Goal: Task Accomplishment & Management: Manage account settings

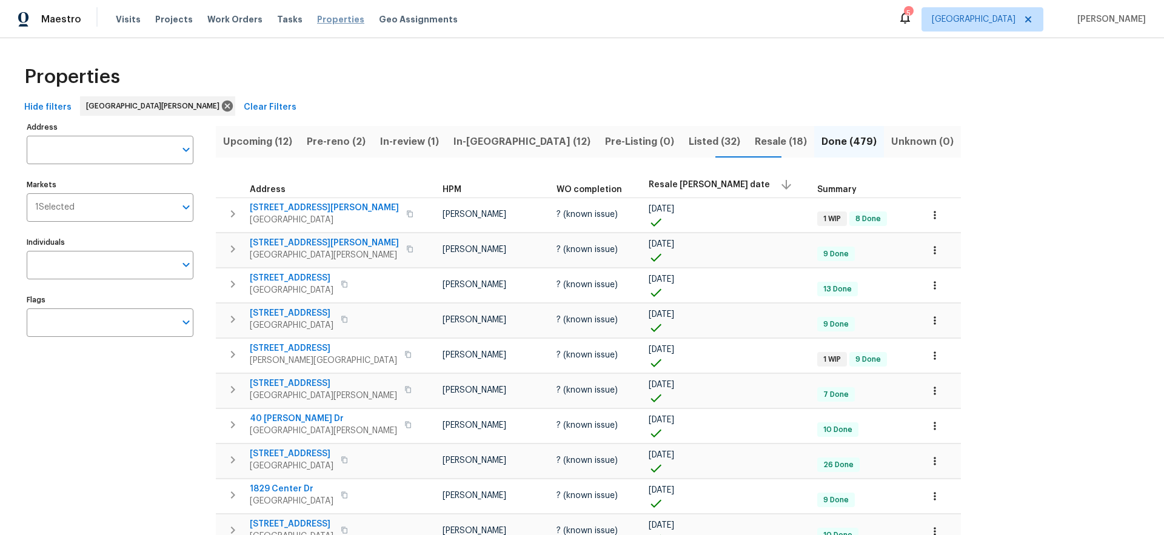
click at [327, 19] on span "Properties" at bounding box center [340, 19] width 47 height 12
click at [343, 144] on span "Pre-reno (2)" at bounding box center [336, 141] width 59 height 17
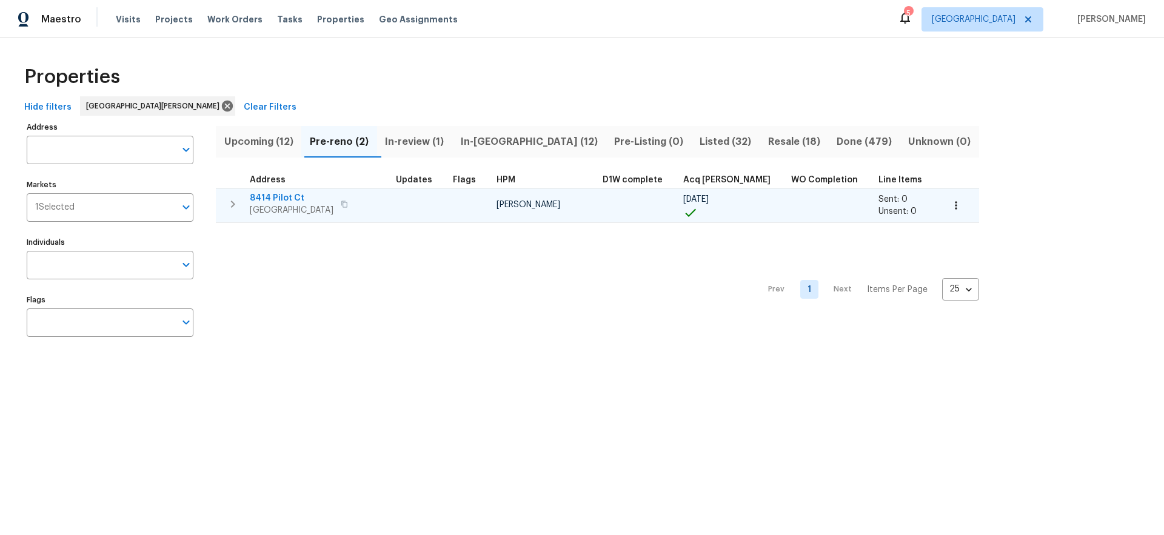
click at [281, 198] on span "8414 Pilot Ct" at bounding box center [292, 198] width 84 height 12
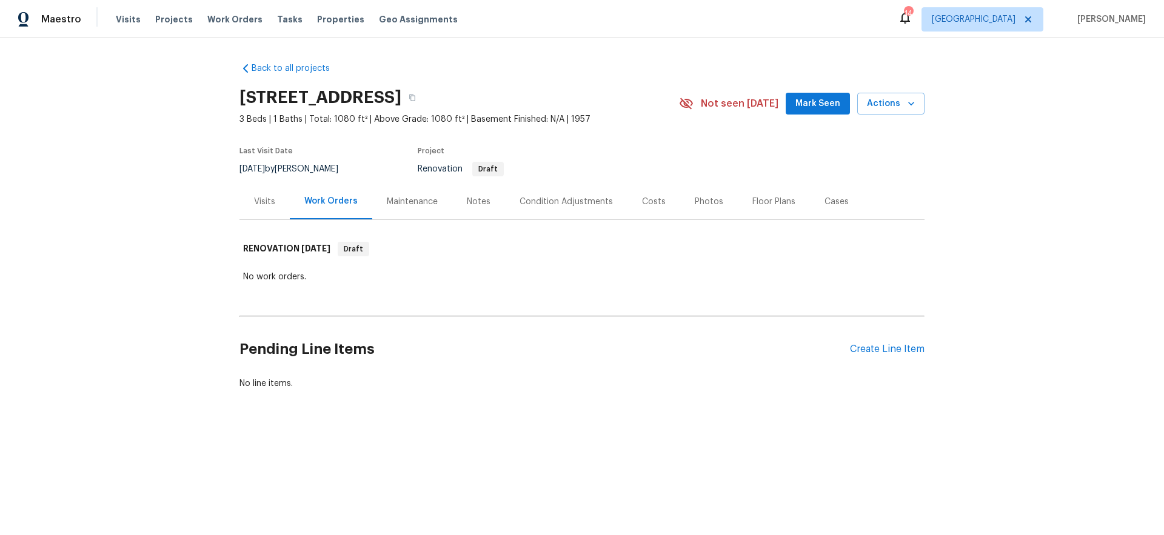
click at [816, 105] on span "Mark Seen" at bounding box center [818, 103] width 45 height 15
click at [899, 349] on div "Create Line Item" at bounding box center [887, 350] width 75 height 12
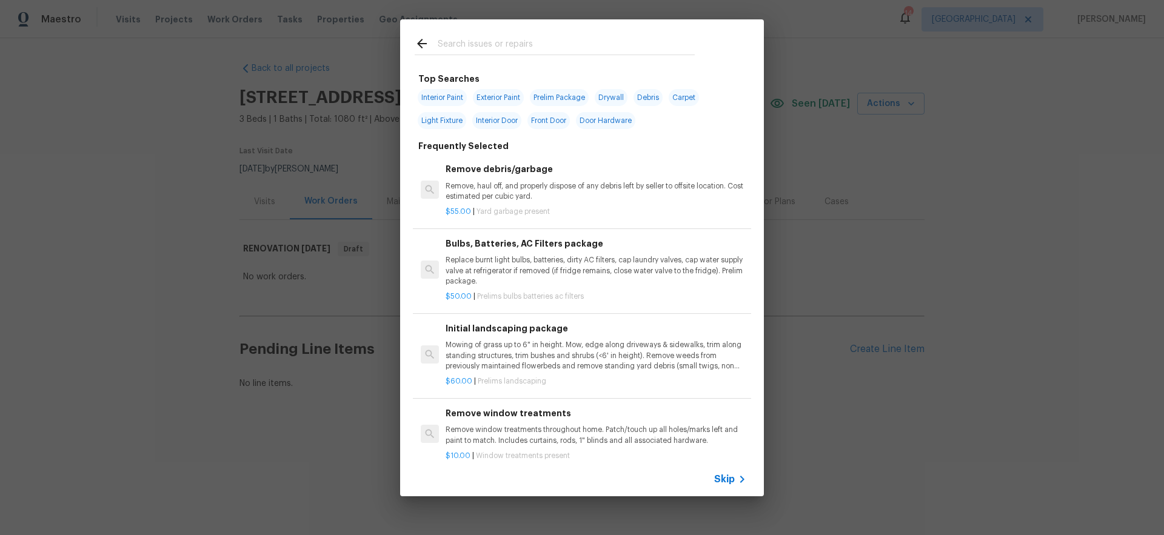
click at [733, 480] on span "Skip" at bounding box center [724, 480] width 21 height 12
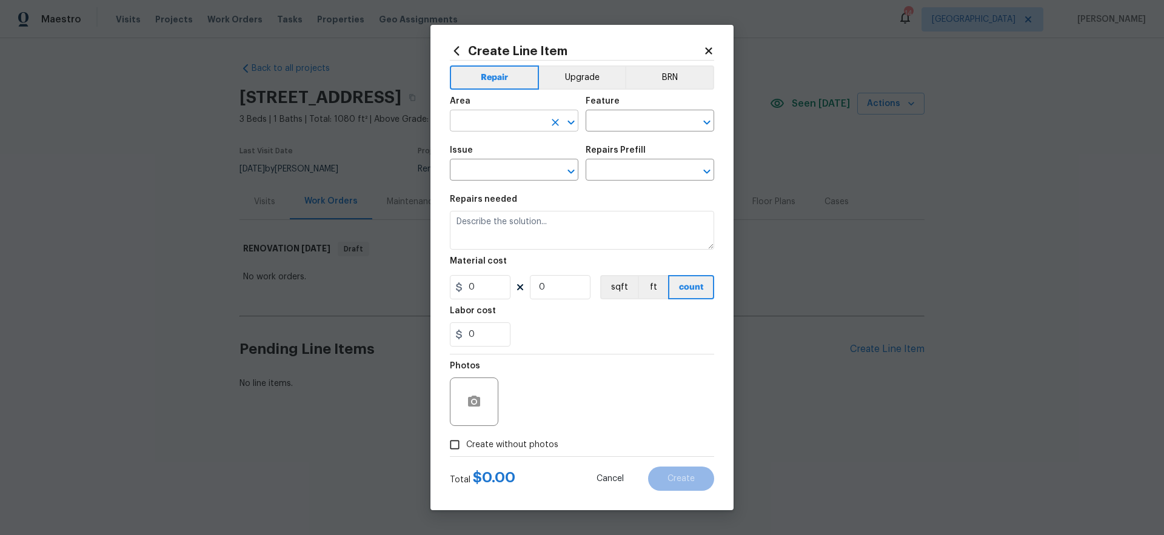
click at [489, 121] on input "text" at bounding box center [497, 122] width 95 height 19
click at [504, 173] on li "Interior Overall" at bounding box center [514, 169] width 129 height 20
type input "Interior Overall"
click at [628, 123] on input "text" at bounding box center [633, 122] width 95 height 19
click at [620, 174] on li "Initial Clean" at bounding box center [650, 178] width 129 height 20
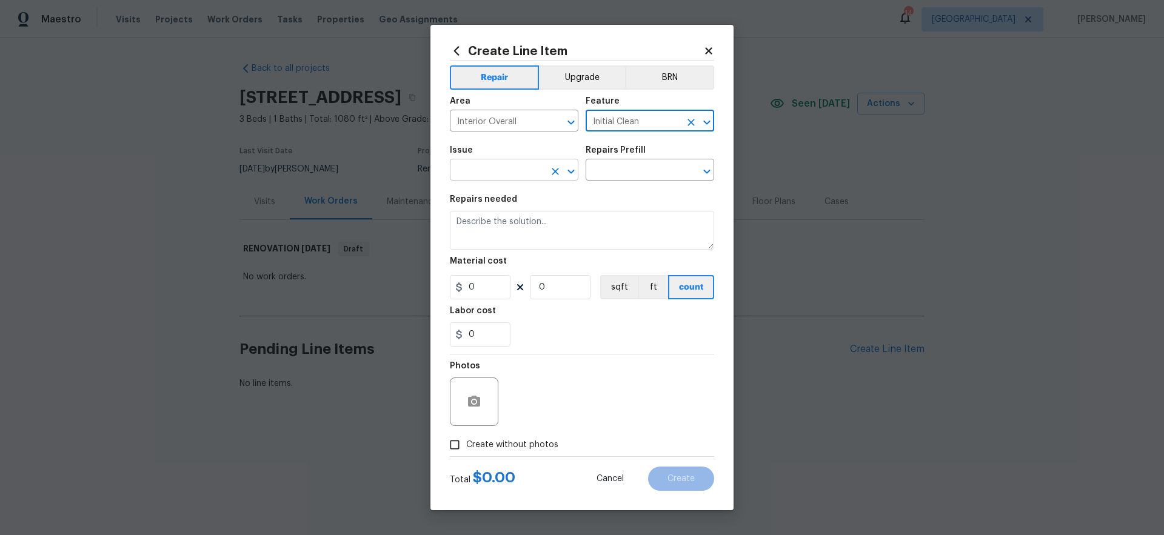
type input "Initial Clean"
click at [522, 165] on input "text" at bounding box center [497, 171] width 95 height 19
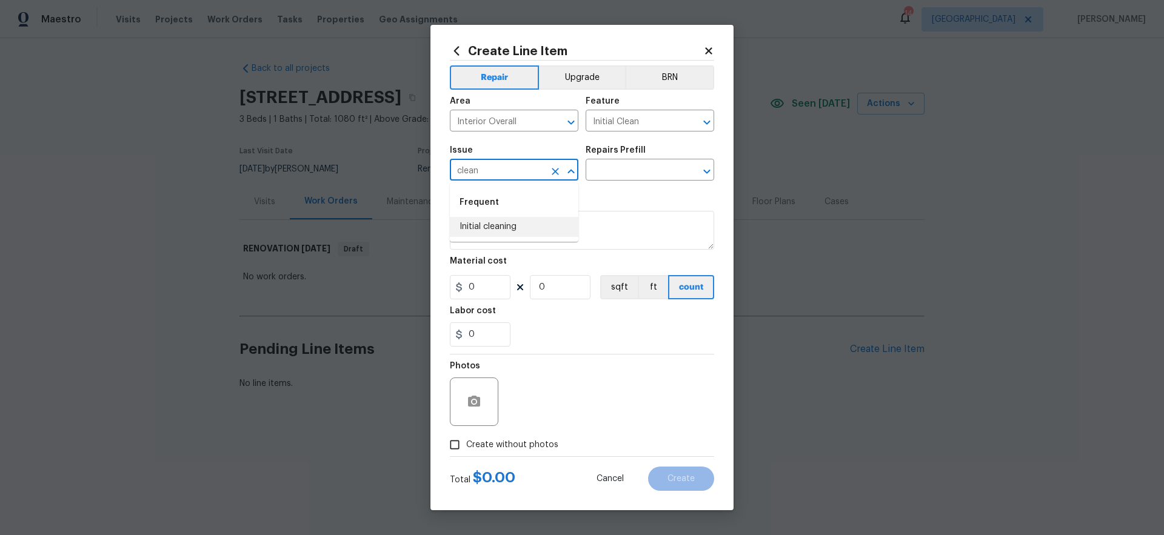
click at [492, 224] on li "Initial cleaning" at bounding box center [514, 227] width 129 height 20
type input "Initial cleaning"
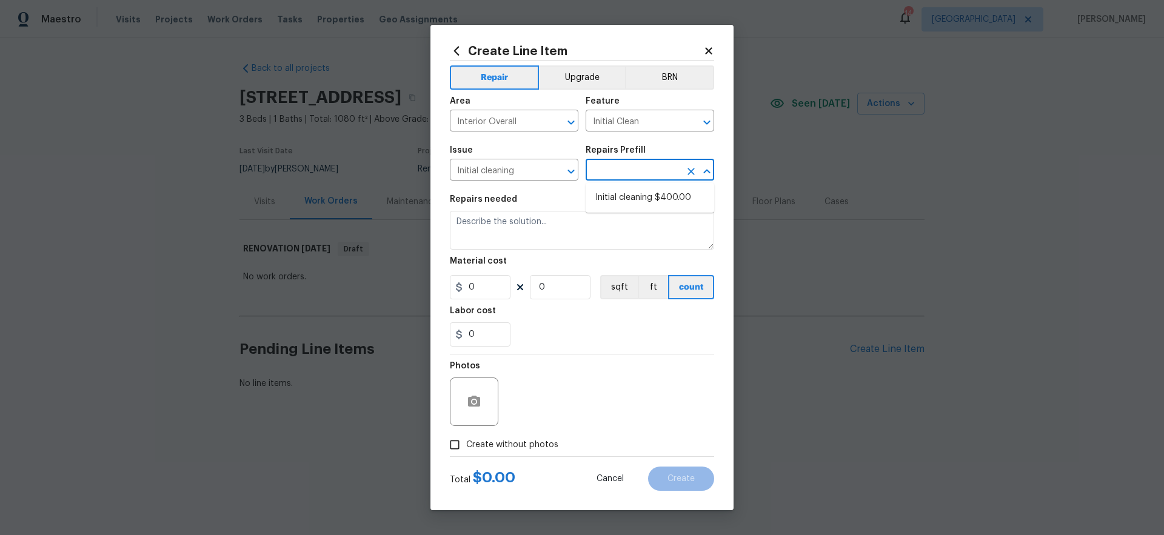
click at [617, 174] on input "text" at bounding box center [633, 171] width 95 height 19
click at [615, 193] on li "Initial cleaning $400.00" at bounding box center [650, 198] width 129 height 20
type input "Home Readiness Packages"
type textarea "1. Wipe down exterior doors and trim. 2. Clean out all exterior light fixtures …"
type input "1"
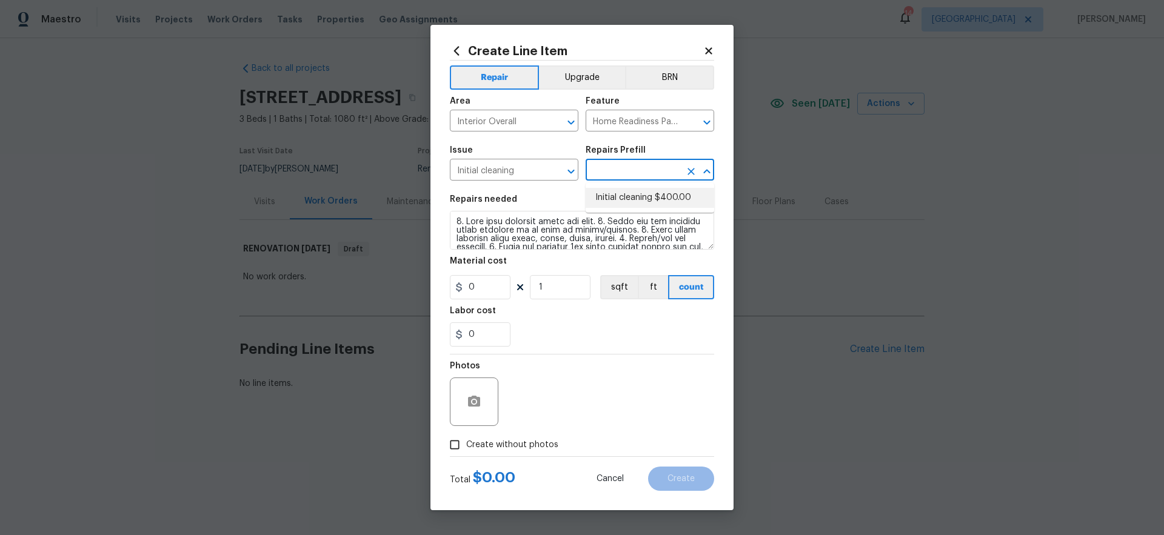
type input "Initial cleaning $400.00"
drag, startPoint x: 493, startPoint y: 292, endPoint x: 377, endPoint y: 267, distance: 118.3
click at [381, 269] on div "Create Line Item Repair Upgrade BRN Area Interior Overall ​ Feature Home Readin…" at bounding box center [582, 267] width 1164 height 535
type input "250"
click at [610, 343] on div "0" at bounding box center [582, 335] width 264 height 24
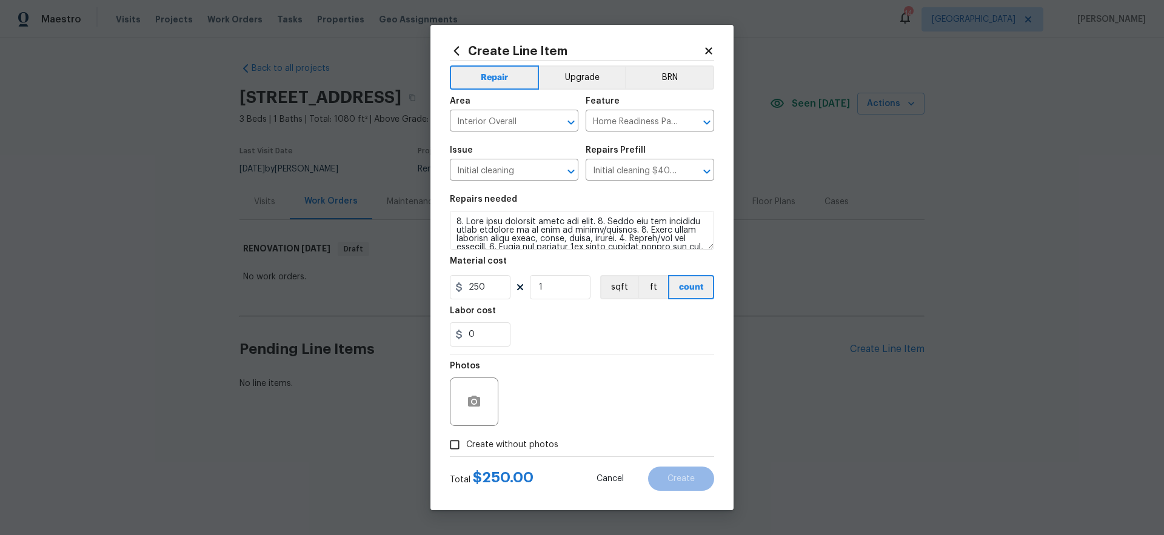
click at [547, 444] on span "Create without photos" at bounding box center [512, 445] width 92 height 13
click at [466, 444] on input "Create without photos" at bounding box center [454, 445] width 23 height 23
checkbox input "true"
click at [602, 391] on textarea at bounding box center [611, 402] width 206 height 49
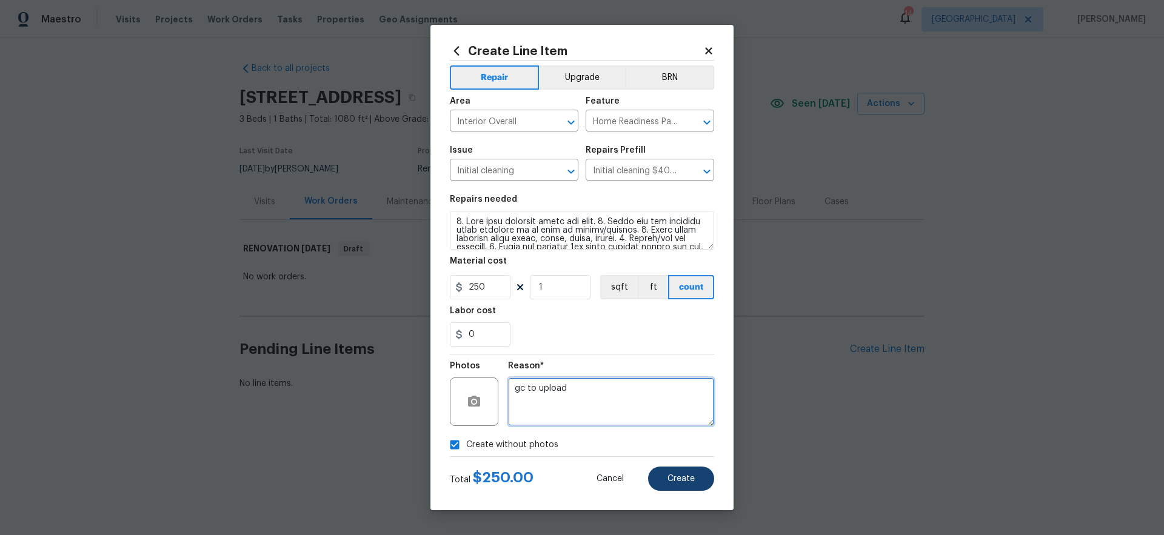
type textarea "gc to upload"
click at [692, 485] on button "Create" at bounding box center [681, 479] width 66 height 24
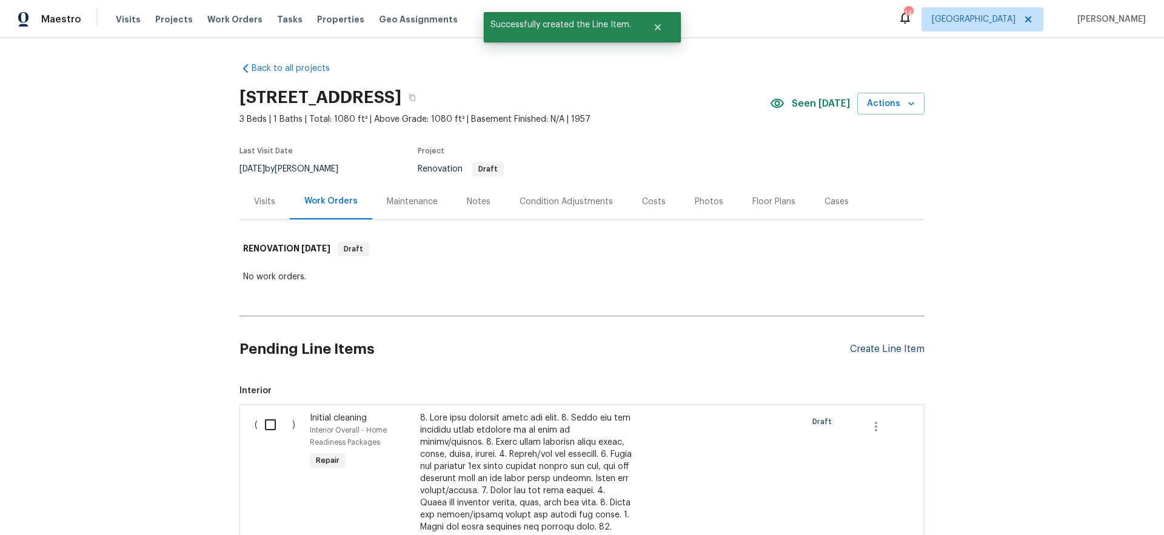
click at [882, 350] on div "Create Line Item" at bounding box center [887, 350] width 75 height 12
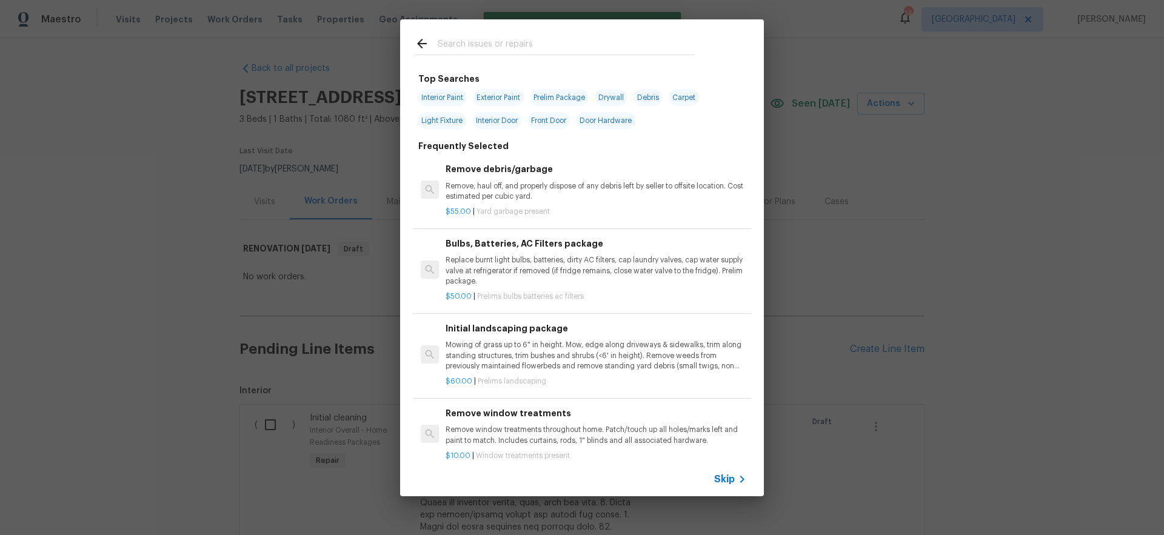
click at [734, 477] on span "Skip" at bounding box center [724, 480] width 21 height 12
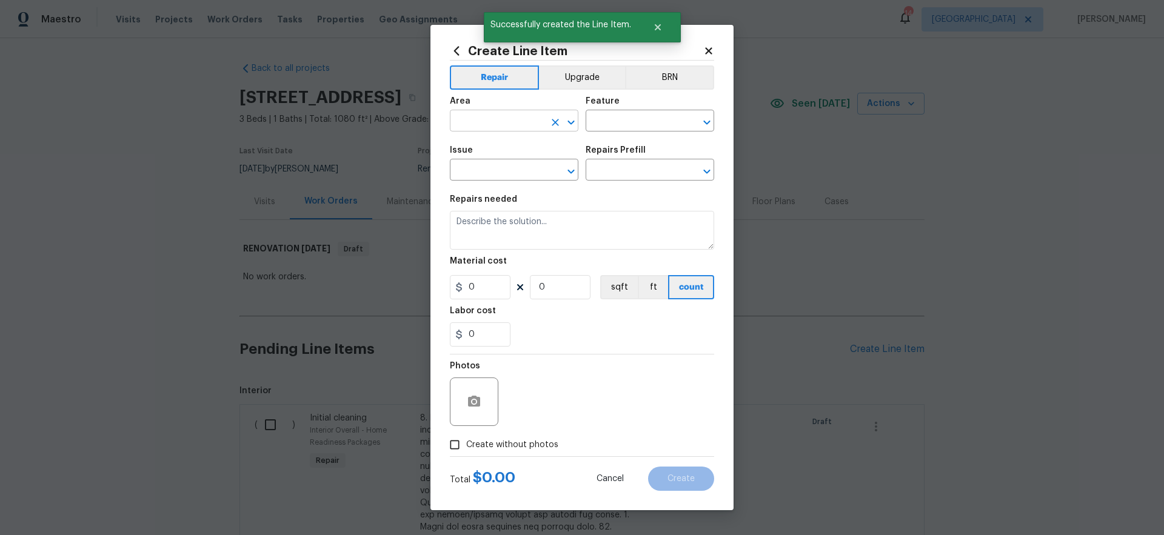
click at [496, 120] on input "text" at bounding box center [497, 122] width 95 height 19
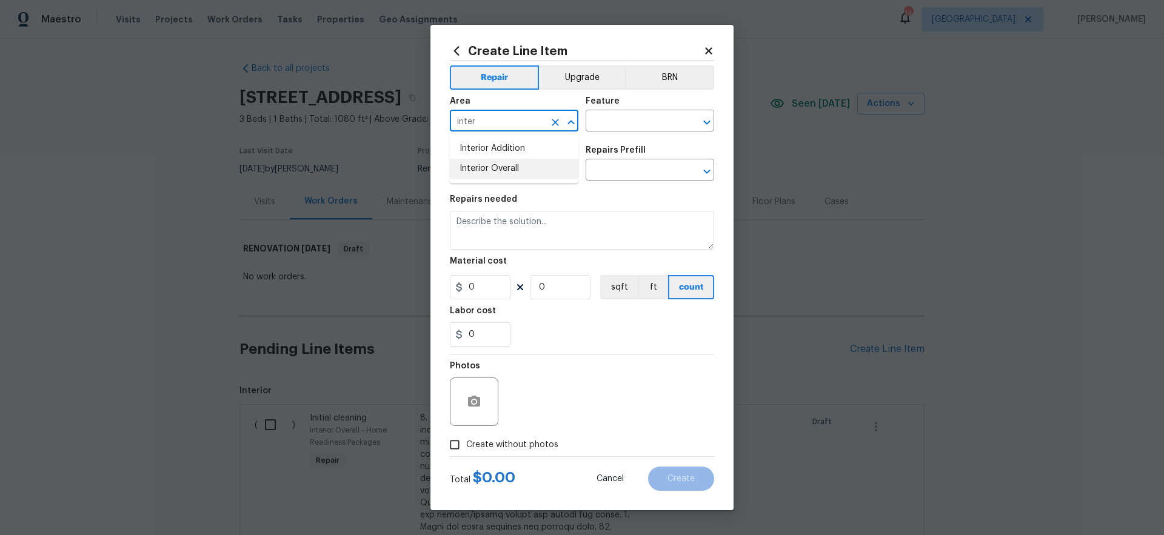
click at [509, 165] on li "Interior Overall" at bounding box center [514, 169] width 129 height 20
click at [617, 121] on input "text" at bounding box center [633, 122] width 95 height 19
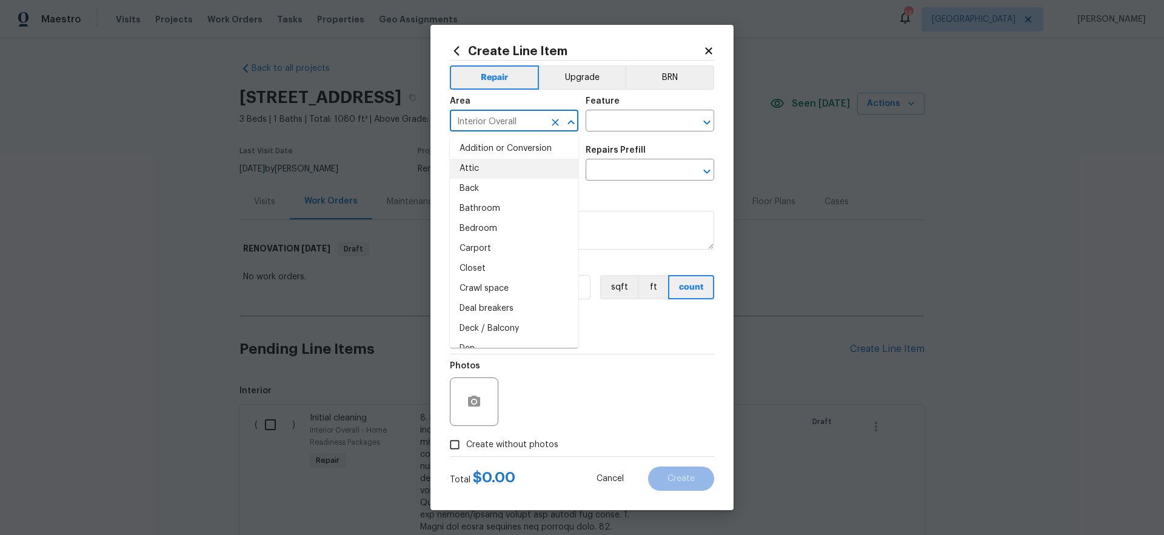
drag, startPoint x: 522, startPoint y: 121, endPoint x: 420, endPoint y: 121, distance: 101.9
click at [421, 121] on div "Create Line Item Repair Upgrade BRN Area Interior Overall ​ Feature ​ Issue ​ R…" at bounding box center [582, 267] width 1164 height 535
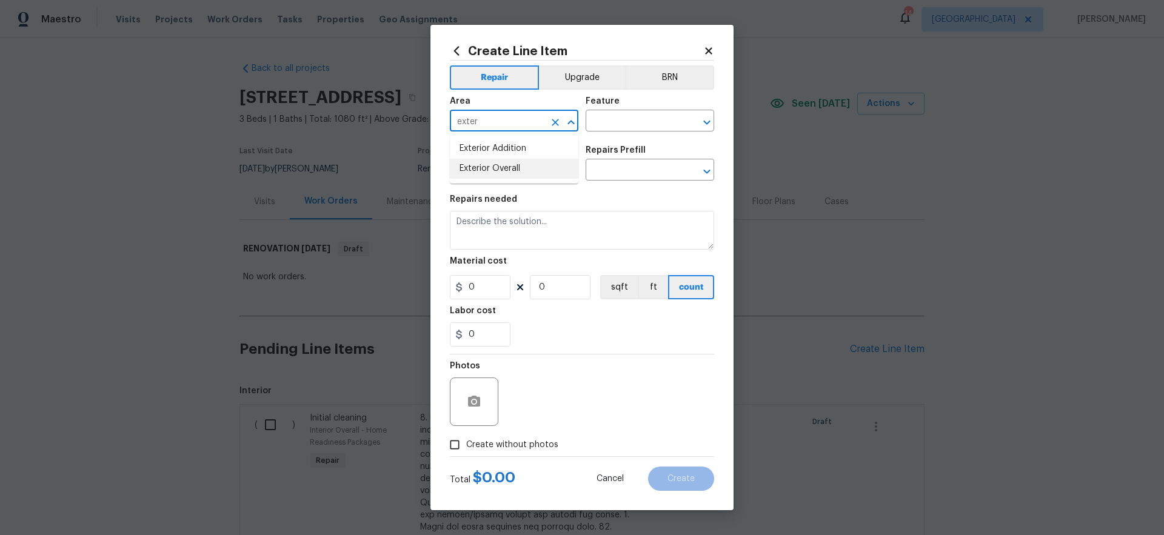
click at [523, 170] on li "Exterior Overall" at bounding box center [514, 169] width 129 height 20
type input "Exterior Overall"
click at [626, 122] on input "text" at bounding box center [633, 122] width 95 height 19
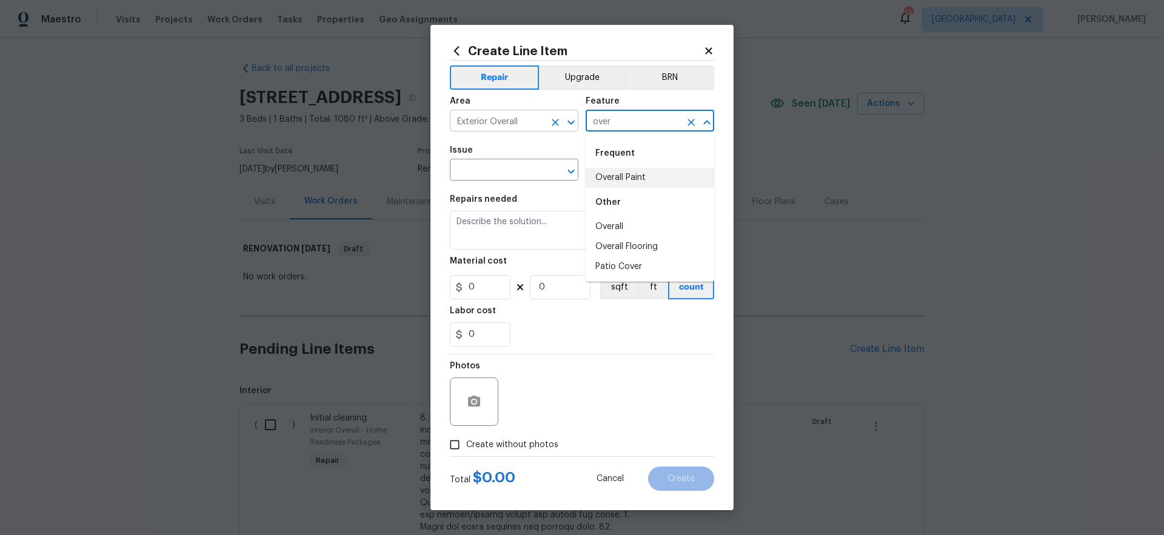
drag, startPoint x: 626, startPoint y: 126, endPoint x: 566, endPoint y: 117, distance: 61.3
click at [566, 117] on div "Area Exterior Overall ​ Feature over ​" at bounding box center [582, 114] width 264 height 49
click at [619, 203] on li "Landscaping Packages" at bounding box center [650, 198] width 129 height 20
type input "Landscaping Packages"
click at [511, 176] on input "text" at bounding box center [497, 171] width 95 height 19
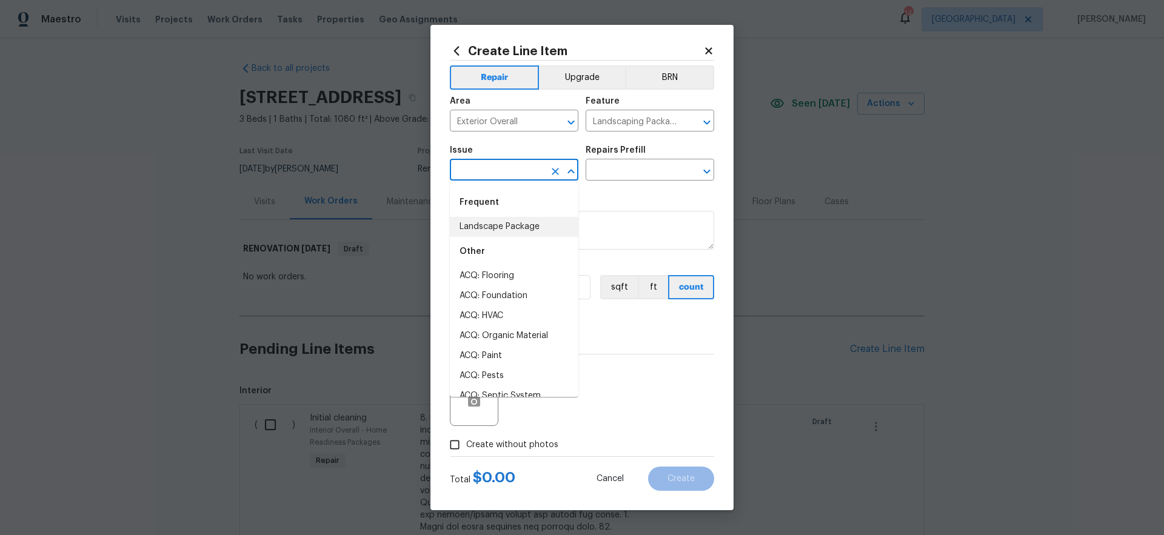
click at [521, 226] on li "Landscape Package" at bounding box center [514, 227] width 129 height 20
type input "Landscape Package"
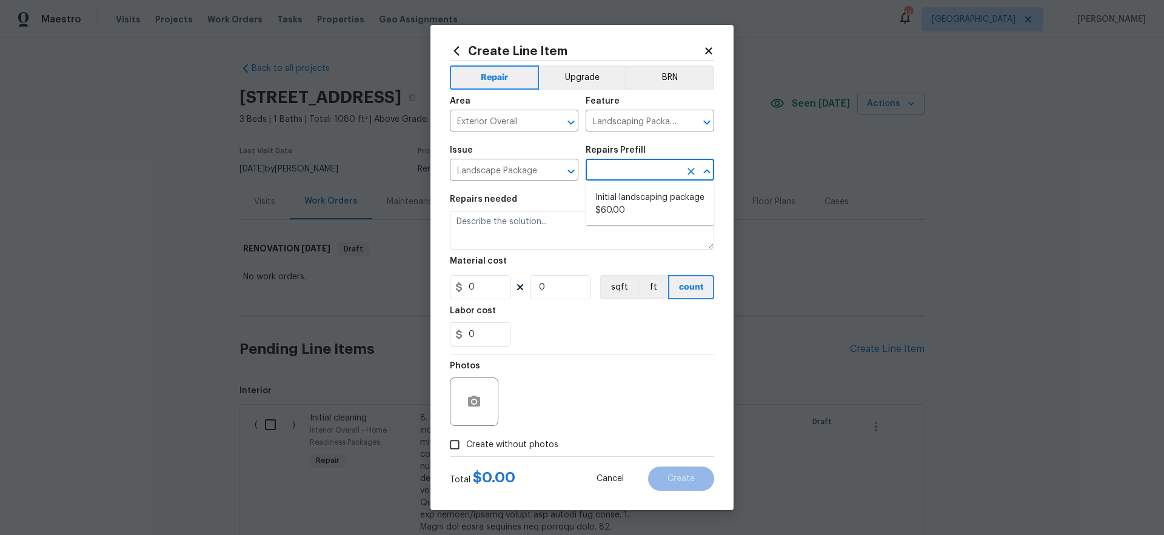
click at [609, 172] on input "text" at bounding box center [633, 171] width 95 height 19
click at [612, 202] on li "Initial landscaping package $60.00" at bounding box center [650, 204] width 129 height 33
type input "Home Readiness Packages"
type input "Initial landscaping package $60.00"
type textarea "Mowing of grass up to 6" in height. Mow, edge along driveways & sidewalks, trim…"
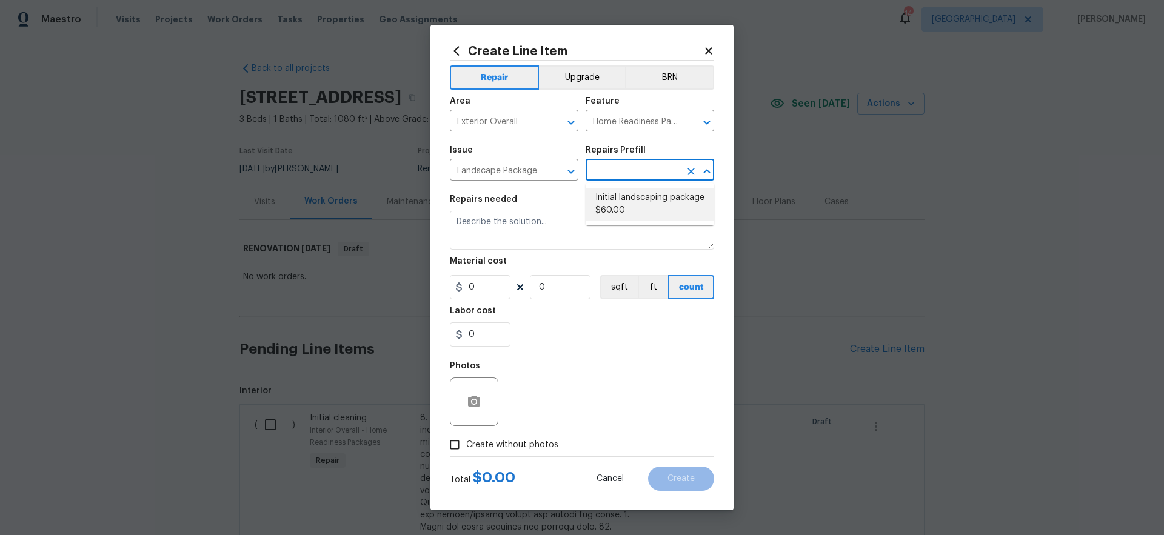
type input "60"
type input "1"
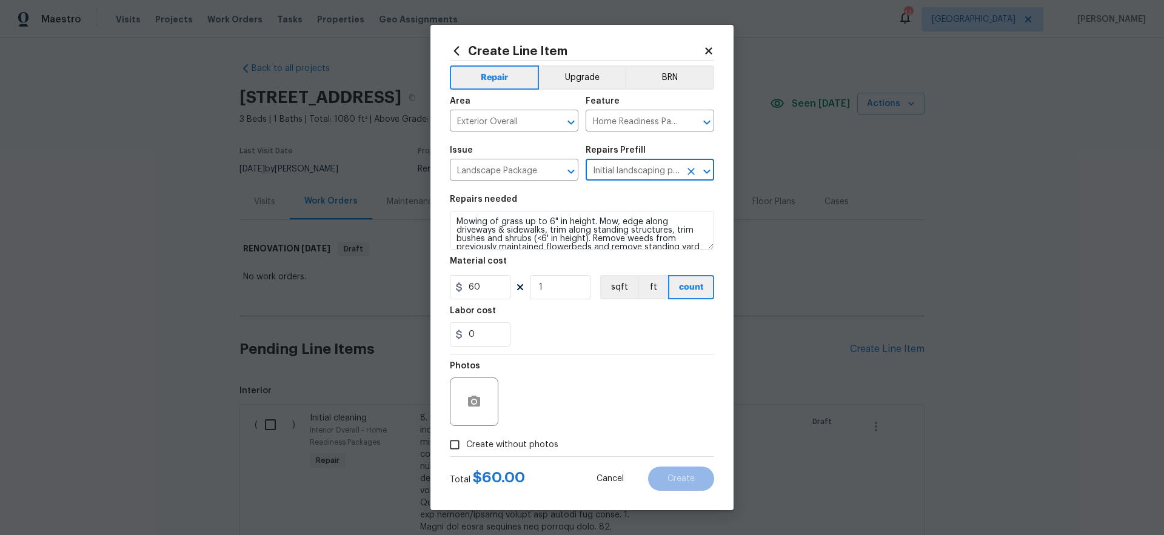
click at [513, 443] on span "Create without photos" at bounding box center [512, 445] width 92 height 13
click at [466, 443] on input "Create without photos" at bounding box center [454, 445] width 23 height 23
checkbox input "true"
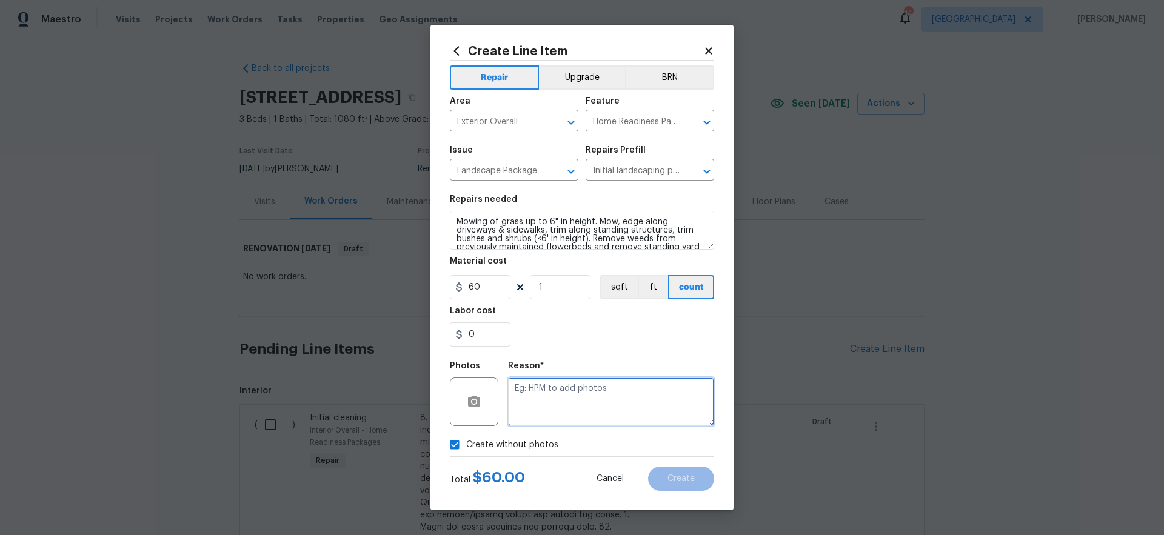
click at [561, 414] on textarea at bounding box center [611, 402] width 206 height 49
type textarea "gc to upload"
click at [695, 475] on button "Create" at bounding box center [681, 479] width 66 height 24
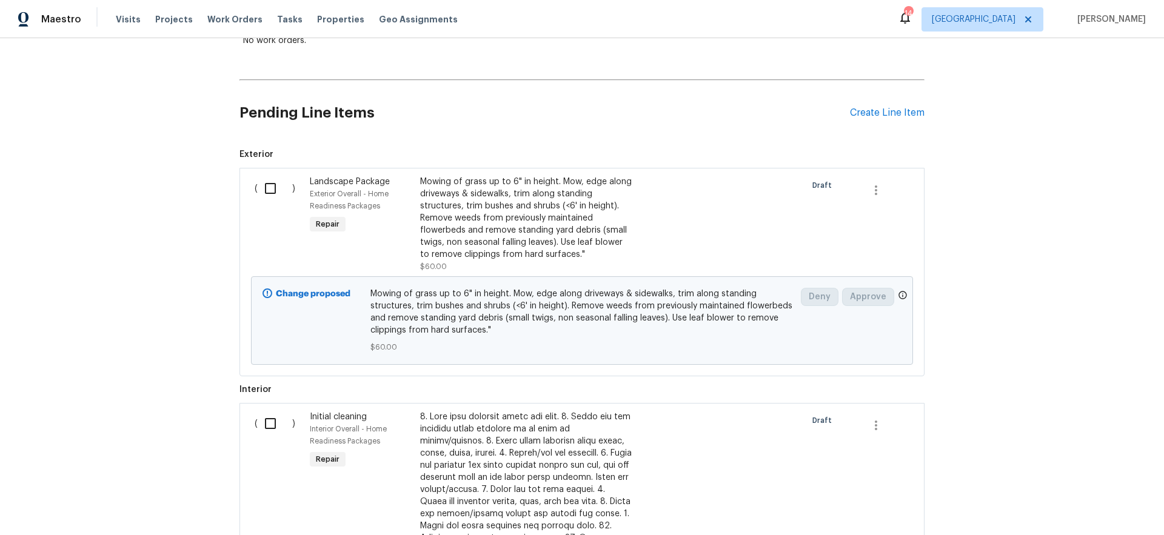
scroll to position [298, 0]
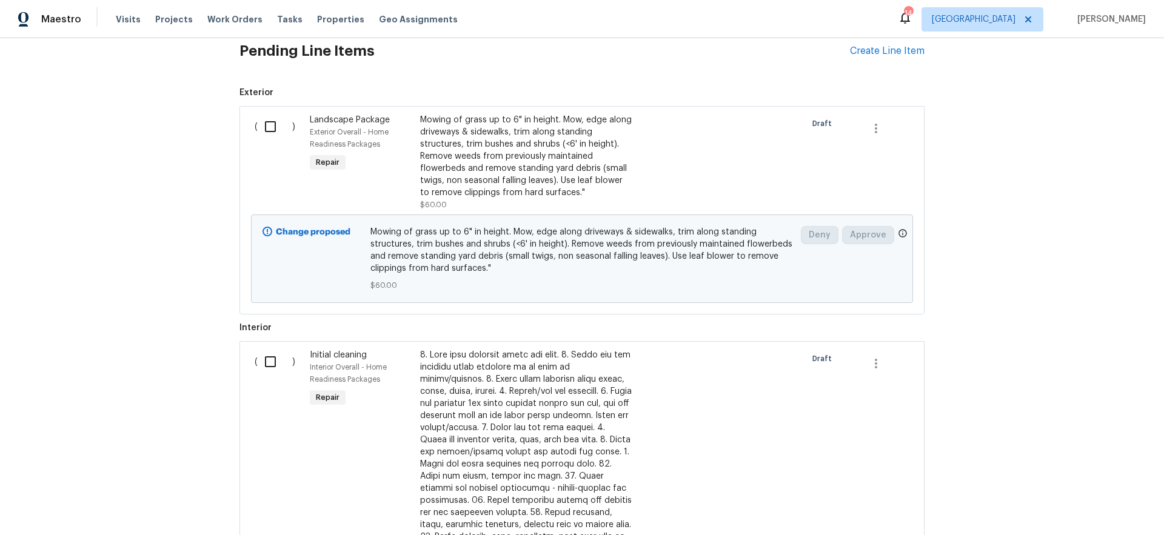
click at [267, 127] on input "checkbox" at bounding box center [275, 126] width 35 height 25
checkbox input "true"
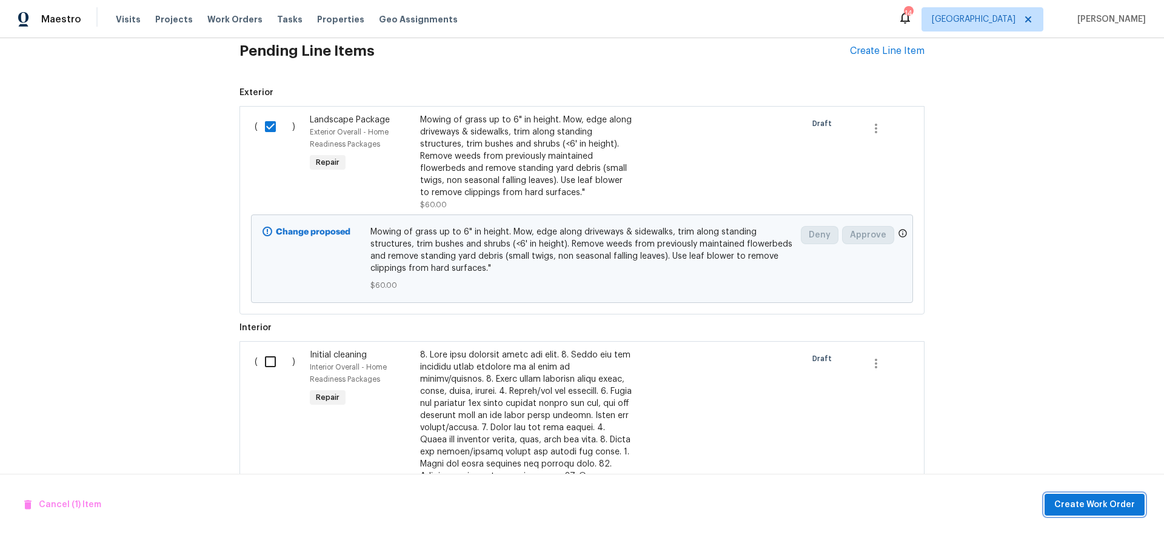
click at [1102, 504] on span "Create Work Order" at bounding box center [1094, 505] width 81 height 15
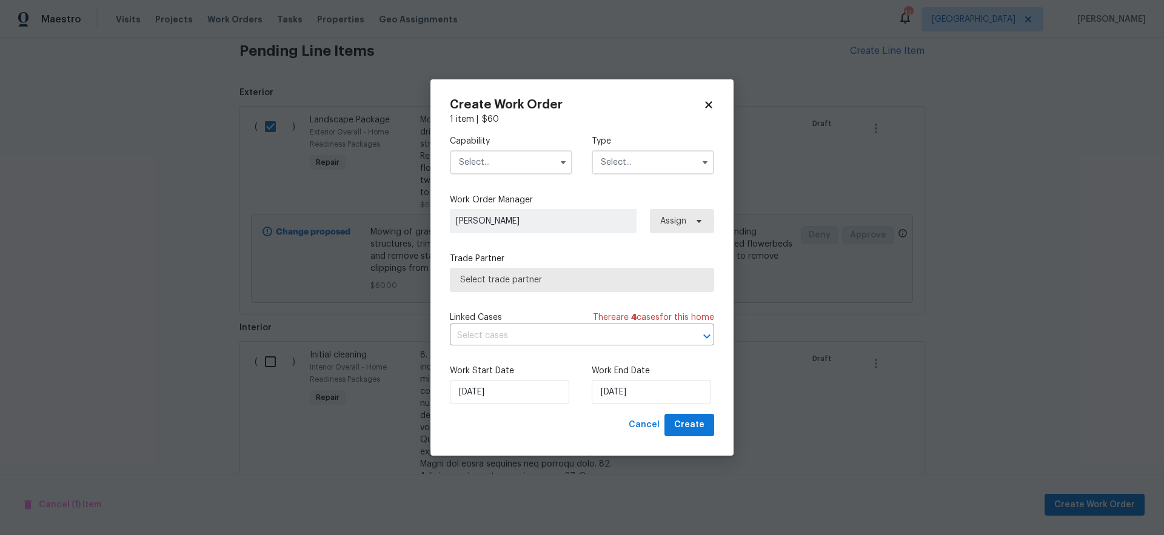
click at [520, 161] on input "text" at bounding box center [511, 162] width 122 height 24
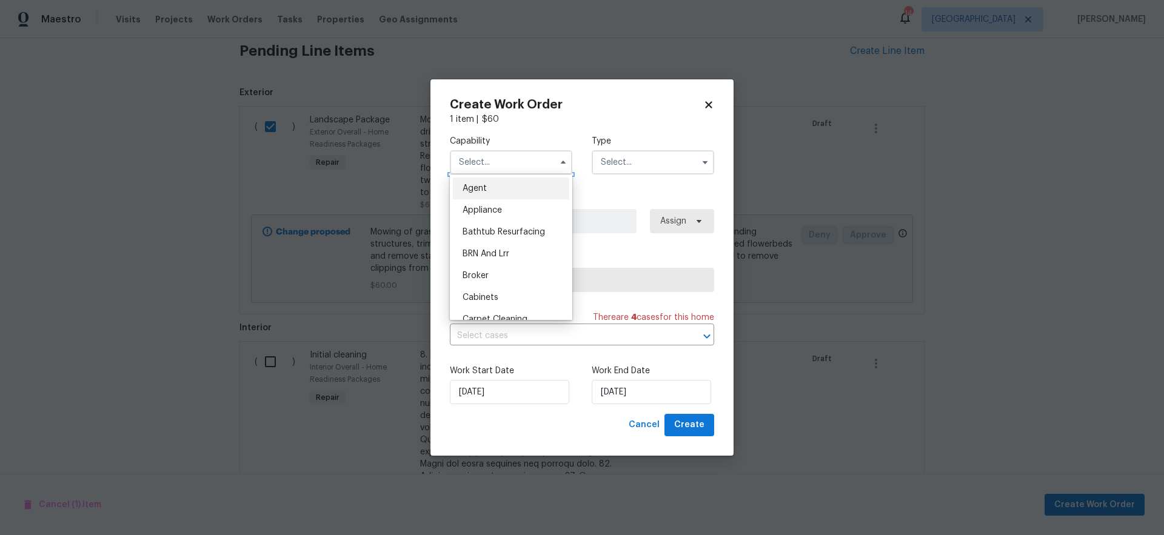
click at [517, 164] on input "text" at bounding box center [511, 162] width 122 height 24
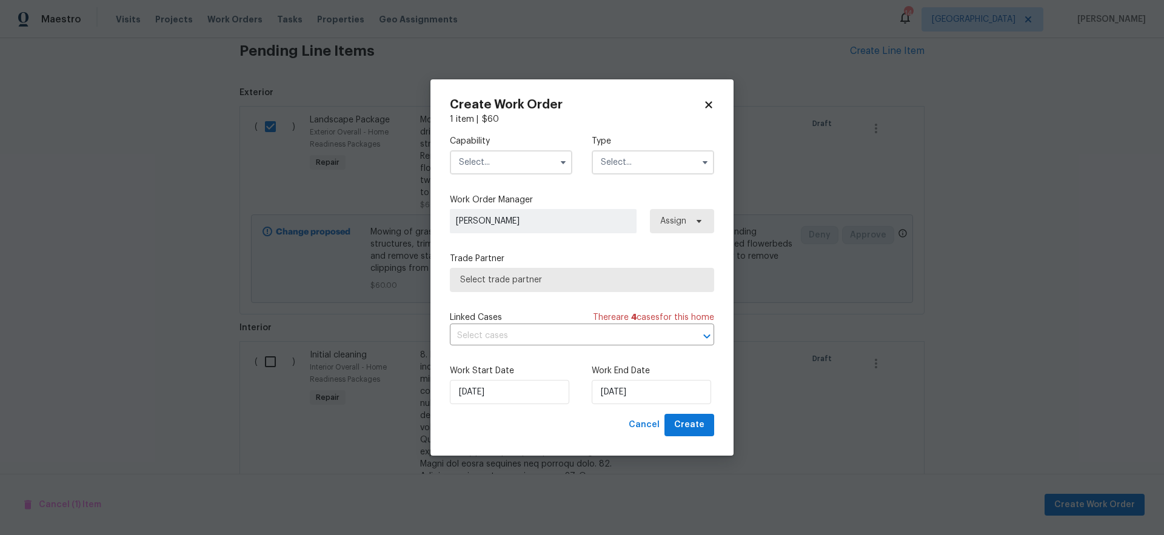
click at [496, 163] on input "text" at bounding box center [511, 162] width 122 height 24
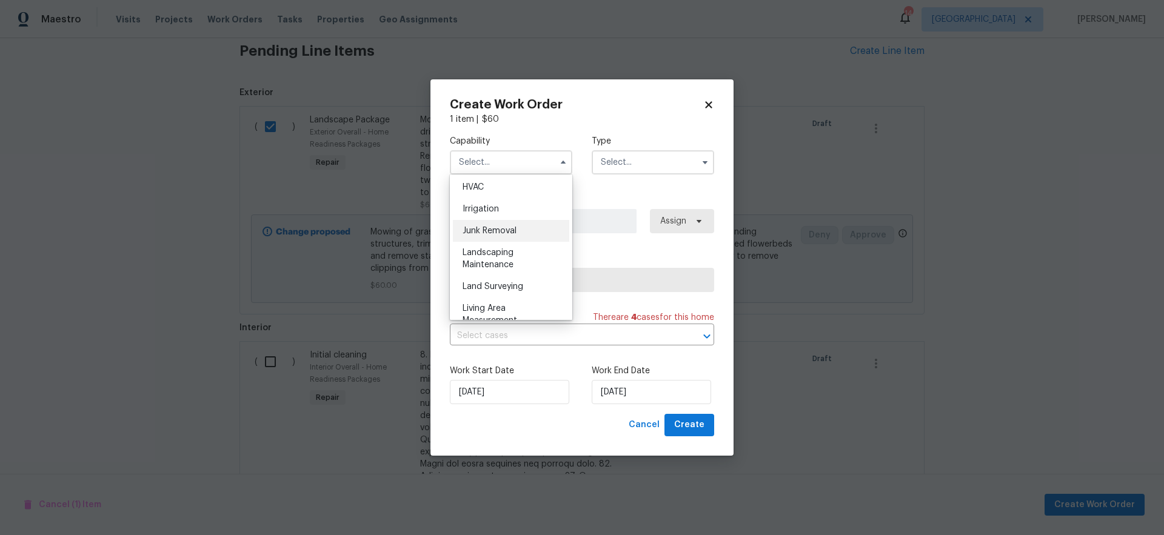
scroll to position [819, 0]
click at [505, 184] on span "Landscaping Maintenance" at bounding box center [488, 174] width 51 height 21
type input "Landscaping Maintenance"
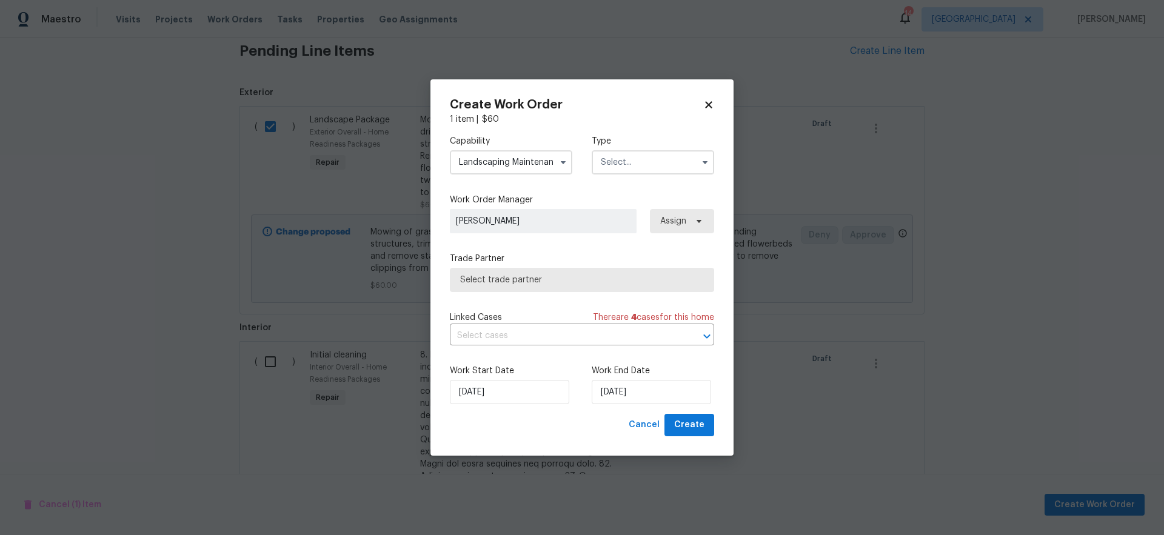
click at [610, 169] on input "text" at bounding box center [653, 162] width 122 height 24
click at [651, 240] on div "Renovation" at bounding box center [653, 241] width 116 height 22
type input "Renovation"
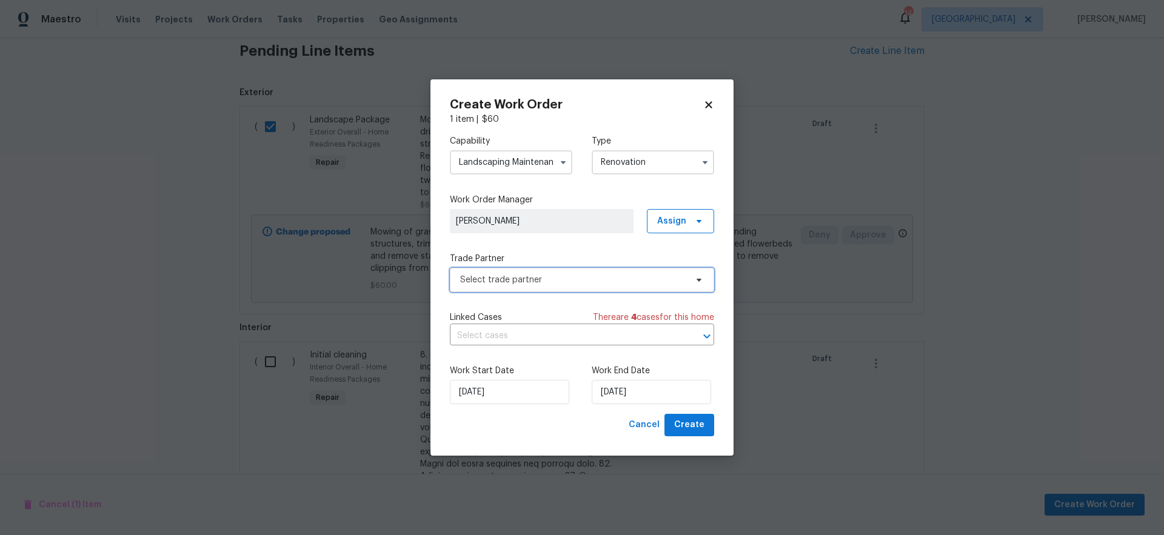
click at [517, 285] on span "Select trade partner" at bounding box center [573, 280] width 226 height 12
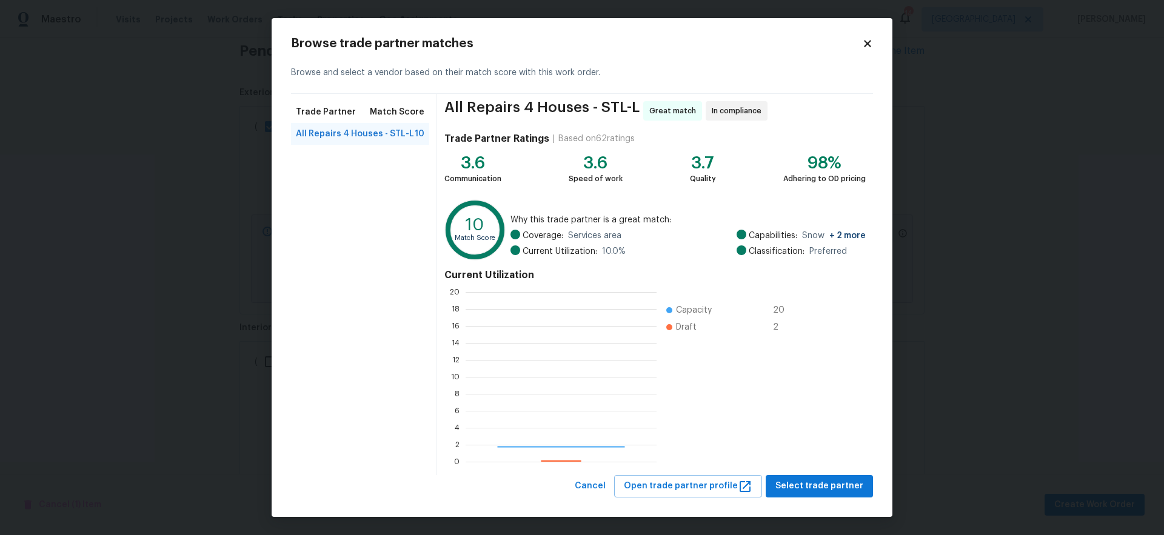
scroll to position [161, 182]
click at [828, 486] on span "Select trade partner" at bounding box center [820, 486] width 88 height 15
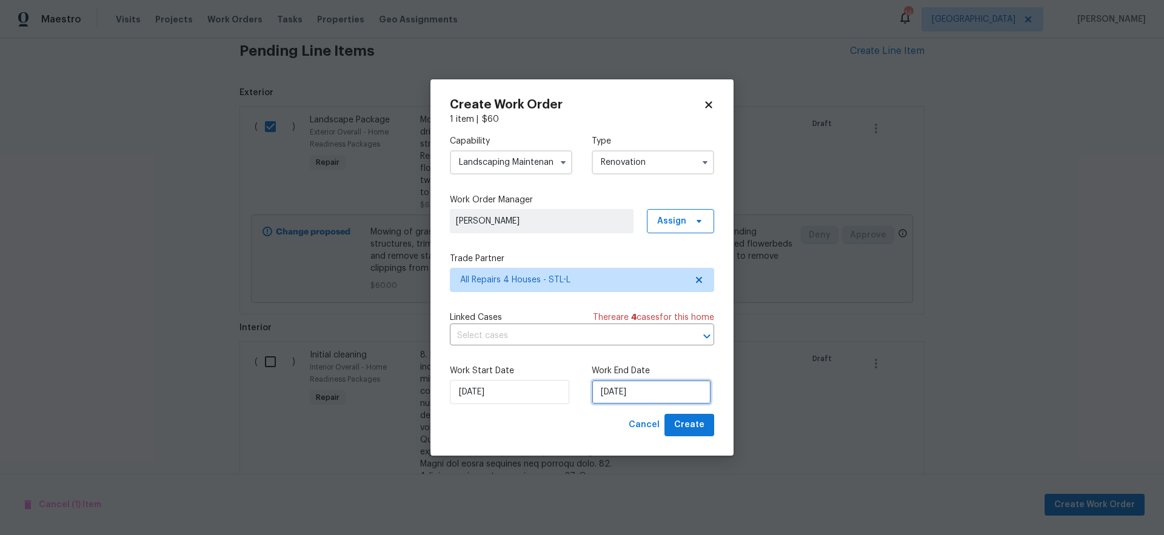
click at [673, 394] on input "[DATE]" at bounding box center [651, 392] width 119 height 24
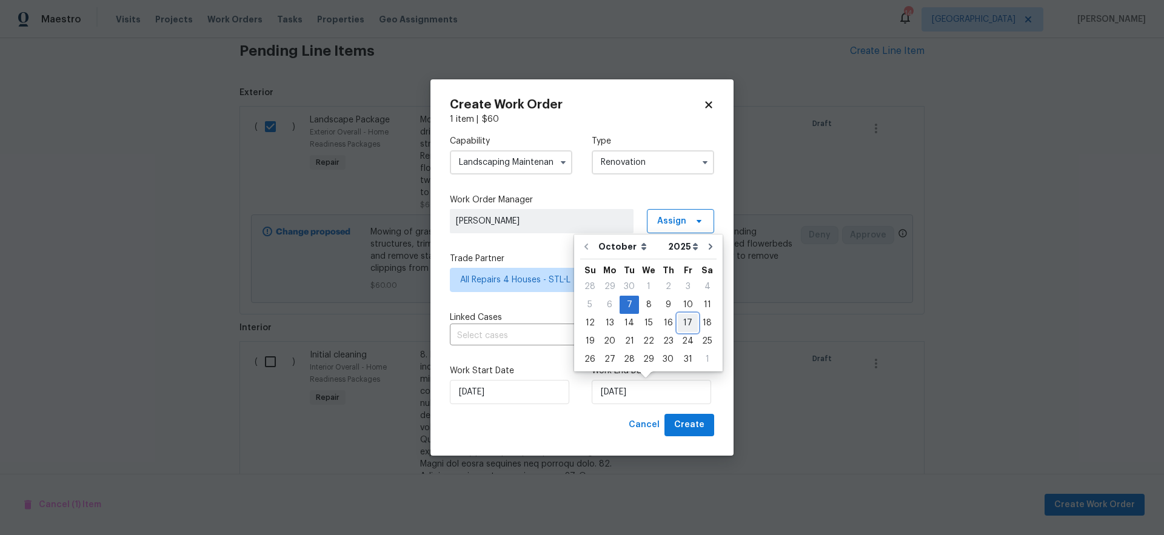
click at [685, 325] on div "17" at bounding box center [688, 323] width 20 height 17
type input "[DATE]"
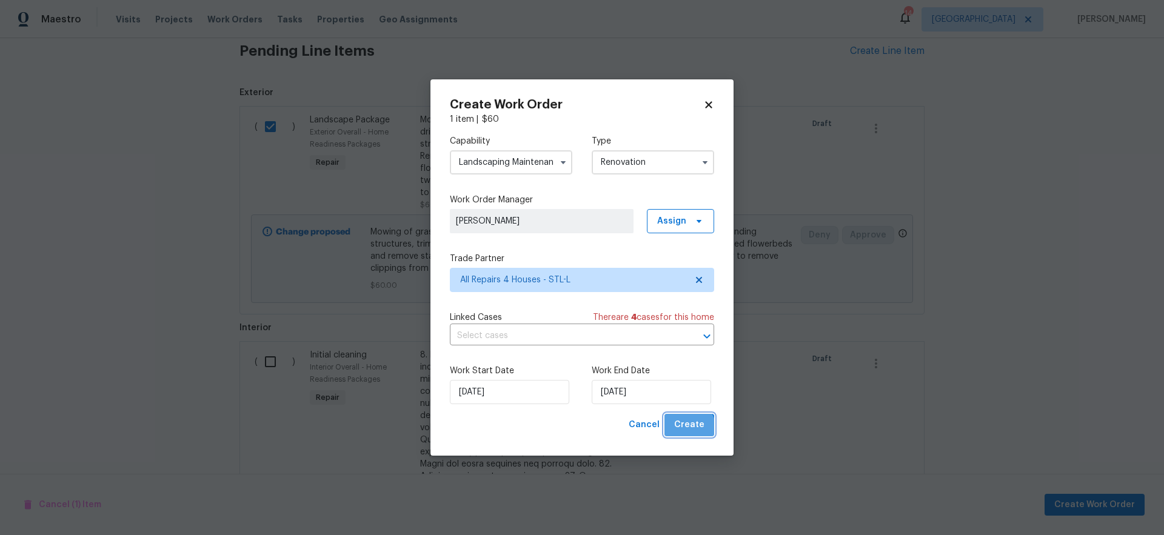
click at [689, 429] on span "Create" at bounding box center [689, 425] width 30 height 15
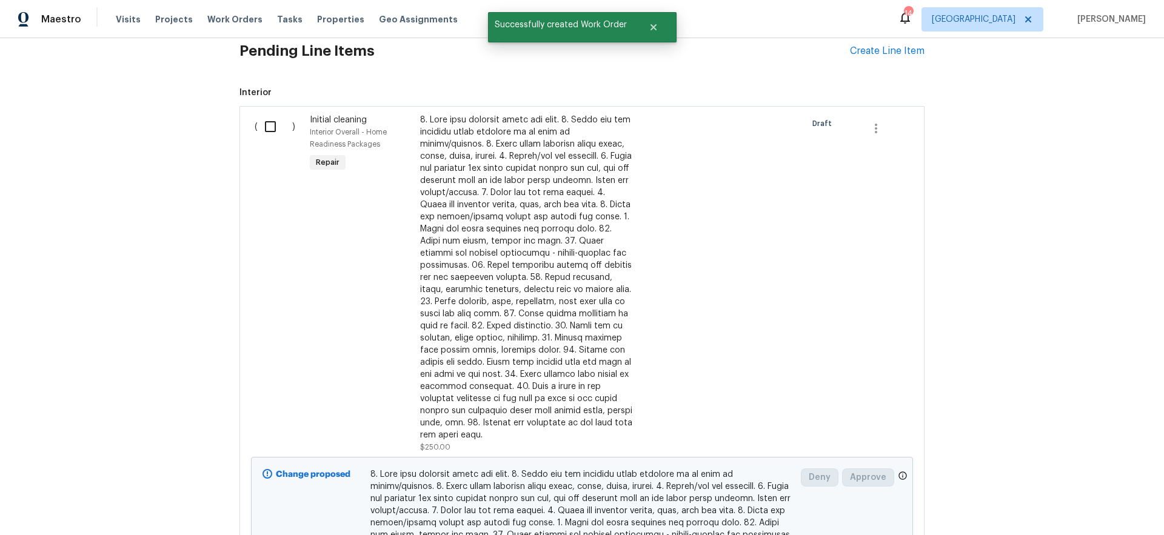
click at [271, 128] on input "checkbox" at bounding box center [275, 126] width 35 height 25
checkbox input "true"
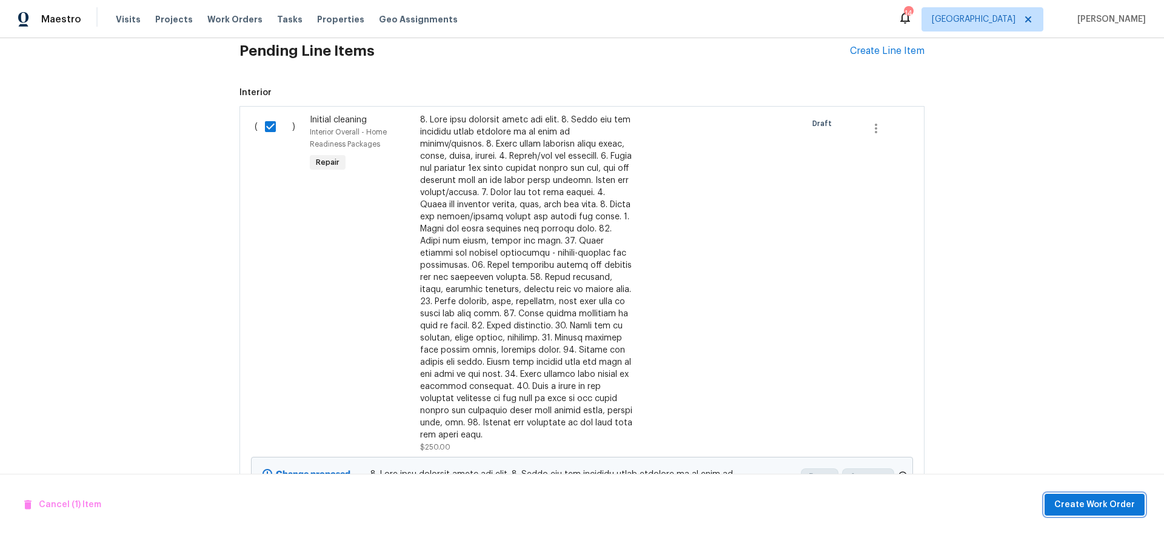
click at [1095, 511] on span "Create Work Order" at bounding box center [1094, 505] width 81 height 15
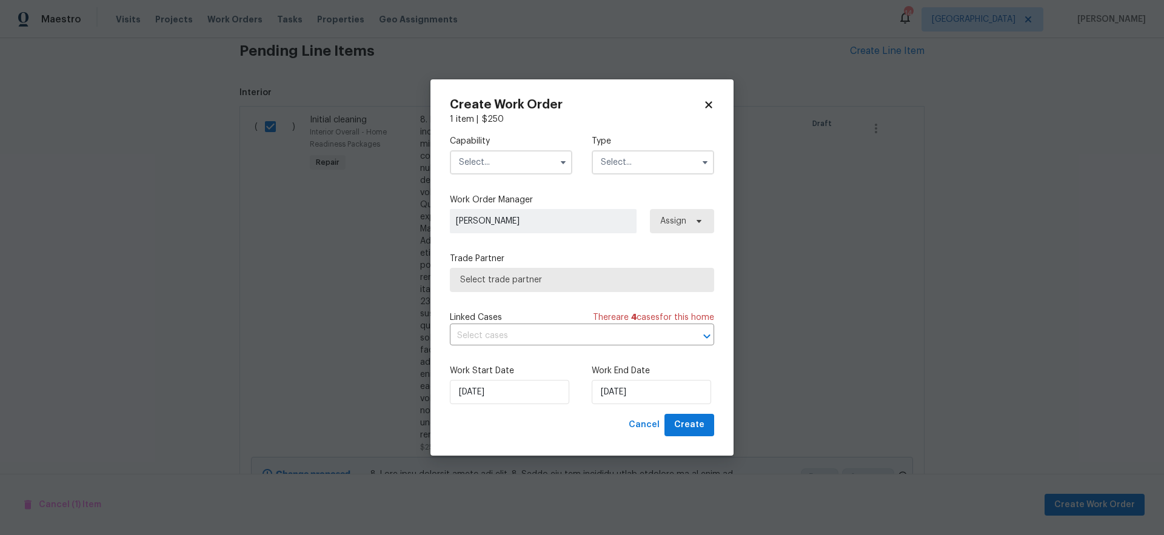
click at [492, 163] on input "text" at bounding box center [511, 162] width 122 height 24
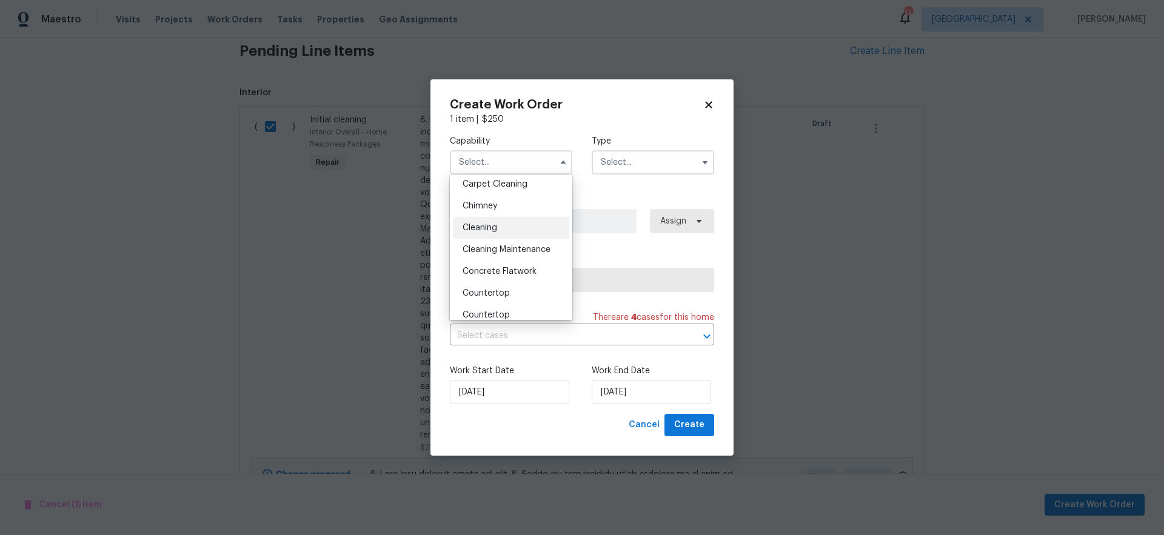
click at [508, 229] on div "Cleaning" at bounding box center [511, 228] width 116 height 22
type input "Cleaning"
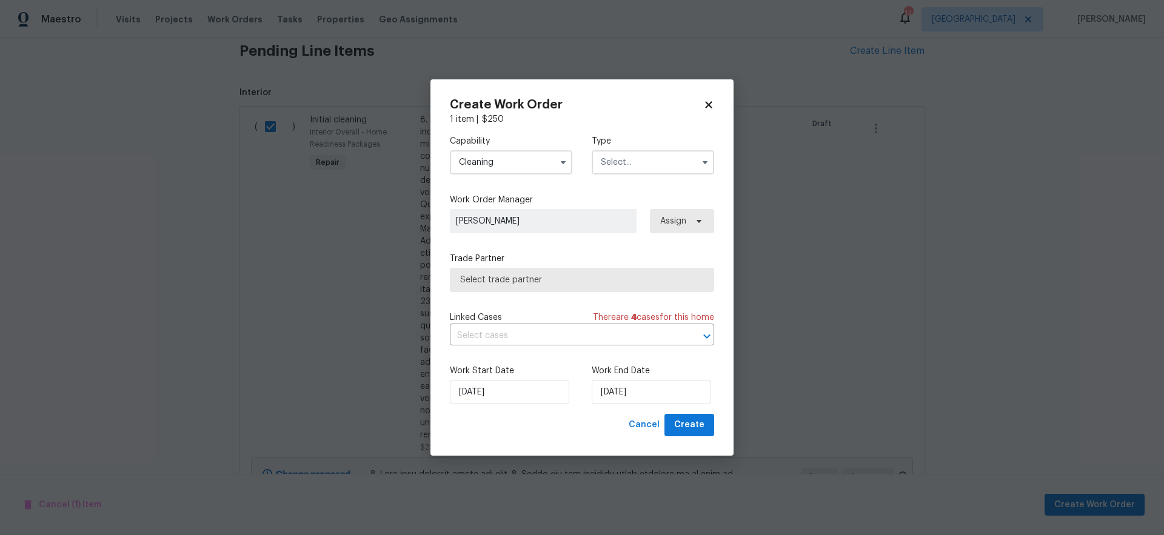
click at [617, 156] on input "text" at bounding box center [653, 162] width 122 height 24
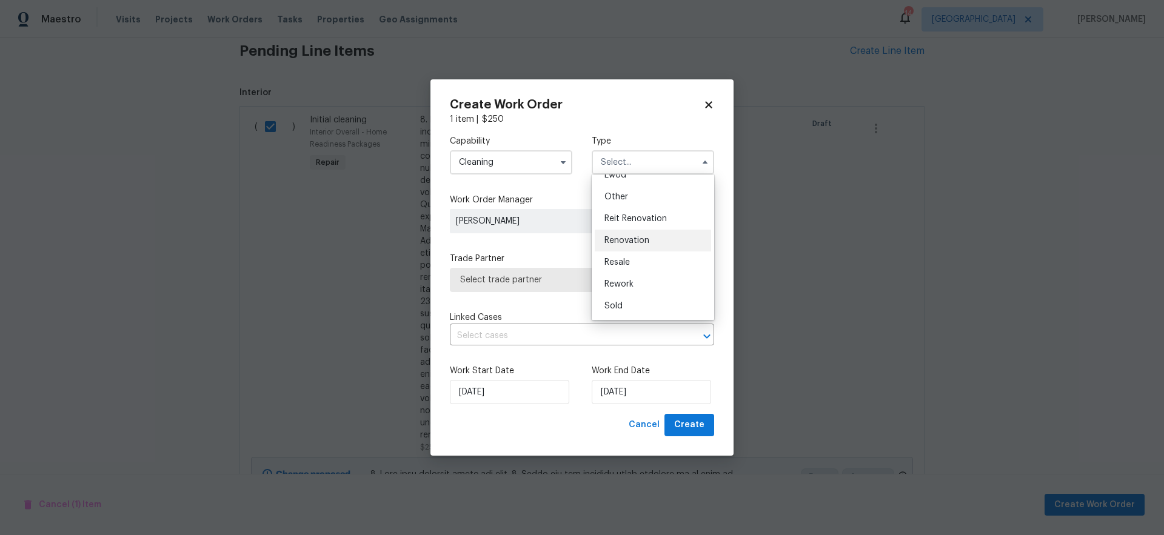
click at [652, 237] on div "Renovation" at bounding box center [653, 241] width 116 height 22
type input "Renovation"
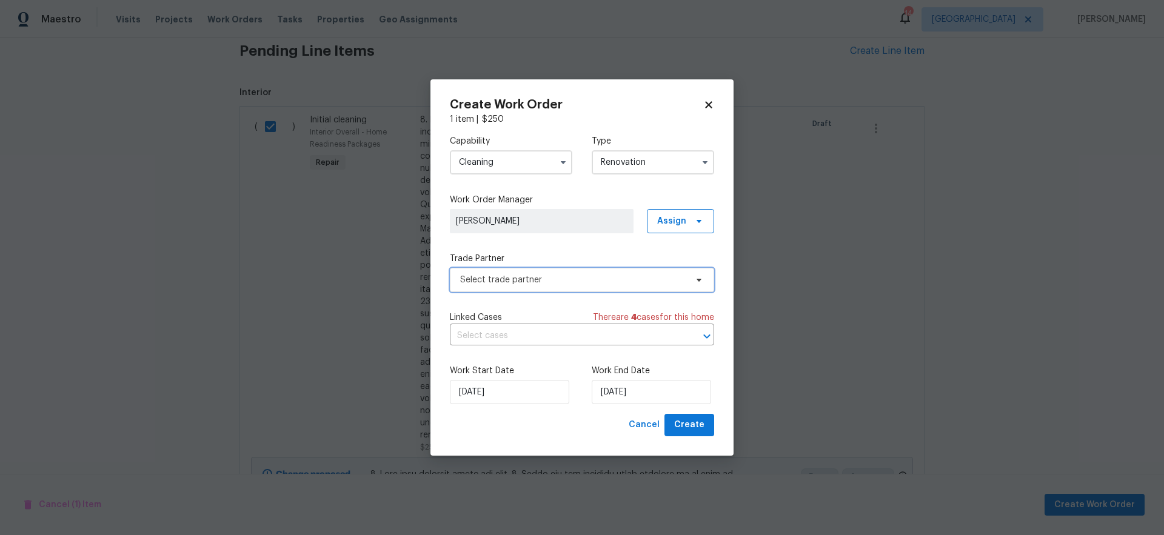
click at [566, 277] on span "Select trade partner" at bounding box center [573, 280] width 226 height 12
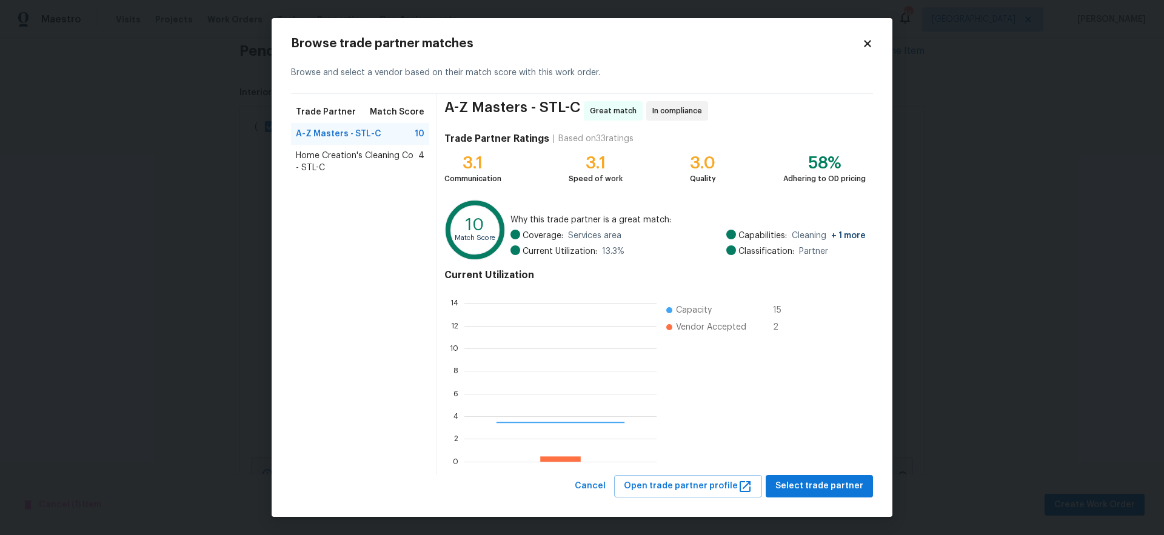
scroll to position [161, 183]
click at [840, 484] on span "Select trade partner" at bounding box center [820, 486] width 88 height 15
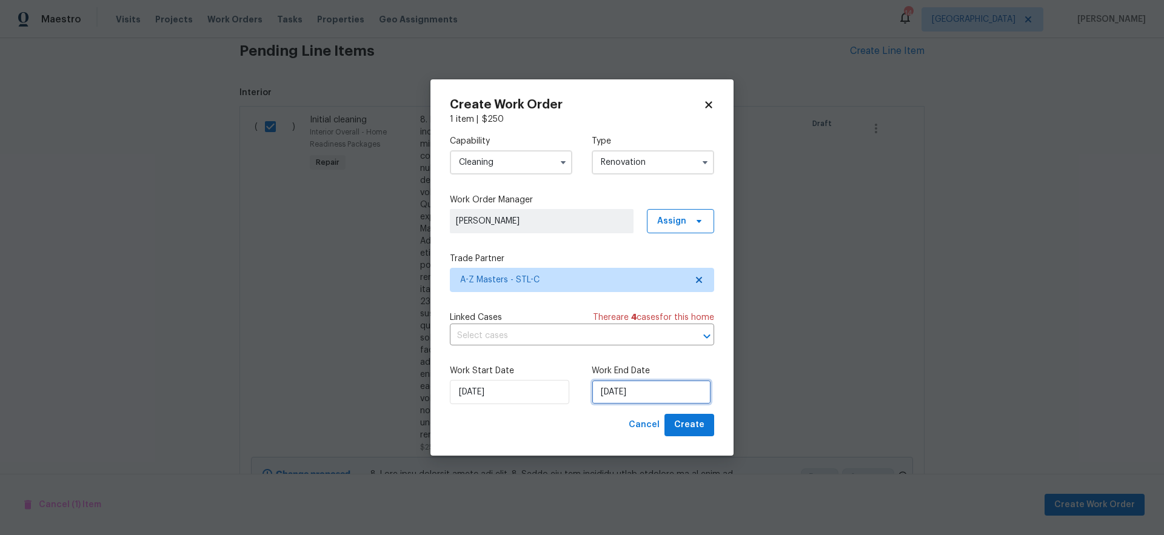
click at [674, 395] on input "[DATE]" at bounding box center [651, 392] width 119 height 24
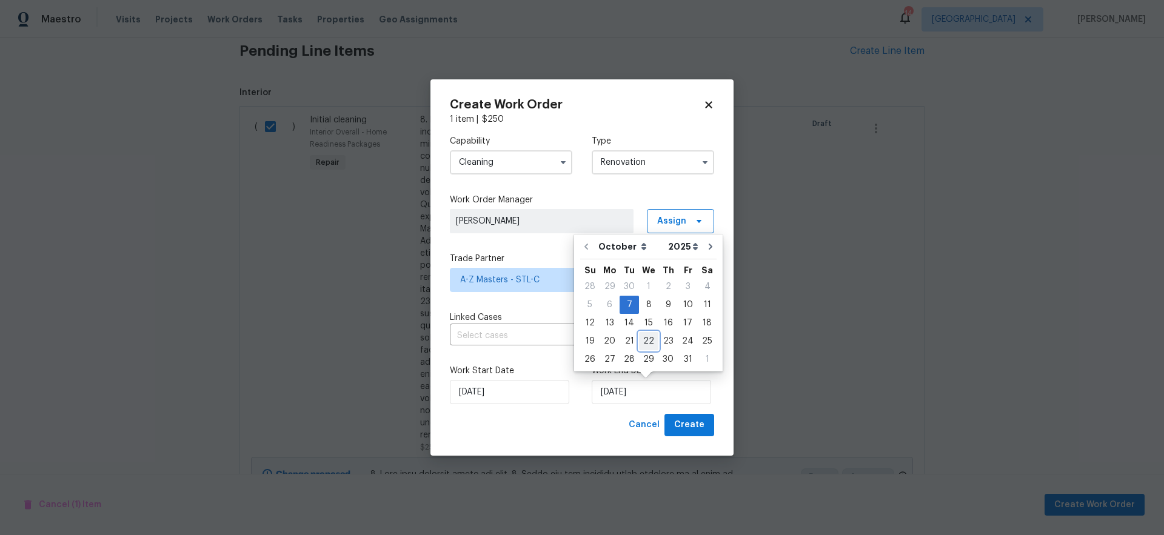
click at [646, 339] on div "22" at bounding box center [648, 341] width 19 height 17
type input "[DATE]"
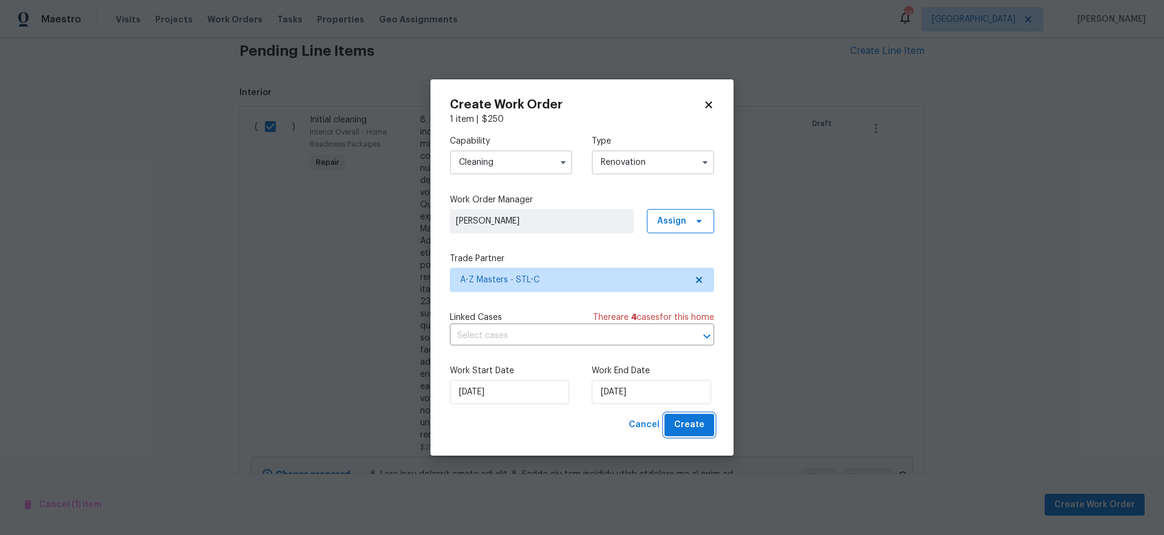
click at [687, 426] on span "Create" at bounding box center [689, 425] width 30 height 15
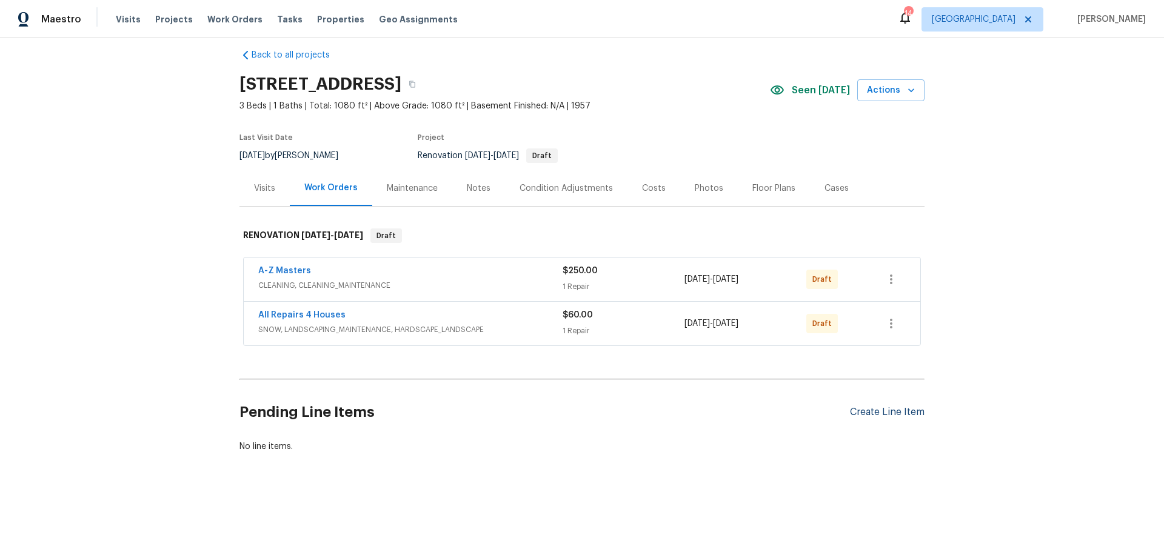
click at [896, 407] on div "Create Line Item" at bounding box center [887, 413] width 75 height 12
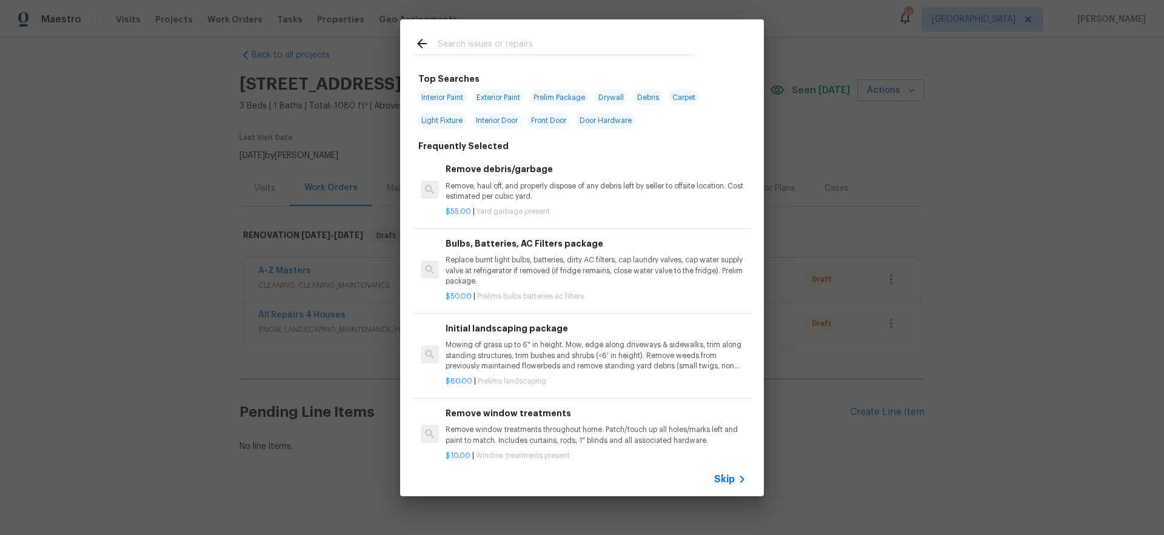
click at [469, 52] on input "text" at bounding box center [566, 45] width 257 height 18
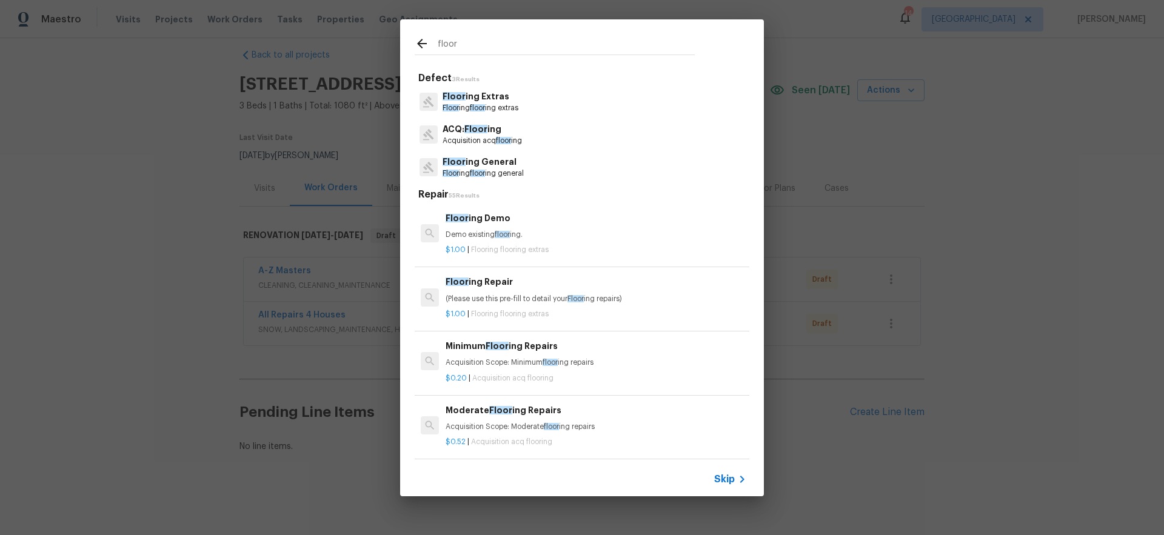
type input "floor"
click at [487, 167] on p "Floor ing General" at bounding box center [483, 162] width 81 height 13
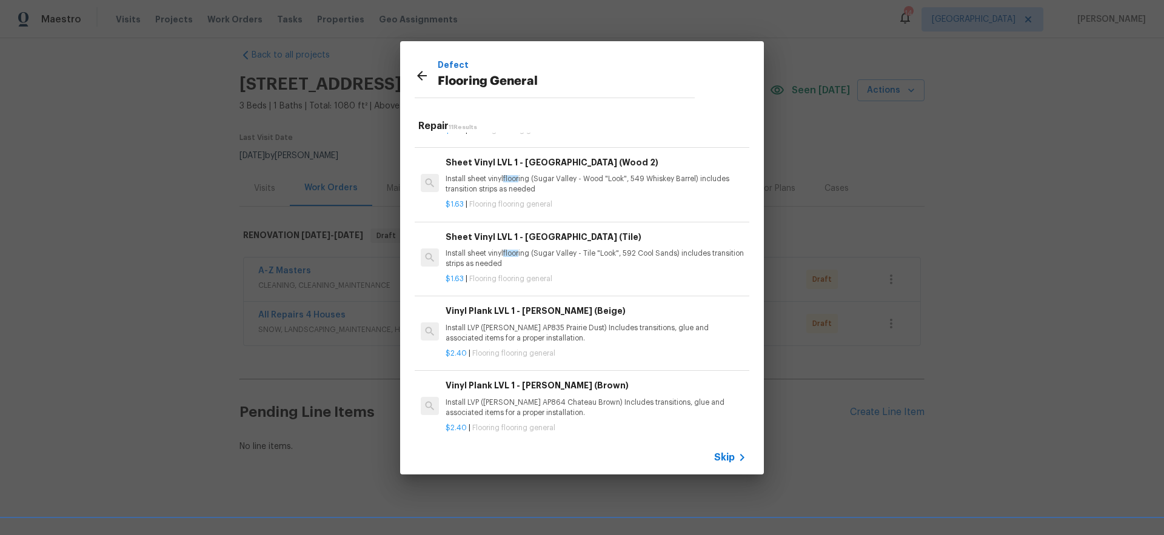
scroll to position [558, 0]
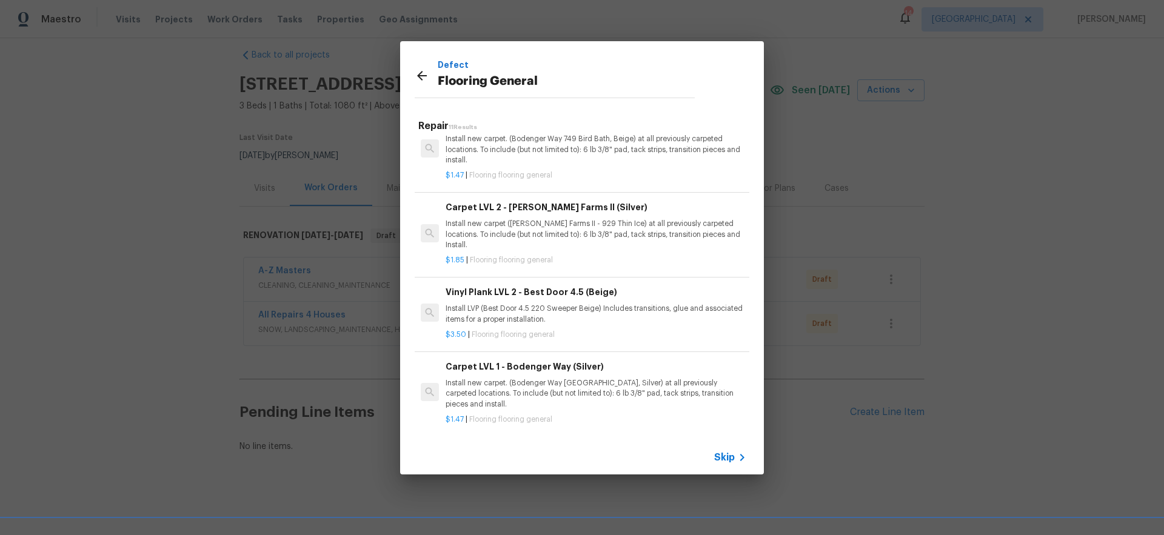
click at [523, 360] on h6 "Carpet LVL 1 - Bodenger Way (Silver)" at bounding box center [596, 366] width 301 height 13
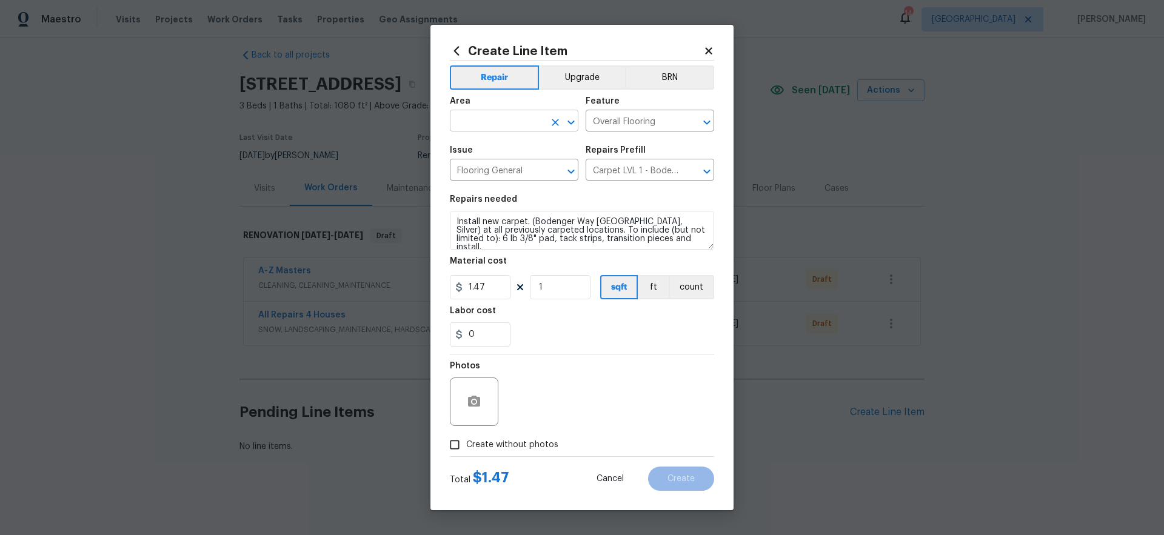
click at [492, 122] on input "text" at bounding box center [497, 122] width 95 height 19
click at [486, 173] on li "Interior Overall" at bounding box center [514, 169] width 129 height 20
type input "Interior Overall"
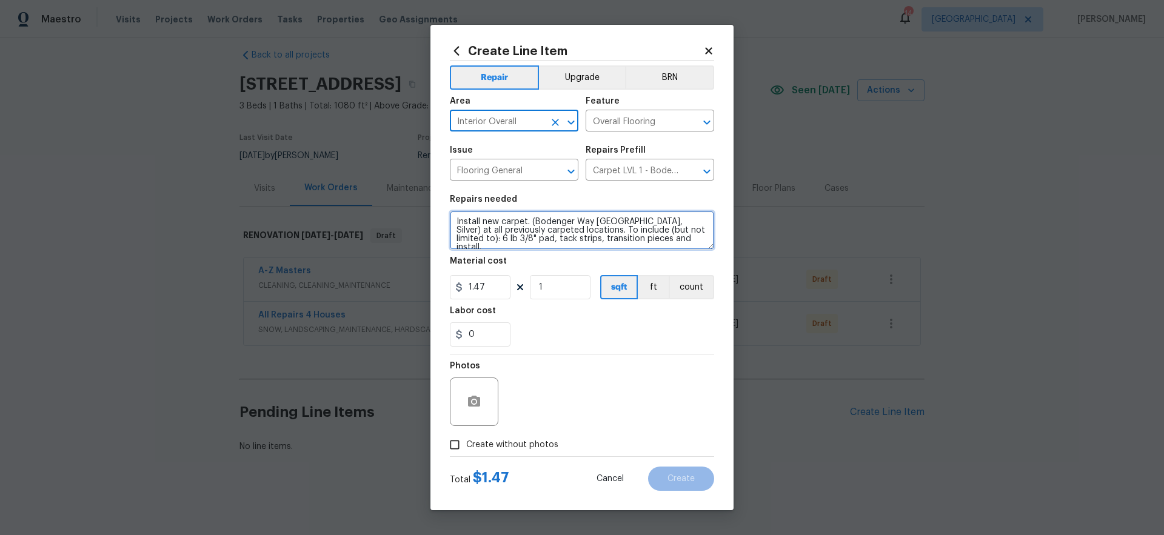
click at [457, 219] on textarea "Install new carpet. (Bodenger Way 945 Winter Ash, Silver) at all previously car…" at bounding box center [582, 230] width 264 height 39
type textarea "CARPET THE LIVING ROOM AND HALLWAY. Install new carpet. (Bodenger Way 945 Winte…"
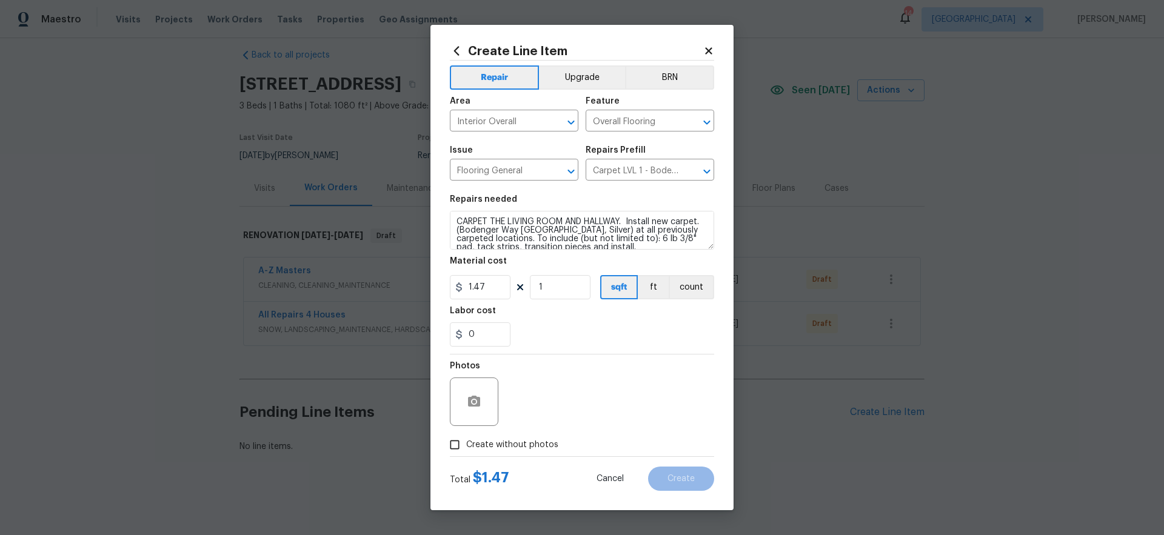
click at [600, 357] on div "Photos" at bounding box center [582, 394] width 264 height 79
click at [520, 446] on span "Create without photos" at bounding box center [512, 445] width 92 height 13
click at [466, 446] on input "Create without photos" at bounding box center [454, 445] width 23 height 23
checkbox input "true"
click at [582, 409] on textarea at bounding box center [611, 402] width 206 height 49
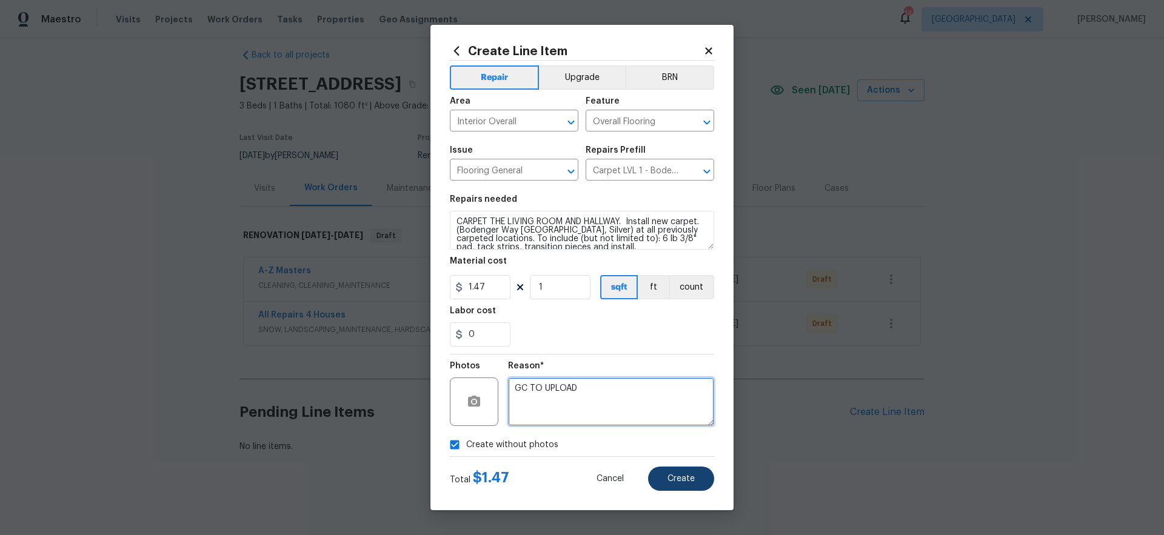
type textarea "GC TO UPLOAD"
click at [691, 477] on span "Create" at bounding box center [681, 479] width 27 height 9
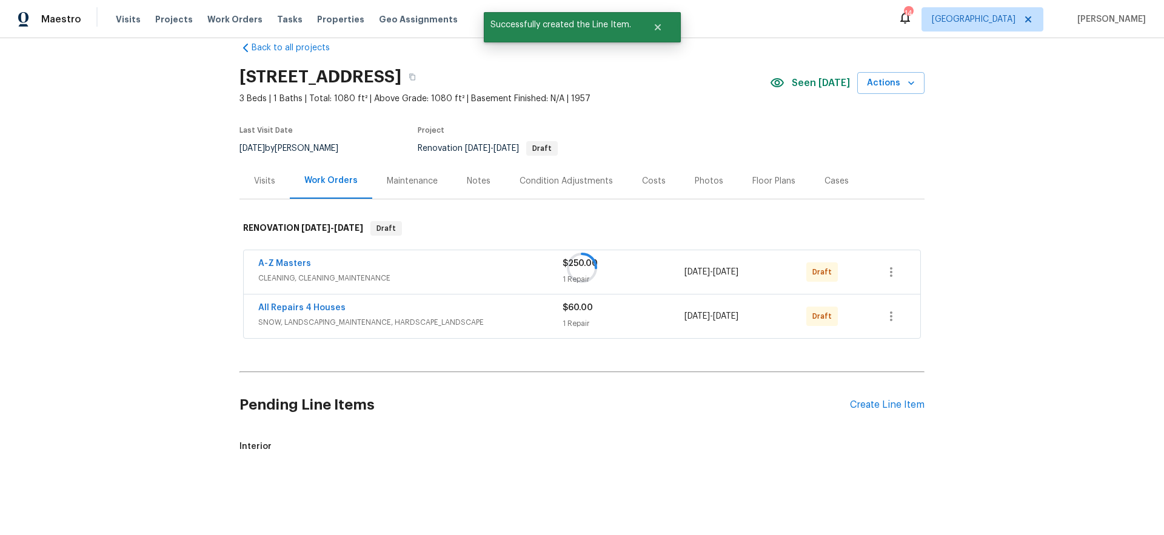
scroll to position [209, 0]
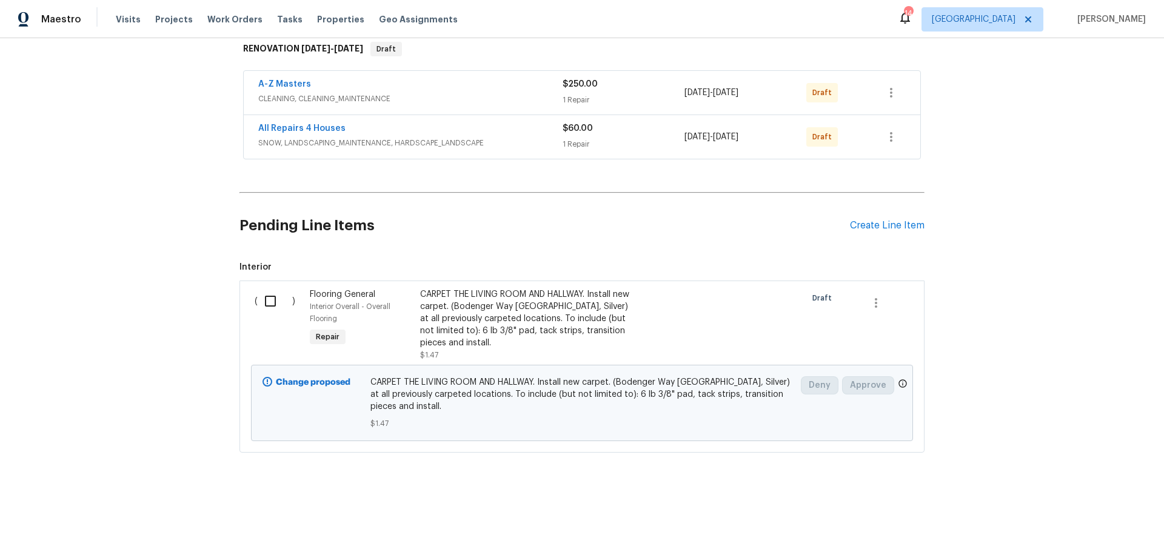
click at [269, 295] on input "checkbox" at bounding box center [275, 301] width 35 height 25
checkbox input "true"
click at [1118, 507] on span "Create Work Order" at bounding box center [1094, 505] width 81 height 15
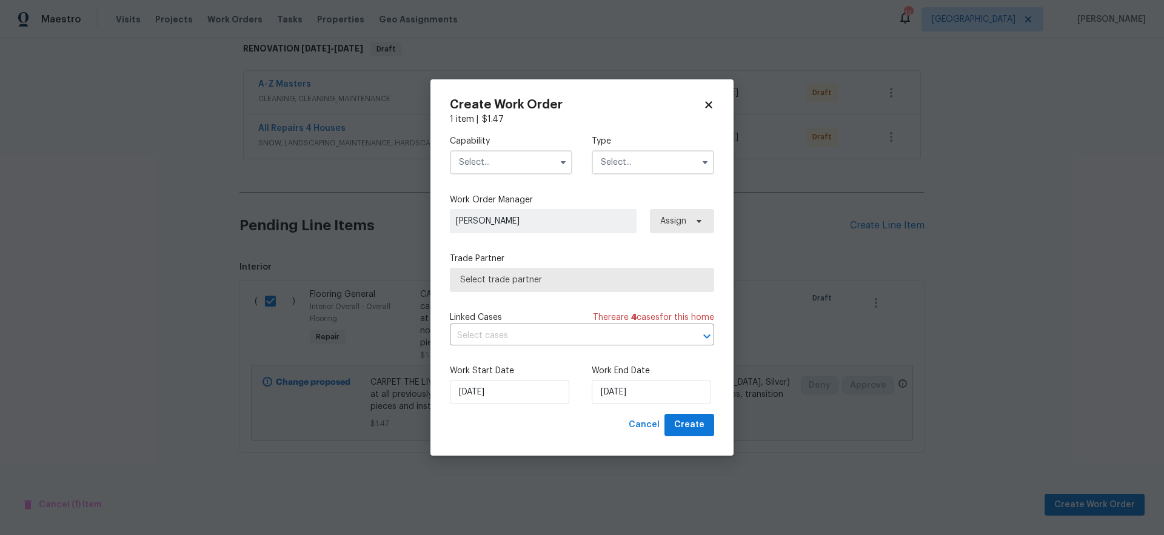
click at [517, 160] on input "text" at bounding box center [511, 162] width 122 height 24
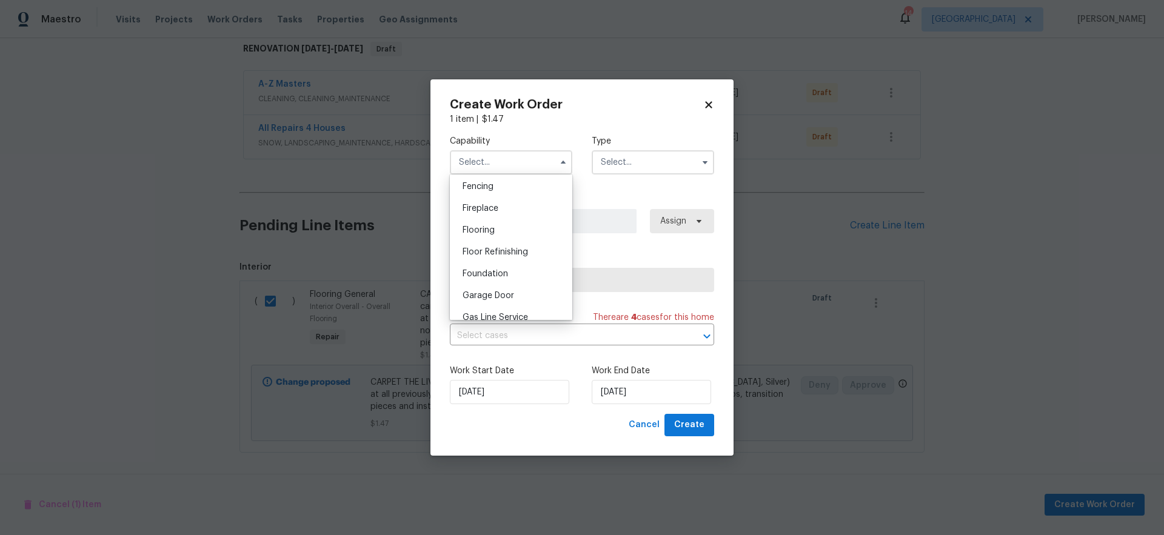
scroll to position [412, 0]
click at [525, 255] on div "Flooring" at bounding box center [511, 247] width 116 height 22
type input "Flooring"
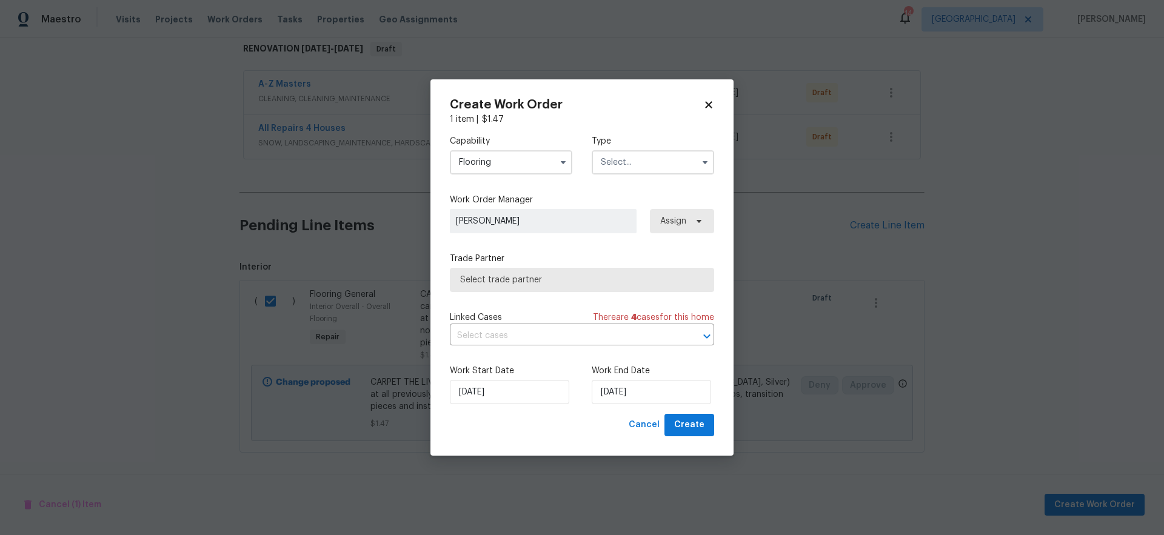
click at [633, 163] on input "text" at bounding box center [653, 162] width 122 height 24
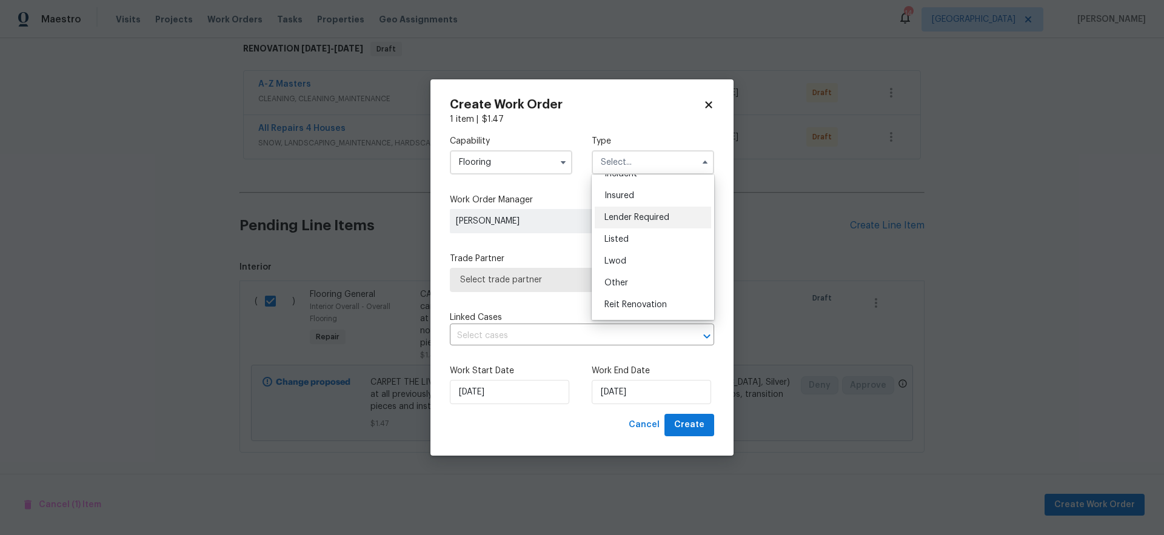
scroll to position [144, 0]
click at [652, 244] on div "Renovation" at bounding box center [653, 241] width 116 height 22
type input "Renovation"
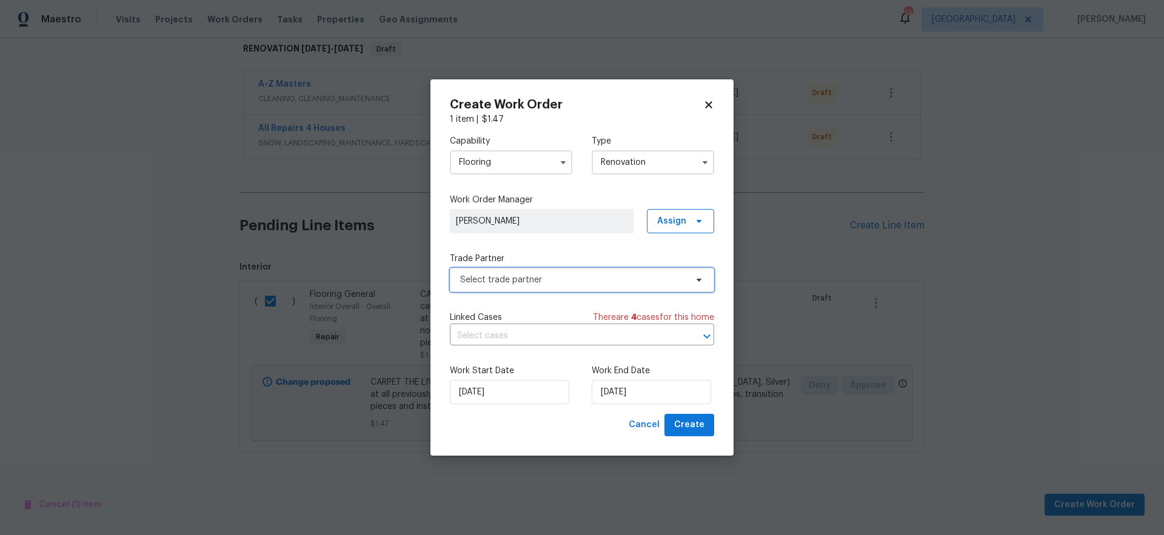
click at [580, 289] on span "Select trade partner" at bounding box center [582, 280] width 264 height 24
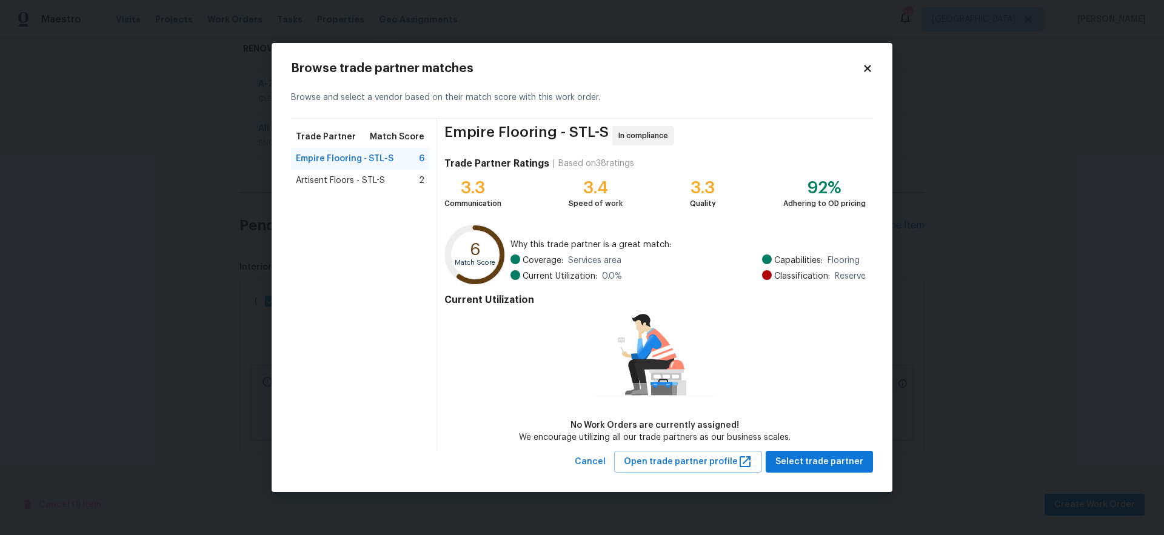
click at [380, 181] on span "Artisent Floors - STL-S" at bounding box center [340, 181] width 89 height 12
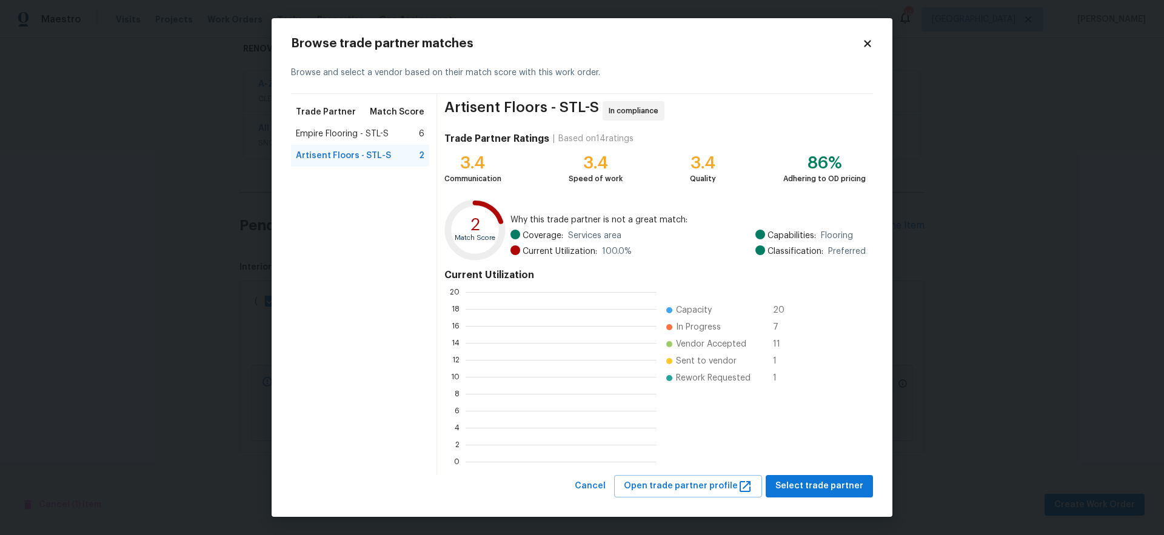
scroll to position [161, 182]
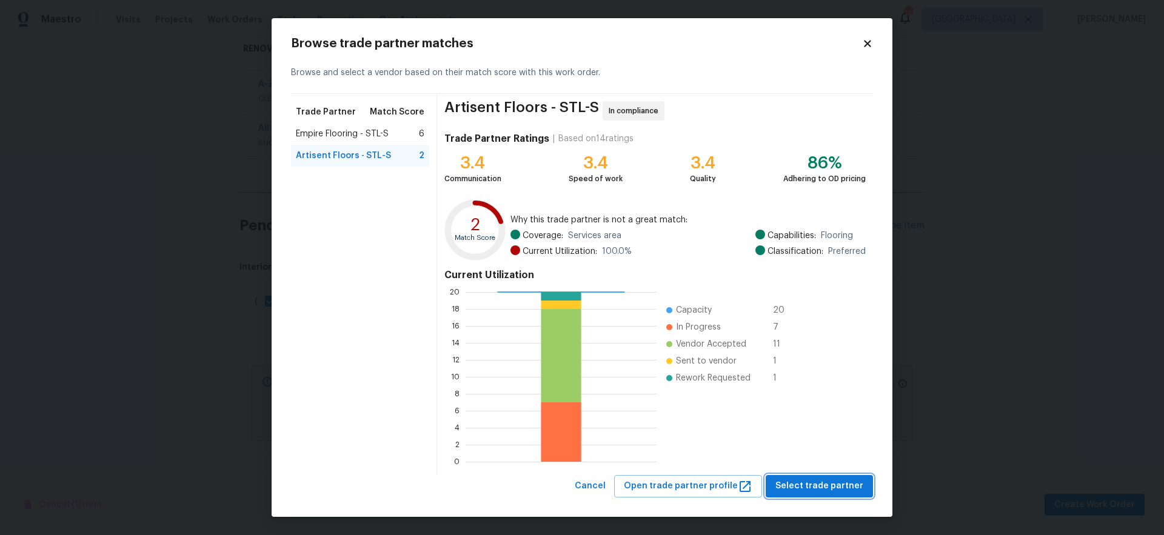
click at [834, 486] on span "Select trade partner" at bounding box center [820, 486] width 88 height 15
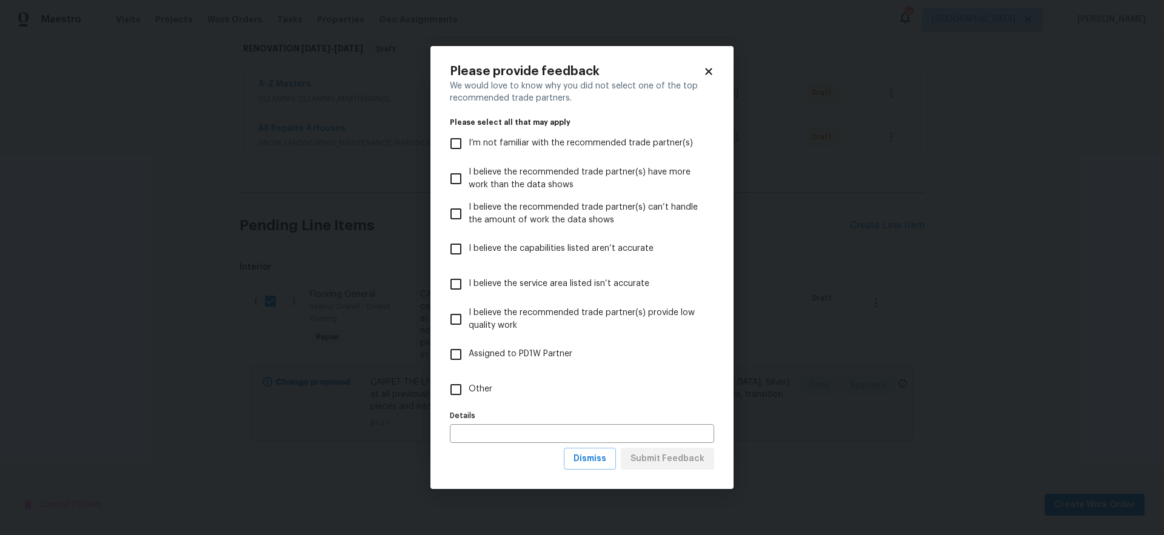
click at [479, 389] on span "Other" at bounding box center [481, 389] width 24 height 13
click at [469, 389] on input "Other" at bounding box center [455, 389] width 25 height 25
checkbox input "true"
click at [686, 466] on button "Submit Feedback" at bounding box center [667, 459] width 93 height 22
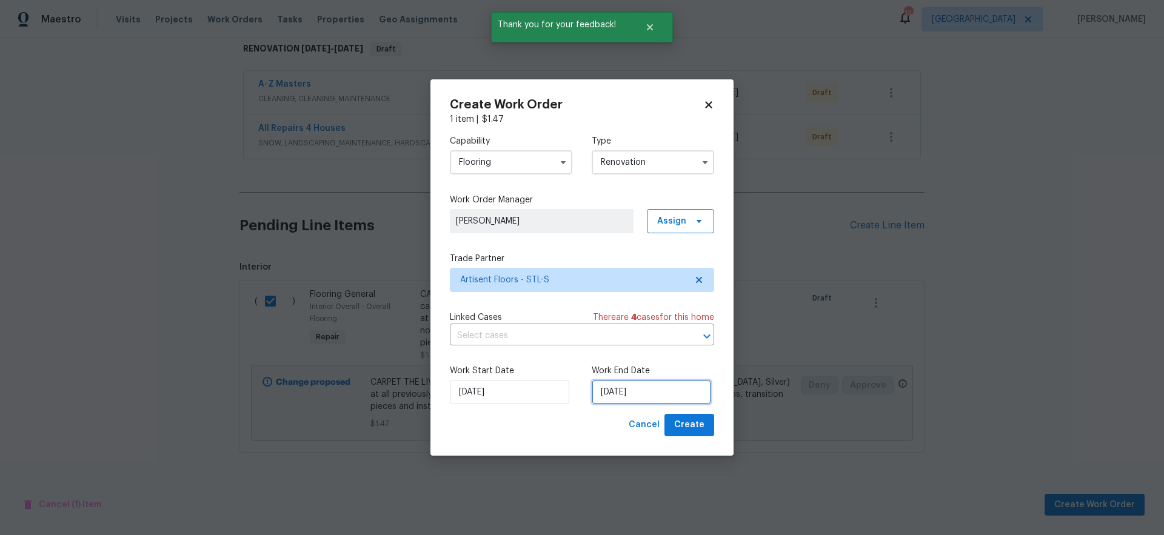
click at [674, 396] on input "[DATE]" at bounding box center [651, 392] width 119 height 24
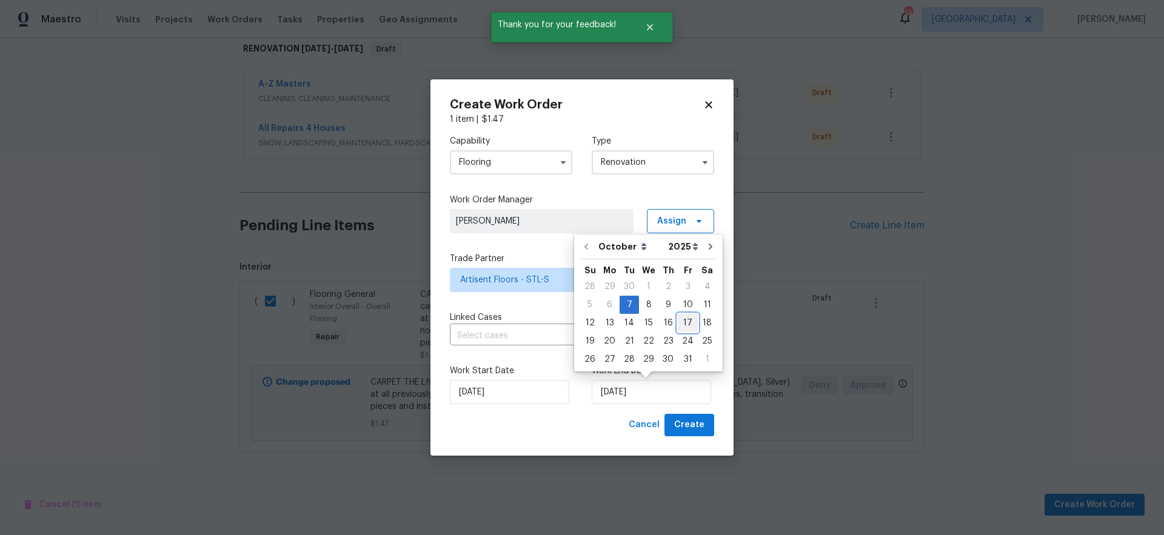
click at [684, 323] on div "17" at bounding box center [688, 323] width 20 height 17
type input "[DATE]"
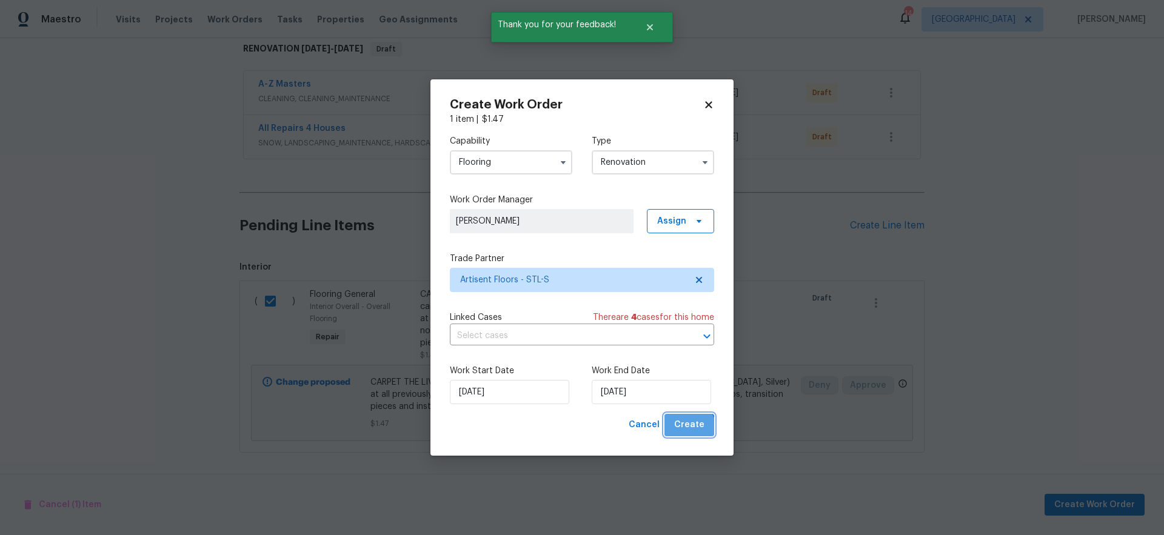
click at [688, 431] on span "Create" at bounding box center [689, 425] width 30 height 15
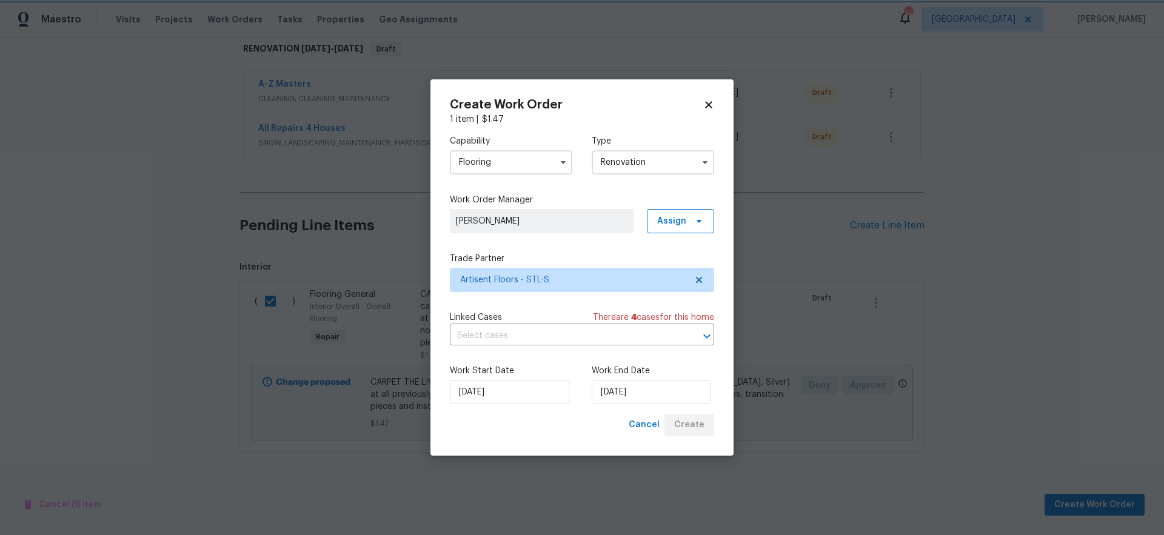
scroll to position [67, 0]
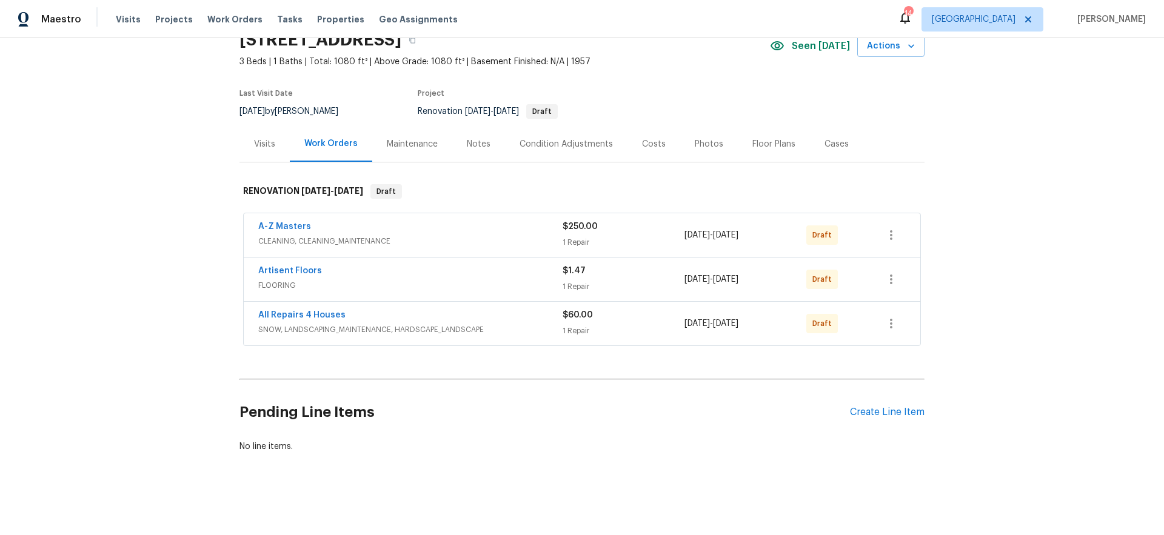
click at [768, 138] on div "Floor Plans" at bounding box center [773, 144] width 43 height 12
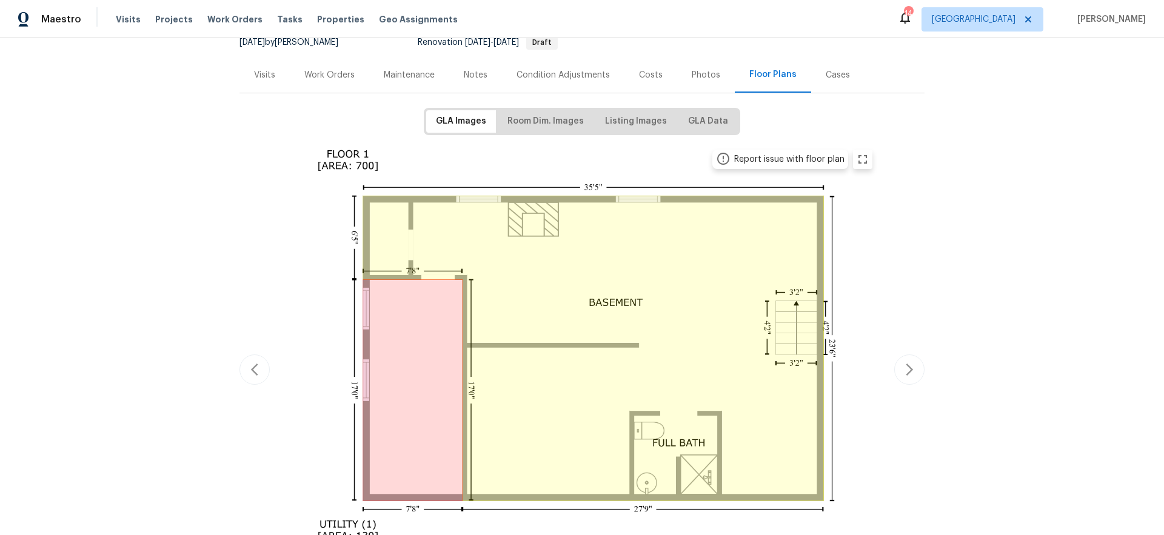
scroll to position [190, 0]
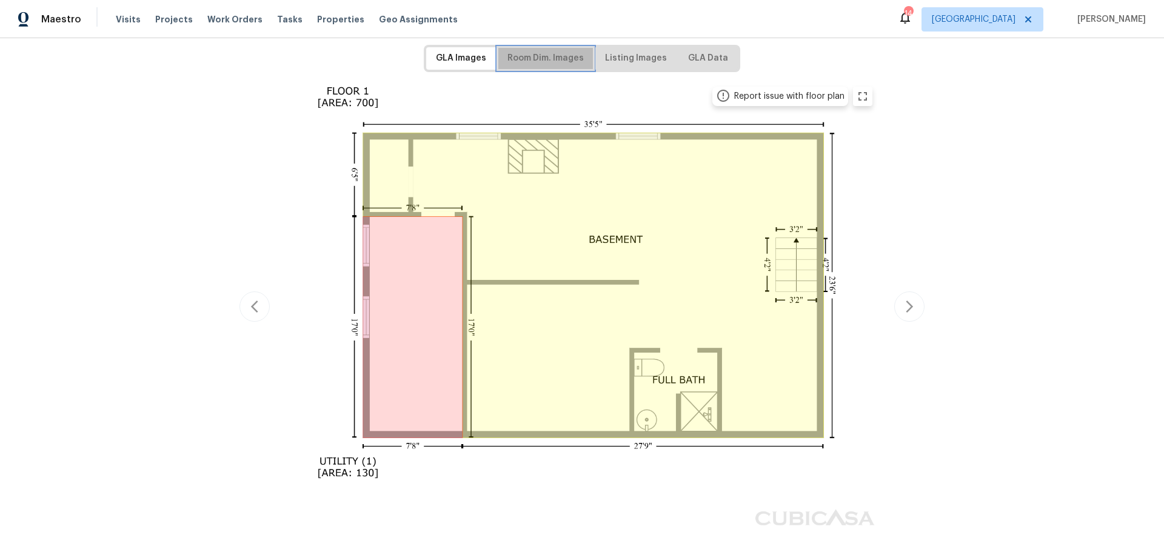
click at [555, 52] on span "Room Dim. Images" at bounding box center [546, 58] width 76 height 15
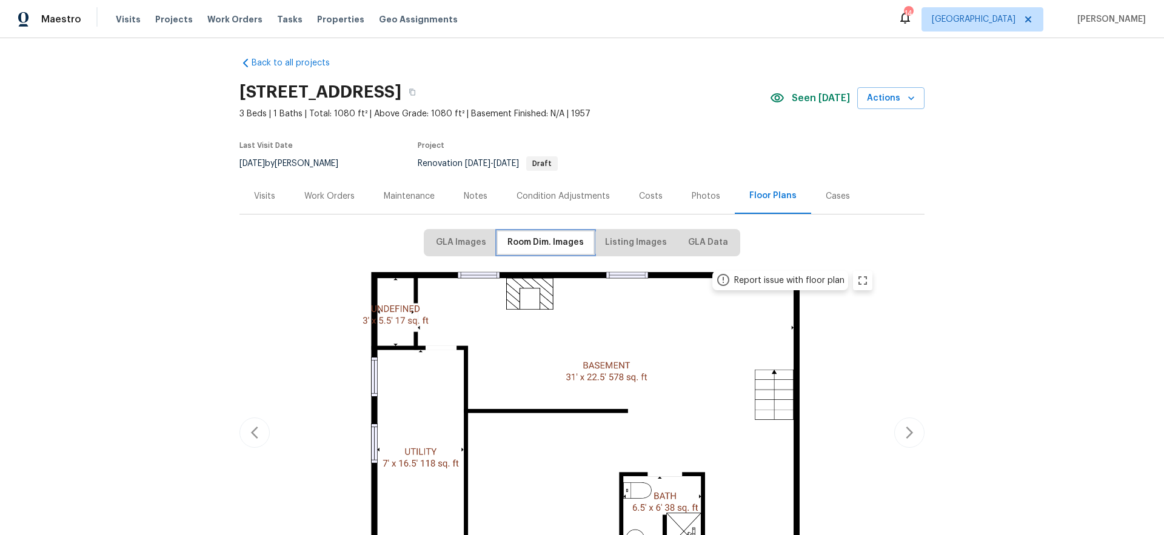
scroll to position [55, 0]
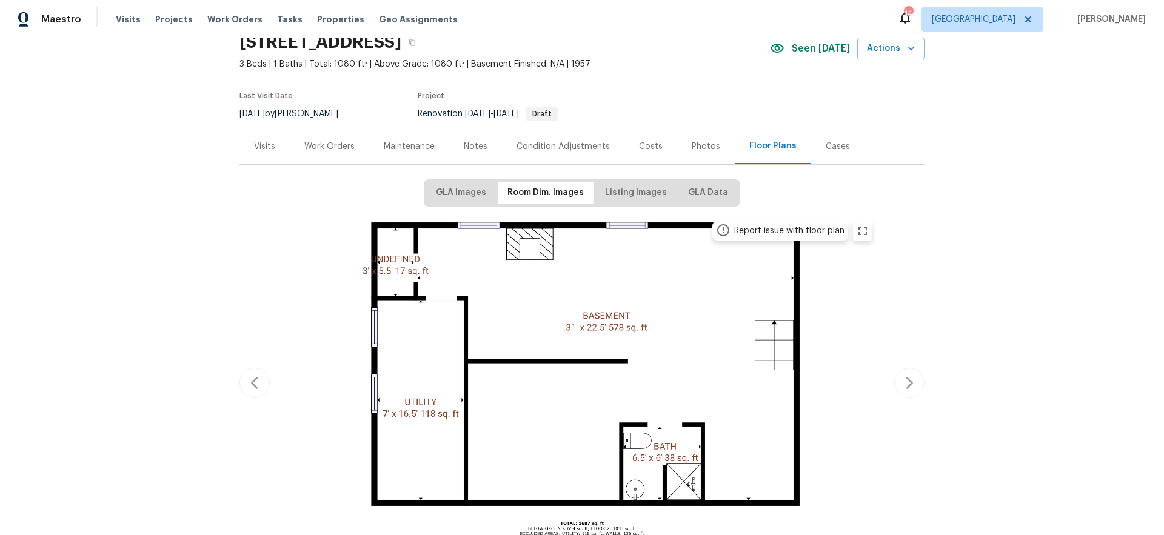
click at [330, 146] on div "Work Orders" at bounding box center [329, 147] width 50 height 12
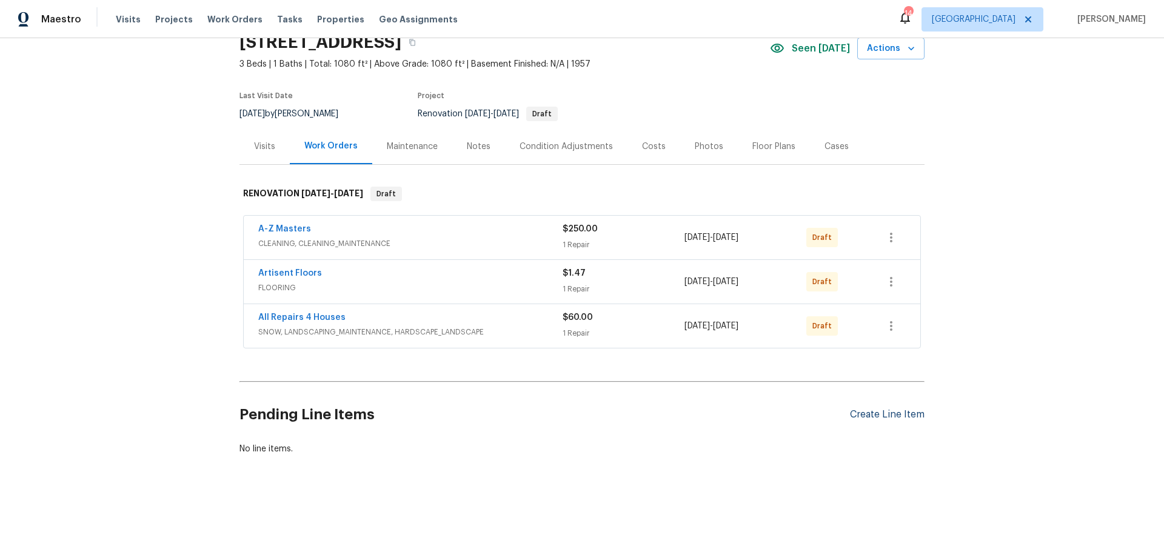
click at [882, 413] on div "Create Line Item" at bounding box center [887, 415] width 75 height 12
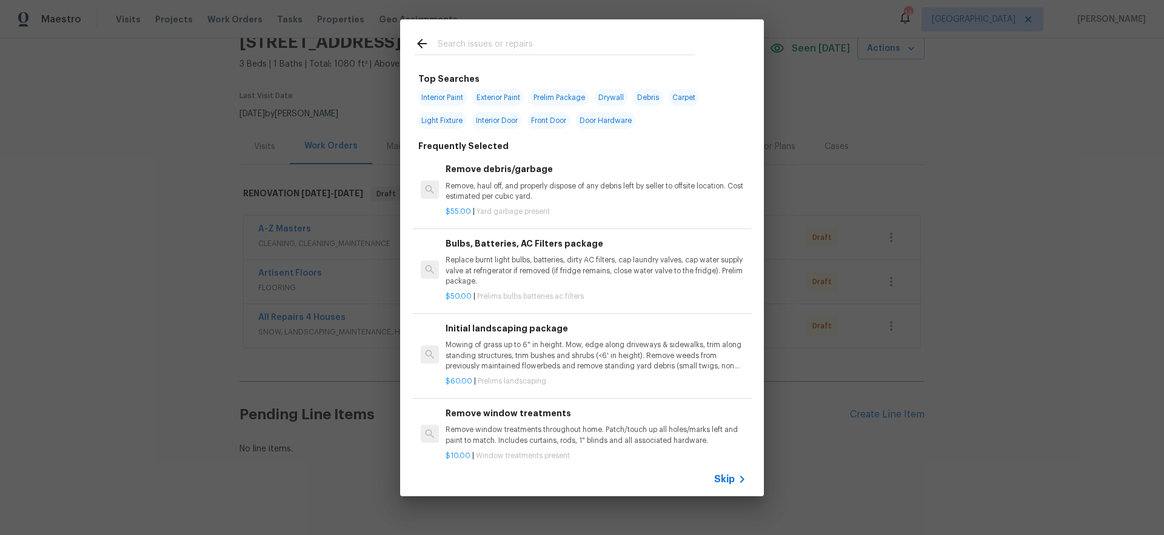
click at [734, 478] on span "Skip" at bounding box center [724, 480] width 21 height 12
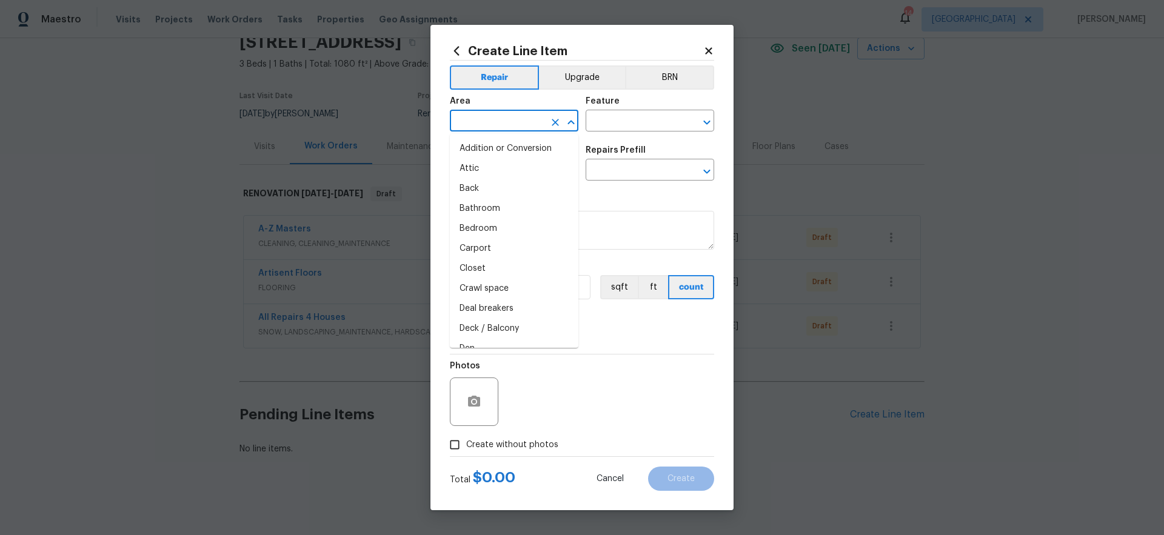
click at [506, 119] on input "text" at bounding box center [497, 122] width 95 height 19
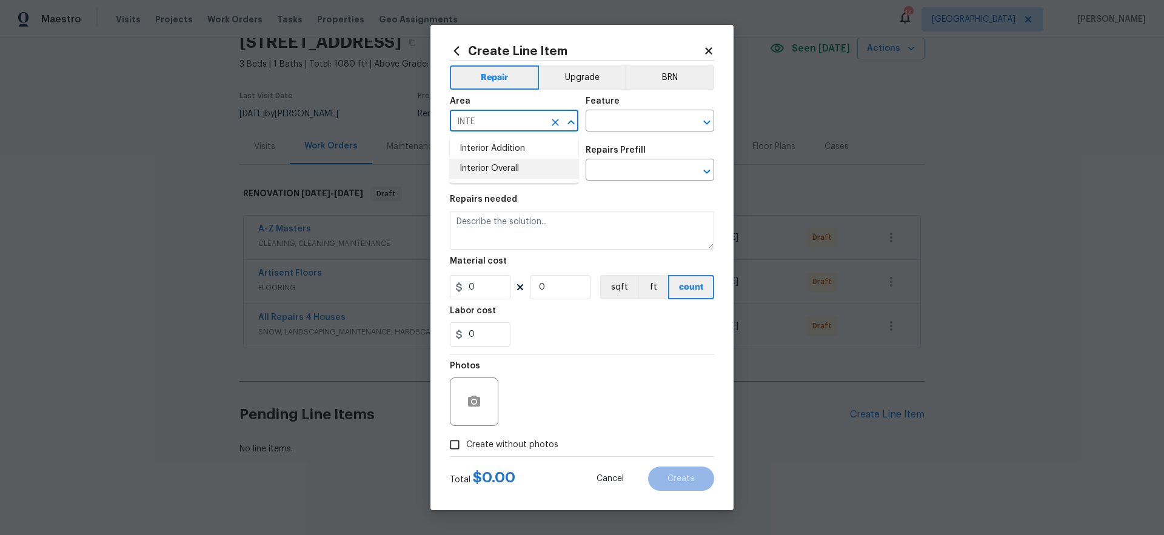
click at [535, 164] on li "Interior Overall" at bounding box center [514, 169] width 129 height 20
type input "Interior Overall"
click at [639, 121] on input "text" at bounding box center [633, 122] width 95 height 19
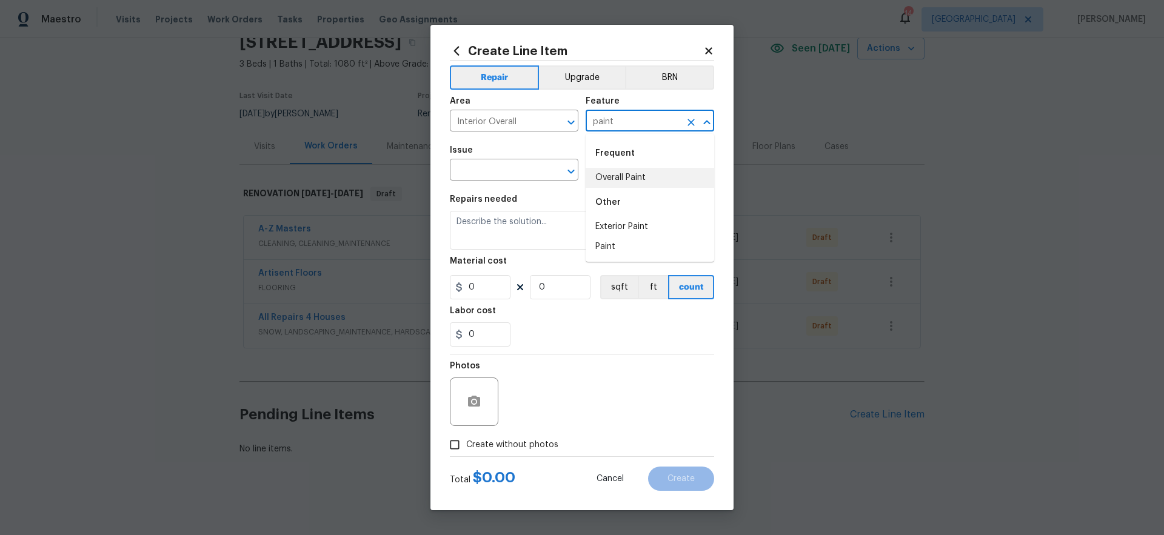
click at [645, 177] on li "Overall Paint" at bounding box center [650, 178] width 129 height 20
type input "Overall Paint"
click at [516, 167] on input "text" at bounding box center [497, 171] width 95 height 19
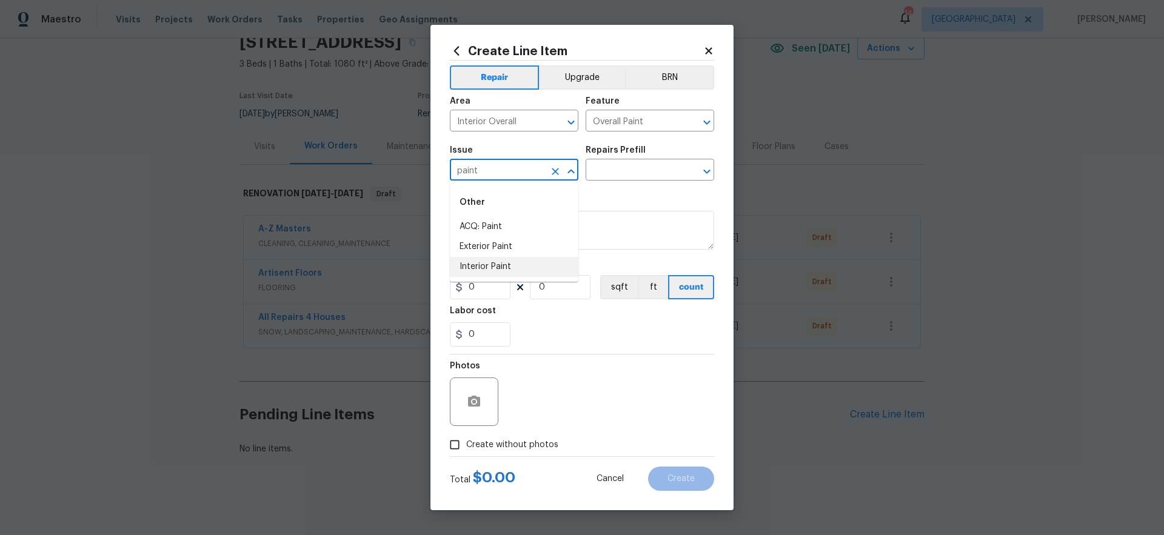
click at [495, 272] on li "Interior Paint" at bounding box center [514, 267] width 129 height 20
type input "Interior Paint"
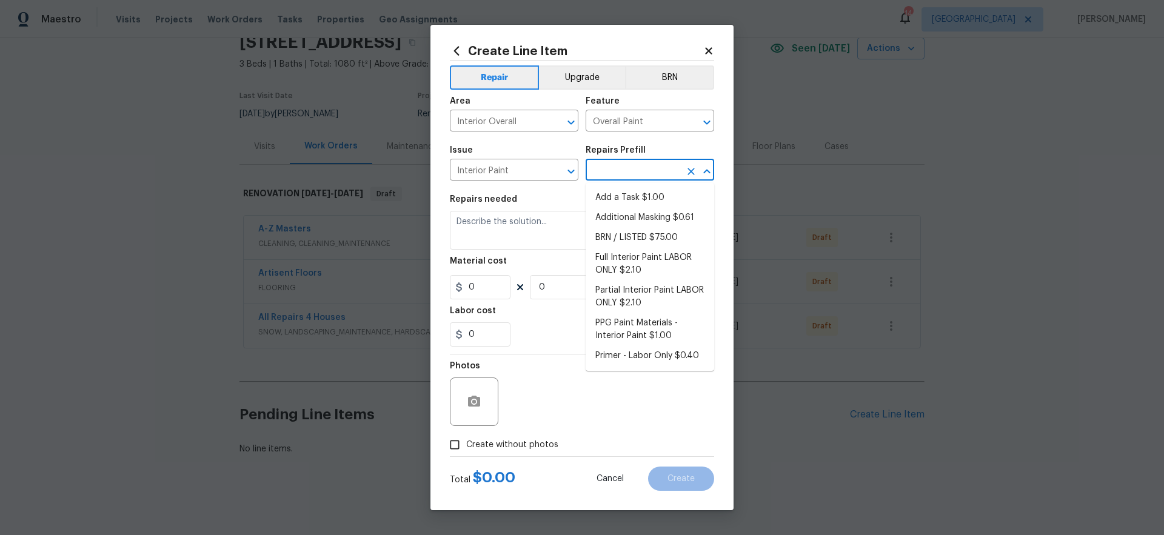
click at [631, 175] on input "text" at bounding box center [633, 171] width 95 height 19
click at [652, 263] on li "Full Interior Paint LABOR ONLY $2.10" at bounding box center [650, 264] width 129 height 33
type input "Full Interior Paint LABOR ONLY $2.10"
type textarea "Full Interior paint - (walls, ceilings, trim, and doors) - PAINT PROVIDED BY OP…"
type input "2.1"
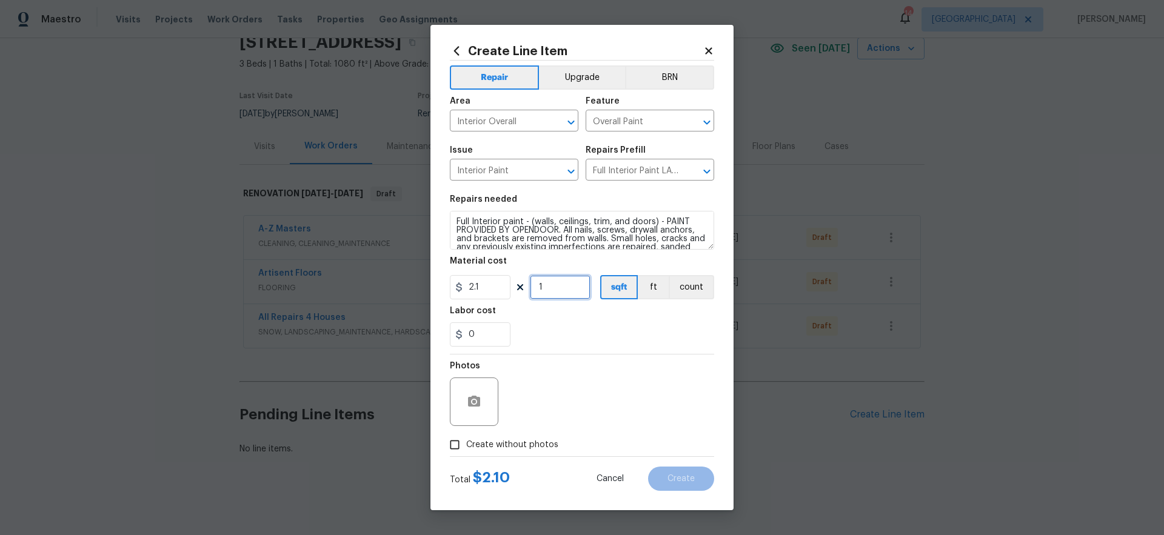
click at [558, 287] on input "1" at bounding box center [560, 287] width 61 height 24
click at [610, 367] on div "Photos" at bounding box center [582, 394] width 264 height 79
drag, startPoint x: 556, startPoint y: 289, endPoint x: 495, endPoint y: 309, distance: 64.2
click at [486, 293] on div "2.1 1500 sqft ft count" at bounding box center [582, 287] width 264 height 24
type input "1450"
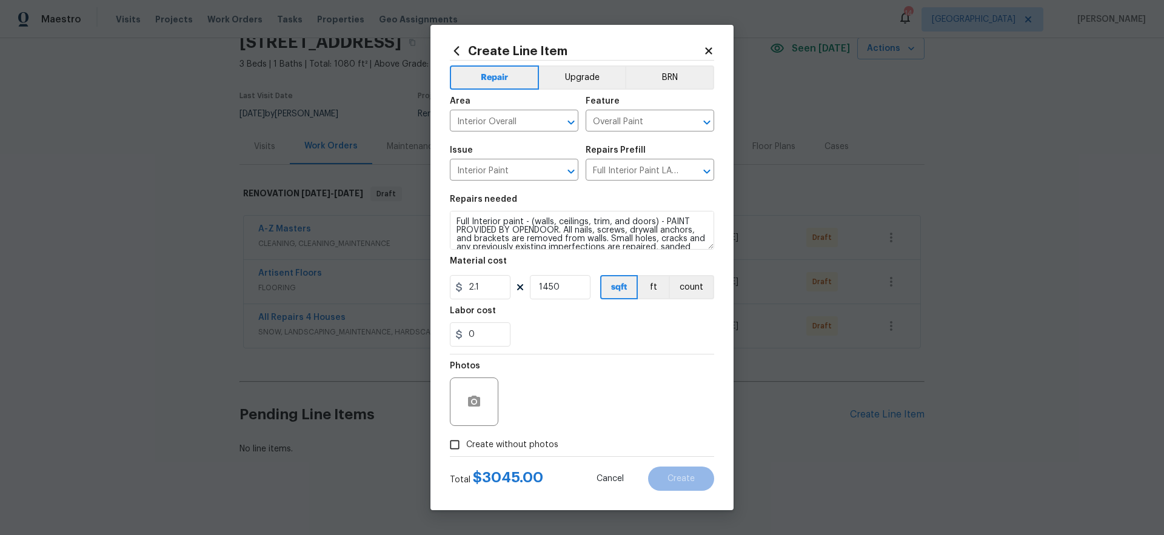
click at [632, 414] on div "Photos" at bounding box center [582, 394] width 264 height 79
click at [533, 221] on textarea "Full Interior paint - (walls, ceilings, trim, and doors) - PAINT PROVIDED BY OP…" at bounding box center [582, 230] width 264 height 39
click at [665, 221] on textarea "Full Interior paint - (walls, ceilings, trim, and doors) - PAINT PROVIDED BY OP…" at bounding box center [582, 230] width 264 height 39
type textarea "Full Interior paint - (walls, ceilings, trim, and doors) - ENTIRE MAIN FLOOR AN…"
click at [652, 332] on div "0" at bounding box center [582, 335] width 264 height 24
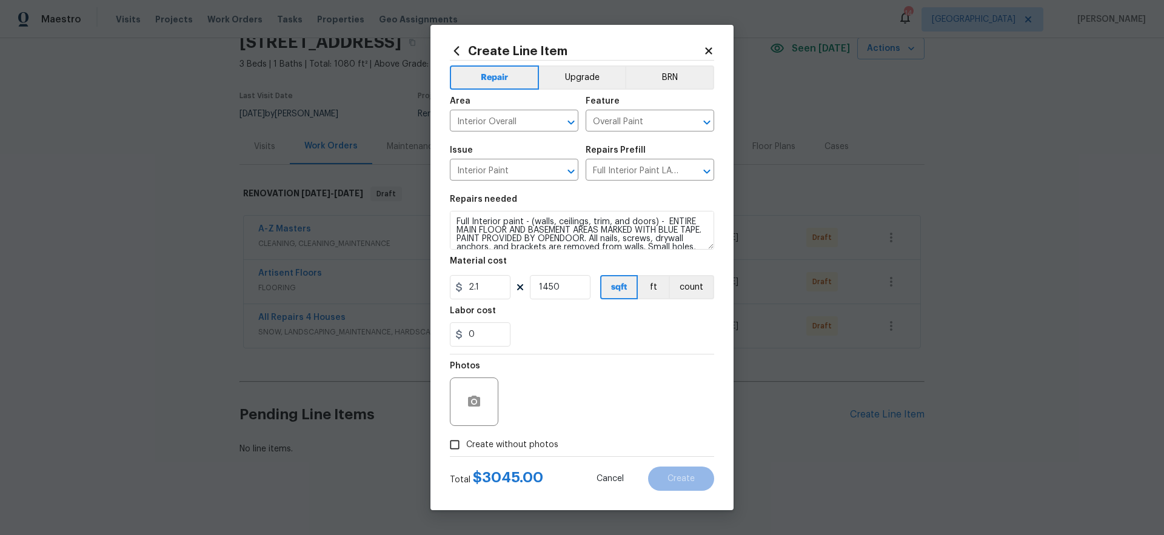
click at [535, 445] on span "Create without photos" at bounding box center [512, 445] width 92 height 13
click at [466, 445] on input "Create without photos" at bounding box center [454, 445] width 23 height 23
checkbox input "true"
click at [601, 405] on textarea at bounding box center [611, 402] width 206 height 49
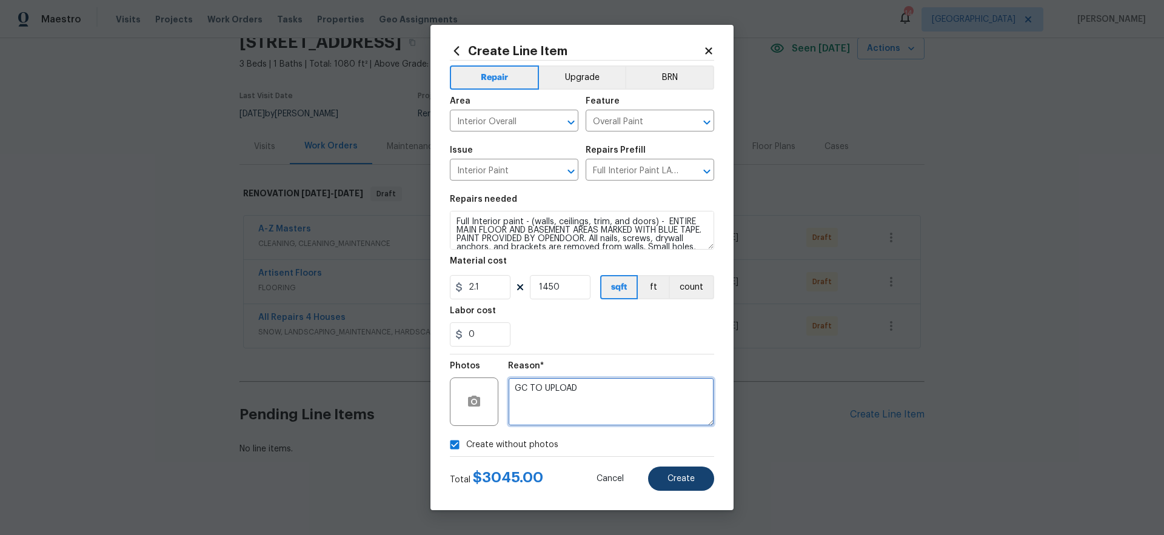
type textarea "GC TO UPLOAD"
click at [695, 481] on button "Create" at bounding box center [681, 479] width 66 height 24
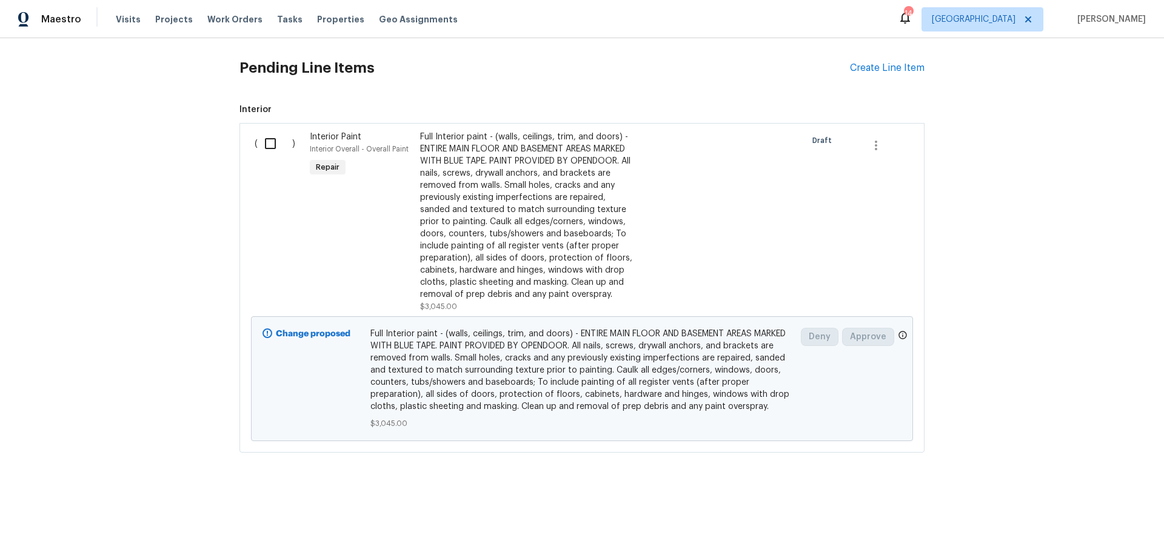
scroll to position [13, 0]
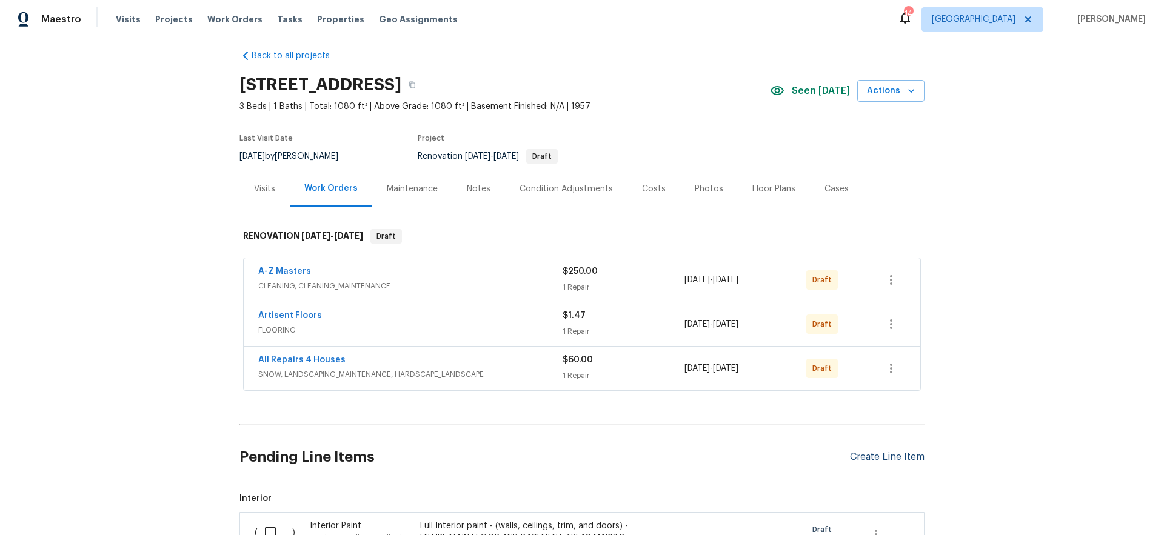
click at [896, 455] on div "Create Line Item" at bounding box center [887, 458] width 75 height 12
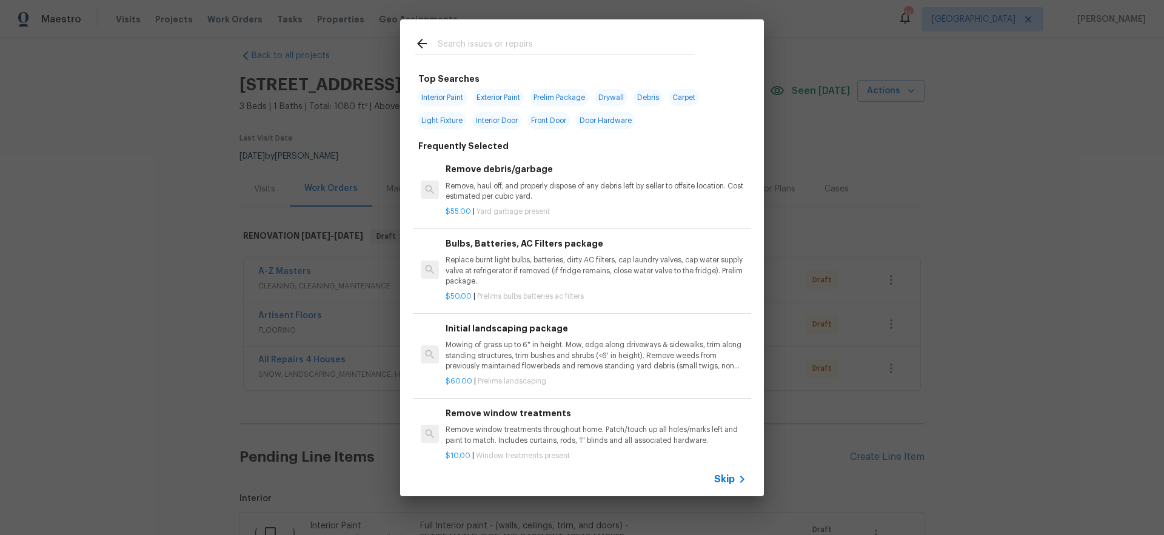
click at [731, 478] on span "Skip" at bounding box center [724, 480] width 21 height 12
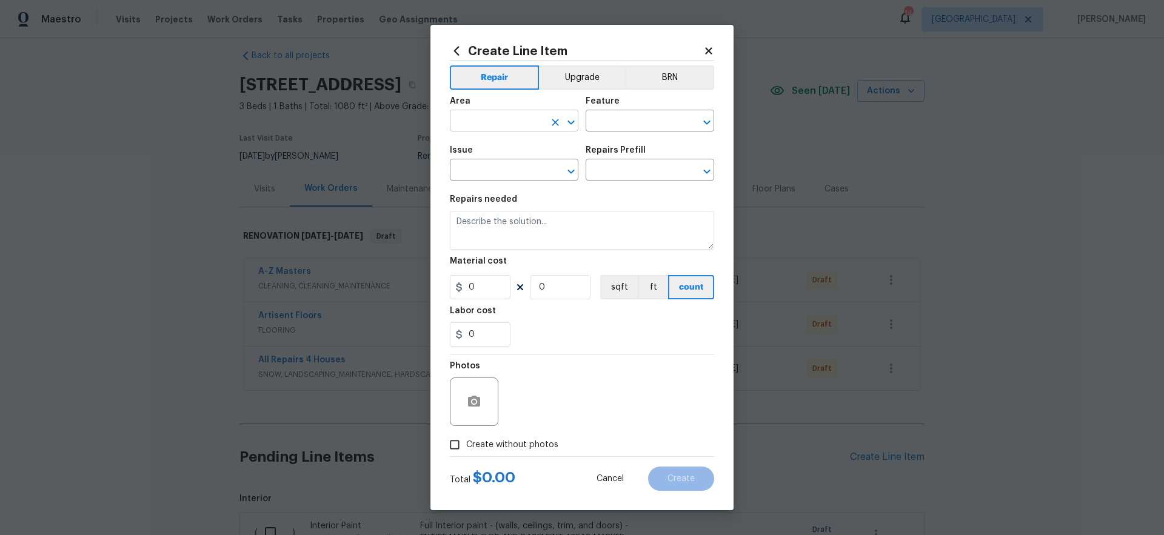
click at [523, 126] on input "text" at bounding box center [497, 122] width 95 height 19
click at [535, 170] on li "Interior Overall" at bounding box center [514, 169] width 129 height 20
type input "Interior Overall"
click at [617, 122] on input "text" at bounding box center [633, 122] width 95 height 19
click at [618, 175] on li "Overall Paint" at bounding box center [650, 178] width 129 height 20
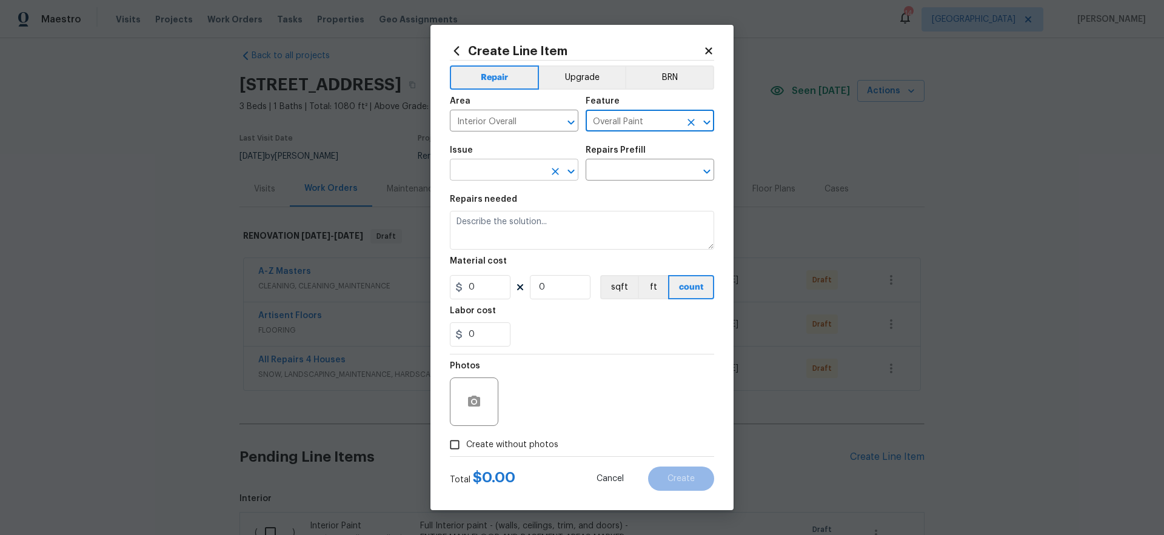
type input "Overall Paint"
click at [516, 169] on input "text" at bounding box center [497, 171] width 95 height 19
type input "p"
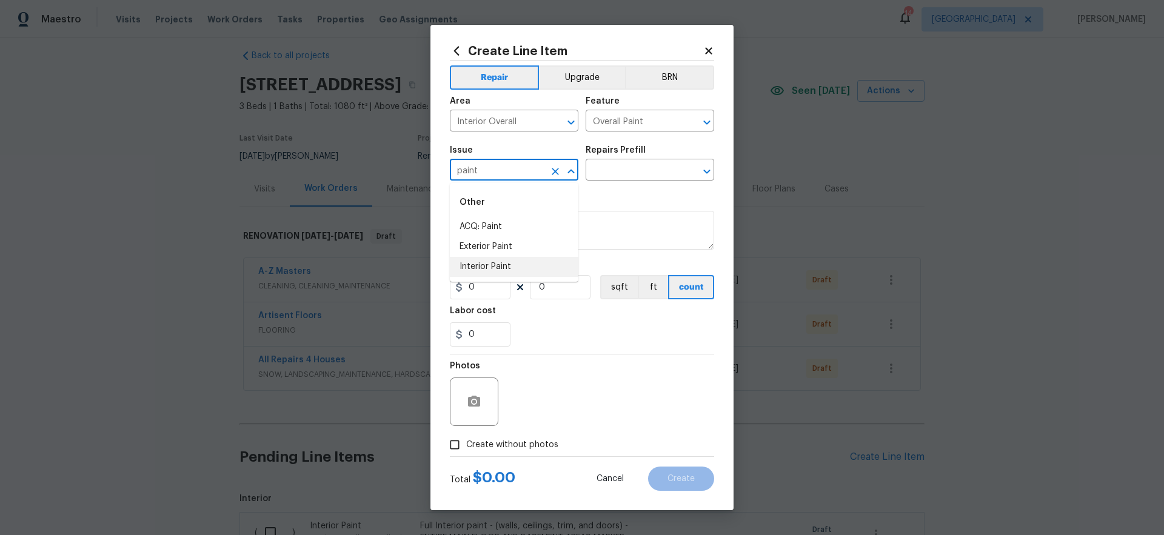
click at [544, 269] on li "Interior Paint" at bounding box center [514, 267] width 129 height 20
type input "Interior Paint"
click at [616, 178] on input "text" at bounding box center [633, 171] width 95 height 19
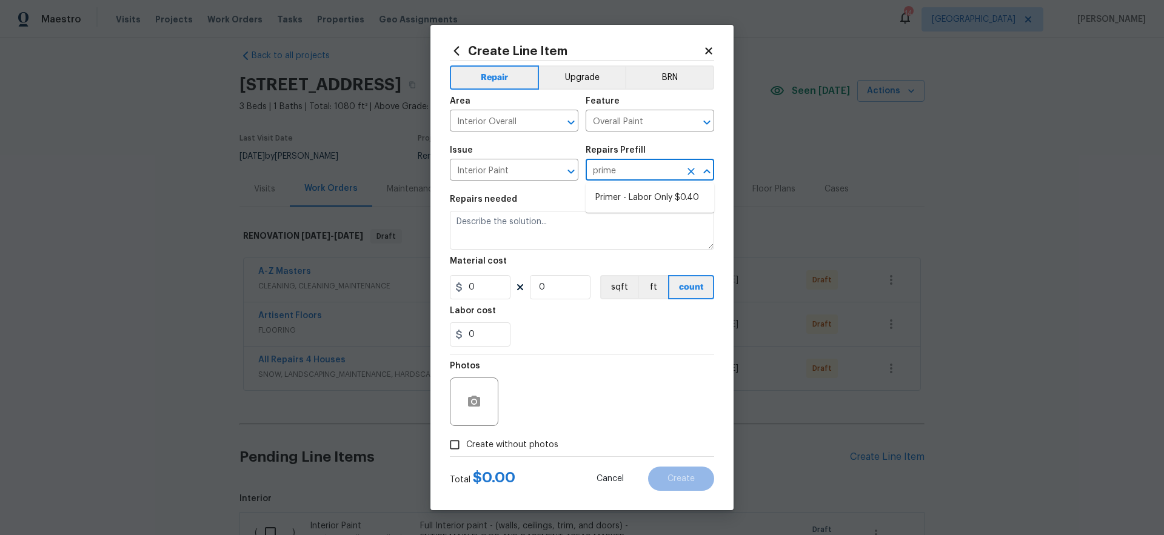
type input "primer"
click at [648, 196] on li "Primer - Labor Only $0.40" at bounding box center [650, 198] width 129 height 20
type input "Primer - Labor Only $0.40"
type textarea "Interior primer - PRIMER PROVIDED BY OPENDOOR - All nails, screws, drywall anch…"
type input "0.4"
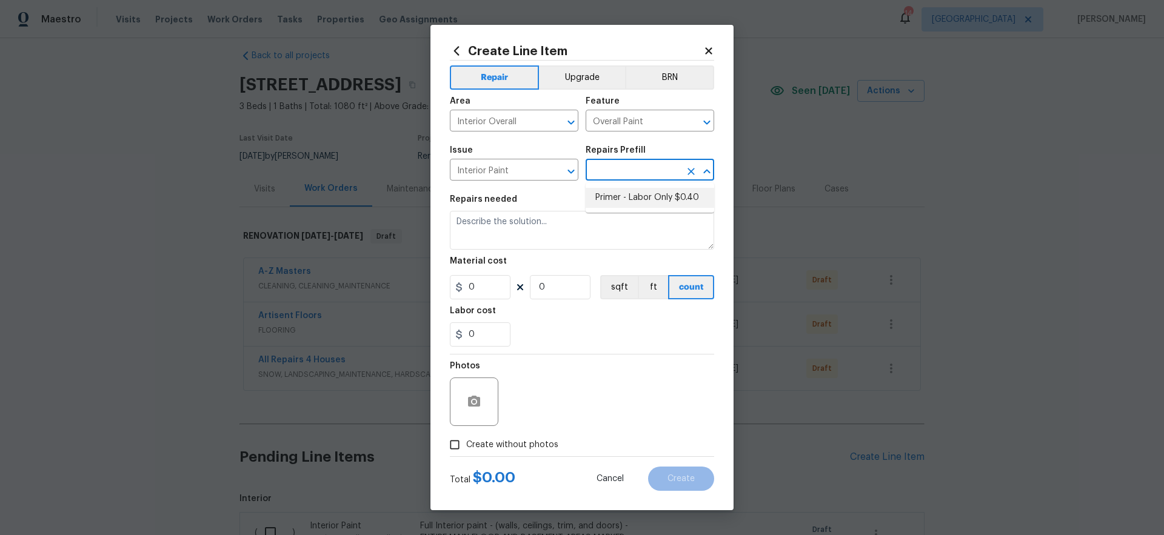
type input "1"
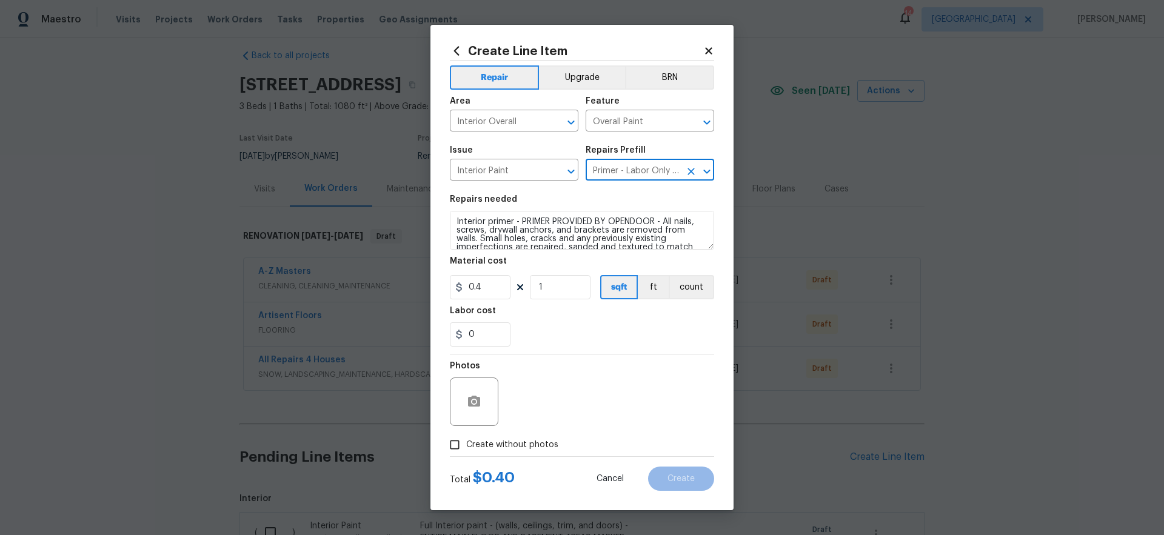
type input "Primer - Labor Only $0.40"
drag, startPoint x: 566, startPoint y: 287, endPoint x: 494, endPoint y: 288, distance: 72.8
click at [492, 285] on div "0.4 1 sqft ft count" at bounding box center [582, 287] width 264 height 24
type input "700"
click at [615, 327] on div "0" at bounding box center [582, 335] width 264 height 24
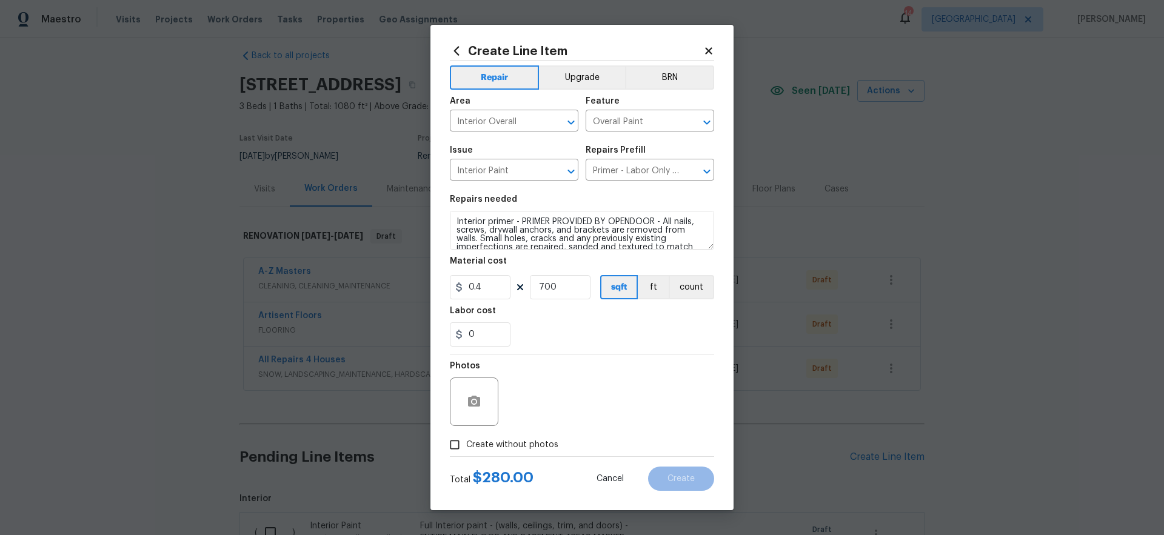
click at [532, 443] on span "Create without photos" at bounding box center [512, 445] width 92 height 13
click at [466, 443] on input "Create without photos" at bounding box center [454, 445] width 23 height 23
checkbox input "true"
click at [609, 423] on textarea at bounding box center [611, 402] width 206 height 49
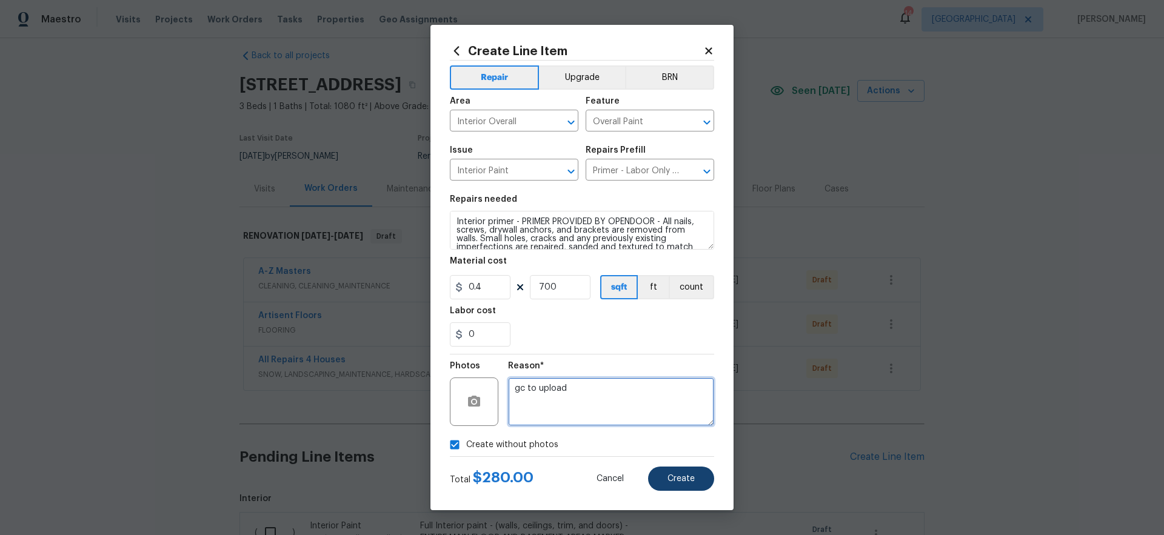
type textarea "gc to upload"
click at [680, 482] on span "Create" at bounding box center [681, 479] width 27 height 9
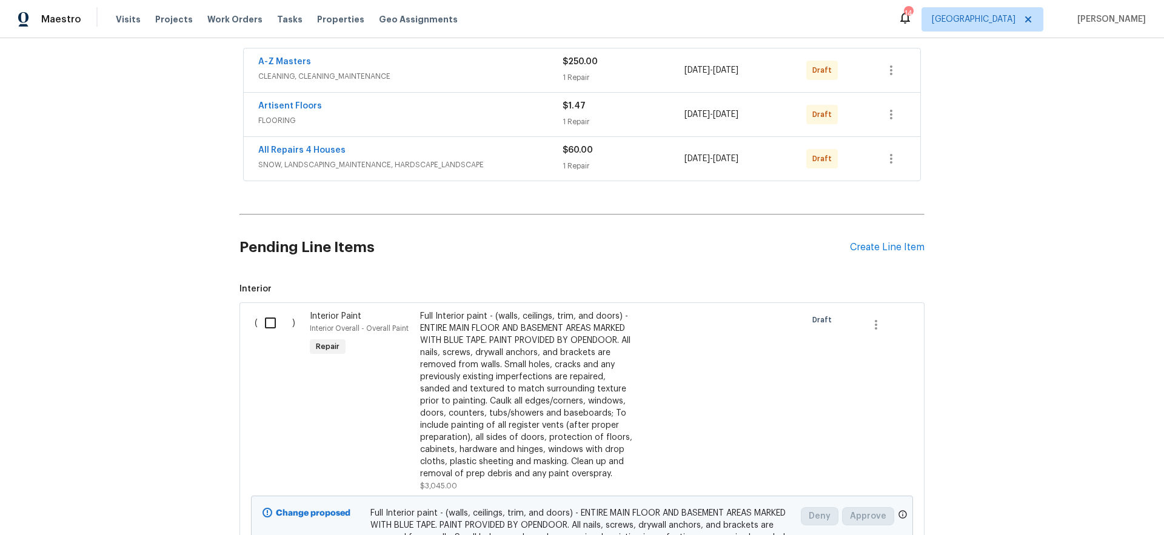
scroll to position [124, 0]
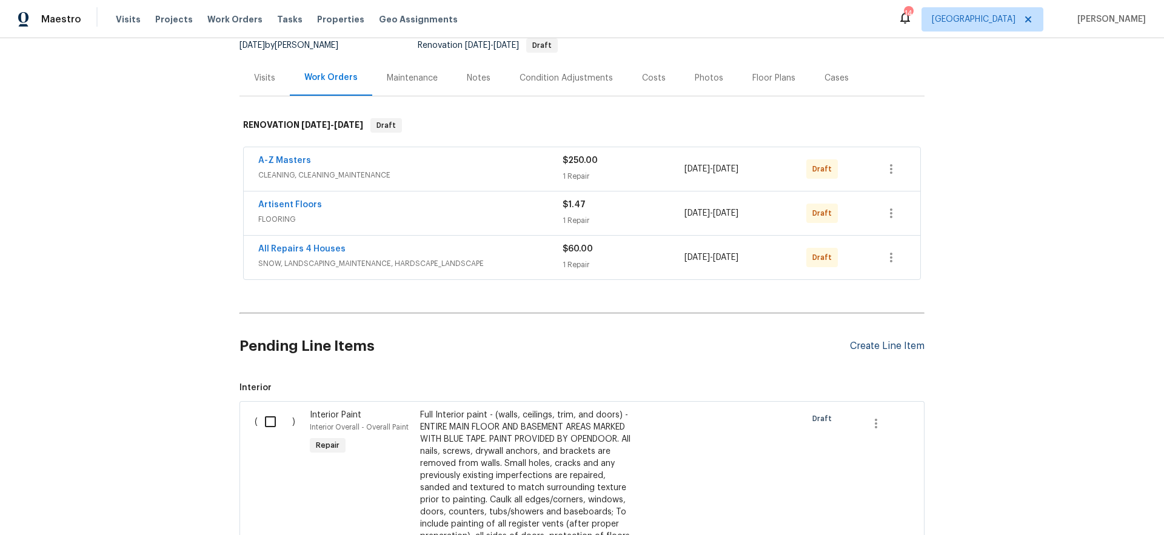
click at [907, 348] on div "Create Line Item" at bounding box center [887, 347] width 75 height 12
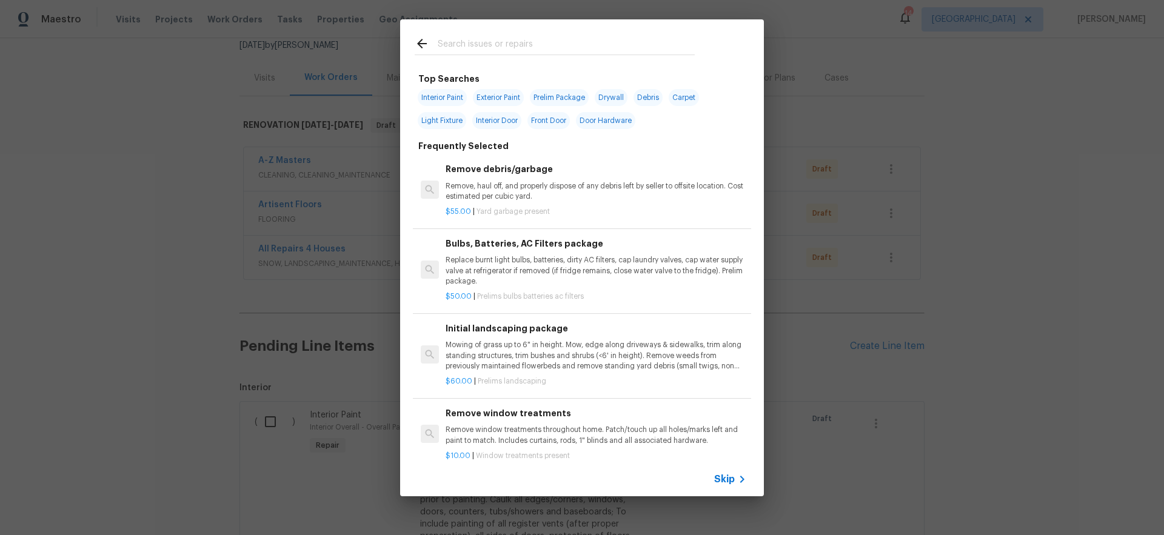
click at [731, 480] on span "Skip" at bounding box center [724, 480] width 21 height 12
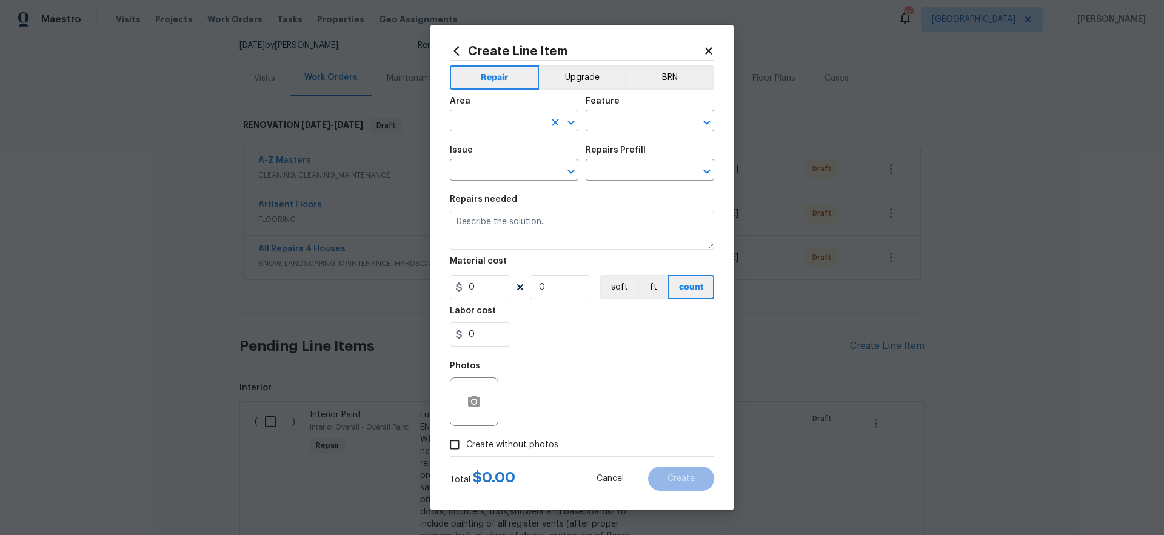
click at [500, 126] on input "text" at bounding box center [497, 122] width 95 height 19
click at [521, 169] on li "Interior Overall" at bounding box center [514, 169] width 129 height 20
type input "Interior Overall"
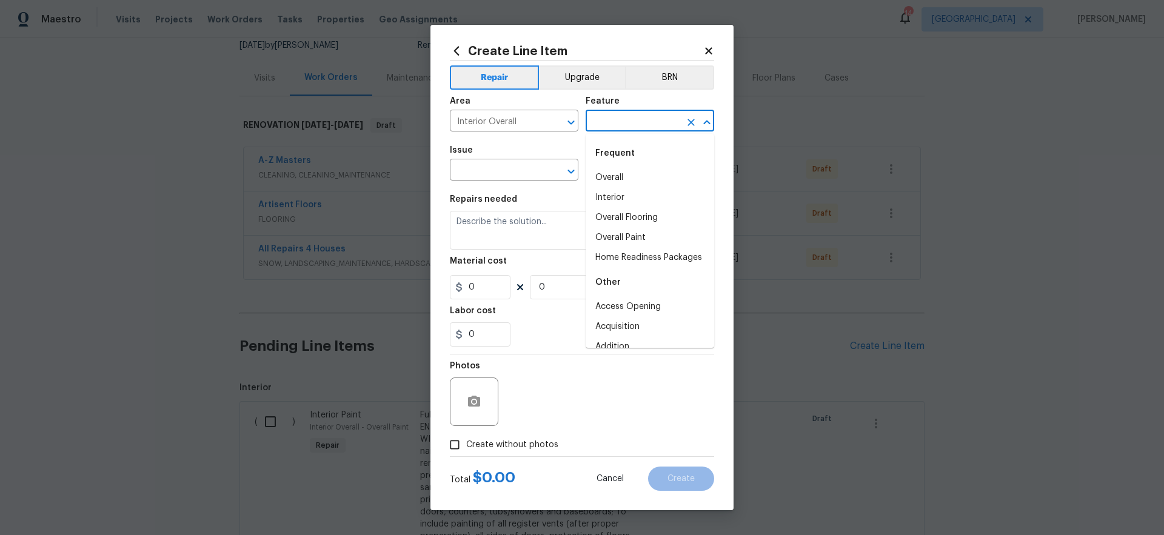
click at [612, 118] on input "text" at bounding box center [633, 122] width 95 height 19
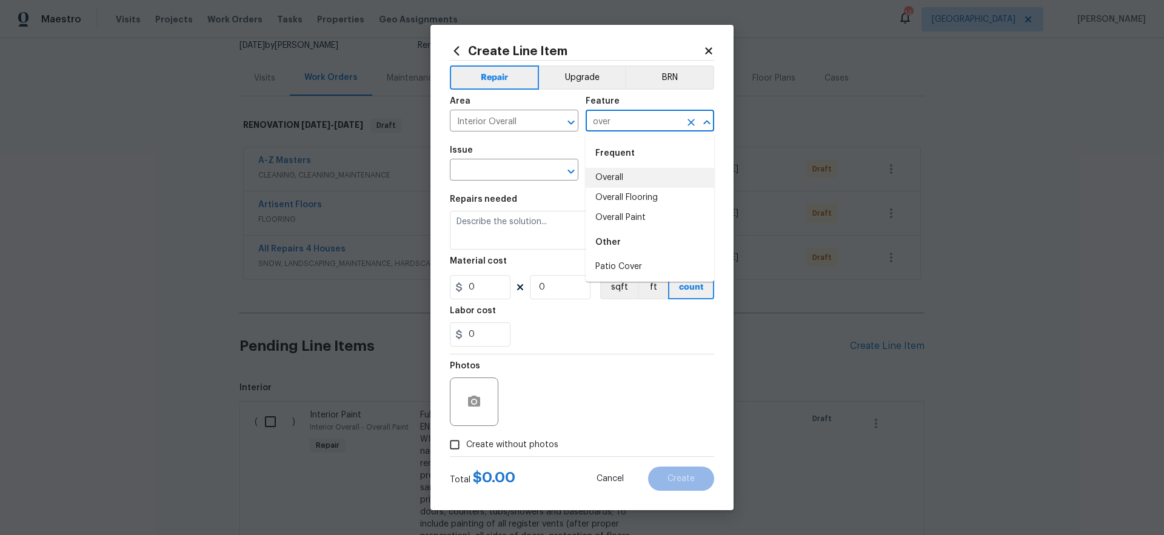
click at [618, 176] on li "Overall" at bounding box center [650, 178] width 129 height 20
type input "Overall"
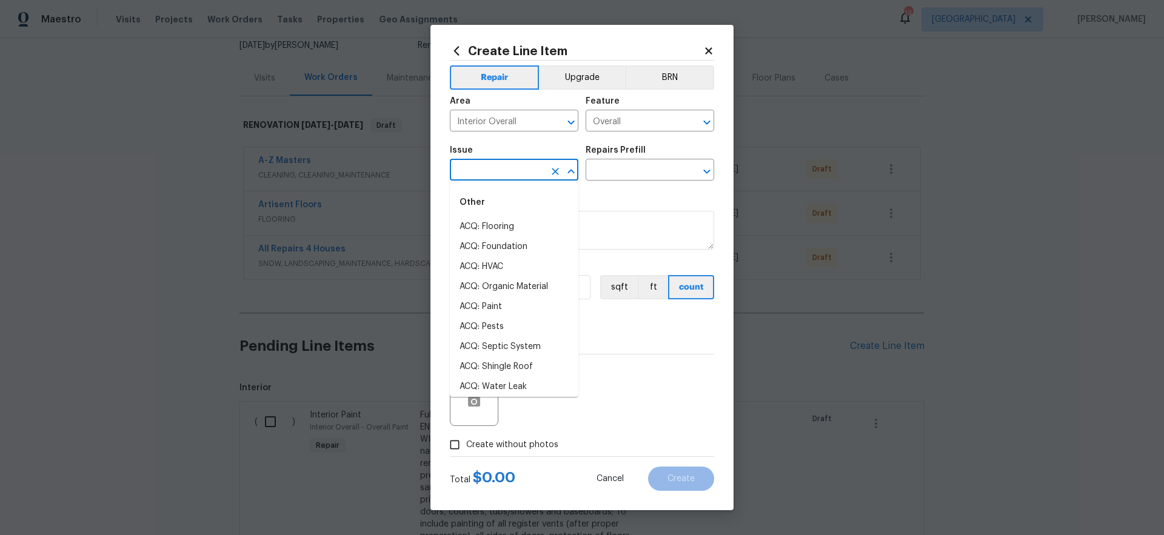
click at [519, 172] on input "text" at bounding box center [497, 171] width 95 height 19
type input "p"
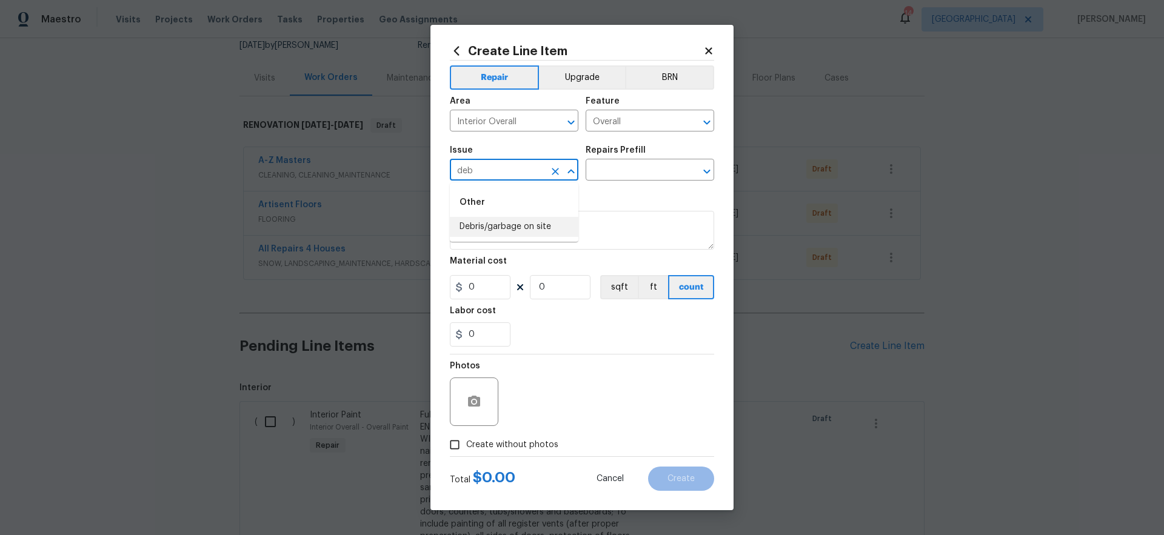
click at [533, 226] on li "Debris/garbage on site" at bounding box center [514, 227] width 129 height 20
type input "Debris/garbage on site"
click at [623, 178] on input "text" at bounding box center [633, 171] width 95 height 19
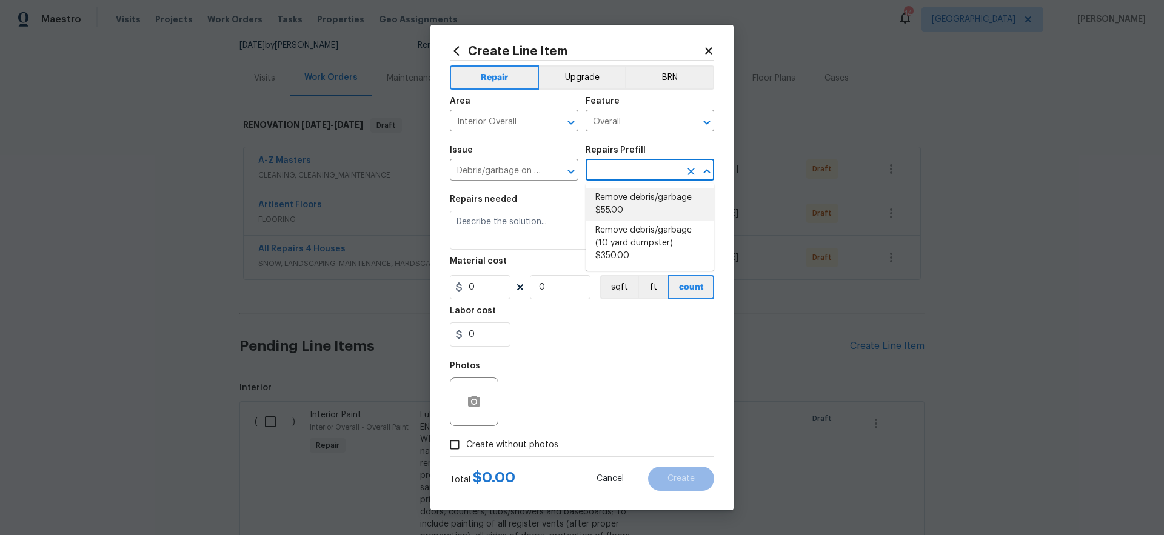
click at [623, 204] on li "Remove debris/garbage $55.00" at bounding box center [650, 204] width 129 height 33
type input "Remove debris/garbage $55.00"
type textarea "Remove, haul off, and properly dispose of any debris left by seller to offsite …"
type input "55"
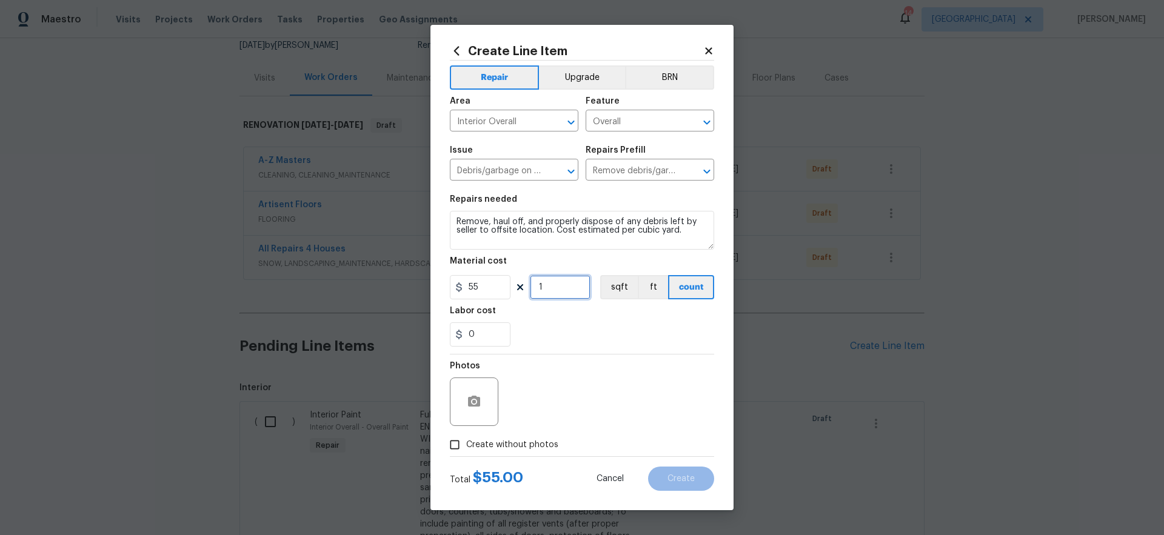
drag, startPoint x: 550, startPoint y: 293, endPoint x: 517, endPoint y: 301, distance: 34.3
click at [509, 293] on div "55 1 sqft ft count" at bounding box center [582, 287] width 264 height 24
click at [657, 331] on div "0" at bounding box center [582, 335] width 264 height 24
click at [495, 293] on div "55 5 sqft ft count" at bounding box center [582, 287] width 264 height 24
type input "6"
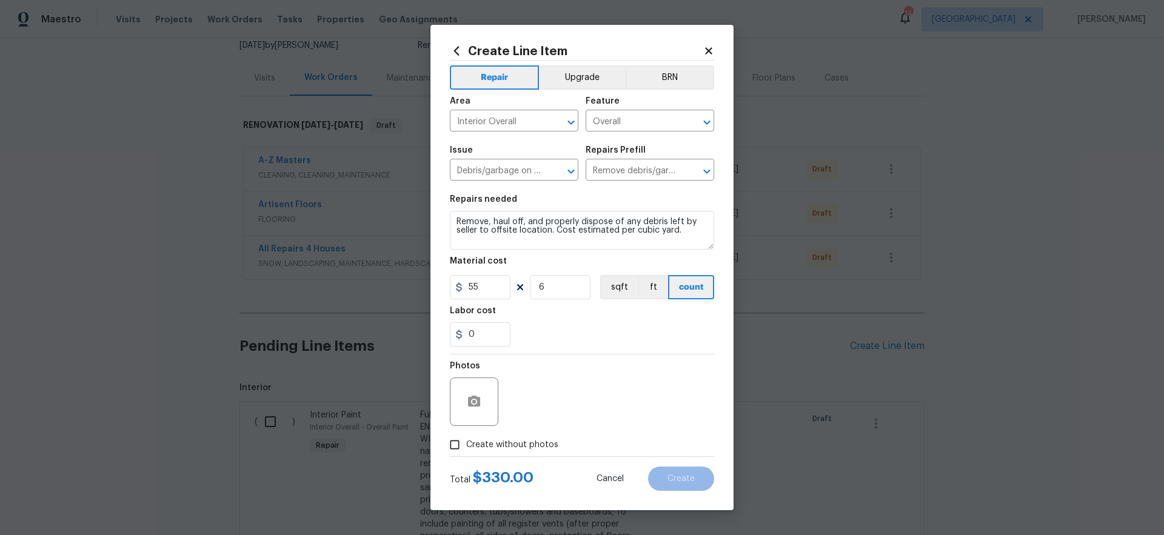
click at [639, 372] on div "Photos" at bounding box center [582, 394] width 264 height 79
click at [532, 445] on span "Create without photos" at bounding box center [512, 445] width 92 height 13
click at [466, 445] on input "Create without photos" at bounding box center [454, 445] width 23 height 23
checkbox input "true"
click at [596, 416] on textarea at bounding box center [611, 402] width 206 height 49
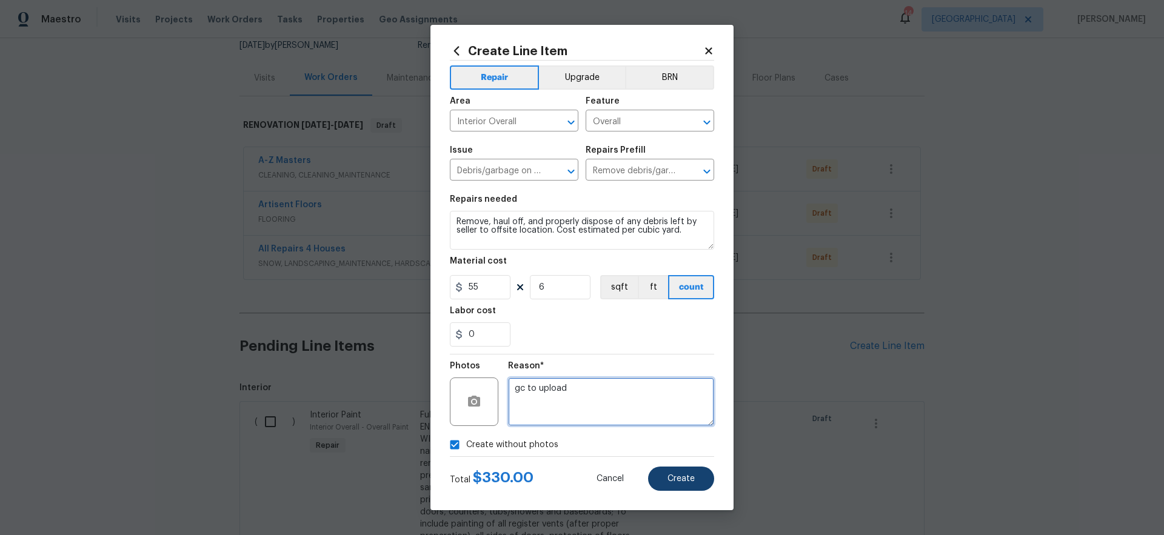
type textarea "gc to upload"
drag, startPoint x: 668, startPoint y: 475, endPoint x: 749, endPoint y: 481, distance: 80.9
click at [669, 475] on span "Create" at bounding box center [681, 479] width 27 height 9
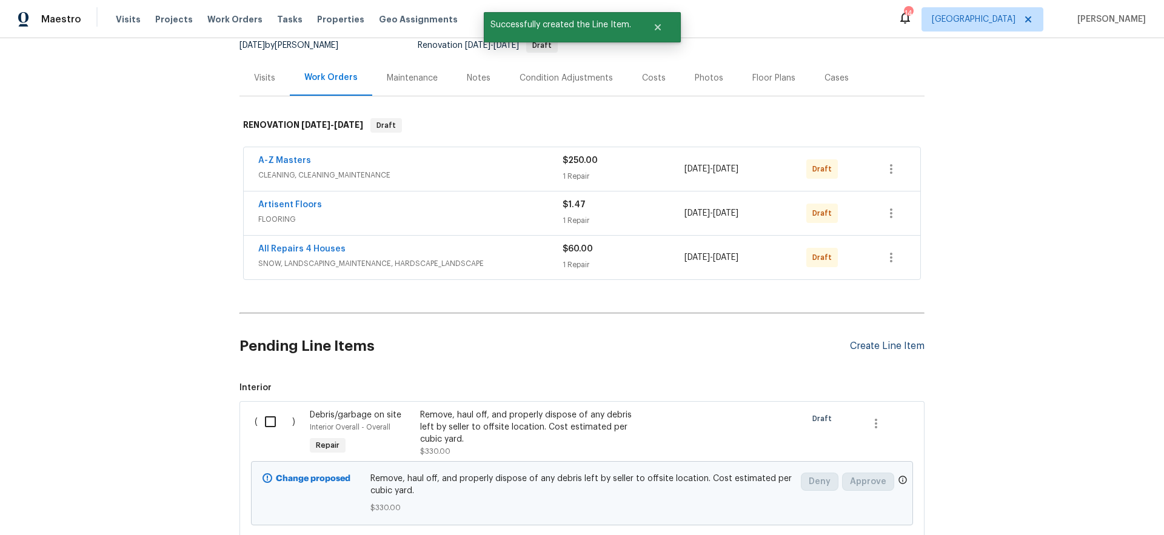
click at [882, 344] on div "Create Line Item" at bounding box center [887, 347] width 75 height 12
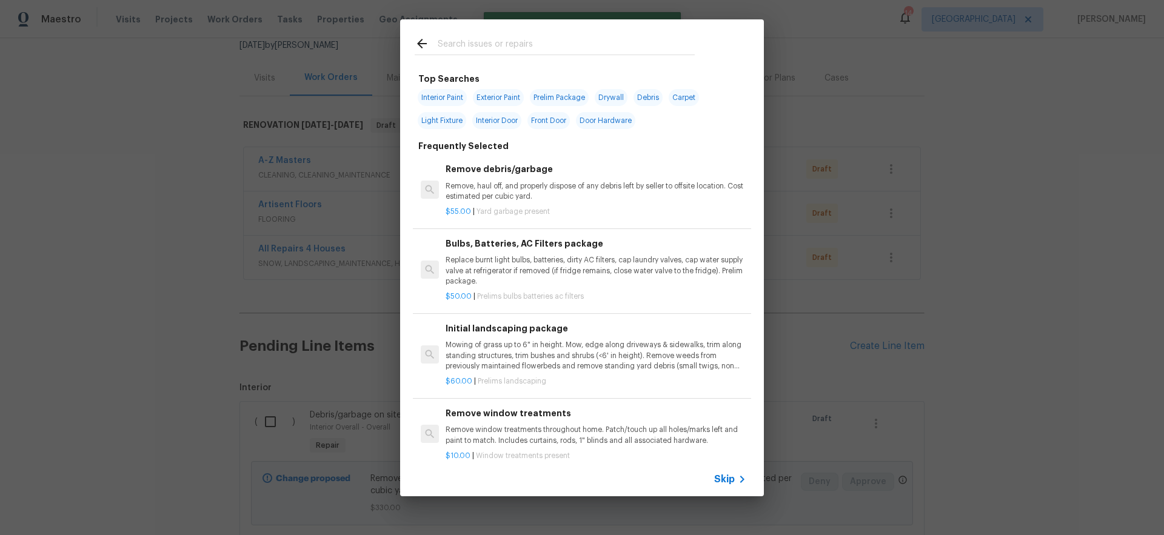
click at [728, 477] on span "Skip" at bounding box center [724, 480] width 21 height 12
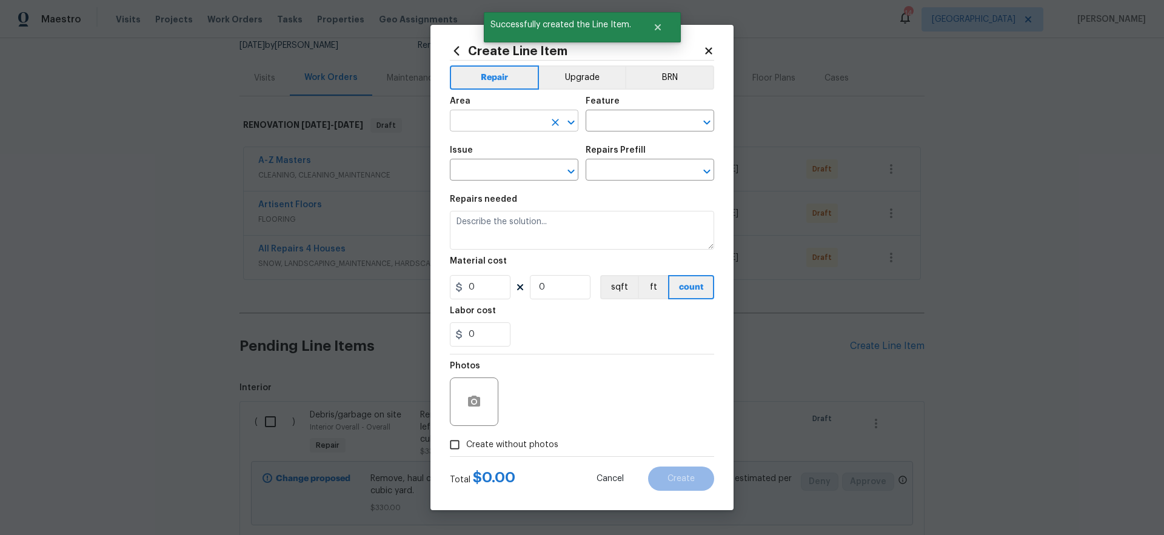
click at [496, 120] on input "text" at bounding box center [497, 122] width 95 height 19
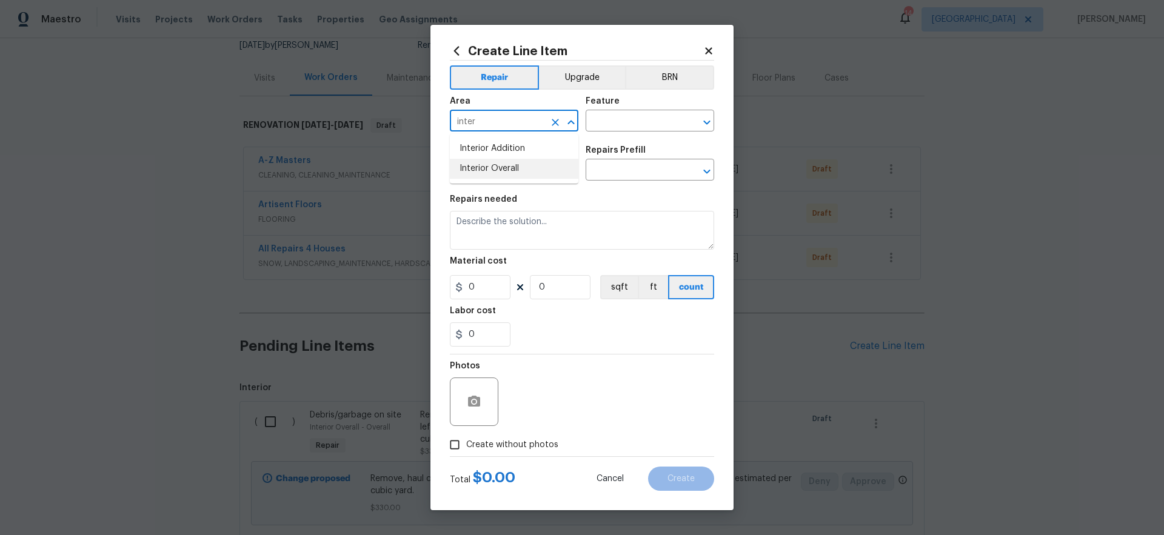
click at [503, 173] on li "Interior Overall" at bounding box center [514, 169] width 129 height 20
type input "Interior Overall"
click at [625, 124] on input "text" at bounding box center [633, 122] width 95 height 19
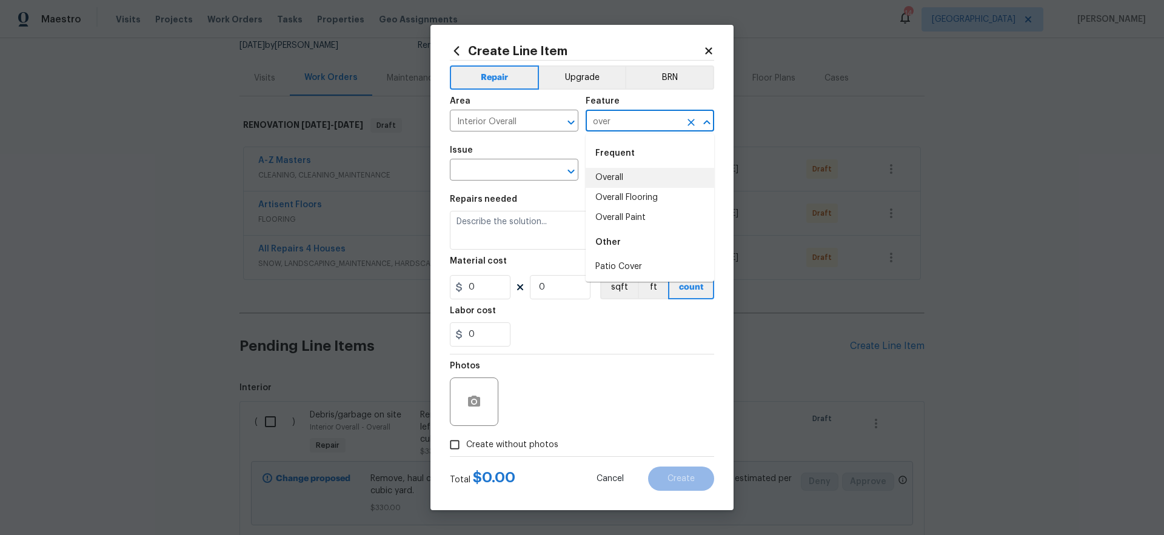
click at [612, 175] on li "Overall" at bounding box center [650, 178] width 129 height 20
type input "Overall"
click at [501, 167] on input "text" at bounding box center [497, 171] width 95 height 19
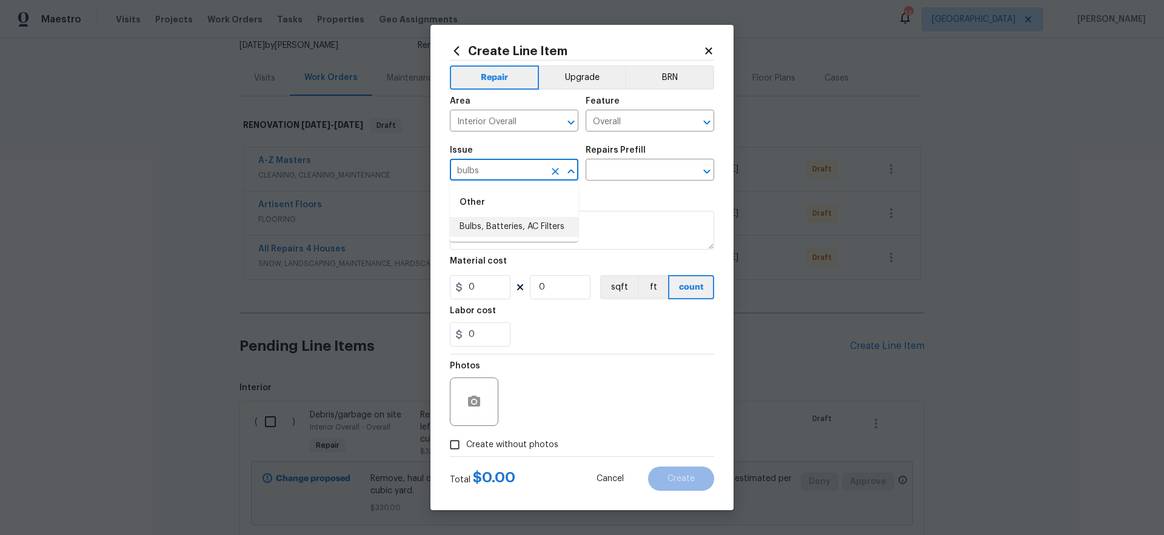
click at [532, 231] on li "Bulbs, Batteries, AC Filters" at bounding box center [514, 227] width 129 height 20
type input "Bulbs, Batteries, AC Filters"
click at [646, 178] on input "text" at bounding box center [633, 171] width 95 height 19
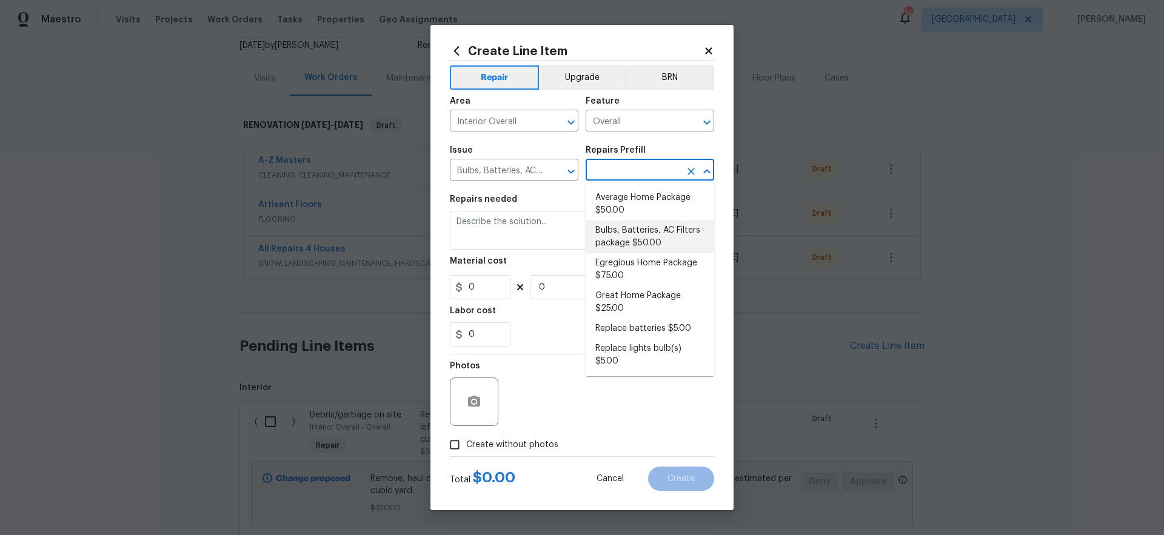
click at [640, 244] on li "Bulbs, Batteries, AC Filters package $50.00" at bounding box center [650, 237] width 129 height 33
type input "Home Readiness Packages"
type input "Bulbs, Batteries, AC Filters package $50.00"
type textarea "Replace burnt light bulbs, batteries, dirty AC filters, cap laundry valves, cap…"
type input "50"
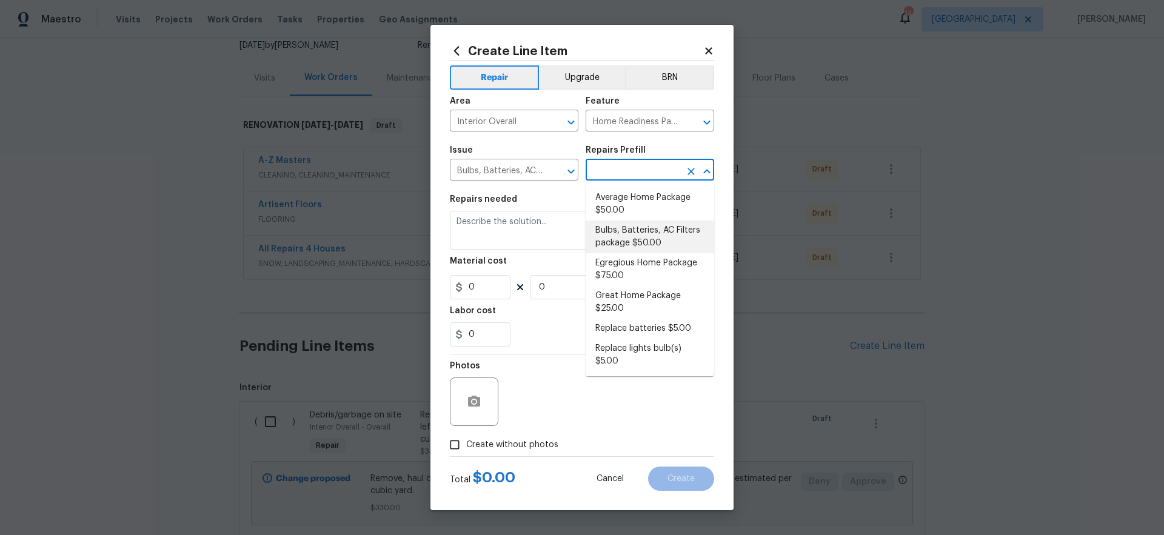
type input "1"
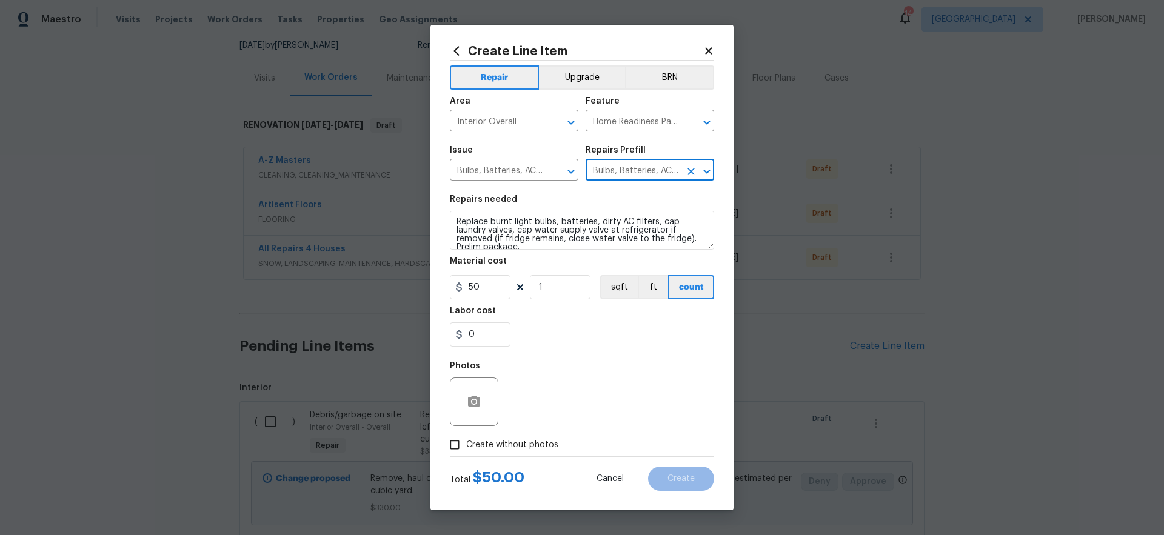
click at [529, 447] on span "Create without photos" at bounding box center [512, 445] width 92 height 13
click at [466, 447] on input "Create without photos" at bounding box center [454, 445] width 23 height 23
checkbox input "true"
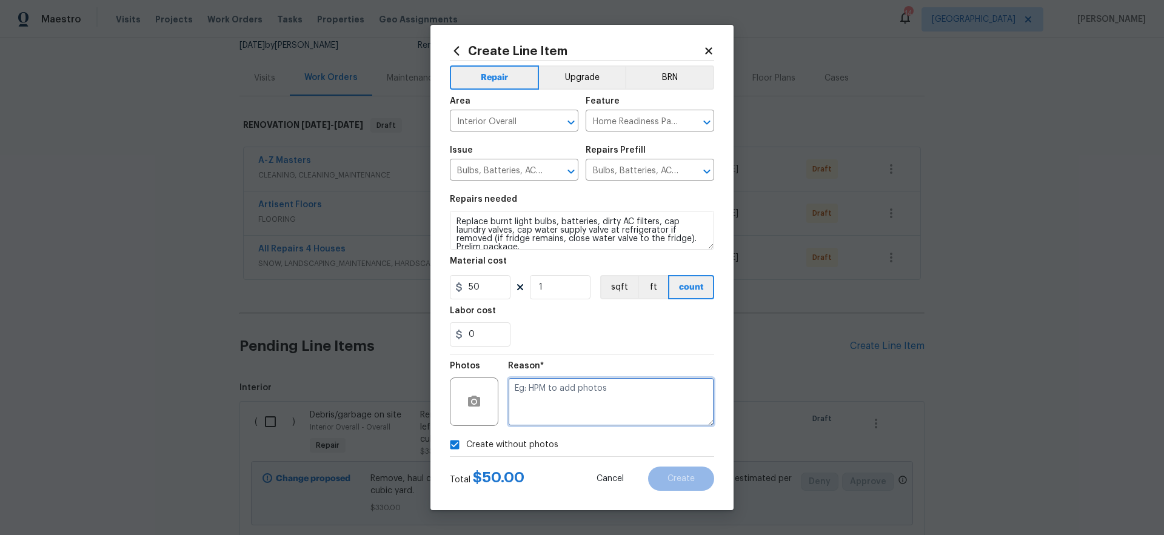
click at [605, 400] on textarea at bounding box center [611, 402] width 206 height 49
type textarea "gc to upload"
click at [679, 480] on span "Create" at bounding box center [681, 479] width 27 height 9
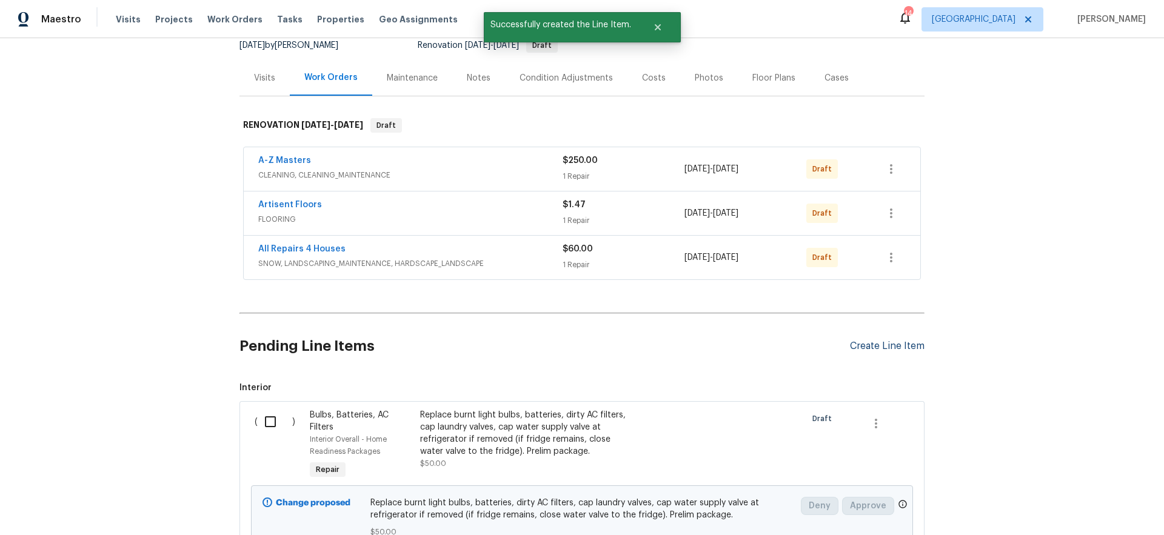
click at [891, 344] on div "Create Line Item" at bounding box center [887, 347] width 75 height 12
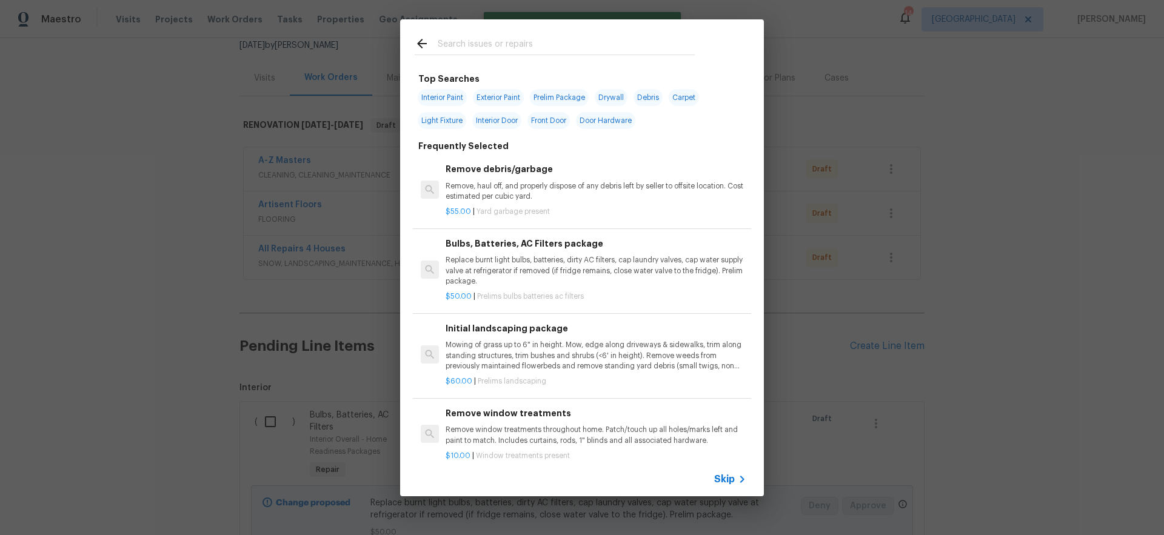
click at [725, 478] on span "Skip" at bounding box center [724, 480] width 21 height 12
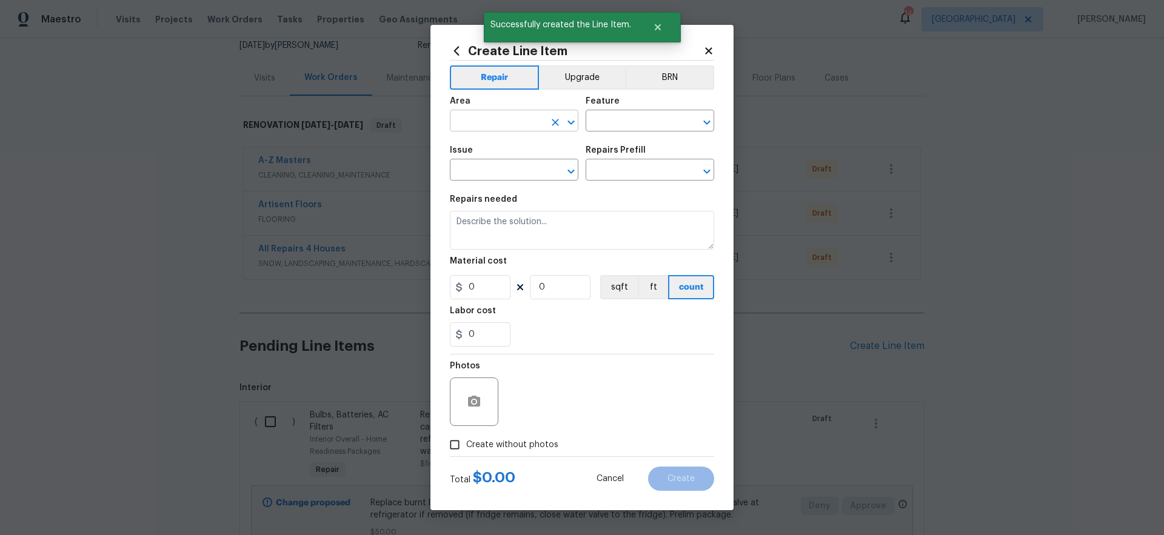
click at [498, 124] on input "text" at bounding box center [497, 122] width 95 height 19
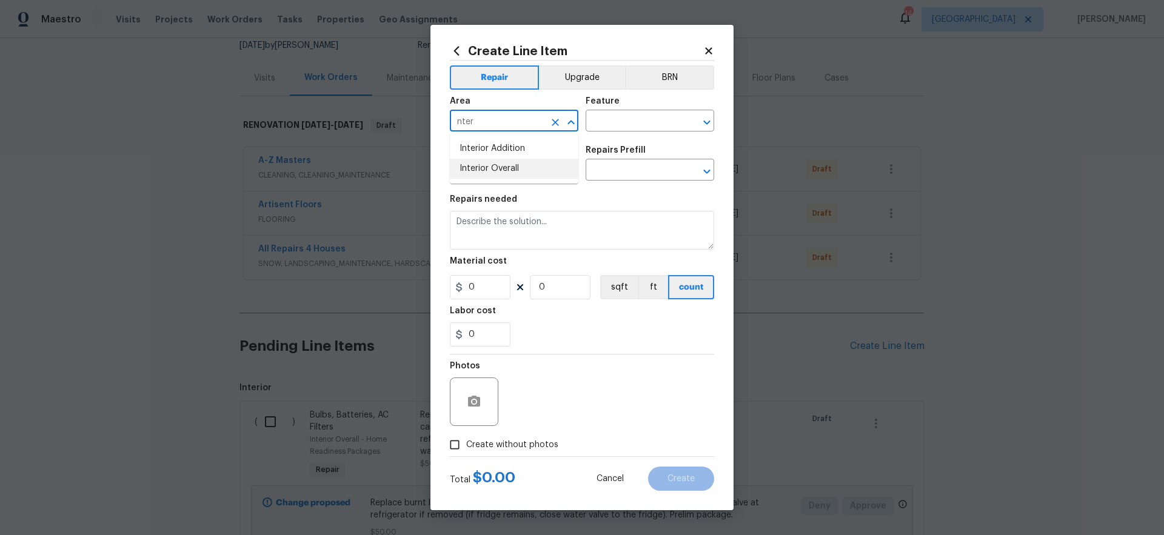
click at [520, 166] on li "Interior Overall" at bounding box center [514, 169] width 129 height 20
type input "Interior Overall"
click at [617, 126] on input "text" at bounding box center [633, 122] width 95 height 19
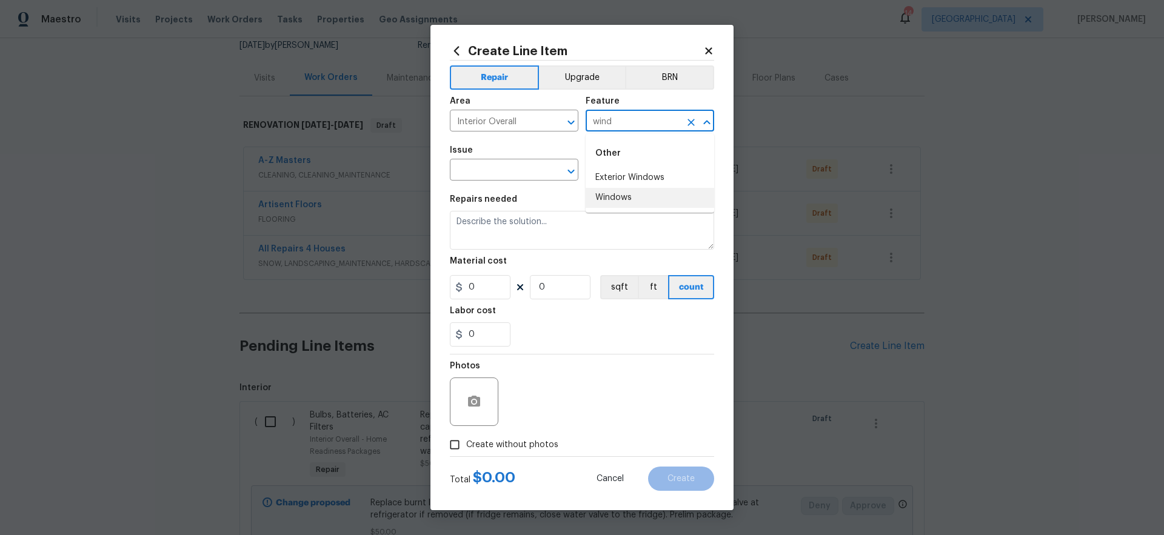
click at [615, 196] on li "Windows" at bounding box center [650, 198] width 129 height 20
type input "Windows"
click at [539, 170] on input "text" at bounding box center [497, 171] width 95 height 19
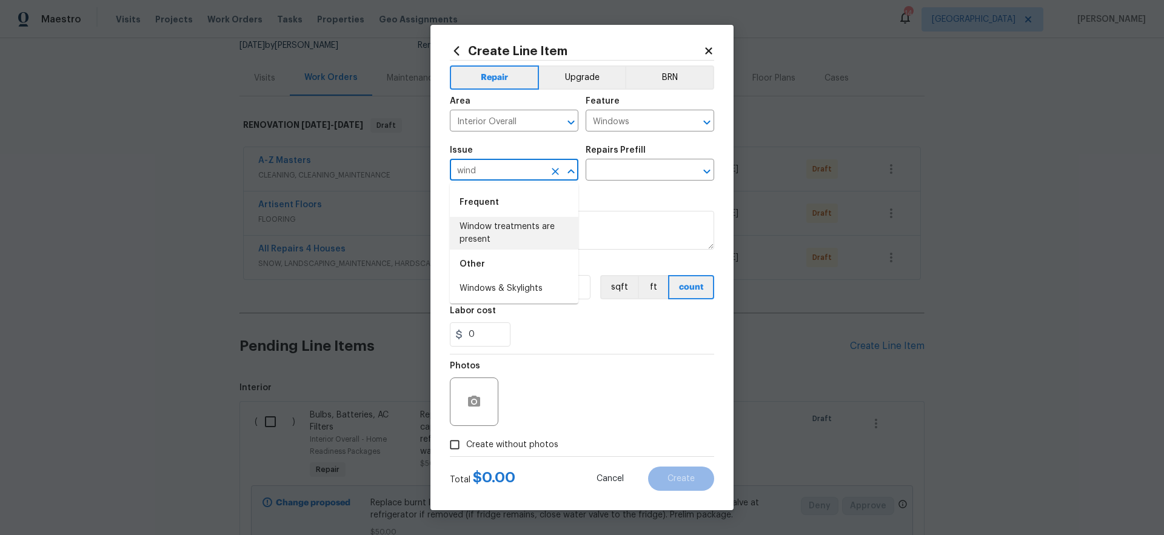
click at [539, 226] on li "Window treatments are present" at bounding box center [514, 233] width 129 height 33
type input "Window treatments are present"
click at [614, 176] on input "text" at bounding box center [633, 171] width 95 height 19
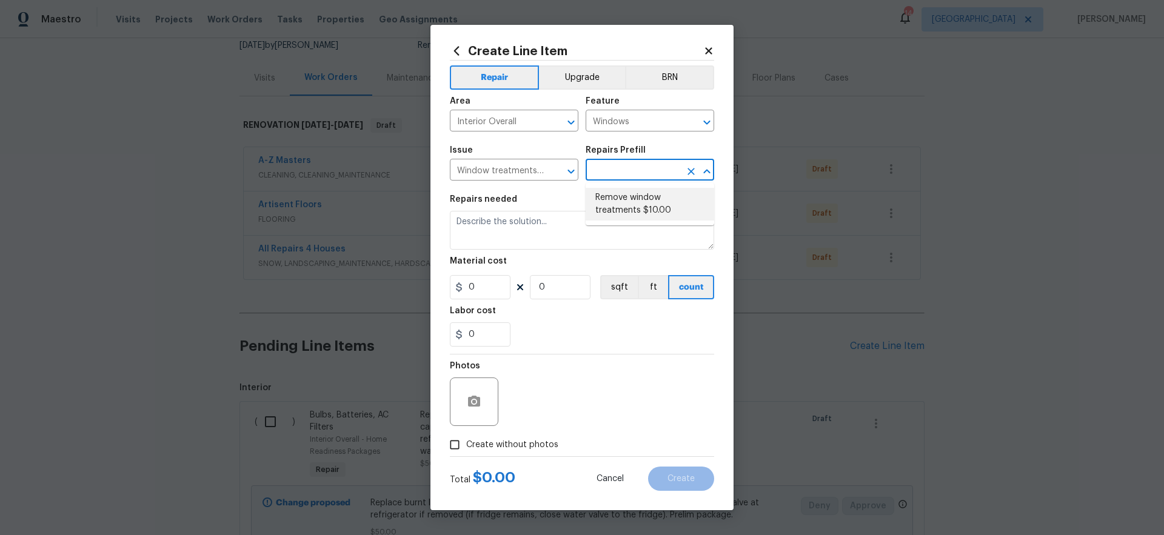
click at [619, 210] on li "Remove window treatments $10.00" at bounding box center [650, 204] width 129 height 33
type input "Remove window treatments $10.00"
type textarea "Remove window treatments throughout home. Patch/touch up all holes/marks left a…"
type input "1"
type input "10"
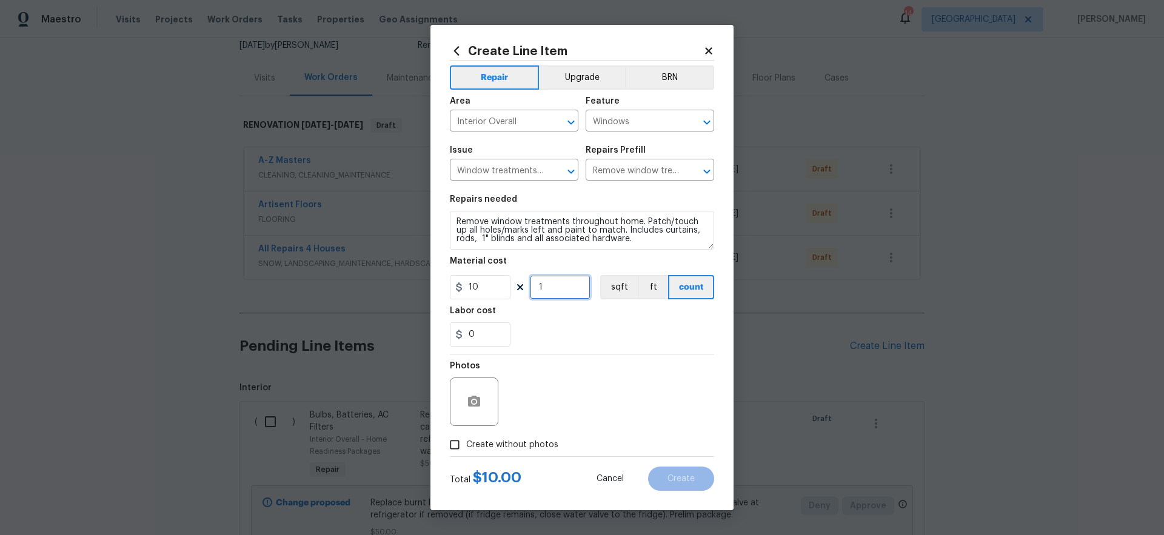
drag, startPoint x: 562, startPoint y: 288, endPoint x: 522, endPoint y: 311, distance: 46.2
click at [496, 284] on div "10 1 sqft ft count" at bounding box center [582, 287] width 264 height 24
type input "10"
click at [614, 336] on div "0" at bounding box center [582, 335] width 264 height 24
click at [546, 446] on span "Create without photos" at bounding box center [512, 445] width 92 height 13
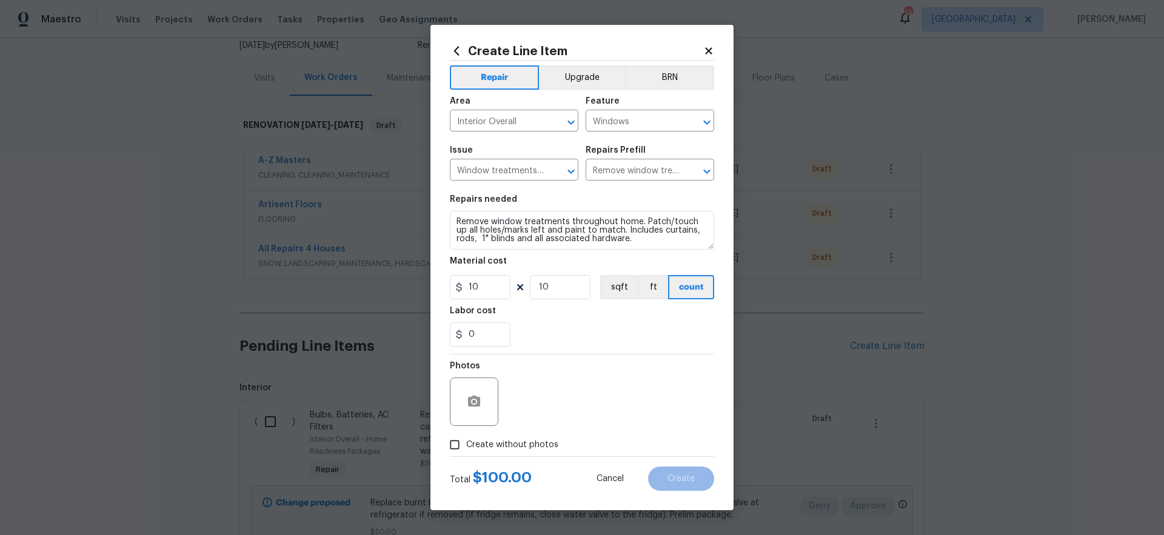
click at [466, 446] on input "Create without photos" at bounding box center [454, 445] width 23 height 23
checkbox input "true"
click at [600, 407] on textarea at bounding box center [611, 402] width 206 height 49
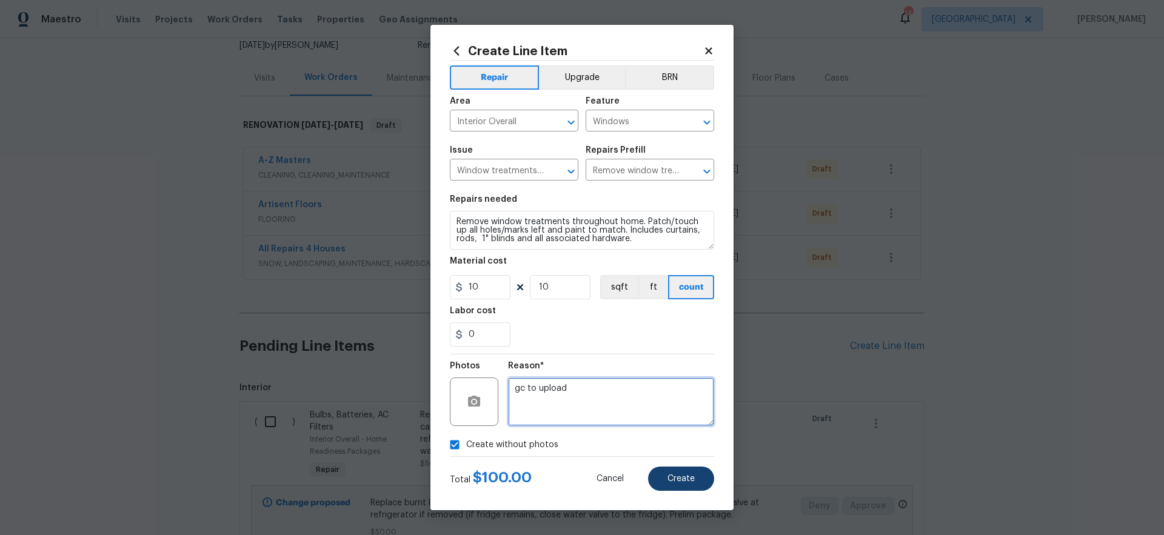
type textarea "gc to upload"
click at [685, 481] on span "Create" at bounding box center [681, 479] width 27 height 9
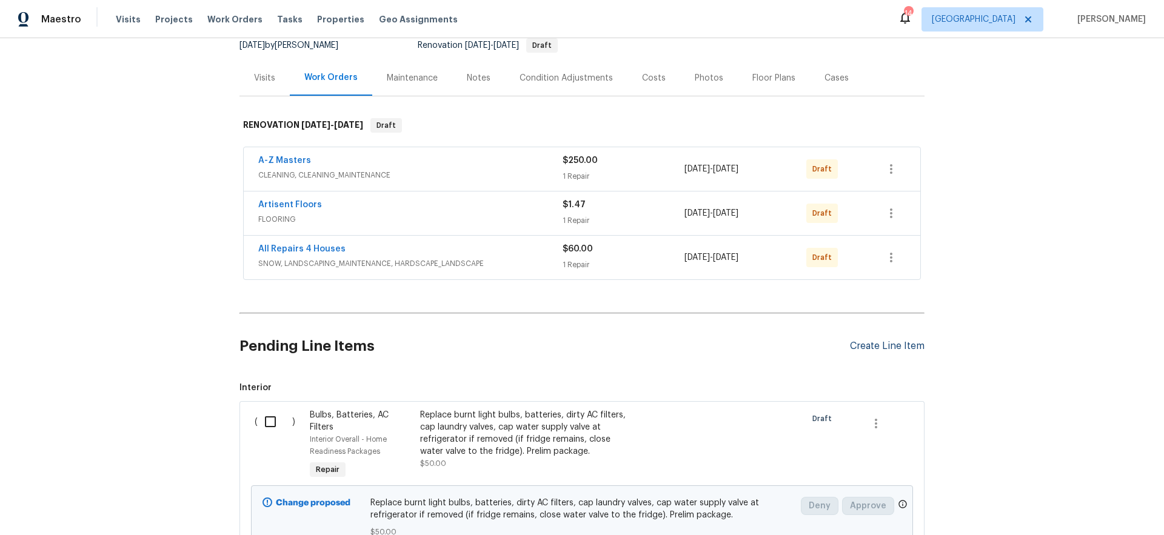
click at [893, 346] on div "Create Line Item" at bounding box center [887, 347] width 75 height 12
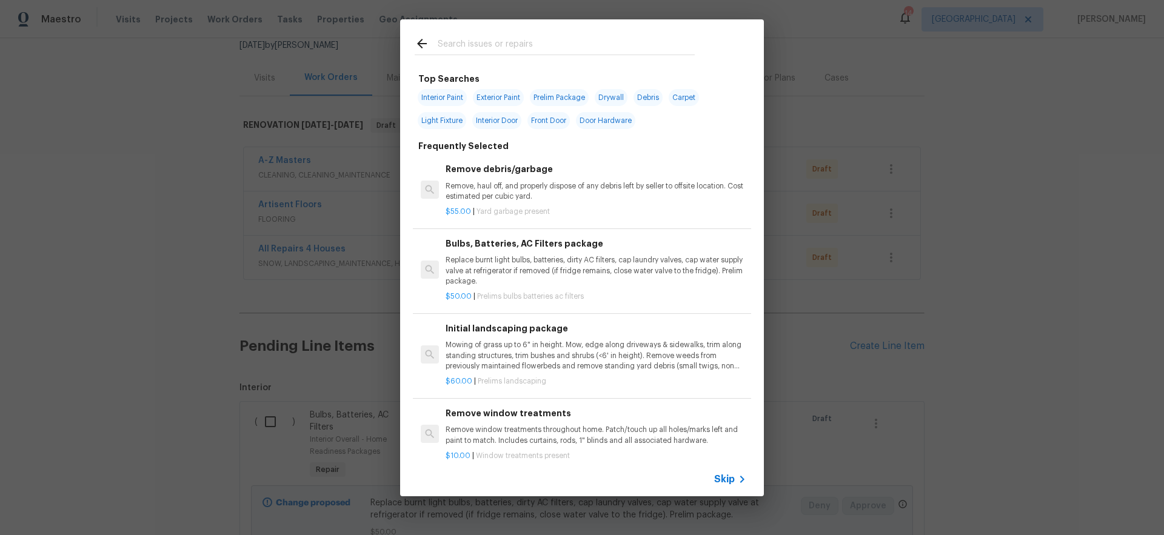
click at [724, 478] on span "Skip" at bounding box center [724, 480] width 21 height 12
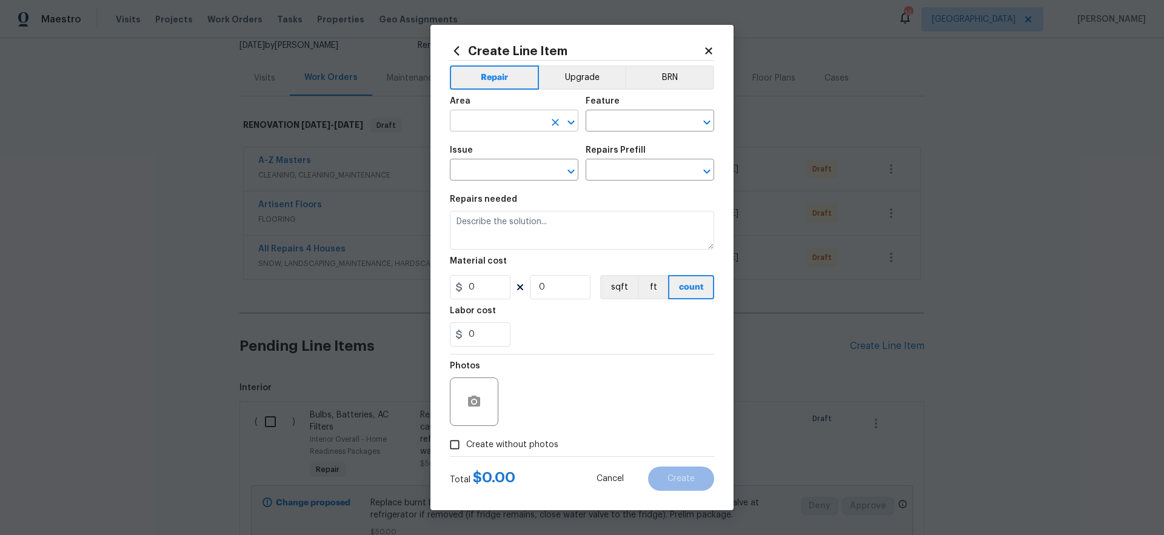
click at [511, 121] on input "text" at bounding box center [497, 122] width 95 height 19
drag, startPoint x: 491, startPoint y: 168, endPoint x: 507, endPoint y: 164, distance: 16.2
click at [492, 168] on li "Exterior Overall" at bounding box center [514, 169] width 129 height 20
type input "Exterior Overall"
click at [617, 128] on input "text" at bounding box center [633, 122] width 95 height 19
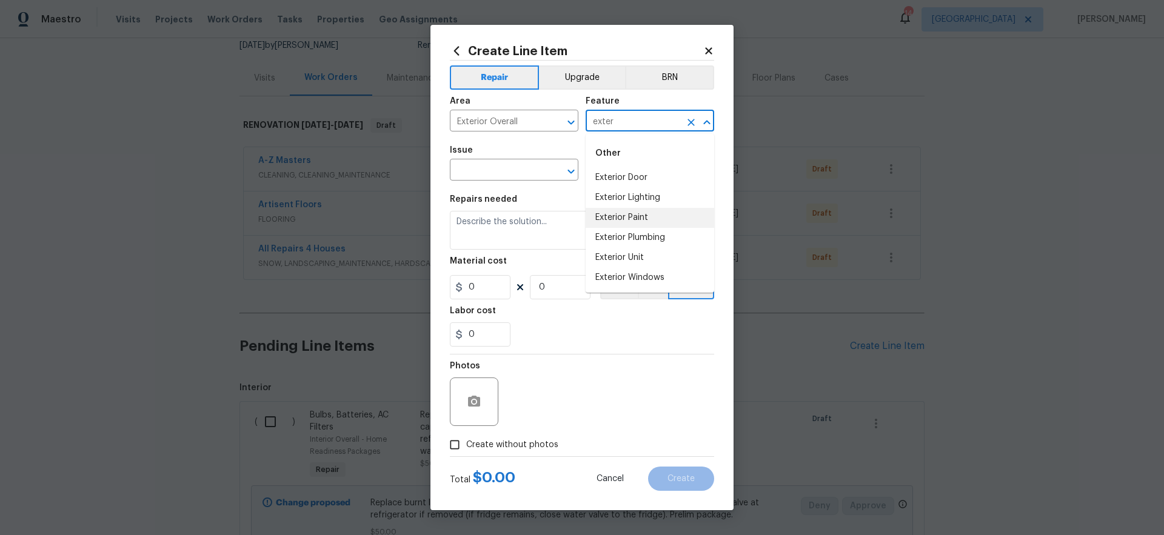
click at [623, 221] on li "Exterior Paint" at bounding box center [650, 218] width 129 height 20
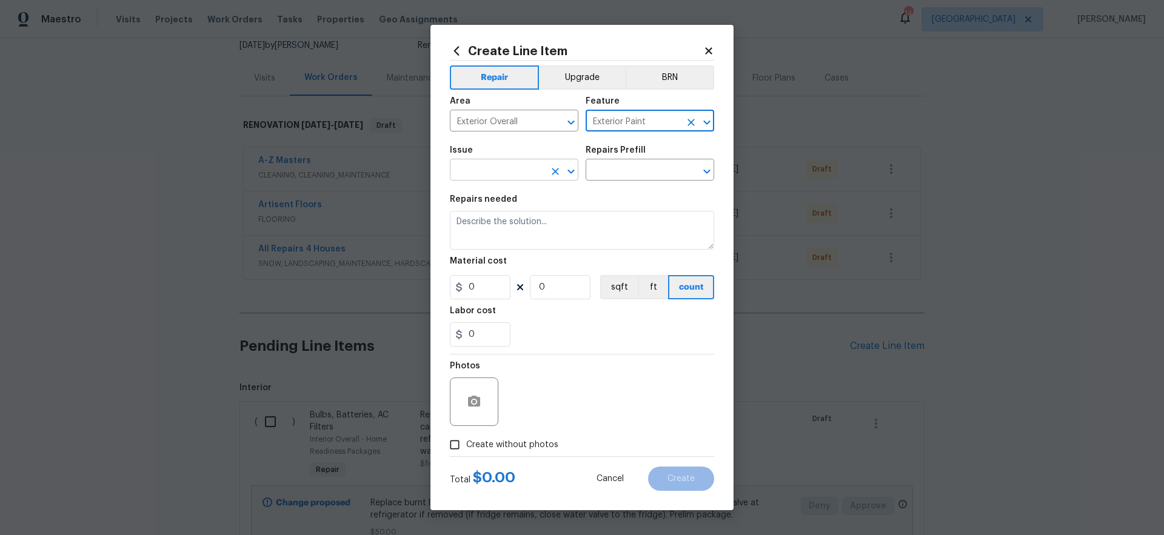
type input "Exterior Paint"
click at [494, 174] on input "text" at bounding box center [497, 171] width 95 height 19
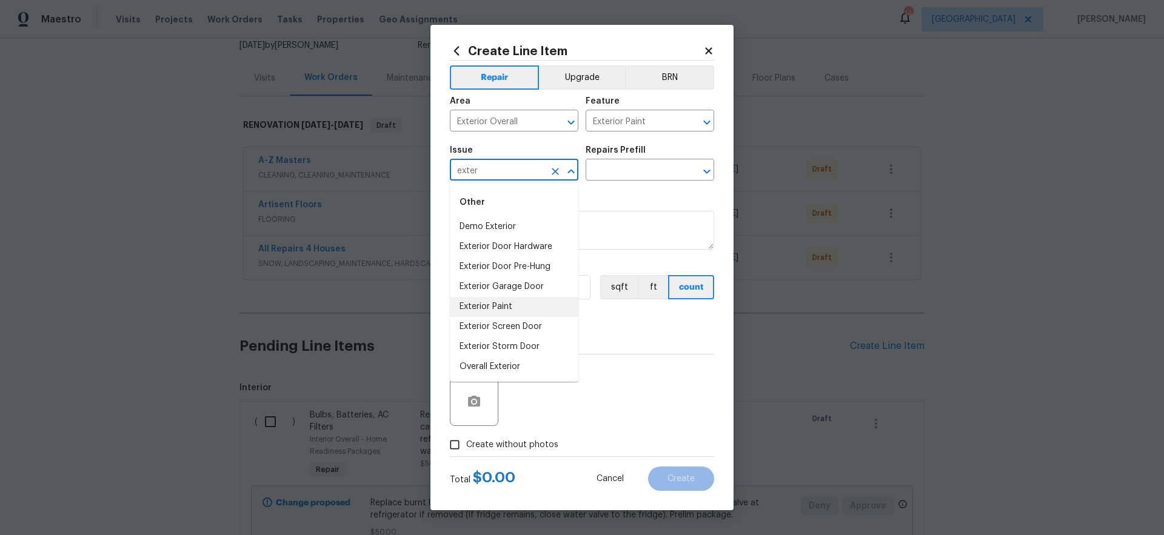
drag, startPoint x: 503, startPoint y: 310, endPoint x: 511, endPoint y: 307, distance: 8.4
click at [503, 310] on li "Exterior Paint" at bounding box center [514, 307] width 129 height 20
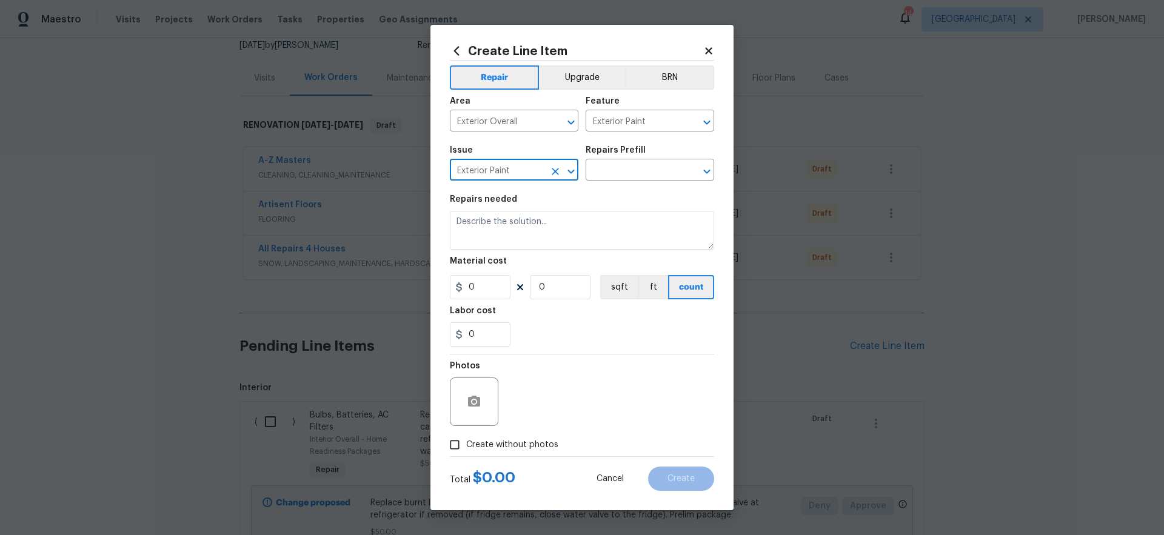
type input "Exterior Paint"
click at [610, 182] on div "Issue Exterior Paint ​ Repairs Prefill ​" at bounding box center [582, 163] width 264 height 49
click at [613, 176] on input "text" at bounding box center [633, 171] width 95 height 19
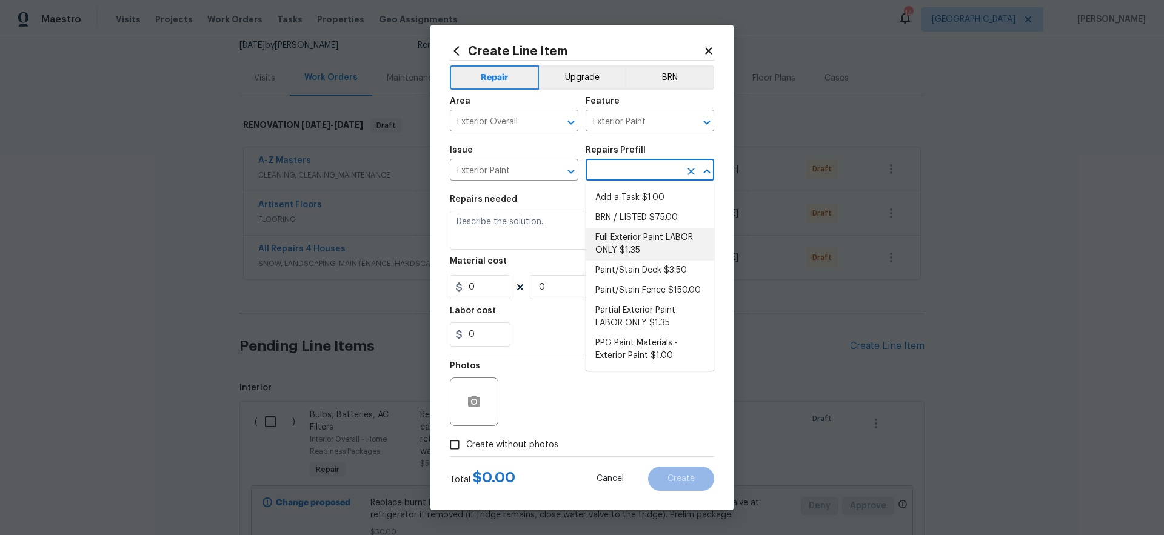
click at [630, 249] on li "Full Exterior Paint LABOR ONLY $1.35" at bounding box center [650, 244] width 129 height 33
type input "Overall Paint"
type input "Full Exterior Paint LABOR ONLY $1.35"
type textarea "Full Exterior Paint - Prep, mask and paint the exterior of the home. Ensure tha…"
type input "1.35"
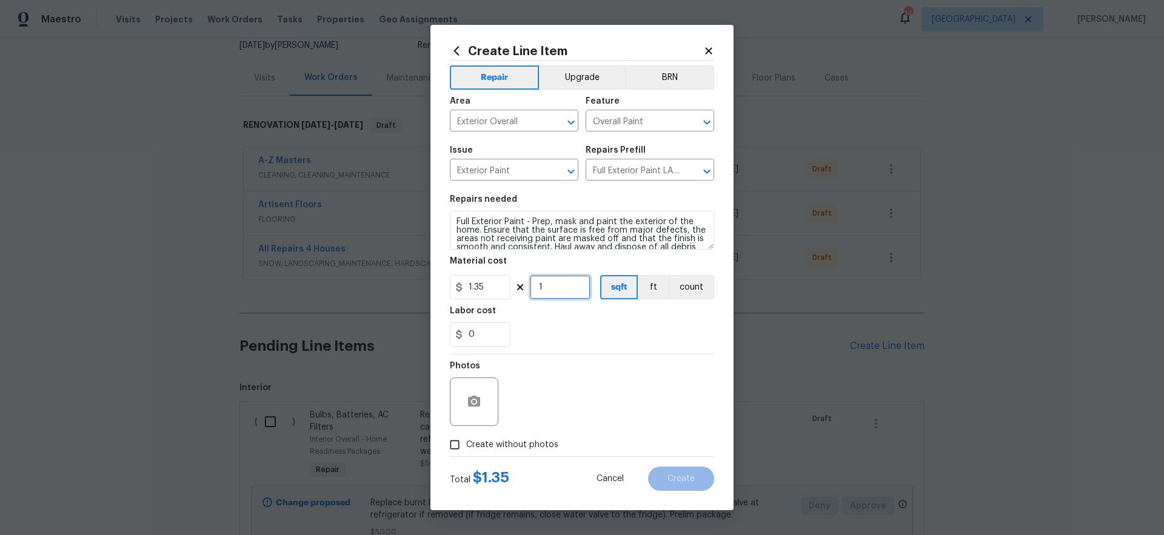
drag, startPoint x: 558, startPoint y: 289, endPoint x: 510, endPoint y: 300, distance: 49.6
click at [508, 297] on div "1.35 1 sqft ft count" at bounding box center [582, 287] width 264 height 24
click at [632, 389] on div "Photos" at bounding box center [582, 394] width 264 height 79
drag, startPoint x: 571, startPoint y: 287, endPoint x: 526, endPoint y: 308, distance: 49.6
click at [520, 291] on div "1.35 1111 sqft ft count" at bounding box center [582, 287] width 264 height 24
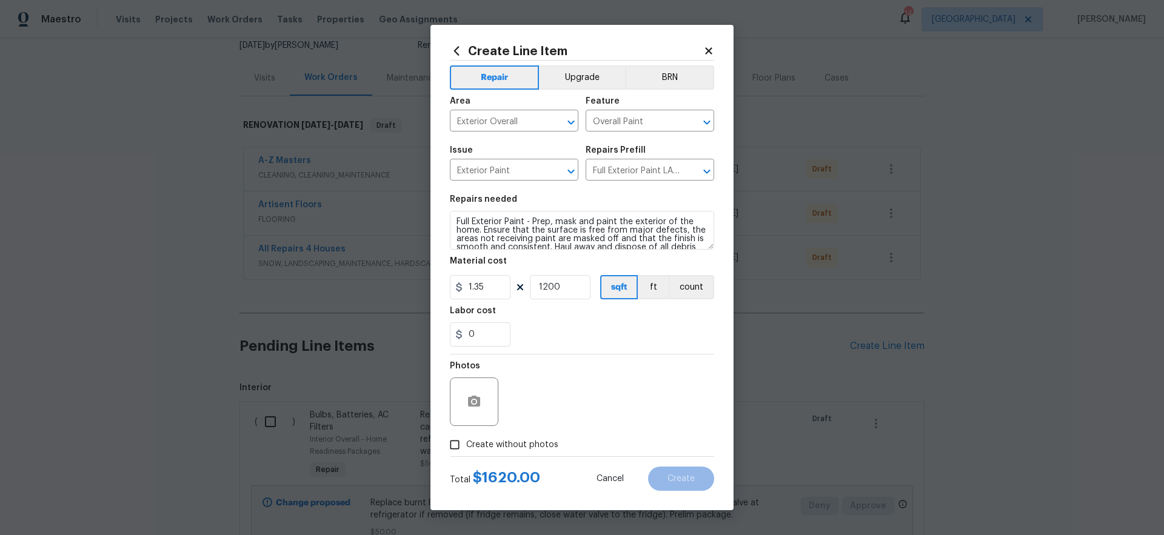
click at [663, 392] on div "Photos" at bounding box center [582, 394] width 264 height 79
drag, startPoint x: 566, startPoint y: 290, endPoint x: 518, endPoint y: 290, distance: 47.9
click at [518, 290] on div "1.35 1200 sqft ft count" at bounding box center [582, 287] width 264 height 24
type input "1300"
click at [642, 383] on div "Photos" at bounding box center [582, 394] width 264 height 79
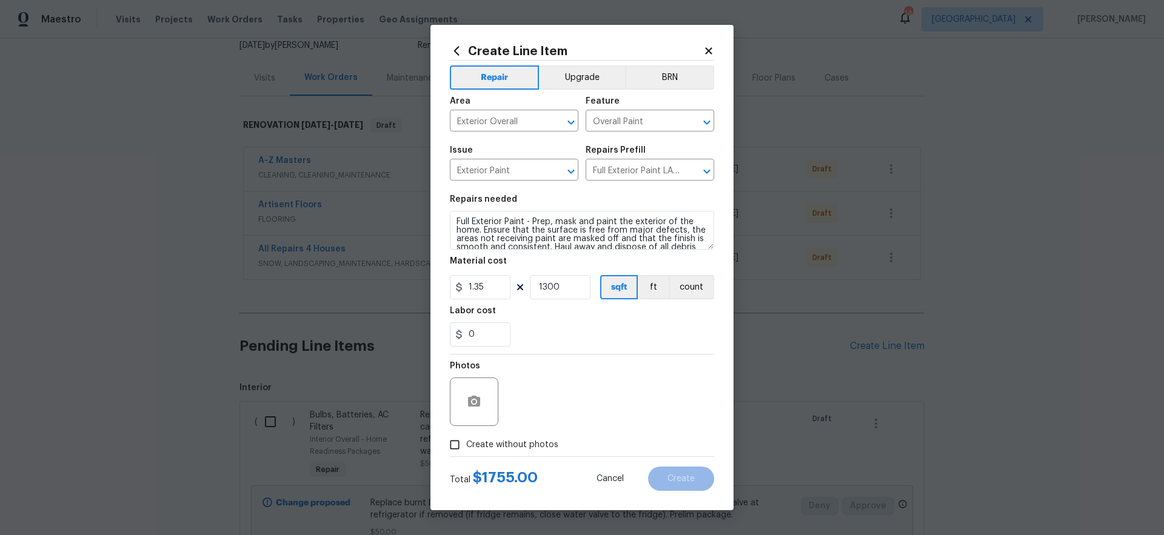
click at [548, 440] on span "Create without photos" at bounding box center [512, 445] width 92 height 13
click at [466, 440] on input "Create without photos" at bounding box center [454, 445] width 23 height 23
checkbox input "true"
click at [625, 399] on textarea at bounding box center [611, 402] width 206 height 49
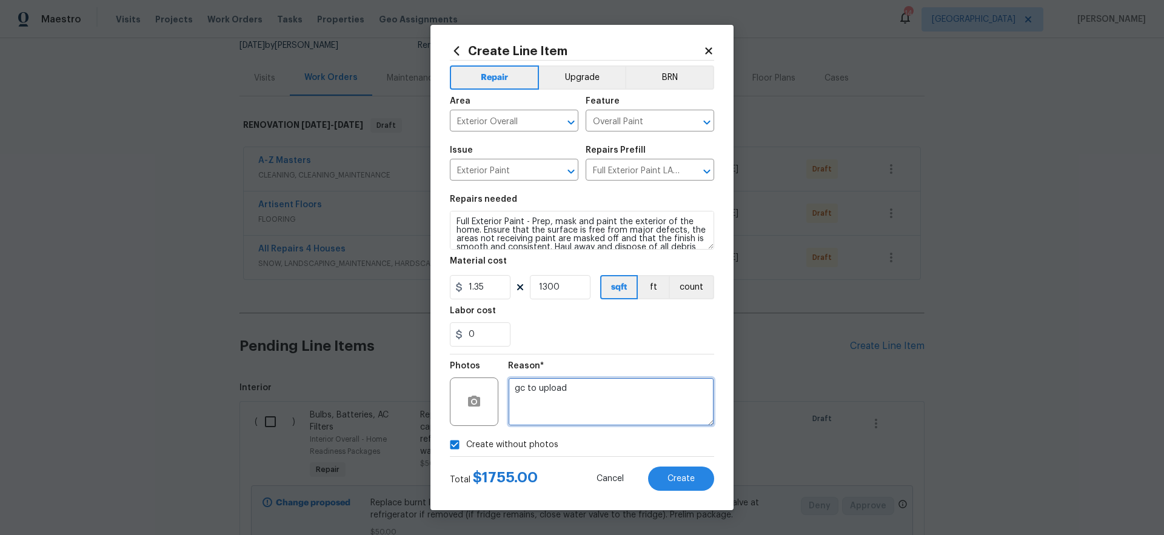
type textarea "gc to upload"
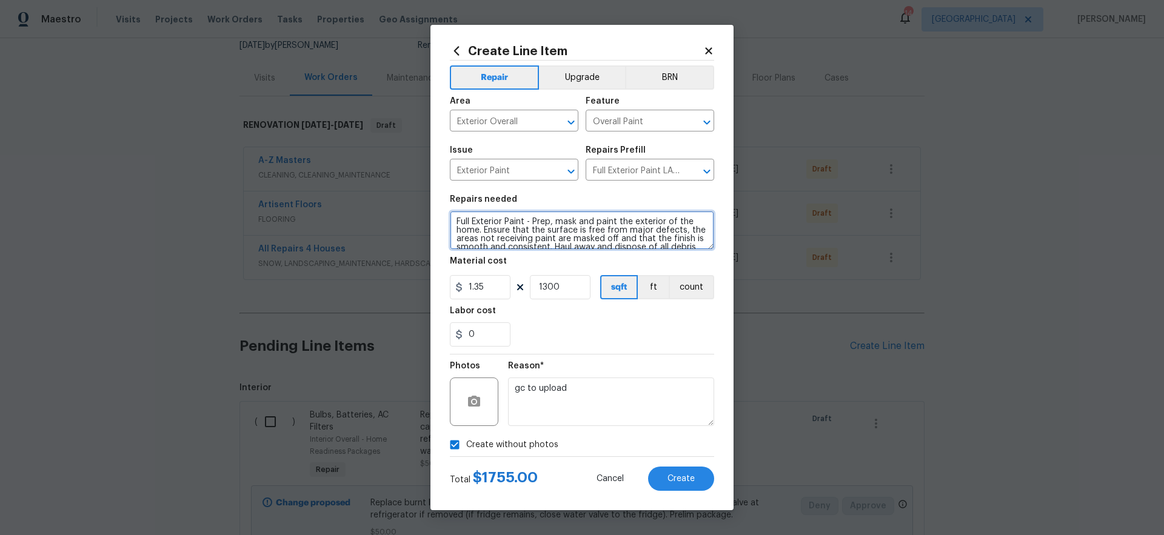
click at [534, 221] on textarea "Full Exterior Paint - Prep, mask and paint the exterior of the home. Ensure tha…" at bounding box center [582, 230] width 264 height 39
type textarea "Full Exterior Paint - Prep, mask and paint the exterior of the home. Ensure tha…"
click at [632, 334] on div "0" at bounding box center [582, 335] width 264 height 24
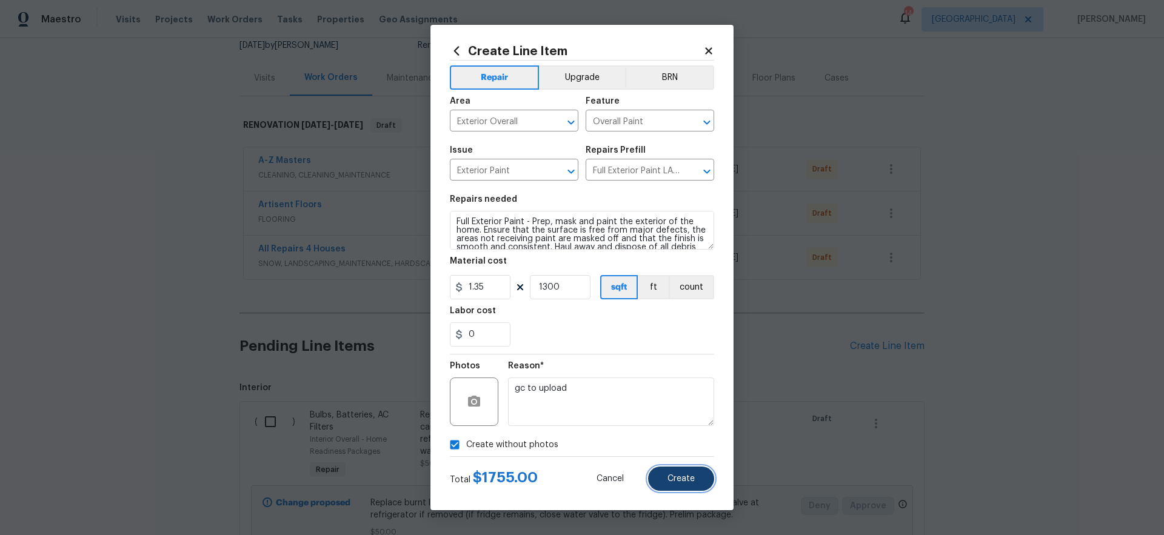
click at [683, 478] on span "Create" at bounding box center [681, 479] width 27 height 9
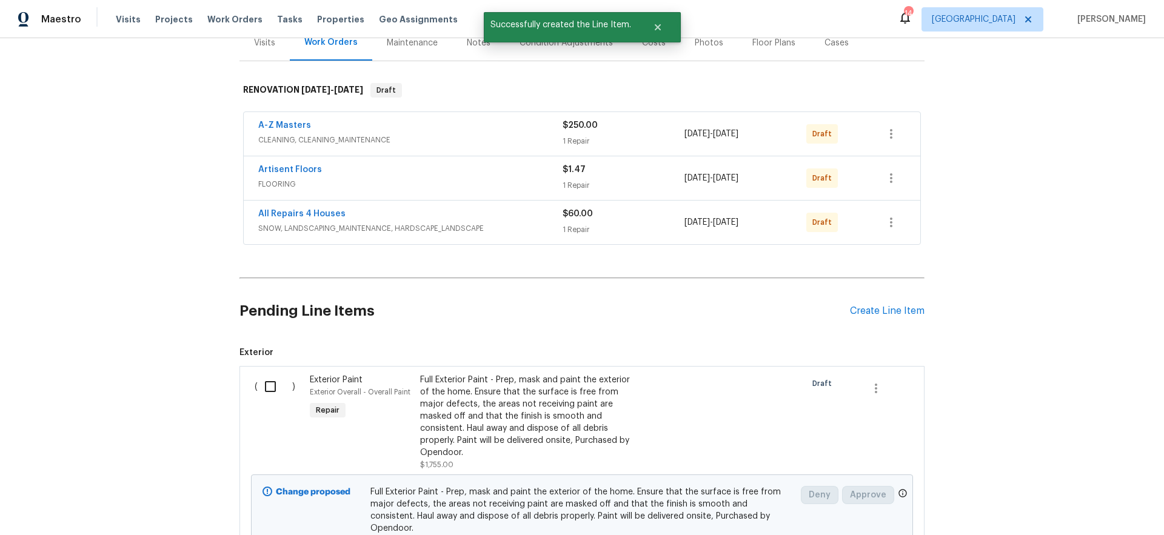
scroll to position [0, 0]
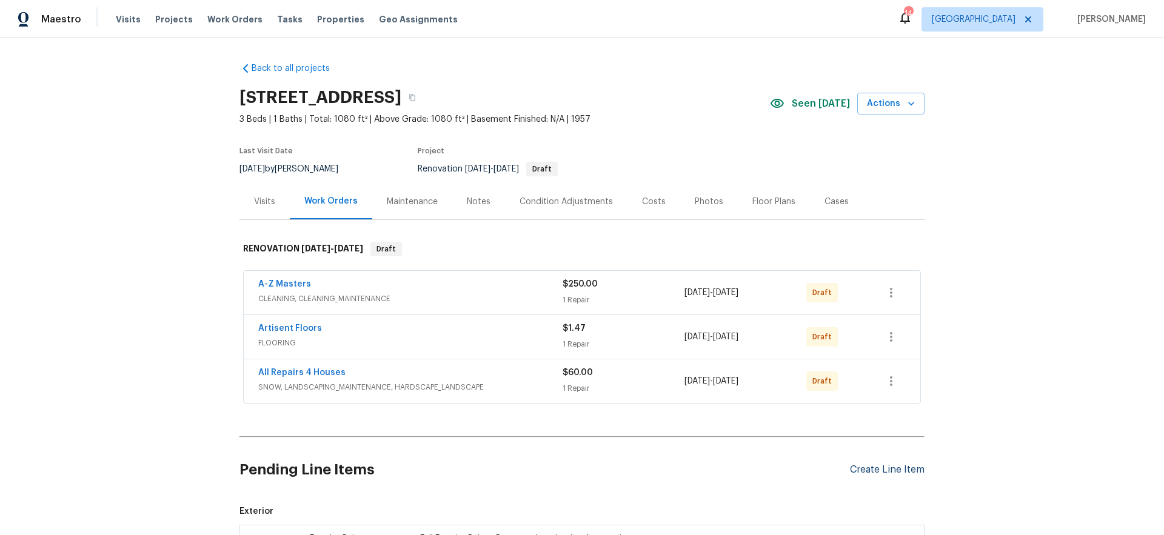
click at [885, 471] on div "Create Line Item" at bounding box center [887, 470] width 75 height 12
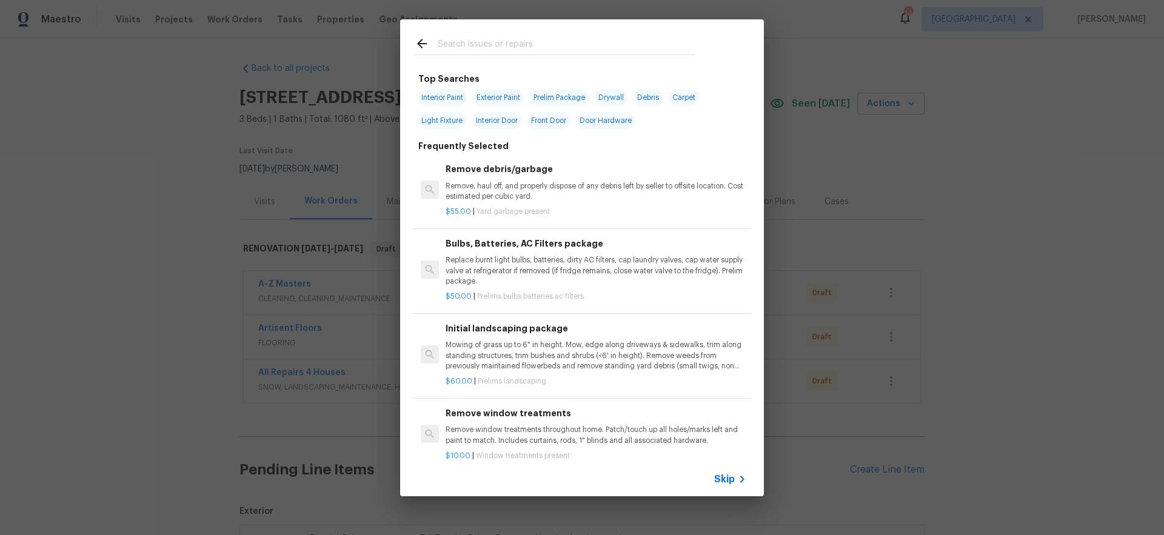
click at [728, 478] on span "Skip" at bounding box center [724, 480] width 21 height 12
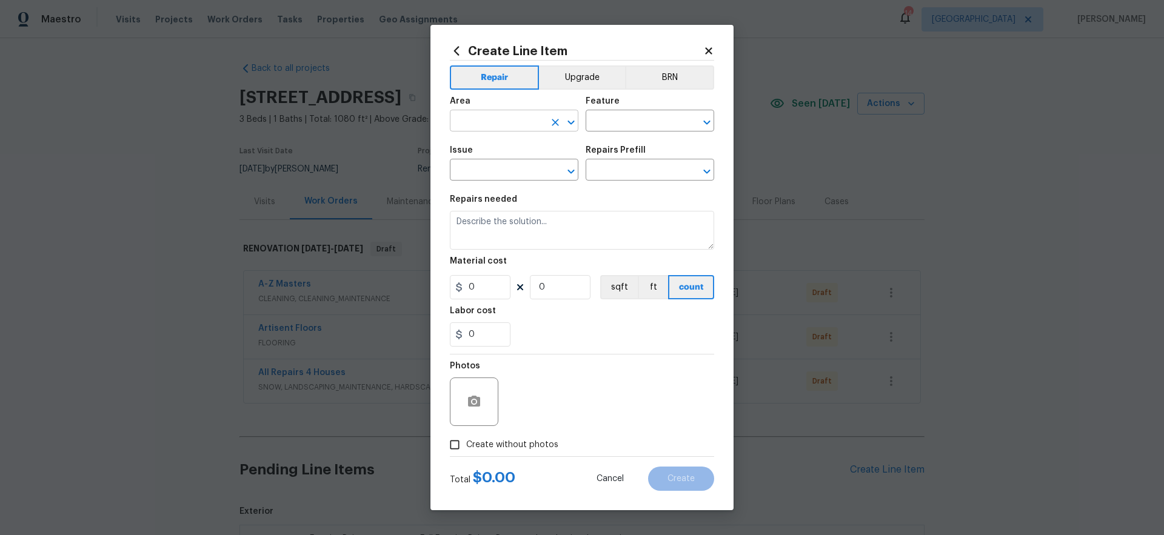
click at [503, 122] on input "text" at bounding box center [497, 122] width 95 height 19
click at [487, 150] on li "Kitchen" at bounding box center [514, 149] width 129 height 20
type input "Kitchen"
click at [617, 122] on input "text" at bounding box center [633, 122] width 95 height 19
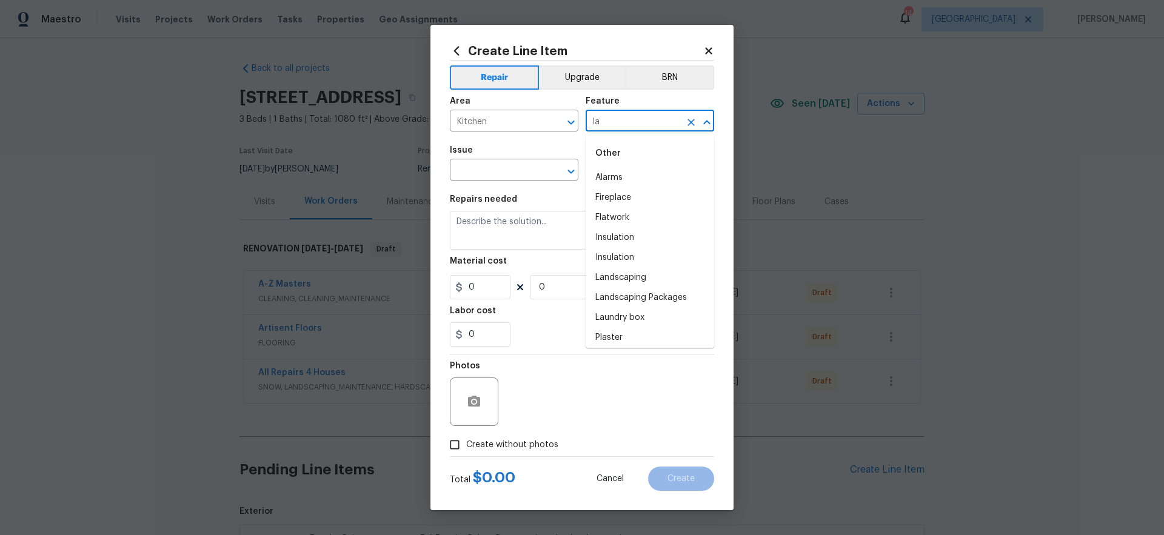
type input "l"
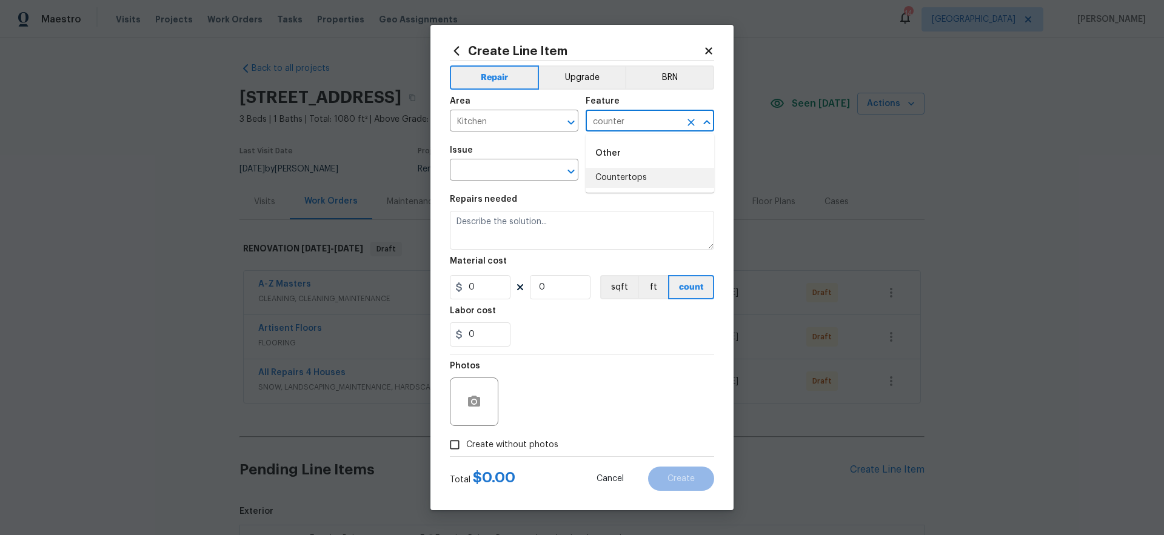
click at [631, 177] on li "Countertops" at bounding box center [650, 178] width 129 height 20
type input "Countertops"
click at [506, 174] on input "text" at bounding box center [497, 171] width 95 height 19
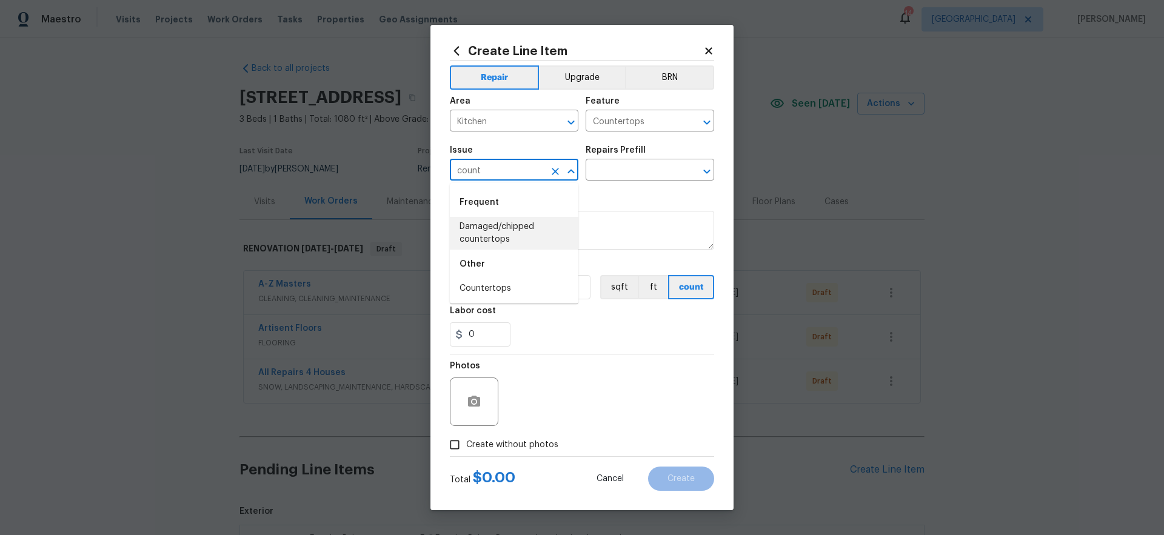
click at [493, 233] on li "Damaged/chipped countertops" at bounding box center [514, 233] width 129 height 33
type input "Damaged/chipped countertops"
click at [633, 164] on input "text" at bounding box center [633, 171] width 95 height 19
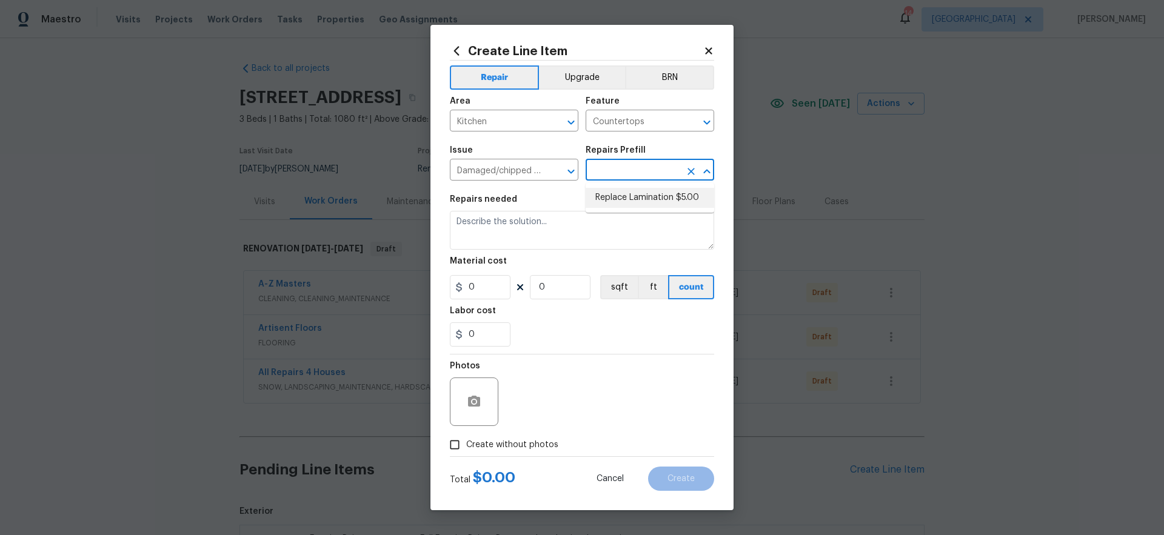
click at [636, 196] on li "Replace Lamination $5.00" at bounding box center [650, 198] width 129 height 20
type input "Replace Lamination $5.00"
type textarea "Replace laminate trim"
type input "5"
type input "1"
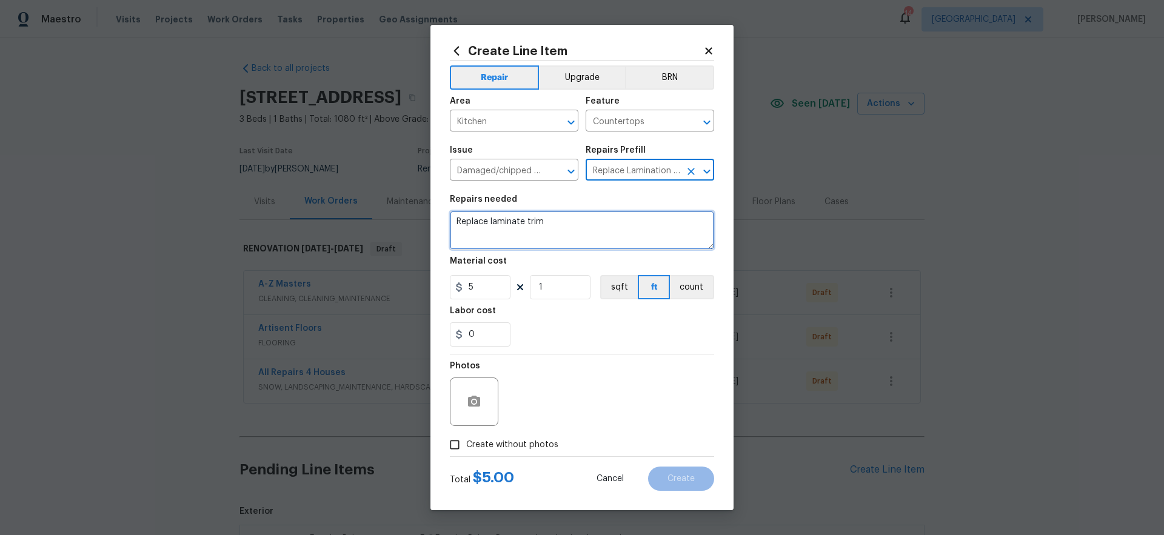
drag, startPoint x: 585, startPoint y: 223, endPoint x: 326, endPoint y: 223, distance: 258.3
click at [327, 223] on div "Create Line Item Repair Upgrade BRN Area Kitchen ​ Feature Countertops ​ Issue …" at bounding box center [582, 267] width 1164 height 535
type textarea "Replace laminate kitchen countertops."
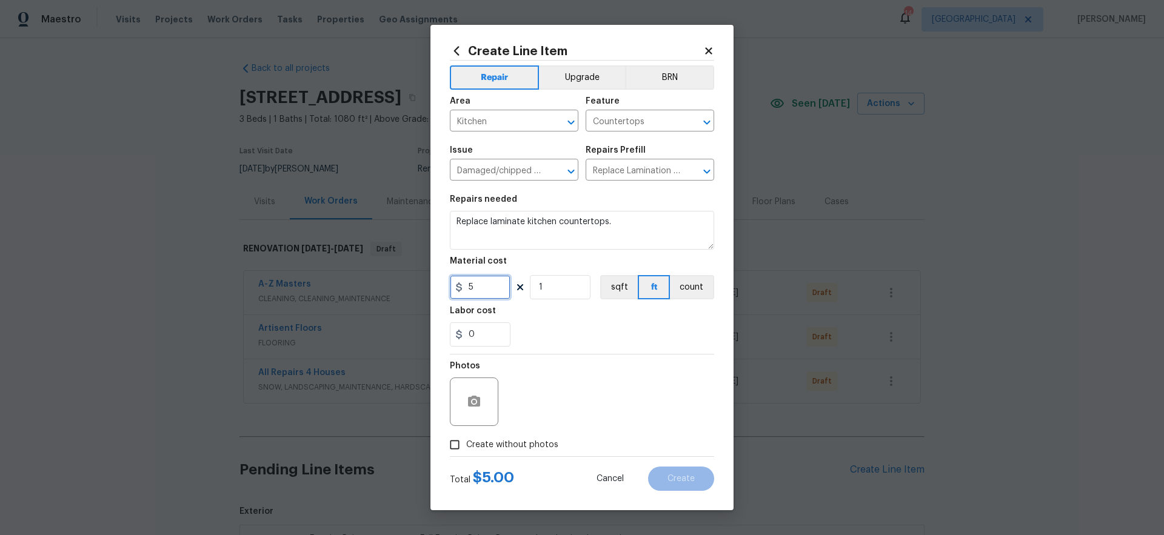
drag, startPoint x: 458, startPoint y: 289, endPoint x: 448, endPoint y: 289, distance: 9.7
click at [448, 289] on div "Create Line Item Repair Upgrade BRN Area Kitchen ​ Feature Countertops ​ Issue …" at bounding box center [582, 268] width 303 height 486
type input "900"
click at [604, 338] on div "0" at bounding box center [582, 335] width 264 height 24
click at [537, 444] on span "Create without photos" at bounding box center [512, 445] width 92 height 13
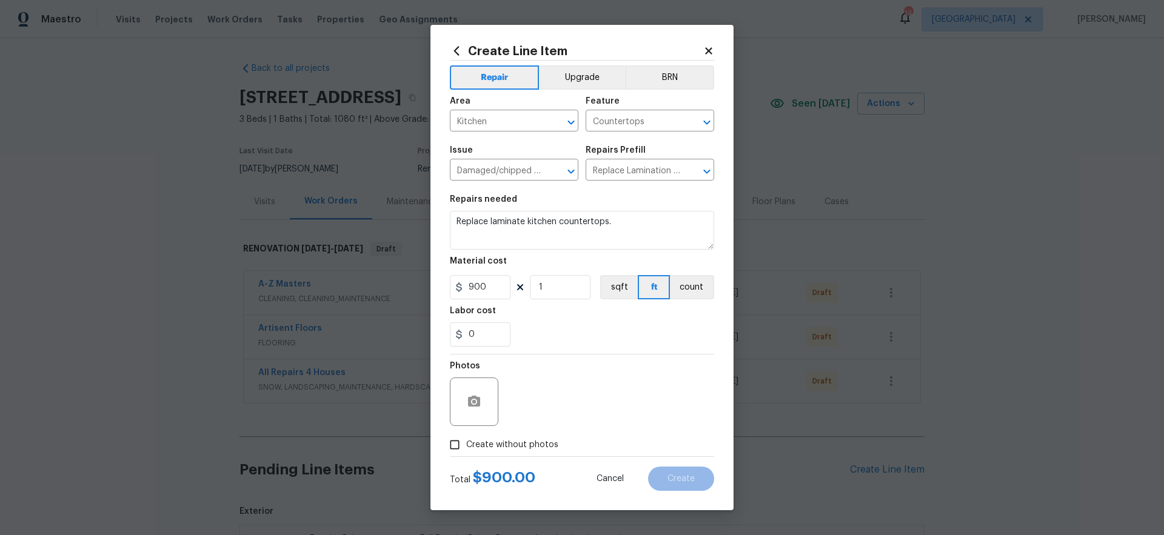
click at [466, 444] on input "Create without photos" at bounding box center [454, 445] width 23 height 23
checkbox input "true"
click at [586, 423] on textarea at bounding box center [611, 402] width 206 height 49
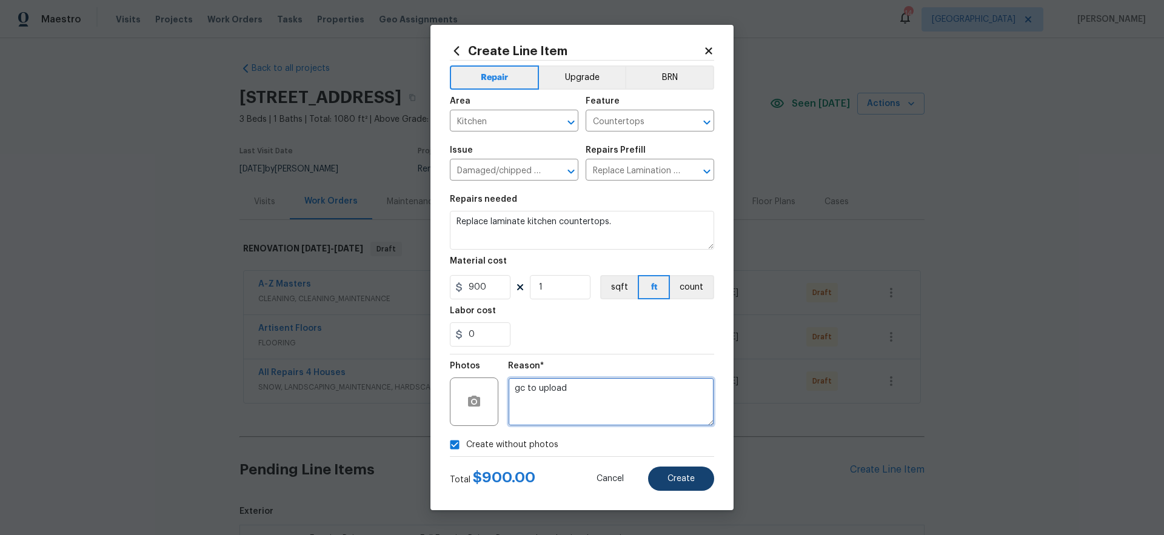
type textarea "gc to upload"
click at [695, 481] on button "Create" at bounding box center [681, 479] width 66 height 24
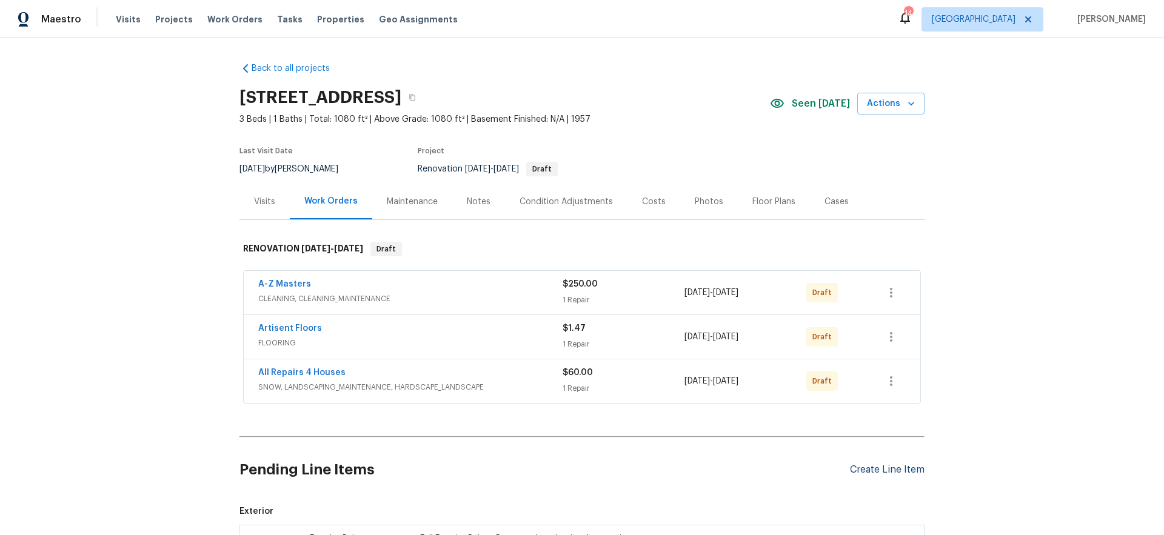
click at [896, 467] on div "Create Line Item" at bounding box center [887, 470] width 75 height 12
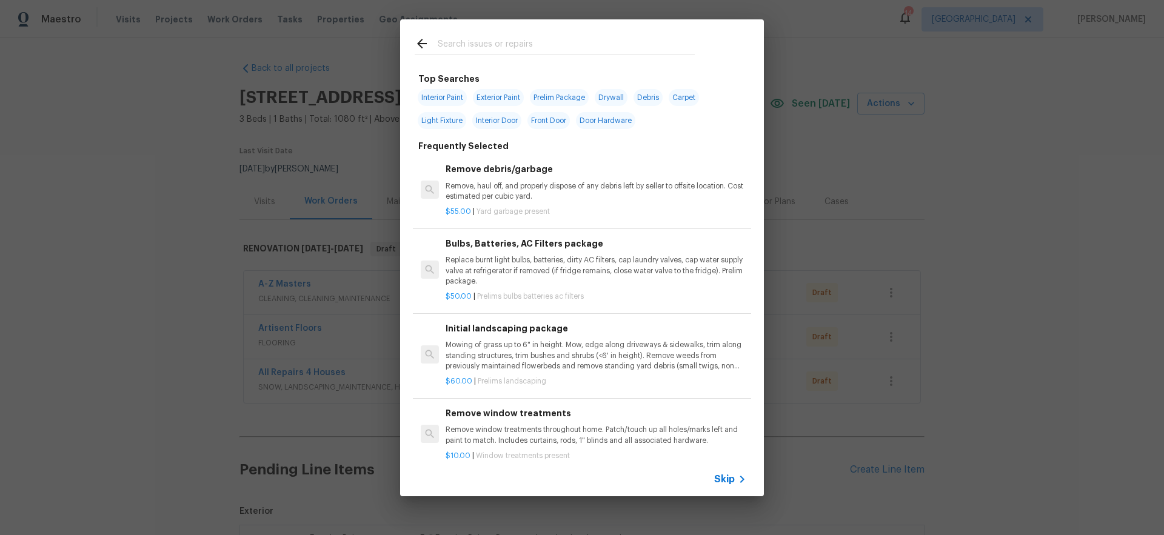
click at [729, 480] on span "Skip" at bounding box center [724, 480] width 21 height 12
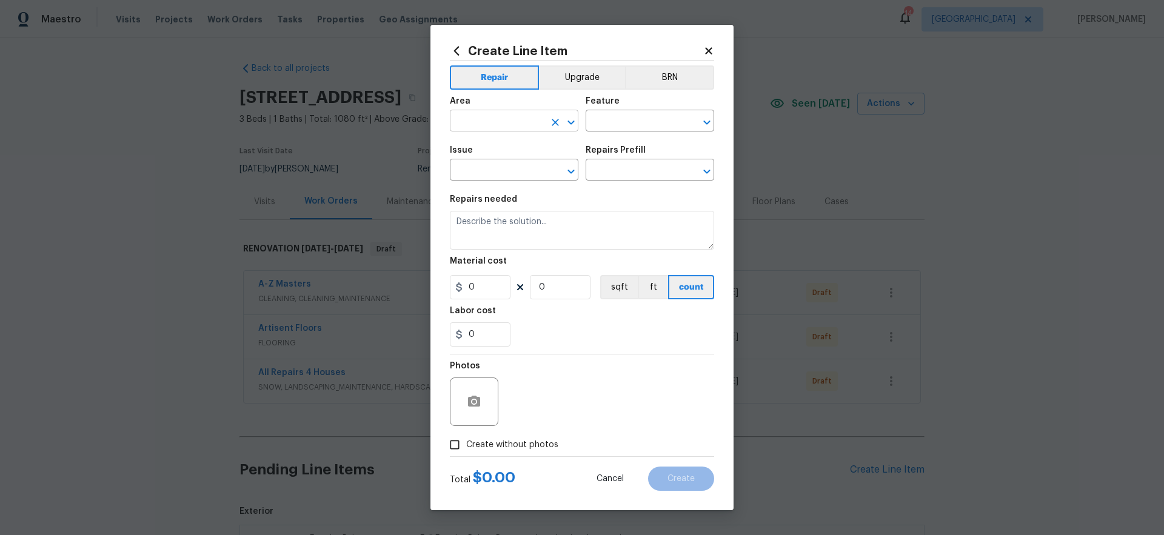
click at [484, 124] on input "text" at bounding box center [497, 122] width 95 height 19
click at [495, 158] on li "Kitchen" at bounding box center [514, 149] width 129 height 20
type input "Kitchen"
click at [636, 129] on input "text" at bounding box center [633, 122] width 95 height 19
click at [631, 178] on li "Dishwasher" at bounding box center [650, 178] width 129 height 20
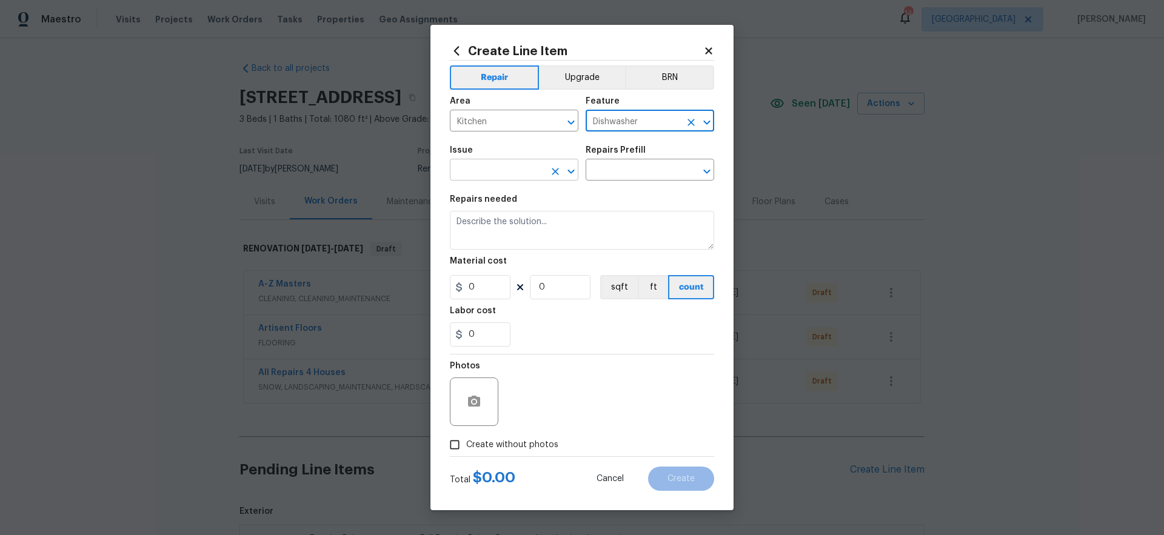
type input "Dishwasher"
click at [518, 170] on input "text" at bounding box center [497, 171] width 95 height 19
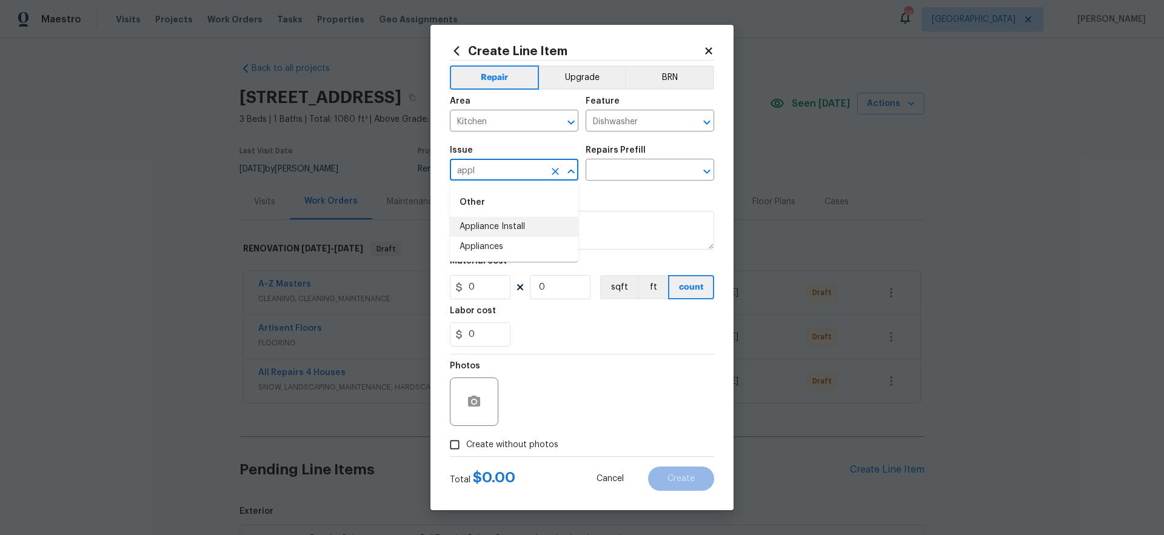
click at [523, 228] on li "Appliance Install" at bounding box center [514, 227] width 129 height 20
type input "Appliance Install"
click at [608, 175] on input "text" at bounding box center [633, 171] width 95 height 19
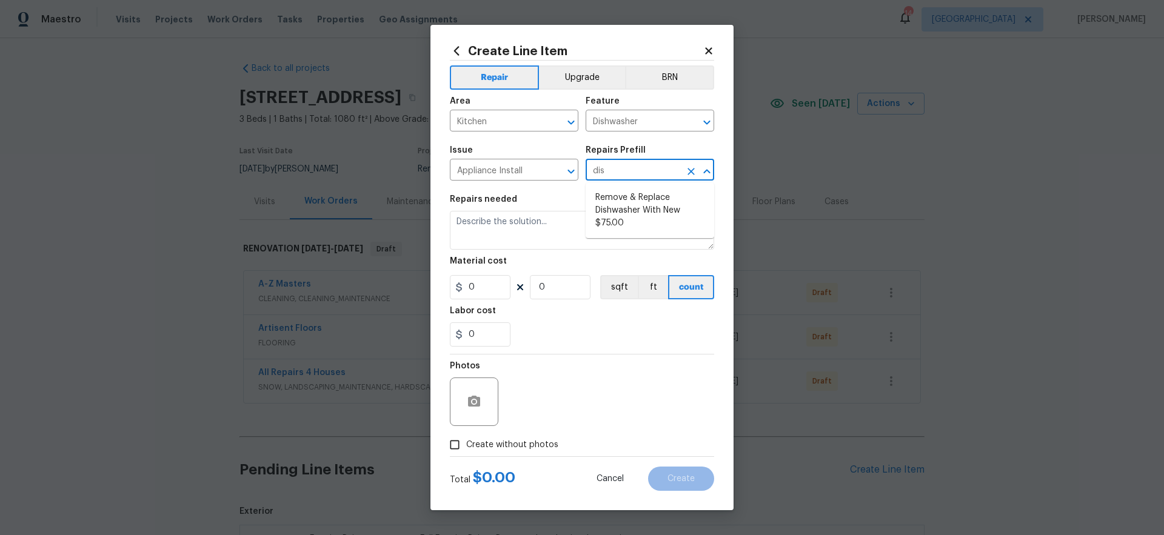
type input "dish"
click at [628, 210] on li "Remove & Replace Dishwasher With New $75.00" at bounding box center [650, 210] width 129 height 45
type input "Appliances"
type input "Remove & Replace Dishwasher With New $75.00"
type textarea "Remove the existing dishwasher and replace it with a new dishwasher provided by…"
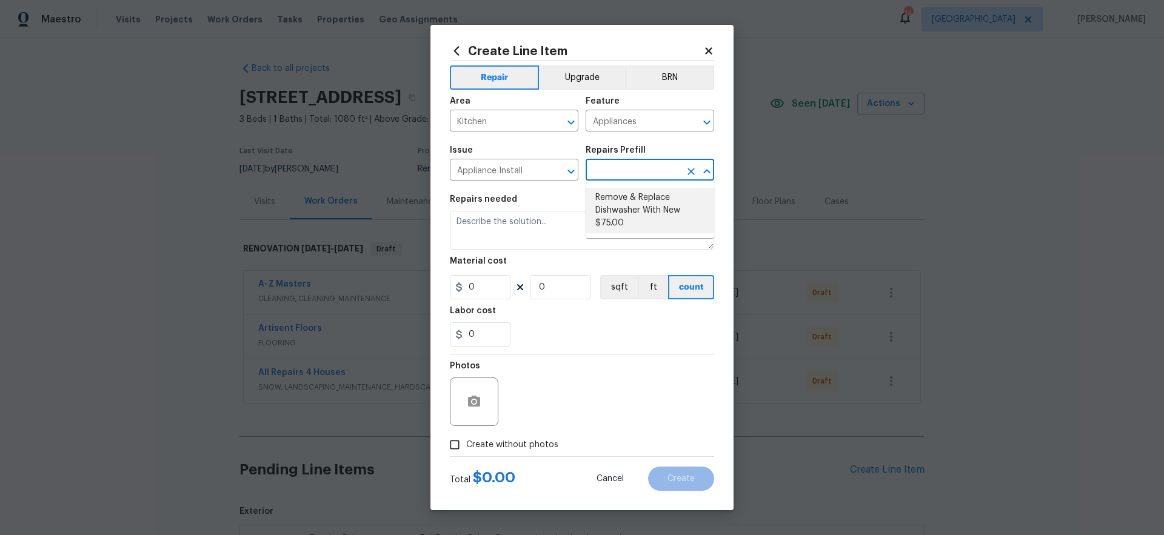
type input "75"
type input "1"
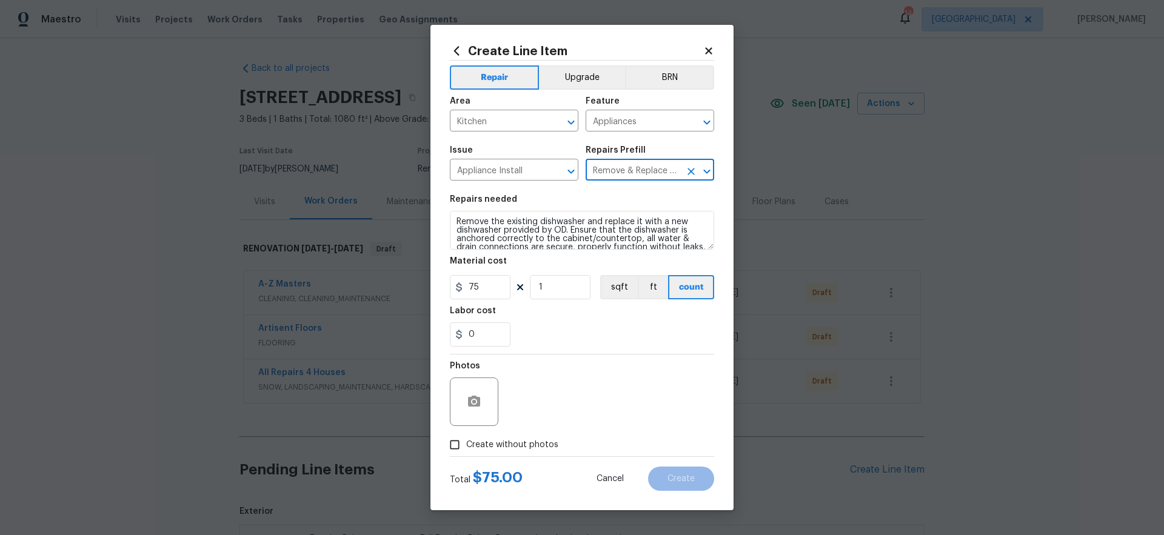
type input "Remove & Replace Dishwasher With New $75.00"
click at [525, 444] on span "Create without photos" at bounding box center [512, 445] width 92 height 13
click at [466, 444] on input "Create without photos" at bounding box center [454, 445] width 23 height 23
checkbox input "true"
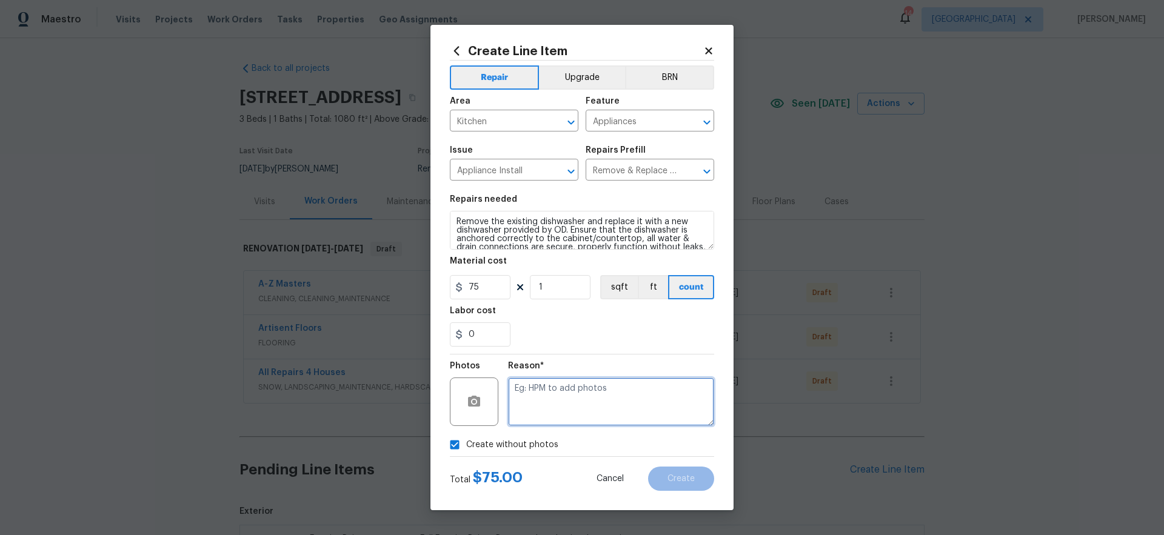
click at [608, 394] on textarea at bounding box center [611, 402] width 206 height 49
type textarea "gc to upload"
click at [681, 478] on span "Create" at bounding box center [681, 479] width 27 height 9
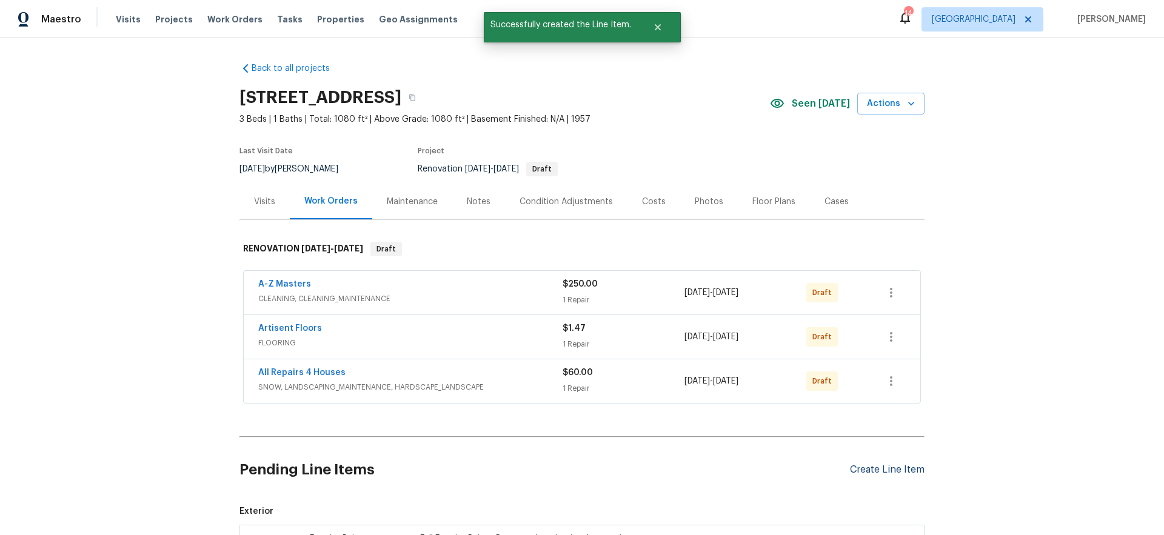
click at [908, 470] on div "Create Line Item" at bounding box center [887, 470] width 75 height 12
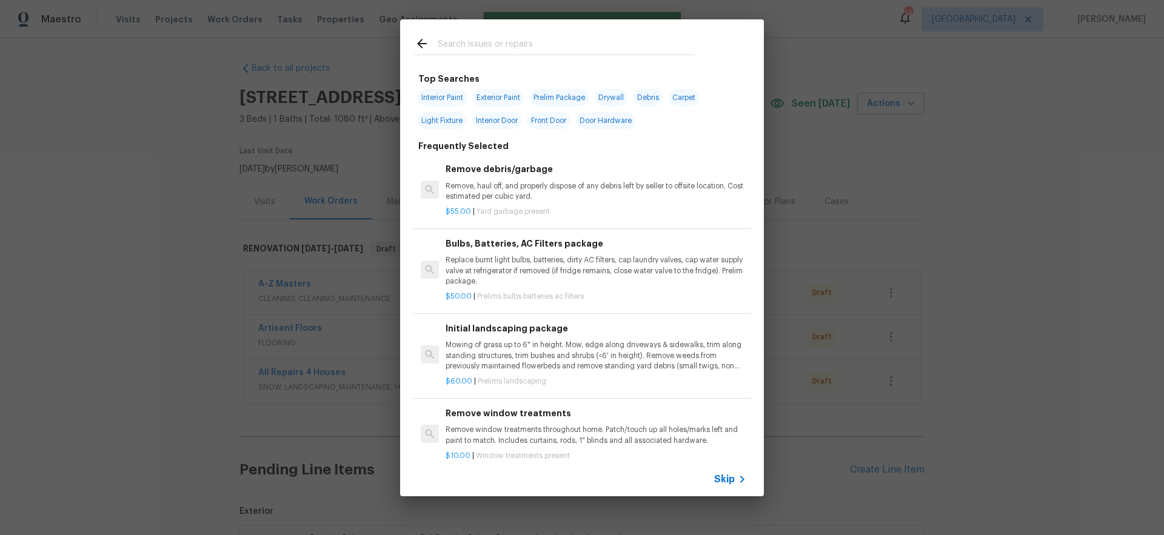
click at [724, 481] on span "Skip" at bounding box center [724, 480] width 21 height 12
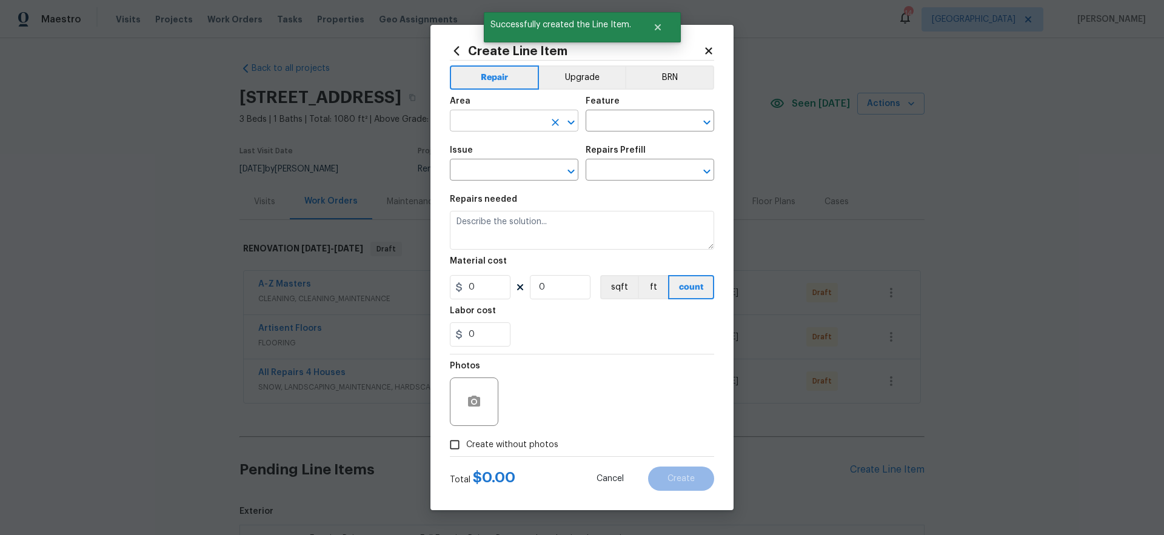
click at [498, 123] on input "text" at bounding box center [497, 122] width 95 height 19
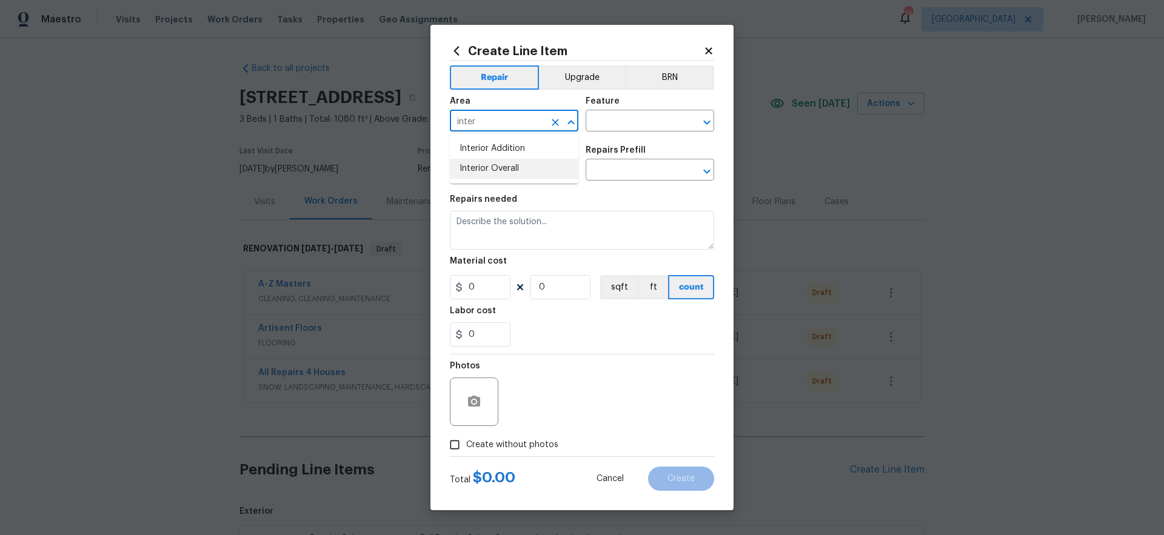
click at [524, 169] on li "Interior Overall" at bounding box center [514, 169] width 129 height 20
type input "Interior Overall"
click at [625, 121] on input "text" at bounding box center [633, 122] width 95 height 19
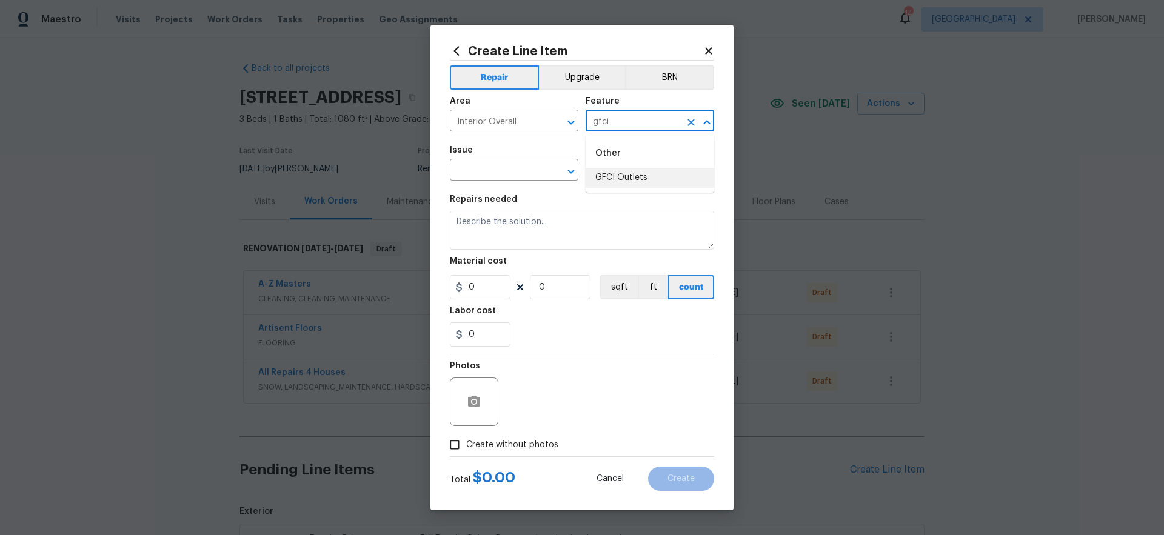
click at [622, 176] on li "GFCI Outlets" at bounding box center [650, 178] width 129 height 20
type input "GFCI Outlets"
click at [523, 170] on input "text" at bounding box center [497, 171] width 95 height 19
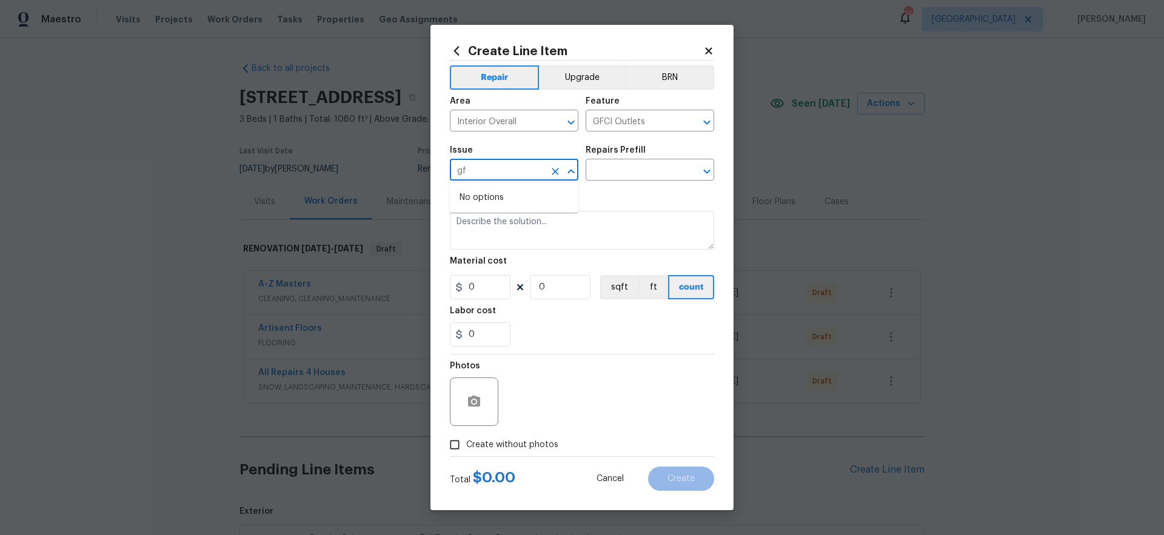
type input "g"
click at [483, 227] on li "Electrical" at bounding box center [514, 227] width 129 height 20
type input "Electrical"
click at [643, 174] on input "text" at bounding box center [633, 171] width 95 height 19
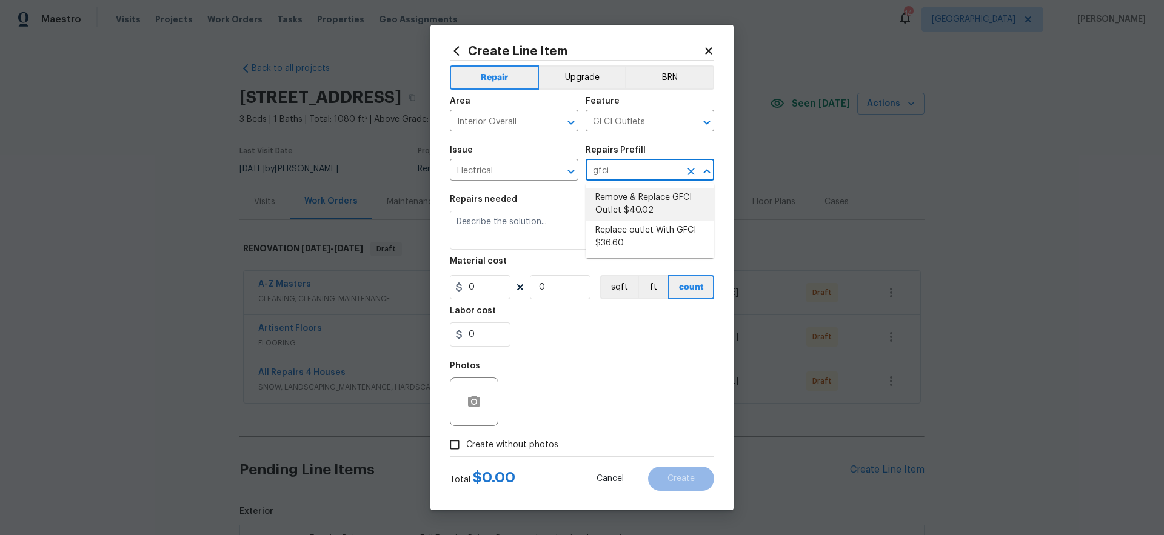
click at [635, 212] on li "Remove & Replace GFCI Outlet $40.02" at bounding box center [650, 204] width 129 height 33
type input "Remove & Replace GFCI Outlet $40.02"
type textarea "Remove and replace the existing GFCI with new. Ensure that the new GFCI outlet …"
type input "1"
type input "40.02"
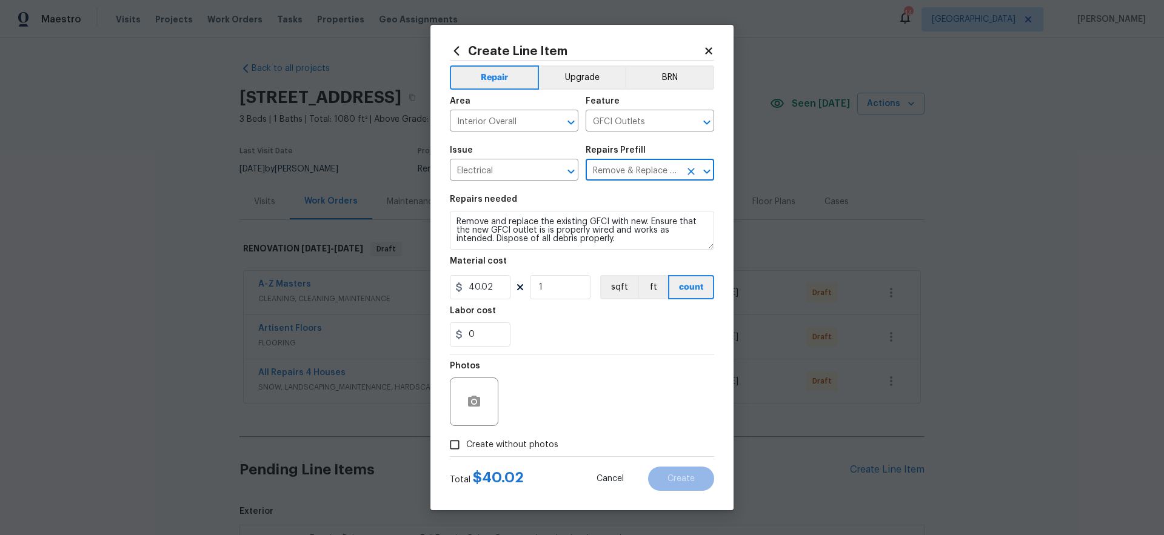
type input "Remove & Replace GFCI Outlet $40.02"
drag, startPoint x: 518, startPoint y: 292, endPoint x: 525, endPoint y: 307, distance: 15.8
click at [509, 295] on div "40.02 1 sqft ft count" at bounding box center [582, 287] width 264 height 24
type input "4"
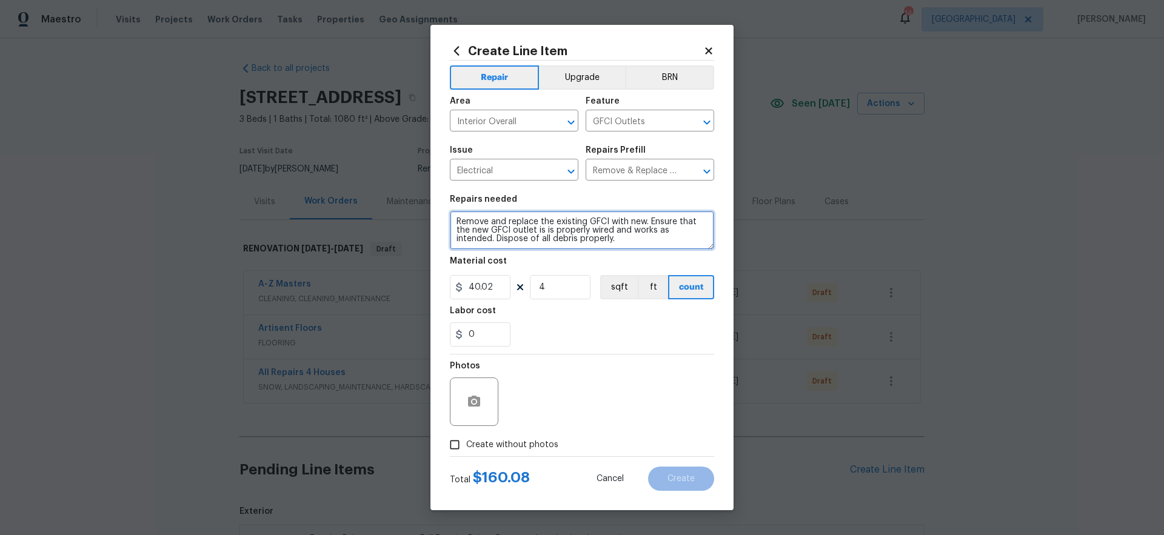
drag, startPoint x: 573, startPoint y: 241, endPoint x: 435, endPoint y: 210, distance: 141.7
click at [435, 210] on div "Create Line Item Repair Upgrade BRN Area Interior Overall ​ Feature GFCI Outlet…" at bounding box center [582, 268] width 303 height 486
type textarea "Install (4) GFCI outlets. Two in the kitchen and two in the basement."
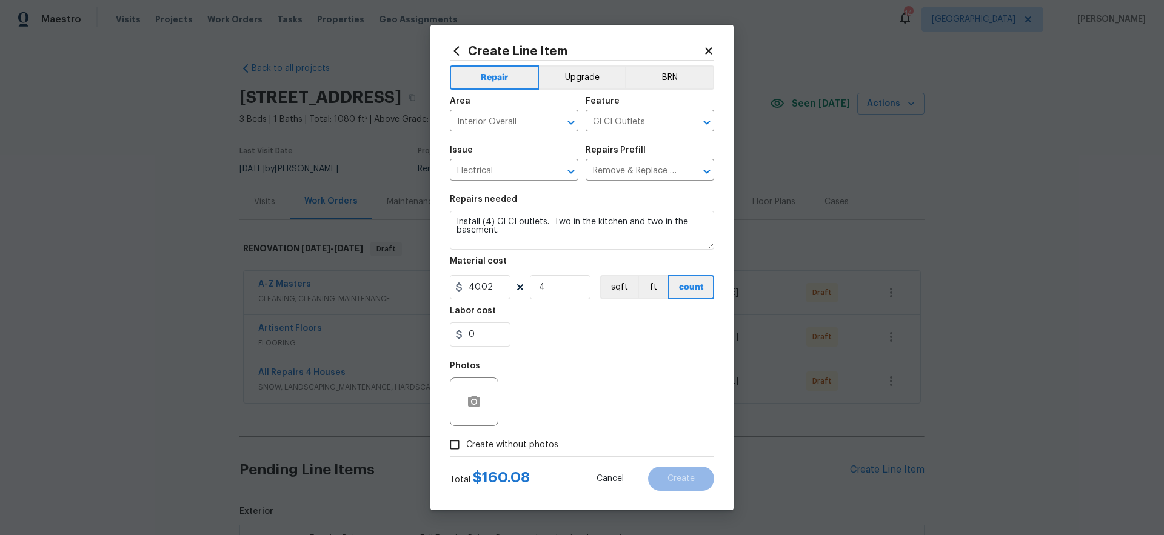
click at [528, 441] on span "Create without photos" at bounding box center [512, 445] width 92 height 13
click at [466, 441] on input "Create without photos" at bounding box center [454, 445] width 23 height 23
checkbox input "true"
click at [594, 407] on textarea at bounding box center [611, 402] width 206 height 49
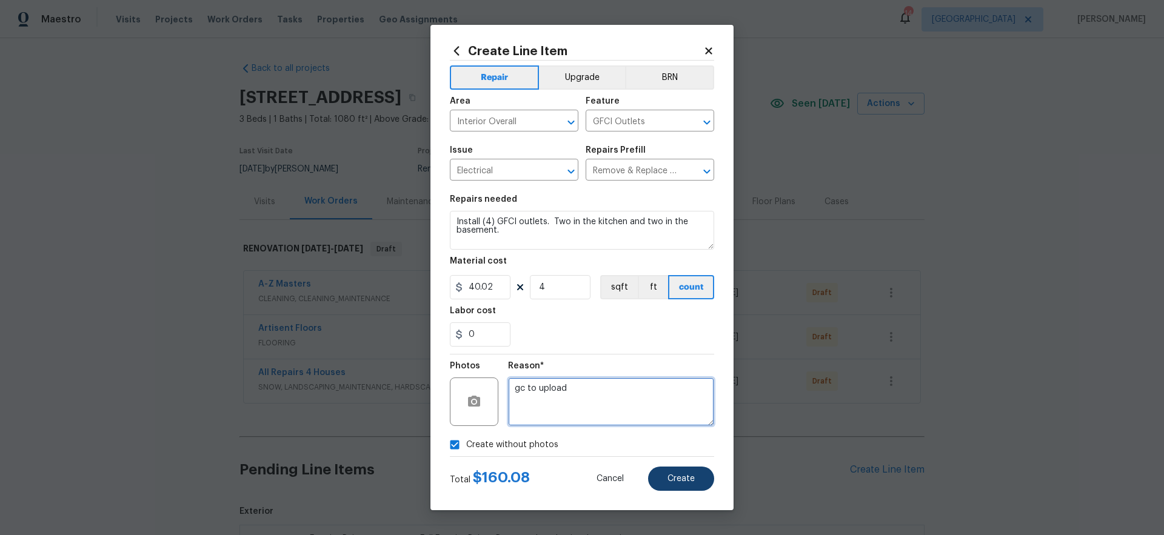
type textarea "gc to upload"
click at [685, 484] on button "Create" at bounding box center [681, 479] width 66 height 24
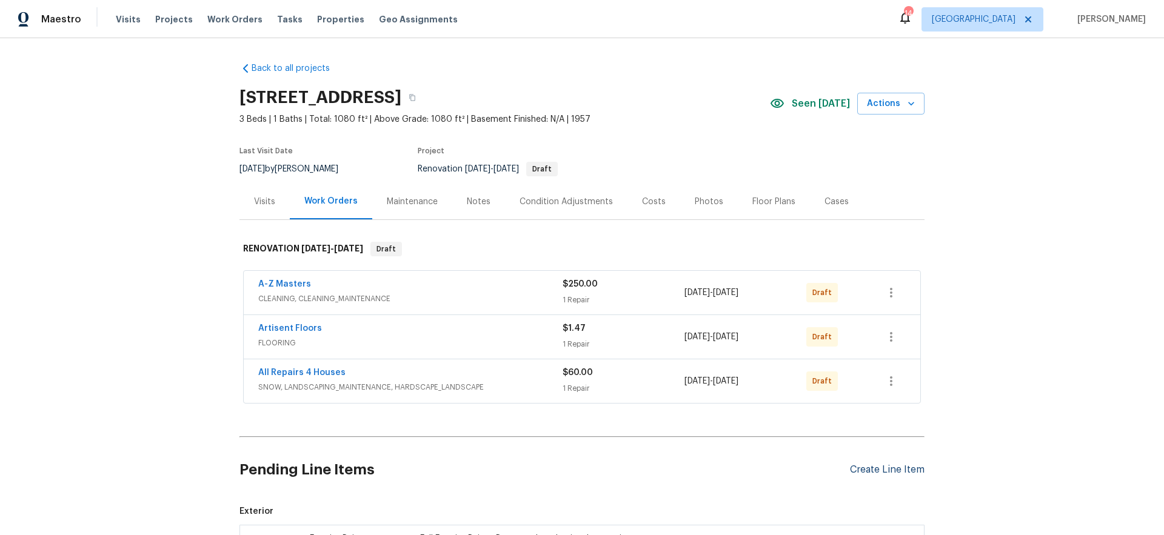
click at [884, 472] on div "Create Line Item" at bounding box center [887, 470] width 75 height 12
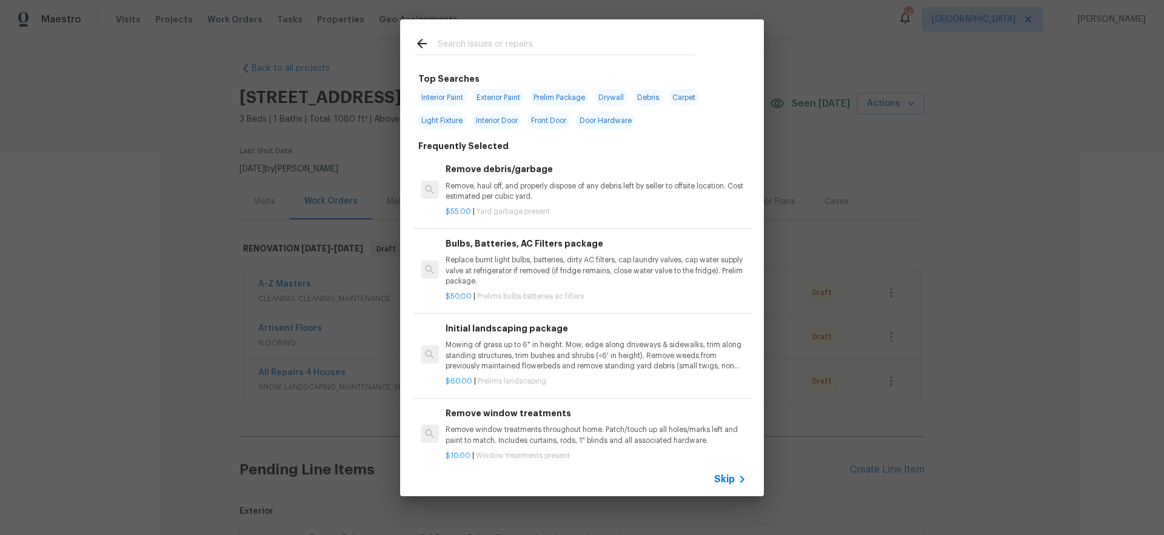
click at [729, 477] on span "Skip" at bounding box center [724, 480] width 21 height 12
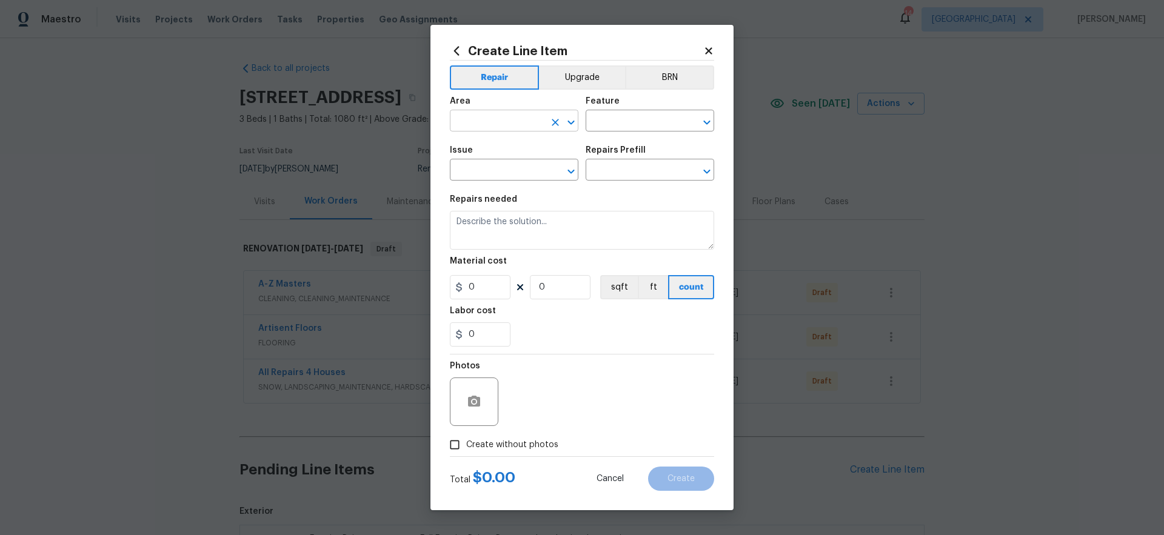
click at [498, 125] on input "text" at bounding box center [497, 122] width 95 height 19
click at [482, 147] on li "Electrical" at bounding box center [514, 149] width 129 height 20
type input "Electrical"
click at [629, 121] on input "text" at bounding box center [633, 122] width 95 height 19
click at [626, 175] on li "Switches and Outlets" at bounding box center [650, 178] width 129 height 20
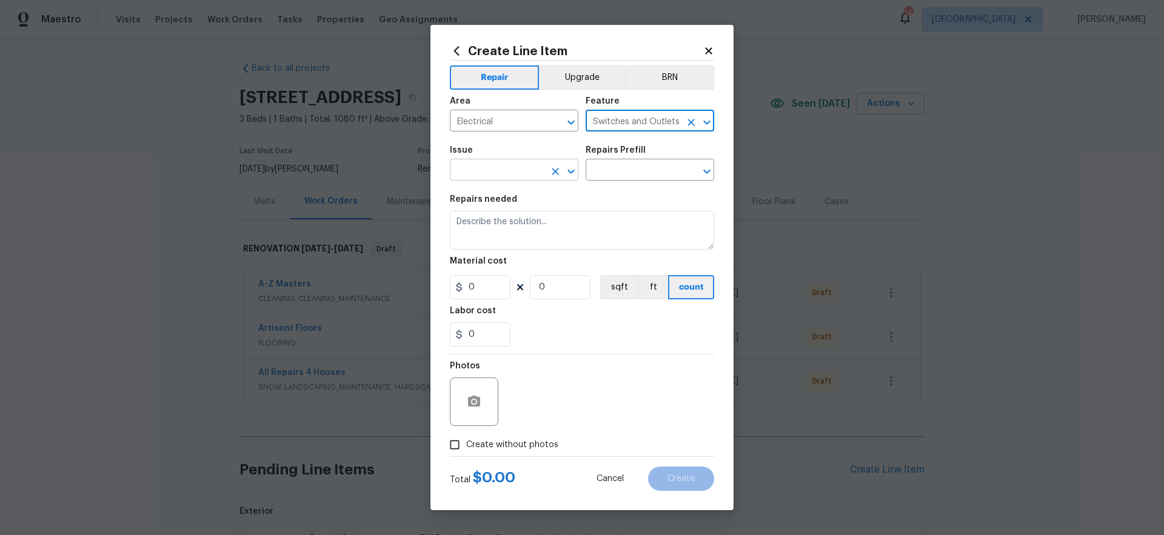
type input "Switches and Outlets"
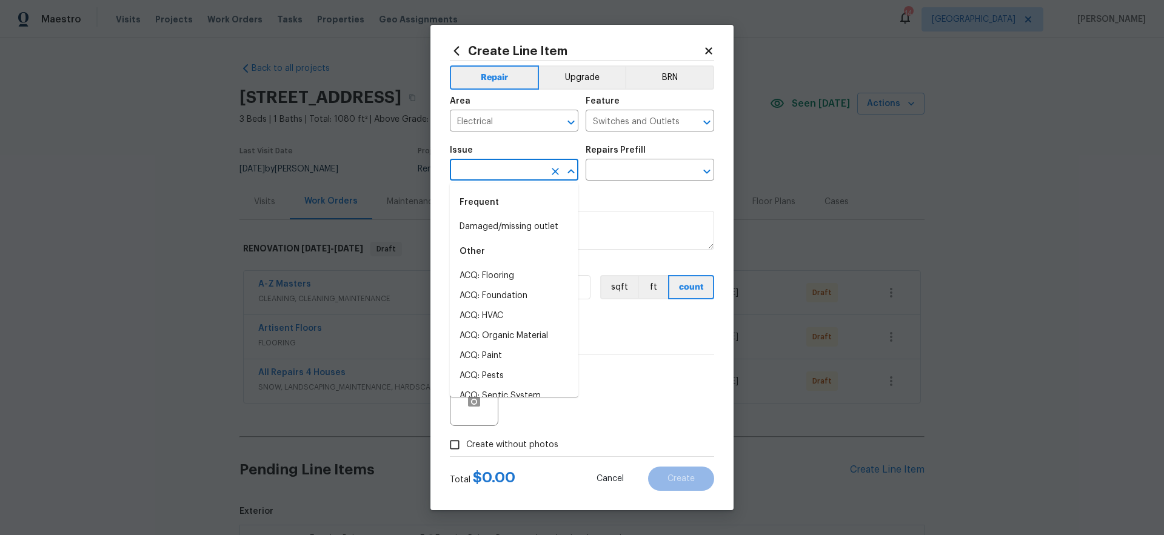
click at [525, 170] on input "text" at bounding box center [497, 171] width 95 height 19
click at [526, 233] on li "Damaged/missing outlet" at bounding box center [514, 227] width 129 height 20
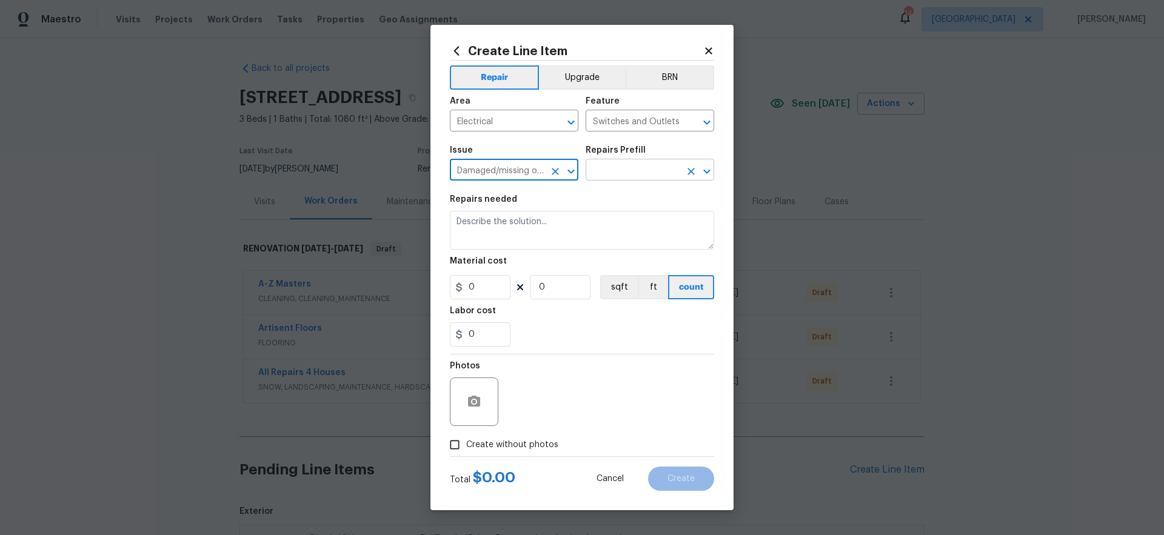
type input "Damaged/missing outlet"
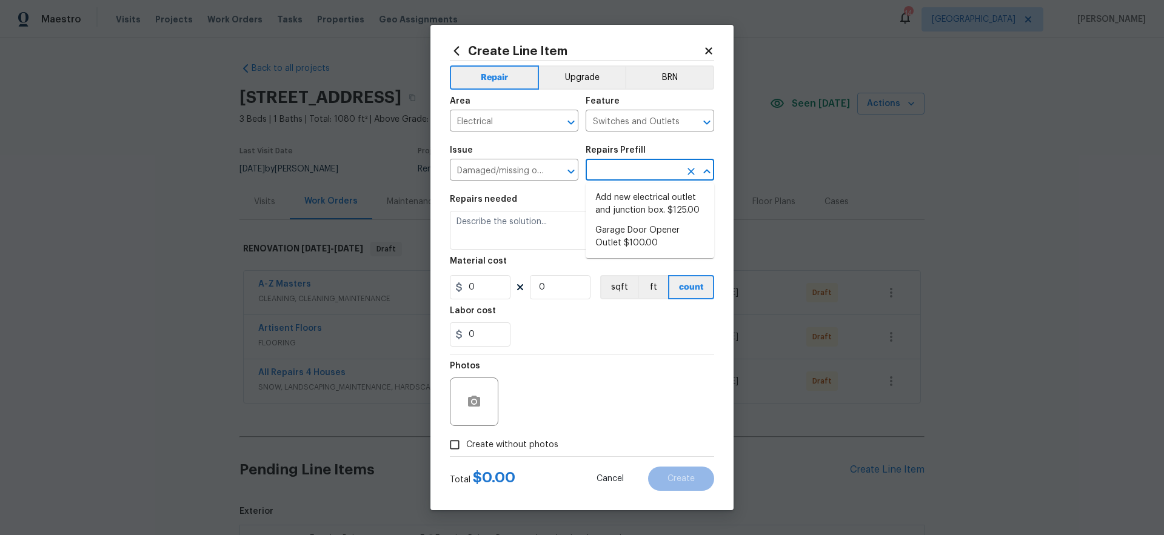
click at [616, 164] on input "text" at bounding box center [633, 171] width 95 height 19
click at [558, 175] on icon "Clear" at bounding box center [555, 172] width 12 height 12
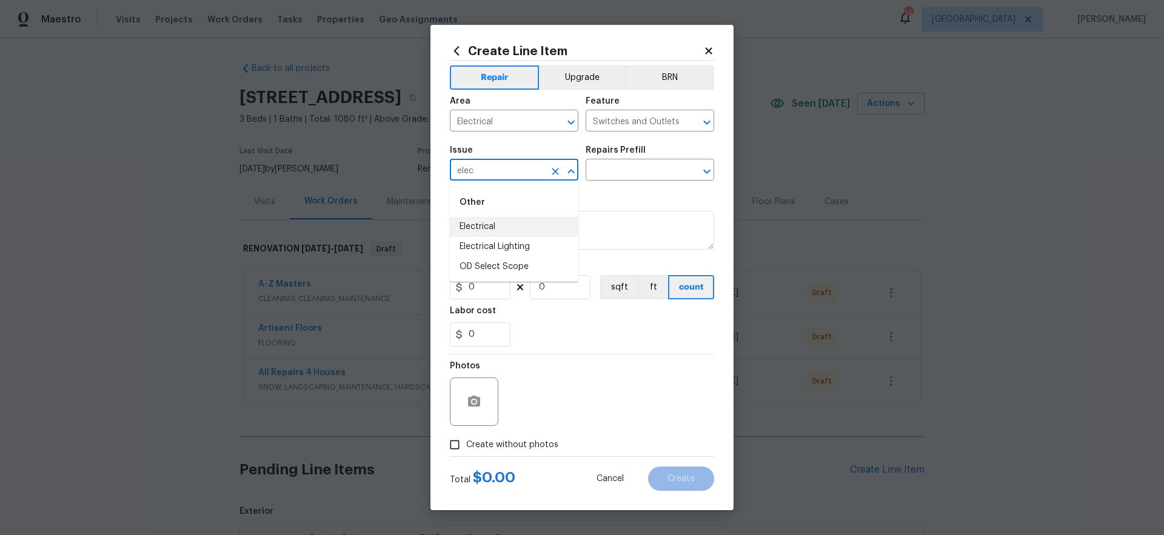
click at [529, 224] on li "Electrical" at bounding box center [514, 227] width 129 height 20
type input "Electrical"
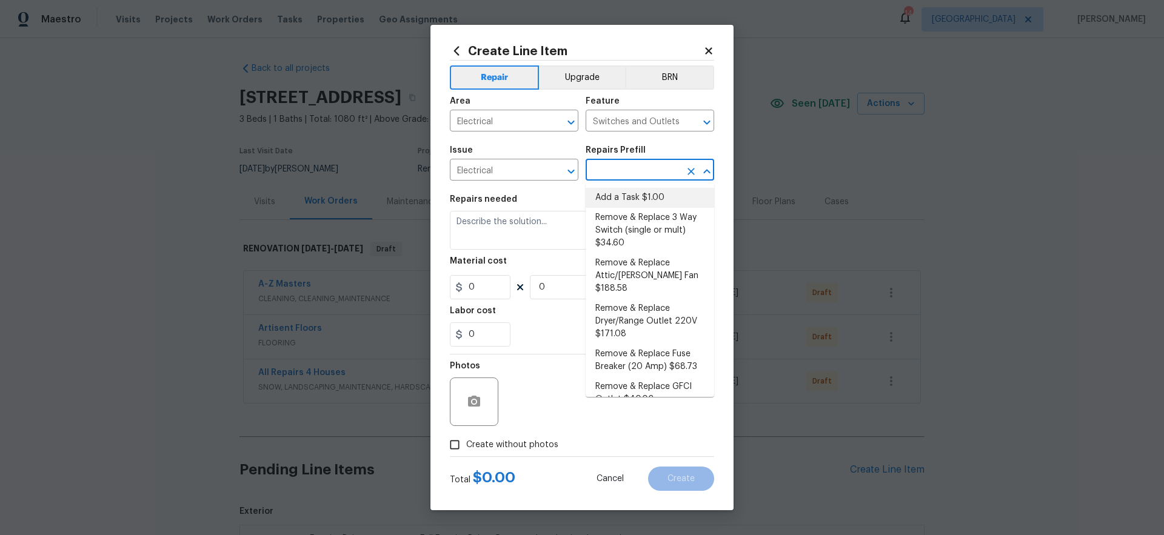
click at [601, 167] on input "text" at bounding box center [633, 171] width 95 height 19
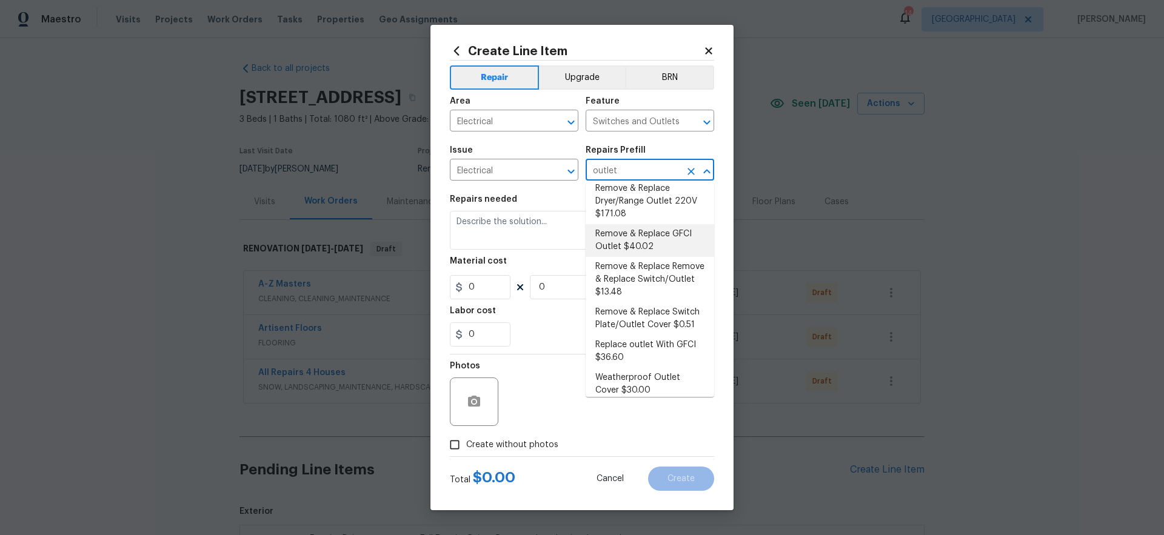
scroll to position [30, 0]
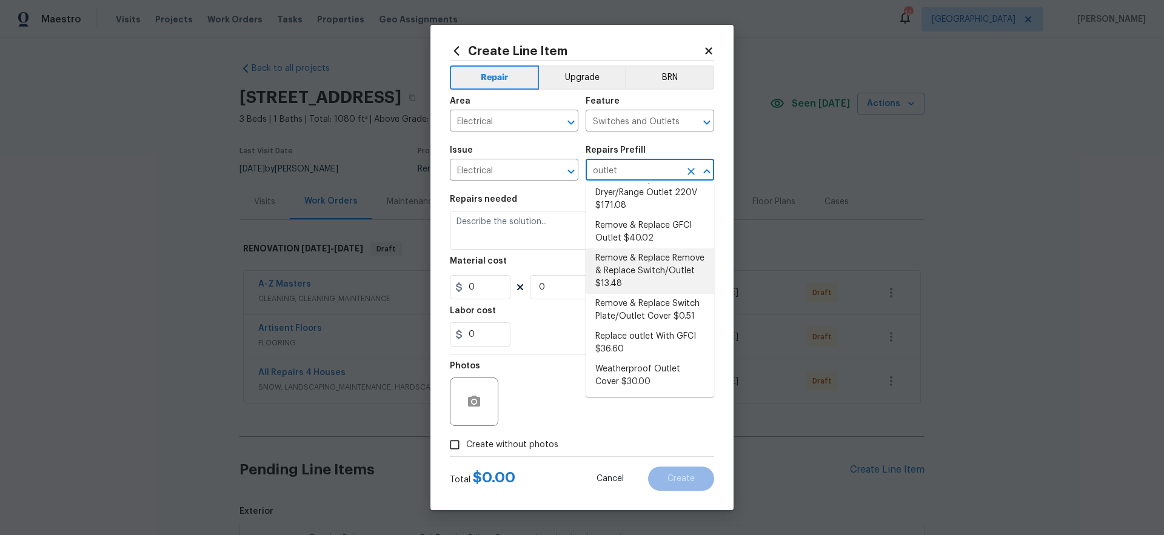
click at [637, 274] on li "Remove & Replace Remove & Replace Switch/Outlet $13.48" at bounding box center [650, 271] width 129 height 45
type input "Remove & Replace Remove & Replace Switch/Outlet $13.48"
type textarea "Remove and replace switch(es) and/or outlet(s) with new (covers to match the re…"
type input "13.48"
type input "1"
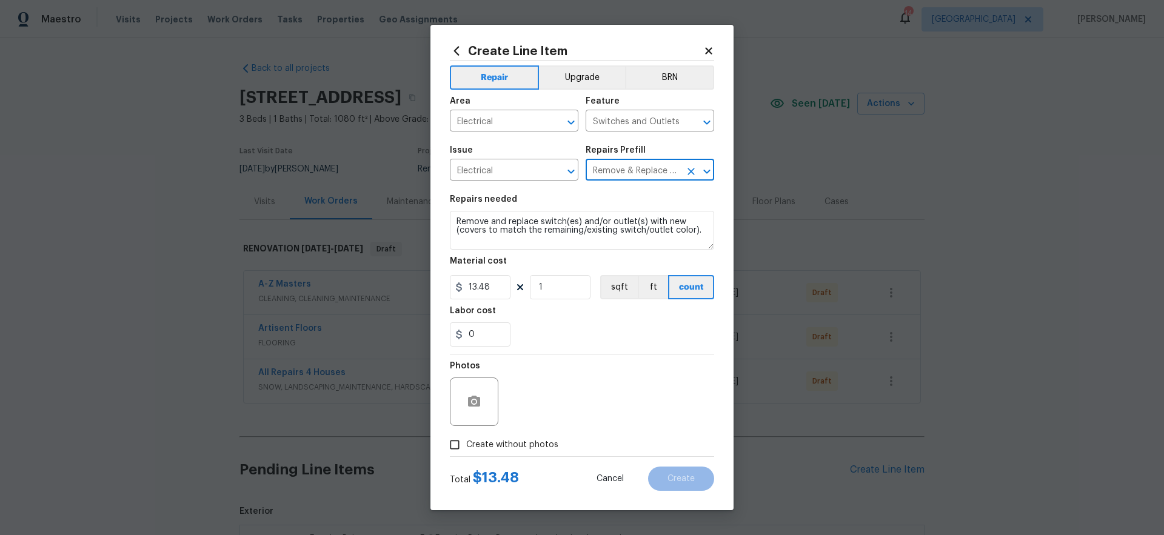
type input "Remove & Replace Remove & Replace Switch/Outlet $13.48"
drag, startPoint x: 502, startPoint y: 286, endPoint x: 423, endPoint y: 287, distance: 79.5
click at [423, 286] on div "Create Line Item Repair Upgrade BRN Area Electrical ​ Feature Switches and Outl…" at bounding box center [582, 267] width 1164 height 535
type input "16"
click at [613, 326] on div "0" at bounding box center [582, 335] width 264 height 24
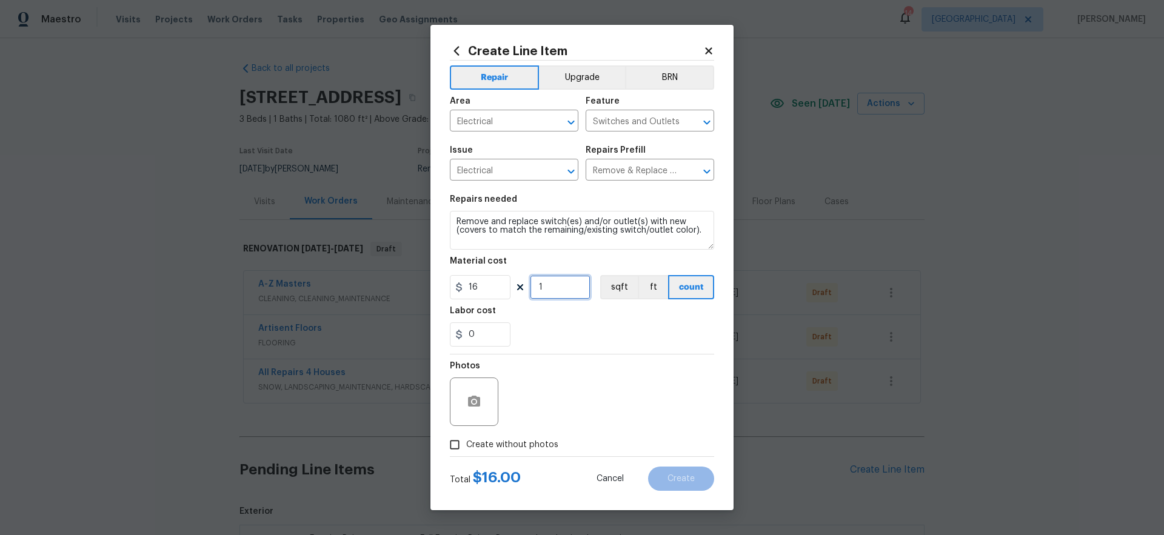
drag, startPoint x: 551, startPoint y: 284, endPoint x: 514, endPoint y: 315, distance: 48.6
click at [501, 287] on div "16 1 sqft ft count" at bounding box center [582, 287] width 264 height 24
type input "13"
click at [637, 367] on div "Photos" at bounding box center [582, 394] width 264 height 79
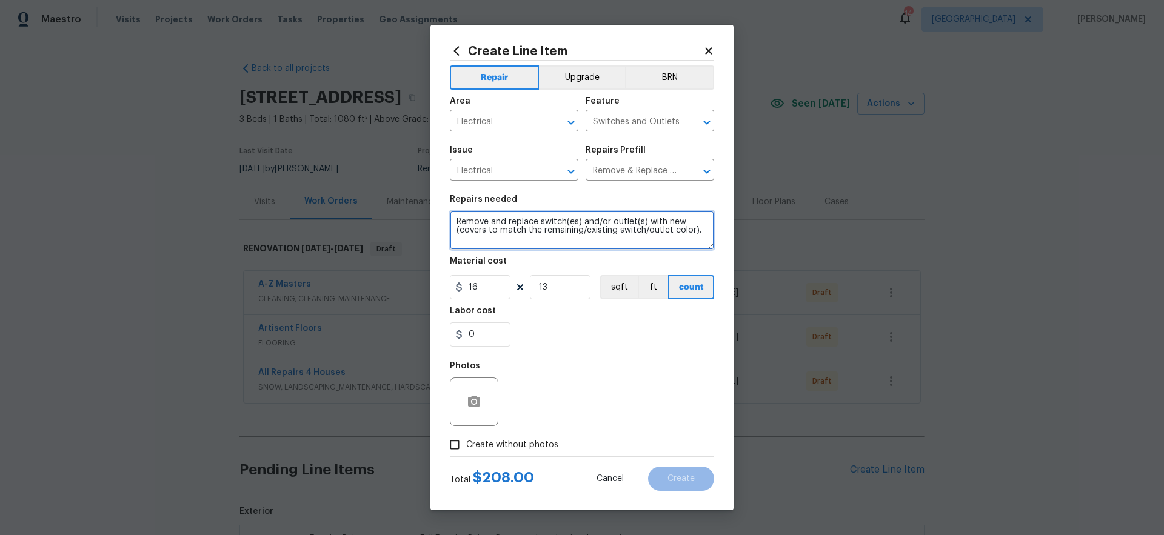
drag, startPoint x: 657, startPoint y: 226, endPoint x: 447, endPoint y: 226, distance: 209.2
click at [446, 225] on div "Create Line Item Repair Upgrade BRN Area Electrical ​ Feature Switches and Outl…" at bounding box center [582, 268] width 303 height 486
type textarea "Replace 3 prong outlets with open ground to a 2 prong outlet. All are marked wi…"
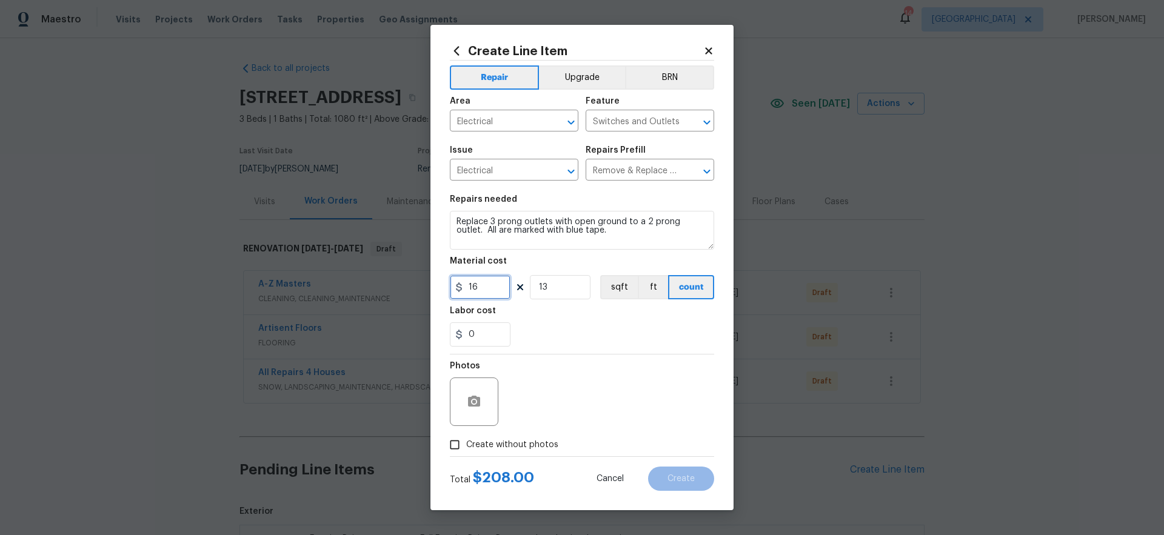
drag, startPoint x: 488, startPoint y: 289, endPoint x: 427, endPoint y: 304, distance: 62.5
click at [423, 297] on div "Create Line Item Repair Upgrade BRN Area Electrical ​ Feature Switches and Outl…" at bounding box center [582, 267] width 1164 height 535
type input "18"
click at [588, 362] on div "Photos" at bounding box center [582, 394] width 264 height 79
click at [535, 444] on span "Create without photos" at bounding box center [512, 445] width 92 height 13
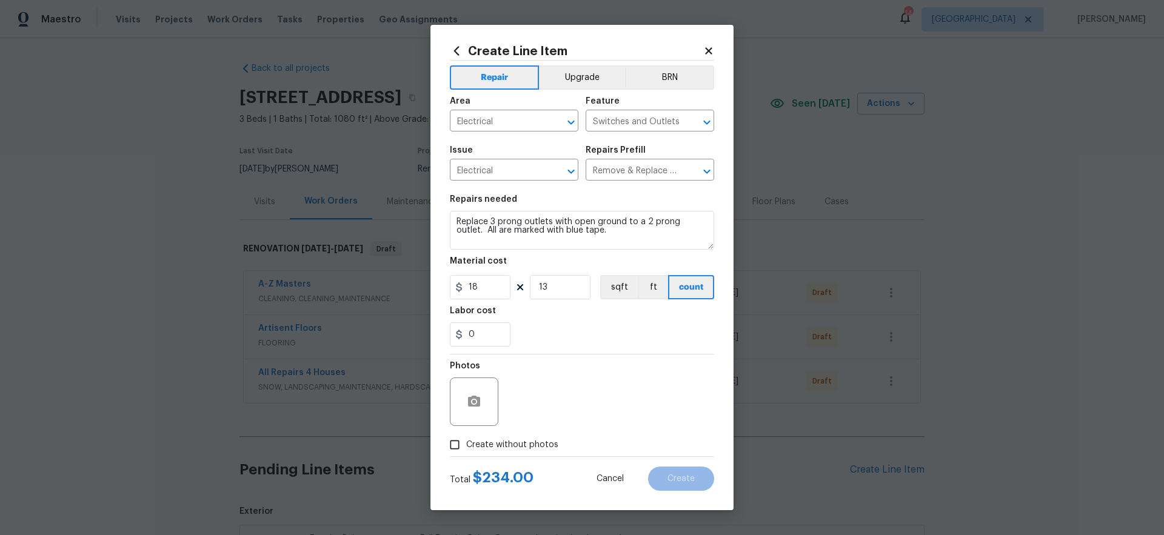
click at [466, 444] on input "Create without photos" at bounding box center [454, 445] width 23 height 23
checkbox input "true"
click at [596, 399] on textarea at bounding box center [611, 402] width 206 height 49
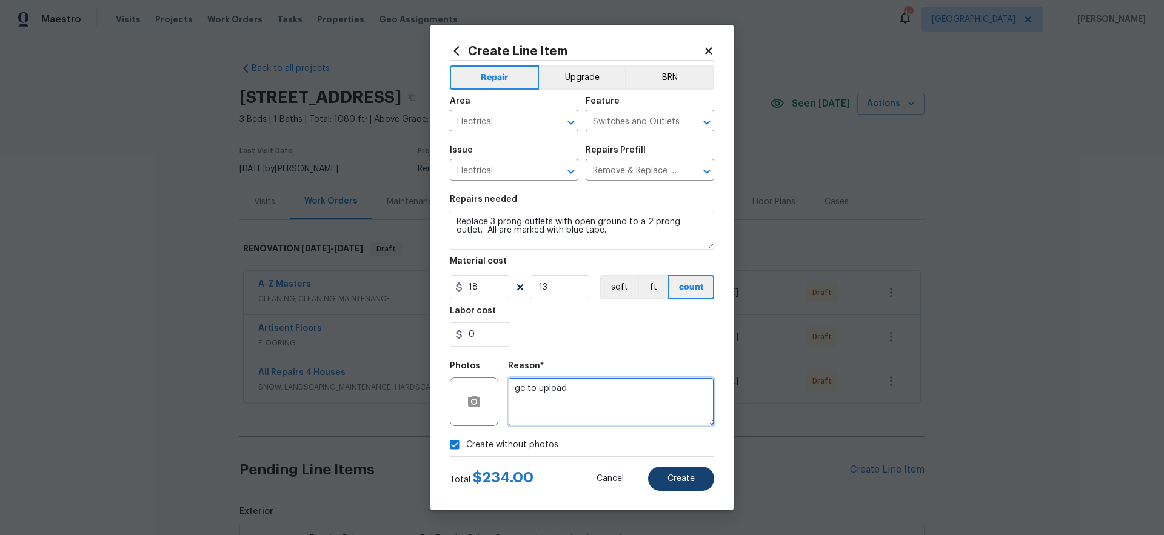
type textarea "gc to upload"
click at [692, 479] on span "Create" at bounding box center [681, 479] width 27 height 9
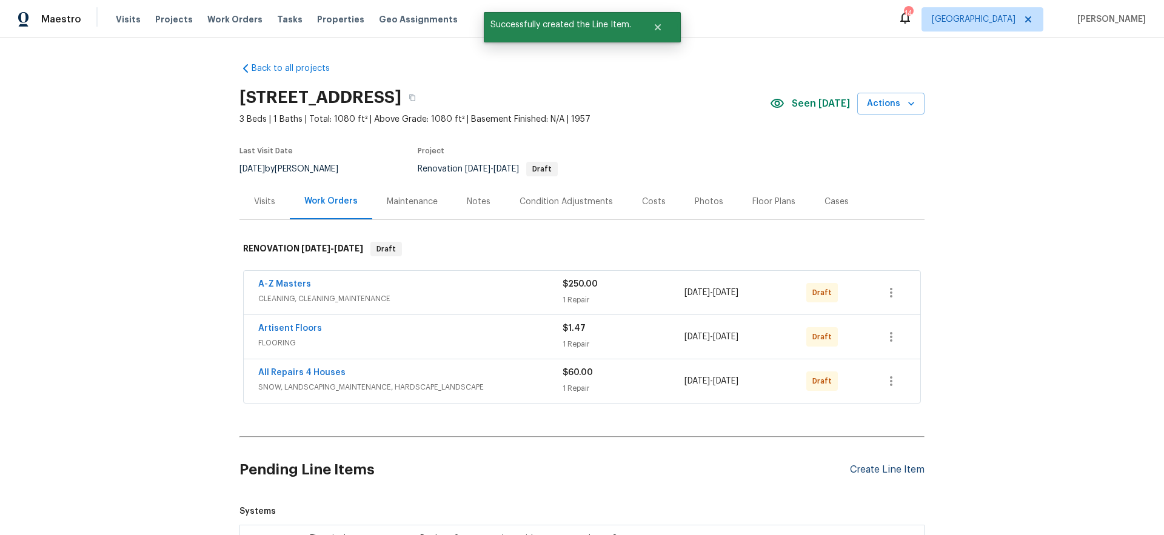
click at [907, 469] on div "Create Line Item" at bounding box center [887, 470] width 75 height 12
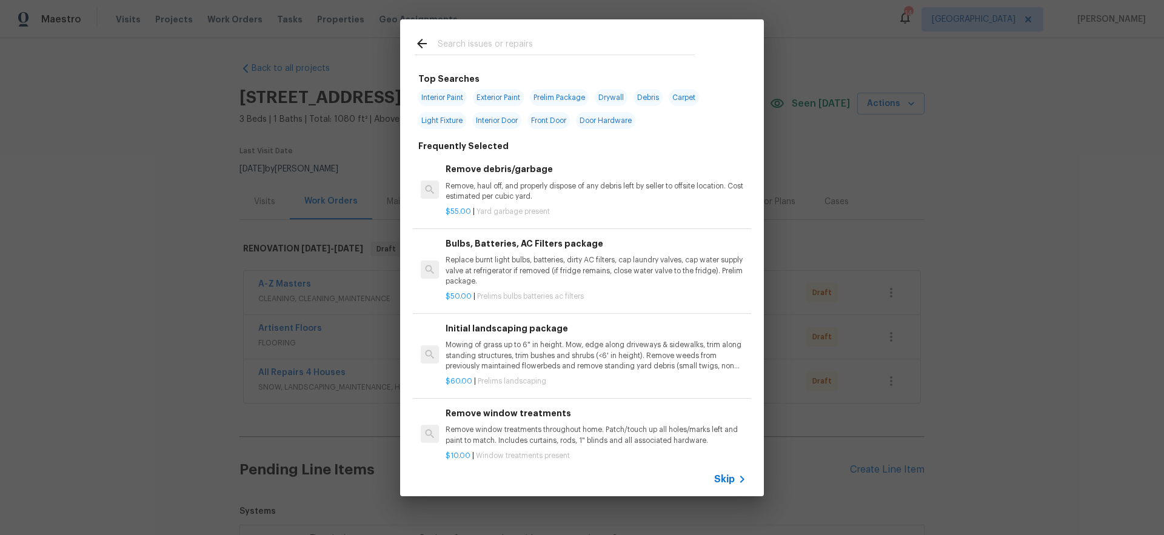
click at [735, 481] on icon at bounding box center [742, 479] width 15 height 15
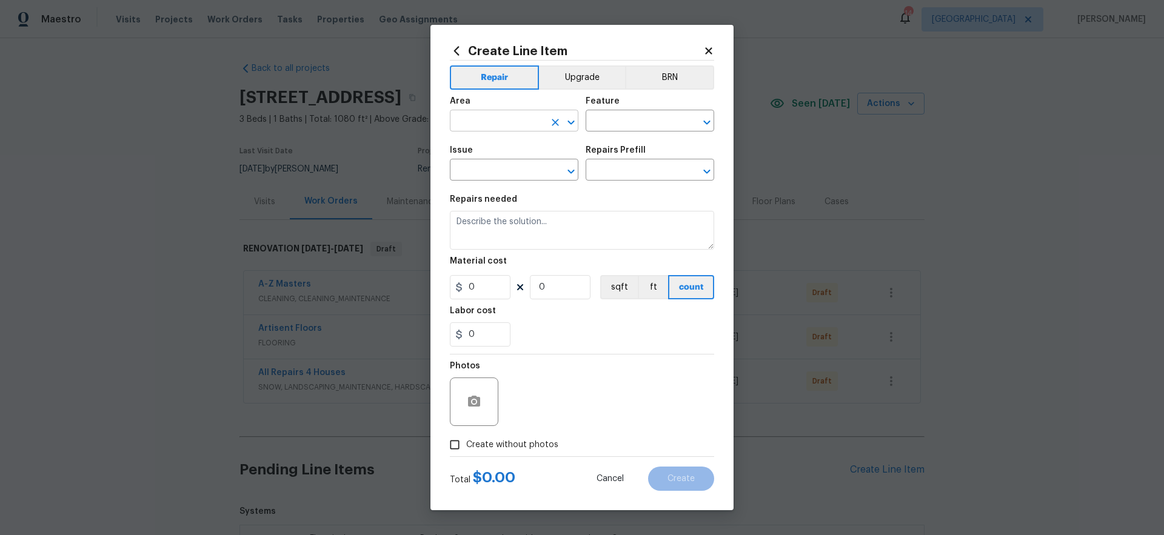
click at [482, 119] on input "text" at bounding box center [497, 122] width 95 height 19
drag, startPoint x: 509, startPoint y: 167, endPoint x: 520, endPoint y: 161, distance: 12.5
click at [510, 167] on li "Interior Overall" at bounding box center [514, 169] width 129 height 20
type input "Interior Overall"
click at [631, 120] on input "text" at bounding box center [633, 122] width 95 height 19
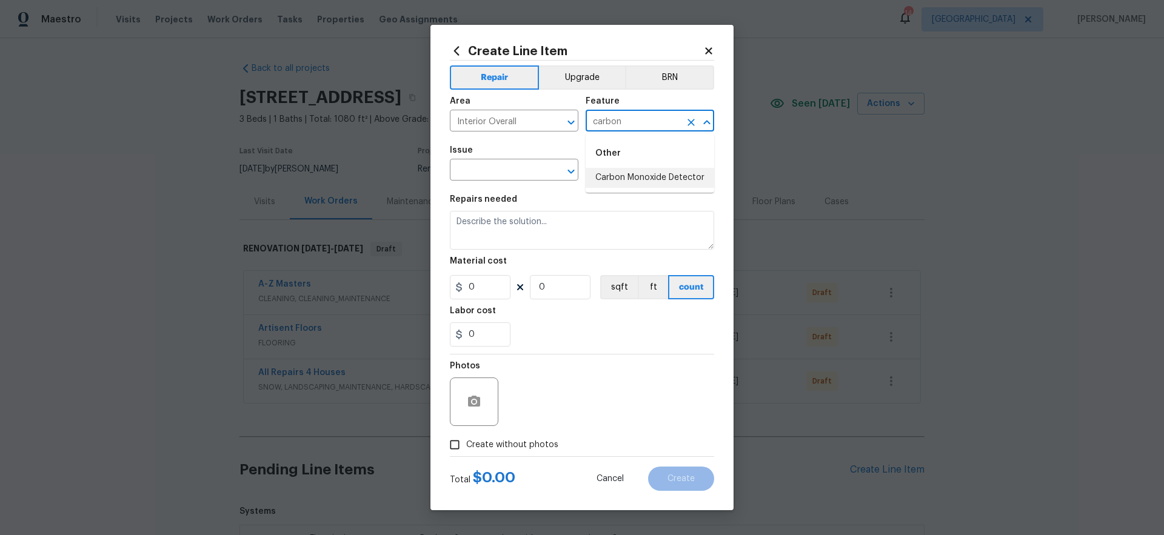
click at [624, 175] on li "Carbon Monoxide Detector" at bounding box center [650, 178] width 129 height 20
type input "Carbon Monoxide Detector"
click at [526, 172] on input "text" at bounding box center [497, 171] width 95 height 19
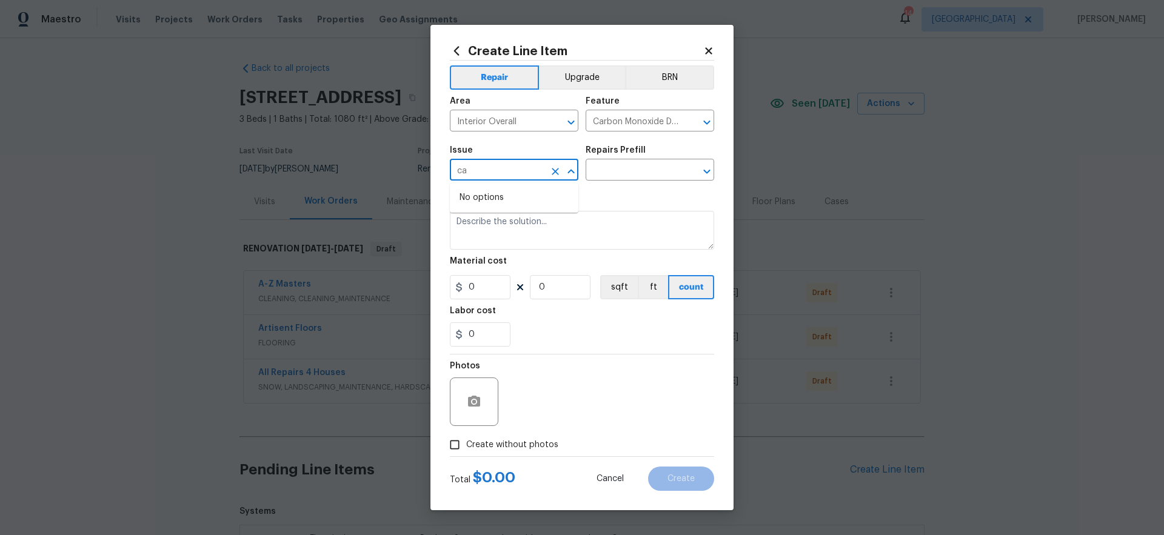
type input "c"
click at [501, 223] on li "Electrical" at bounding box center [514, 227] width 129 height 20
type input "Electrical"
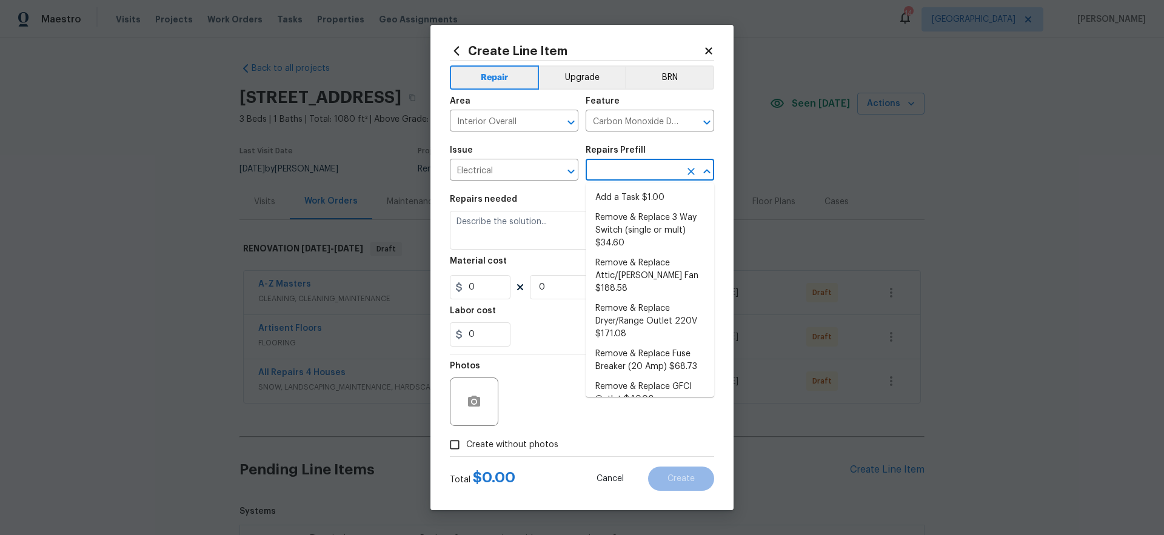
click at [630, 166] on input "text" at bounding box center [633, 171] width 95 height 19
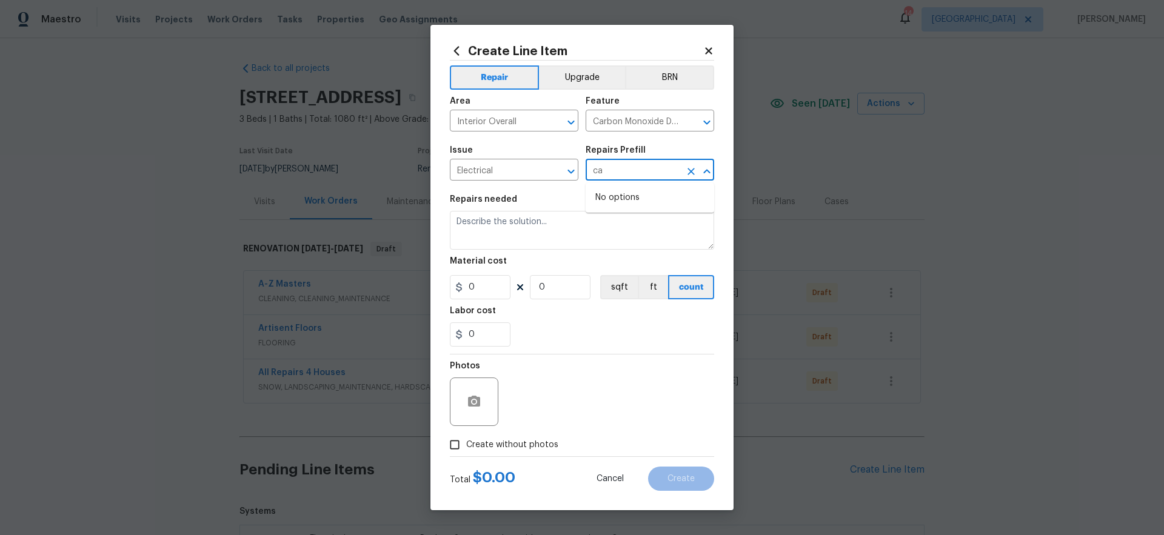
type input "c"
type input "smoke"
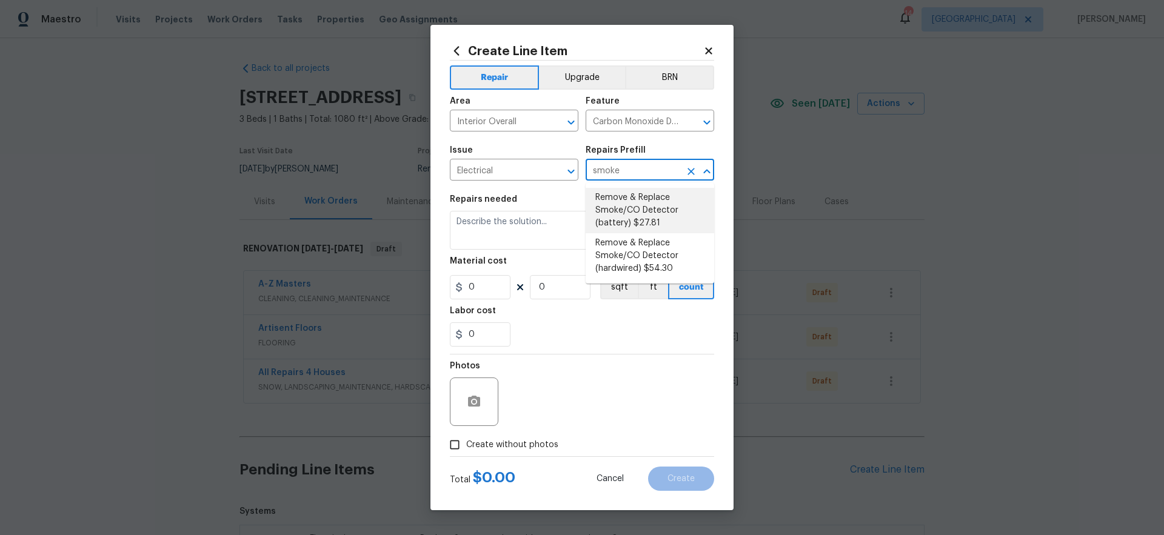
click at [689, 171] on icon "Clear" at bounding box center [691, 172] width 12 height 12
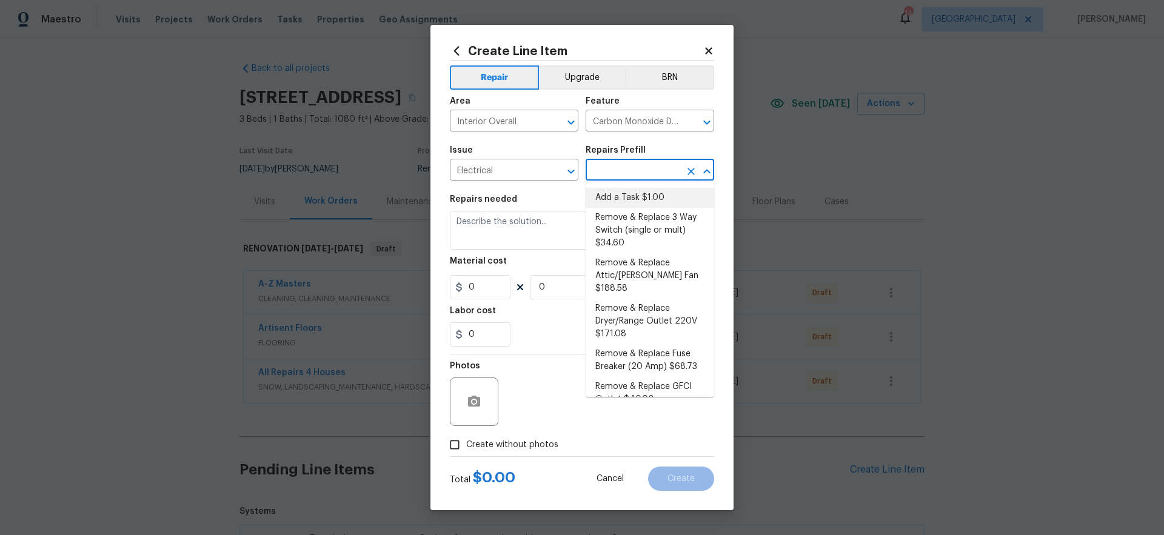
click at [650, 200] on li "Add a Task $1.00" at bounding box center [650, 198] width 129 height 20
type input "Add a Task $1.00"
type textarea "HPM to detail"
type input "1"
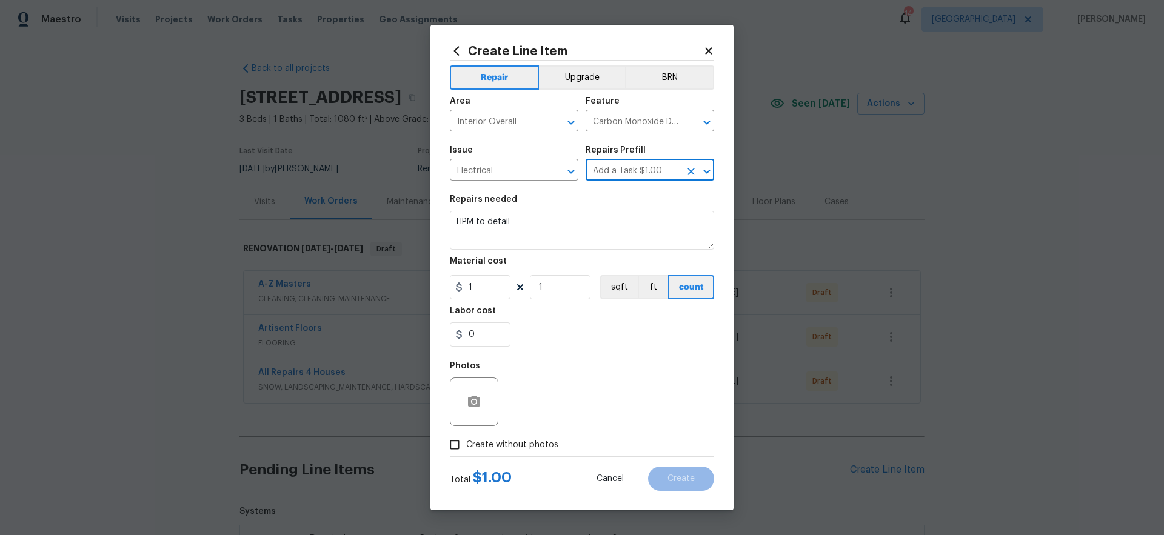
type input "Add a Task $1.00"
drag, startPoint x: 538, startPoint y: 223, endPoint x: 403, endPoint y: 212, distance: 136.3
click at [406, 212] on div "Create Line Item Repair Upgrade BRN Area Interior Overall ​ Feature Carbon Mono…" at bounding box center [582, 267] width 1164 height 535
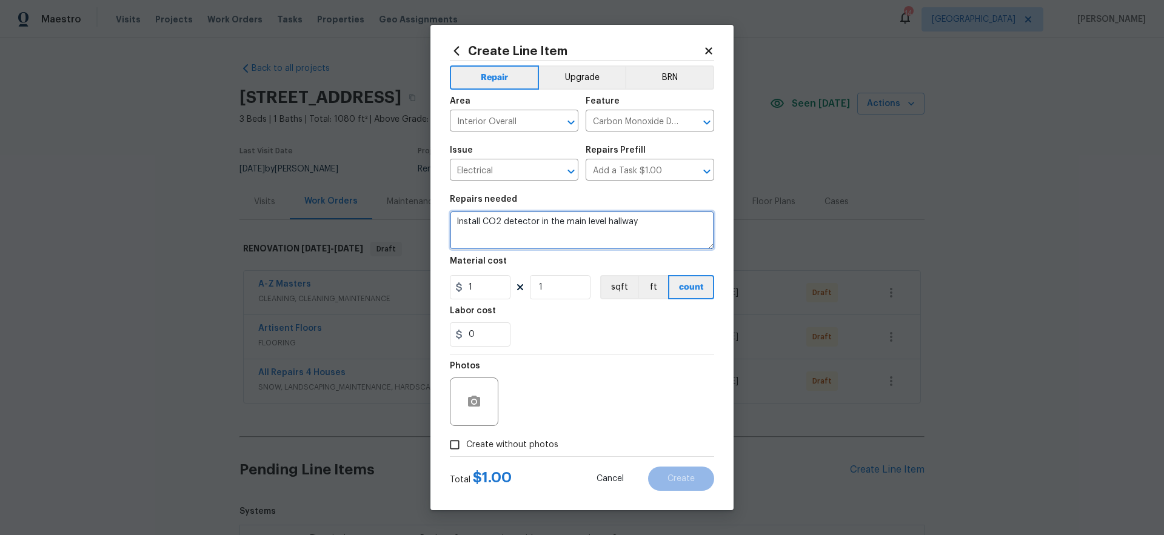
type textarea "Install CO2 detector in the main level hallway"
drag, startPoint x: 495, startPoint y: 288, endPoint x: 401, endPoint y: 288, distance: 93.4
click at [410, 288] on div "Create Line Item Repair Upgrade BRN Area Interior Overall ​ Feature Carbon Mono…" at bounding box center [582, 267] width 1164 height 535
type input "35"
click at [540, 440] on span "Create without photos" at bounding box center [512, 445] width 92 height 13
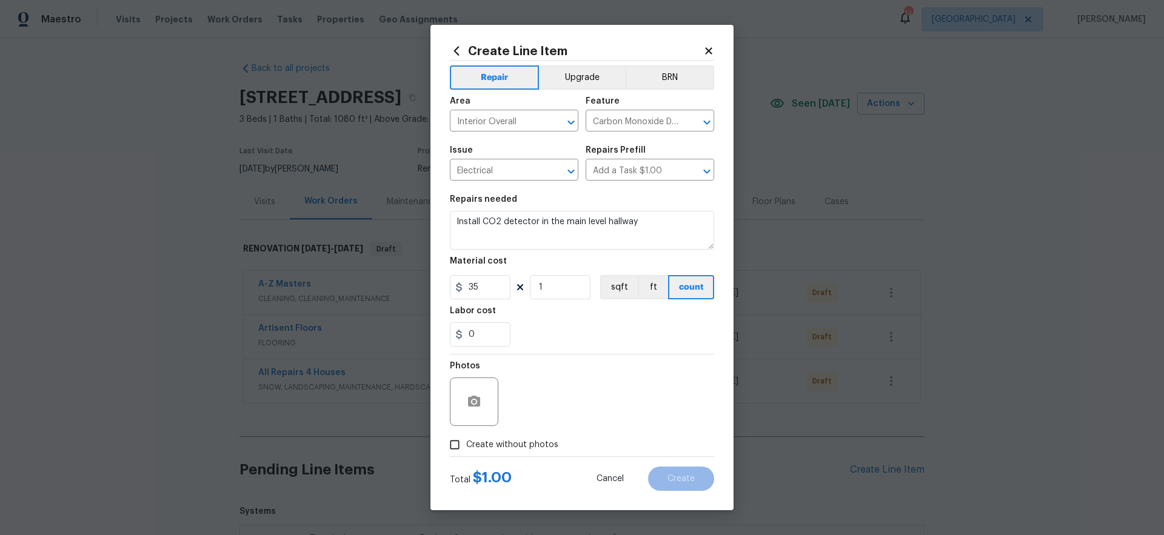
click at [466, 440] on input "Create without photos" at bounding box center [454, 445] width 23 height 23
checkbox input "true"
click at [582, 421] on textarea at bounding box center [611, 402] width 206 height 49
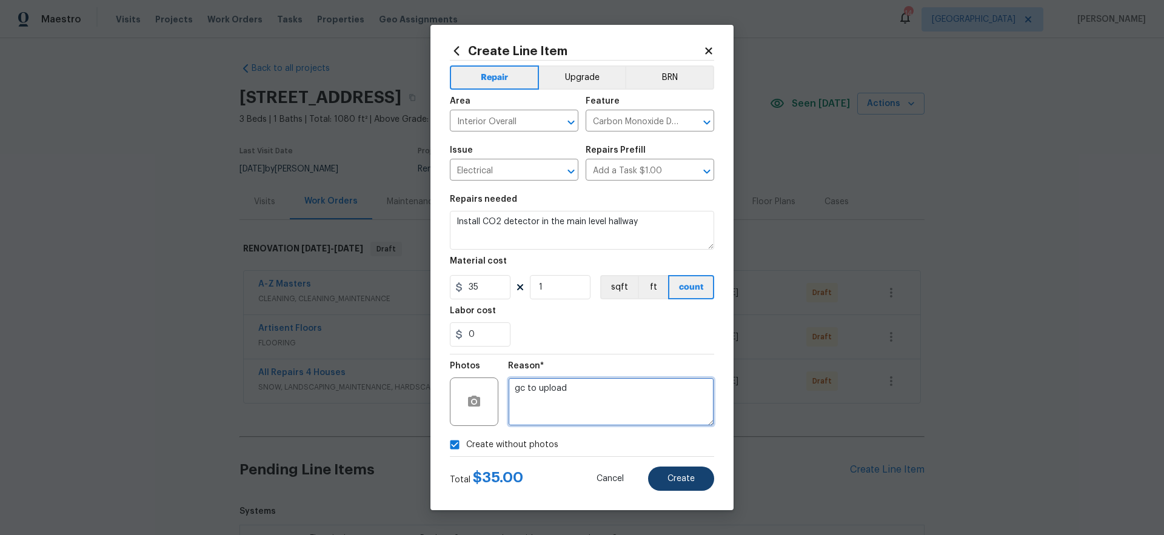
type textarea "gc to upload"
click at [691, 480] on span "Create" at bounding box center [681, 479] width 27 height 9
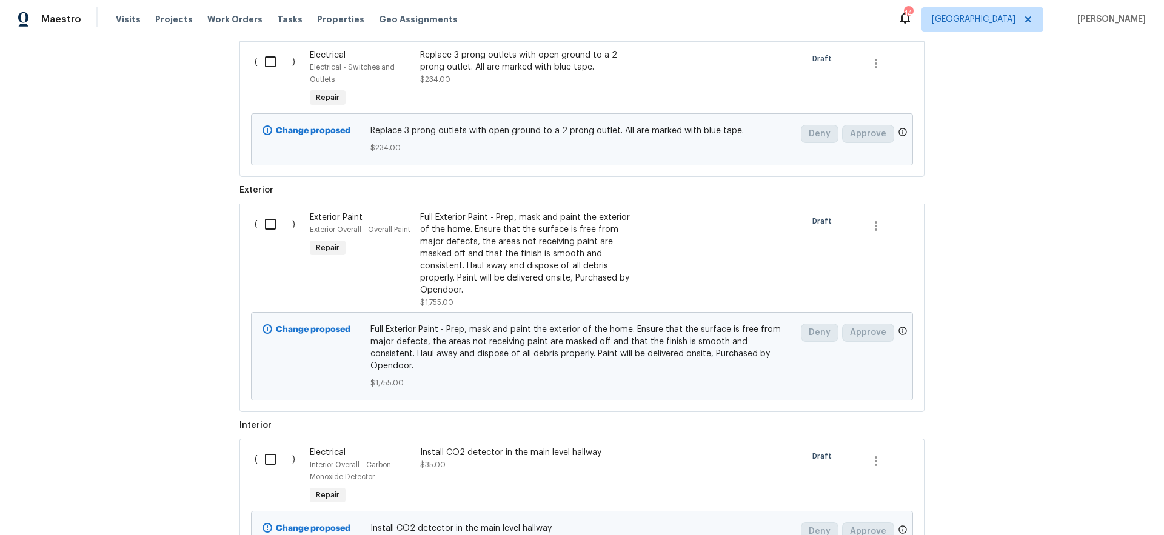
scroll to position [379, 0]
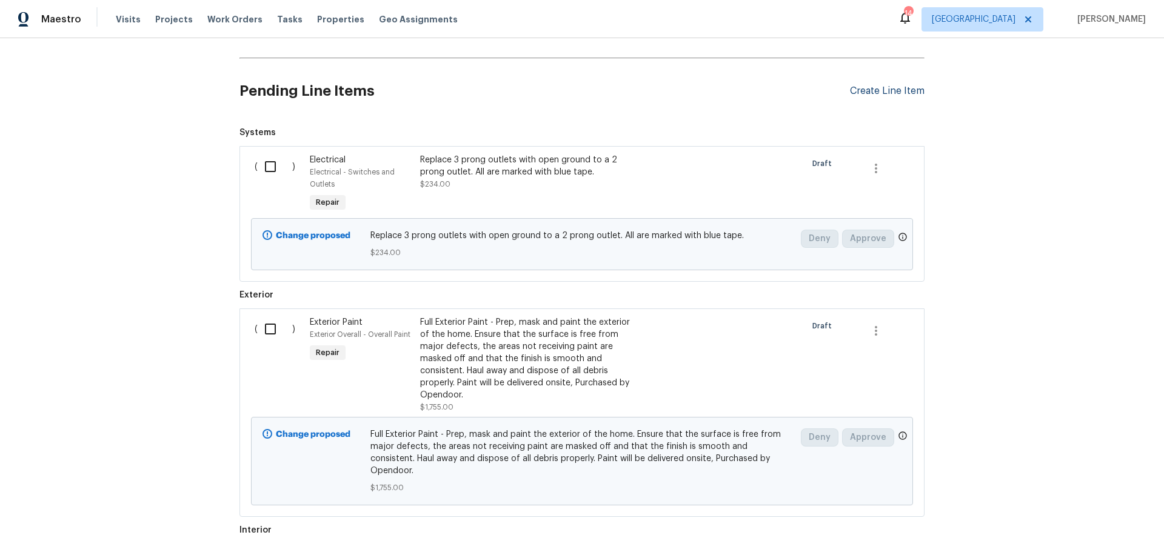
click at [891, 93] on div "Create Line Item" at bounding box center [887, 91] width 75 height 12
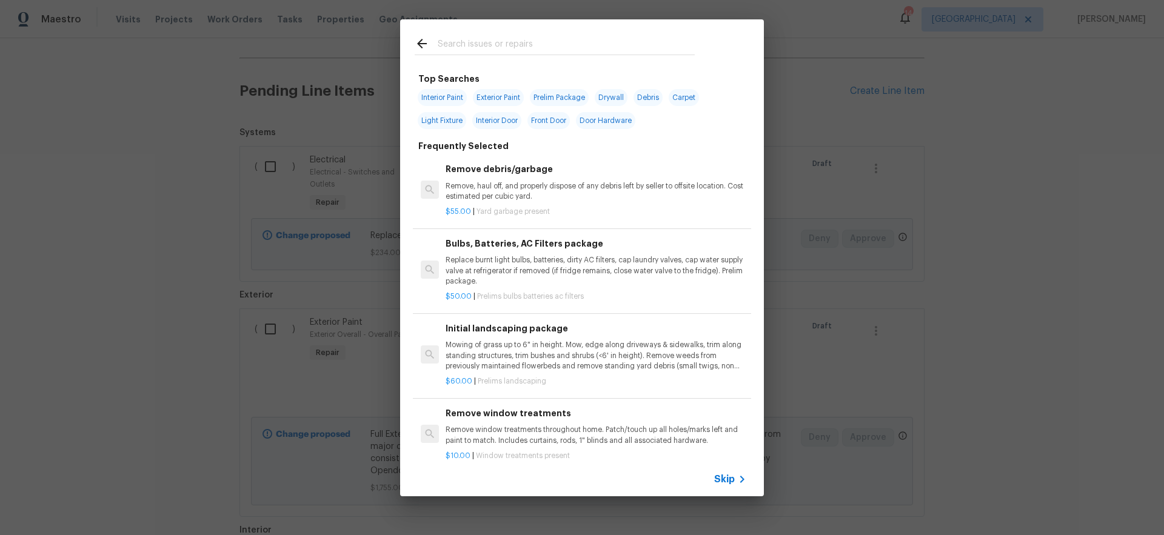
click at [733, 481] on span "Skip" at bounding box center [724, 480] width 21 height 12
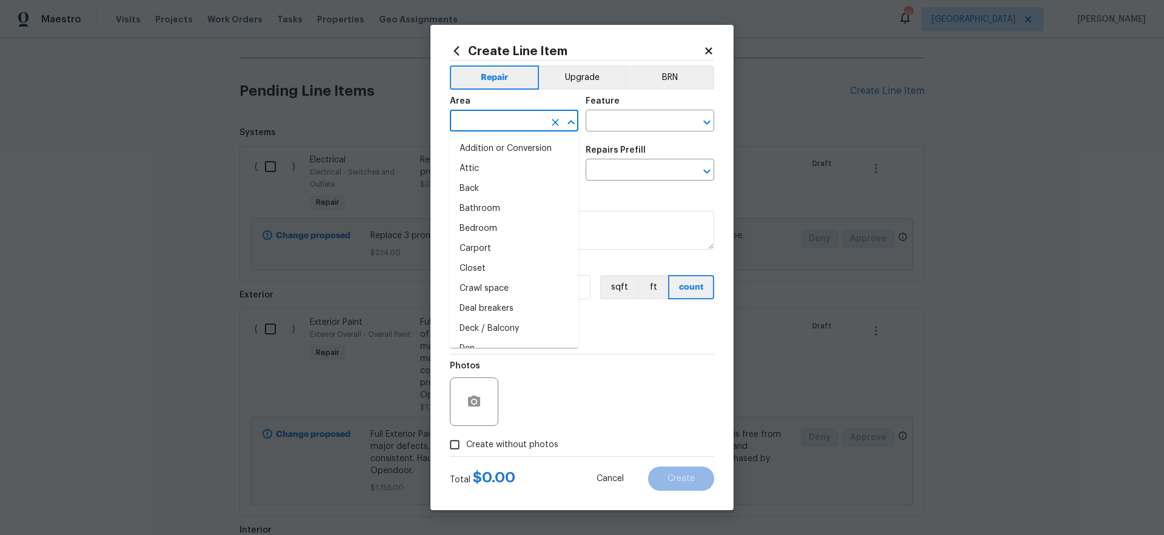
click at [498, 122] on input "text" at bounding box center [497, 122] width 95 height 19
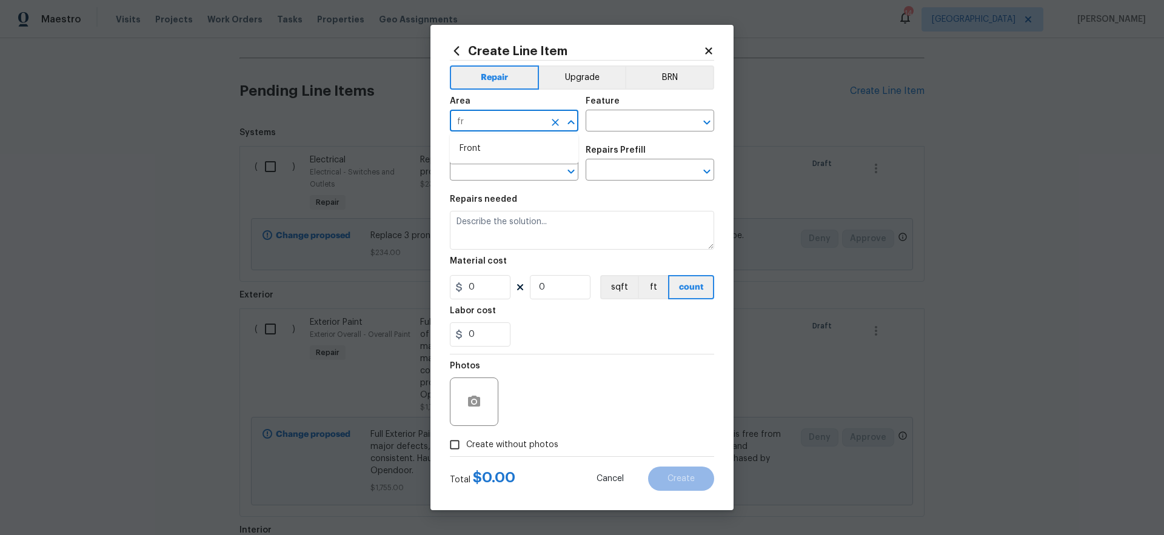
type input "f"
click at [524, 173] on li "Interior Overall" at bounding box center [514, 169] width 129 height 20
type input "Interior Overall"
click at [626, 121] on input "text" at bounding box center [633, 122] width 95 height 19
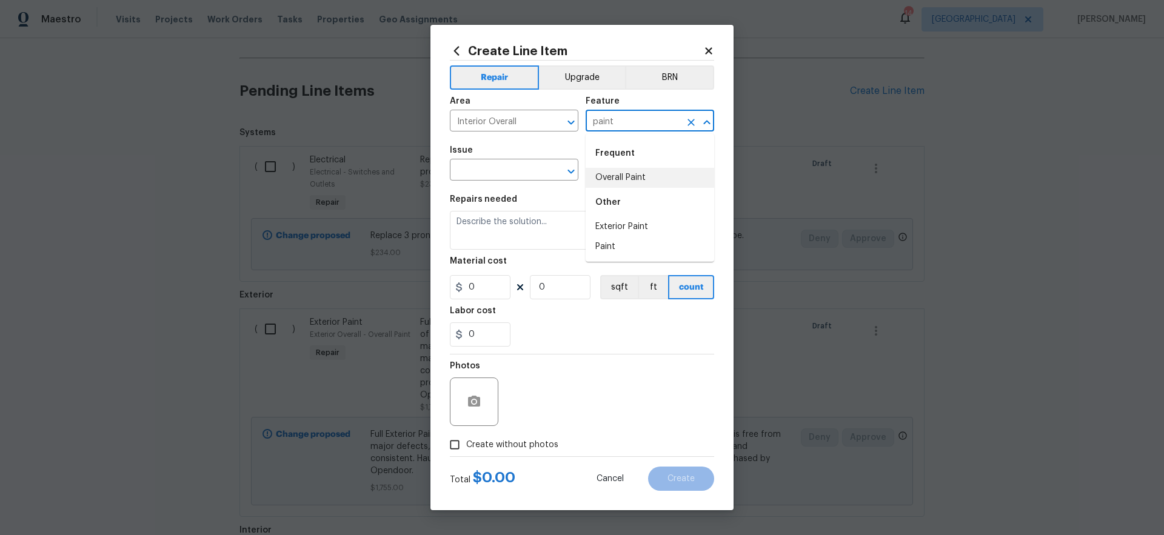
drag, startPoint x: 635, startPoint y: 176, endPoint x: 626, endPoint y: 175, distance: 8.5
click at [635, 176] on li "Overall Paint" at bounding box center [650, 178] width 129 height 20
type input "Overall Paint"
click at [532, 170] on input "text" at bounding box center [497, 171] width 95 height 19
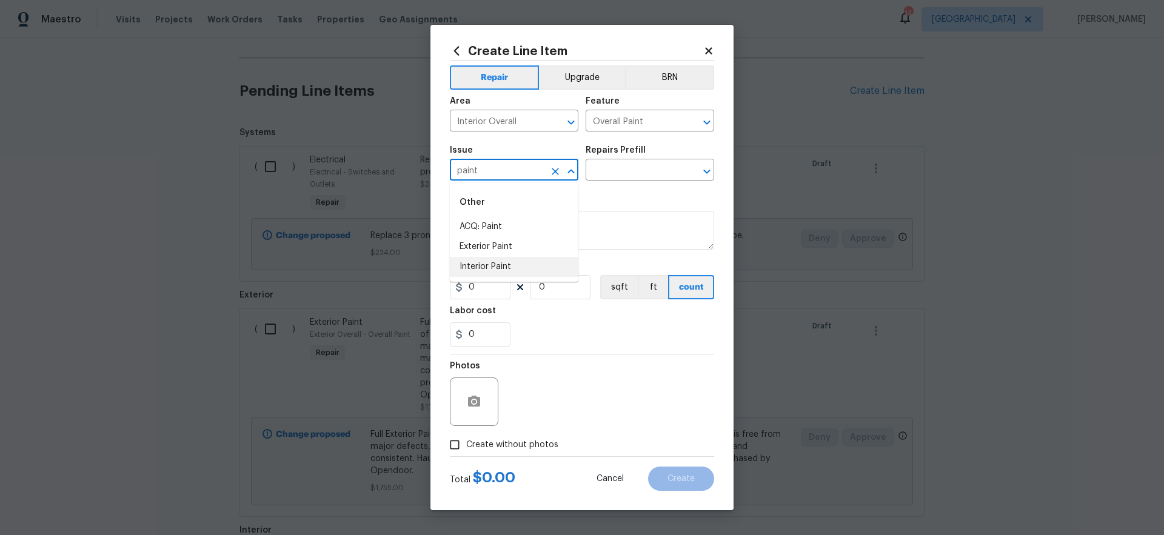
drag, startPoint x: 523, startPoint y: 264, endPoint x: 533, endPoint y: 261, distance: 10.6
click at [523, 264] on li "Interior Paint" at bounding box center [514, 267] width 129 height 20
type input "Interior Paint"
click at [628, 170] on input "text" at bounding box center [633, 171] width 95 height 19
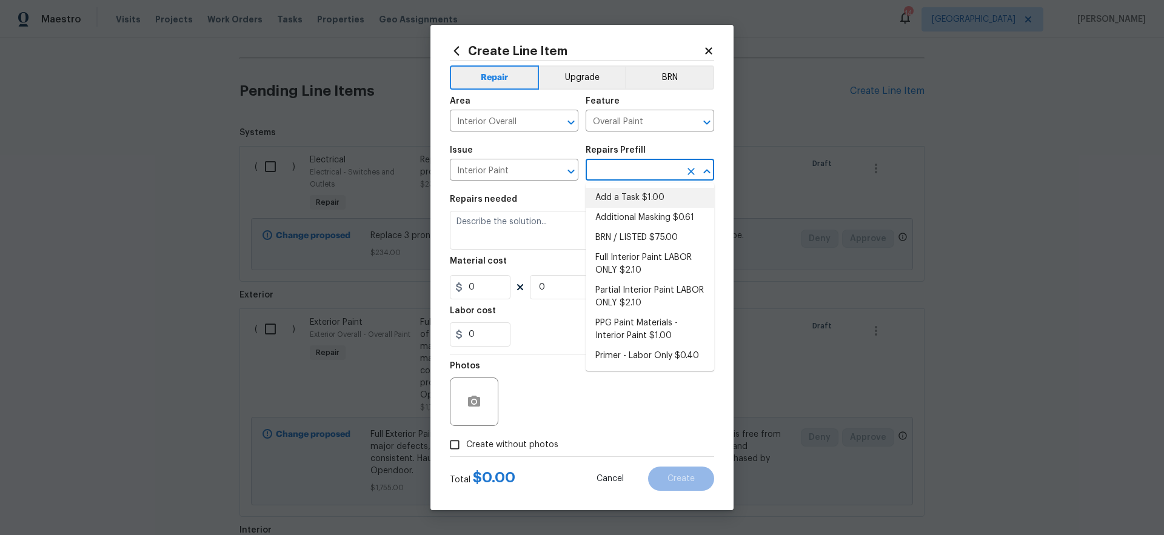
click at [621, 195] on li "Add a Task $1.00" at bounding box center [650, 198] width 129 height 20
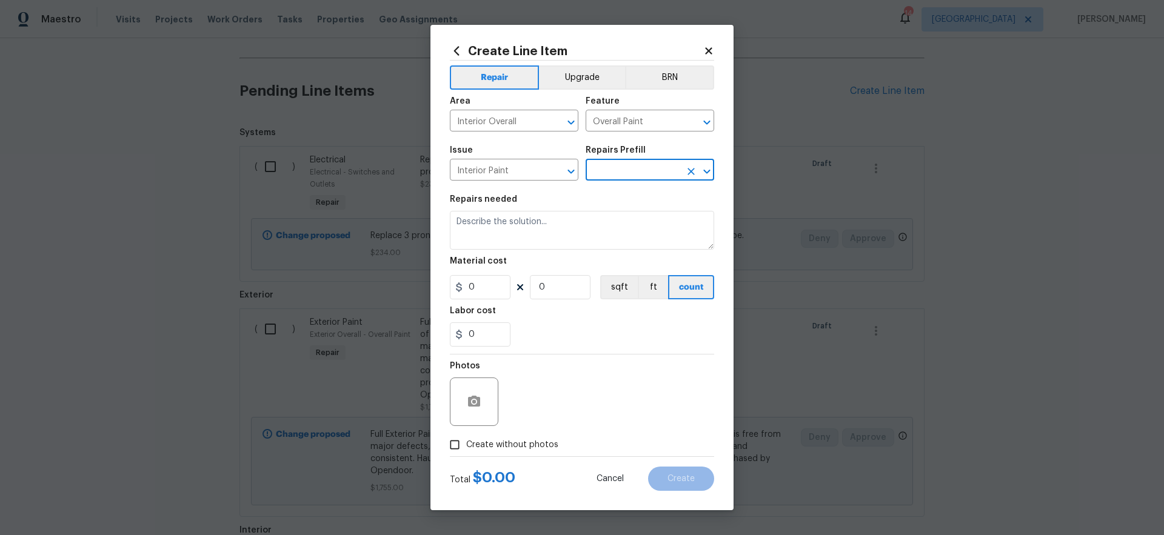
type input "Add a Task $1.00"
type textarea "HPM to detail"
type input "1"
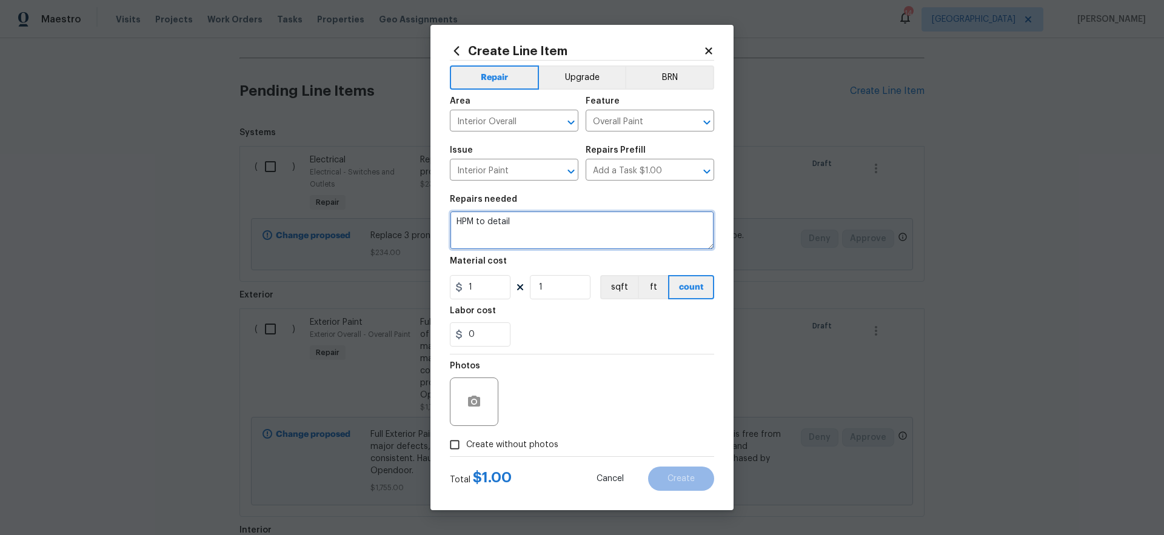
drag, startPoint x: 533, startPoint y: 221, endPoint x: 355, endPoint y: 173, distance: 184.2
click at [372, 176] on div "Create Line Item Repair Upgrade BRN Area Interior Overall ​ Feature Overall Pai…" at bounding box center [582, 267] width 1164 height 535
type textarea "Paint the front door white on both sides"
drag, startPoint x: 485, startPoint y: 286, endPoint x: 452, endPoint y: 303, distance: 37.2
click at [435, 289] on div "Create Line Item Repair Upgrade BRN Area Interior Overall ​ Feature Overall Pai…" at bounding box center [582, 268] width 303 height 486
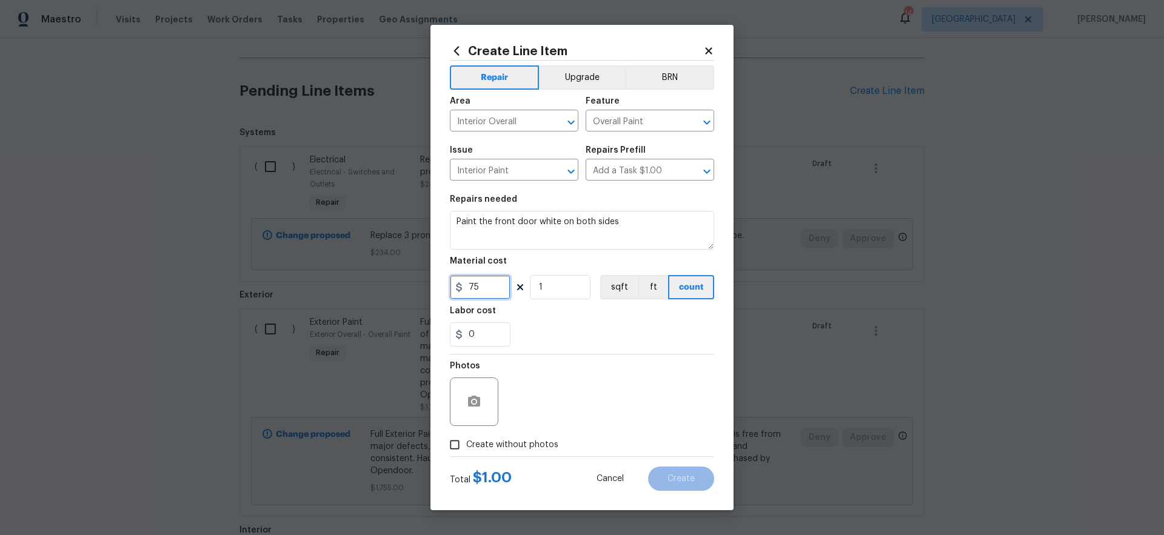
type input "75"
click at [584, 340] on div "0" at bounding box center [582, 335] width 264 height 24
click at [514, 443] on span "Create without photos" at bounding box center [512, 445] width 92 height 13
click at [466, 443] on input "Create without photos" at bounding box center [454, 445] width 23 height 23
checkbox input "true"
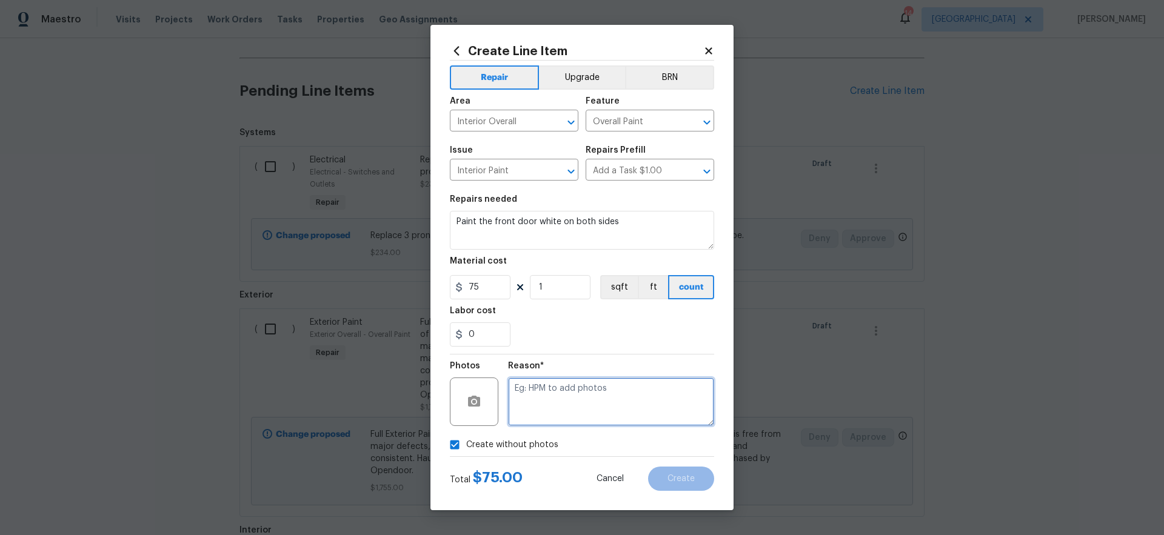
click at [567, 405] on textarea at bounding box center [611, 402] width 206 height 49
type textarea "gc to upload"
click at [682, 477] on span "Create" at bounding box center [681, 479] width 27 height 9
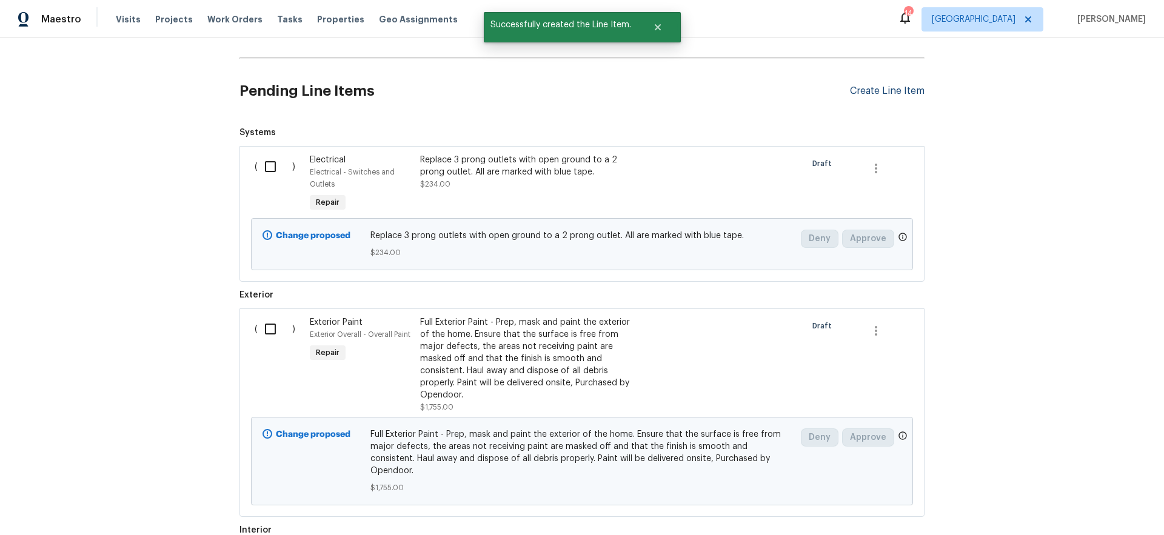
click at [895, 86] on div "Create Line Item" at bounding box center [887, 91] width 75 height 12
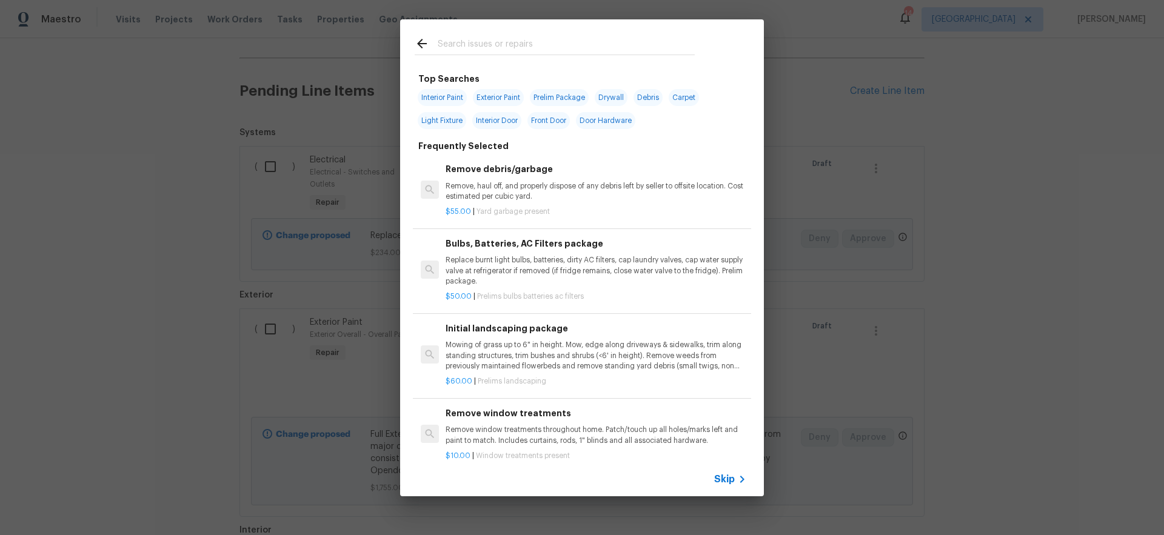
click at [727, 469] on div "Skip" at bounding box center [582, 480] width 364 height 34
click at [726, 478] on span "Skip" at bounding box center [724, 480] width 21 height 12
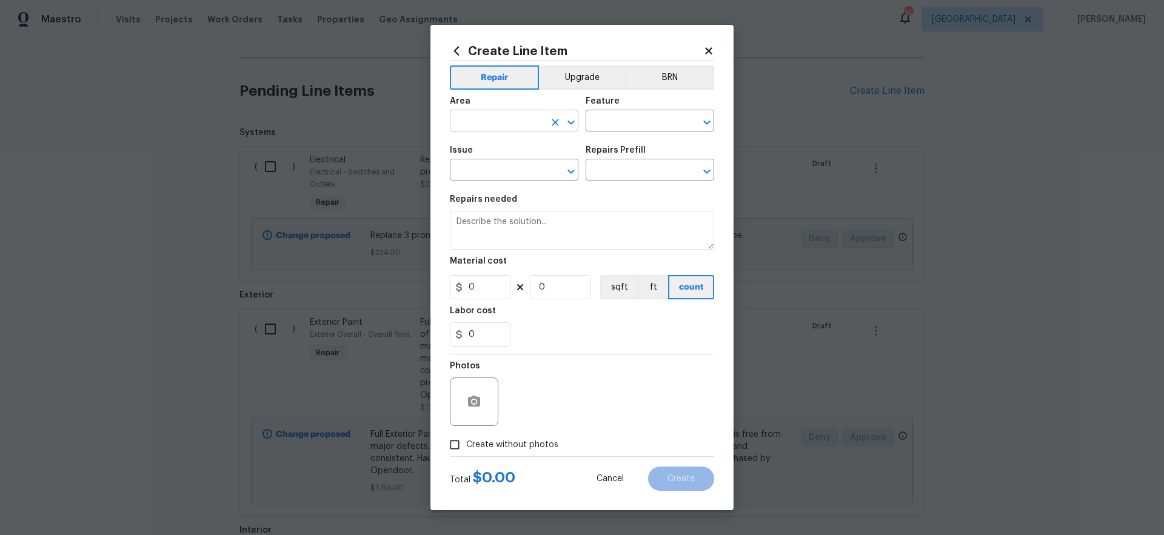
click at [495, 124] on input "text" at bounding box center [497, 122] width 95 height 19
drag, startPoint x: 508, startPoint y: 168, endPoint x: 532, endPoint y: 157, distance: 26.6
click at [508, 168] on li "Interior Overall" at bounding box center [514, 169] width 129 height 20
type input "Interior Overall"
click at [639, 126] on input "text" at bounding box center [633, 122] width 95 height 19
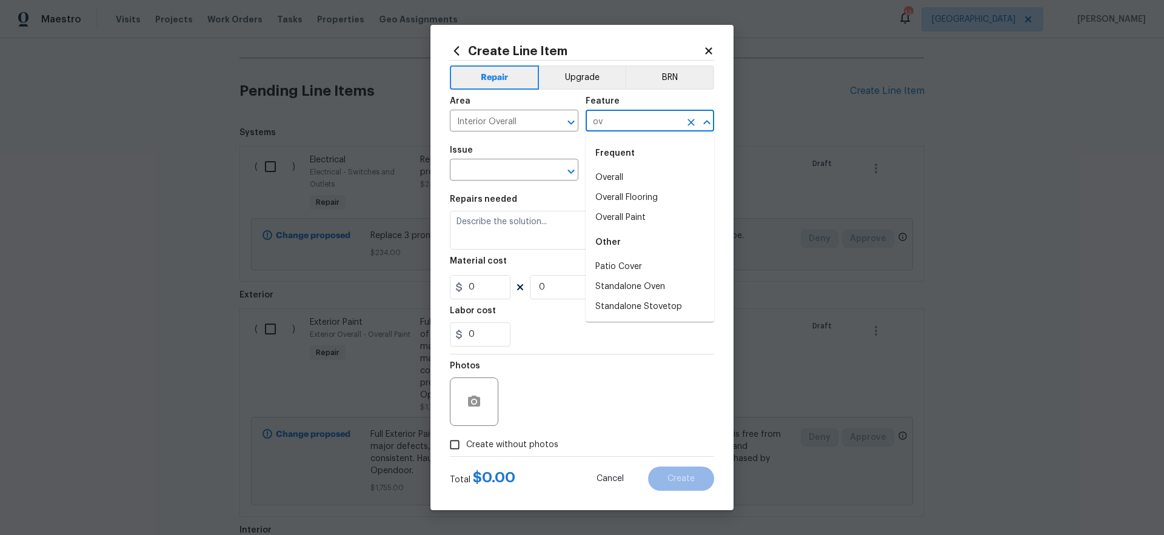
type input "o"
click at [631, 173] on li "Doors" at bounding box center [650, 178] width 129 height 20
type input "Doors"
click at [505, 179] on input "text" at bounding box center [497, 171] width 95 height 19
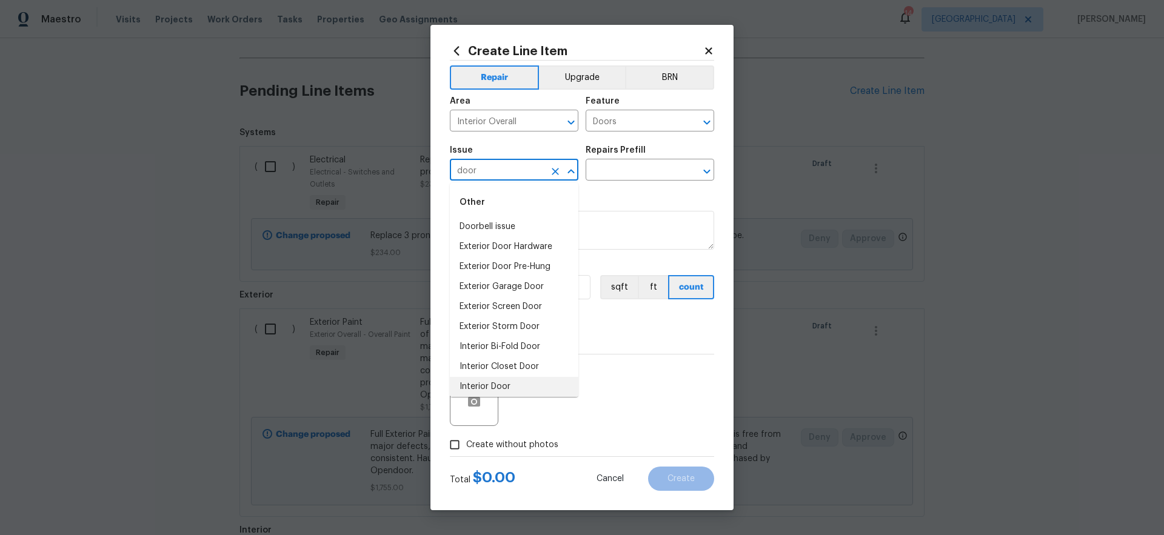
click at [515, 390] on li "Interior Door" at bounding box center [514, 387] width 129 height 20
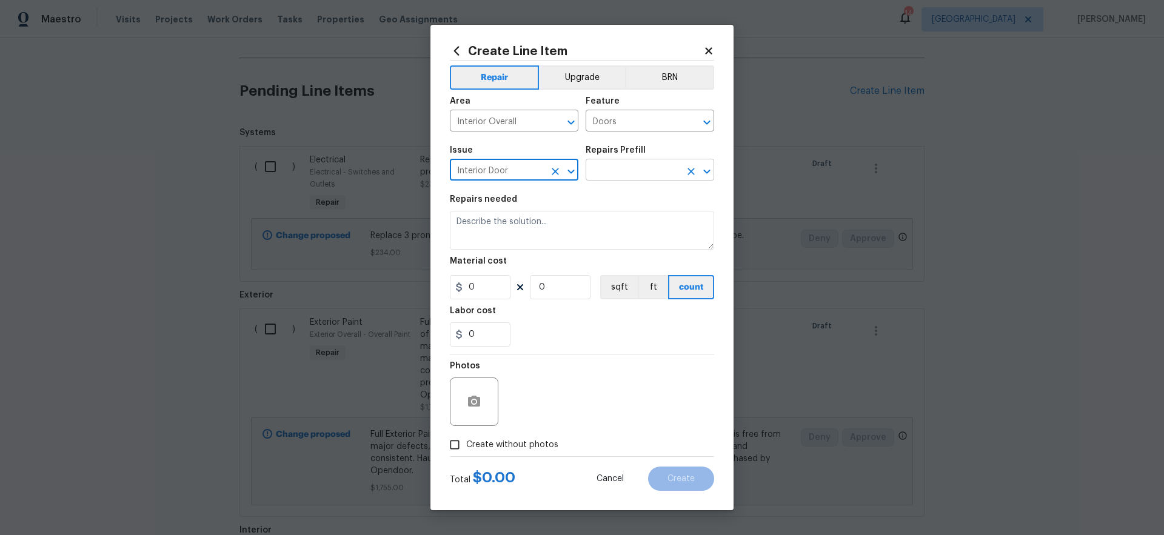
type input "Interior Door"
click at [625, 169] on input "text" at bounding box center [633, 171] width 95 height 19
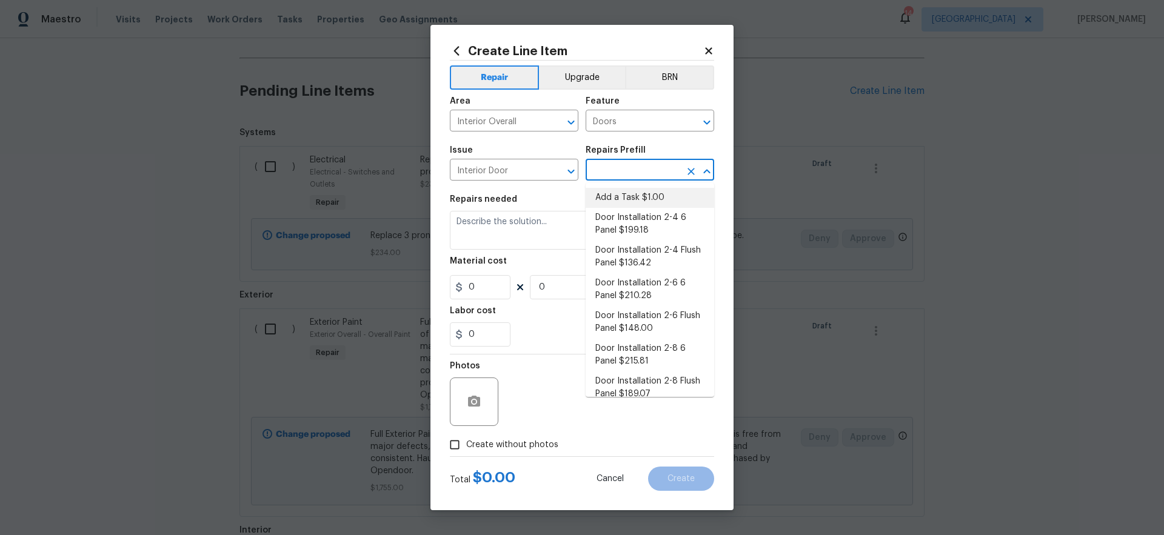
click at [625, 199] on li "Add a Task $1.00" at bounding box center [650, 198] width 129 height 20
type input "Interior Door"
type input "Add a Task $1.00"
type textarea "HPM to detail"
type input "1"
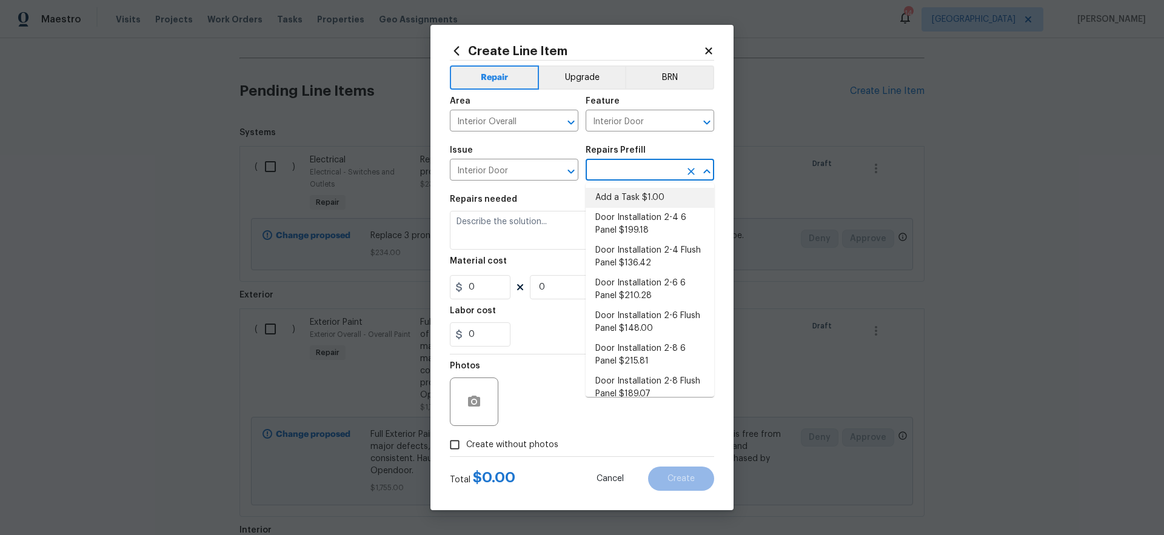
type input "1"
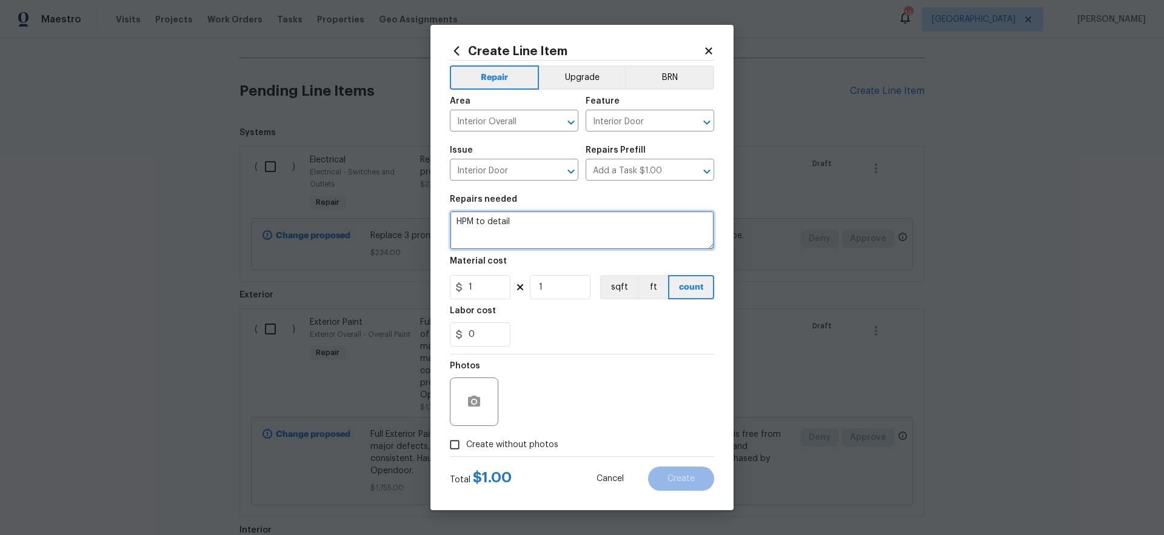
drag, startPoint x: 529, startPoint y: 220, endPoint x: 317, endPoint y: 195, distance: 213.7
click at [326, 196] on div "Create Line Item Repair Upgrade BRN Area Interior Overall ​ Feature Interior Do…" at bounding box center [582, 267] width 1164 height 535
type textarea "Cut (4) doors to fit new carpet. Doors are marked with blue tape and are in the…"
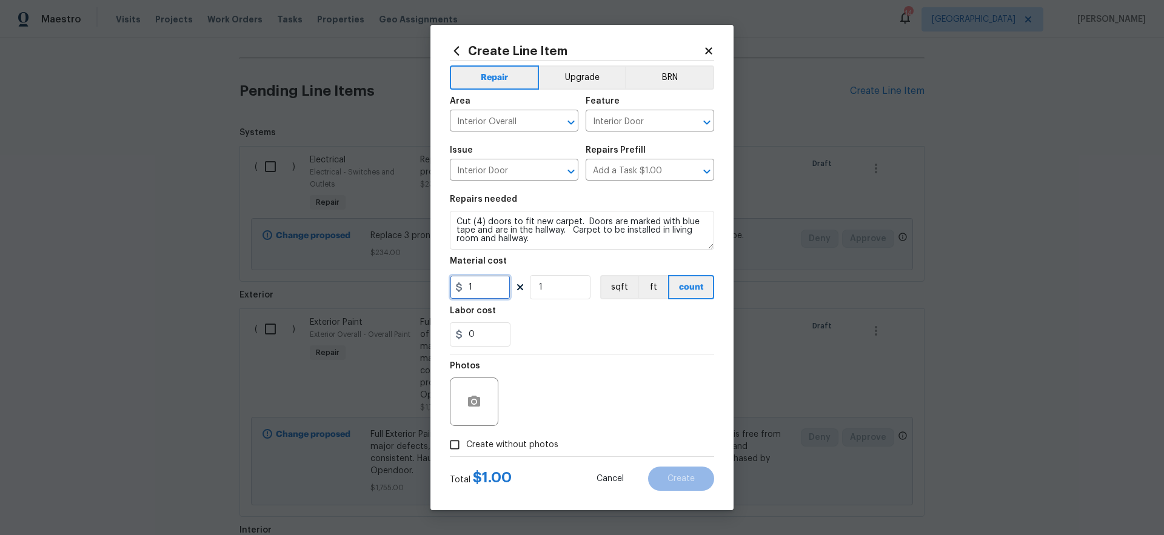
drag, startPoint x: 495, startPoint y: 289, endPoint x: 455, endPoint y: 289, distance: 39.4
click at [456, 288] on div "1" at bounding box center [480, 287] width 61 height 24
type input "40"
drag, startPoint x: 567, startPoint y: 290, endPoint x: 494, endPoint y: 290, distance: 72.8
click at [495, 290] on div "40 1 sqft ft count" at bounding box center [582, 287] width 264 height 24
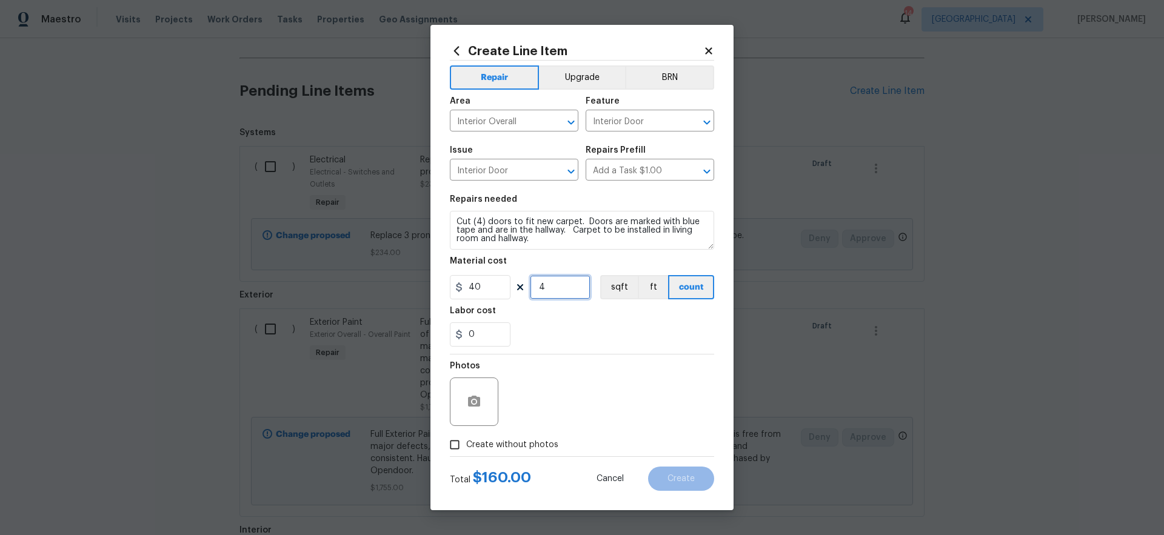
type input "4"
click at [640, 338] on div "0" at bounding box center [582, 335] width 264 height 24
click at [534, 442] on span "Create without photos" at bounding box center [512, 445] width 92 height 13
click at [466, 442] on input "Create without photos" at bounding box center [454, 445] width 23 height 23
checkbox input "true"
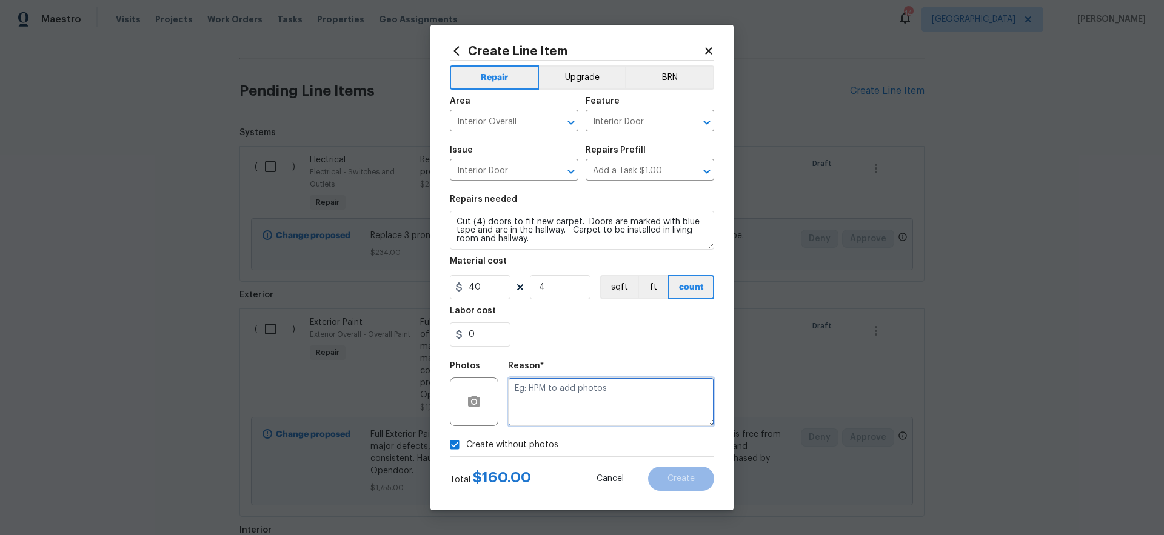
click at [585, 403] on textarea at bounding box center [611, 402] width 206 height 49
type textarea "gc to upload"
click at [683, 481] on span "Create" at bounding box center [681, 479] width 27 height 9
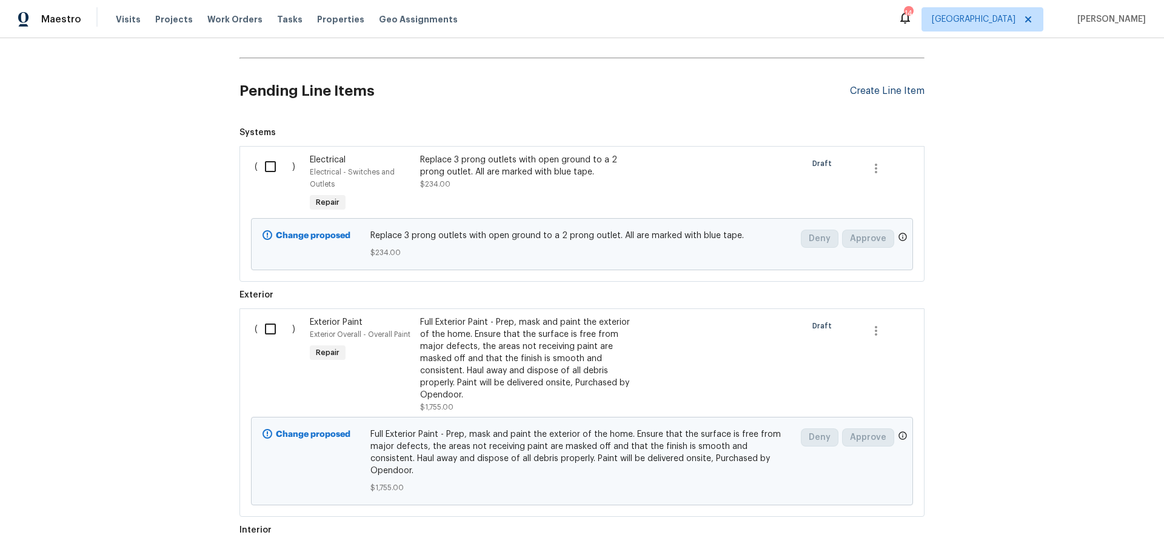
click at [896, 89] on div "Create Line Item" at bounding box center [887, 91] width 75 height 12
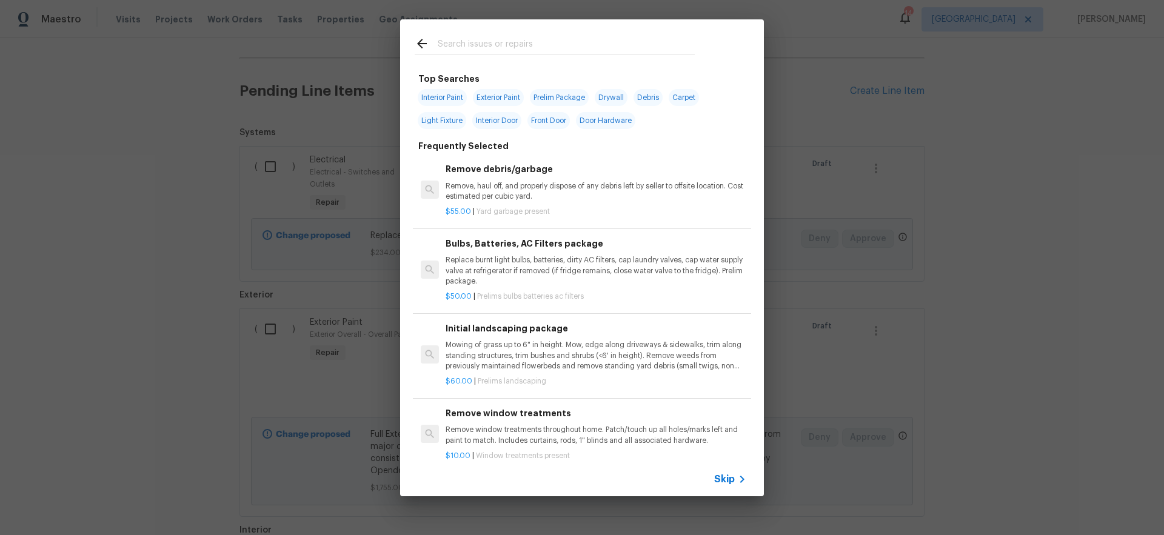
click at [731, 477] on span "Skip" at bounding box center [724, 480] width 21 height 12
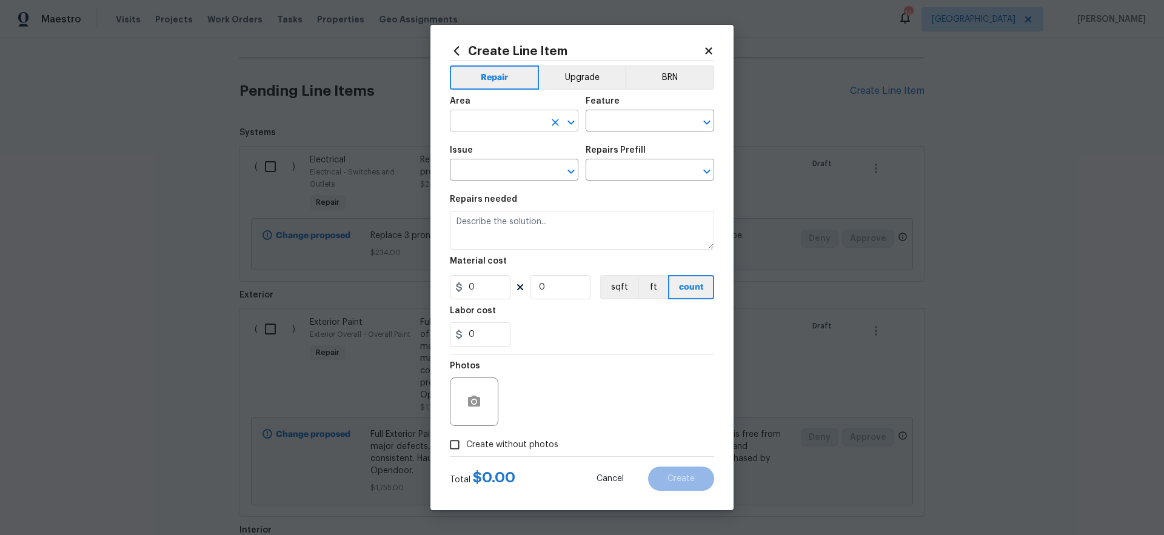
click at [511, 126] on input "text" at bounding box center [497, 122] width 95 height 19
type input "p"
click at [500, 167] on li "Unfinished basement" at bounding box center [514, 169] width 129 height 20
type input "Unfinished basement"
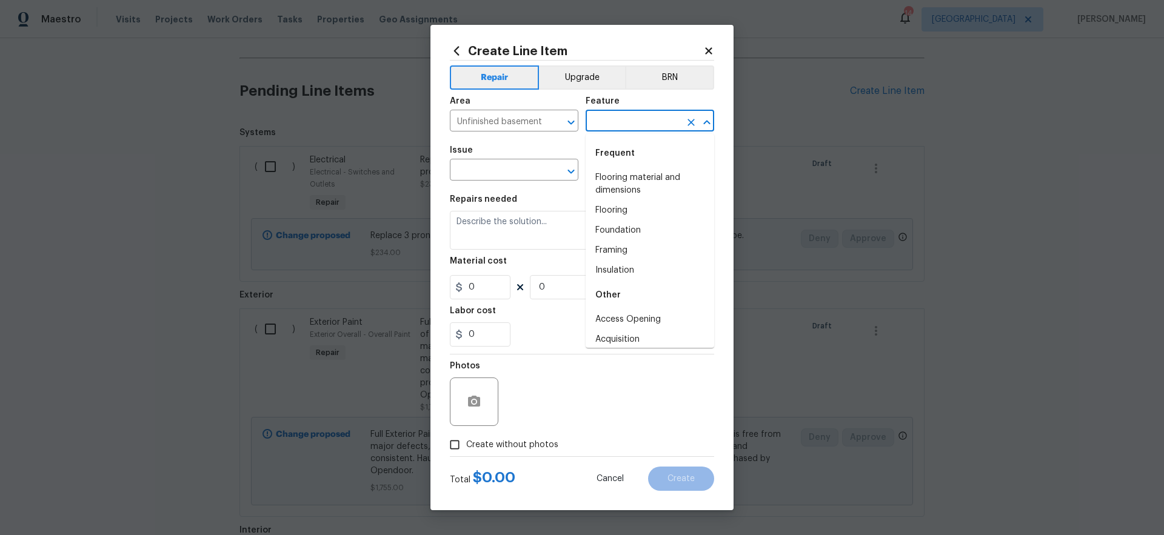
click at [627, 124] on input "text" at bounding box center [633, 122] width 95 height 19
type input "b"
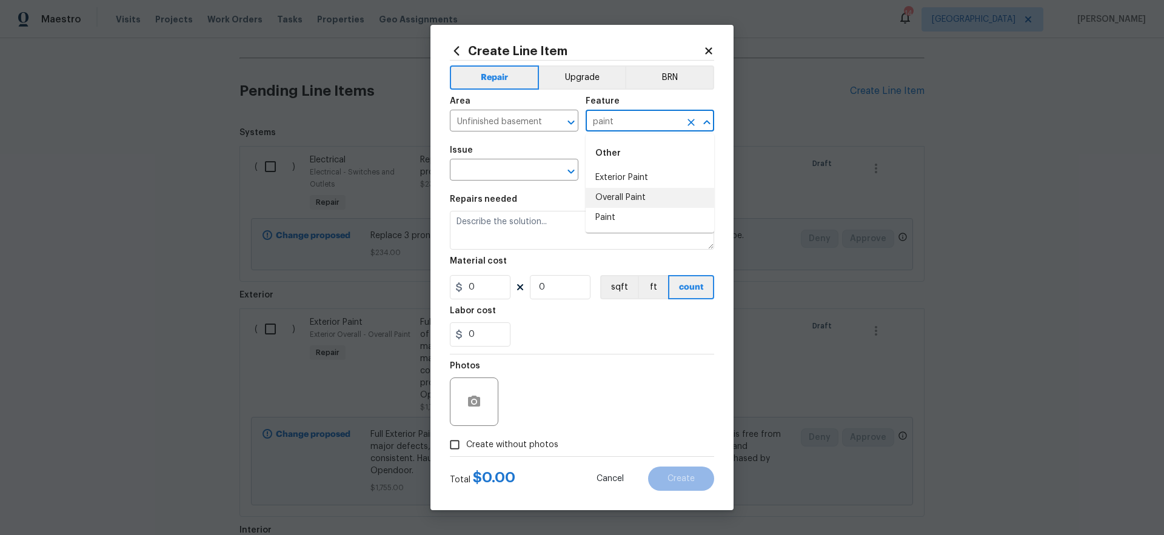
click at [625, 195] on li "Overall Paint" at bounding box center [650, 198] width 129 height 20
type input "Overall Paint"
click at [481, 164] on input "text" at bounding box center [497, 171] width 95 height 19
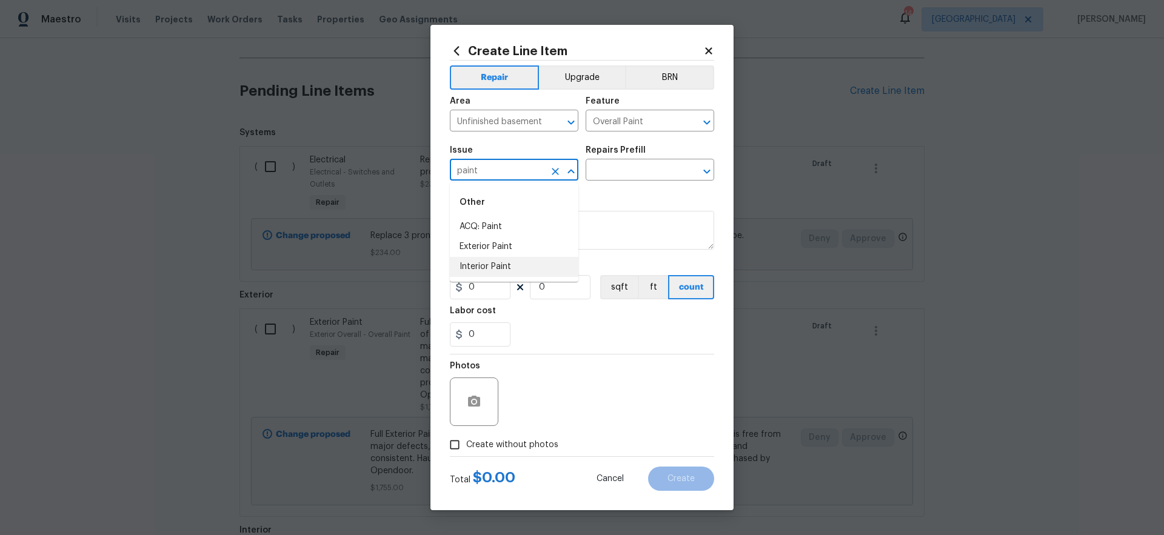
click at [493, 267] on li "Interior Paint" at bounding box center [514, 267] width 129 height 20
click at [613, 172] on input "text" at bounding box center [633, 171] width 95 height 19
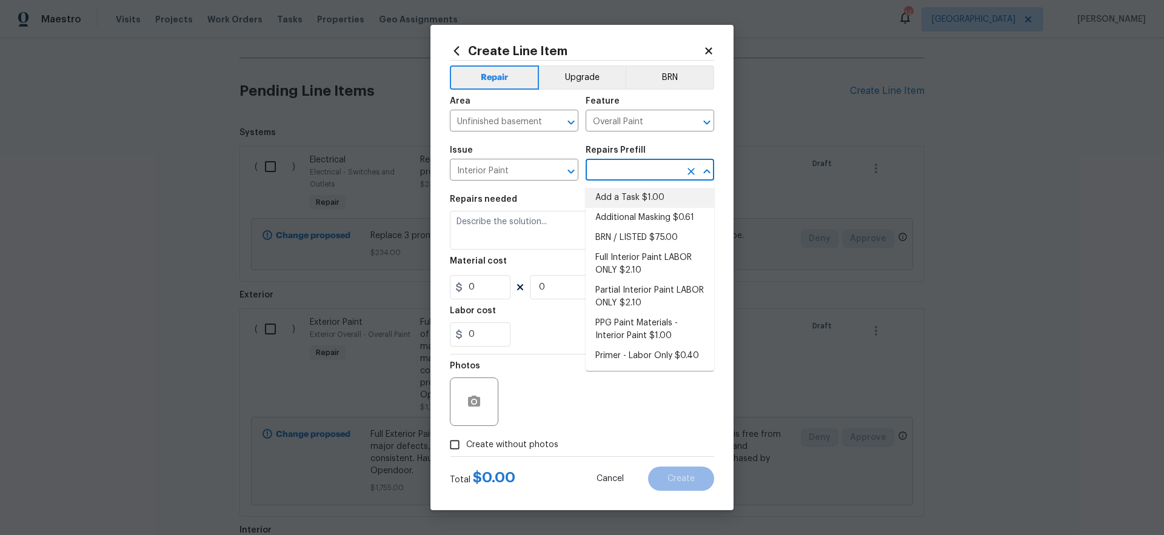
click at [612, 196] on li "Add a Task $1.00" at bounding box center [650, 198] width 129 height 20
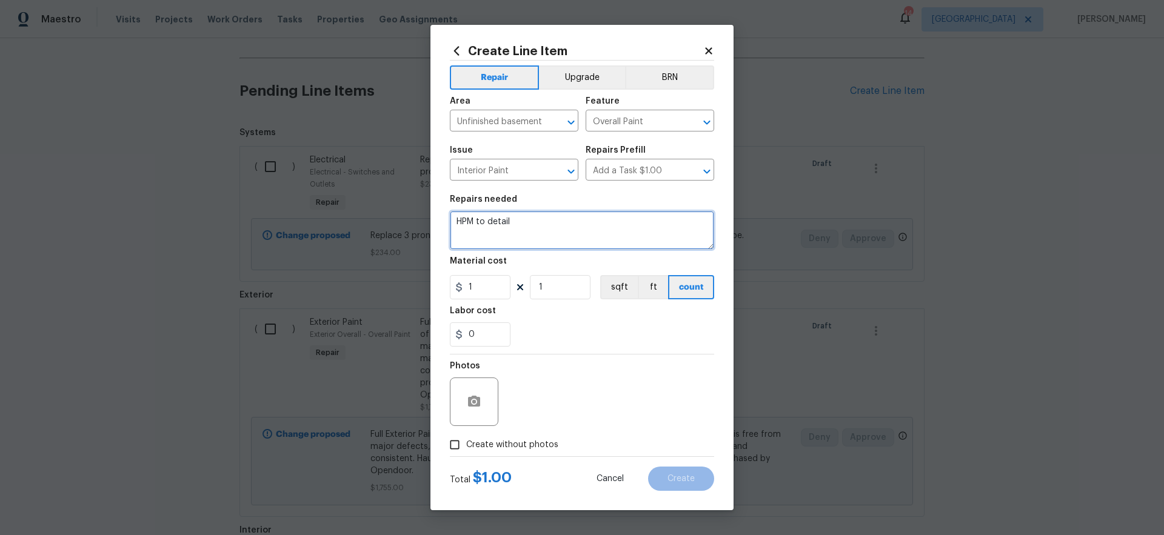
drag, startPoint x: 551, startPoint y: 227, endPoint x: 407, endPoint y: 212, distance: 145.1
click at [407, 212] on div "Create Line Item Repair Upgrade BRN Area Unfinished basement ​ Feature Overall …" at bounding box center [582, 267] width 1164 height 535
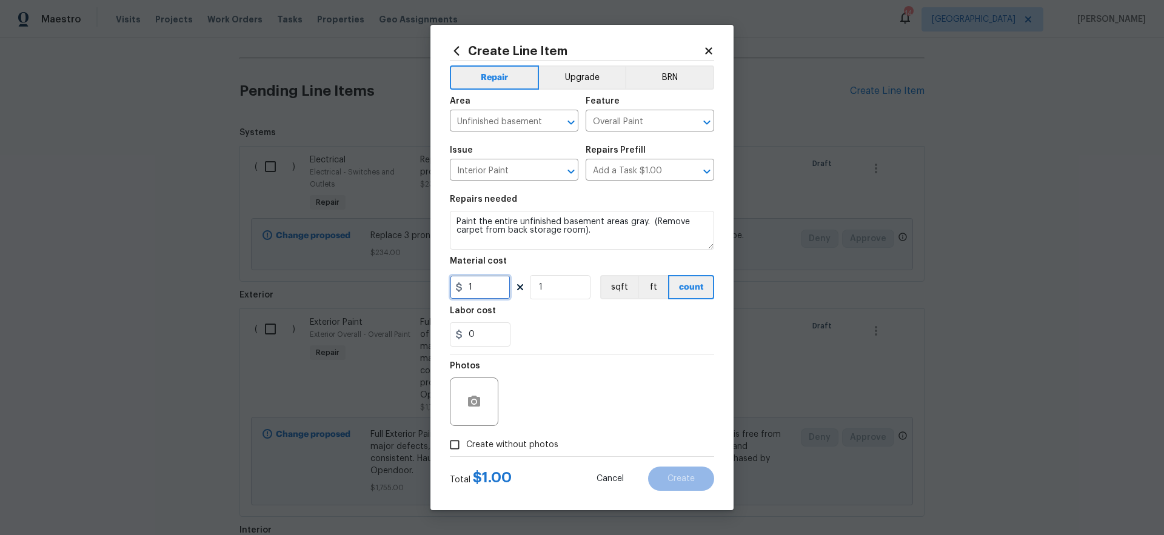
drag, startPoint x: 494, startPoint y: 293, endPoint x: 427, endPoint y: 293, distance: 66.7
click at [426, 293] on div "Create Line Item Repair Upgrade BRN Area Unfinished basement ​ Feature Overall …" at bounding box center [582, 267] width 1164 height 535
click at [639, 329] on div "0" at bounding box center [582, 335] width 264 height 24
click at [535, 444] on span "Create without photos" at bounding box center [512, 445] width 92 height 13
click at [466, 444] on input "Create without photos" at bounding box center [454, 445] width 23 height 23
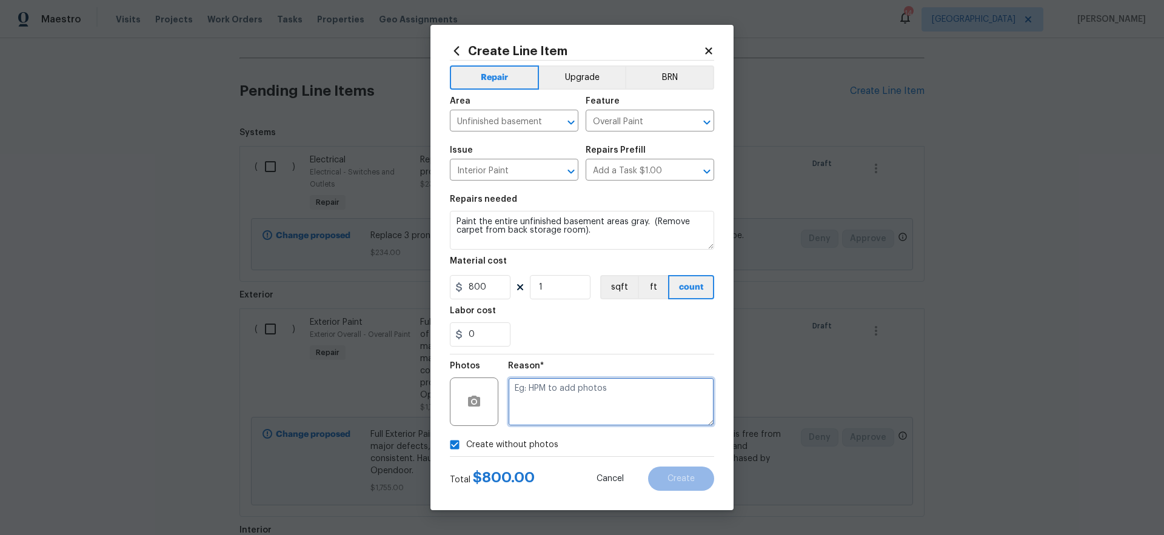
click at [613, 403] on textarea at bounding box center [611, 402] width 206 height 49
click at [691, 475] on span "Create" at bounding box center [681, 479] width 27 height 9
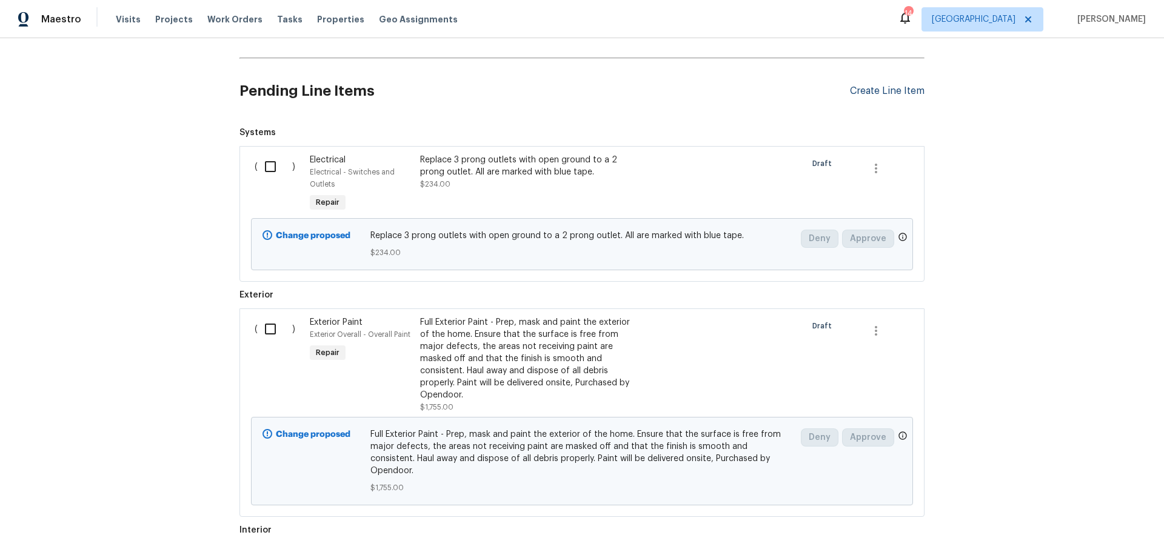
click at [893, 90] on div "Create Line Item" at bounding box center [887, 91] width 75 height 12
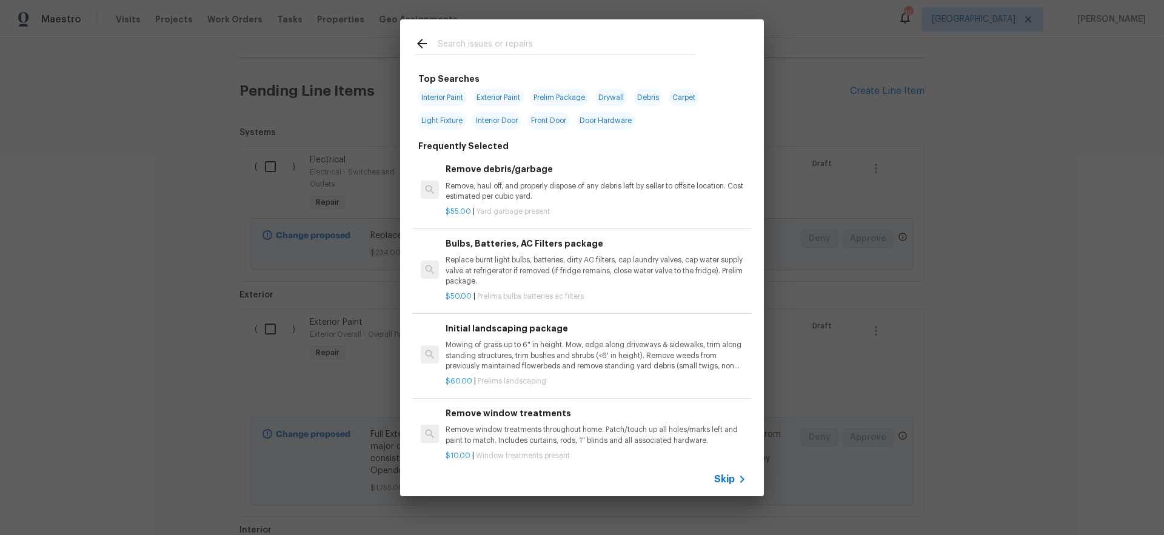
click at [735, 478] on icon at bounding box center [742, 479] width 15 height 15
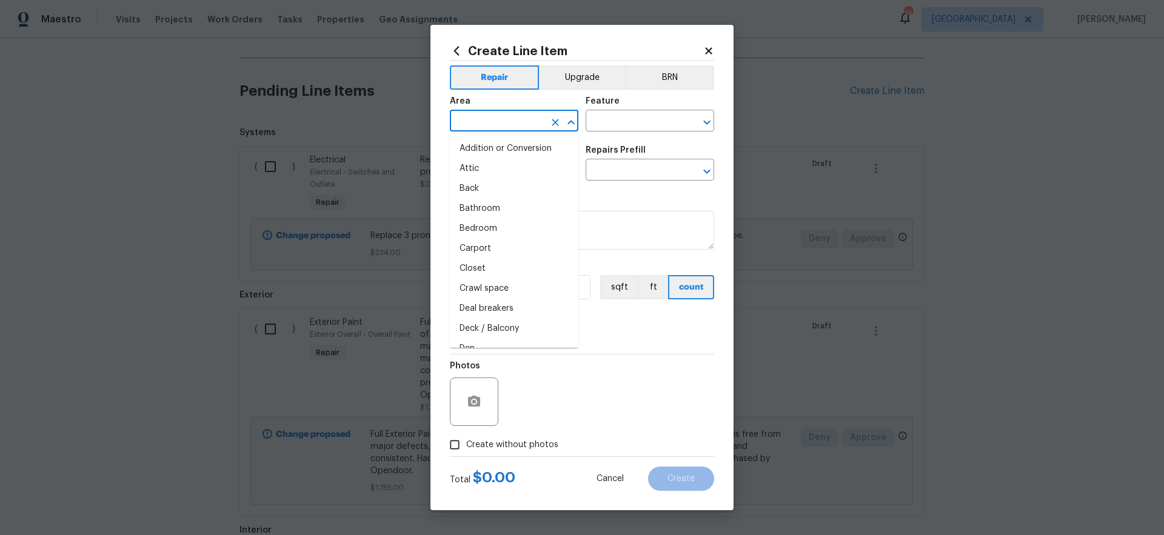
click at [498, 118] on input "text" at bounding box center [497, 122] width 95 height 19
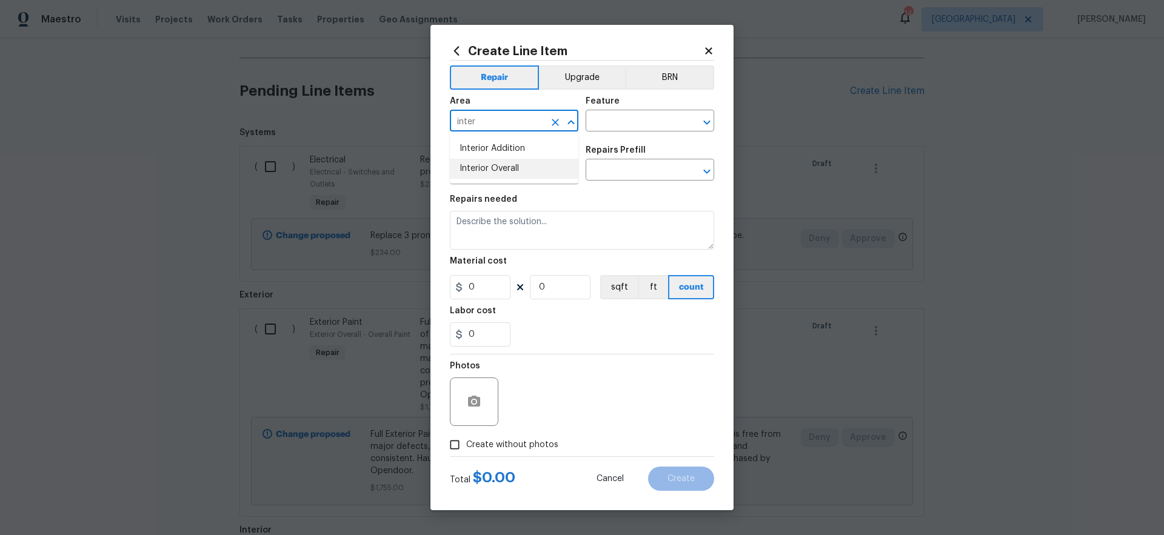
click at [537, 172] on li "Interior Overall" at bounding box center [514, 169] width 129 height 20
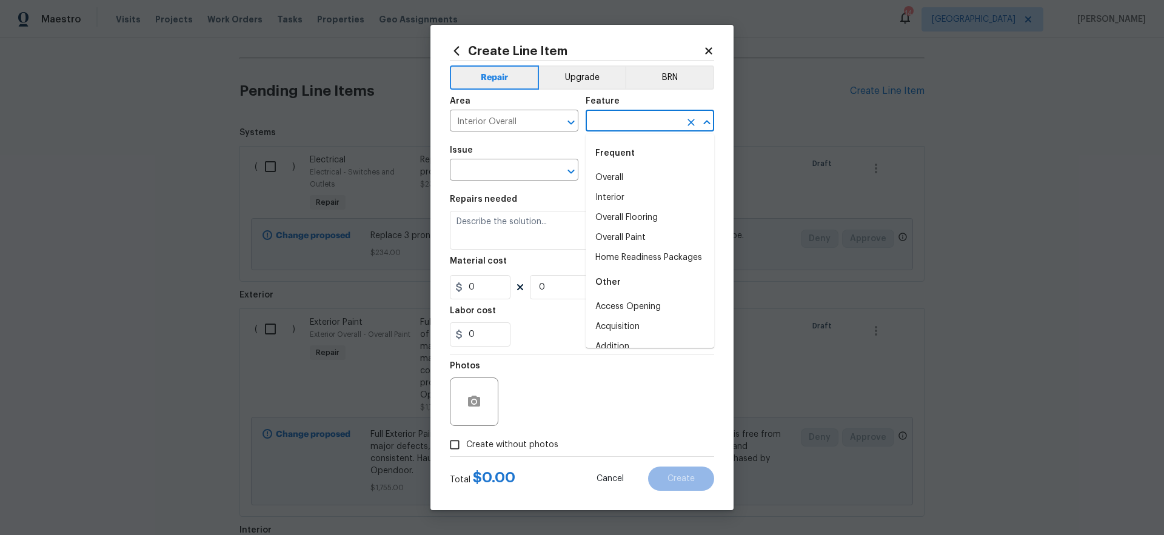
click at [625, 120] on input "text" at bounding box center [633, 122] width 95 height 19
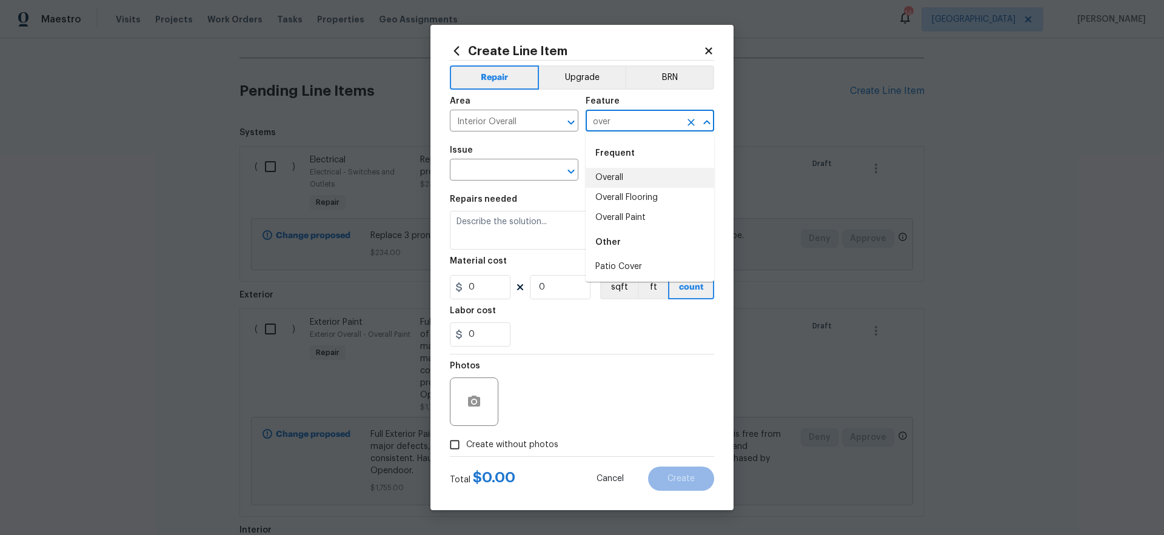
click at [615, 178] on li "Overall" at bounding box center [650, 178] width 129 height 20
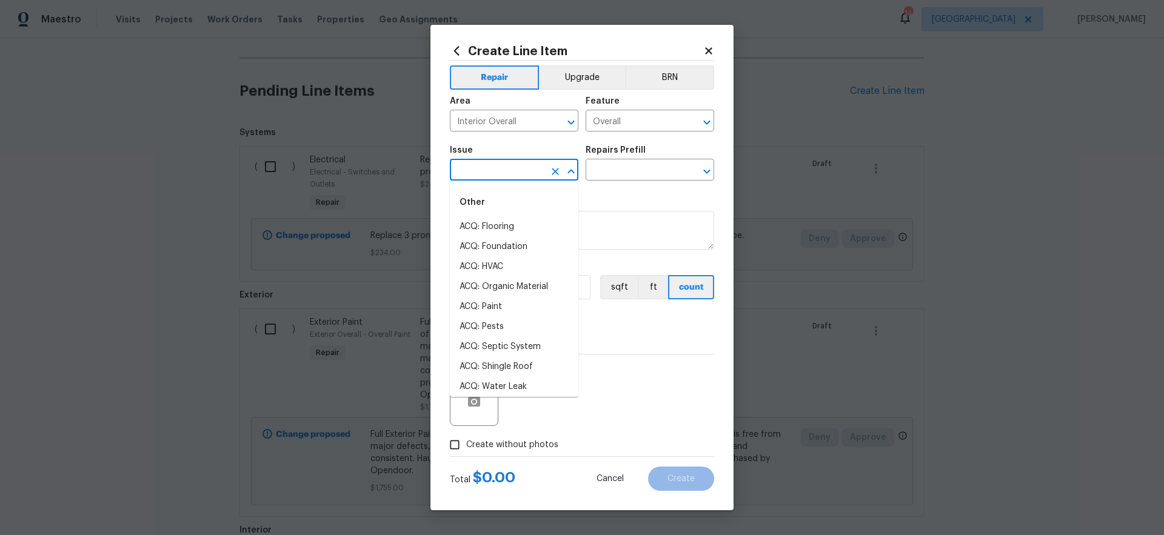
click at [522, 169] on input "text" at bounding box center [497, 171] width 95 height 19
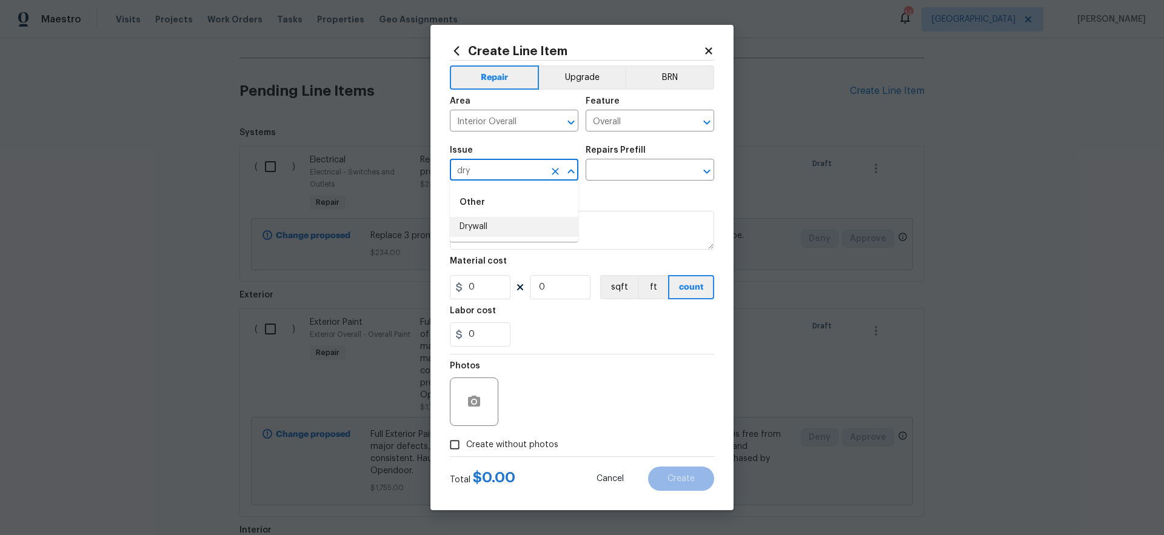
drag, startPoint x: 514, startPoint y: 226, endPoint x: 520, endPoint y: 223, distance: 7.1
click at [514, 226] on li "Drywall" at bounding box center [514, 227] width 129 height 20
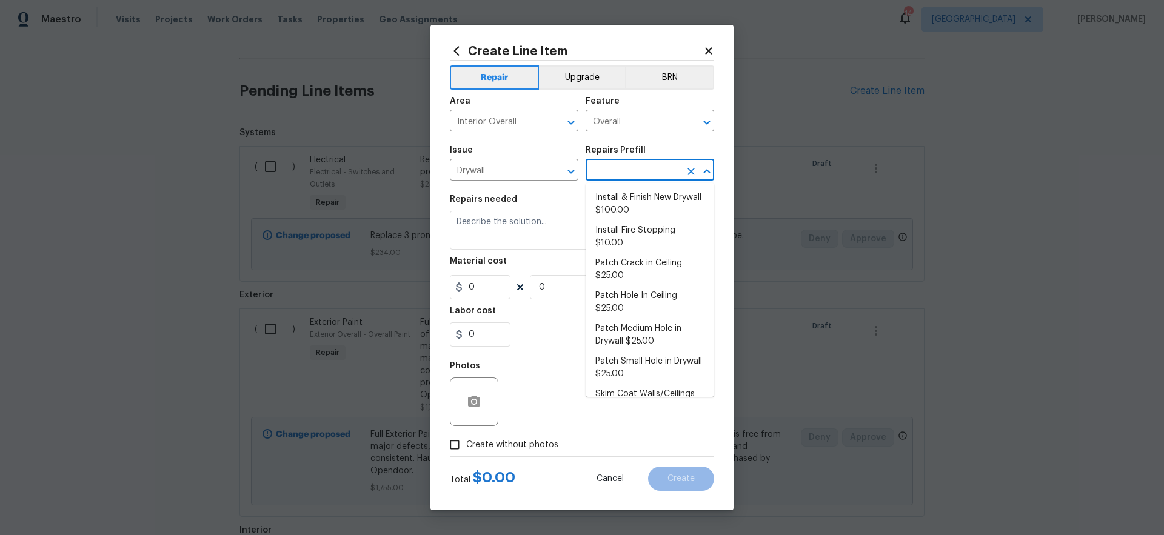
click at [635, 167] on input "text" at bounding box center [633, 171] width 95 height 19
click at [634, 240] on li "Install Fire Stopping $10.00" at bounding box center [650, 237] width 129 height 33
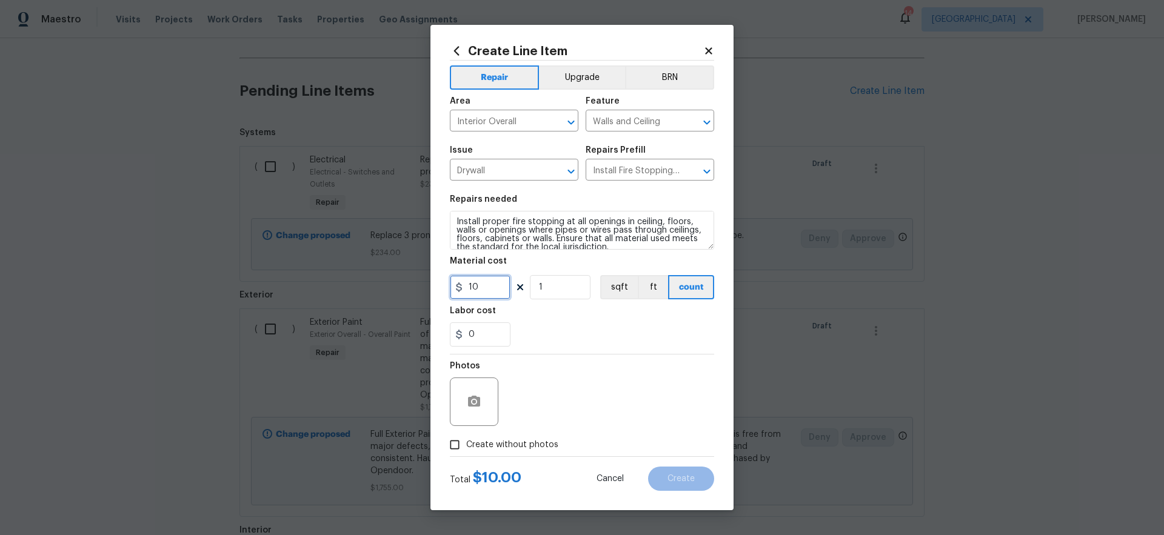
drag, startPoint x: 497, startPoint y: 287, endPoint x: 452, endPoint y: 312, distance: 51.8
click at [422, 287] on div "Create Line Item Repair Upgrade BRN Area Interior Overall ​ Feature Walls and C…" at bounding box center [582, 267] width 1164 height 535
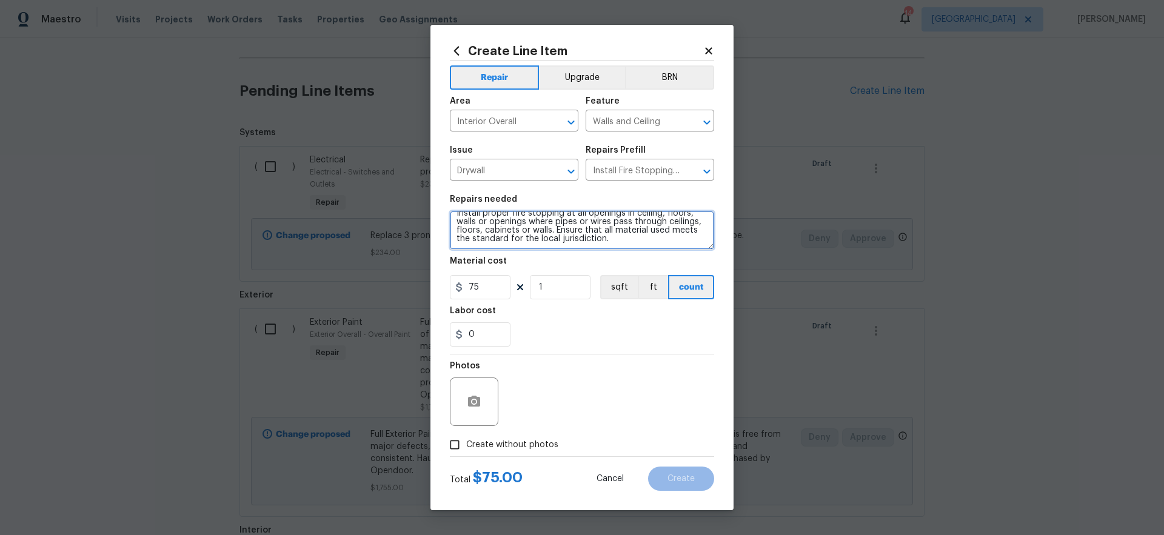
scroll to position [0, 0]
drag, startPoint x: 655, startPoint y: 242, endPoint x: 375, endPoint y: 174, distance: 288.8
click at [377, 176] on div "Create Line Item Repair Upgrade BRN Area Interior Overall ​ Feature Walls and C…" at bounding box center [582, 267] width 1164 height 535
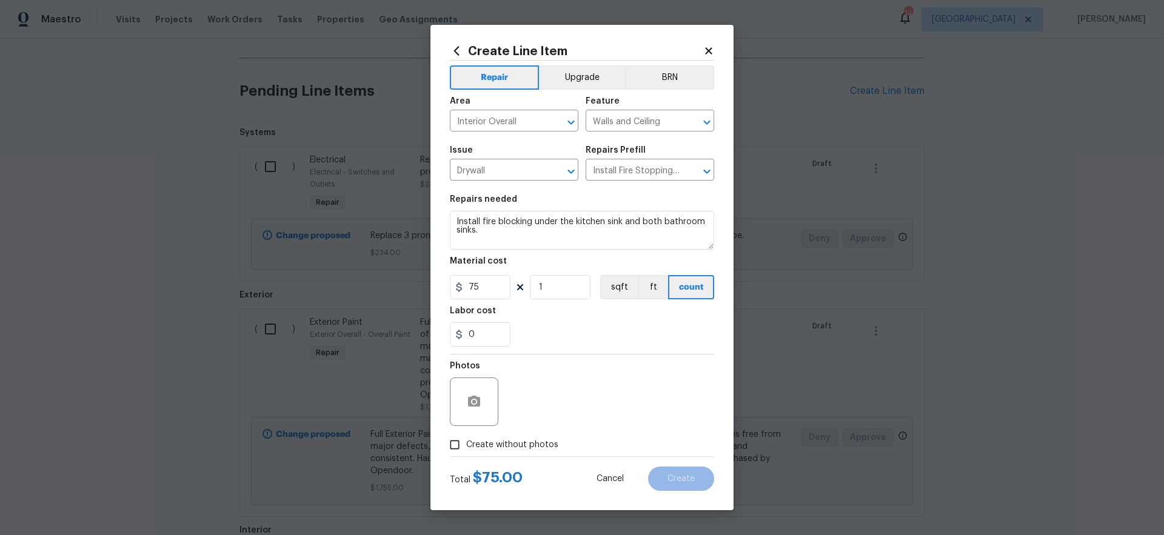
click at [521, 441] on span "Create without photos" at bounding box center [512, 445] width 92 height 13
click at [466, 441] on input "Create without photos" at bounding box center [454, 445] width 23 height 23
click at [605, 411] on textarea at bounding box center [611, 402] width 206 height 49
click at [686, 481] on span "Create" at bounding box center [681, 479] width 27 height 9
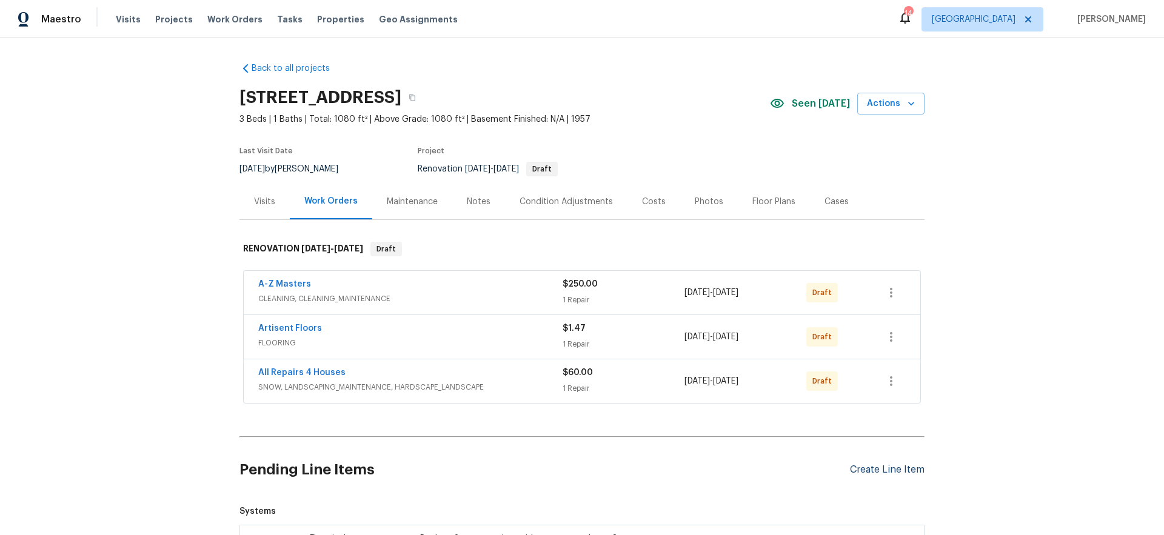
click at [879, 468] on div "Create Line Item" at bounding box center [887, 470] width 75 height 12
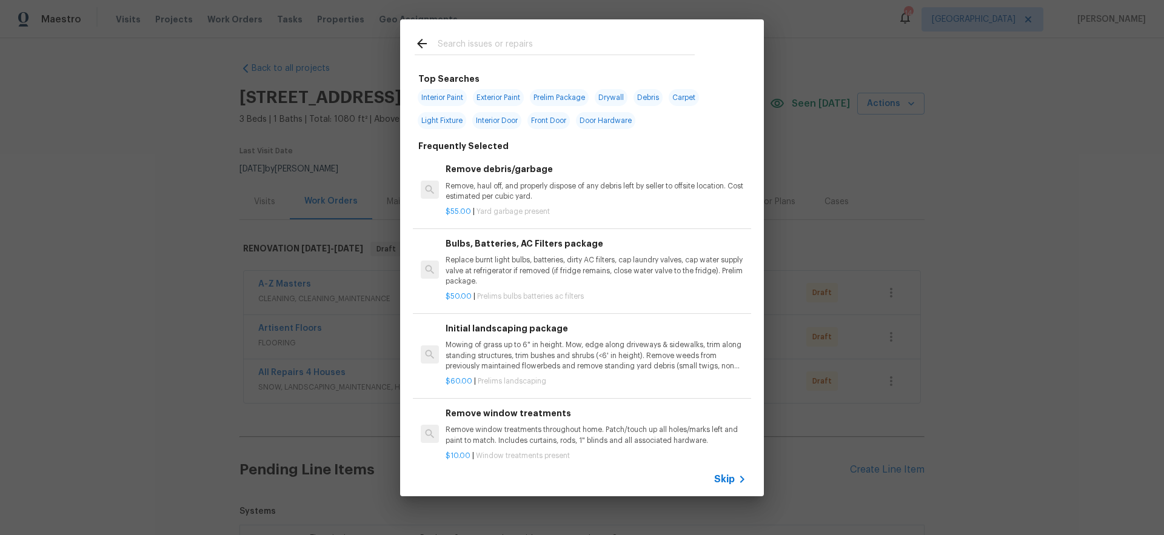
click at [725, 477] on span "Skip" at bounding box center [724, 480] width 21 height 12
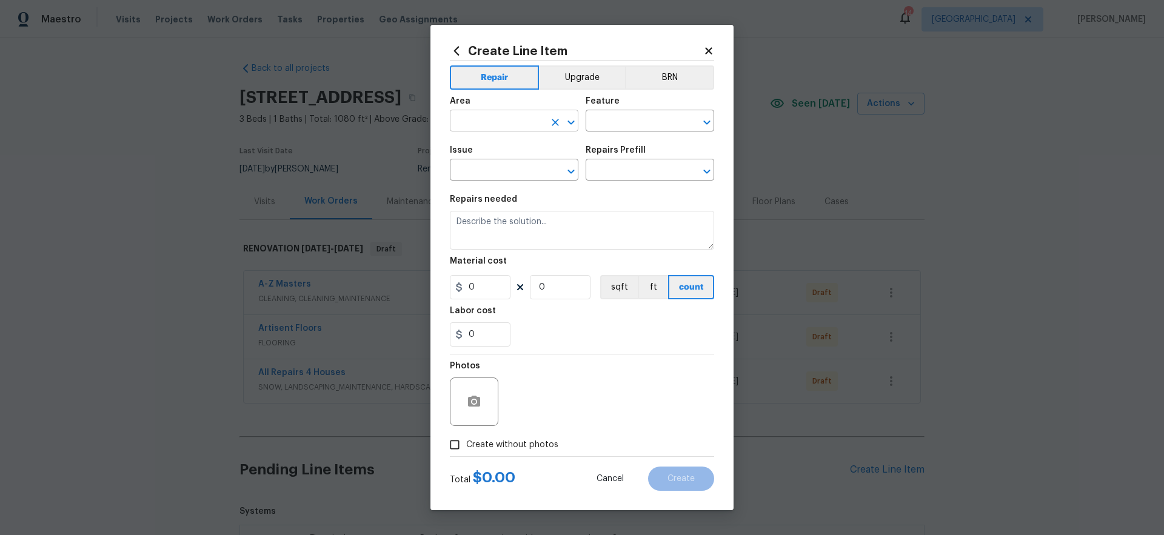
click at [490, 126] on input "text" at bounding box center [497, 122] width 95 height 19
click at [497, 152] on li "Kitchen" at bounding box center [514, 149] width 129 height 20
click at [621, 123] on input "text" at bounding box center [633, 122] width 95 height 19
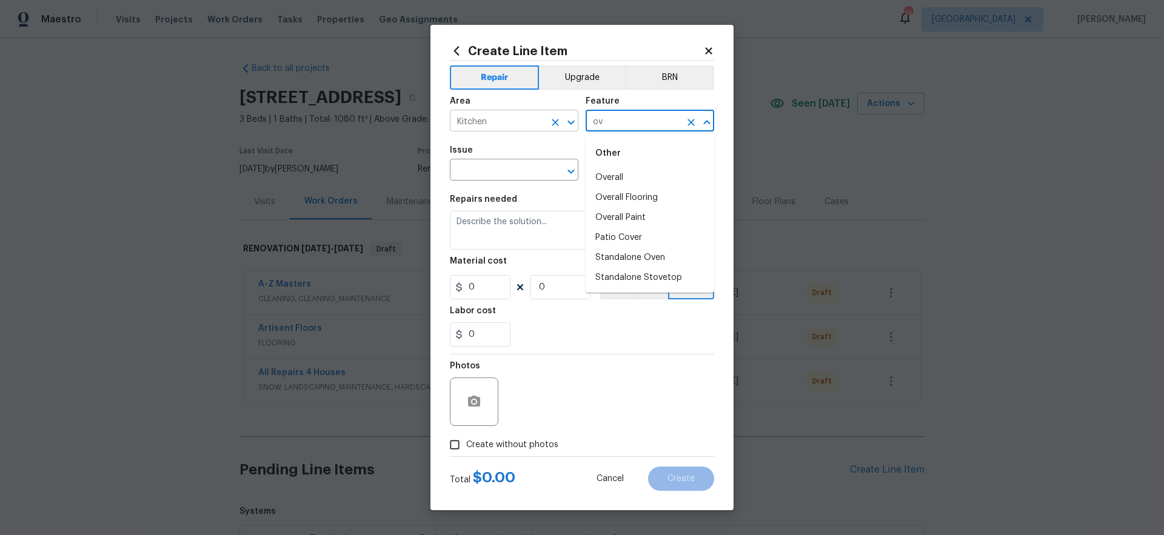
drag, startPoint x: 609, startPoint y: 123, endPoint x: 554, endPoint y: 119, distance: 55.9
click at [554, 119] on div "Area Kitchen ​ Feature ov ​" at bounding box center [582, 114] width 264 height 49
click at [614, 178] on li "Tile" at bounding box center [650, 178] width 129 height 20
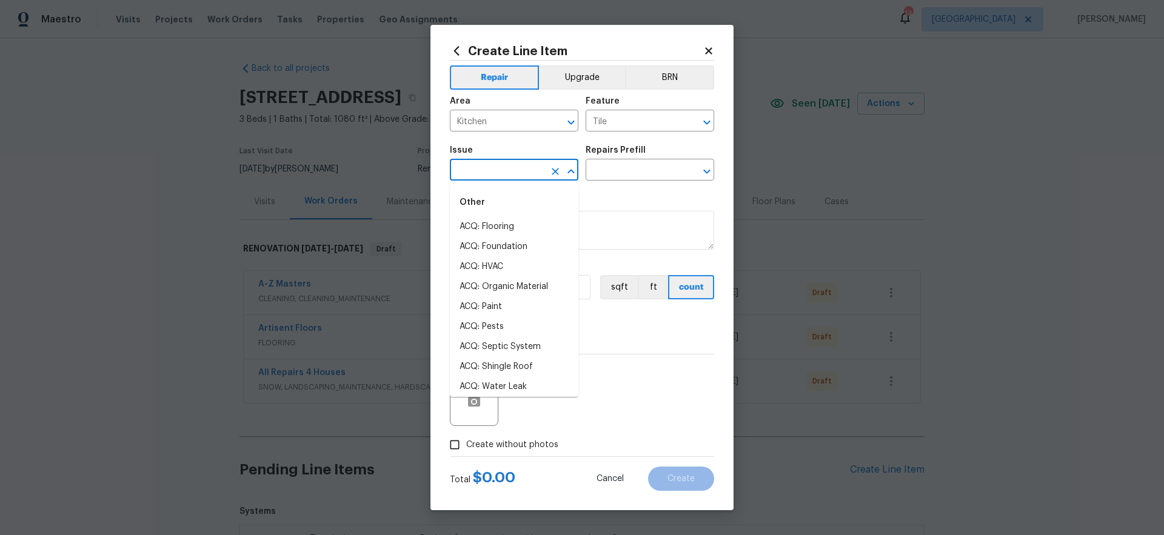
click at [508, 176] on input "text" at bounding box center [497, 171] width 95 height 19
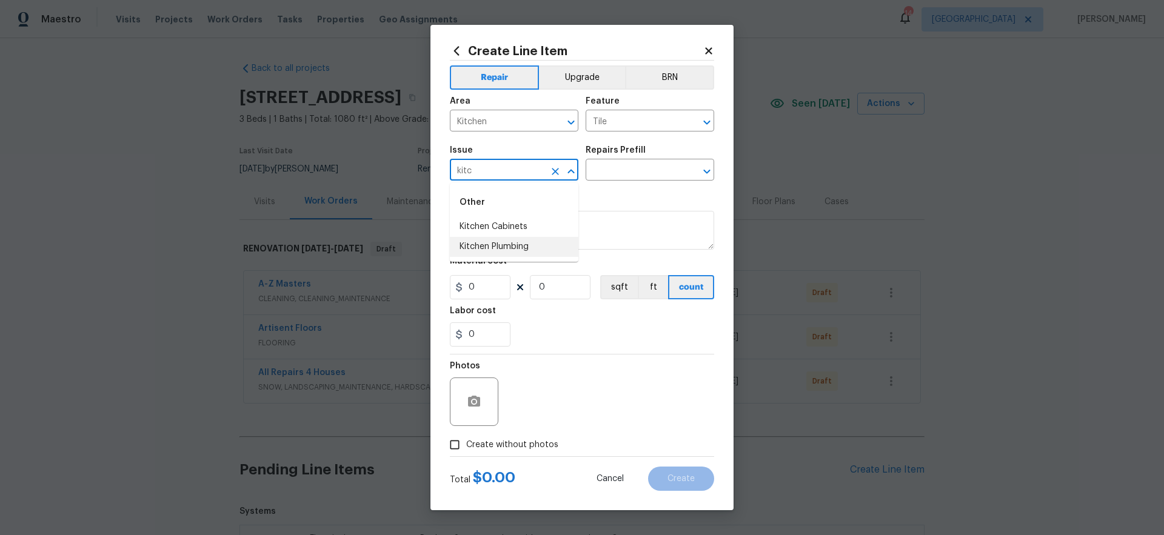
drag, startPoint x: 483, startPoint y: 172, endPoint x: 406, endPoint y: 158, distance: 78.3
click at [406, 158] on div "Create Line Item Repair Upgrade BRN Area Kitchen ​ Feature Tile ​ Issue kitc ​ …" at bounding box center [582, 267] width 1164 height 535
click at [521, 230] on li "Tile and Grout" at bounding box center [514, 227] width 129 height 20
click at [620, 176] on input "text" at bounding box center [633, 171] width 95 height 19
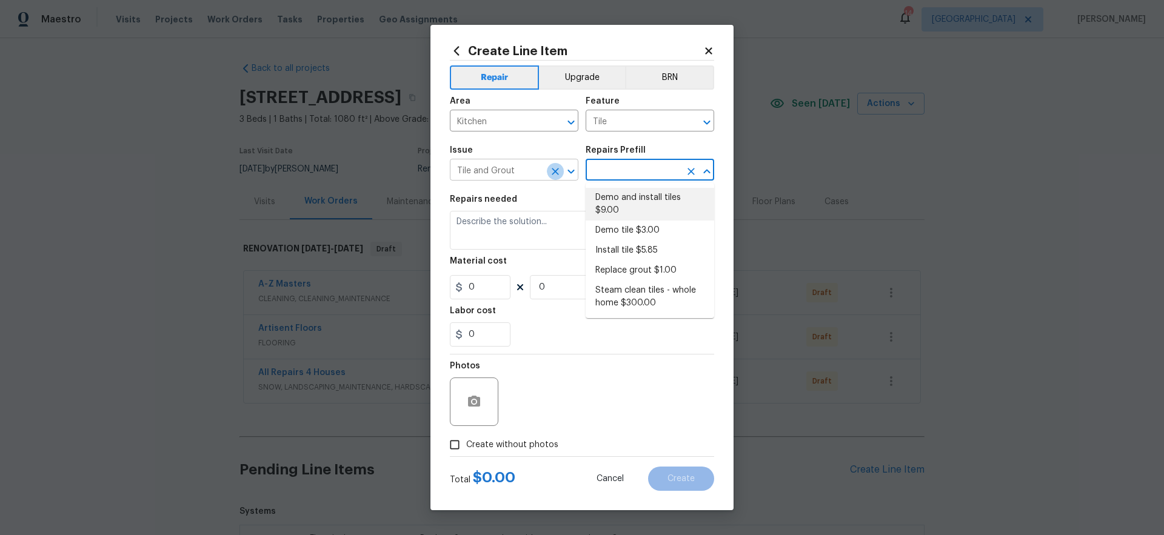
click at [559, 174] on icon "Clear" at bounding box center [555, 172] width 12 height 12
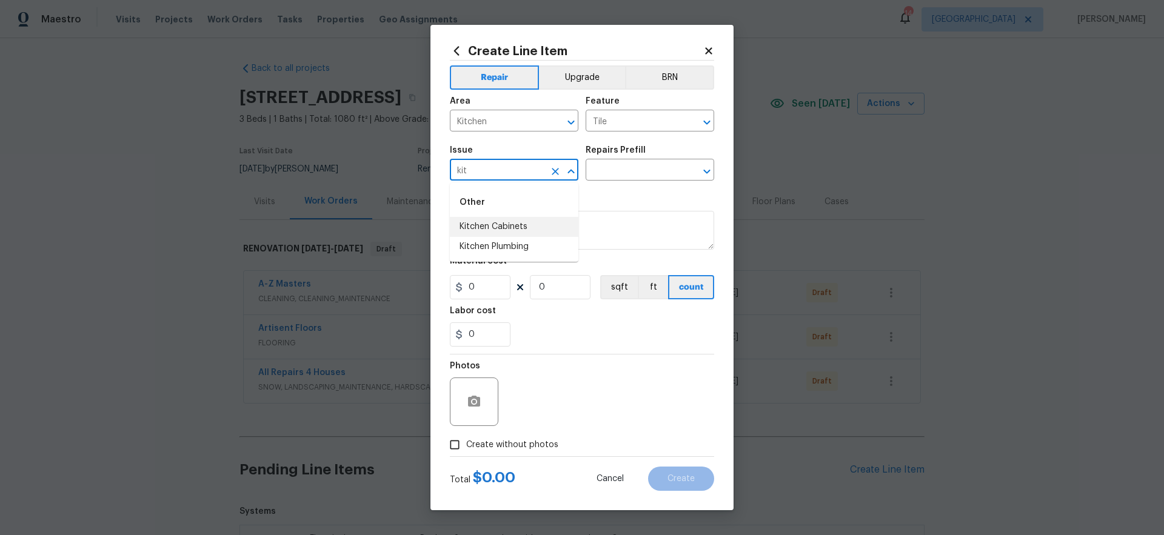
click at [540, 229] on li "Kitchen Cabinets" at bounding box center [514, 227] width 129 height 20
click at [639, 173] on input "text" at bounding box center [633, 171] width 95 height 19
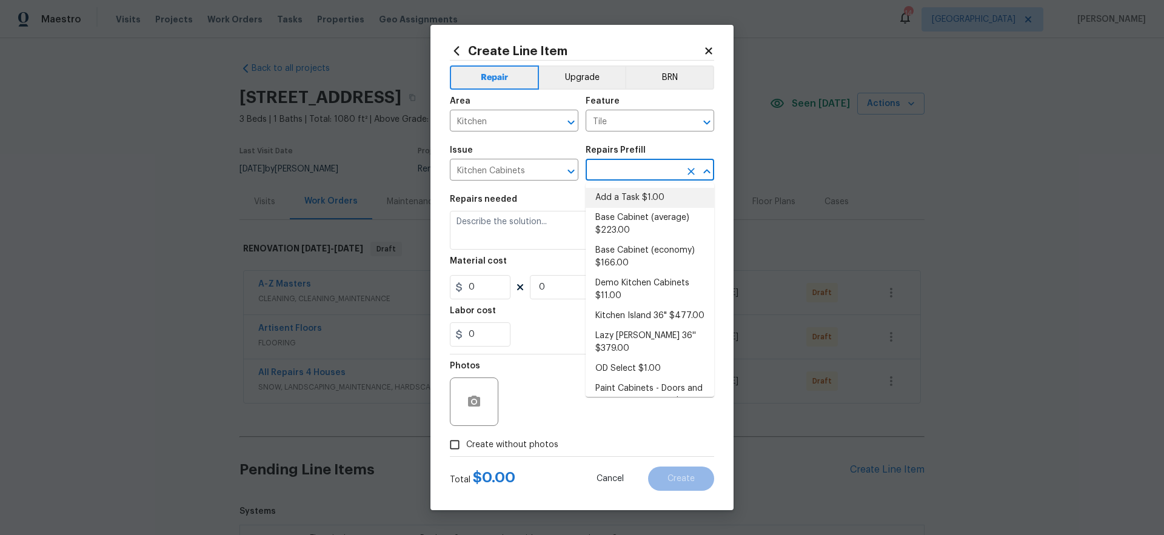
click at [627, 199] on li "Add a Task $1.00" at bounding box center [650, 198] width 129 height 20
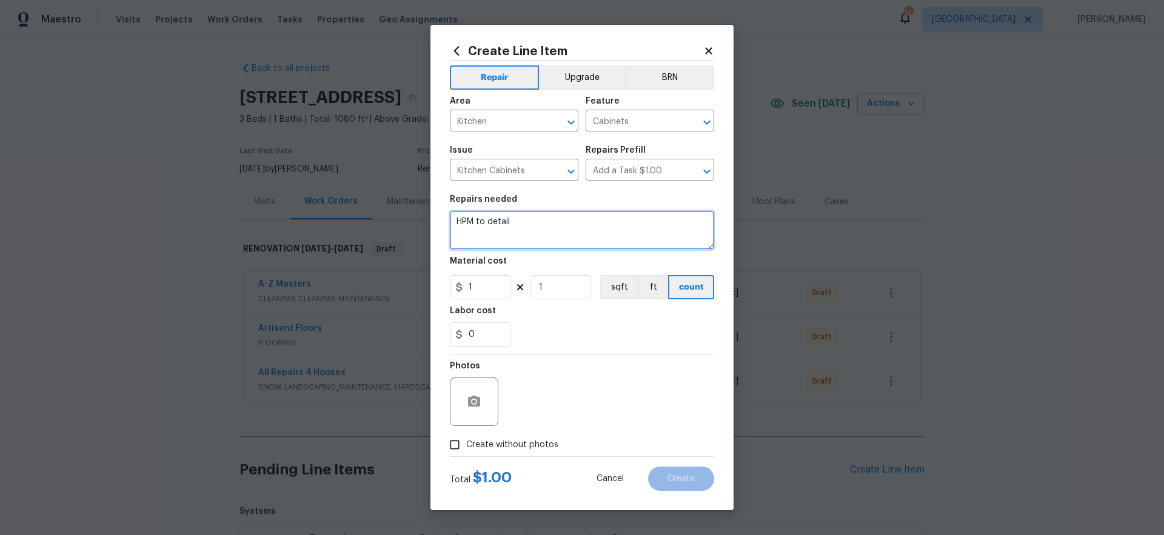
drag, startPoint x: 553, startPoint y: 227, endPoint x: 399, endPoint y: 191, distance: 158.1
click at [409, 193] on div "Create Line Item Repair Upgrade BRN Area Kitchen ​ Feature Cabinets ​ Issue Kit…" at bounding box center [582, 267] width 1164 height 535
drag, startPoint x: 484, startPoint y: 279, endPoint x: 441, endPoint y: 280, distance: 43.1
click at [444, 280] on div "Create Line Item Repair Upgrade BRN Area Kitchen ​ Feature Cabinets ​ Issue Kit…" at bounding box center [582, 268] width 303 height 486
click at [619, 337] on div "0" at bounding box center [582, 335] width 264 height 24
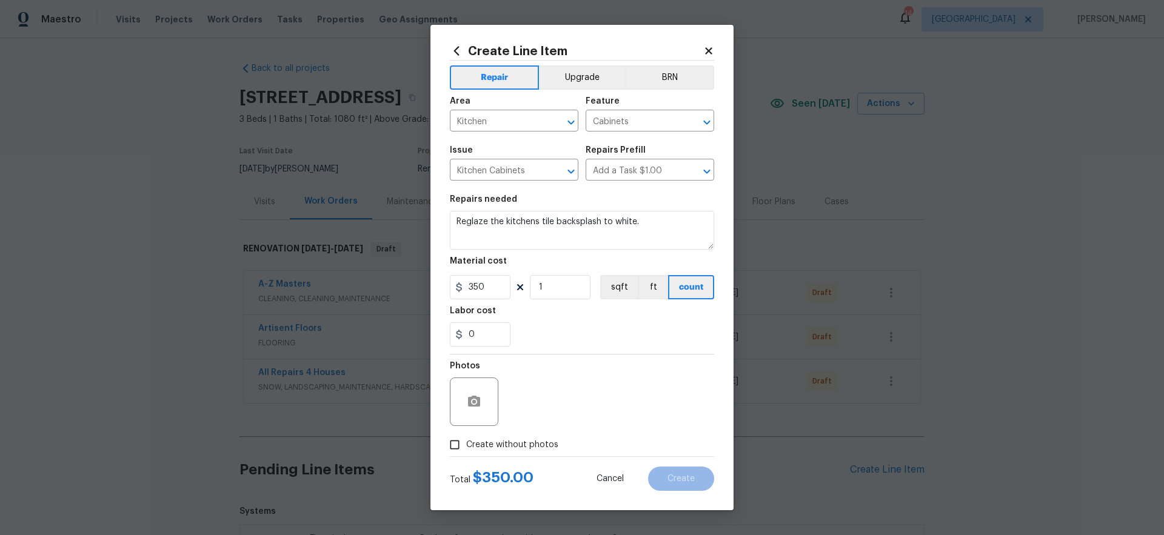
click at [532, 443] on span "Create without photos" at bounding box center [512, 445] width 92 height 13
click at [466, 443] on input "Create without photos" at bounding box center [454, 445] width 23 height 23
click at [598, 407] on textarea at bounding box center [611, 402] width 206 height 49
click at [693, 480] on span "Create" at bounding box center [681, 479] width 27 height 9
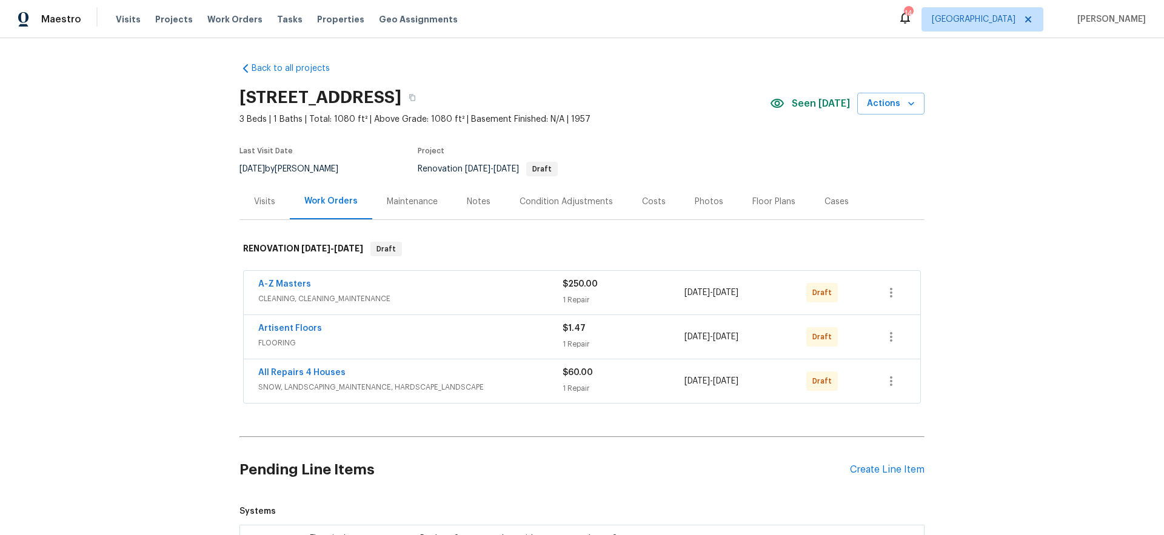
click at [906, 471] on div "Create Line Item" at bounding box center [887, 470] width 75 height 12
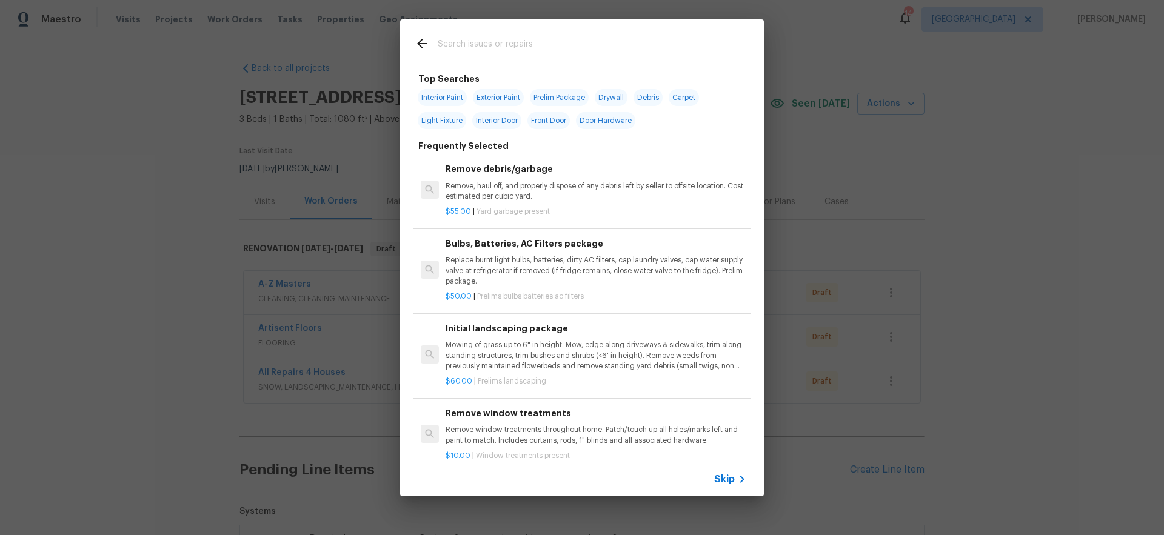
click at [739, 478] on icon at bounding box center [742, 479] width 15 height 15
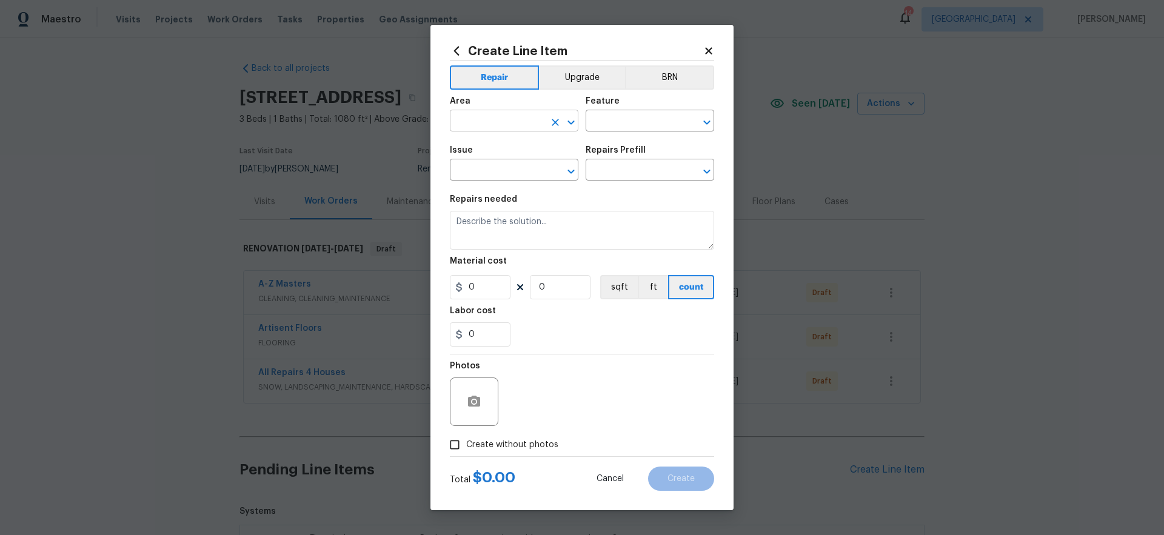
click at [504, 119] on input "text" at bounding box center [497, 122] width 95 height 19
click at [497, 149] on li "Bathroom" at bounding box center [514, 149] width 129 height 20
click at [631, 126] on input "text" at bounding box center [633, 122] width 95 height 19
click at [612, 180] on li "Tile" at bounding box center [650, 178] width 129 height 20
click at [515, 172] on input "text" at bounding box center [497, 171] width 95 height 19
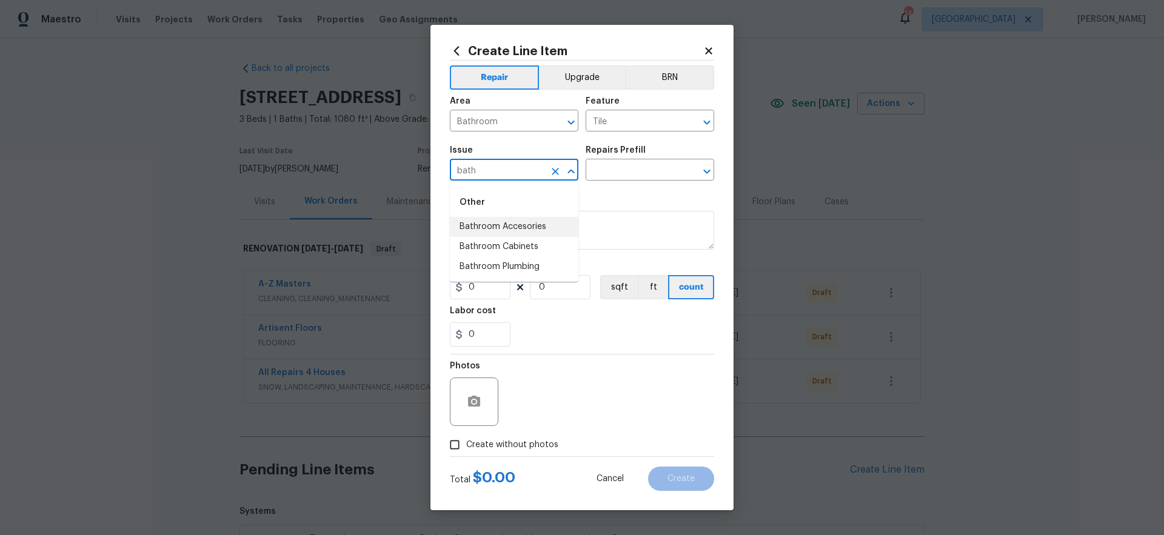
click at [520, 223] on li "Bathroom Accesories" at bounding box center [514, 227] width 129 height 20
click at [617, 175] on input "text" at bounding box center [633, 171] width 95 height 19
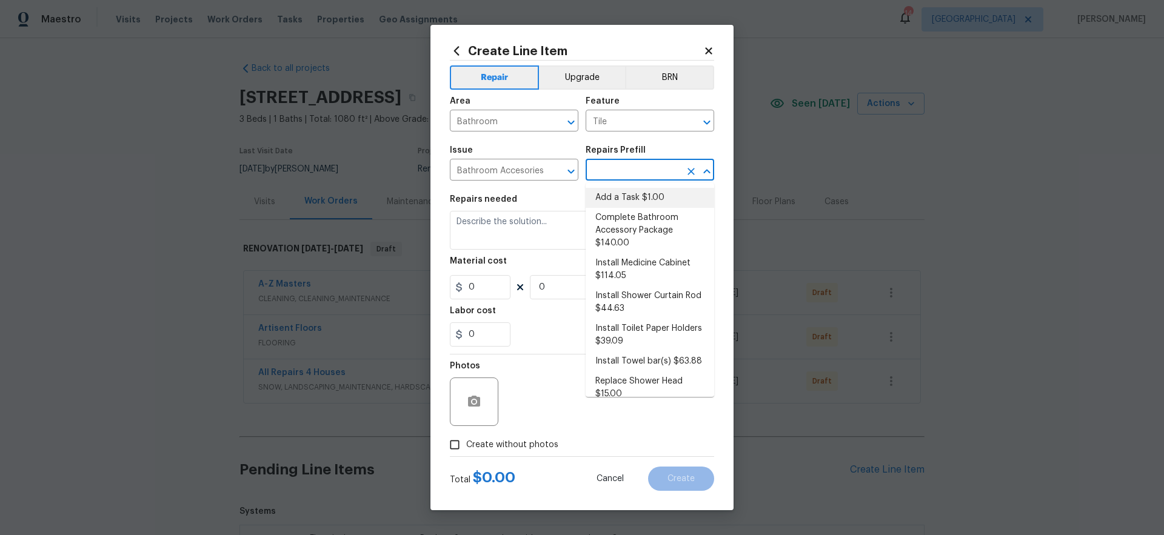
click at [617, 199] on li "Add a Task $1.00" at bounding box center [650, 198] width 129 height 20
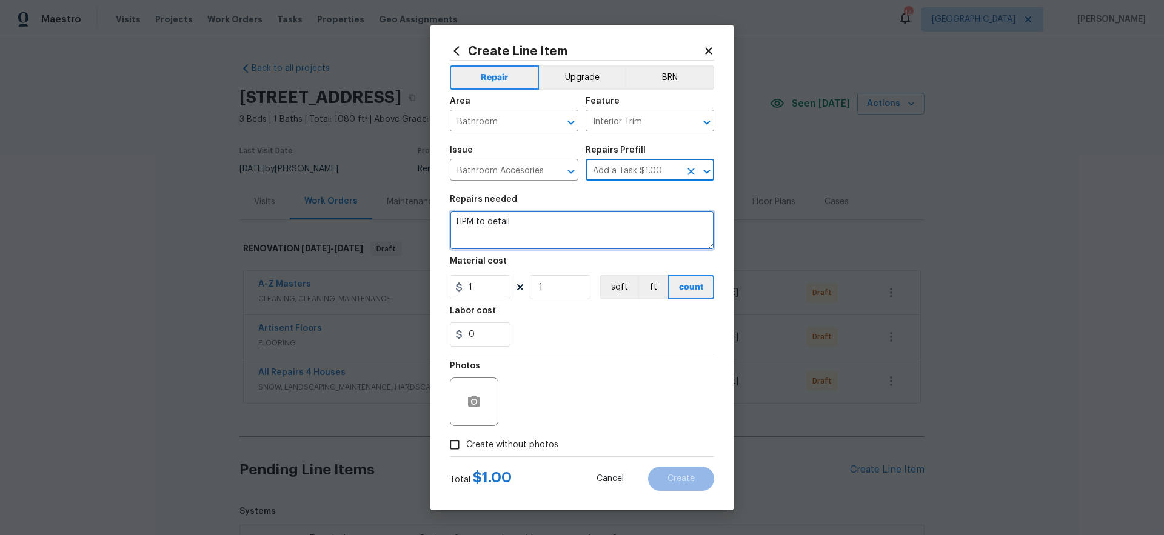
drag, startPoint x: 531, startPoint y: 224, endPoint x: 389, endPoint y: 189, distance: 146.3
click at [394, 190] on div "Create Line Item Repair Upgrade BRN Area Bathroom ​ Feature Interior Trim ​ Iss…" at bounding box center [582, 267] width 1164 height 535
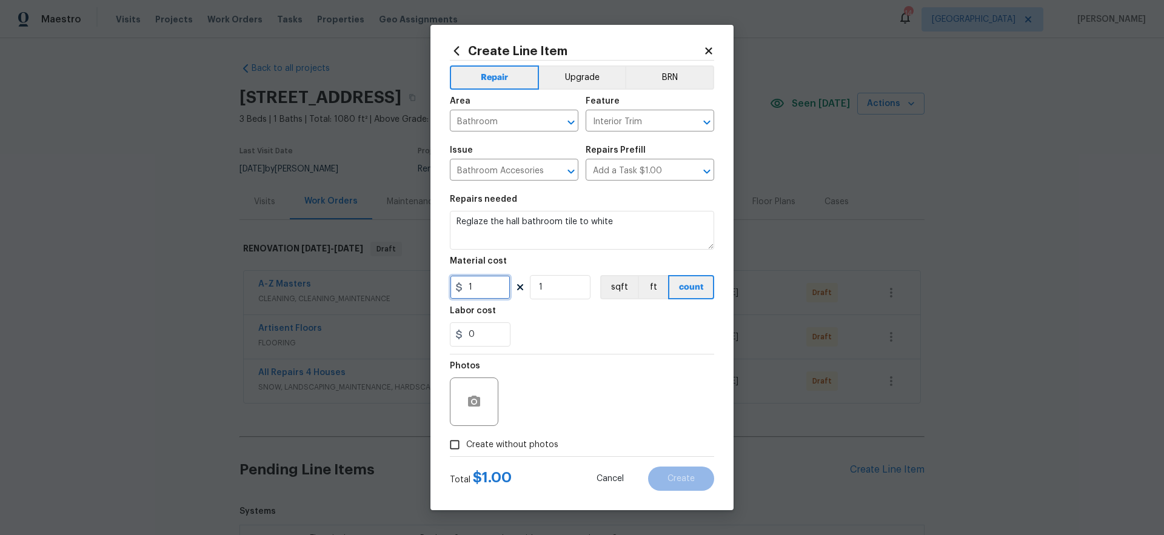
drag, startPoint x: 463, startPoint y: 290, endPoint x: 446, endPoint y: 302, distance: 20.9
click at [431, 290] on div "Create Line Item Repair Upgrade BRN Area Bathroom ​ Feature Interior Trim ​ Iss…" at bounding box center [582, 268] width 303 height 486
click at [634, 360] on div "Photos" at bounding box center [582, 394] width 264 height 79
click at [521, 443] on span "Create without photos" at bounding box center [512, 445] width 92 height 13
click at [466, 443] on input "Create without photos" at bounding box center [454, 445] width 23 height 23
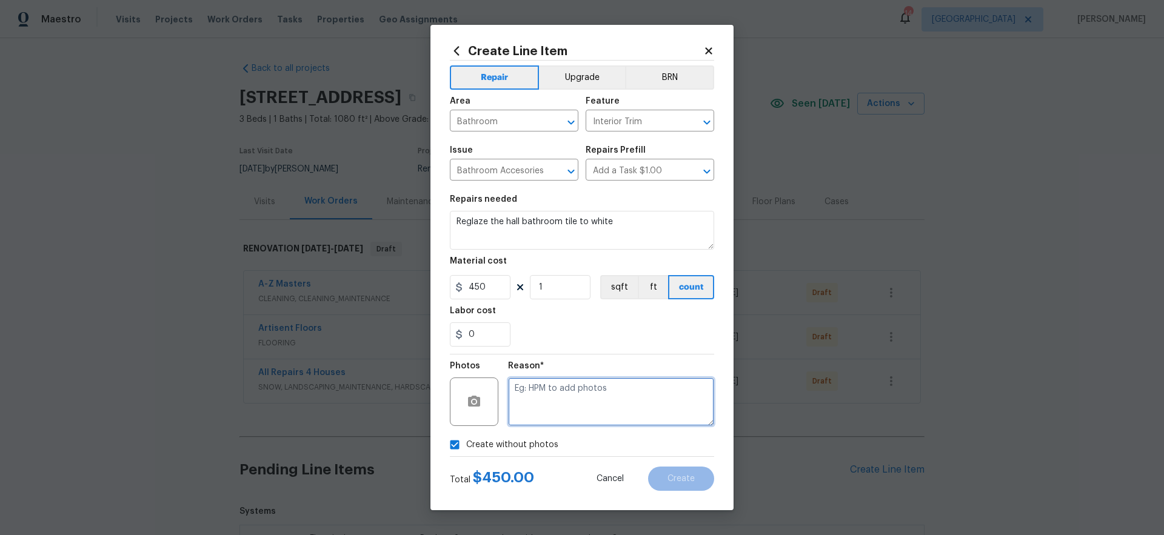
click at [591, 394] on textarea at bounding box center [611, 402] width 206 height 49
click at [682, 477] on span "Create" at bounding box center [681, 479] width 27 height 9
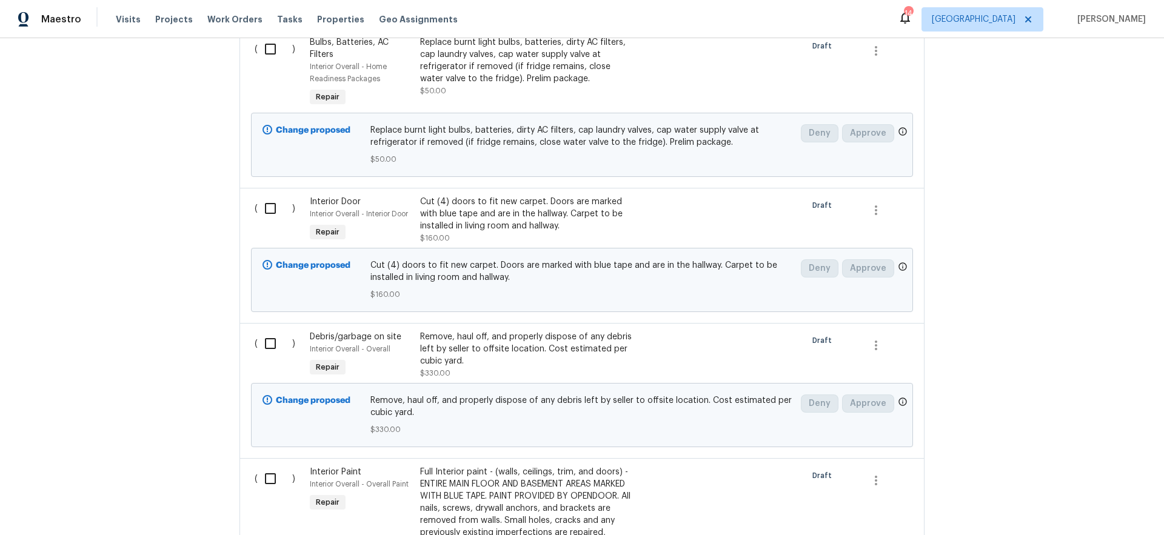
scroll to position [104, 0]
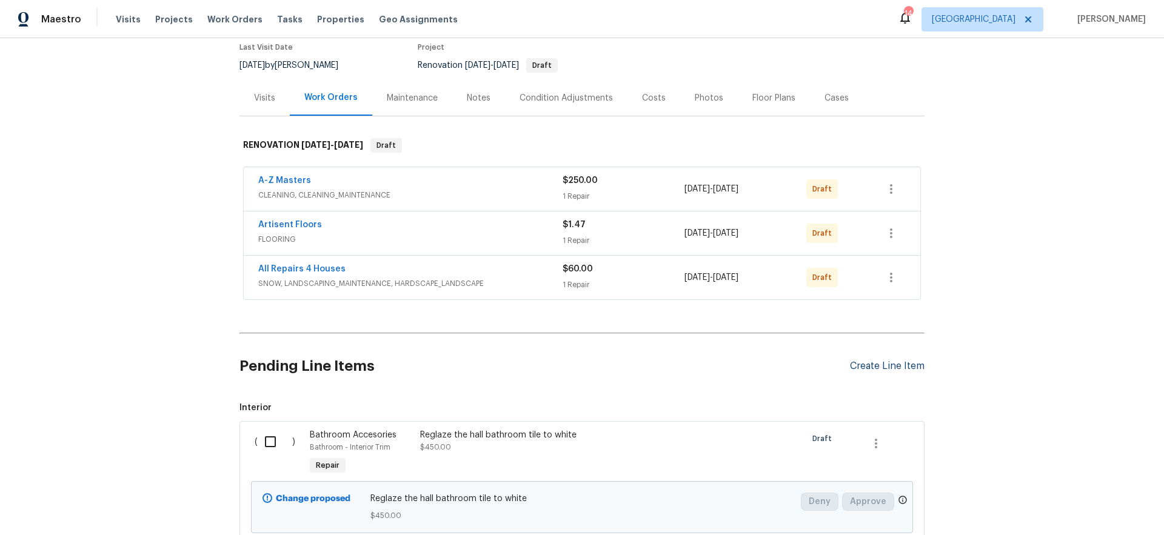
click at [879, 364] on div "Create Line Item" at bounding box center [887, 367] width 75 height 12
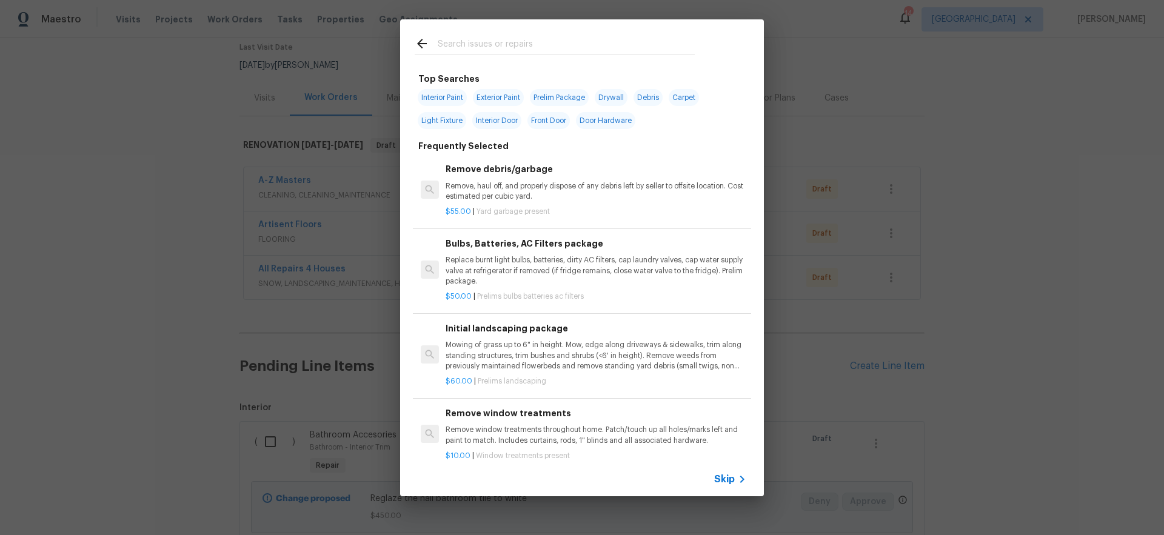
click at [724, 478] on span "Skip" at bounding box center [724, 480] width 21 height 12
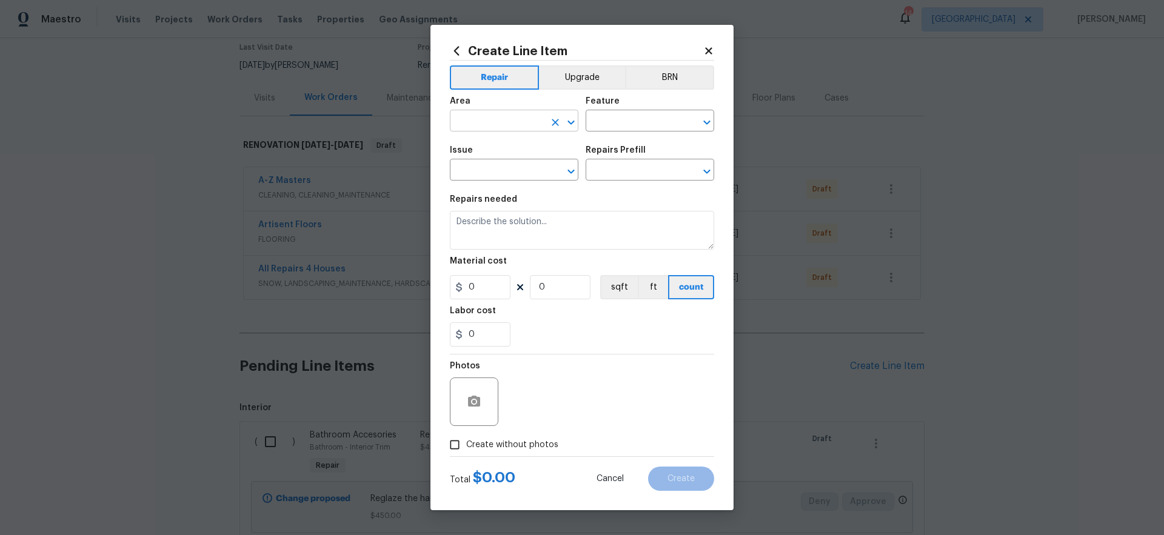
click at [489, 125] on input "text" at bounding box center [497, 122] width 95 height 19
click at [491, 166] on li "Unfinished basement" at bounding box center [514, 169] width 129 height 20
click at [643, 121] on input "text" at bounding box center [633, 122] width 95 height 19
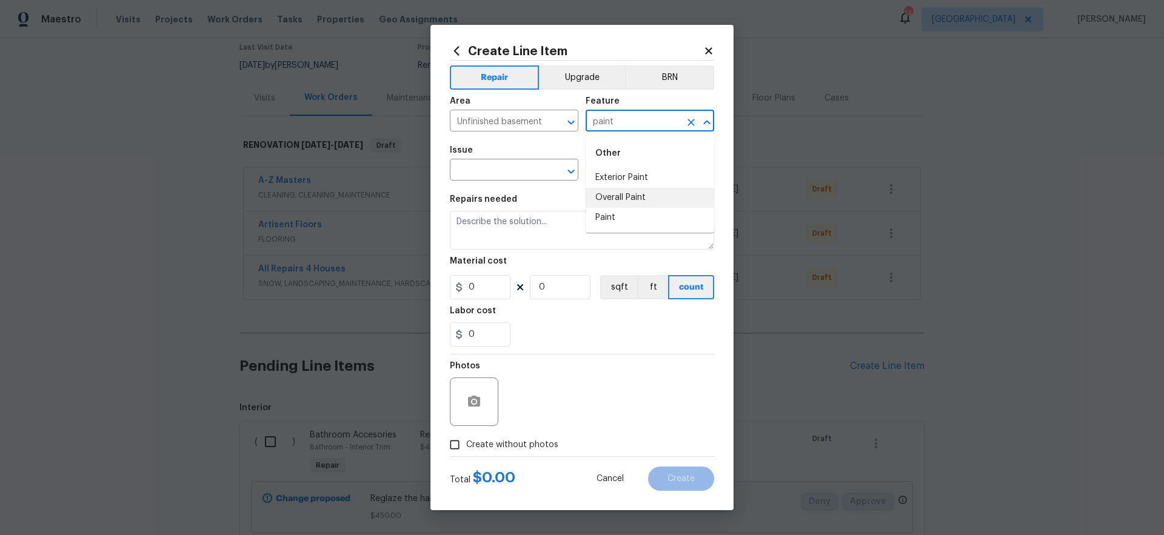
click at [639, 195] on li "Overall Paint" at bounding box center [650, 198] width 129 height 20
click at [506, 170] on input "text" at bounding box center [497, 171] width 95 height 19
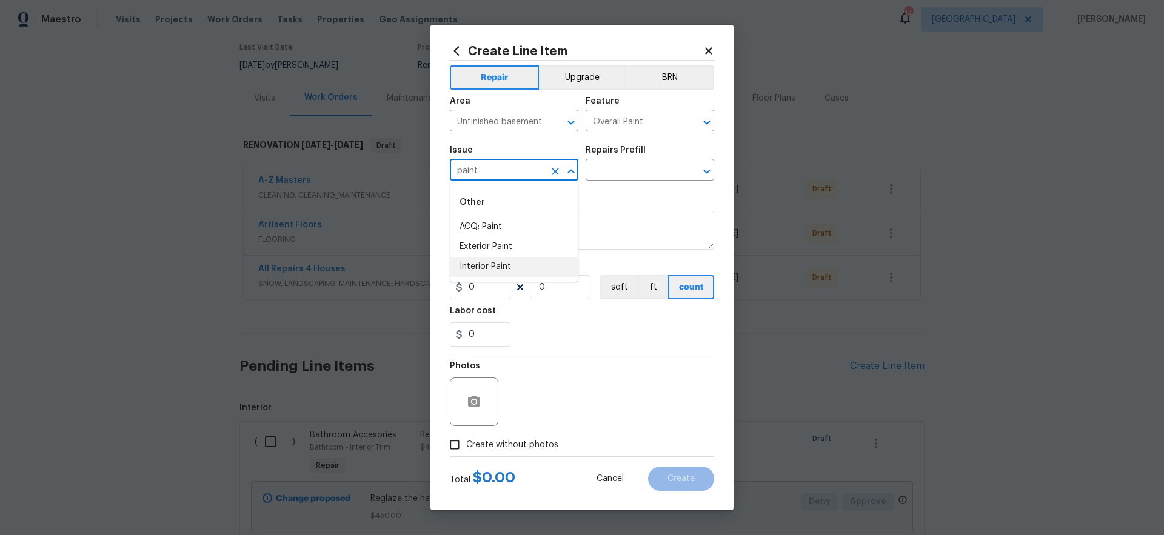
click at [504, 263] on li "Interior Paint" at bounding box center [514, 267] width 129 height 20
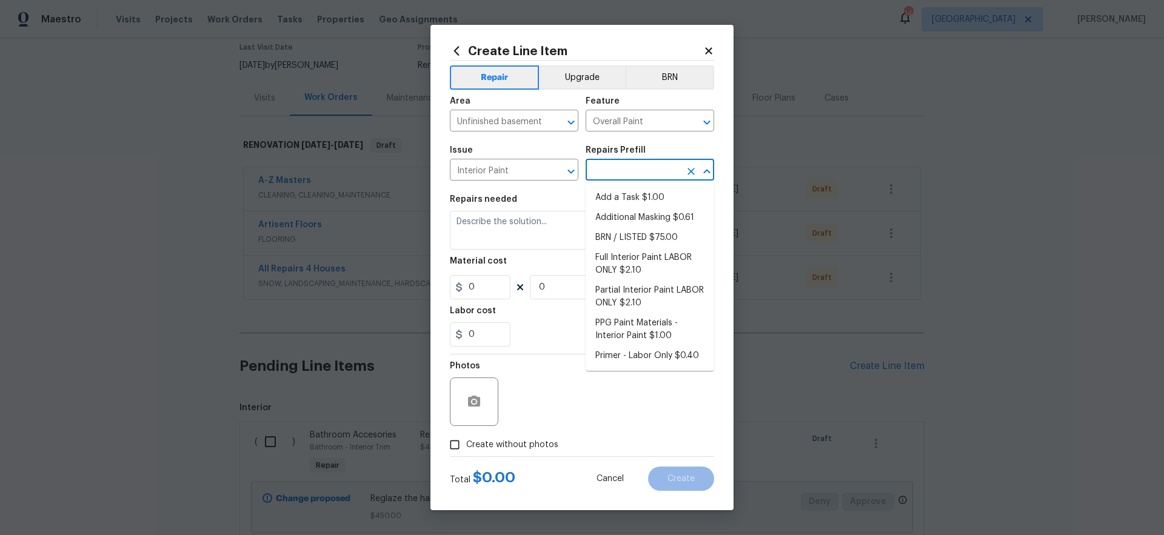
click at [609, 173] on input "text" at bounding box center [633, 171] width 95 height 19
click at [609, 199] on li "Add a Task $1.00" at bounding box center [650, 198] width 129 height 20
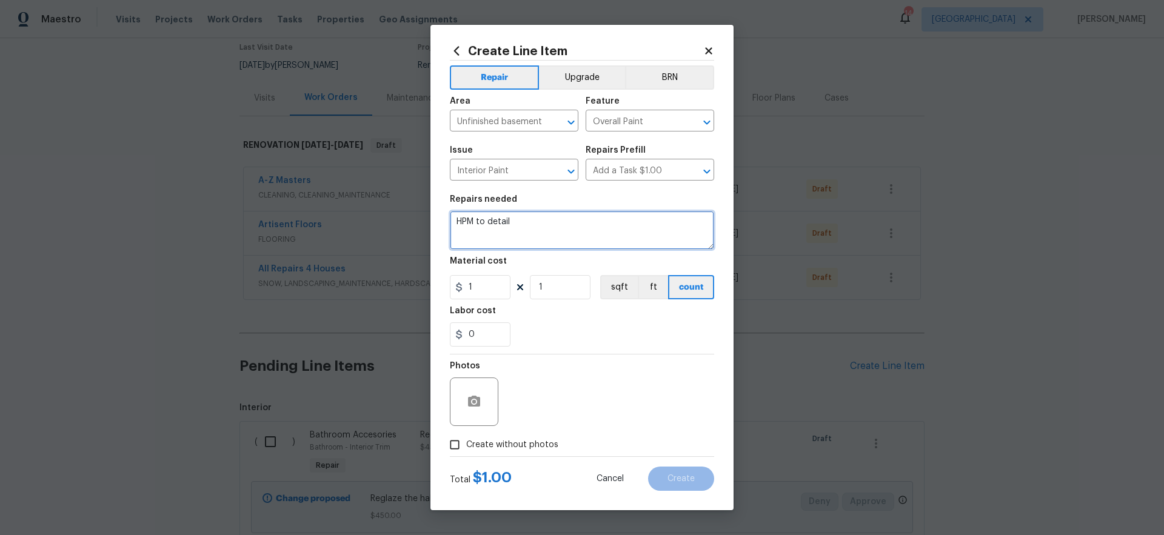
drag, startPoint x: 534, startPoint y: 228, endPoint x: 385, endPoint y: 191, distance: 153.1
click at [419, 203] on div "Create Line Item Repair Upgrade BRN Area Unfinished basement ​ Feature Overall …" at bounding box center [582, 267] width 1164 height 535
drag, startPoint x: 483, startPoint y: 284, endPoint x: 491, endPoint y: 335, distance: 51.5
click at [421, 284] on div "Create Line Item Repair Upgrade BRN Area Unfinished basement ​ Feature Overall …" at bounding box center [582, 267] width 1164 height 535
click at [613, 383] on div "Photos" at bounding box center [582, 394] width 264 height 79
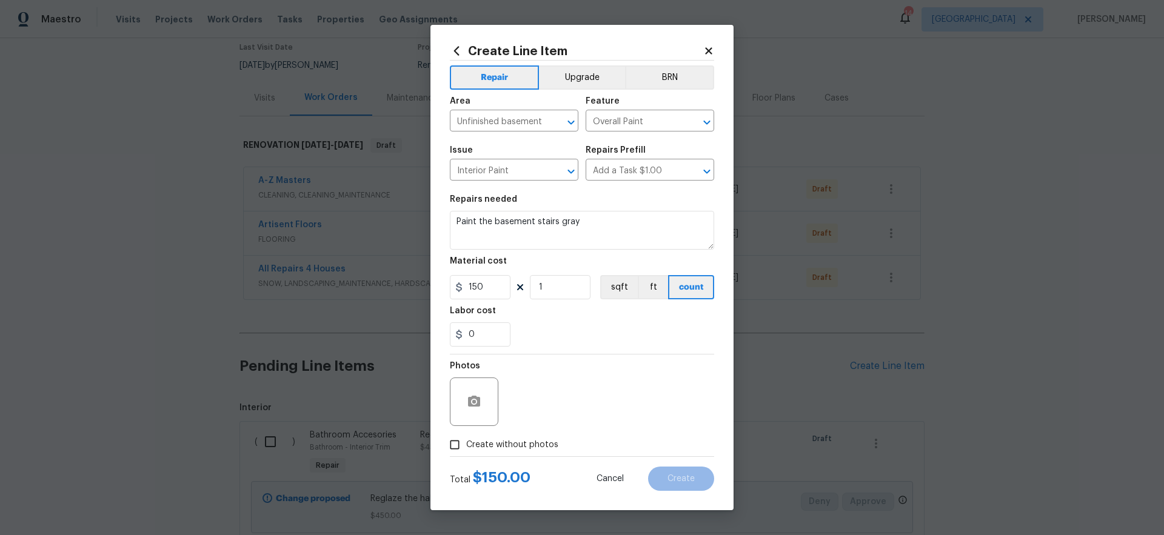
click at [529, 444] on span "Create without photos" at bounding box center [512, 445] width 92 height 13
click at [466, 444] on input "Create without photos" at bounding box center [454, 445] width 23 height 23
click at [614, 401] on textarea at bounding box center [611, 402] width 206 height 49
click at [680, 478] on span "Create" at bounding box center [681, 479] width 27 height 9
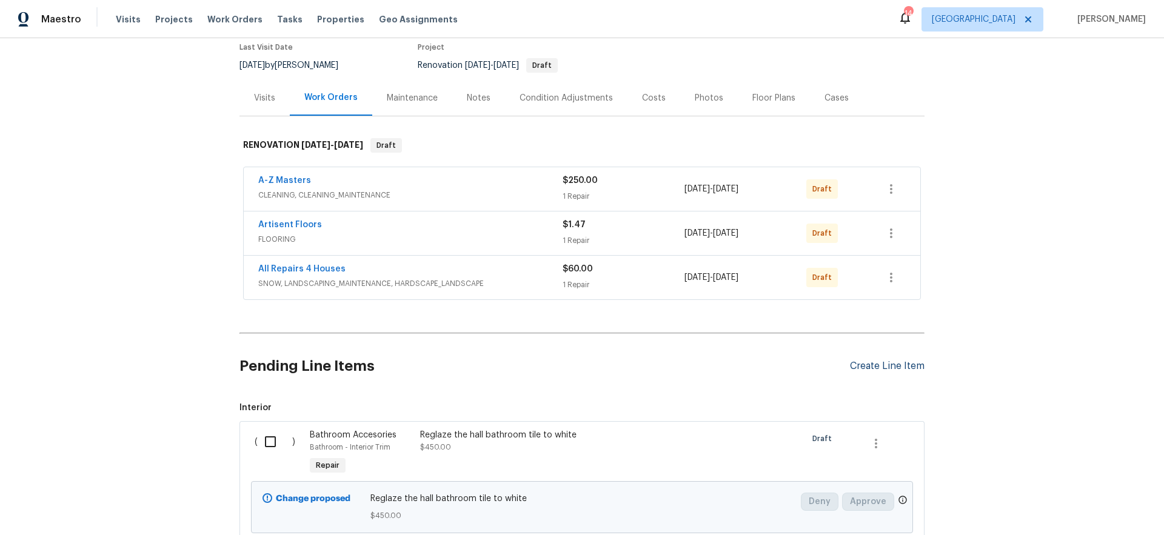
click at [890, 367] on div "Create Line Item" at bounding box center [887, 367] width 75 height 12
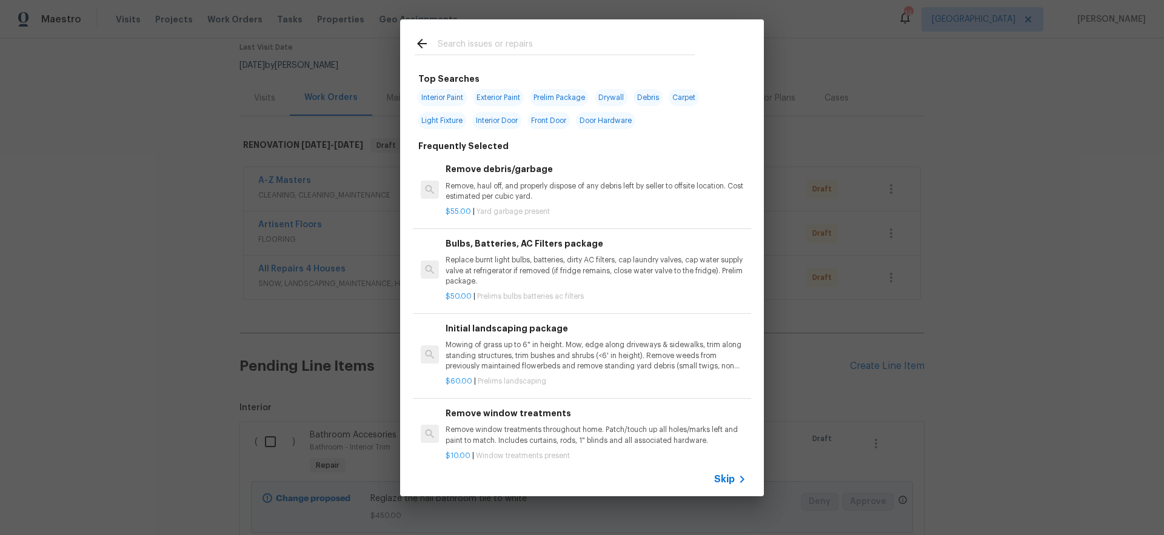
click at [728, 481] on span "Skip" at bounding box center [724, 480] width 21 height 12
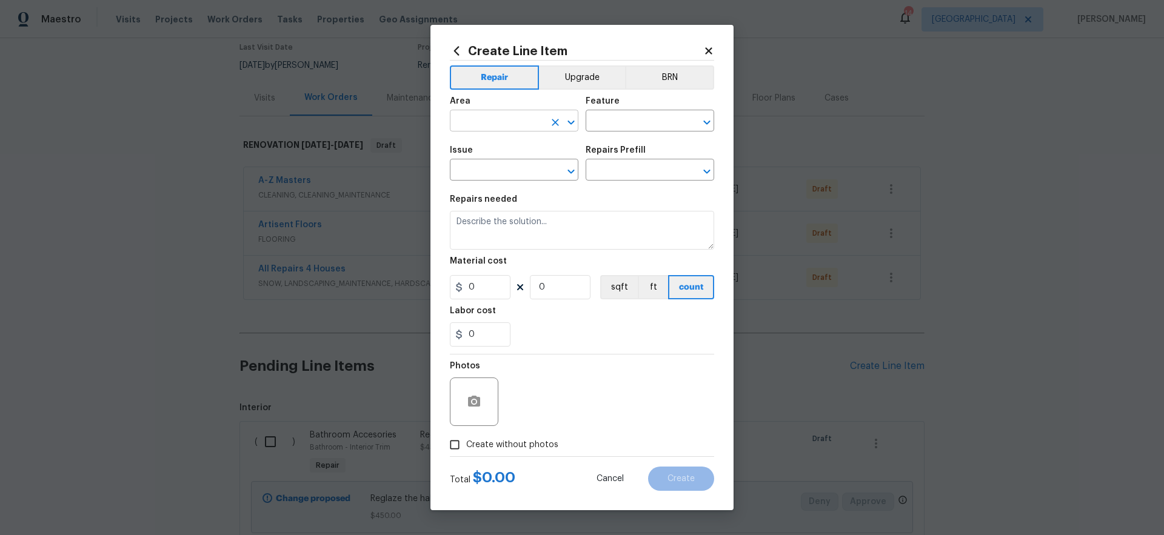
click at [481, 129] on input "text" at bounding box center [497, 122] width 95 height 19
click at [534, 167] on li "Unfinished basement" at bounding box center [514, 169] width 129 height 20
click at [622, 122] on input "text" at bounding box center [633, 122] width 95 height 19
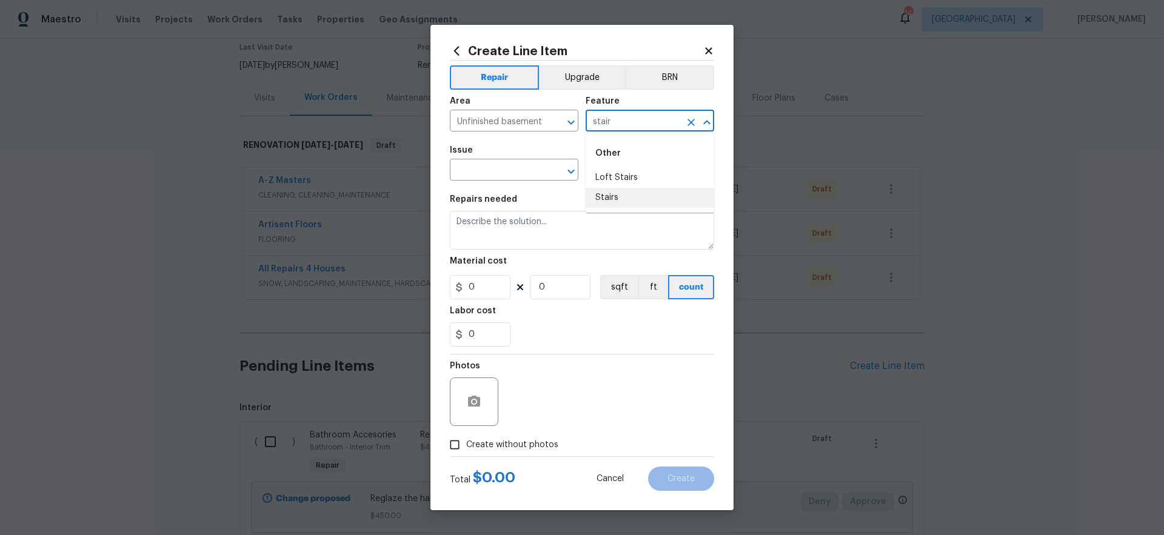
click at [614, 196] on li "Stairs" at bounding box center [650, 198] width 129 height 20
click at [513, 169] on input "text" at bounding box center [497, 171] width 95 height 19
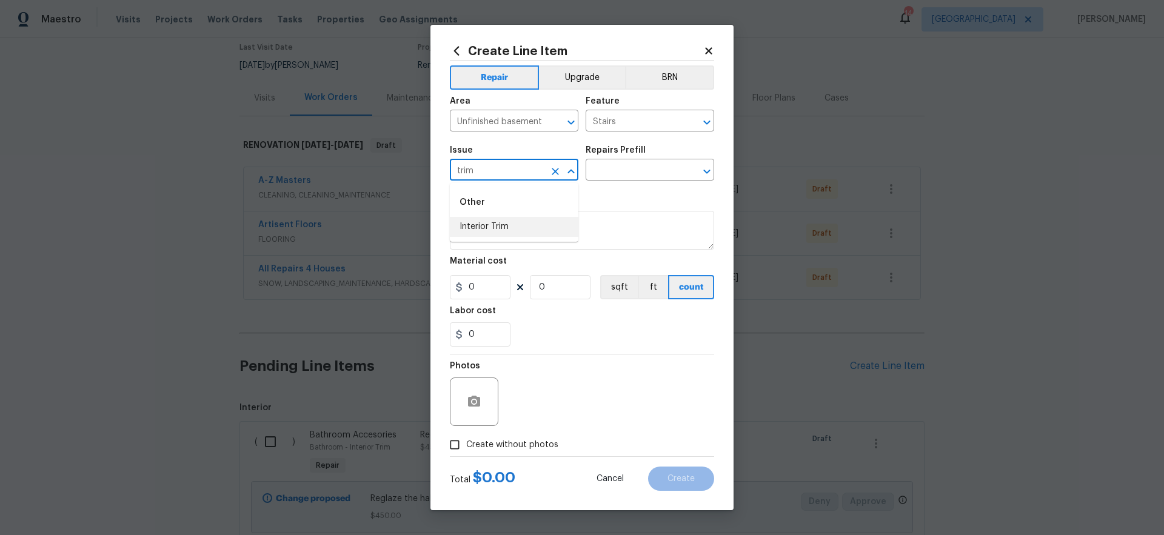
click at [496, 230] on li "Interior Trim" at bounding box center [514, 227] width 129 height 20
click at [631, 175] on input "text" at bounding box center [633, 171] width 95 height 19
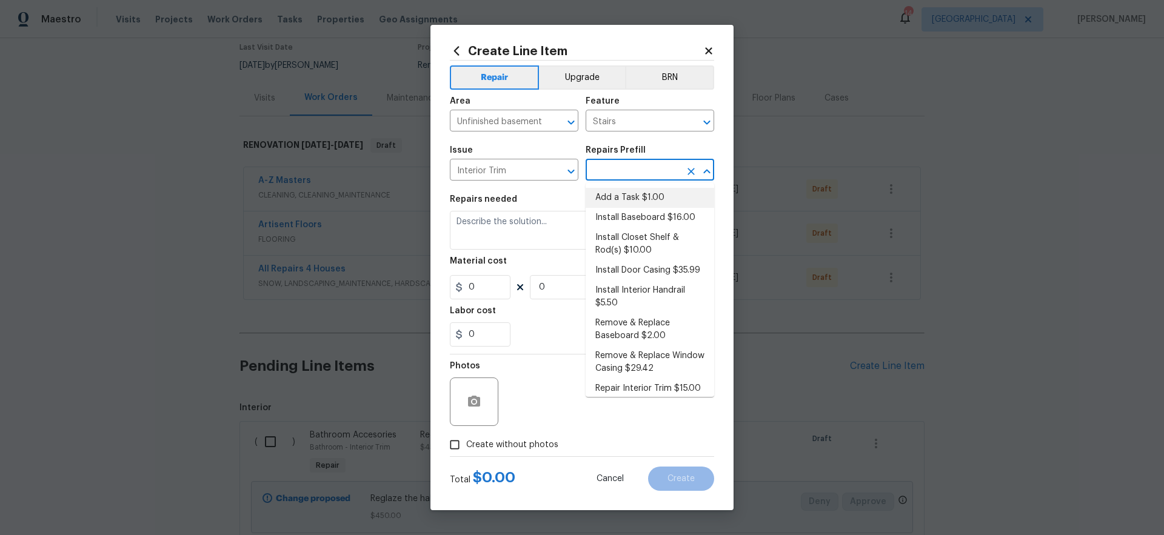
click at [624, 198] on li "Add a Task $1.00" at bounding box center [650, 198] width 129 height 20
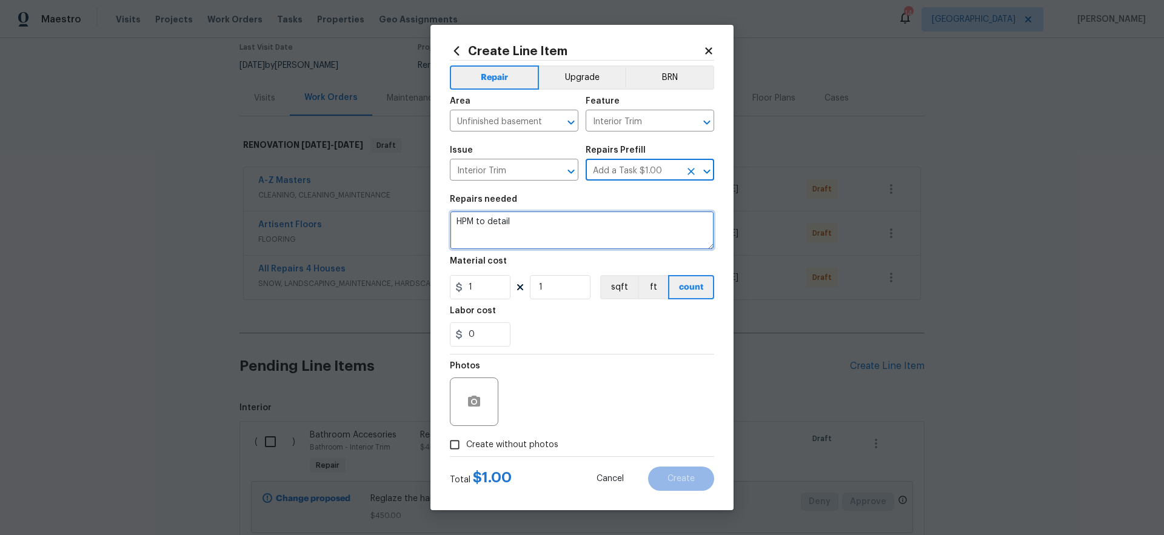
drag, startPoint x: 503, startPoint y: 226, endPoint x: 267, endPoint y: 195, distance: 237.8
click at [278, 197] on div "Create Line Item Repair Upgrade BRN Area Unfinished basement ​ Feature Interior…" at bounding box center [582, 267] width 1164 height 535
click at [455, 220] on textarea "Install cattle guard along the basement stairwell. Install handrail." at bounding box center [582, 230] width 264 height 39
click at [662, 221] on textarea "1) Install cattle guard along the basement stairwell. Install handrail." at bounding box center [582, 230] width 264 height 39
click at [512, 232] on textarea "1) Install cattle guard along the basement stairwell. 2) Install handrail." at bounding box center [582, 230] width 264 height 39
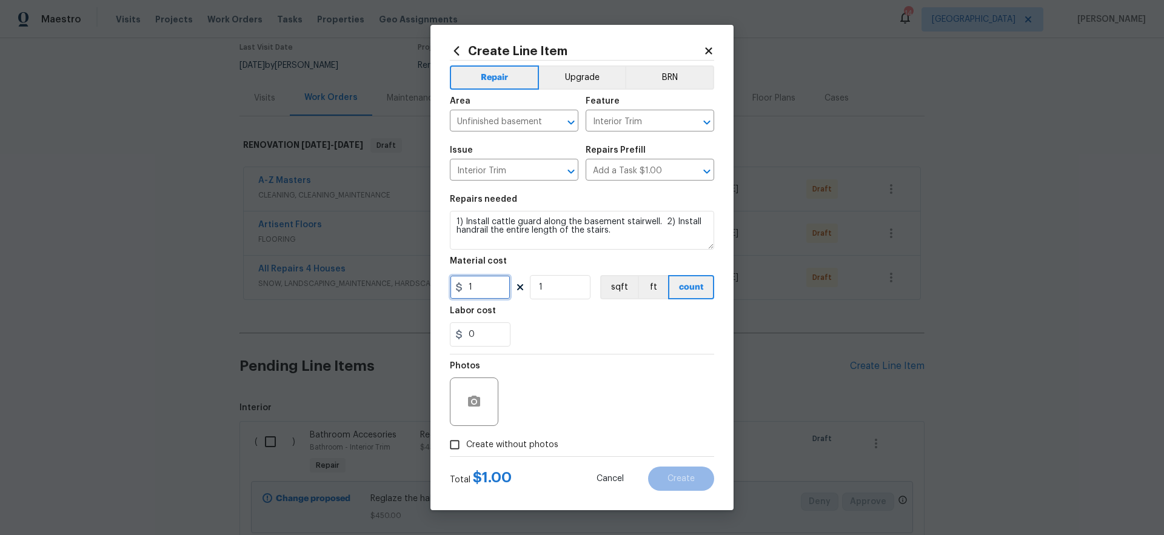
drag, startPoint x: 487, startPoint y: 286, endPoint x: 446, endPoint y: 287, distance: 40.6
click at [446, 287] on div "Create Line Item Repair Upgrade BRN Area Unfinished basement ​ Feature Interior…" at bounding box center [582, 268] width 303 height 486
click at [611, 335] on div "0" at bounding box center [582, 335] width 264 height 24
click at [516, 446] on span "Create without photos" at bounding box center [512, 445] width 92 height 13
click at [466, 446] on input "Create without photos" at bounding box center [454, 445] width 23 height 23
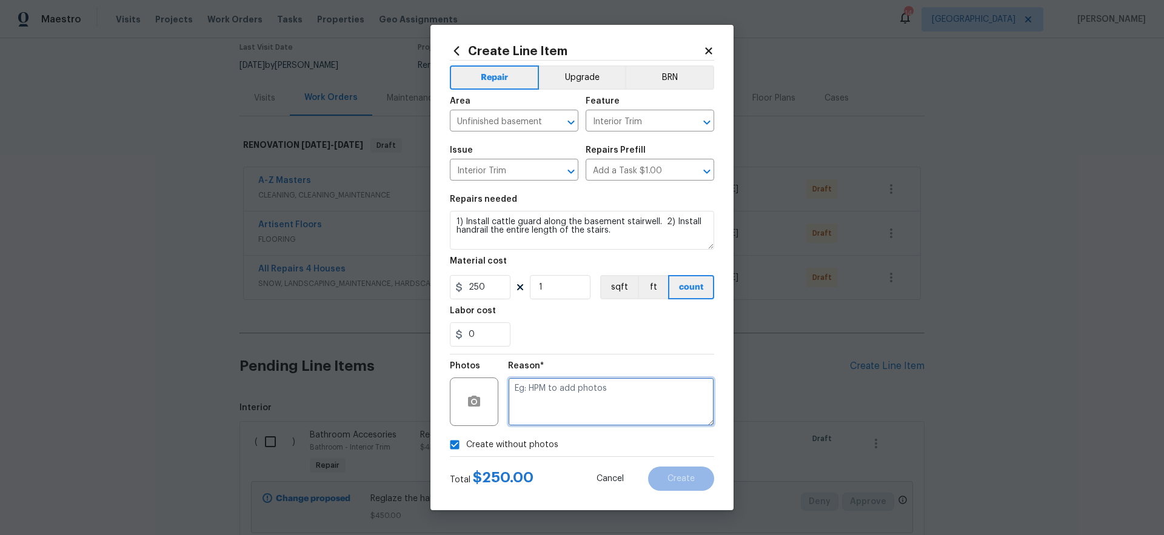
click at [582, 404] on textarea at bounding box center [611, 402] width 206 height 49
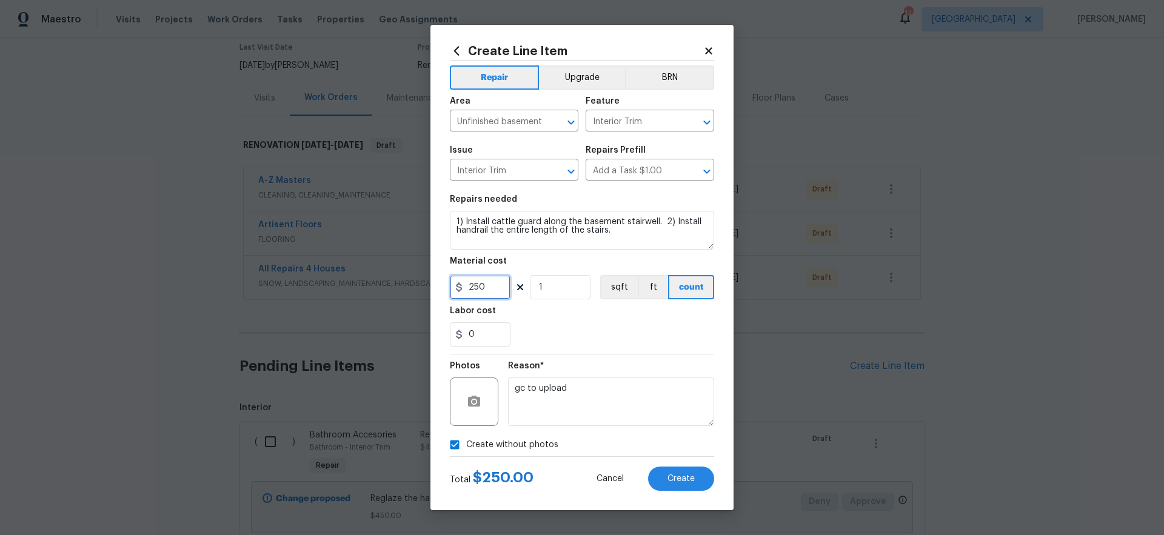
drag, startPoint x: 481, startPoint y: 283, endPoint x: 396, endPoint y: 273, distance: 86.0
click at [395, 273] on div "Create Line Item Repair Upgrade BRN Area Unfinished basement ​ Feature Interior…" at bounding box center [582, 267] width 1164 height 535
click at [605, 331] on div "0" at bounding box center [582, 335] width 264 height 24
click at [686, 480] on span "Create" at bounding box center [681, 479] width 27 height 9
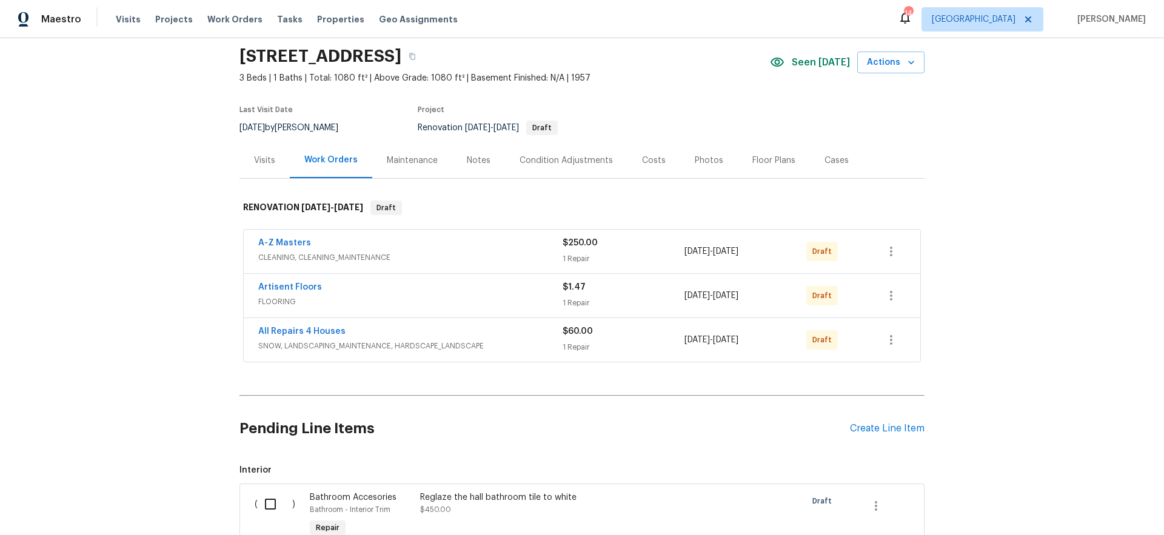
scroll to position [0, 0]
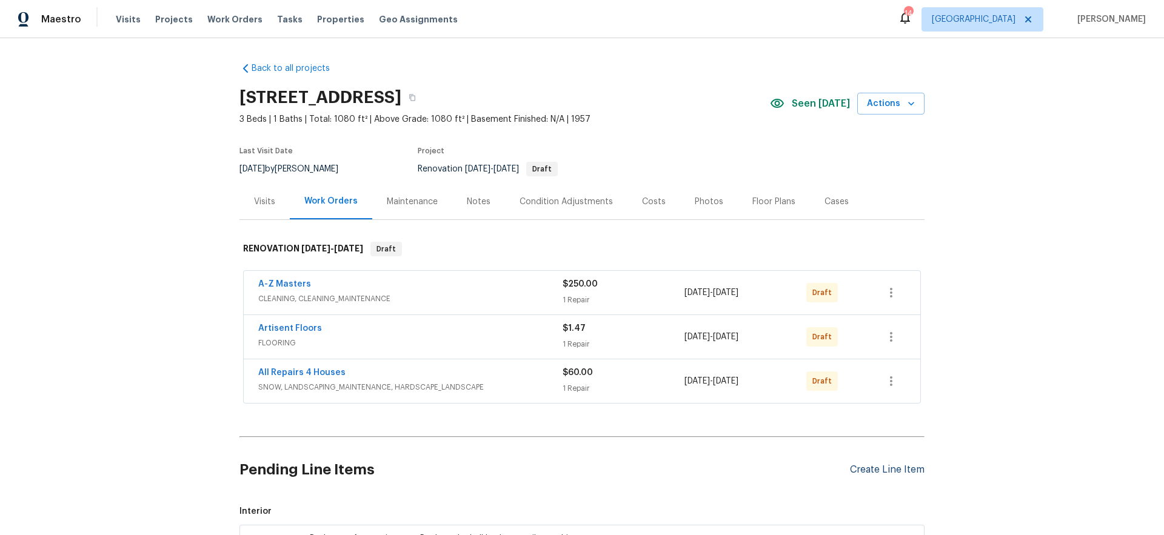
click at [891, 469] on div "Create Line Item" at bounding box center [887, 470] width 75 height 12
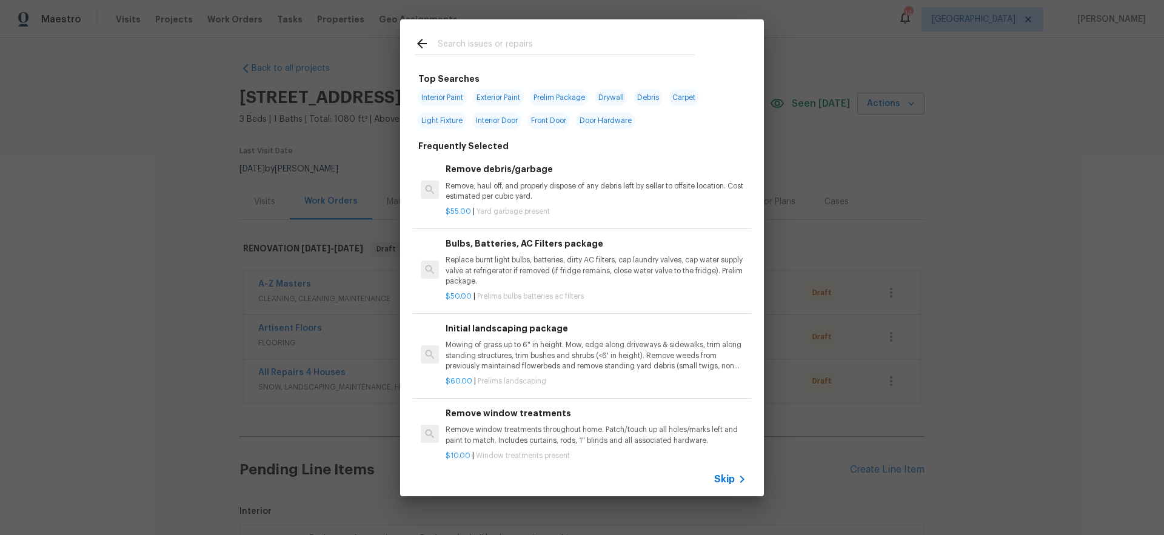
click at [731, 480] on span "Skip" at bounding box center [724, 480] width 21 height 12
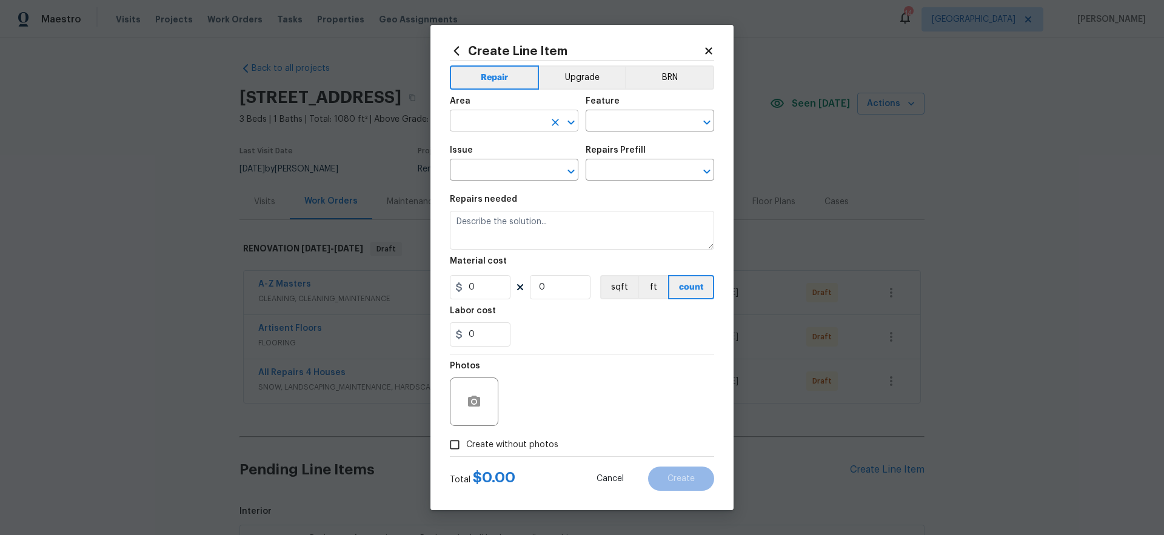
click at [497, 121] on input "text" at bounding box center [497, 122] width 95 height 19
click at [521, 147] on li "Bathroom" at bounding box center [514, 149] width 129 height 20
click at [617, 126] on input "text" at bounding box center [633, 122] width 95 height 19
click at [623, 178] on li "Walls and Ceiling" at bounding box center [650, 178] width 129 height 20
click at [519, 168] on input "text" at bounding box center [497, 171] width 95 height 19
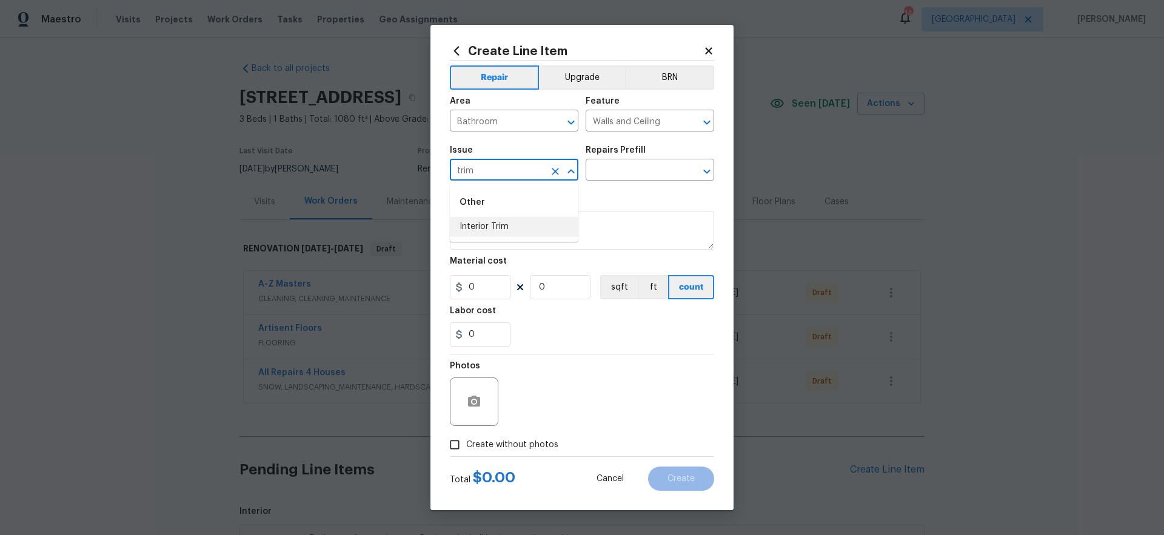
click at [509, 230] on li "Interior Trim" at bounding box center [514, 227] width 129 height 20
click at [605, 172] on input "text" at bounding box center [633, 171] width 95 height 19
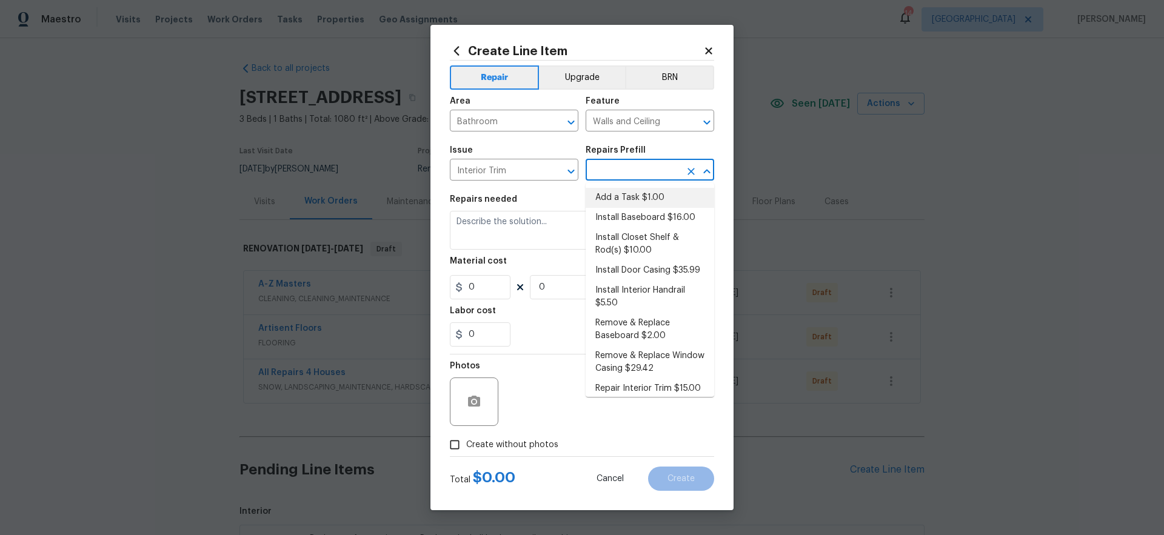
click at [640, 195] on li "Add a Task $1.00" at bounding box center [650, 198] width 129 height 20
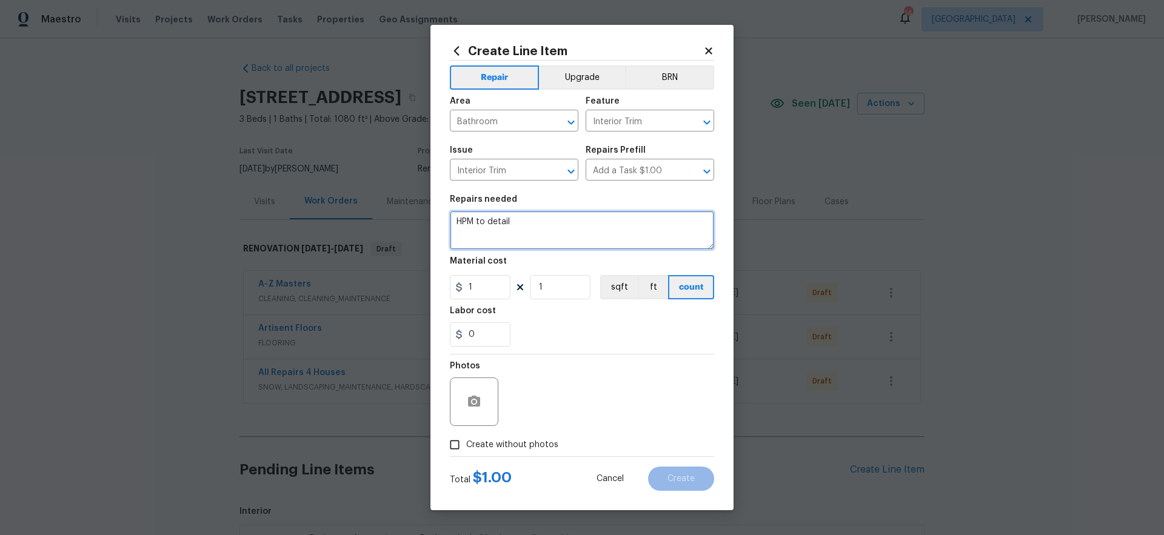
drag, startPoint x: 430, startPoint y: 200, endPoint x: 360, endPoint y: 181, distance: 72.4
click at [370, 184] on div "Create Line Item Repair Upgrade BRN Area Bathroom ​ Feature Interior Trim ​ Iss…" at bounding box center [582, 267] width 1164 height 535
drag, startPoint x: 500, startPoint y: 287, endPoint x: 388, endPoint y: 285, distance: 112.2
click at [386, 282] on div "Create Line Item Repair Upgrade BRN Area Bathroom ​ Feature Interior Trim ​ Iss…" at bounding box center [582, 267] width 1164 height 535
click at [611, 336] on div "0" at bounding box center [582, 335] width 264 height 24
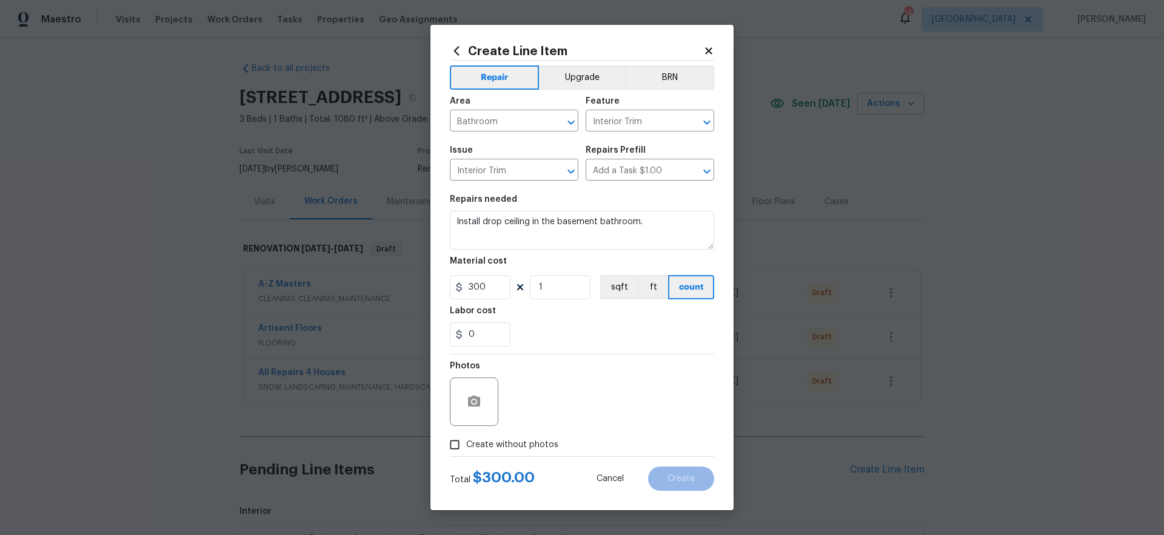
click at [532, 443] on span "Create without photos" at bounding box center [512, 445] width 92 height 13
click at [466, 443] on input "Create without photos" at bounding box center [454, 445] width 23 height 23
click at [613, 401] on textarea at bounding box center [611, 402] width 206 height 49
click at [699, 481] on button "Create" at bounding box center [681, 479] width 66 height 24
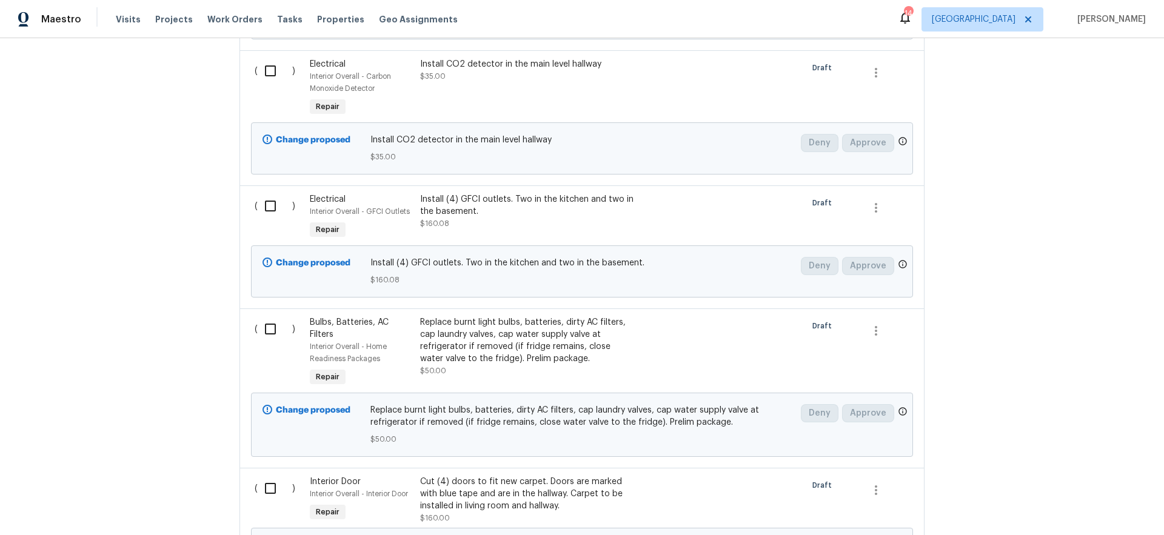
scroll to position [1127, 0]
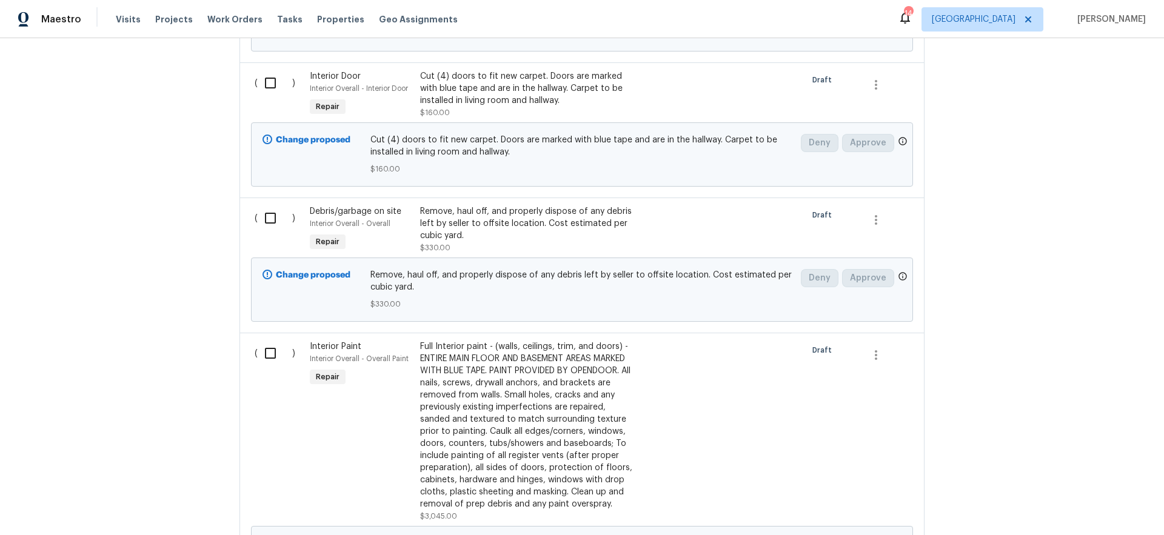
click at [514, 221] on div "Remove, haul off, and properly dispose of any debris left by seller to offsite …" at bounding box center [526, 224] width 213 height 36
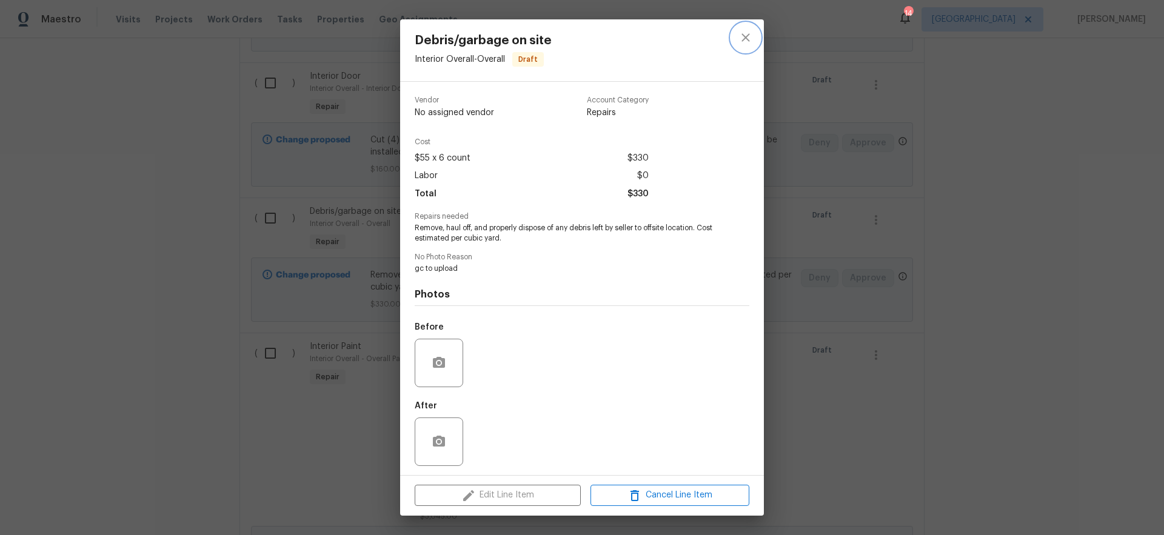
click at [748, 39] on icon "close" at bounding box center [746, 37] width 8 height 8
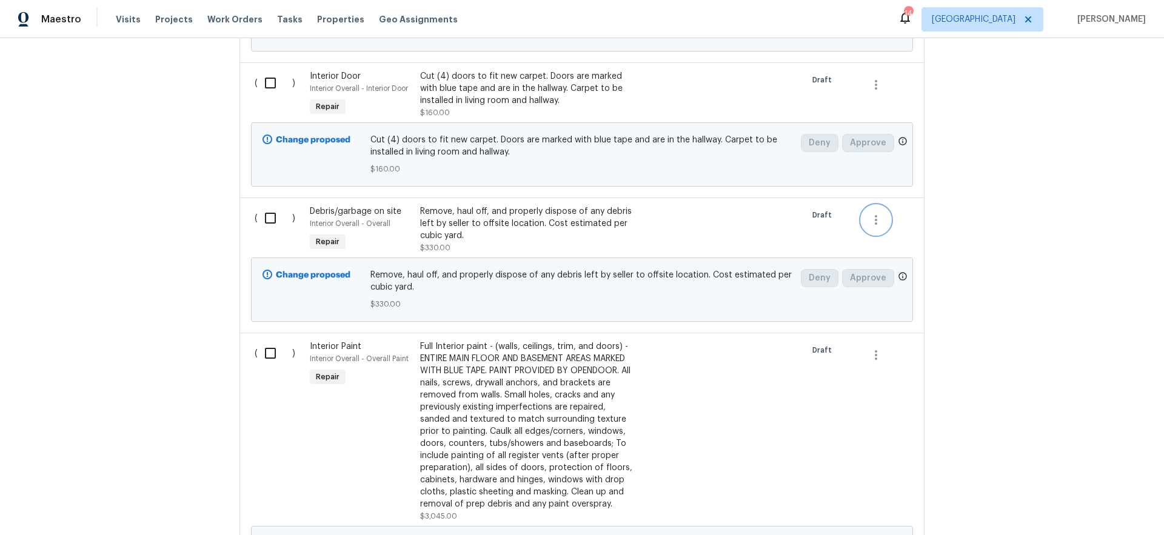
click at [872, 222] on icon "button" at bounding box center [876, 220] width 15 height 15
click at [876, 223] on li "Cancel" at bounding box center [880, 220] width 47 height 20
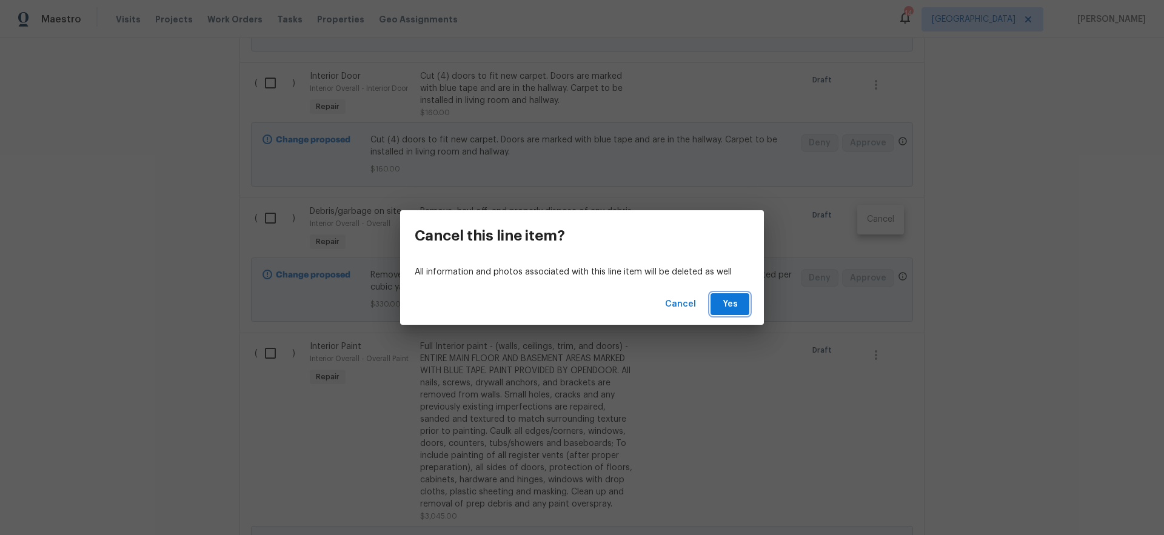
click at [737, 307] on span "Yes" at bounding box center [729, 304] width 19 height 15
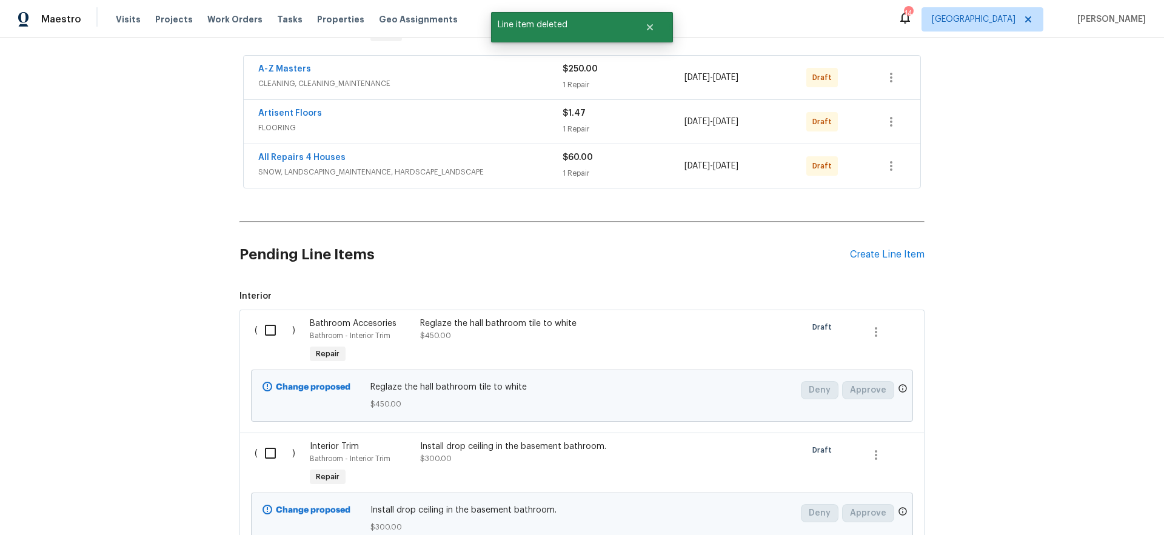
scroll to position [214, 0]
click at [890, 255] on div "Create Line Item" at bounding box center [887, 256] width 75 height 12
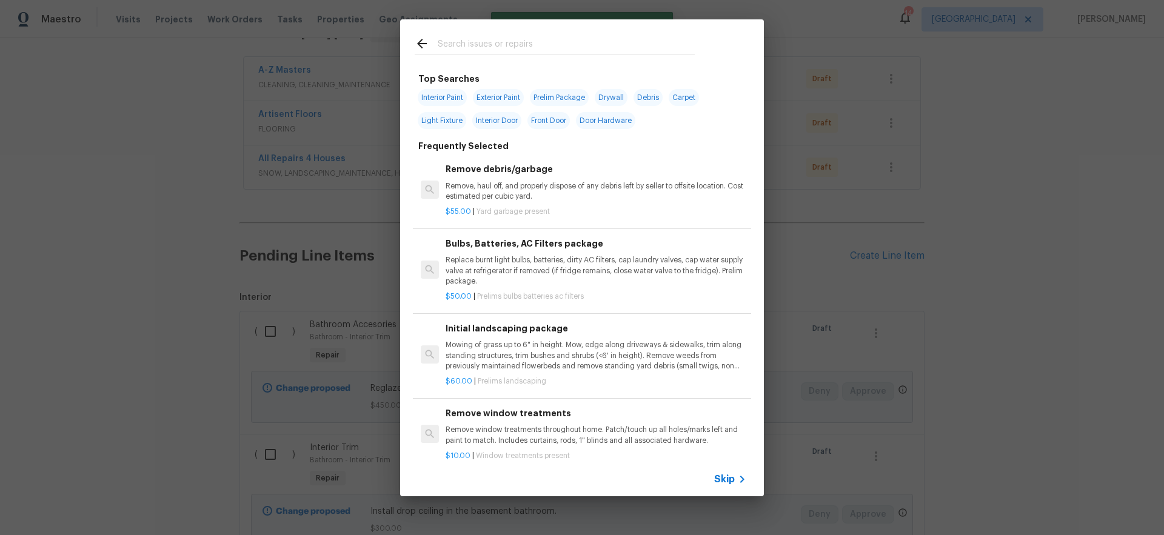
click at [728, 481] on span "Skip" at bounding box center [724, 480] width 21 height 12
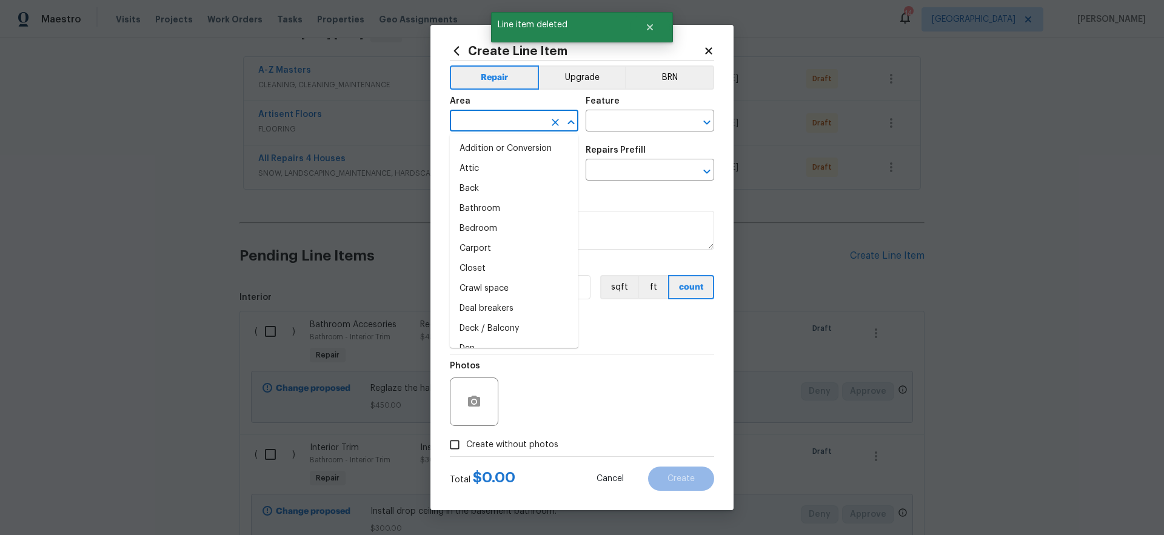
click at [489, 121] on input "text" at bounding box center [497, 122] width 95 height 19
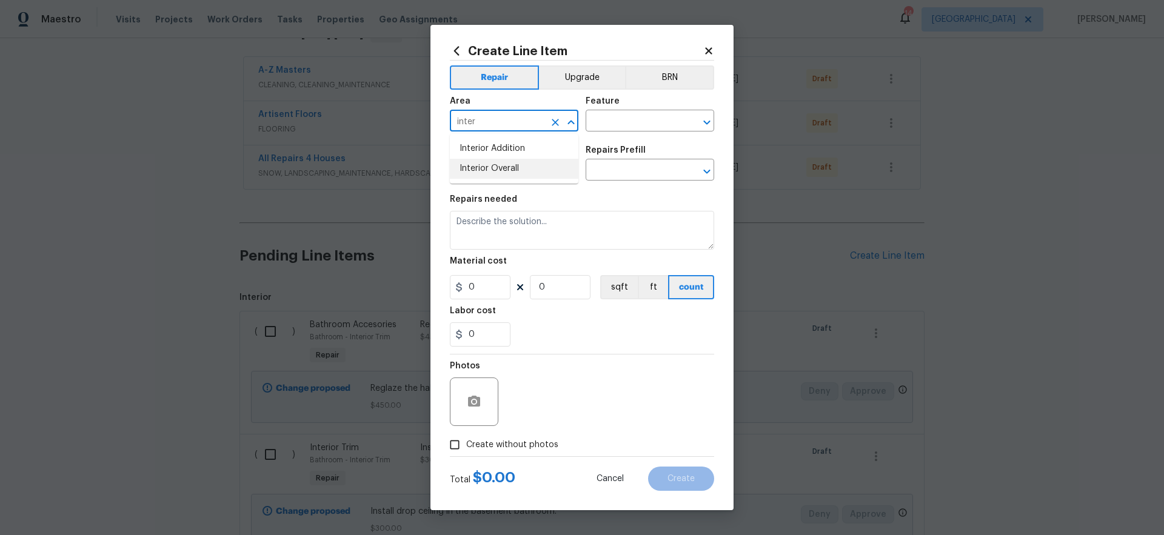
click at [506, 163] on li "Interior Overall" at bounding box center [514, 169] width 129 height 20
click at [623, 120] on input "text" at bounding box center [633, 122] width 95 height 19
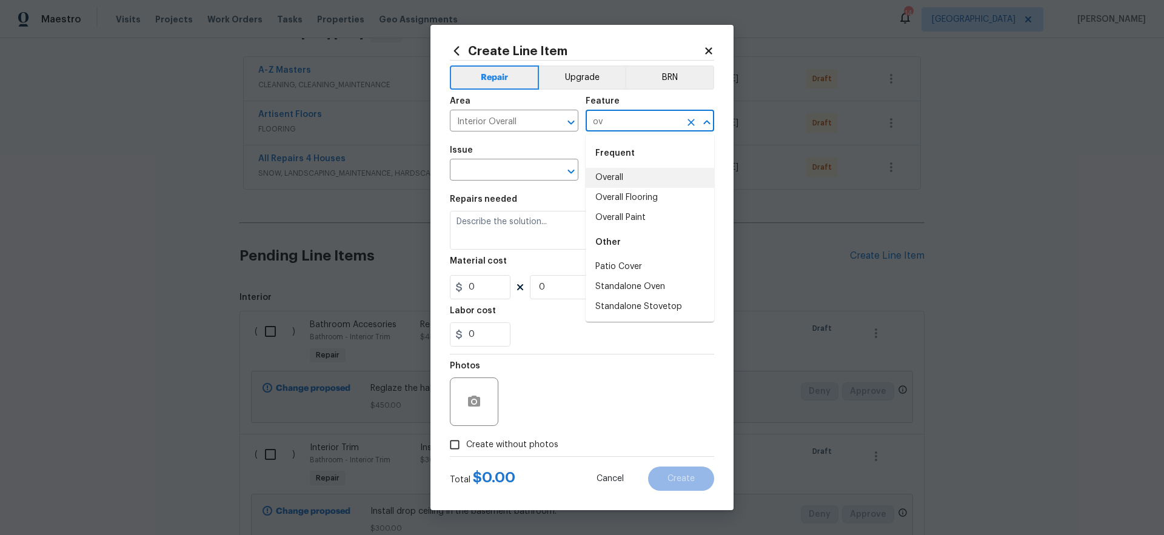
click at [611, 176] on li "Overall" at bounding box center [650, 178] width 129 height 20
click at [522, 175] on input "text" at bounding box center [497, 171] width 95 height 19
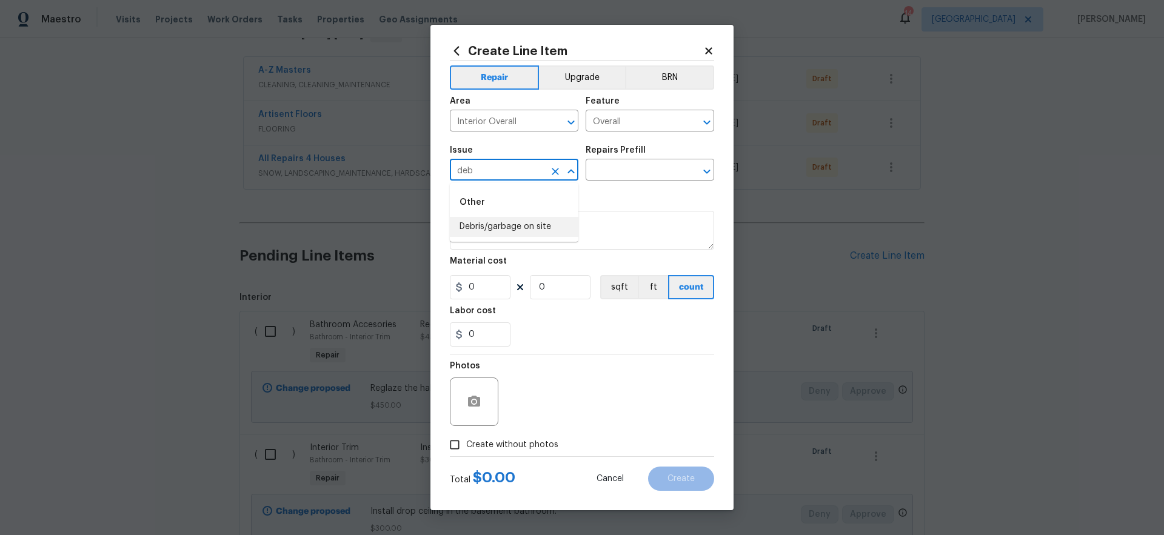
drag, startPoint x: 534, startPoint y: 229, endPoint x: 567, endPoint y: 213, distance: 36.9
click at [534, 229] on li "Debris/garbage on site" at bounding box center [514, 227] width 129 height 20
click at [624, 172] on input "text" at bounding box center [633, 171] width 95 height 19
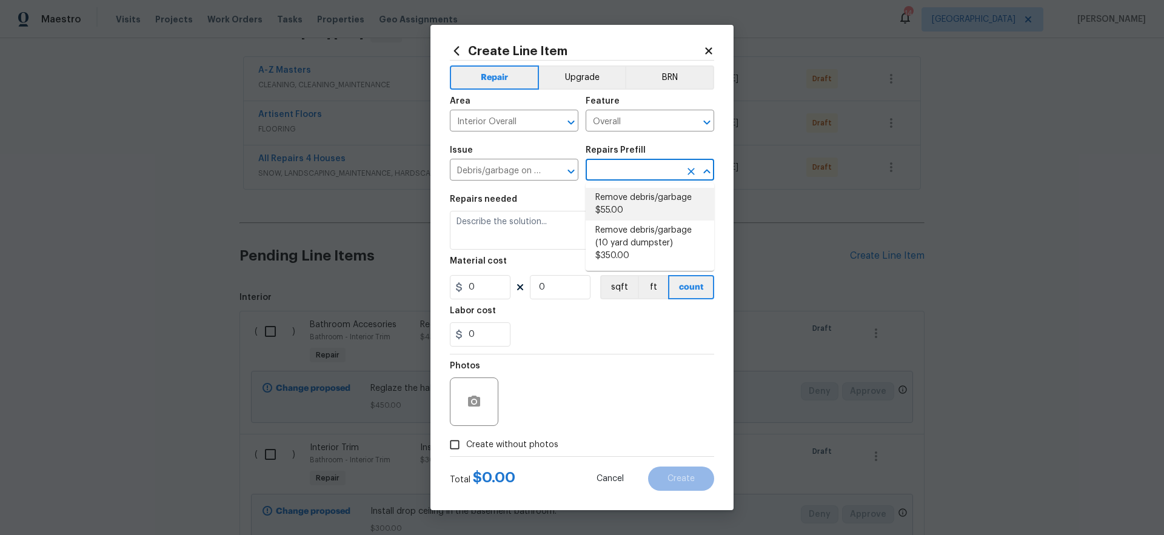
click at [619, 197] on li "Remove debris/garbage $55.00" at bounding box center [650, 204] width 129 height 33
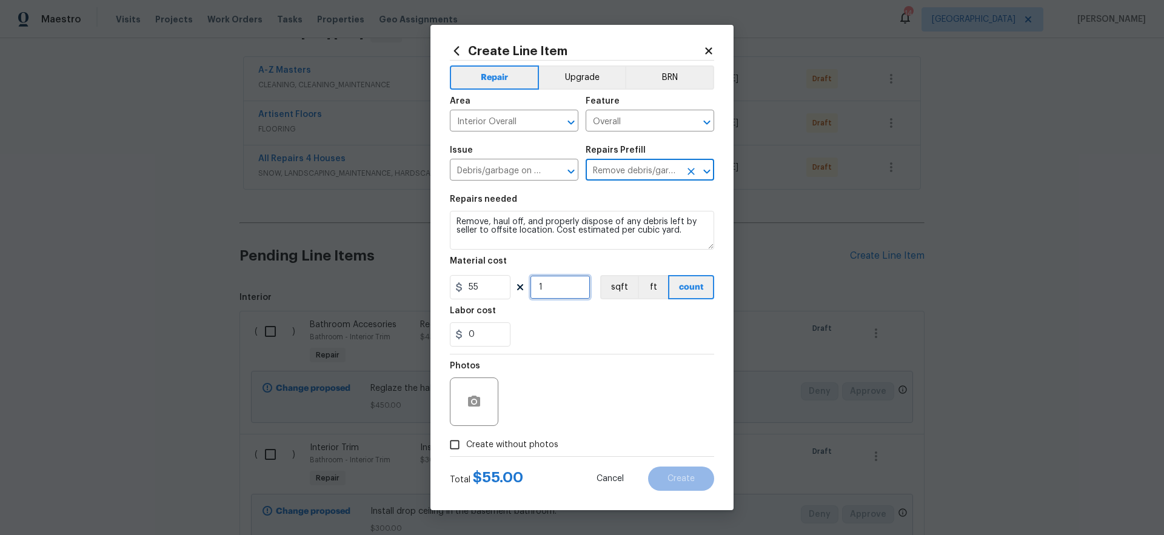
drag, startPoint x: 555, startPoint y: 287, endPoint x: 514, endPoint y: 288, distance: 40.6
click at [514, 287] on div "55 1 sqft ft count" at bounding box center [582, 287] width 264 height 24
drag, startPoint x: 515, startPoint y: 283, endPoint x: 508, endPoint y: 293, distance: 11.8
click at [506, 286] on div "55 8 sqft ft count" at bounding box center [582, 287] width 264 height 24
click at [611, 400] on div "Photos" at bounding box center [582, 394] width 264 height 79
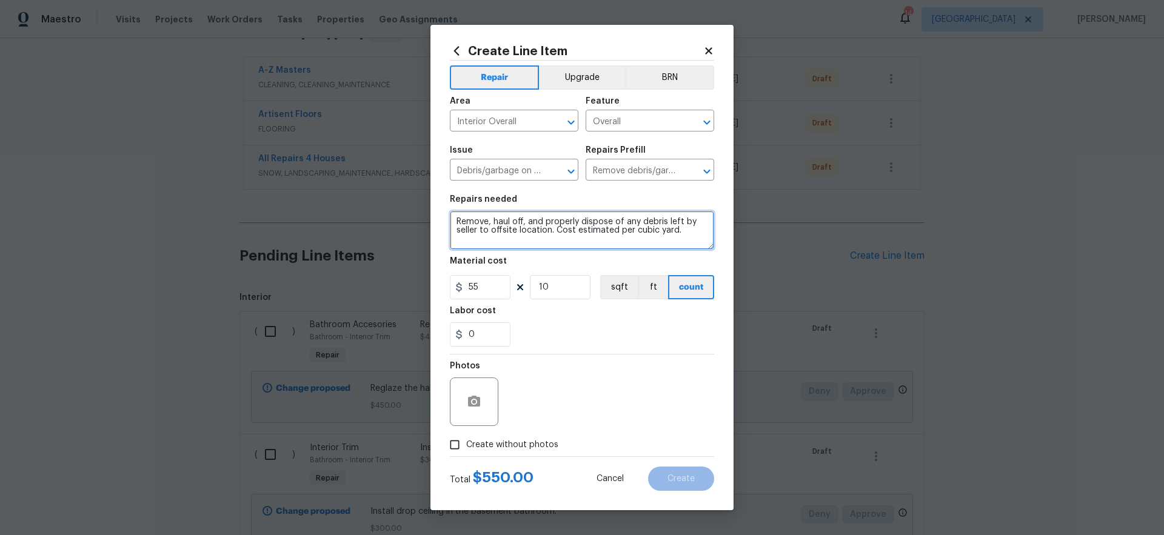
drag, startPoint x: 685, startPoint y: 229, endPoint x: 341, endPoint y: 164, distance: 349.8
click at [346, 172] on div "Create Line Item Repair Upgrade BRN Area Interior Overall ​ Feature Overall ​ I…" at bounding box center [582, 267] width 1164 height 535
click at [541, 444] on span "Create without photos" at bounding box center [512, 445] width 92 height 13
click at [466, 444] on input "Create without photos" at bounding box center [454, 445] width 23 height 23
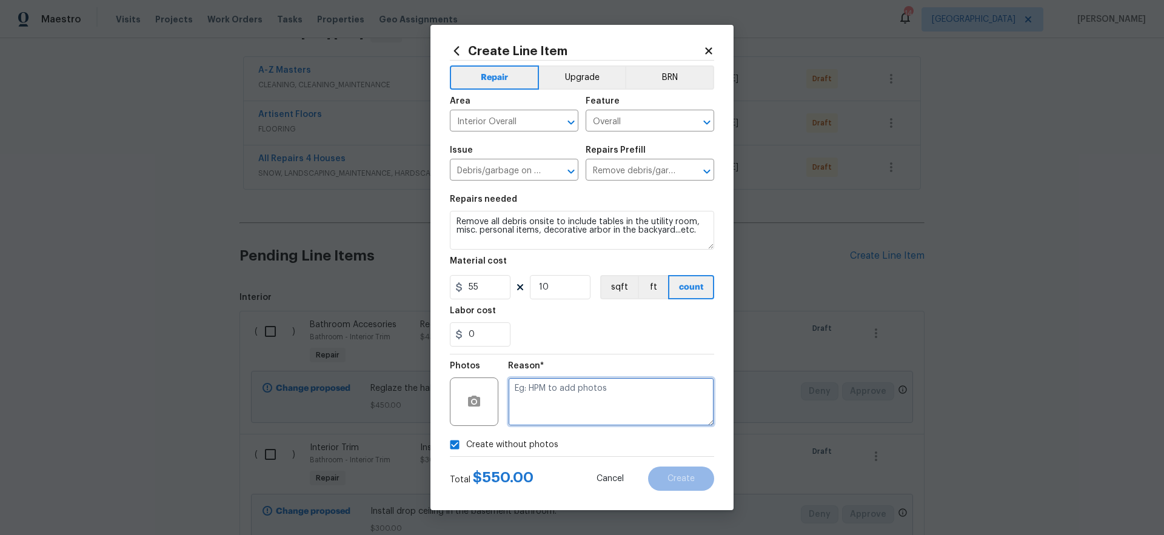
click at [595, 413] on textarea at bounding box center [611, 402] width 206 height 49
click at [677, 483] on span "Create" at bounding box center [681, 479] width 27 height 9
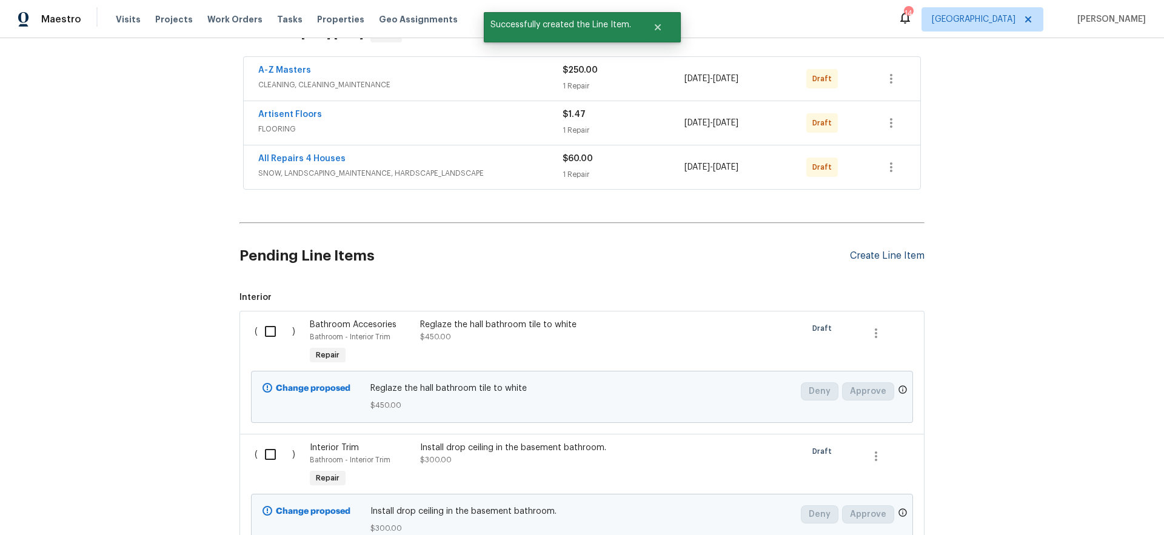
click at [888, 255] on div "Create Line Item" at bounding box center [887, 256] width 75 height 12
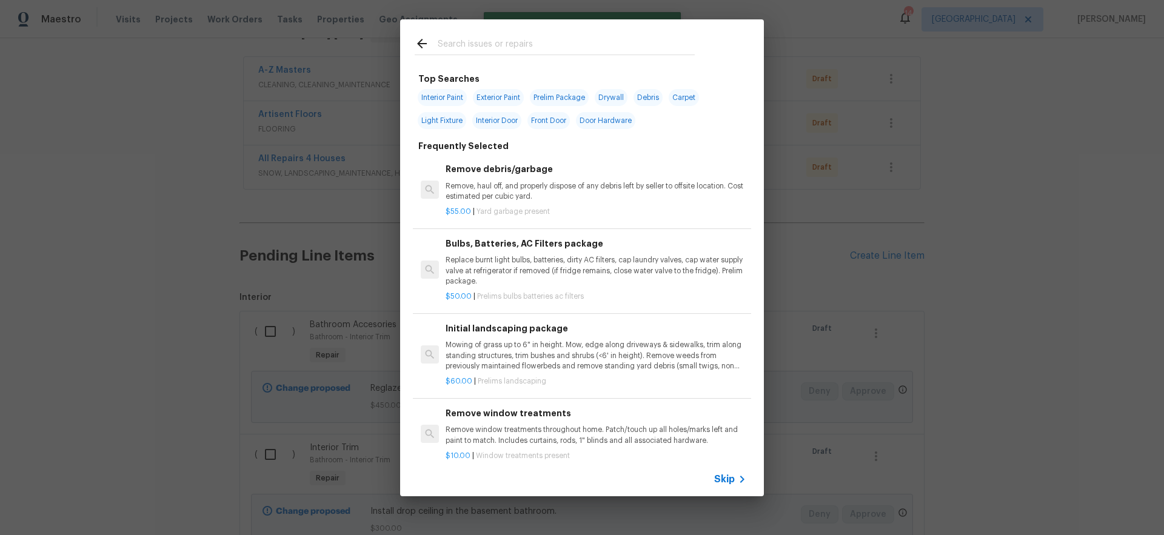
click at [724, 475] on span "Skip" at bounding box center [724, 480] width 21 height 12
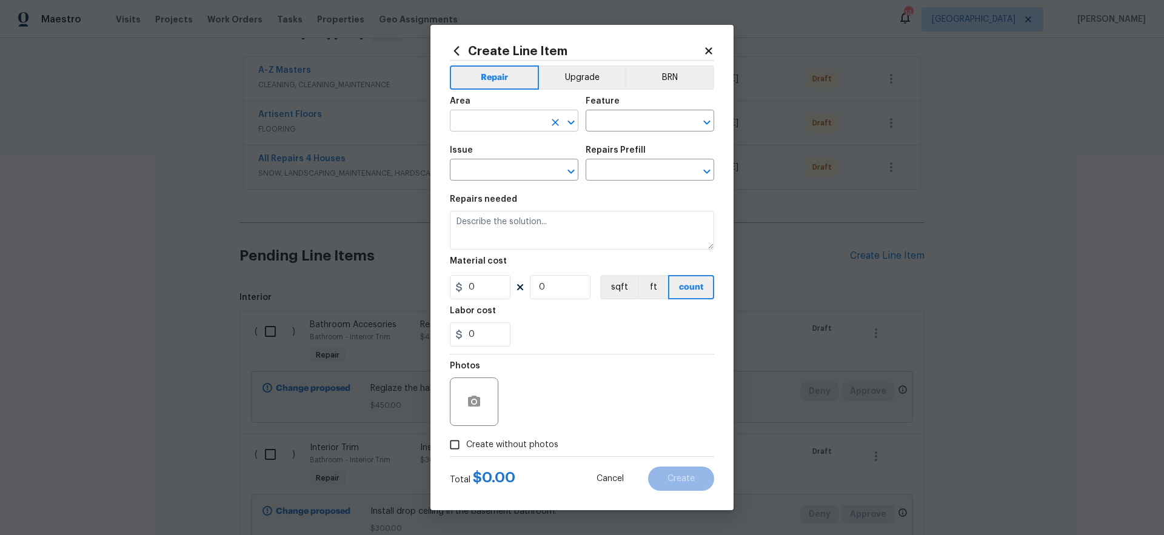
click at [518, 121] on input "text" at bounding box center [497, 122] width 95 height 19
click at [532, 168] on li "Unfinished basement" at bounding box center [514, 169] width 129 height 20
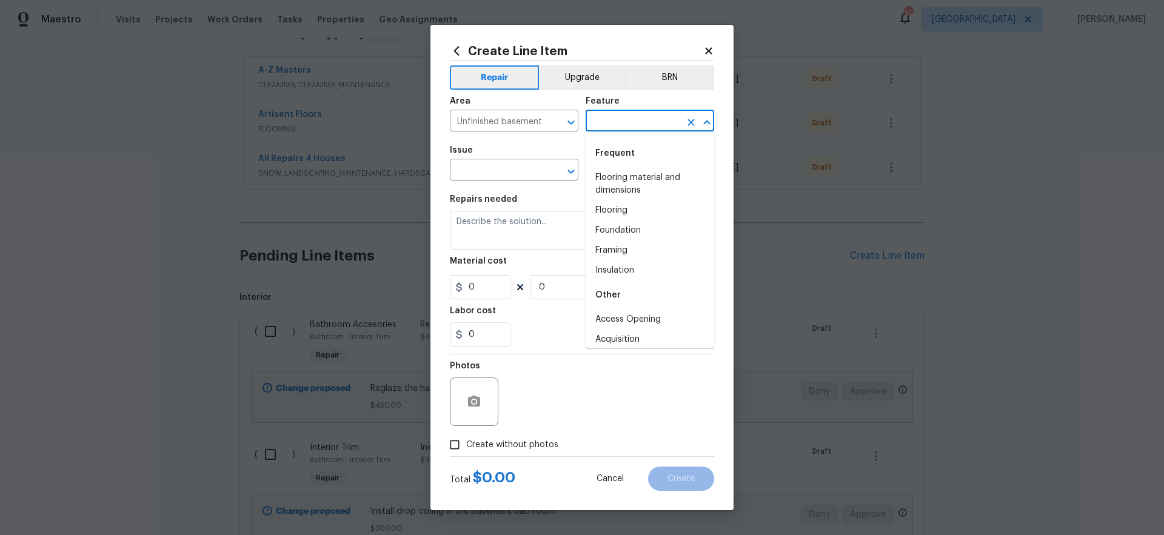
click at [620, 126] on input "text" at bounding box center [633, 122] width 95 height 19
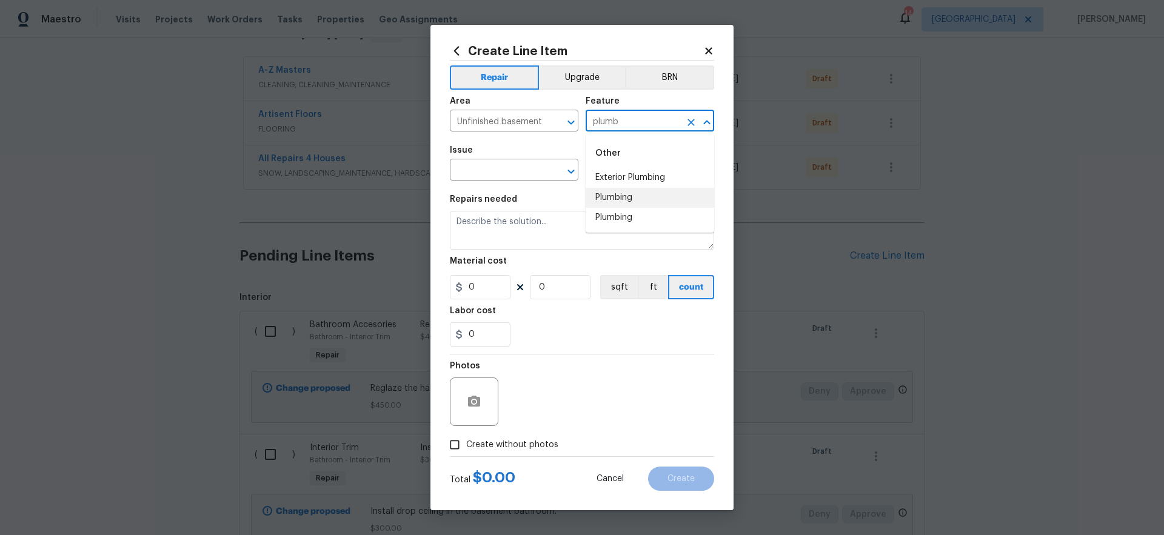
click at [627, 200] on li "Plumbing" at bounding box center [650, 198] width 129 height 20
click at [509, 168] on input "text" at bounding box center [497, 171] width 95 height 19
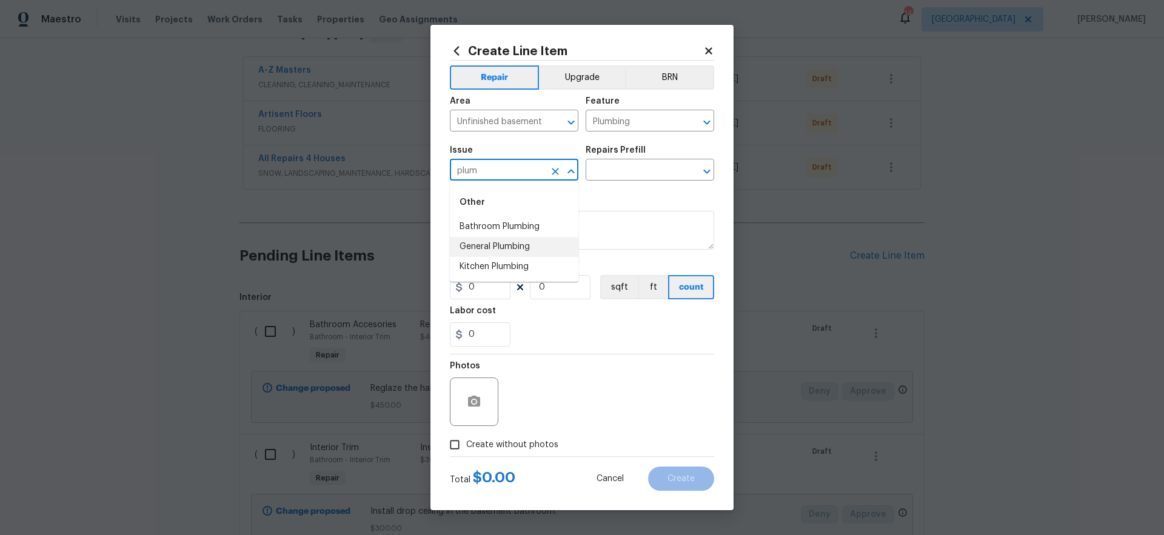
click at [517, 250] on li "General Plumbing" at bounding box center [514, 247] width 129 height 20
click at [631, 172] on input "text" at bounding box center [633, 171] width 95 height 19
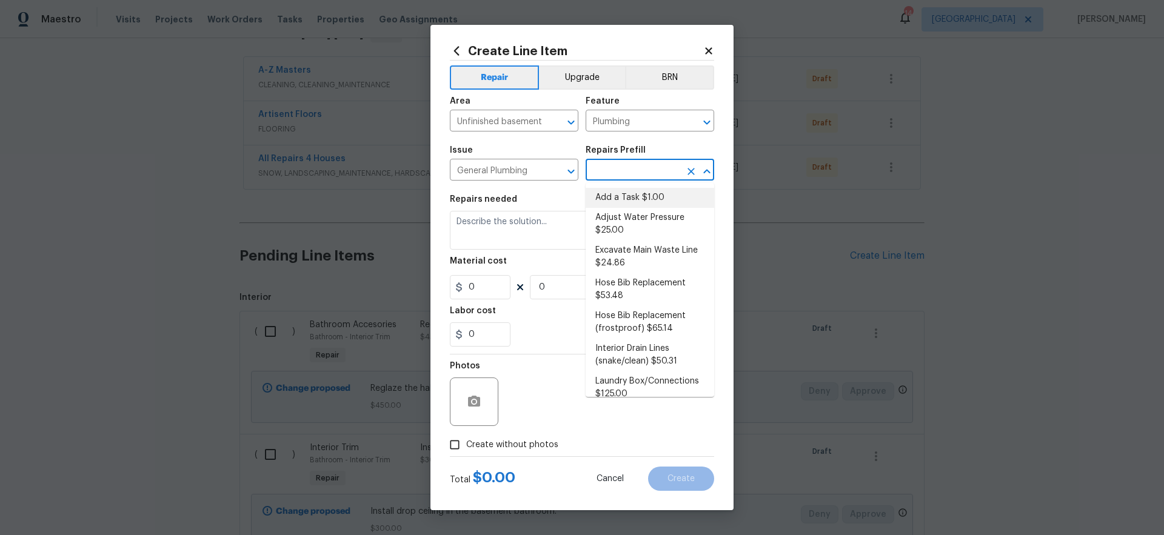
click at [630, 202] on li "Add a Task $1.00" at bounding box center [650, 198] width 129 height 20
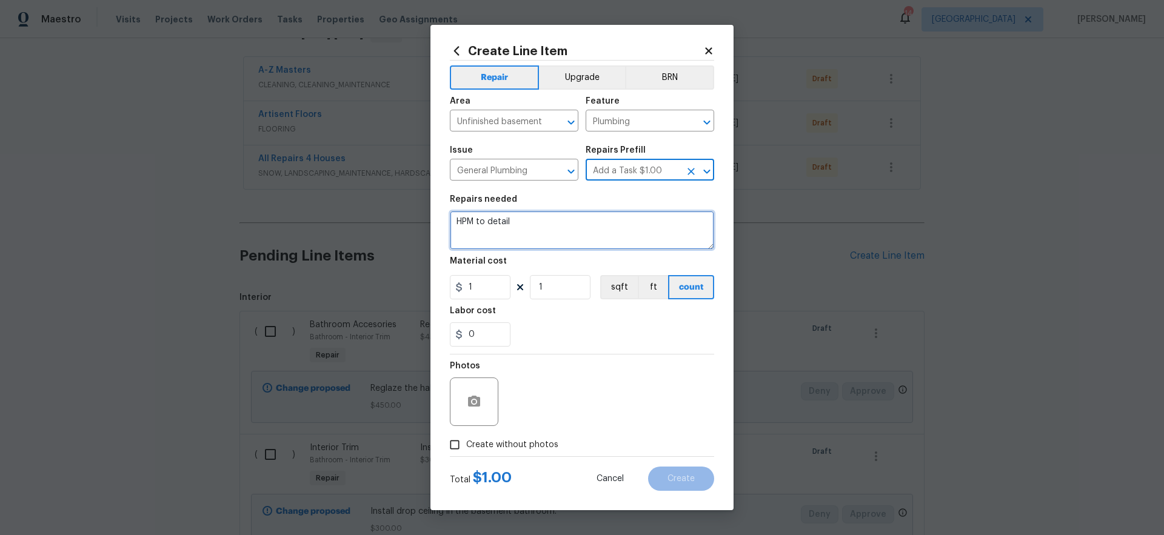
drag, startPoint x: 480, startPoint y: 209, endPoint x: 348, endPoint y: 169, distance: 137.9
click at [349, 170] on div "Create Line Item Repair Upgrade BRN Area Unfinished basement ​ Feature Plumbing…" at bounding box center [582, 267] width 1164 height 535
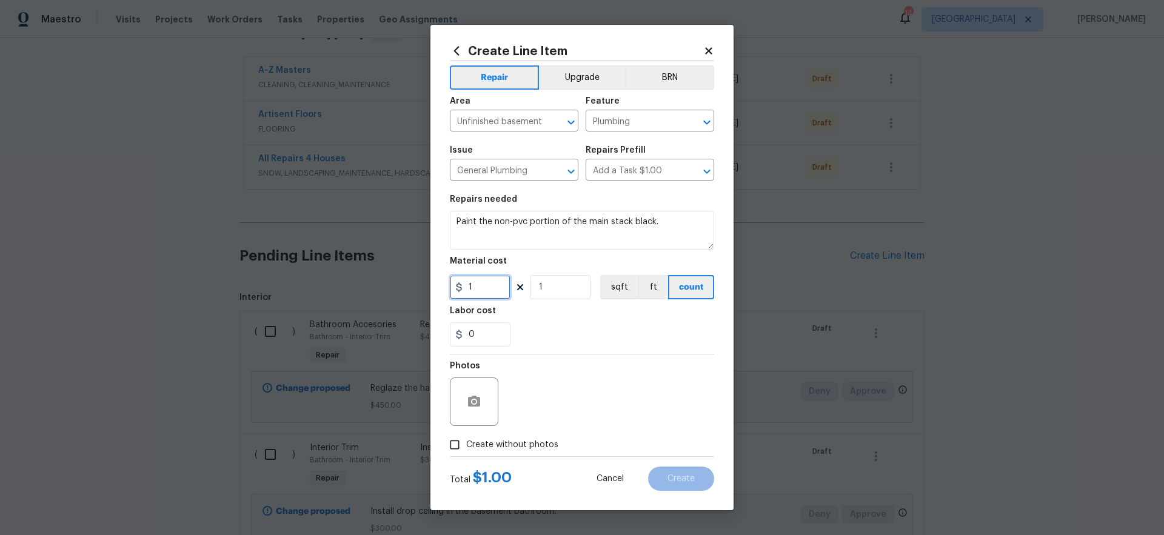
drag, startPoint x: 477, startPoint y: 289, endPoint x: 411, endPoint y: 289, distance: 66.7
click at [413, 289] on div "Create Line Item Repair Upgrade BRN Area Unfinished basement ​ Feature Plumbing…" at bounding box center [582, 267] width 1164 height 535
click at [584, 343] on div "0" at bounding box center [582, 335] width 264 height 24
click at [542, 452] on label "Create without photos" at bounding box center [500, 445] width 115 height 23
click at [466, 452] on input "Create without photos" at bounding box center [454, 445] width 23 height 23
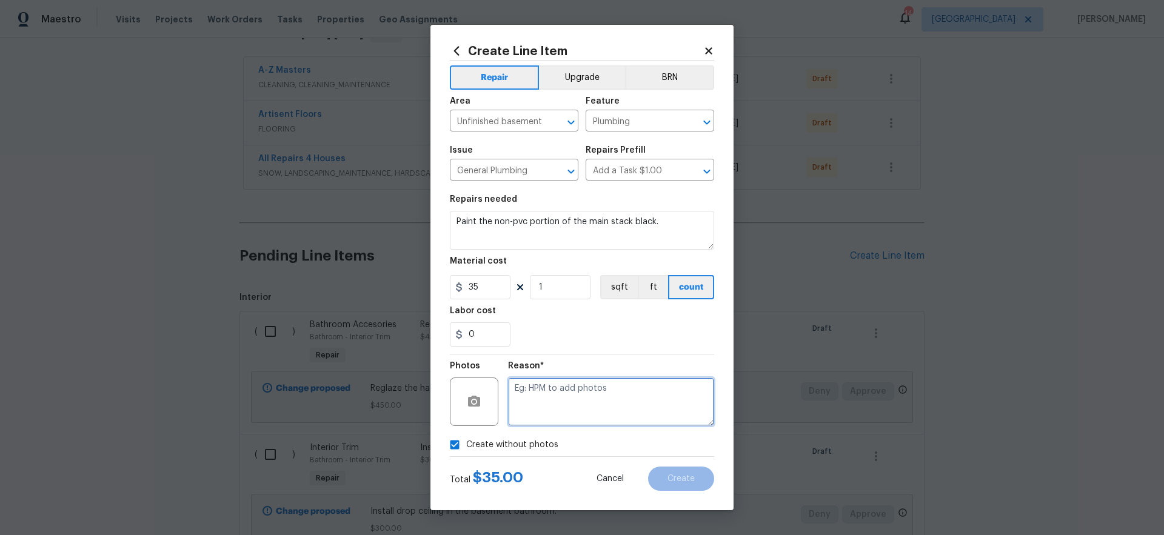
click at [603, 405] on textarea at bounding box center [611, 402] width 206 height 49
click at [686, 475] on span "Create" at bounding box center [681, 479] width 27 height 9
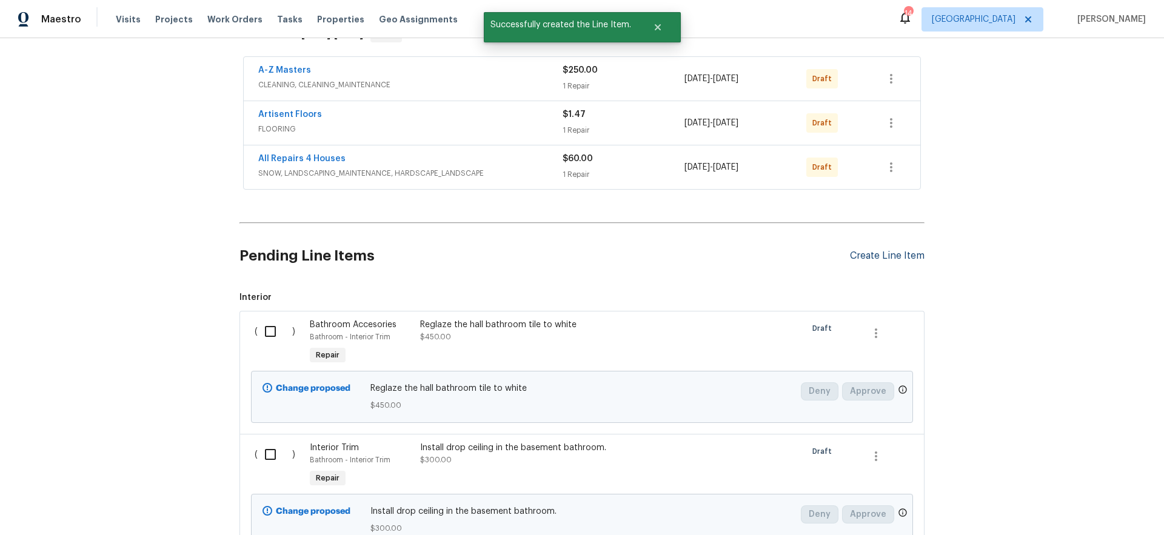
click at [893, 255] on div "Create Line Item" at bounding box center [887, 256] width 75 height 12
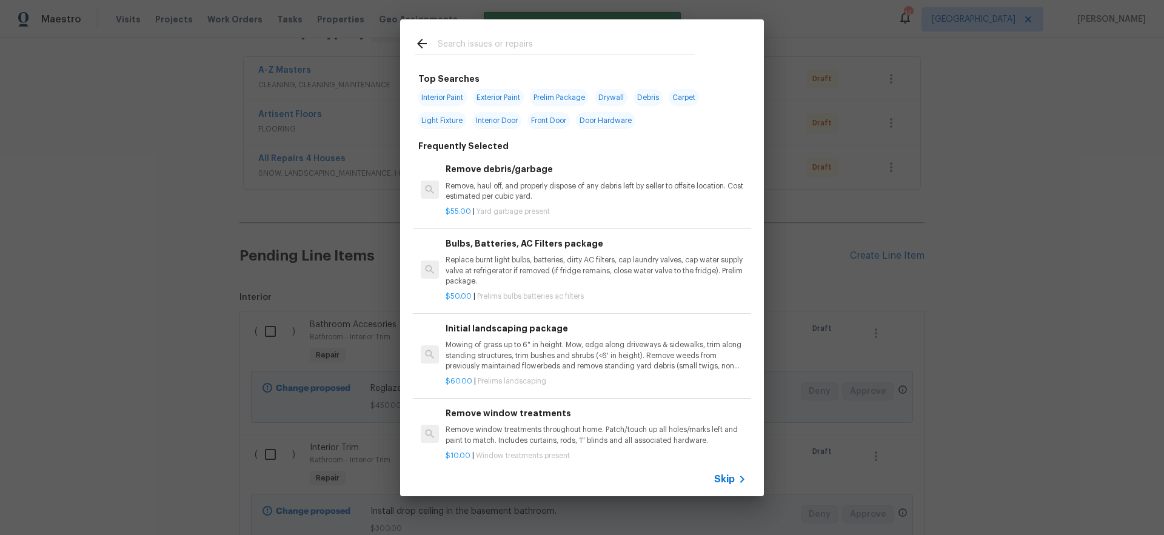
click at [729, 477] on span "Skip" at bounding box center [724, 480] width 21 height 12
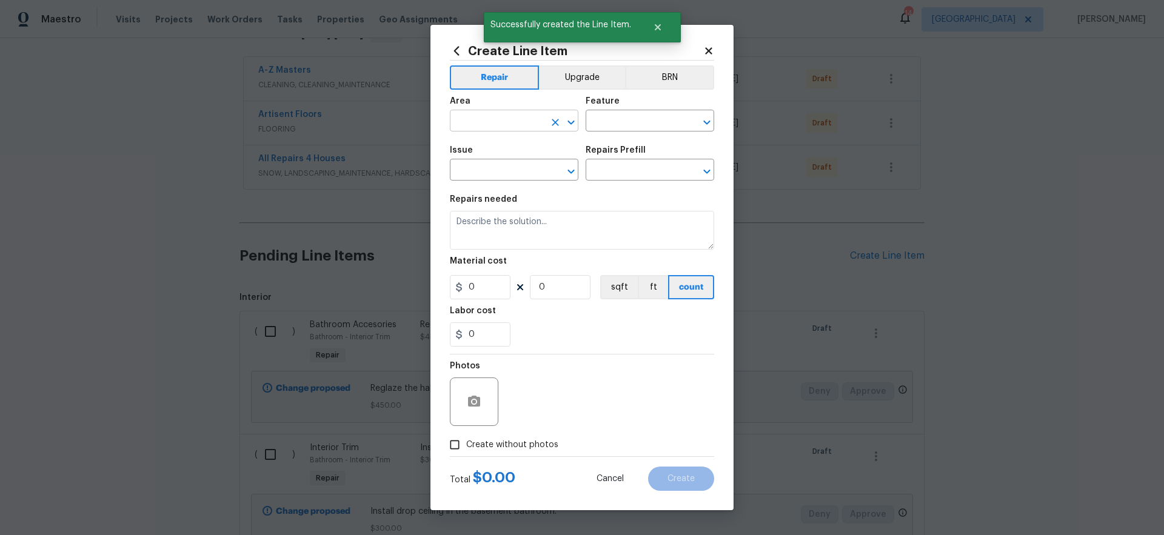
click at [500, 121] on input "text" at bounding box center [497, 122] width 95 height 19
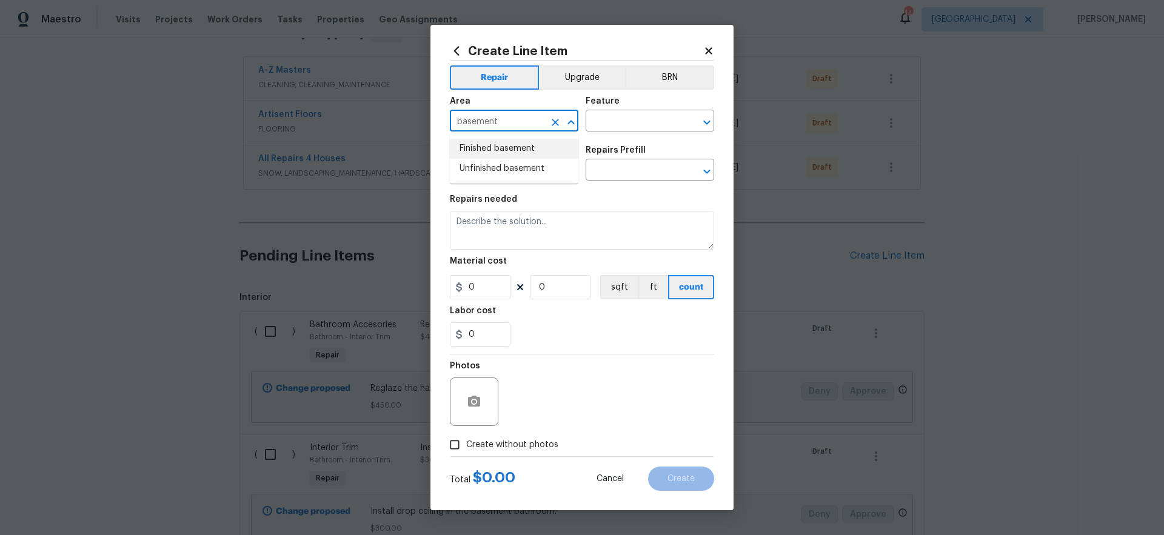
click at [470, 146] on li "Finished basement" at bounding box center [514, 149] width 129 height 20
click at [623, 118] on input "text" at bounding box center [633, 122] width 95 height 19
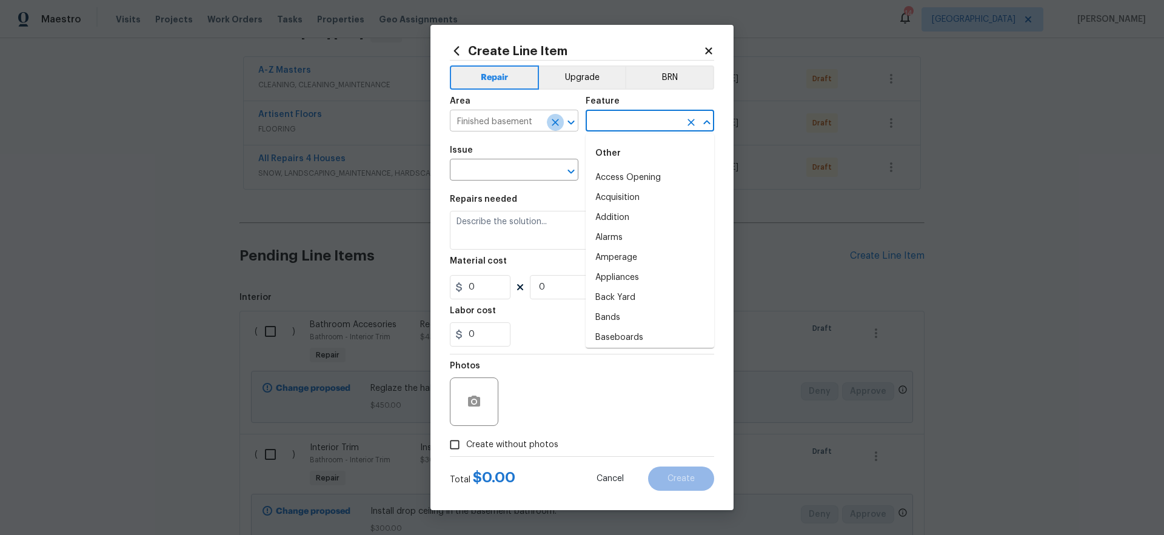
click at [561, 121] on icon "Clear" at bounding box center [555, 122] width 12 height 12
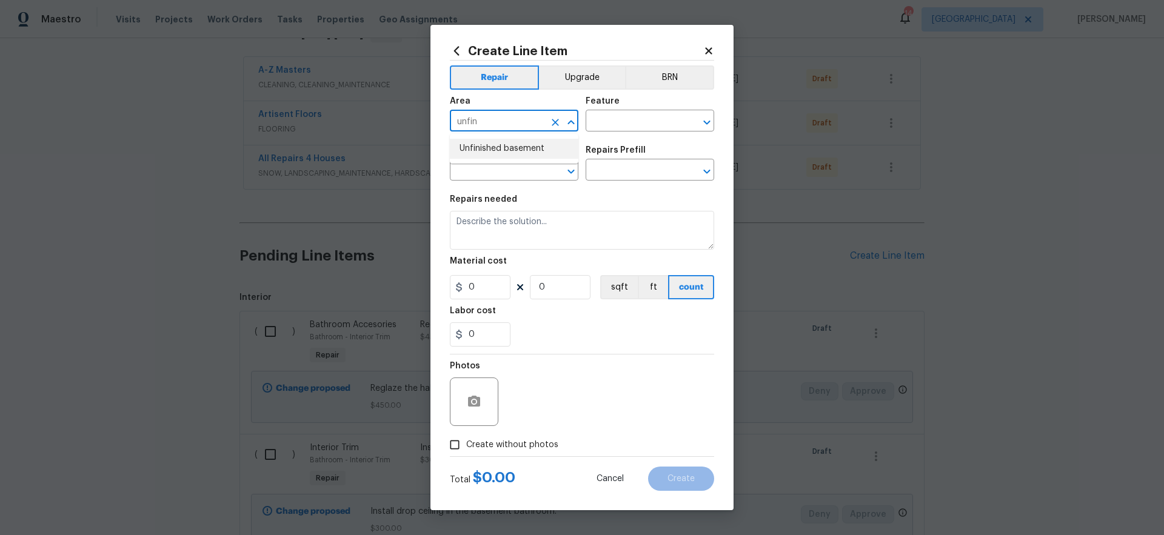
click at [516, 147] on li "Unfinished basement" at bounding box center [514, 149] width 129 height 20
click at [626, 120] on input "text" at bounding box center [633, 122] width 95 height 19
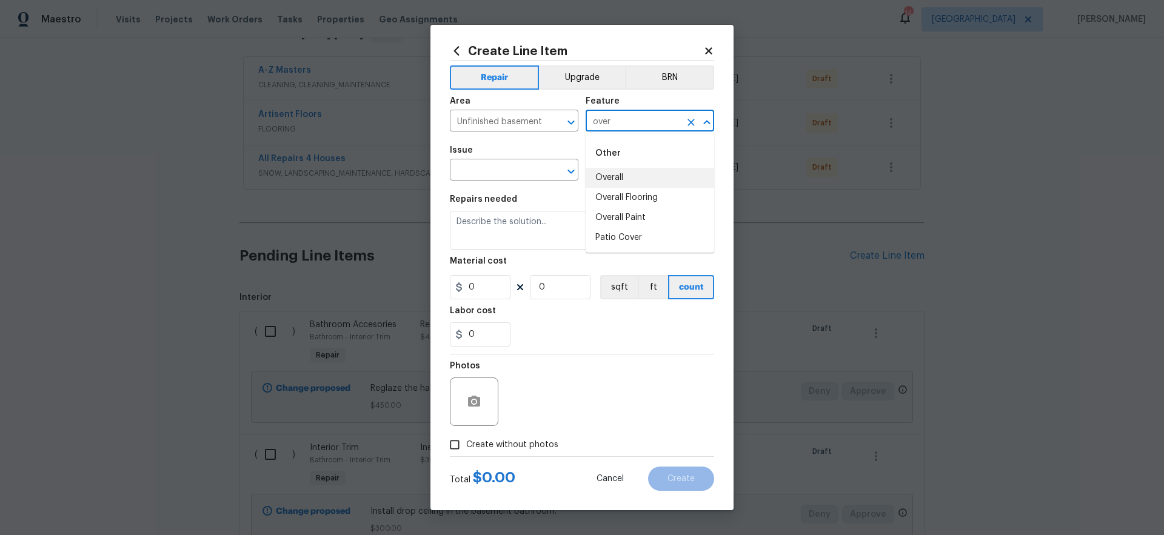
click at [625, 177] on li "Overall" at bounding box center [650, 178] width 129 height 20
click at [518, 175] on input "text" at bounding box center [497, 171] width 95 height 19
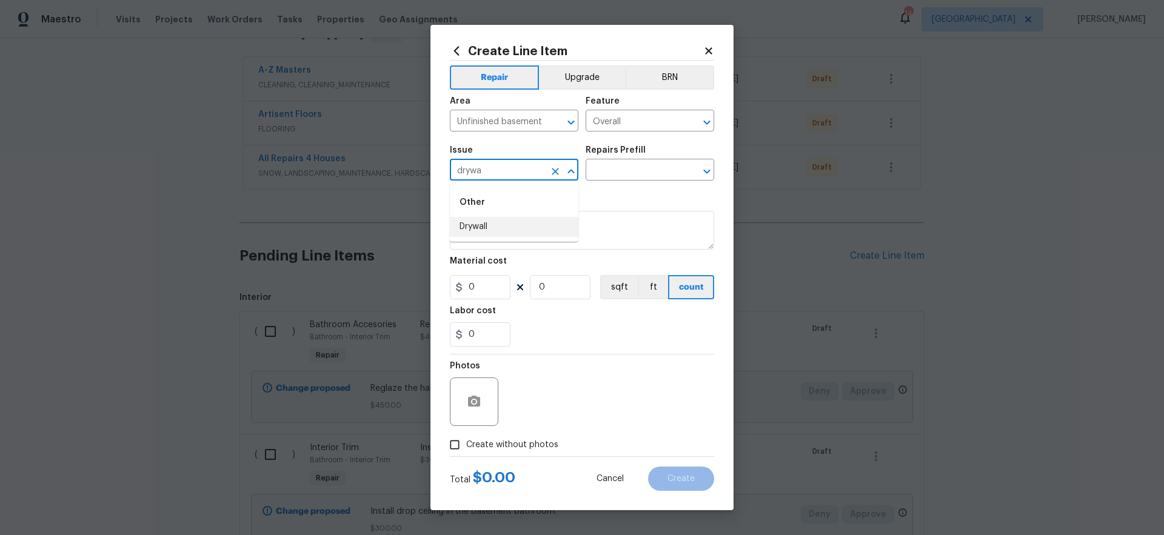
click at [513, 225] on li "Drywall" at bounding box center [514, 227] width 129 height 20
click at [614, 172] on input "text" at bounding box center [633, 171] width 95 height 19
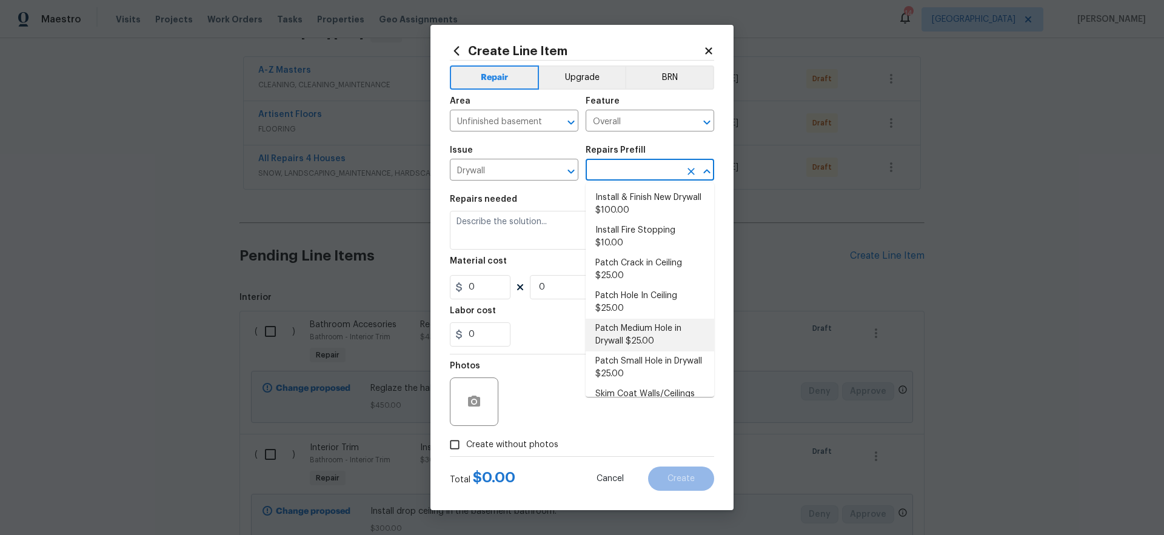
click at [635, 329] on li "Patch Medium Hole in Drywall $25.00" at bounding box center [650, 335] width 129 height 33
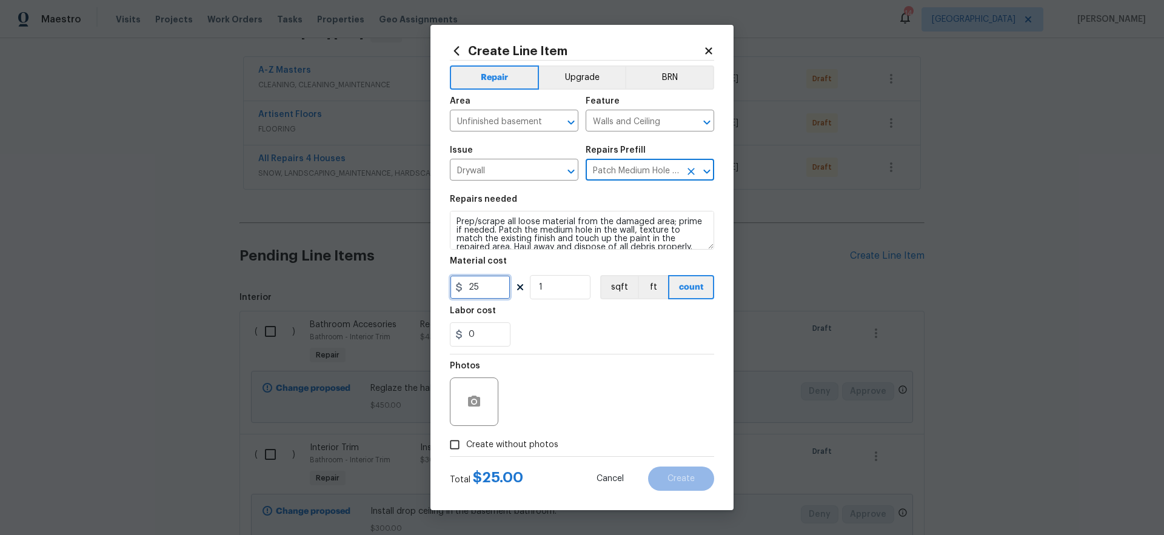
drag, startPoint x: 491, startPoint y: 287, endPoint x: 419, endPoint y: 273, distance: 72.9
click at [434, 277] on div "Create Line Item Repair Upgrade BRN Area Unfinished basement ​ Feature Walls an…" at bounding box center [582, 268] width 303 height 486
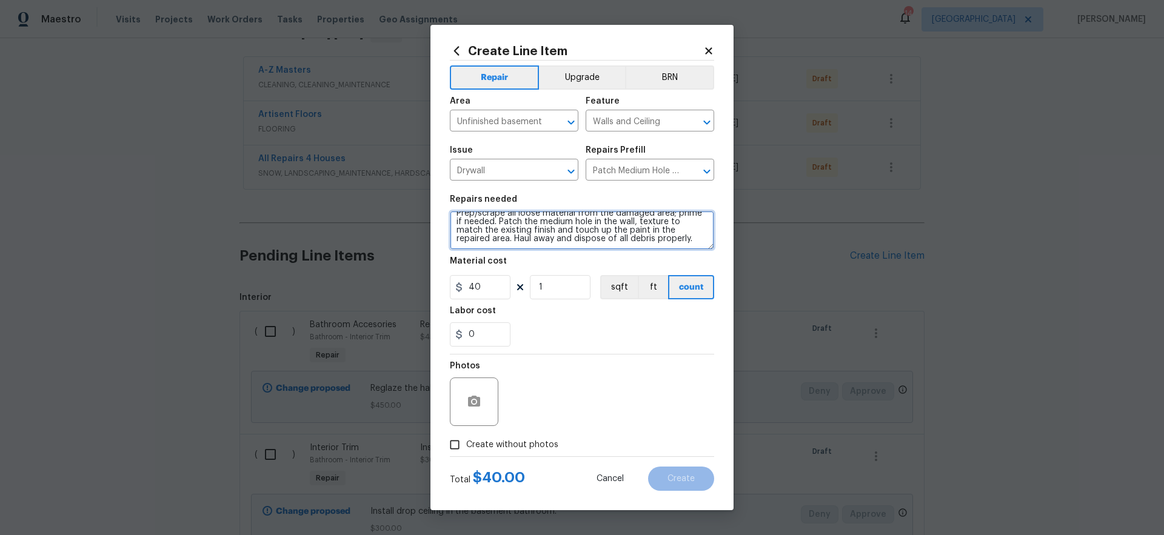
scroll to position [0, 0]
drag, startPoint x: 680, startPoint y: 241, endPoint x: 413, endPoint y: 163, distance: 278.2
click at [413, 164] on div "Create Line Item Repair Upgrade BRN Area Unfinished basement ​ Feature Walls an…" at bounding box center [582, 267] width 1164 height 535
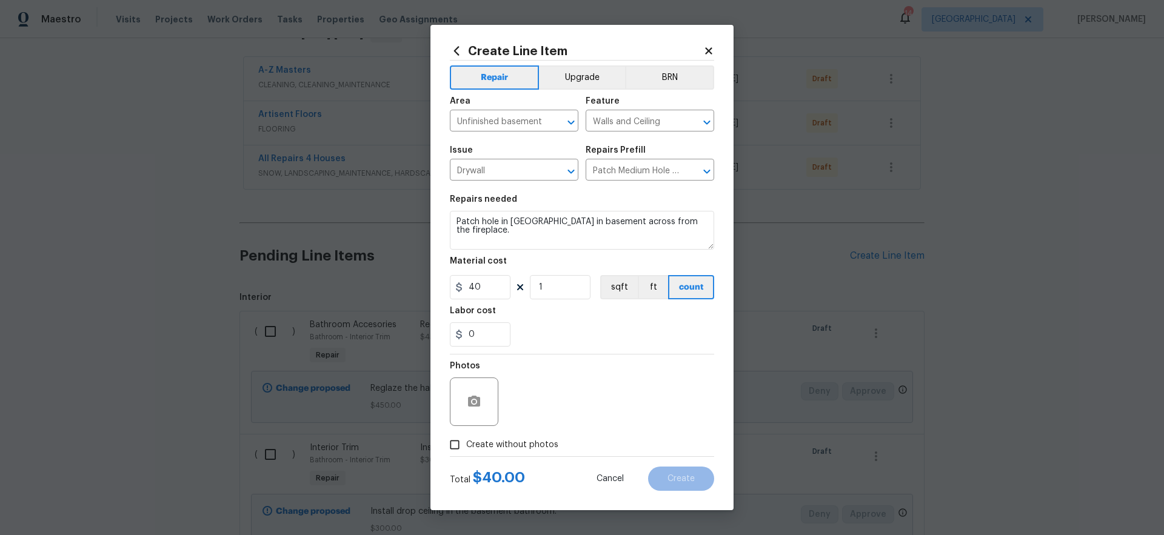
click at [542, 442] on span "Create without photos" at bounding box center [512, 445] width 92 height 13
click at [466, 442] on input "Create without photos" at bounding box center [454, 445] width 23 height 23
click at [593, 415] on textarea at bounding box center [611, 402] width 206 height 49
click at [698, 483] on button "Create" at bounding box center [681, 479] width 66 height 24
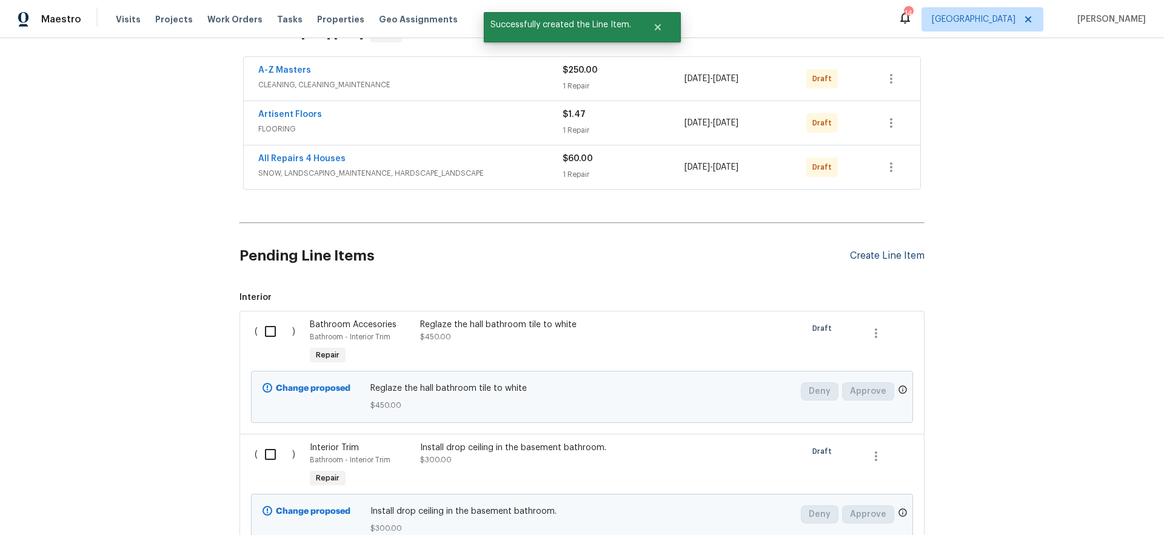
click at [878, 256] on div "Create Line Item" at bounding box center [887, 256] width 75 height 12
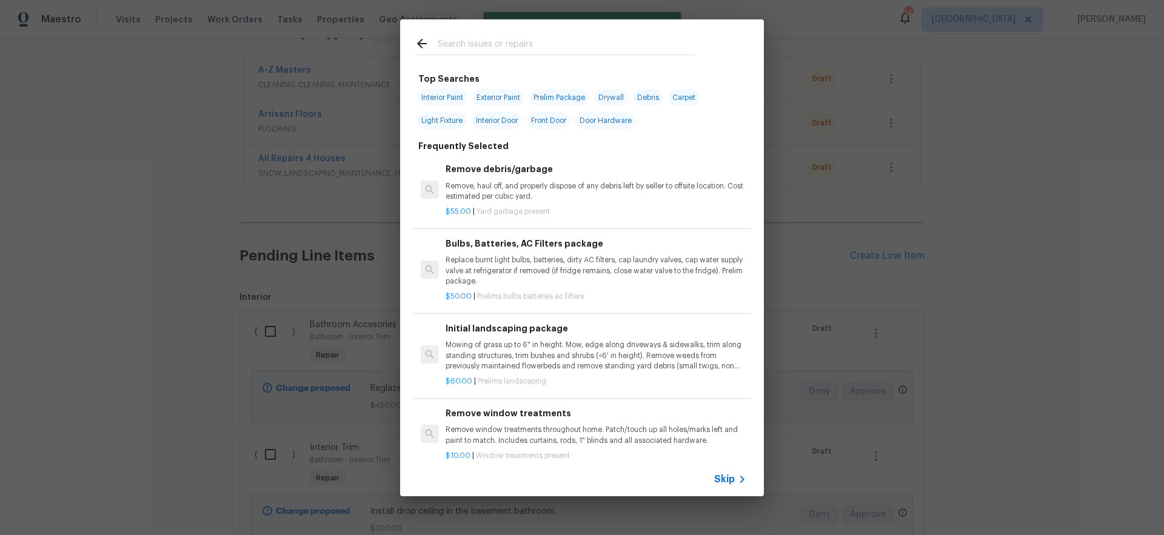
click at [730, 479] on span "Skip" at bounding box center [724, 480] width 21 height 12
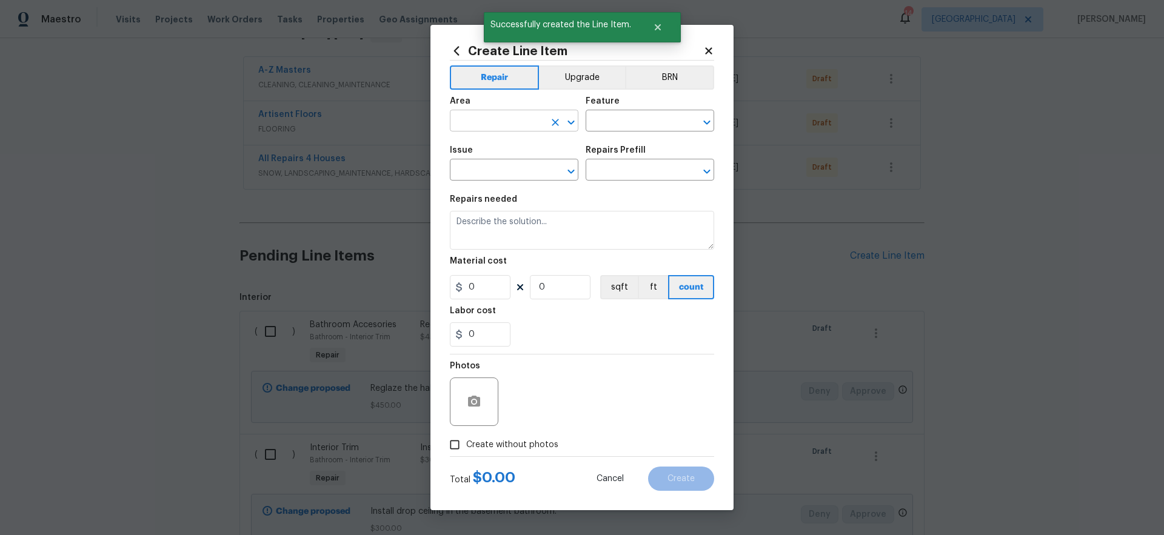
click at [493, 119] on input "text" at bounding box center [497, 122] width 95 height 19
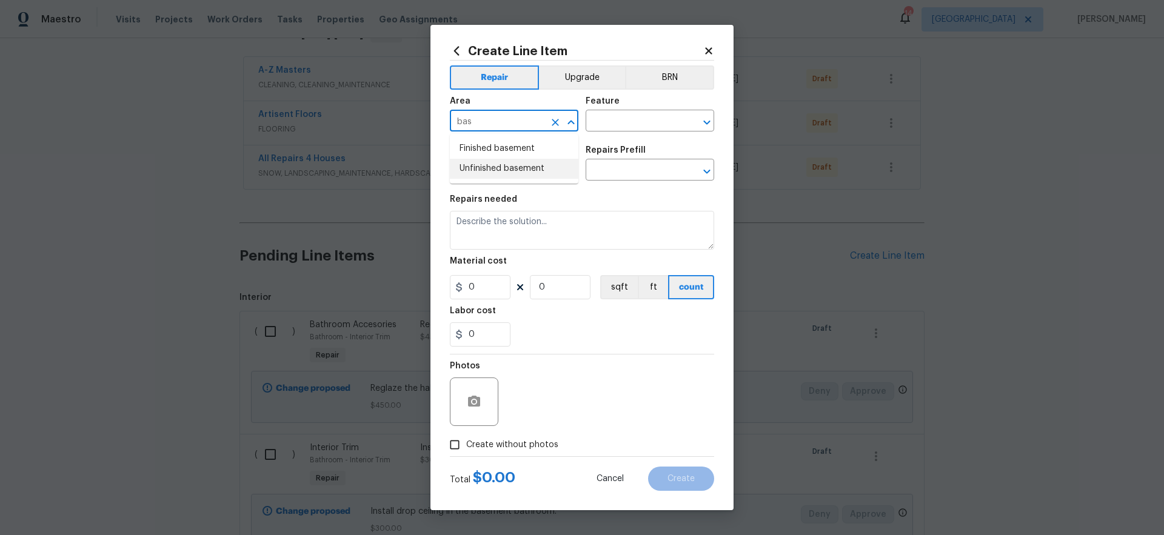
click at [496, 166] on li "Unfinished basement" at bounding box center [514, 169] width 129 height 20
click at [634, 122] on input "text" at bounding box center [633, 122] width 95 height 19
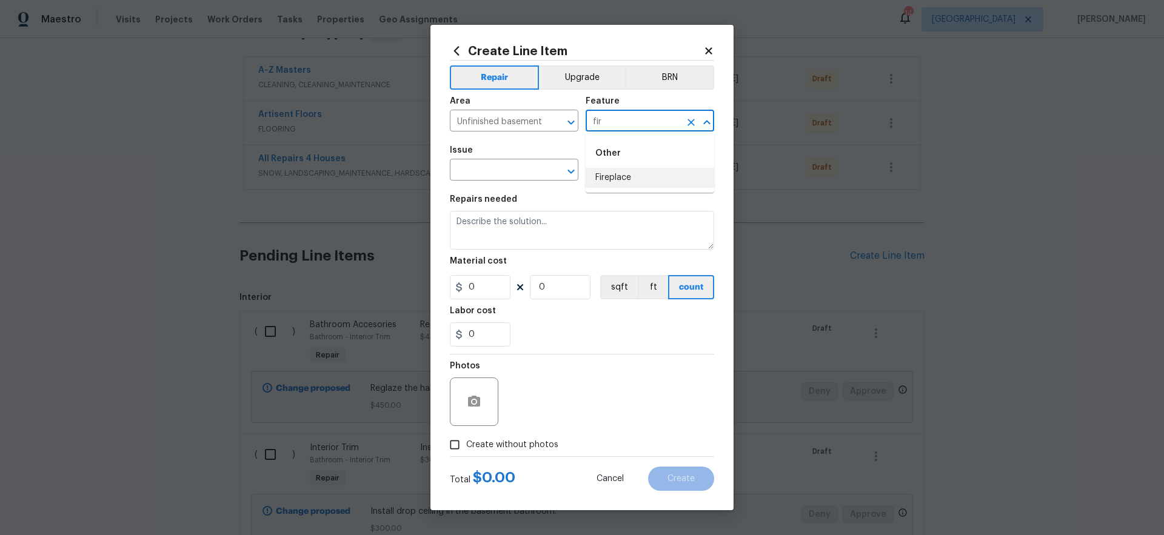
click at [632, 178] on li "Fireplace" at bounding box center [650, 178] width 129 height 20
click at [522, 171] on input "text" at bounding box center [497, 171] width 95 height 19
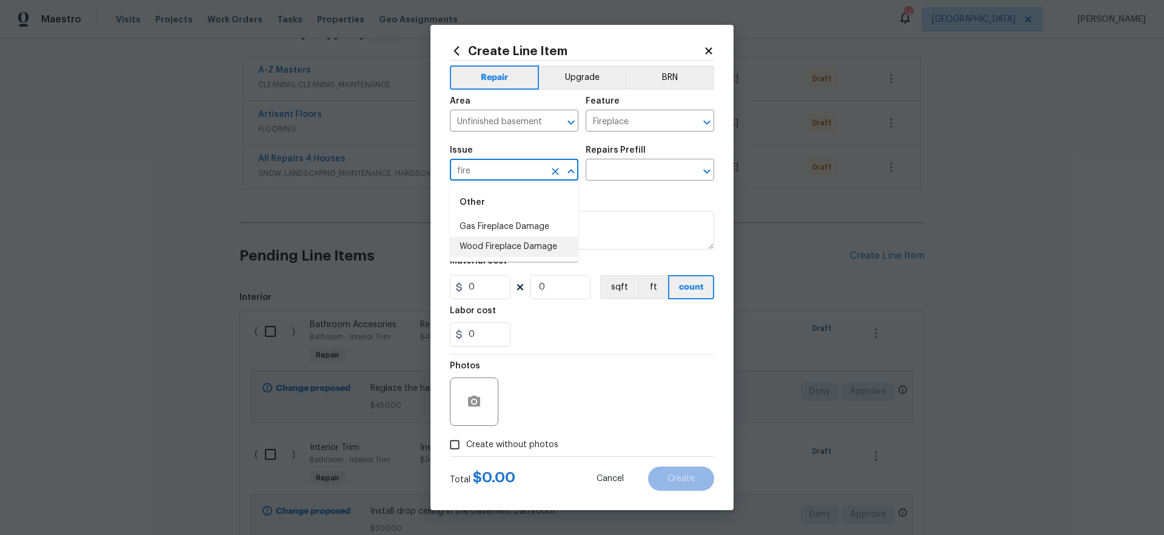
click at [529, 247] on li "Wood Fireplace Damage" at bounding box center [514, 247] width 129 height 20
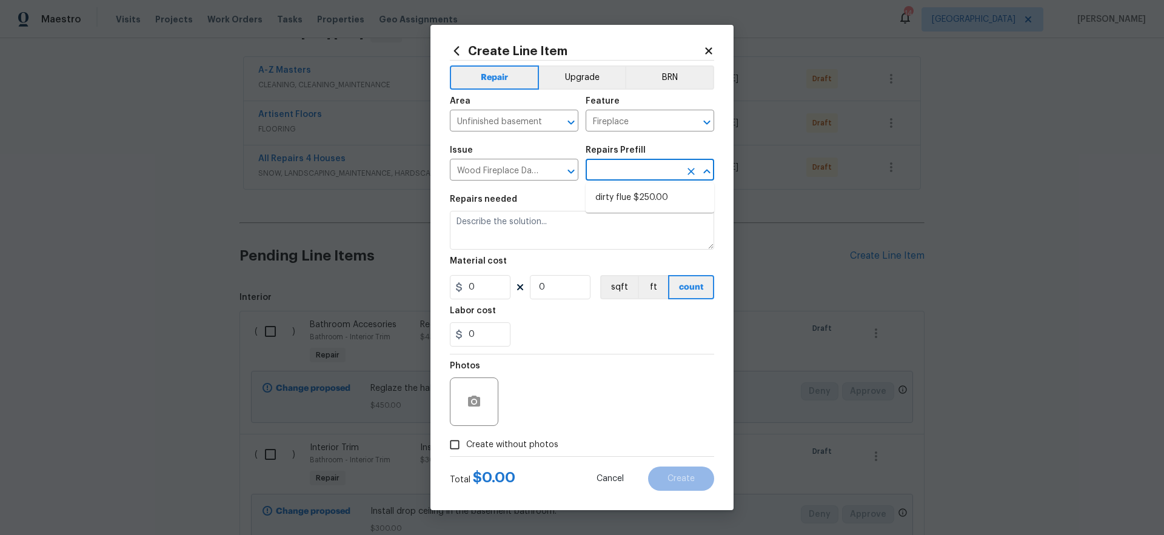
click at [622, 172] on input "text" at bounding box center [633, 171] width 95 height 19
click at [552, 172] on icon "Clear" at bounding box center [555, 172] width 12 height 12
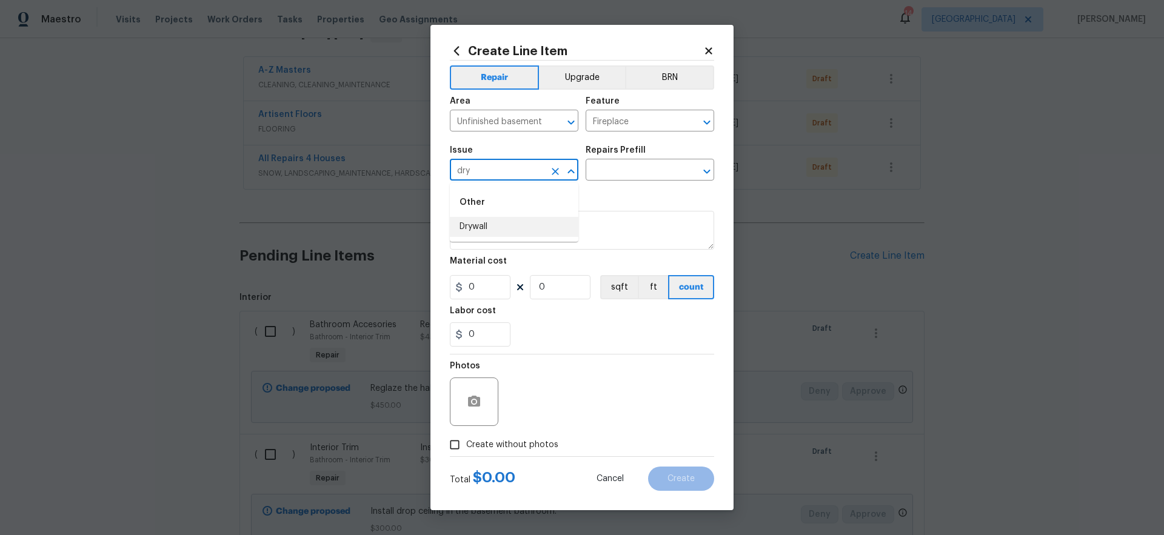
click at [472, 227] on li "Drywall" at bounding box center [514, 227] width 129 height 20
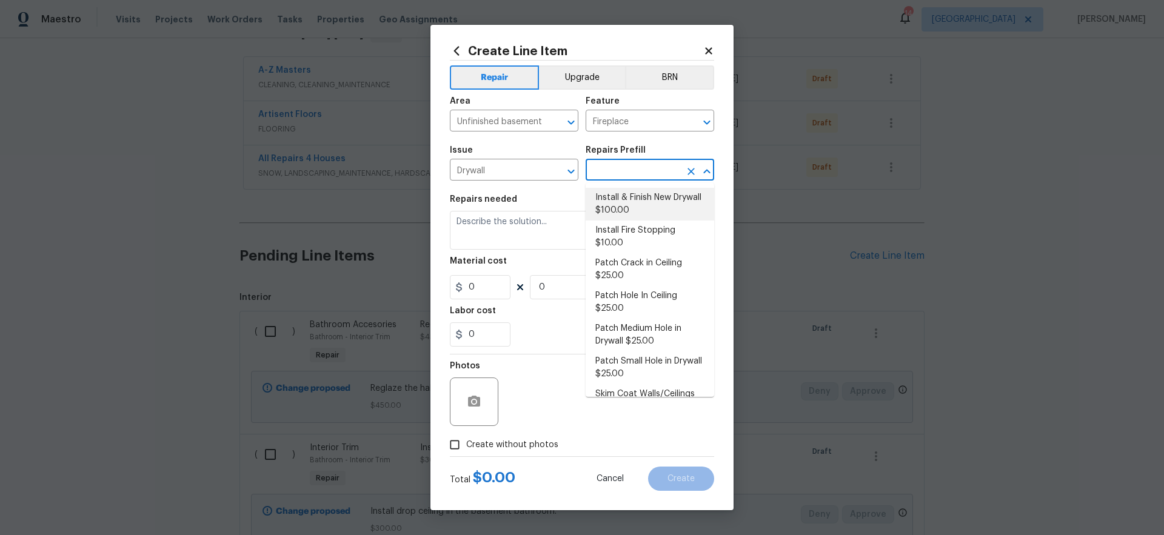
click at [632, 176] on input "text" at bounding box center [633, 171] width 95 height 19
click at [547, 176] on div at bounding box center [563, 171] width 32 height 17
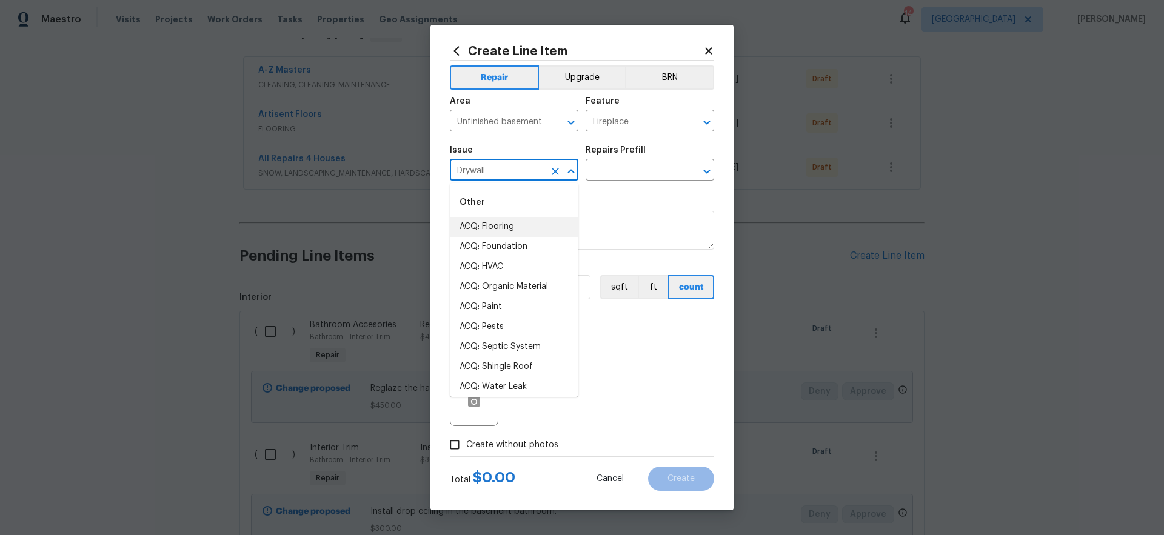
click at [560, 175] on icon "Clear" at bounding box center [555, 172] width 12 height 12
click at [517, 230] on li "Interior Trim" at bounding box center [514, 227] width 129 height 20
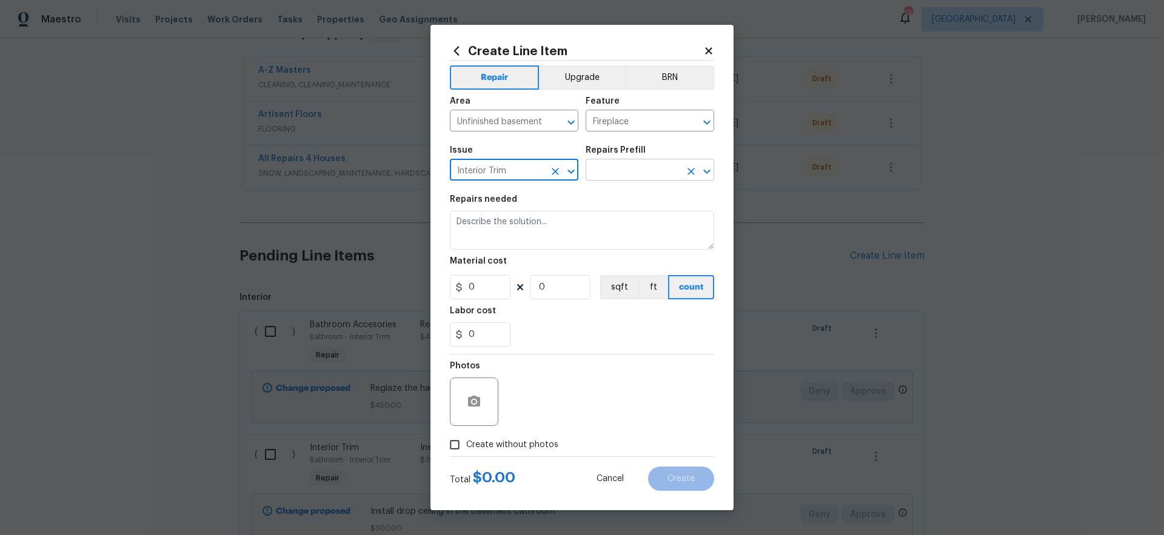
click at [624, 168] on input "text" at bounding box center [633, 171] width 95 height 19
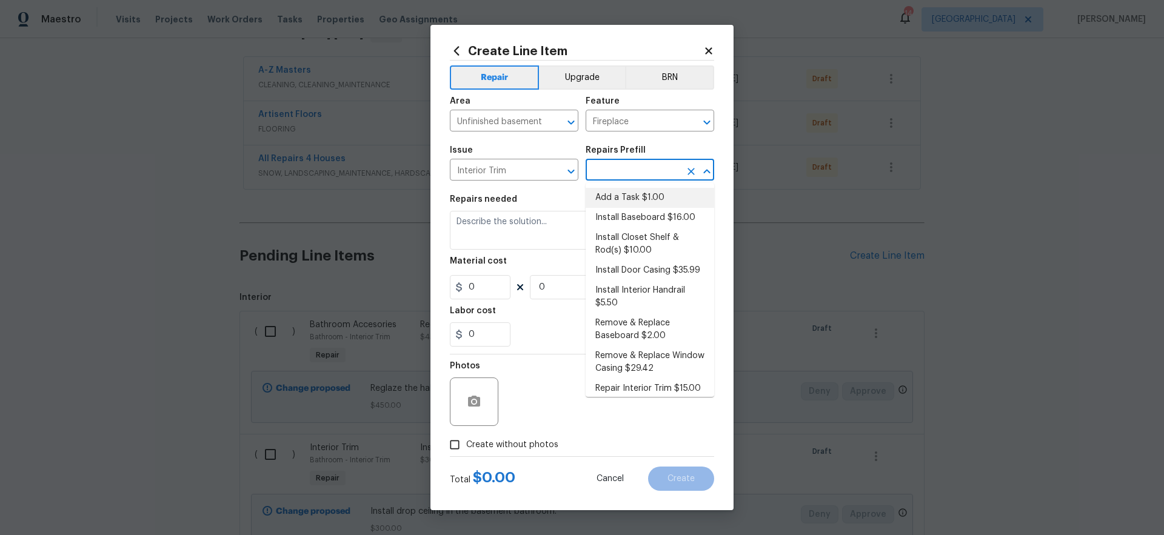
click at [616, 195] on li "Add a Task $1.00" at bounding box center [650, 198] width 129 height 20
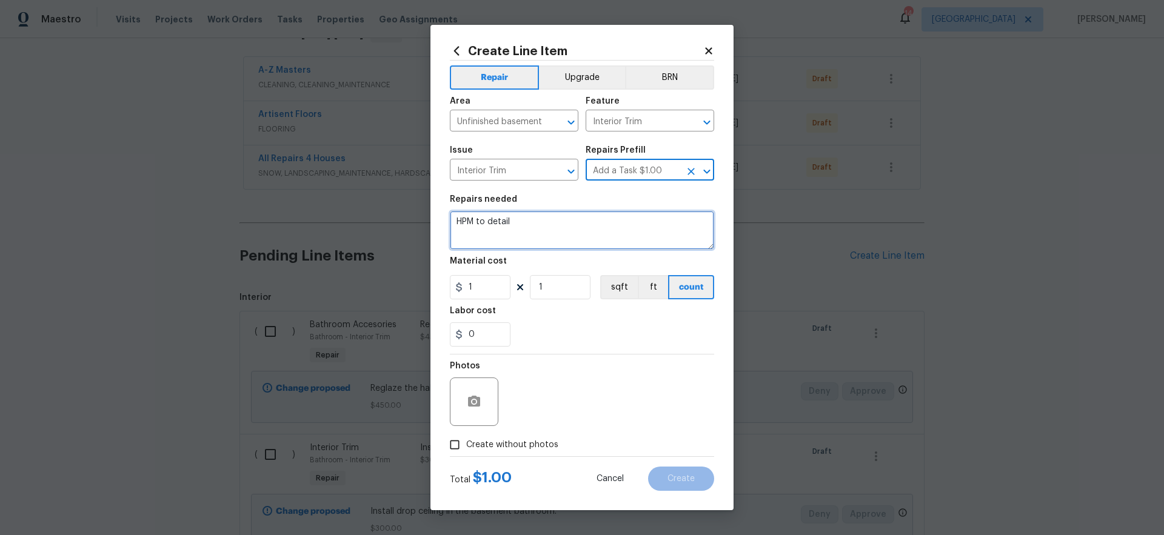
drag, startPoint x: 500, startPoint y: 212, endPoint x: 305, endPoint y: 162, distance: 200.9
click at [310, 163] on div "Create Line Item Repair Upgrade BRN Area Unfinished basement ​ Feature Interior…" at bounding box center [582, 267] width 1164 height 535
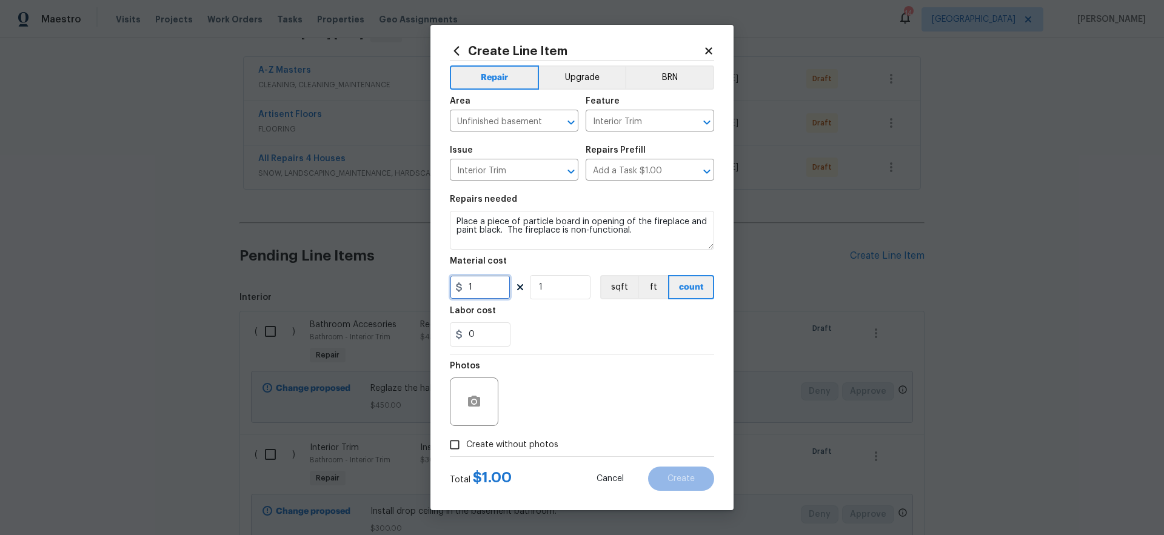
drag, startPoint x: 386, startPoint y: 267, endPoint x: 367, endPoint y: 262, distance: 19.6
click at [380, 265] on div "Create Line Item Repair Upgrade BRN Area Unfinished basement ​ Feature Interior…" at bounding box center [582, 267] width 1164 height 535
click at [608, 345] on div "0" at bounding box center [582, 335] width 264 height 24
click at [541, 445] on span "Create without photos" at bounding box center [512, 445] width 92 height 13
click at [466, 445] on input "Create without photos" at bounding box center [454, 445] width 23 height 23
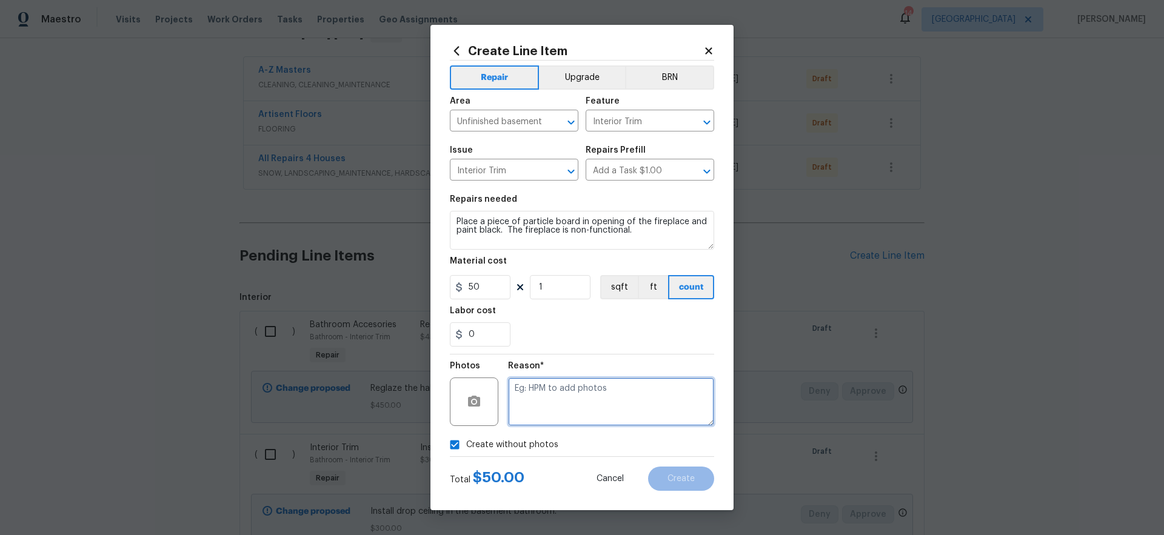
click at [617, 404] on textarea at bounding box center [611, 402] width 206 height 49
click at [685, 484] on button "Create" at bounding box center [681, 479] width 66 height 24
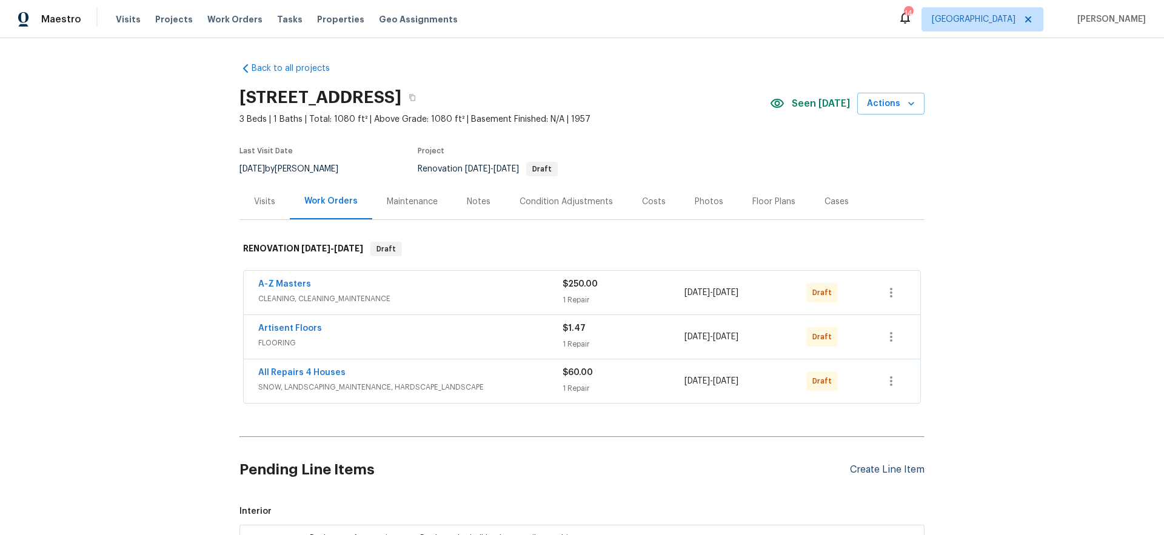
click at [868, 469] on div "Create Line Item" at bounding box center [887, 470] width 75 height 12
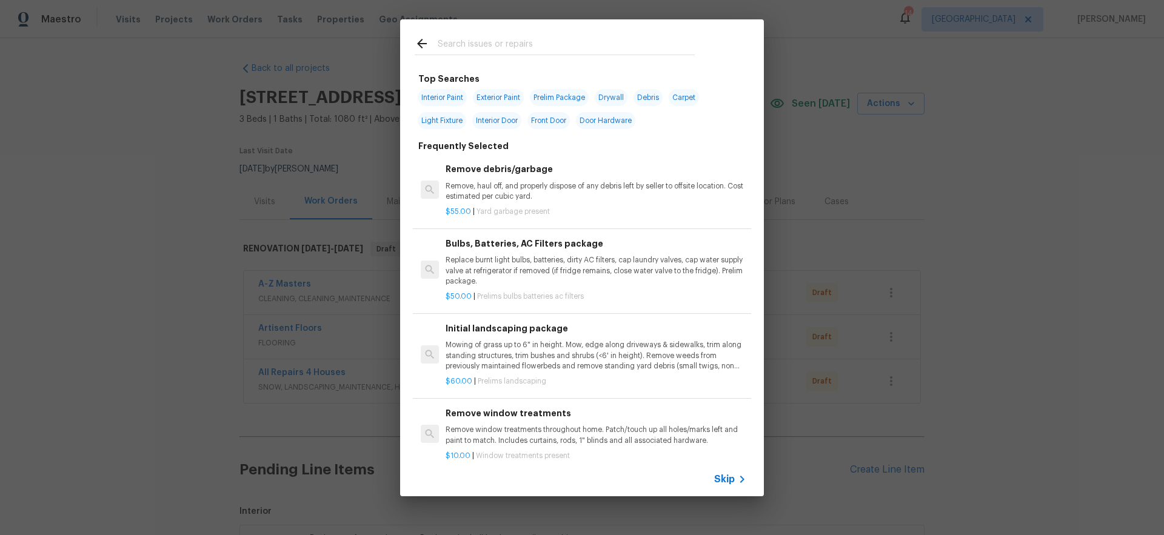
click at [740, 489] on div "Skip" at bounding box center [582, 480] width 364 height 34
click at [722, 476] on span "Skip" at bounding box center [724, 480] width 21 height 12
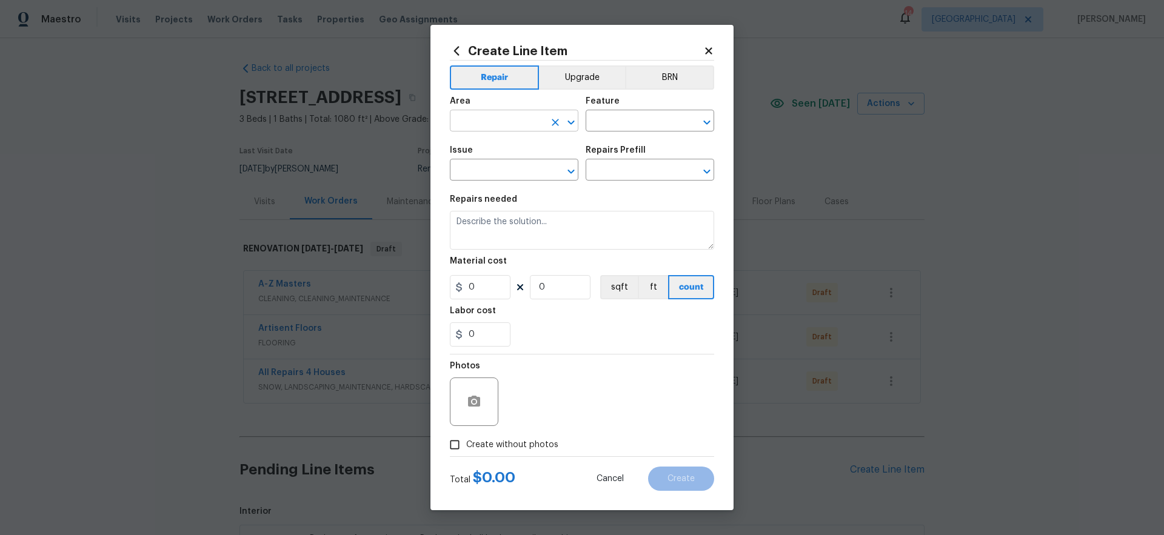
click at [486, 119] on input "text" at bounding box center [497, 122] width 95 height 19
click at [523, 170] on li "Exterior Overall" at bounding box center [514, 169] width 129 height 20
click at [628, 126] on input "text" at bounding box center [633, 122] width 95 height 19
click at [613, 177] on li "Pool" at bounding box center [650, 178] width 129 height 20
click at [533, 174] on input "text" at bounding box center [497, 171] width 95 height 19
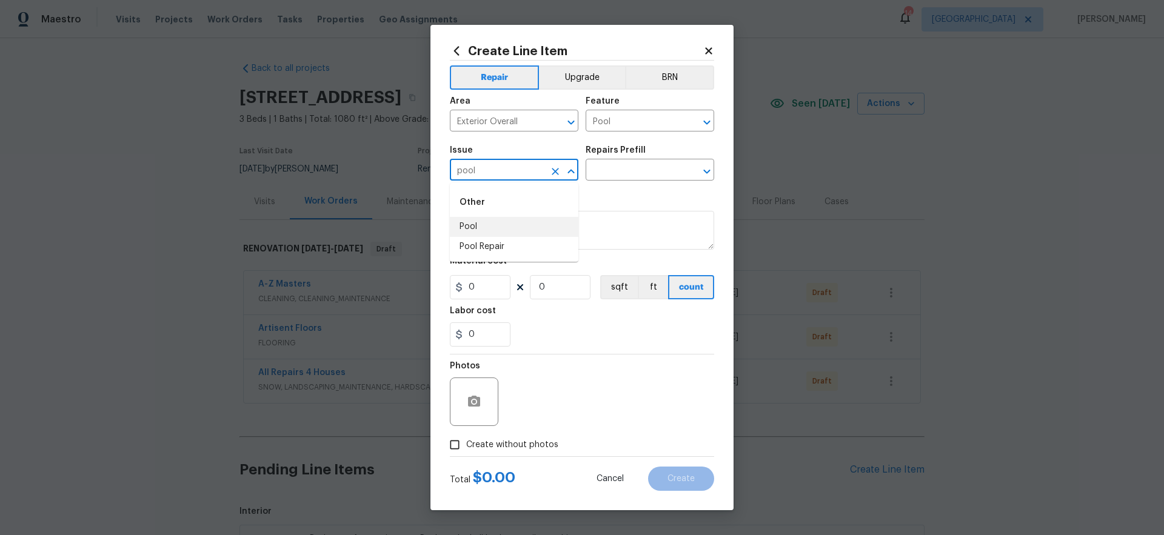
click at [480, 224] on li "Pool" at bounding box center [514, 227] width 129 height 20
click at [621, 169] on input "text" at bounding box center [633, 171] width 95 height 19
click at [509, 172] on input "Pool" at bounding box center [497, 171] width 95 height 19
drag, startPoint x: 497, startPoint y: 255, endPoint x: 510, endPoint y: 253, distance: 13.6
click at [497, 255] on li "Overall Exterior" at bounding box center [514, 260] width 129 height 20
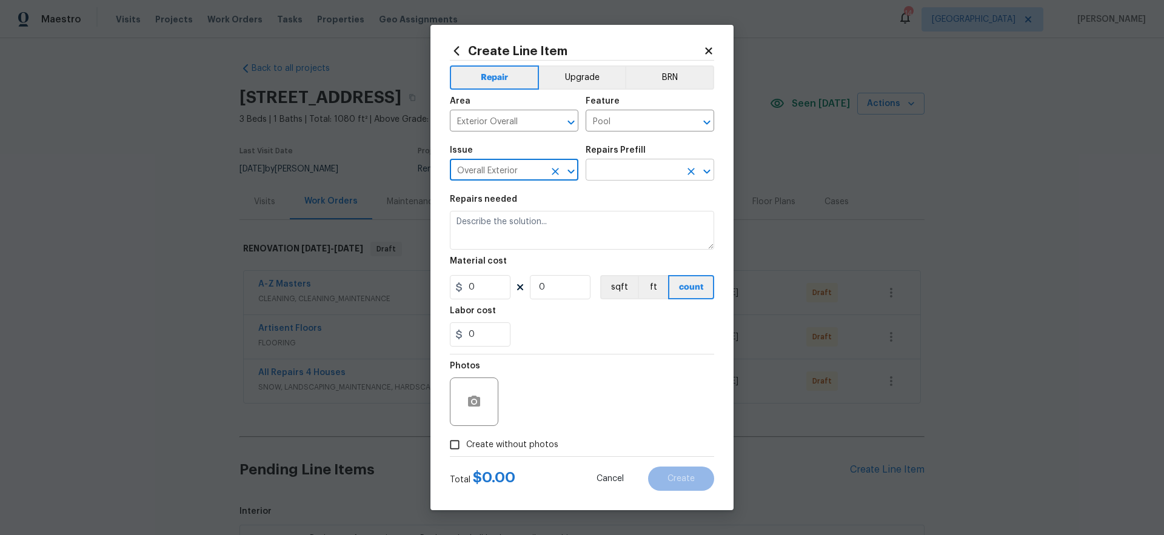
click at [611, 167] on input "text" at bounding box center [633, 171] width 95 height 19
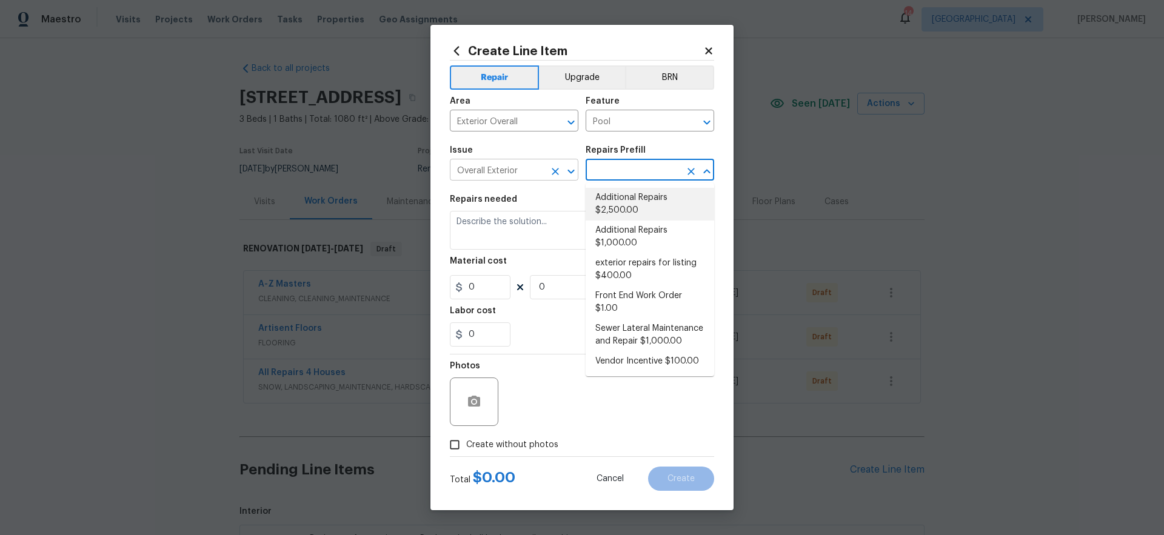
click at [557, 175] on icon "Clear" at bounding box center [555, 172] width 12 height 12
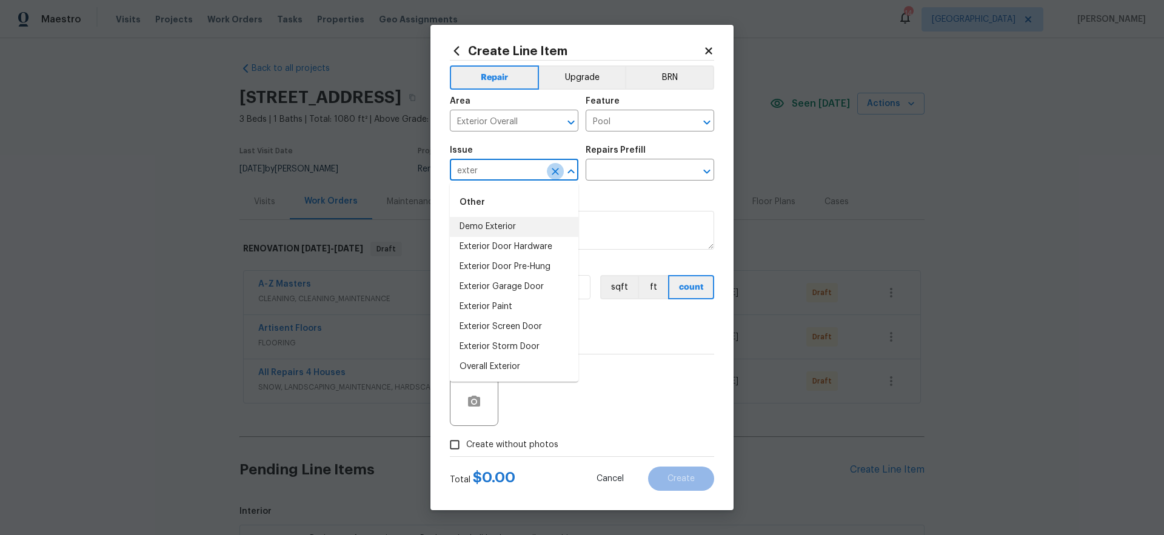
click at [557, 171] on icon "Clear" at bounding box center [555, 172] width 12 height 12
click at [509, 172] on input "text" at bounding box center [497, 171] width 95 height 19
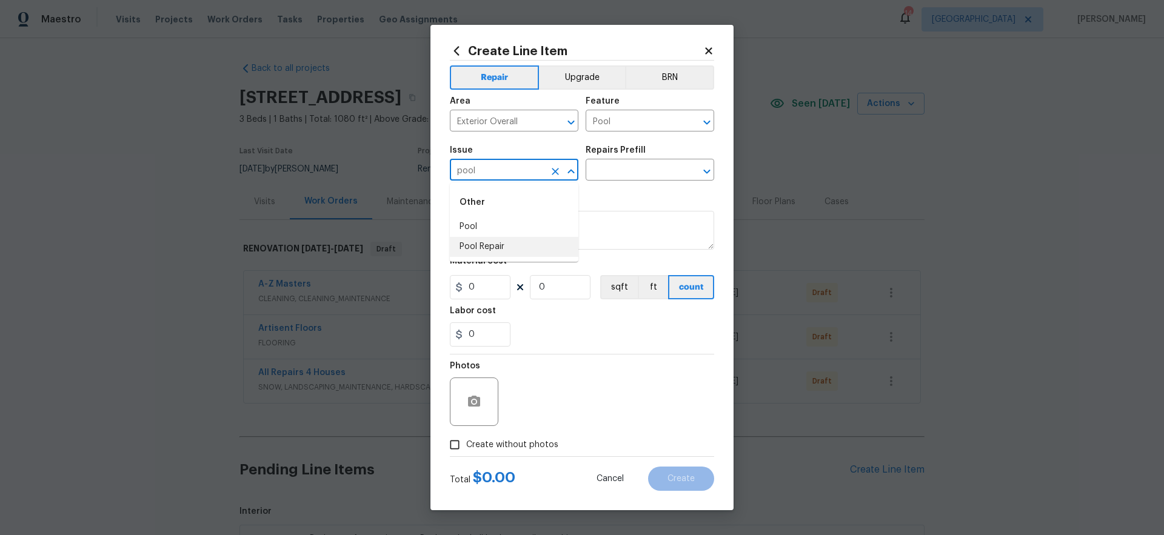
click at [512, 246] on li "Pool Repair" at bounding box center [514, 247] width 129 height 20
click at [630, 170] on input "text" at bounding box center [633, 171] width 95 height 19
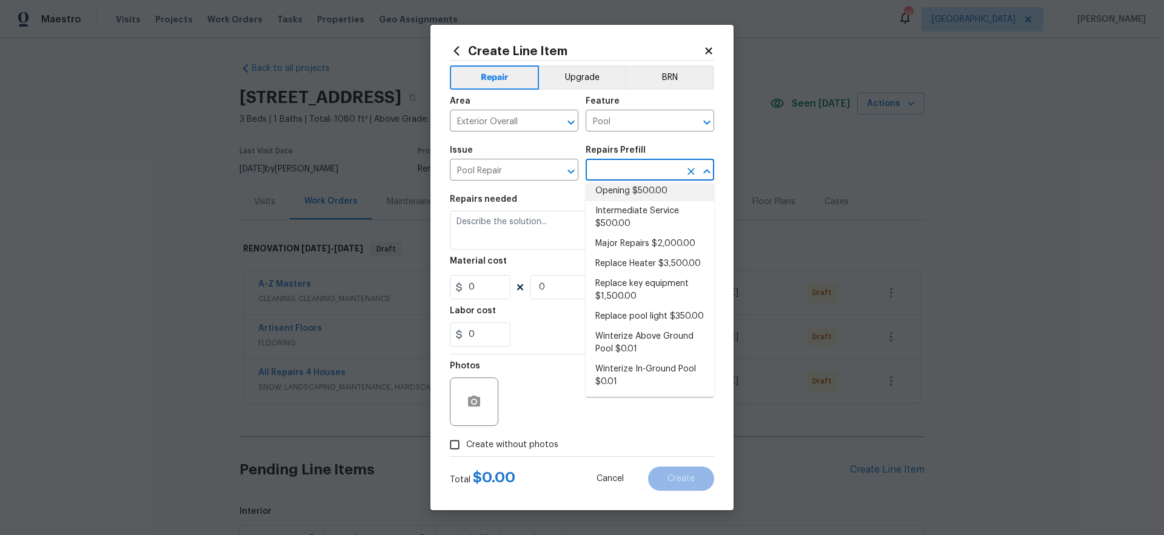
scroll to position [143, 0]
click at [665, 348] on li "Winterize Above Ground Pool $0.01" at bounding box center [650, 343] width 129 height 33
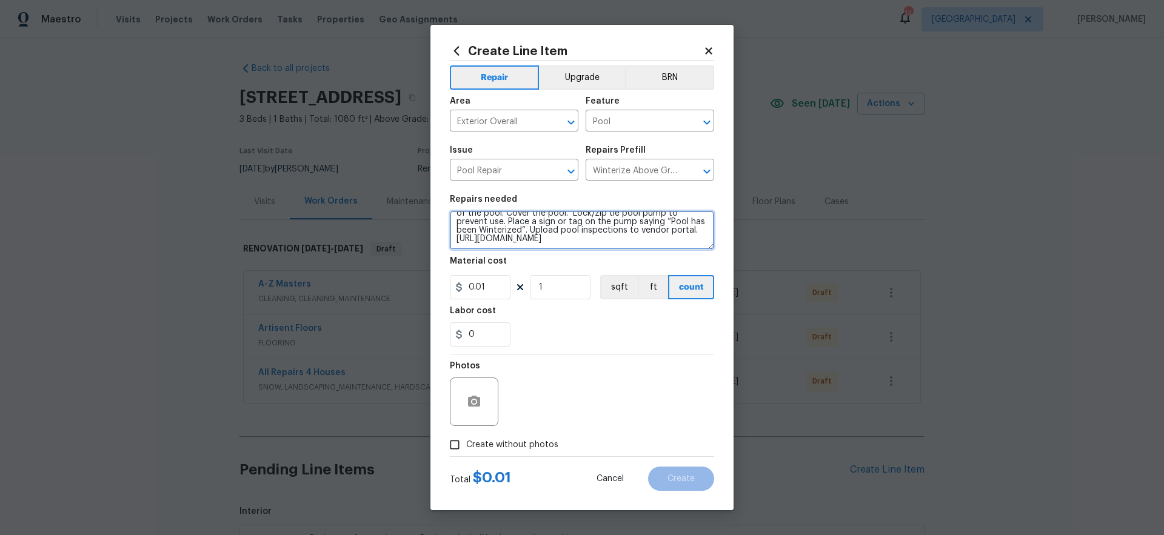
scroll to position [0, 0]
drag, startPoint x: 675, startPoint y: 240, endPoint x: 415, endPoint y: 178, distance: 267.2
click at [415, 178] on div "Create Line Item Repair Upgrade BRN Area Exterior Overall ​ Feature Pool ​ Issu…" at bounding box center [582, 267] width 1164 height 535
click at [454, 223] on textarea "Move pool filter into the pool shed for winter storage." at bounding box center [582, 230] width 264 height 39
click at [695, 227] on textarea "1) Move pool filter into the pool shed for winter storage." at bounding box center [582, 230] width 264 height 39
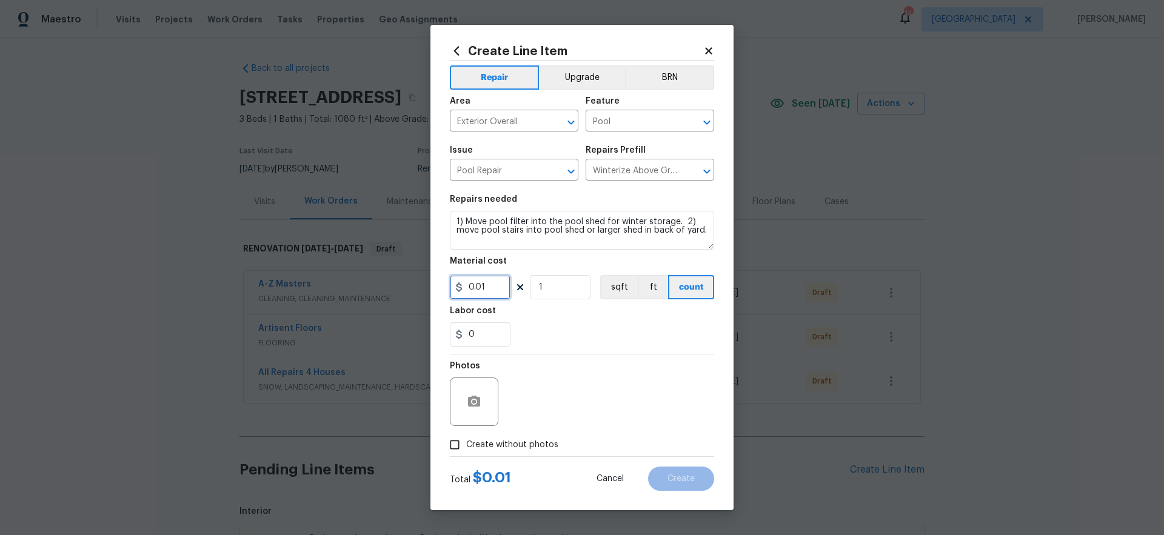
drag, startPoint x: 503, startPoint y: 289, endPoint x: 361, endPoint y: 279, distance: 142.3
click at [361, 279] on div "Create Line Item Repair Upgrade BRN Area Exterior Overall ​ Feature Pool ​ Issu…" at bounding box center [582, 267] width 1164 height 535
click at [609, 332] on div "0" at bounding box center [582, 335] width 264 height 24
click at [543, 444] on span "Create without photos" at bounding box center [512, 445] width 92 height 13
click at [466, 444] on input "Create without photos" at bounding box center [454, 445] width 23 height 23
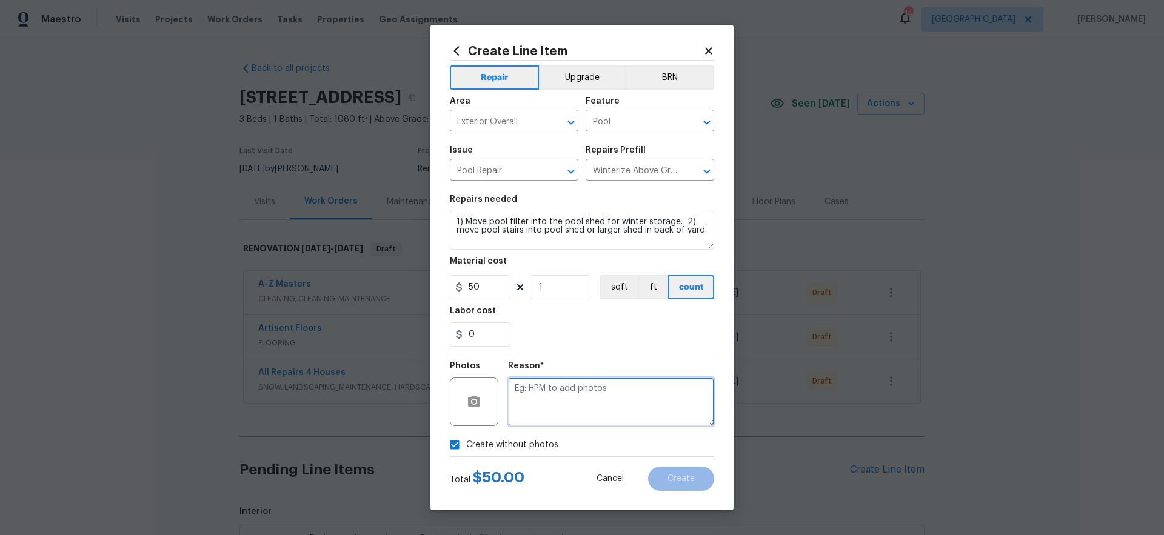
click at [597, 394] on textarea at bounding box center [611, 402] width 206 height 49
click at [698, 481] on button "Create" at bounding box center [681, 479] width 66 height 24
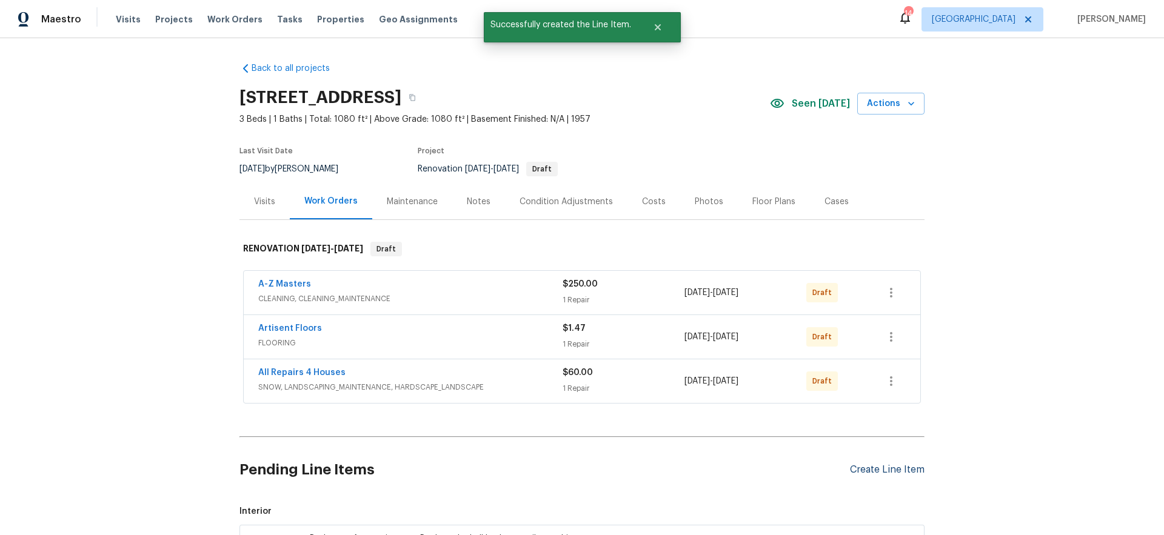
click at [899, 469] on div "Create Line Item" at bounding box center [887, 470] width 75 height 12
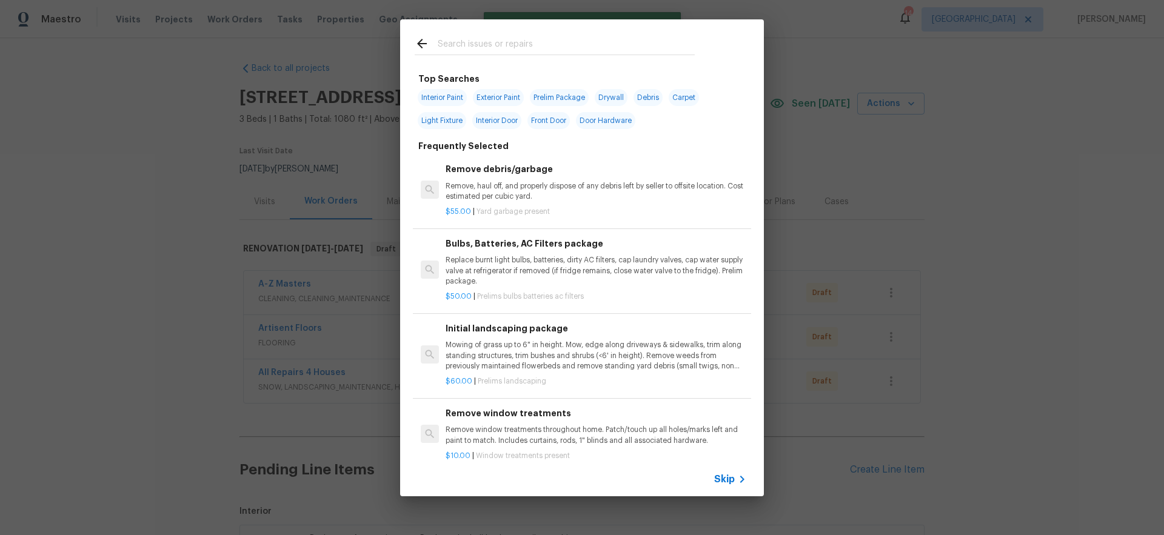
click at [726, 480] on span "Skip" at bounding box center [724, 480] width 21 height 12
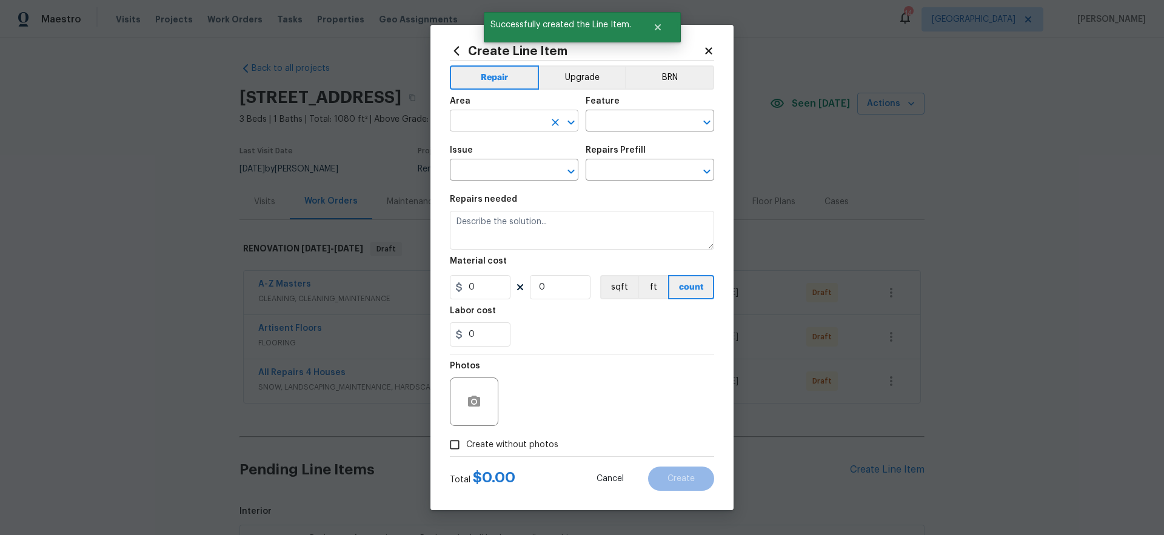
click at [492, 126] on input "text" at bounding box center [497, 122] width 95 height 19
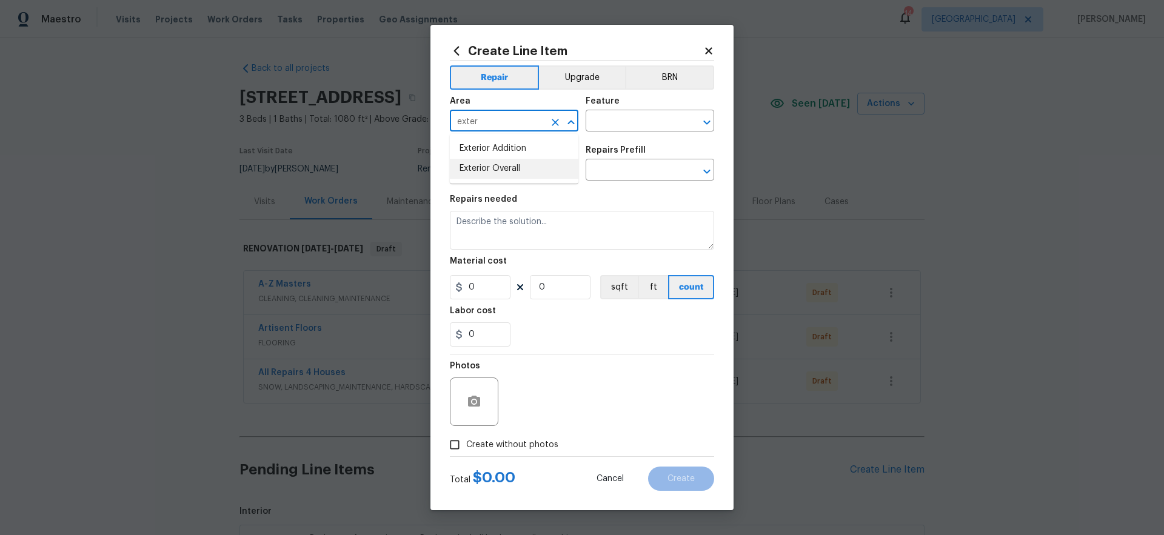
click at [552, 171] on li "Exterior Overall" at bounding box center [514, 169] width 129 height 20
click at [625, 129] on input "text" at bounding box center [633, 122] width 95 height 19
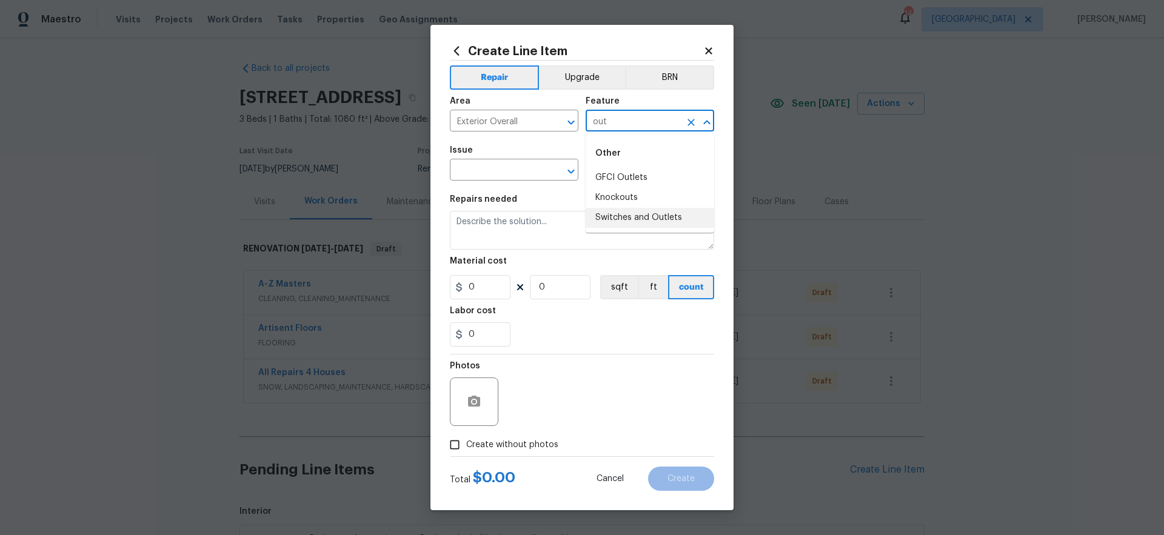
click at [672, 220] on li "Switches and Outlets" at bounding box center [650, 218] width 129 height 20
click at [488, 172] on input "text" at bounding box center [497, 171] width 95 height 19
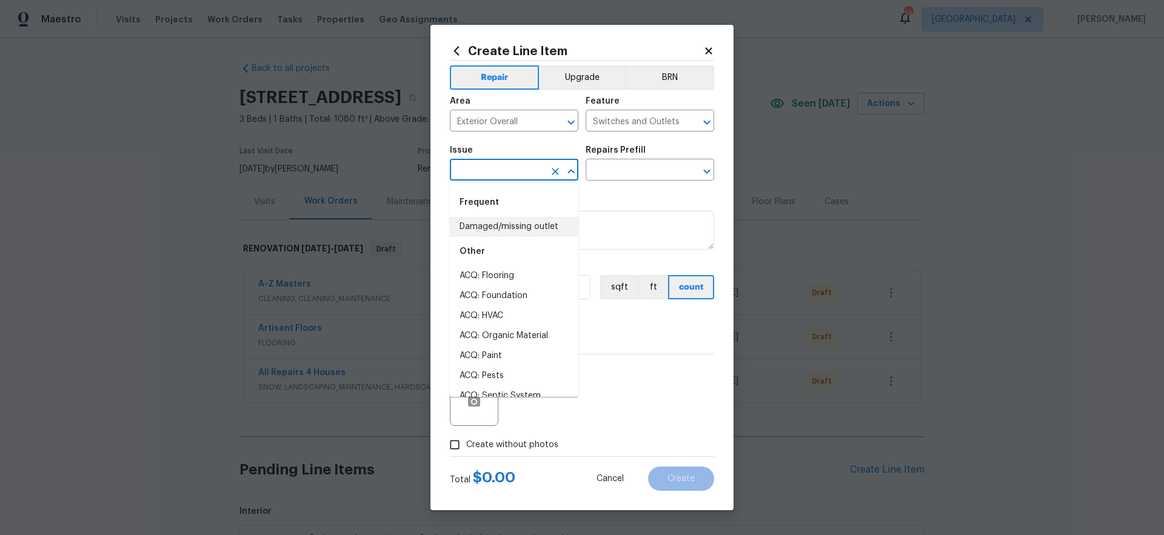
click at [496, 222] on li "Damaged/missing outlet" at bounding box center [514, 227] width 129 height 20
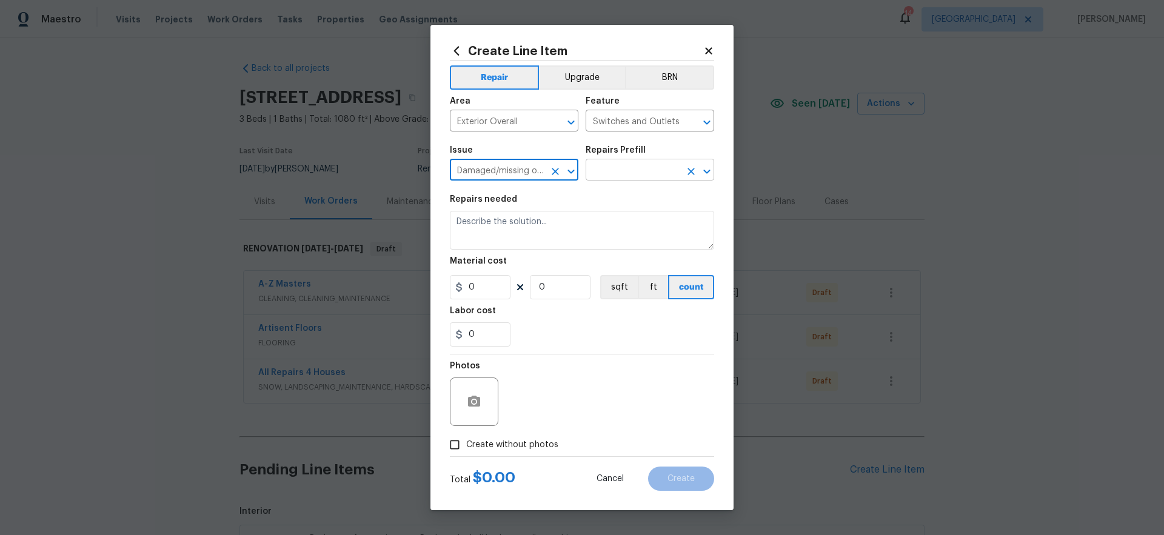
click at [643, 174] on input "text" at bounding box center [633, 171] width 95 height 19
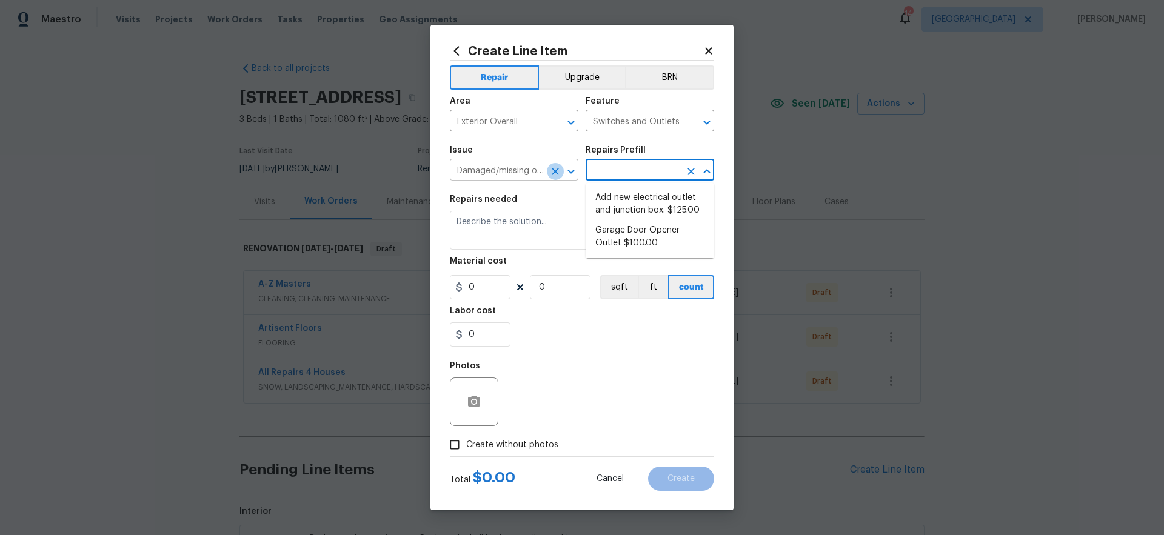
click at [555, 172] on icon "Clear" at bounding box center [555, 171] width 7 height 7
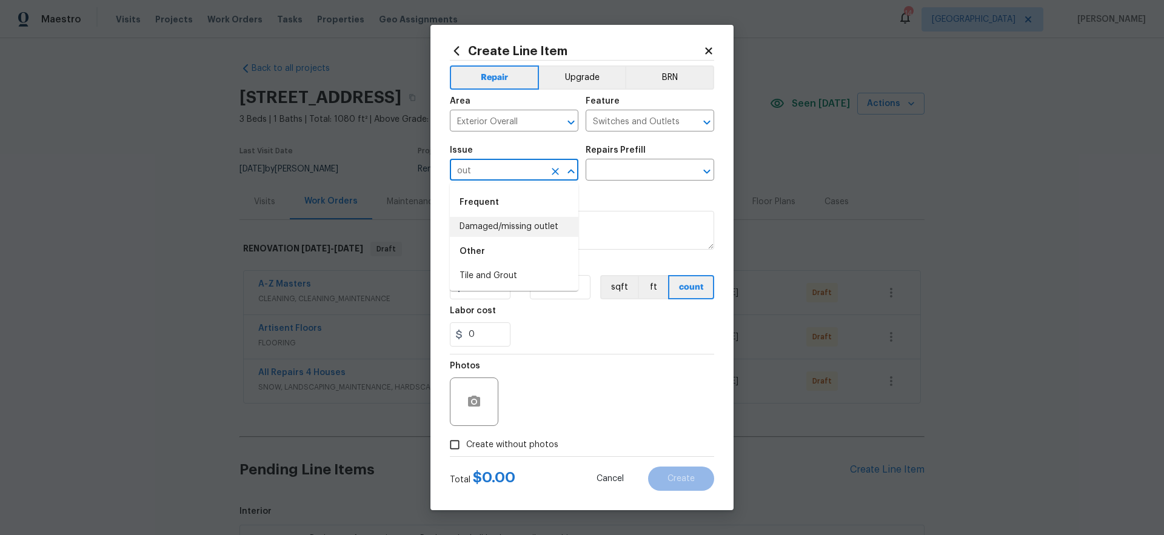
click at [550, 224] on li "Damaged/missing outlet" at bounding box center [514, 227] width 129 height 20
click at [628, 166] on input "text" at bounding box center [633, 171] width 95 height 19
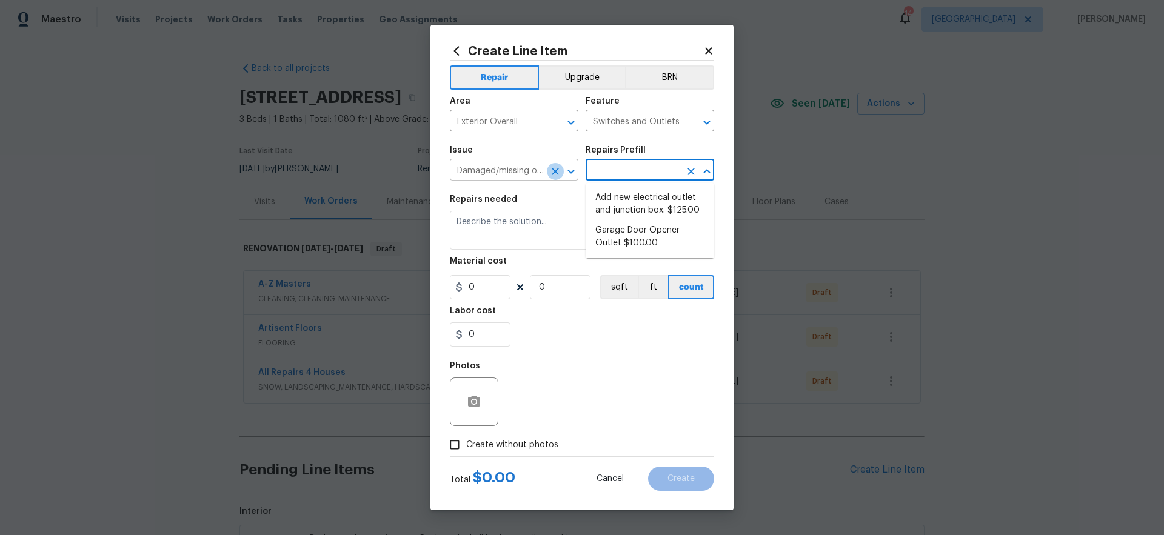
click at [558, 172] on icon "Clear" at bounding box center [555, 172] width 12 height 12
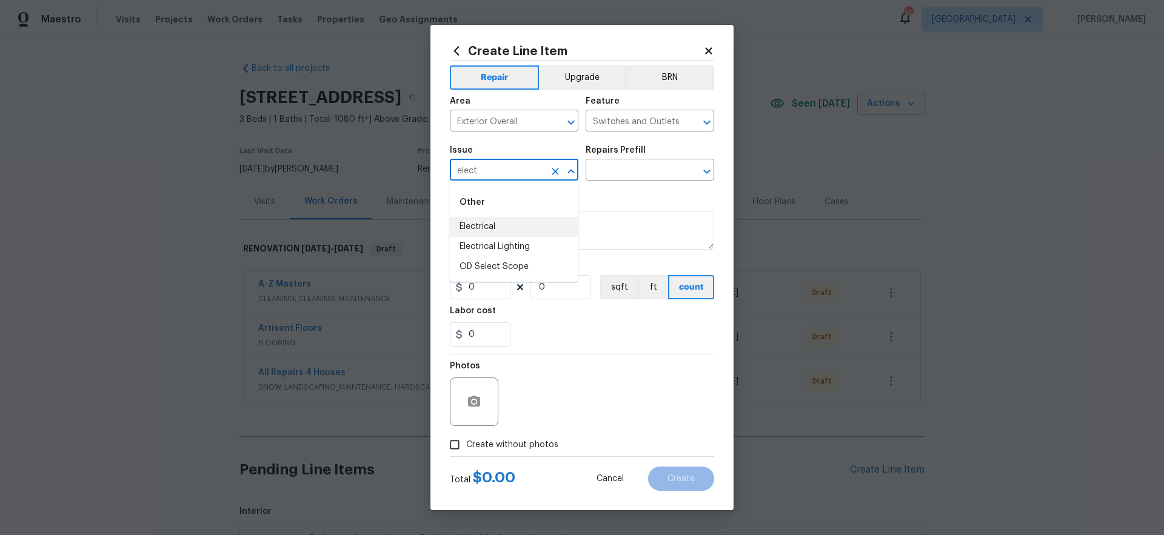
click at [504, 225] on li "Electrical" at bounding box center [514, 227] width 129 height 20
click at [638, 170] on input "text" at bounding box center [633, 171] width 95 height 19
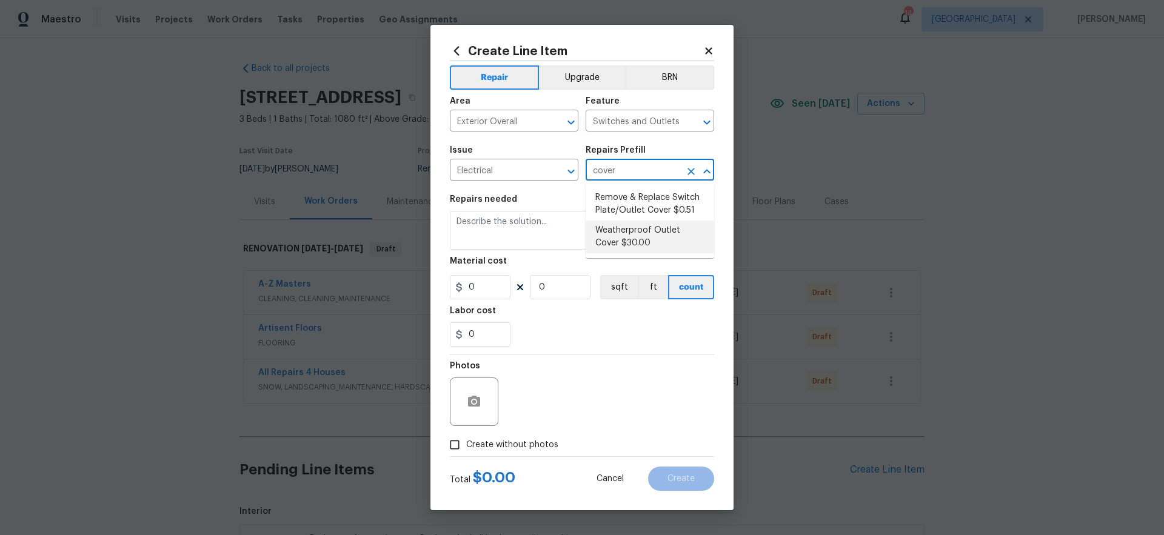
click at [646, 236] on li "Weatherproof Outlet Cover $30.00" at bounding box center [650, 237] width 129 height 33
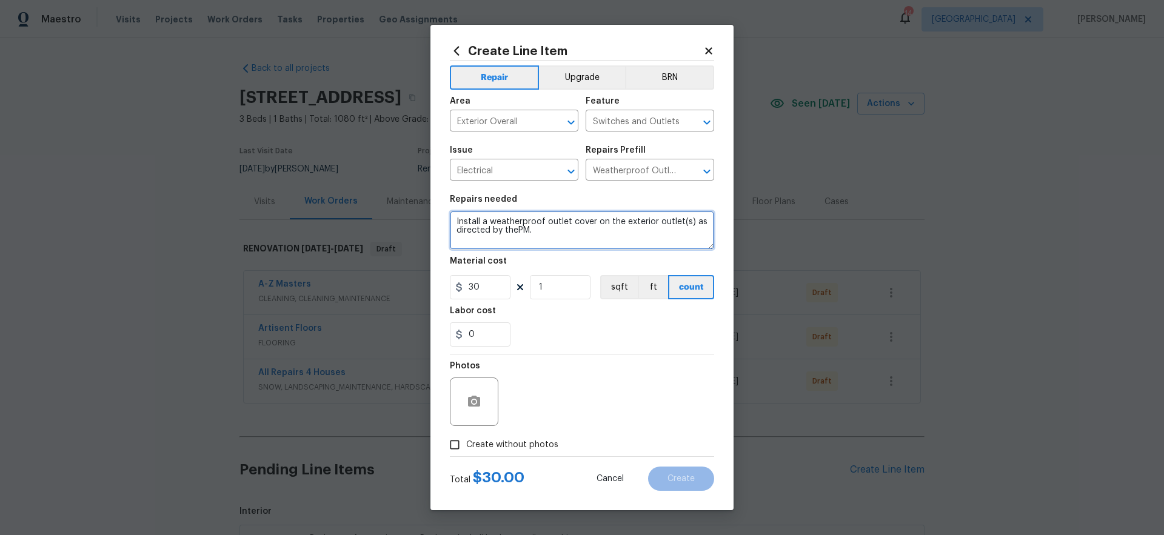
drag, startPoint x: 529, startPoint y: 234, endPoint x: 366, endPoint y: 204, distance: 165.2
click at [364, 203] on div "Create Line Item Repair Upgrade BRN Area Exterior Overall ​ Feature Switches an…" at bounding box center [582, 267] width 1164 height 535
click at [597, 238] on textarea "Install a weatherproof outlet cover on the exterior outlet(s) as directed by th…" at bounding box center [582, 230] width 264 height 39
click at [540, 446] on span "Create without photos" at bounding box center [512, 445] width 92 height 13
click at [466, 446] on input "Create without photos" at bounding box center [454, 445] width 23 height 23
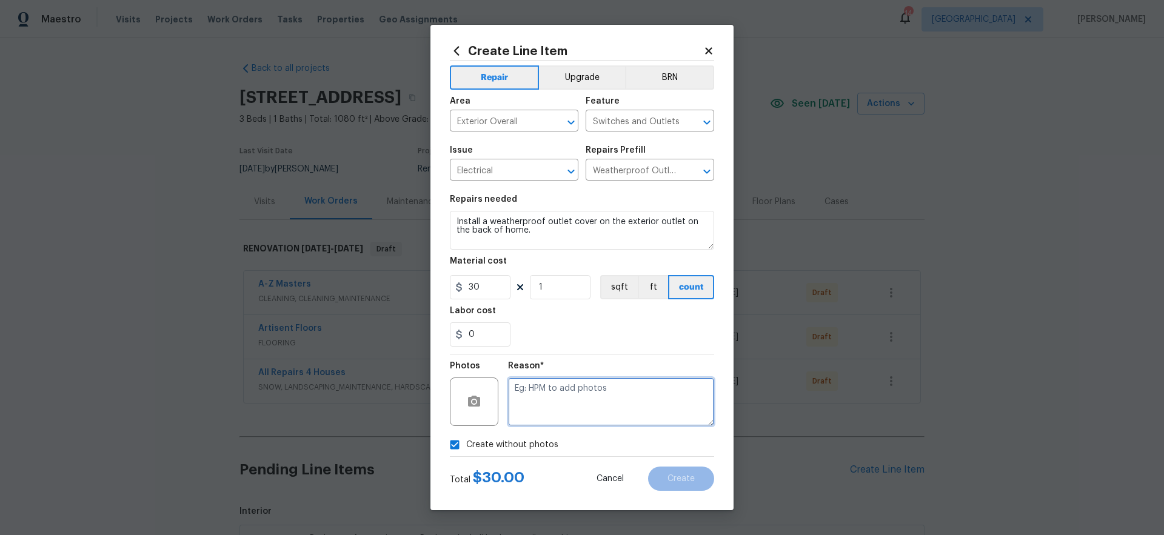
click at [623, 407] on textarea at bounding box center [611, 402] width 206 height 49
click at [687, 487] on button "Create" at bounding box center [681, 479] width 66 height 24
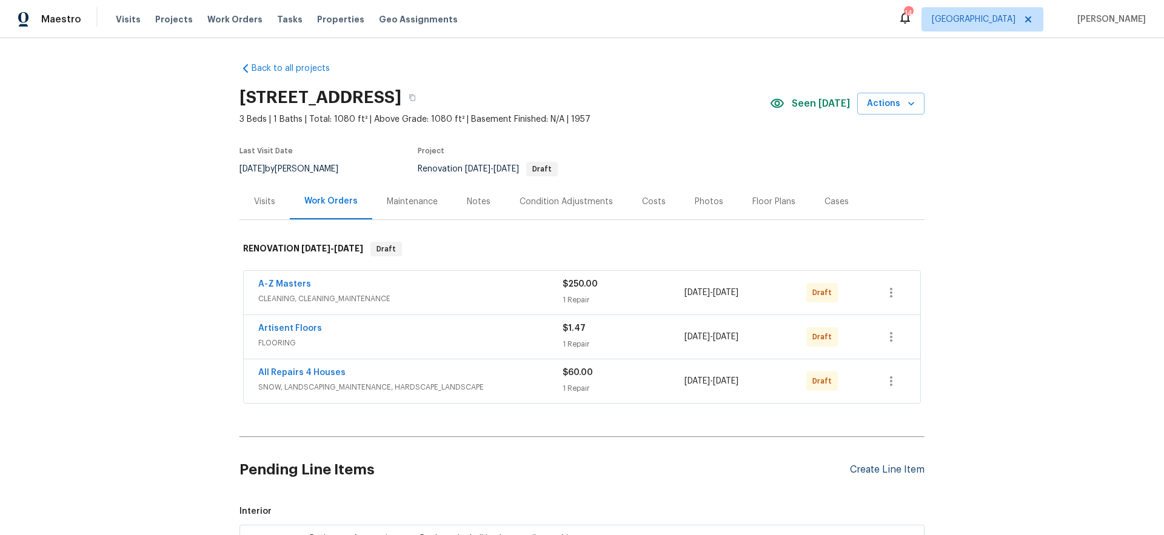
click at [911, 471] on div "Create Line Item" at bounding box center [887, 470] width 75 height 12
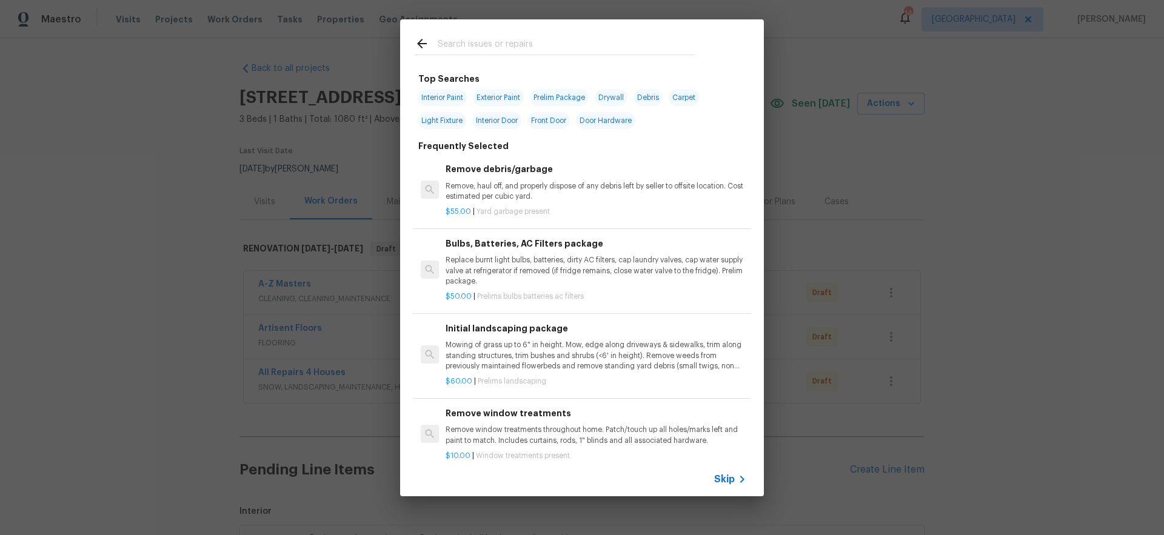
click at [727, 478] on span "Skip" at bounding box center [724, 480] width 21 height 12
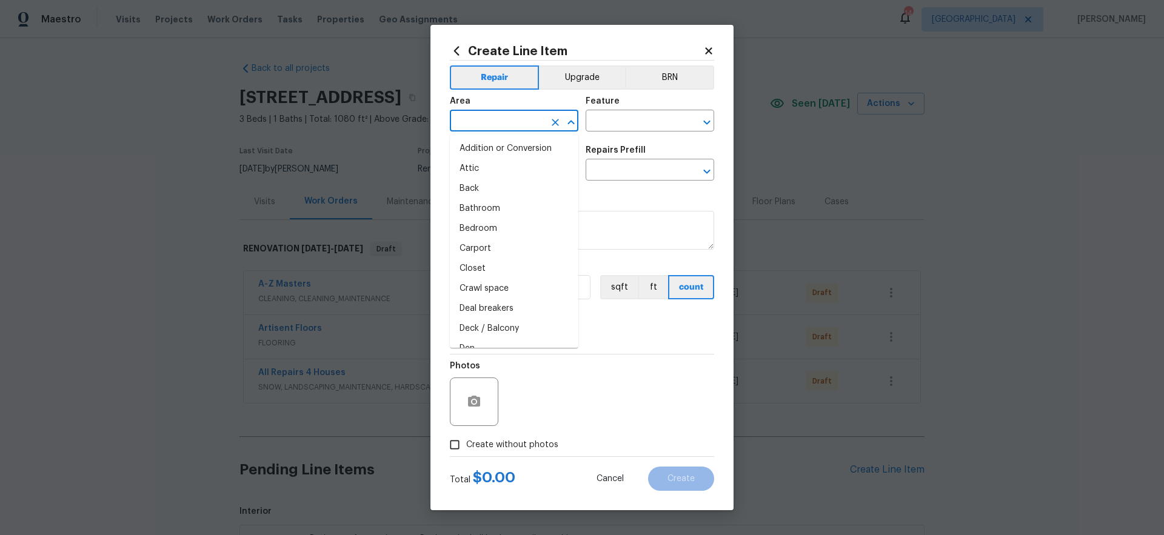
click at [498, 125] on input "text" at bounding box center [497, 122] width 95 height 19
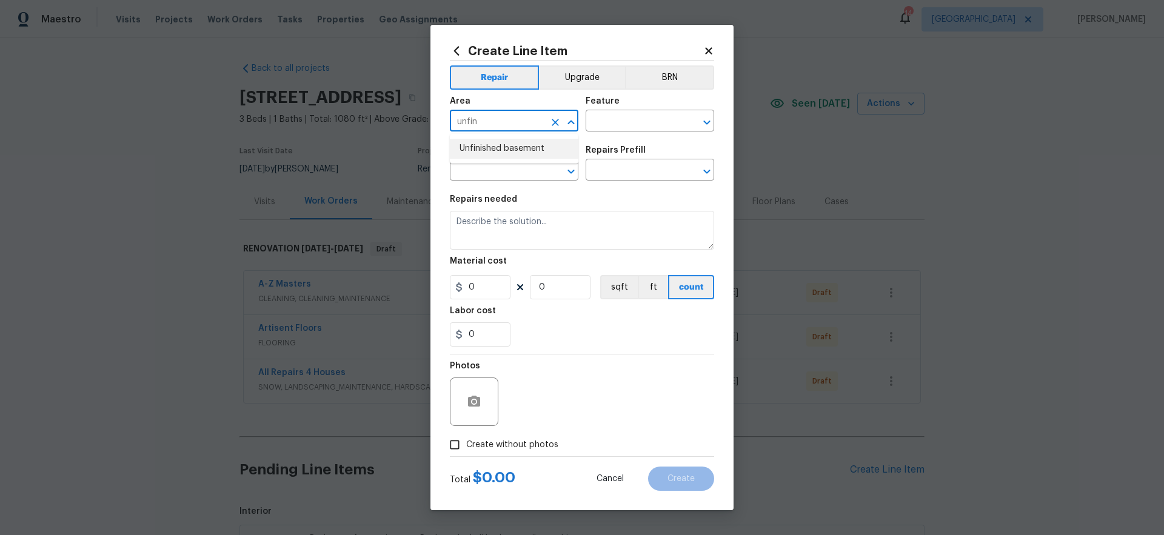
click at [518, 146] on li "Unfinished basement" at bounding box center [514, 149] width 129 height 20
click at [618, 121] on input "text" at bounding box center [633, 122] width 95 height 19
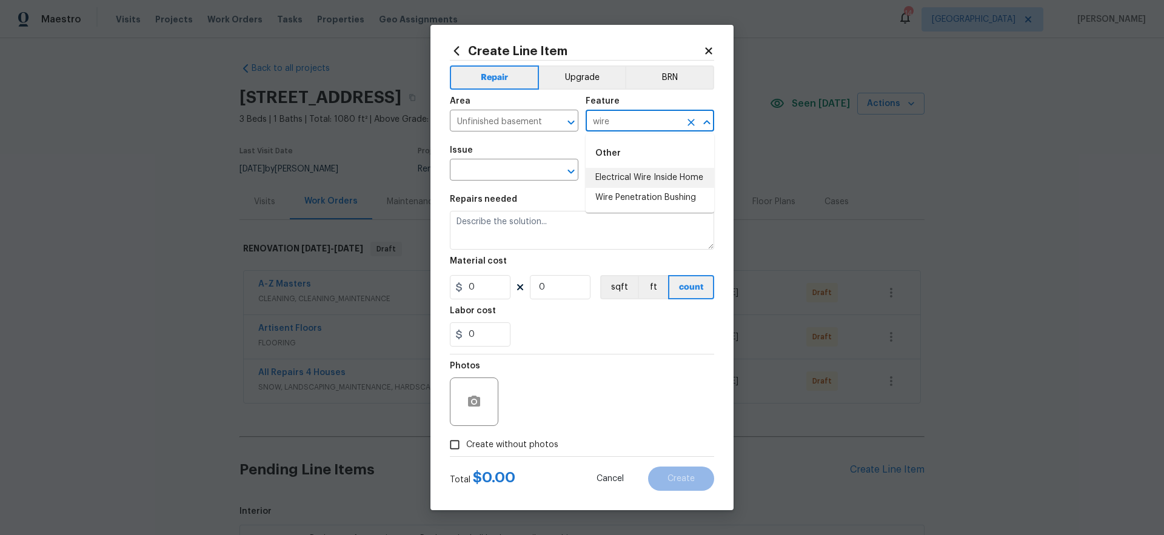
click at [679, 178] on li "Electrical Wire Inside Home" at bounding box center [650, 178] width 129 height 20
click at [516, 167] on input "text" at bounding box center [497, 171] width 95 height 19
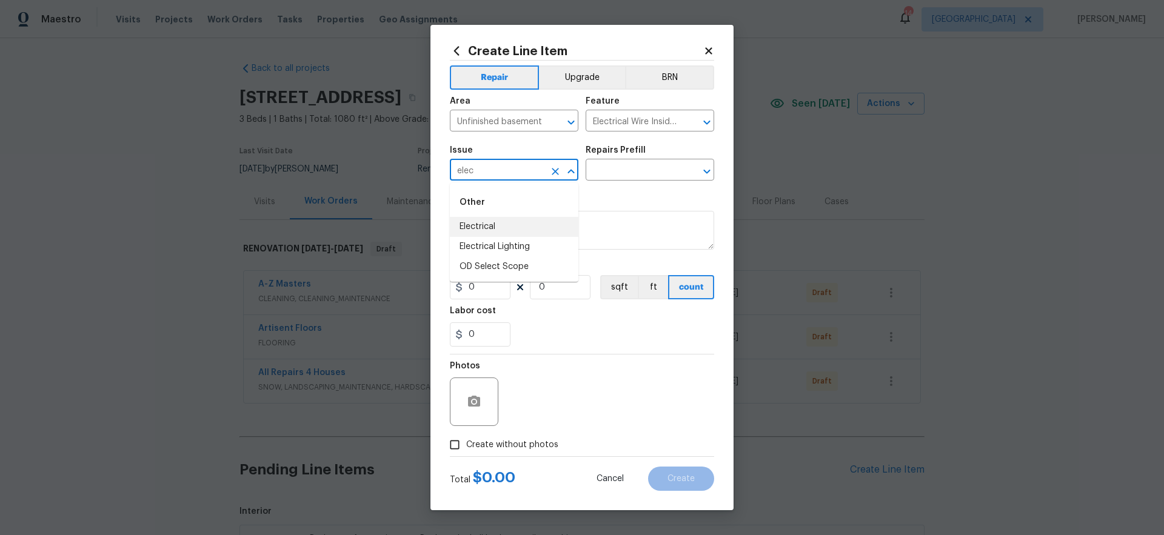
click at [503, 223] on li "Electrical" at bounding box center [514, 227] width 129 height 20
click at [612, 175] on input "text" at bounding box center [633, 171] width 95 height 19
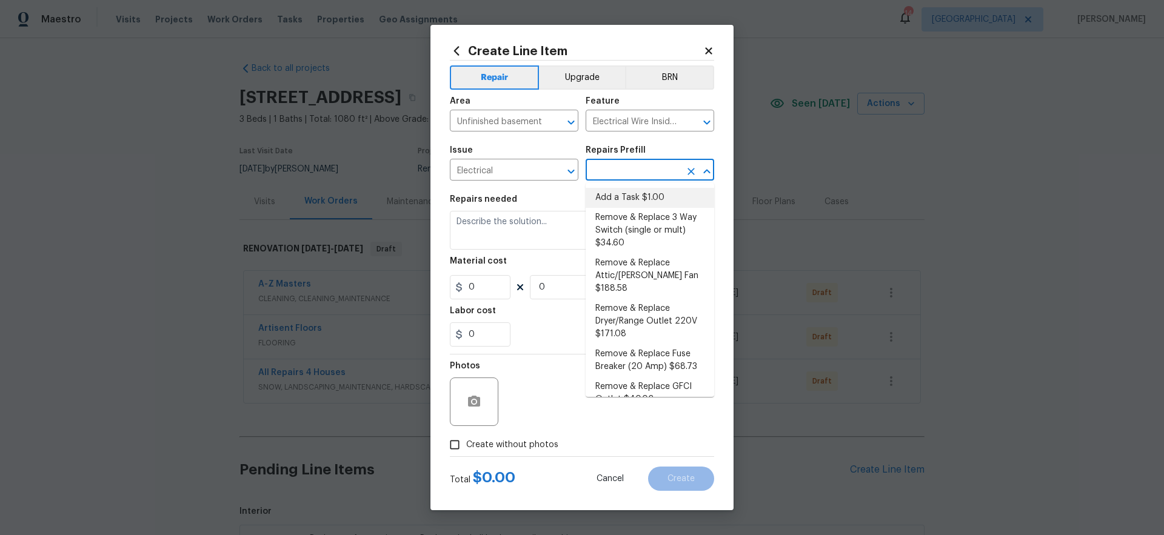
click at [651, 195] on li "Add a Task $1.00" at bounding box center [650, 198] width 129 height 20
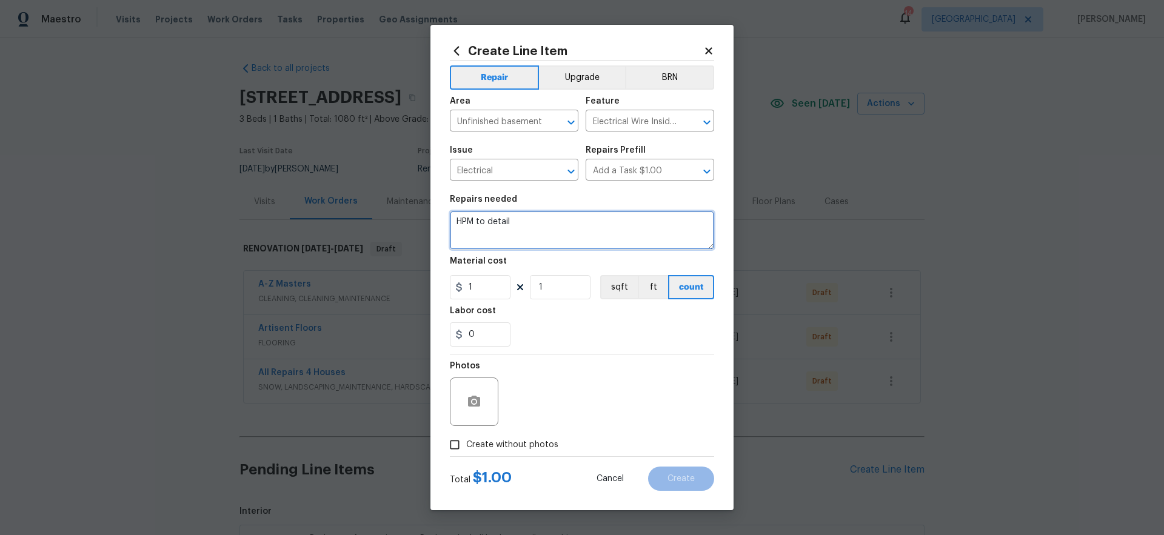
drag, startPoint x: 490, startPoint y: 213, endPoint x: 421, endPoint y: 196, distance: 71.2
click at [432, 198] on div "Create Line Item Repair Upgrade BRN Area Unfinished basement ​ Feature Electric…" at bounding box center [582, 268] width 303 height 486
drag, startPoint x: 469, startPoint y: 289, endPoint x: 422, endPoint y: 282, distance: 47.8
click at [421, 282] on div "Create Line Item Repair Upgrade BRN Area Unfinished basement ​ Feature Electric…" at bounding box center [582, 267] width 1164 height 535
click at [525, 449] on span "Create without photos" at bounding box center [512, 445] width 92 height 13
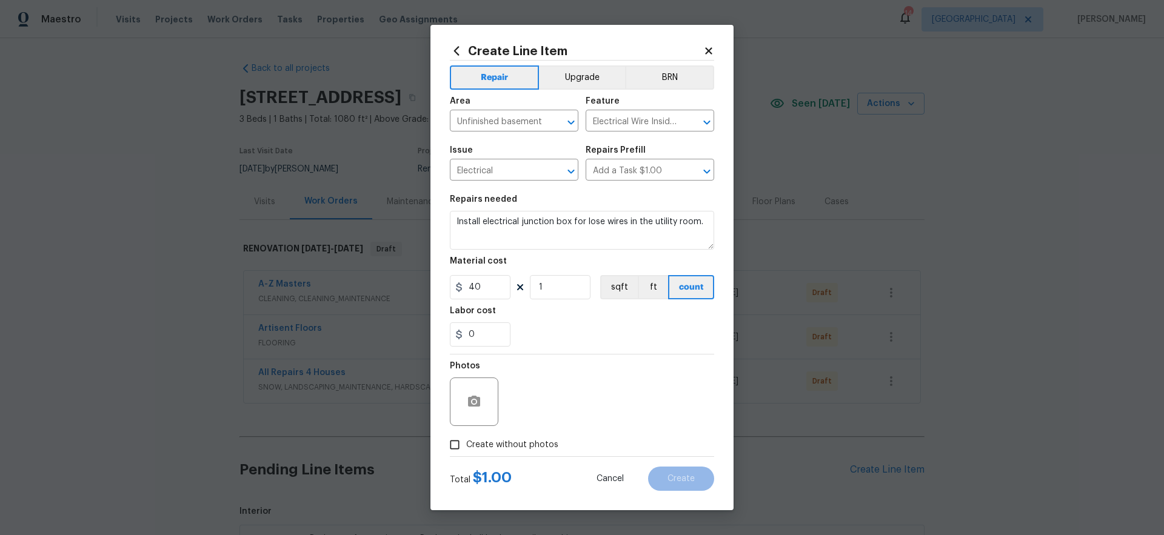
click at [466, 449] on input "Create without photos" at bounding box center [454, 445] width 23 height 23
click at [565, 397] on textarea at bounding box center [611, 402] width 206 height 49
click at [679, 477] on span "Create" at bounding box center [681, 479] width 27 height 9
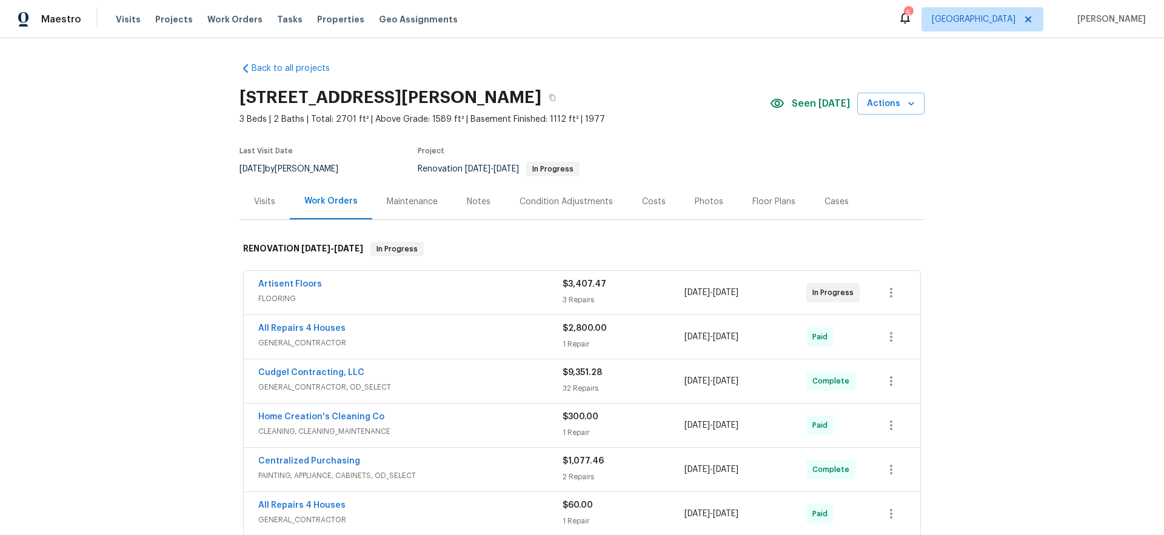
click at [127, 21] on span "Visits" at bounding box center [128, 19] width 25 height 12
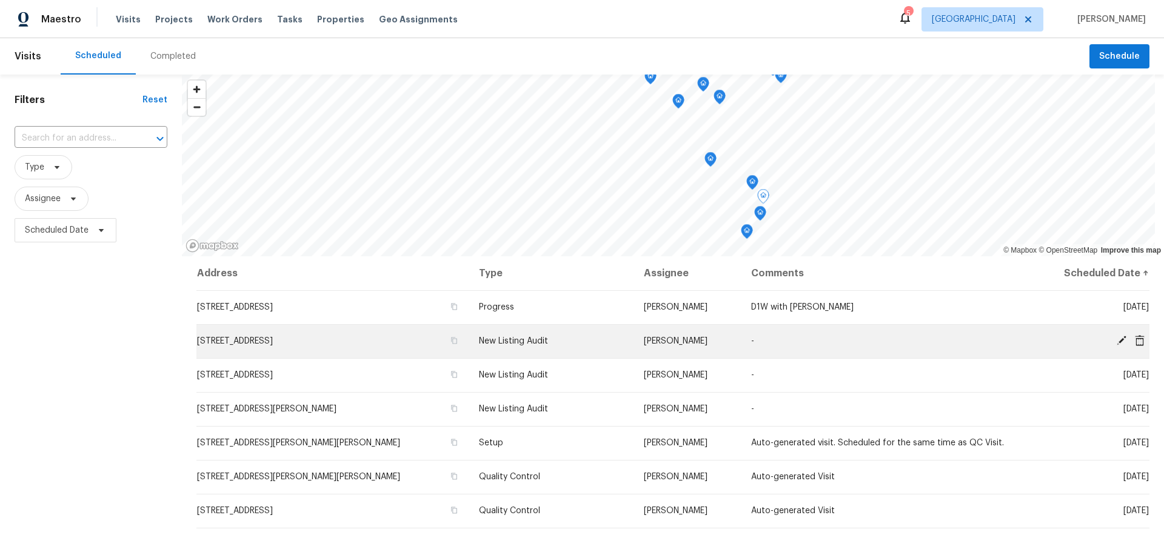
click at [297, 346] on td "5655 Chalet Hill Dr, Saint Louis, MO 63129" at bounding box center [332, 341] width 273 height 34
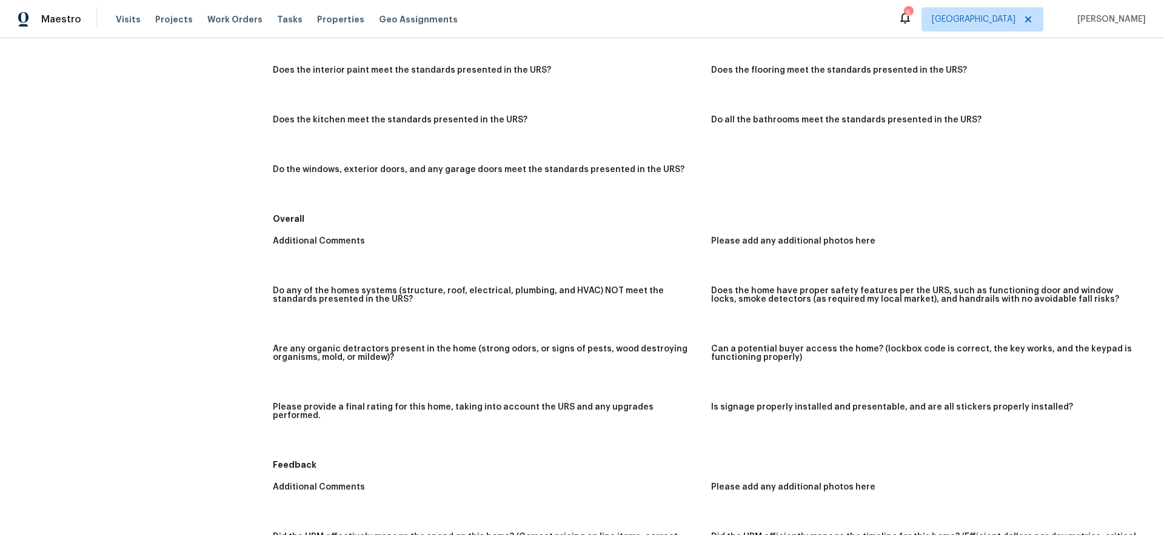
scroll to position [156, 0]
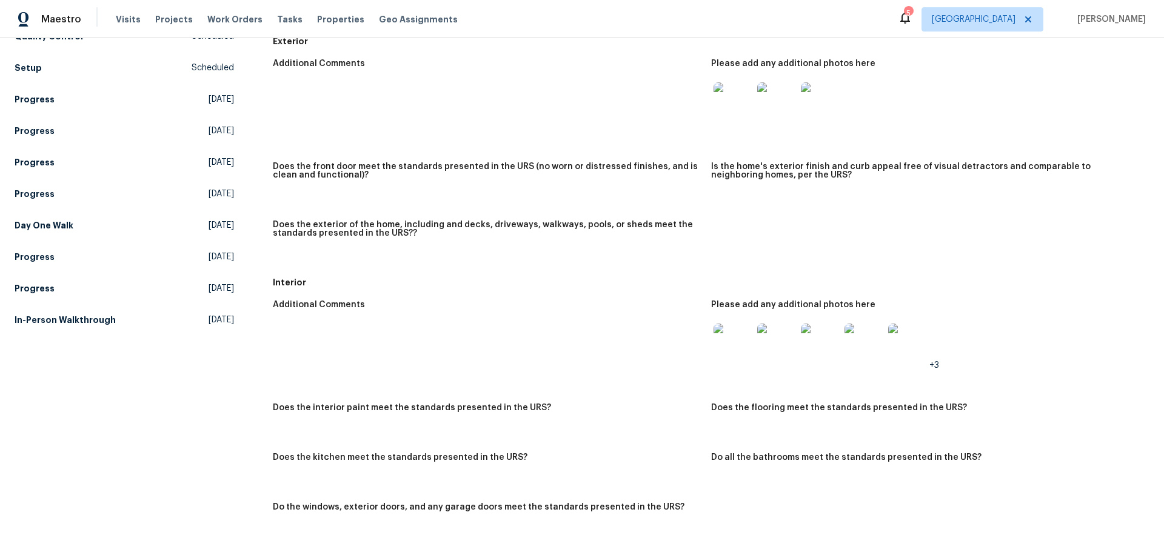
click at [726, 344] on img at bounding box center [733, 343] width 39 height 39
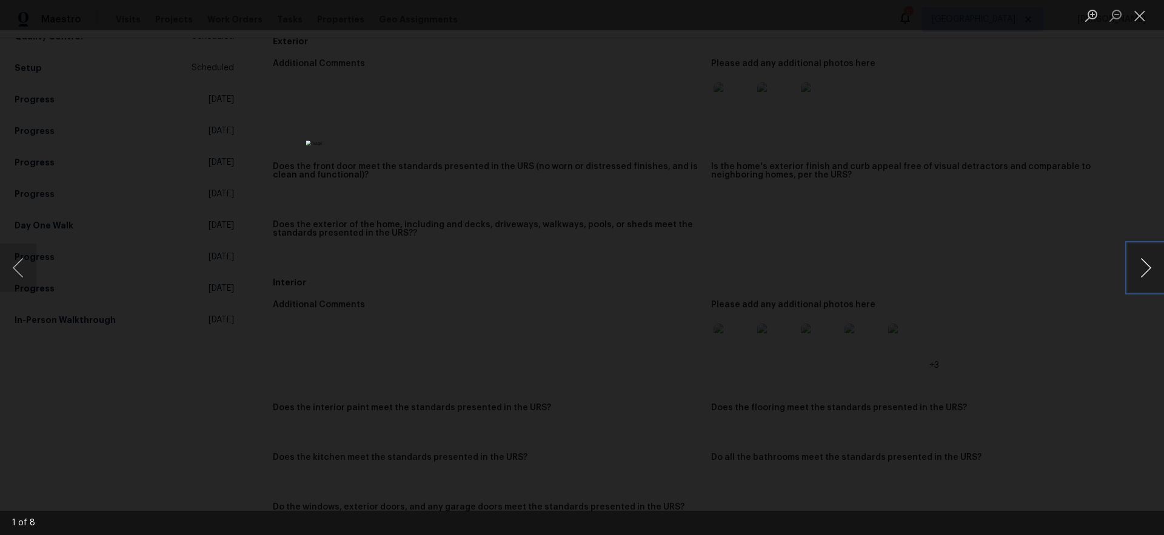
click at [1142, 273] on button "Next image" at bounding box center [1146, 268] width 36 height 49
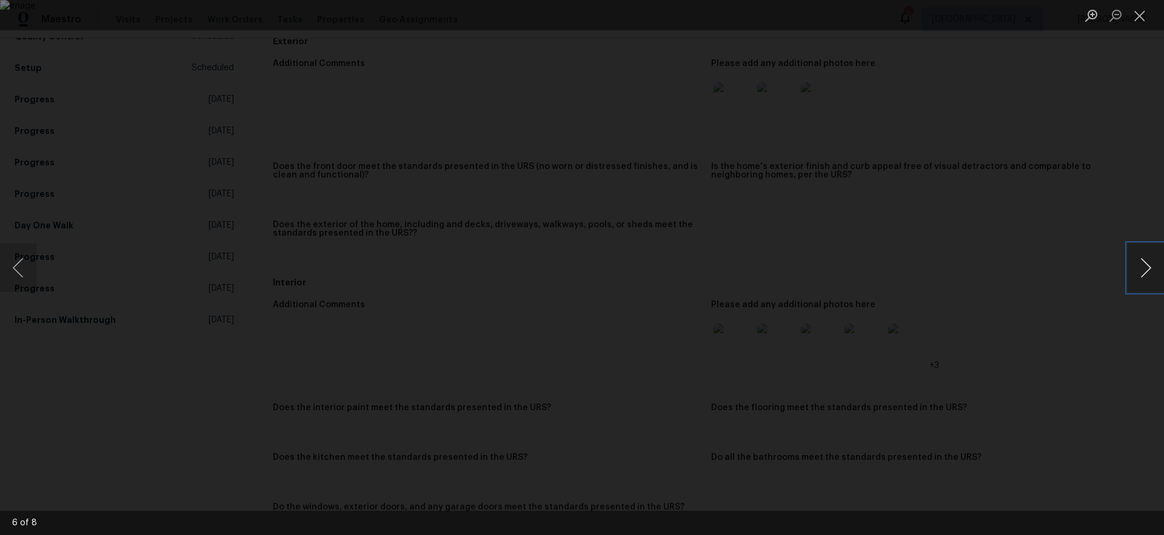
click at [1142, 273] on button "Next image" at bounding box center [1146, 268] width 36 height 49
click at [1144, 16] on button "Close lightbox" at bounding box center [1140, 15] width 24 height 21
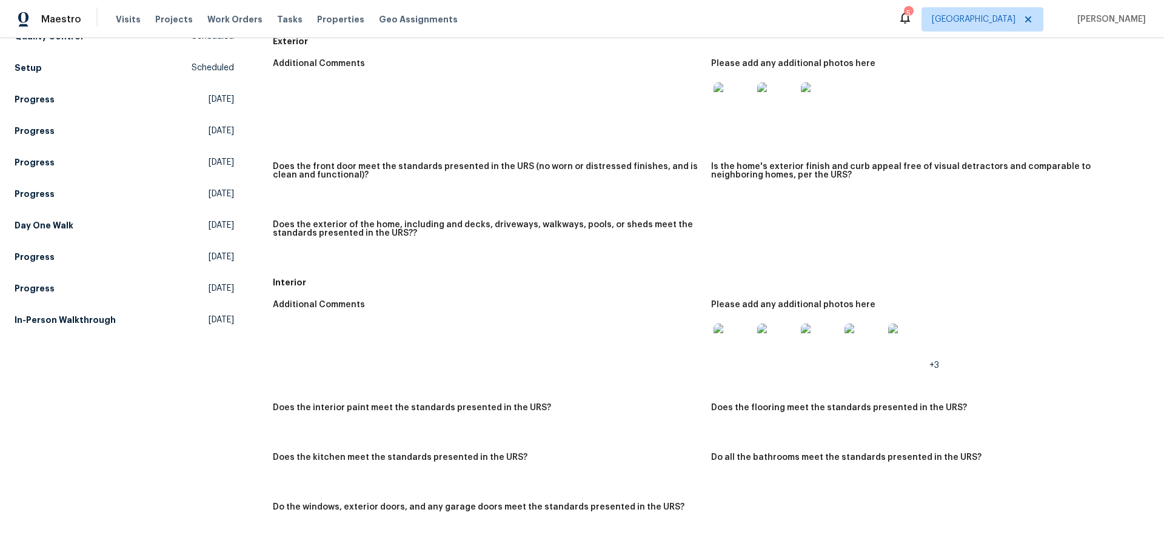
click at [730, 99] on img at bounding box center [733, 101] width 39 height 39
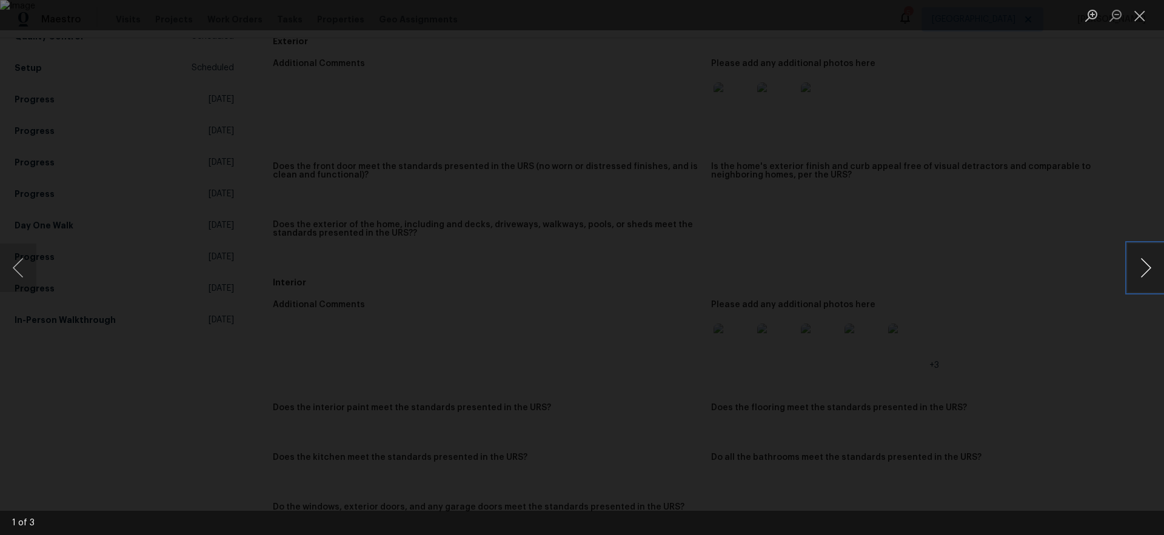
click at [1150, 271] on button "Next image" at bounding box center [1146, 268] width 36 height 49
click at [1148, 271] on button "Next image" at bounding box center [1146, 268] width 36 height 49
click at [1141, 24] on button "Close lightbox" at bounding box center [1140, 15] width 24 height 21
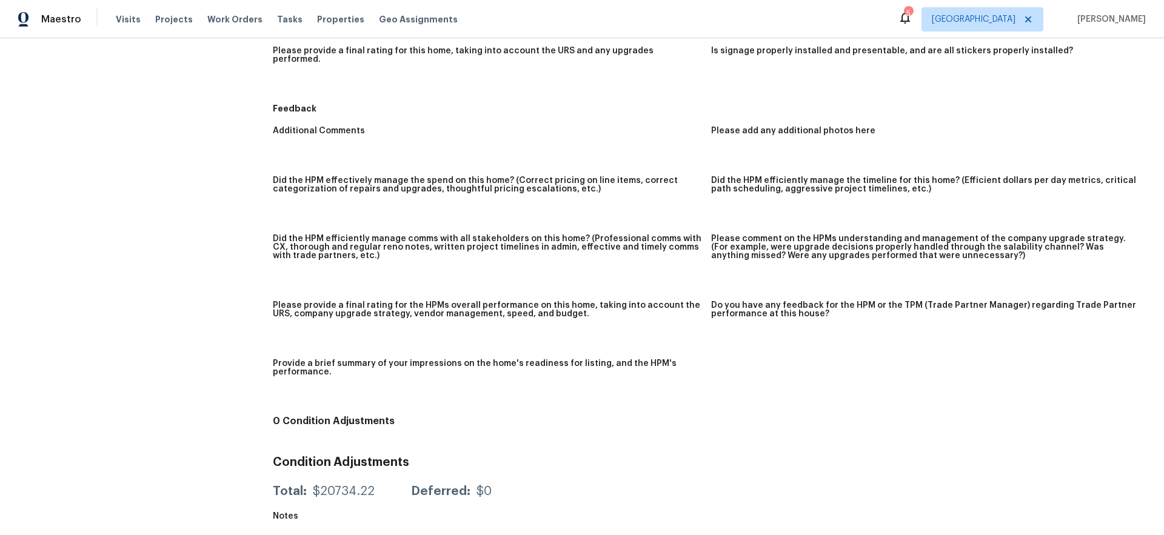
scroll to position [0, 0]
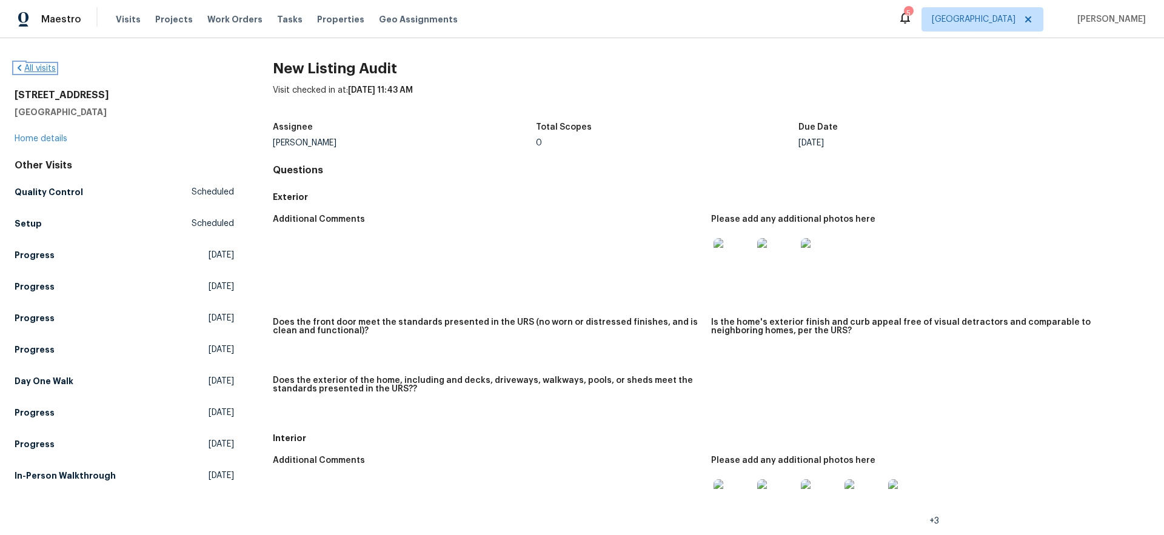
click at [47, 67] on link "All visits" at bounding box center [35, 68] width 41 height 8
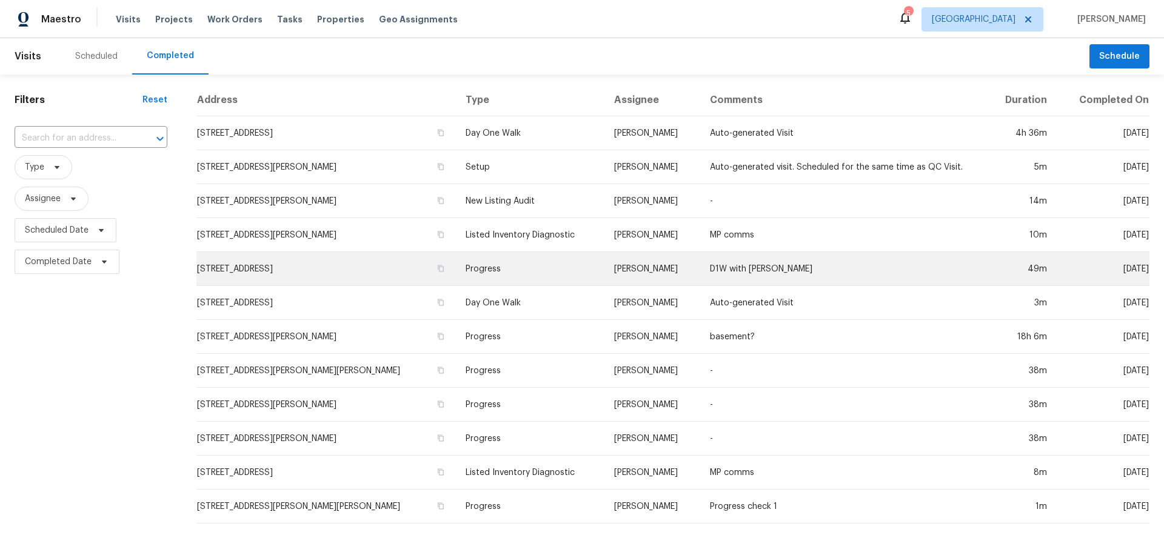
click at [287, 273] on td "[STREET_ADDRESS]" at bounding box center [326, 269] width 260 height 34
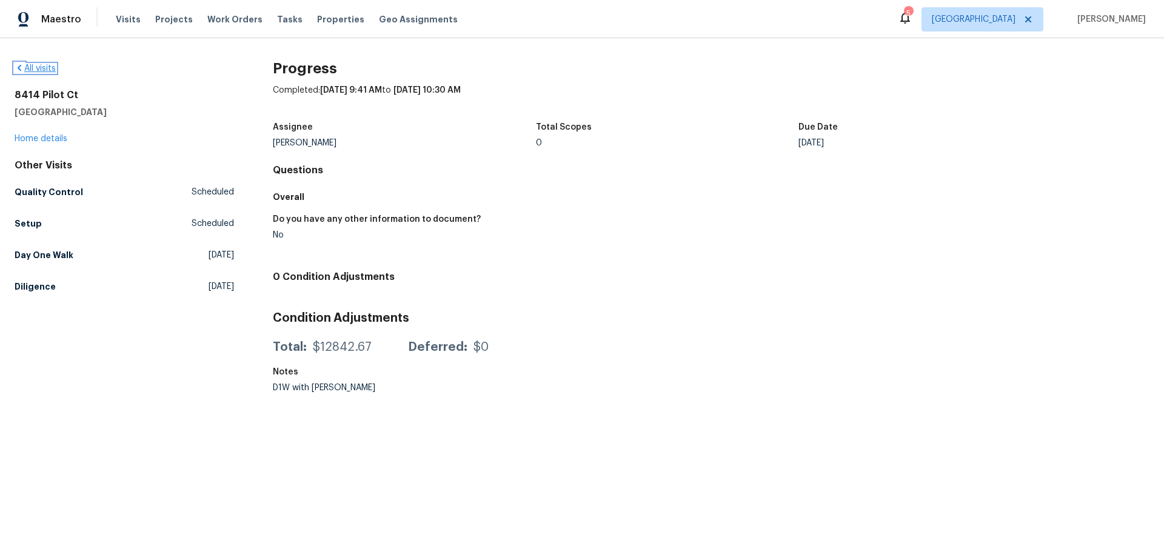
click at [46, 70] on link "All visits" at bounding box center [35, 68] width 41 height 8
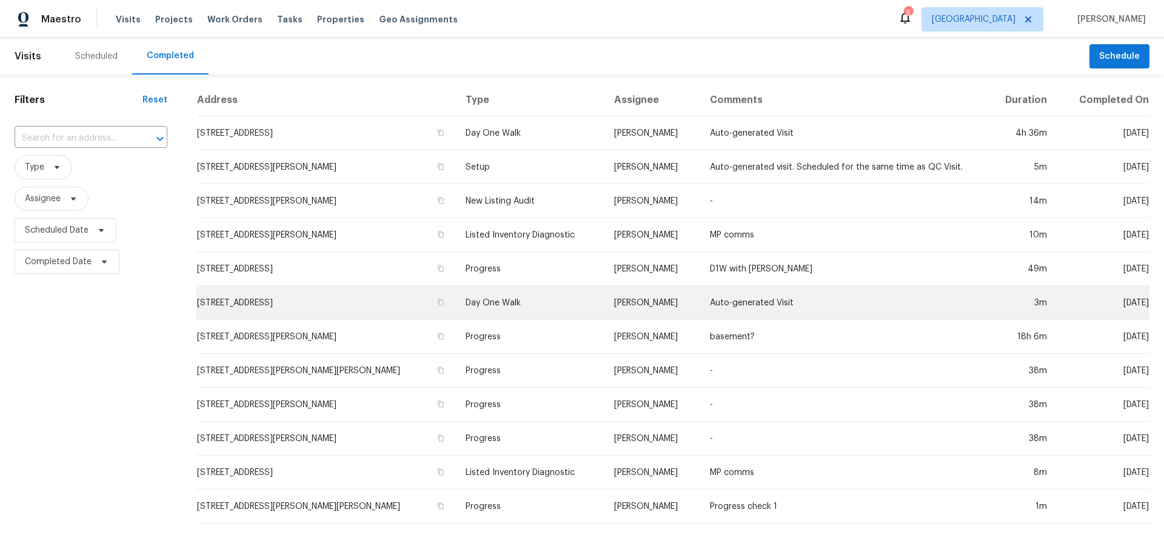
click at [277, 307] on td "912 Mill Creek Dr, Imperial, MO 63052" at bounding box center [326, 303] width 260 height 34
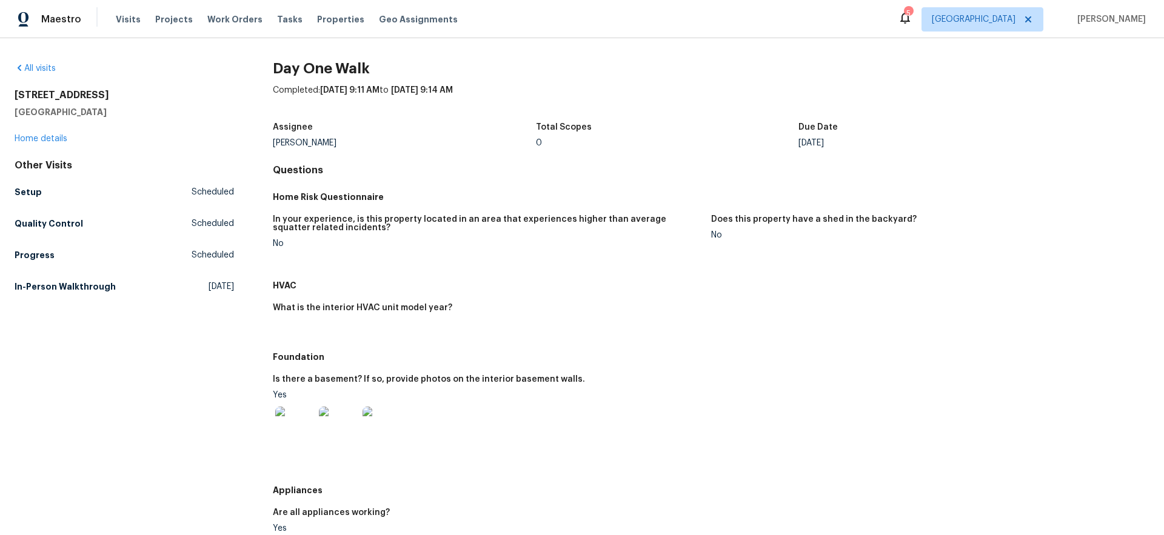
click at [296, 422] on img at bounding box center [294, 426] width 39 height 39
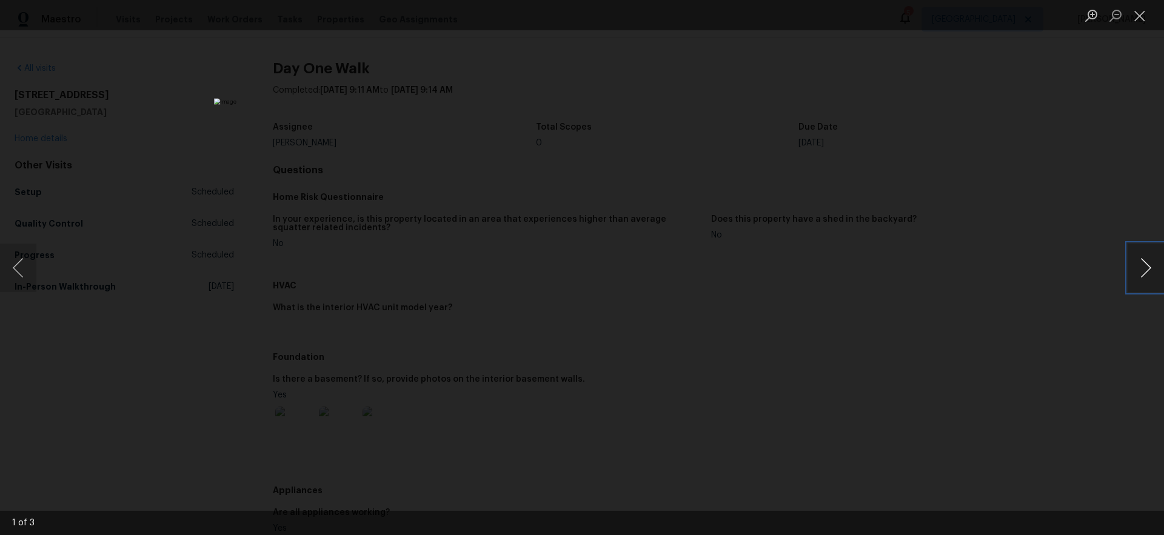
click at [1147, 272] on button "Next image" at bounding box center [1146, 268] width 36 height 49
click at [1146, 23] on button "Close lightbox" at bounding box center [1140, 15] width 24 height 21
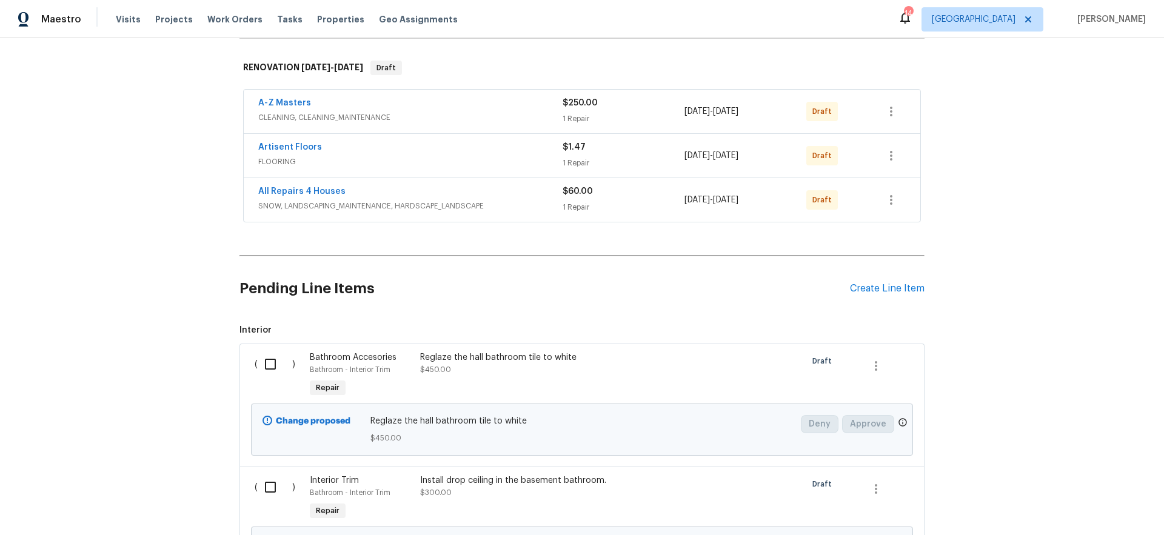
scroll to position [59, 0]
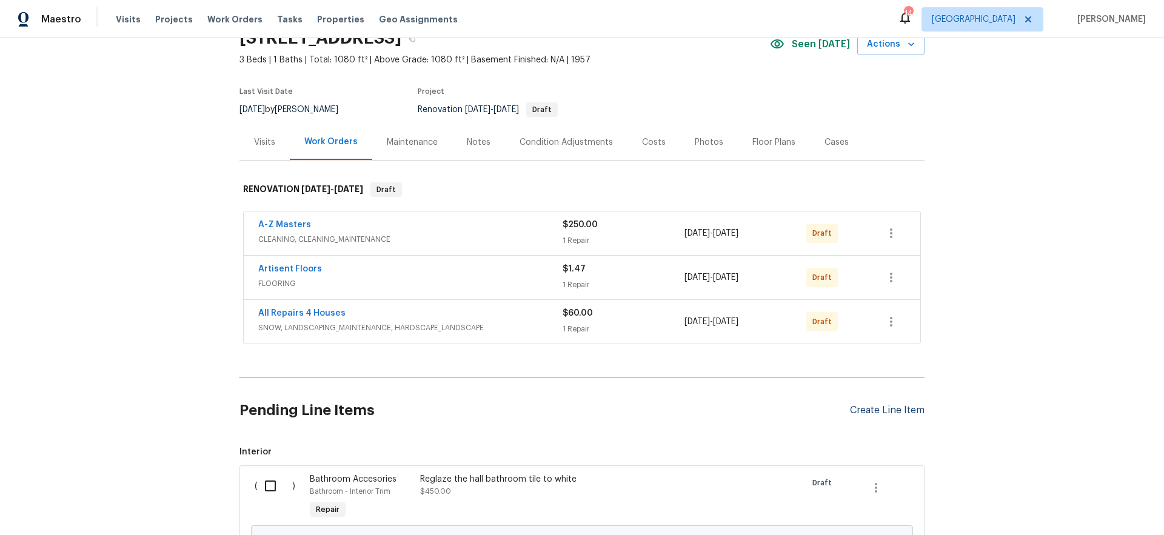
click at [891, 409] on div "Create Line Item" at bounding box center [887, 411] width 75 height 12
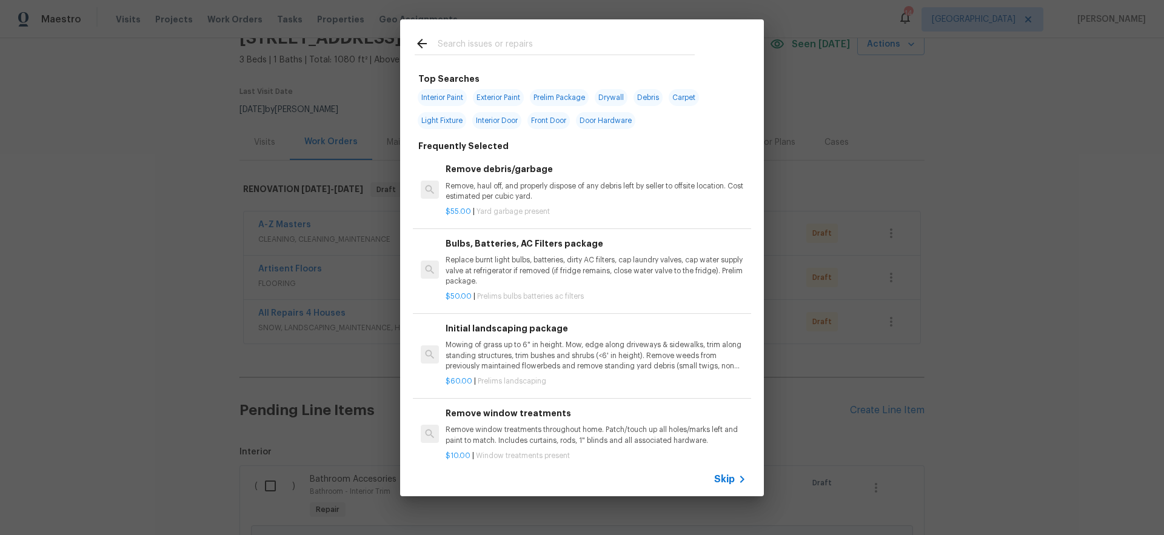
click at [729, 481] on span "Skip" at bounding box center [724, 480] width 21 height 12
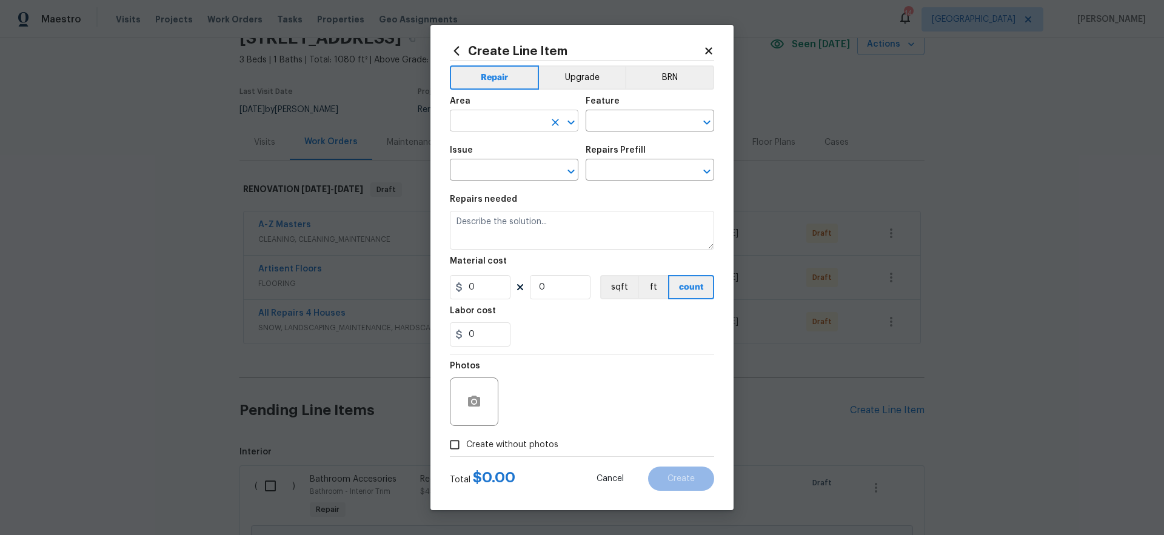
click at [489, 115] on input "text" at bounding box center [497, 122] width 95 height 19
click at [505, 171] on li "Exterior Overall" at bounding box center [514, 169] width 129 height 20
type input "Exterior Overall"
click at [628, 117] on input "text" at bounding box center [633, 122] width 95 height 19
click at [609, 175] on li "Chimney" at bounding box center [650, 178] width 129 height 20
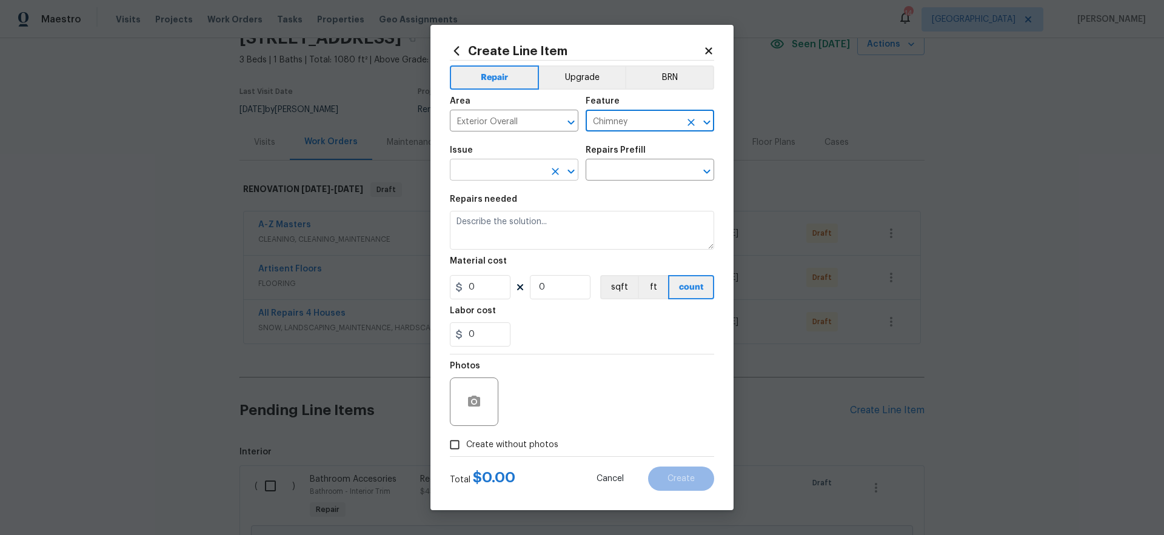
type input "Chimney"
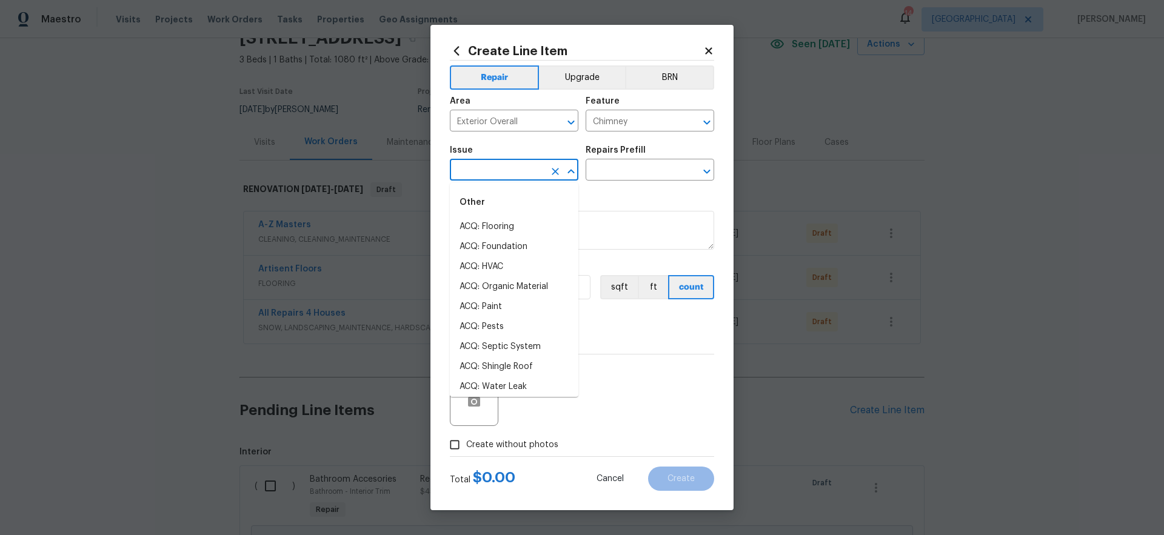
click at [526, 176] on input "text" at bounding box center [497, 171] width 95 height 19
type input "c"
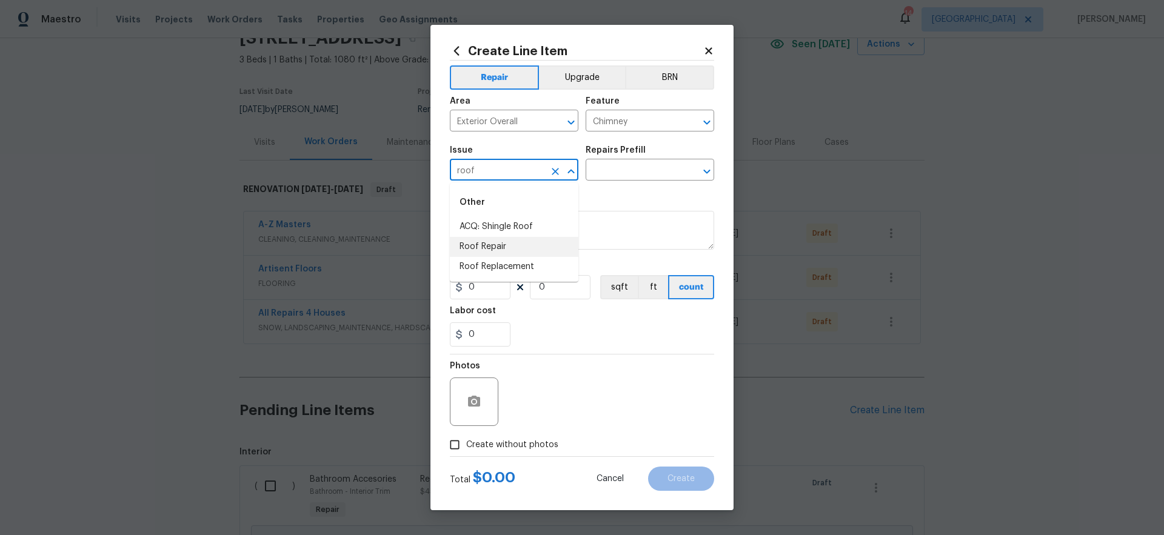
click at [500, 246] on li "Roof Repair" at bounding box center [514, 247] width 129 height 20
type input "Roof Repair"
click at [632, 169] on input "text" at bounding box center [633, 171] width 95 height 19
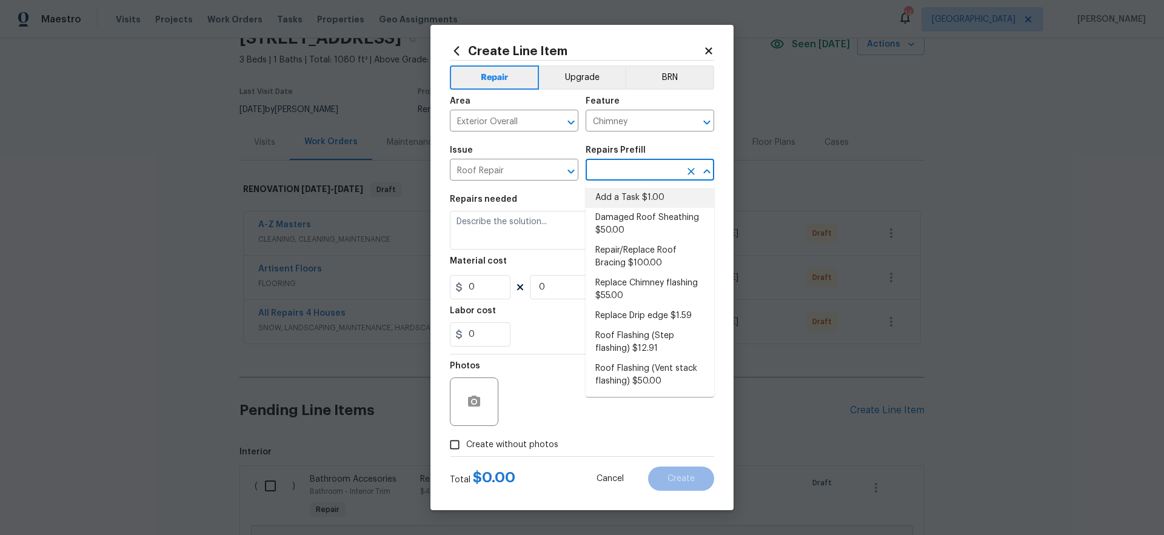
click at [626, 193] on li "Add a Task $1.00" at bounding box center [650, 198] width 129 height 20
type input "[PERSON_NAME] and Trim"
type input "Add a Task $1.00"
type textarea "HPM to detail"
type input "1"
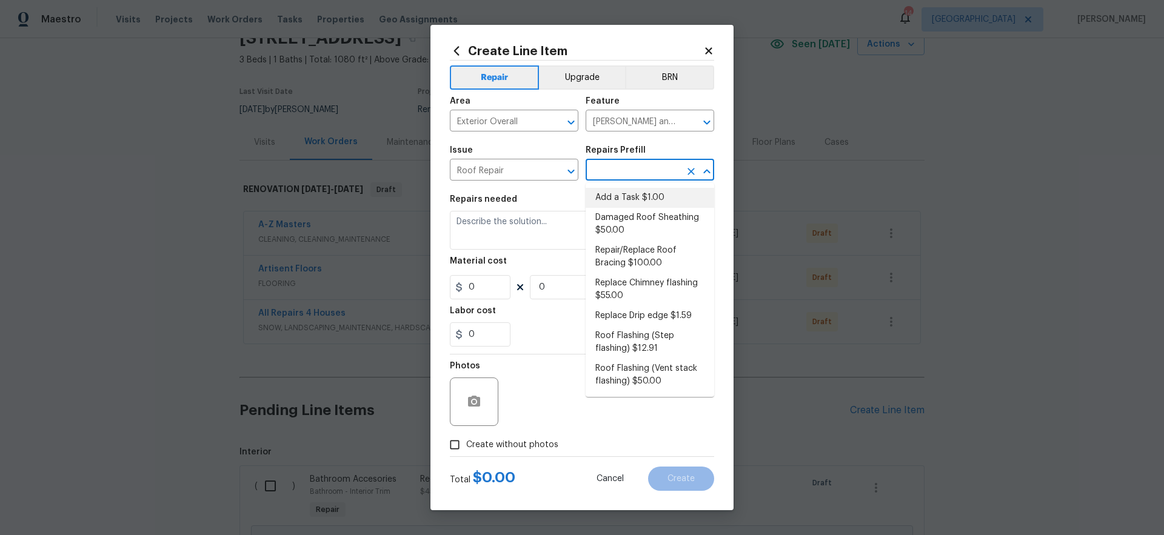
type input "1"
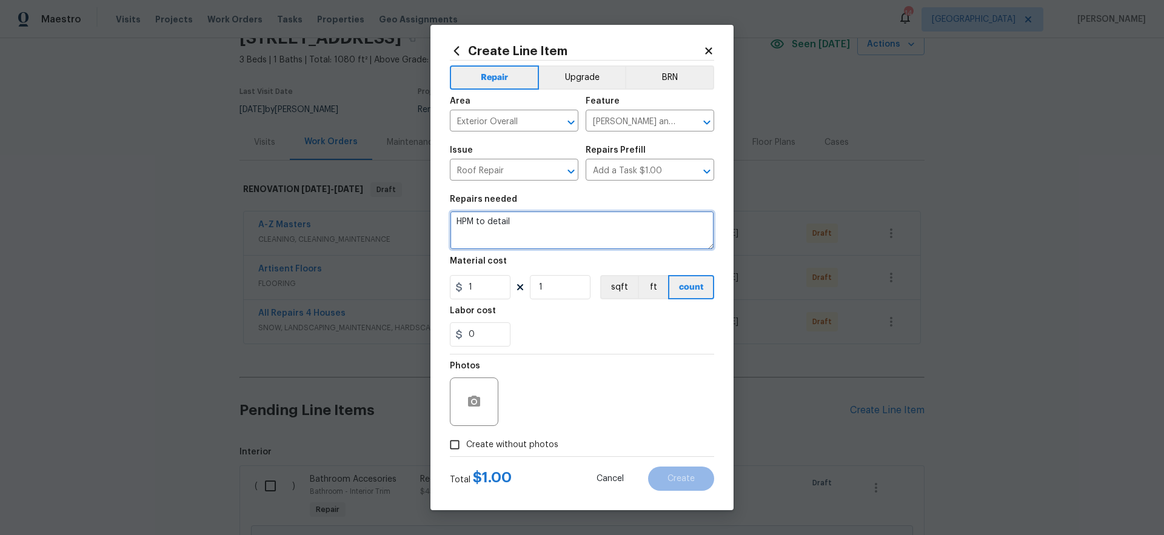
drag, startPoint x: 528, startPoint y: 229, endPoint x: 369, endPoint y: 227, distance: 158.9
click at [378, 229] on div "Create Line Item Repair Upgrade BRN Area Exterior Overall ​ Feature [PERSON_NAM…" at bounding box center [582, 267] width 1164 height 535
click at [657, 175] on input "Add a Task $1.00" at bounding box center [633, 171] width 95 height 19
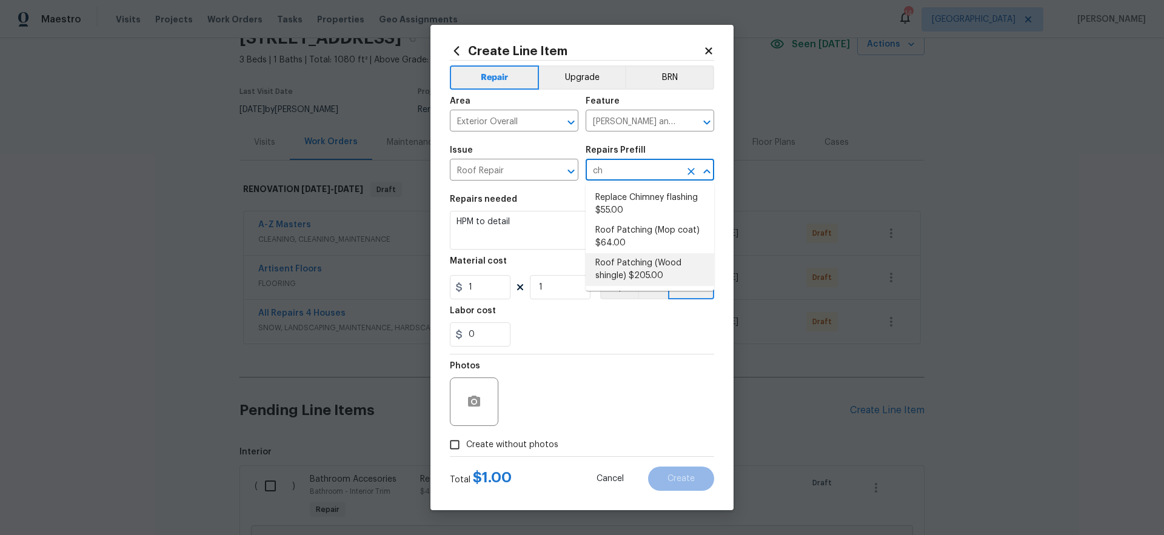
type input "chi"
click at [691, 172] on icon "Clear" at bounding box center [691, 172] width 12 height 12
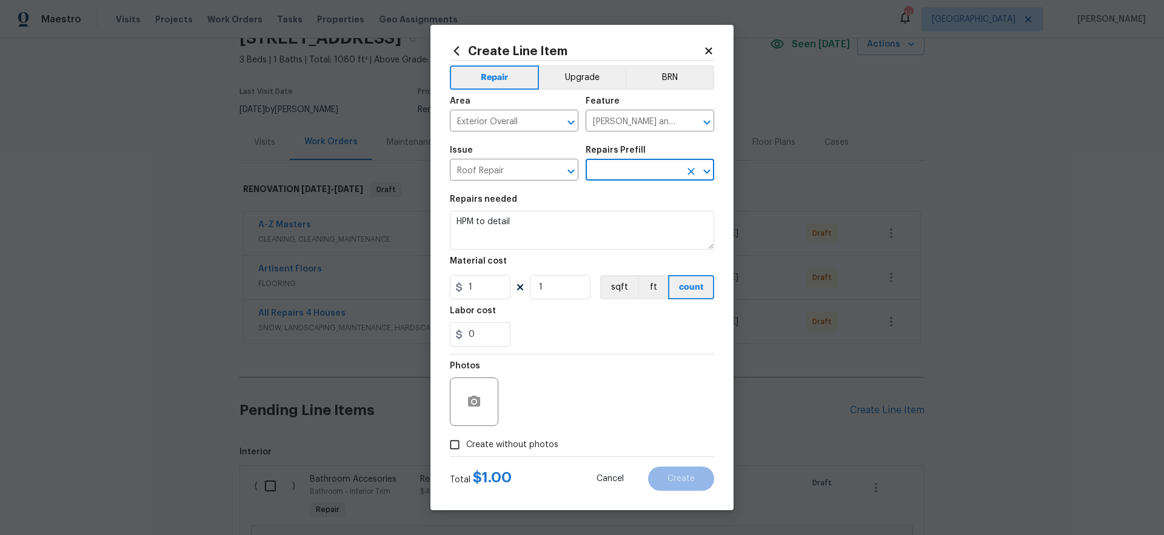
click at [660, 173] on input "text" at bounding box center [633, 171] width 95 height 19
click at [660, 174] on input "text" at bounding box center [633, 171] width 95 height 19
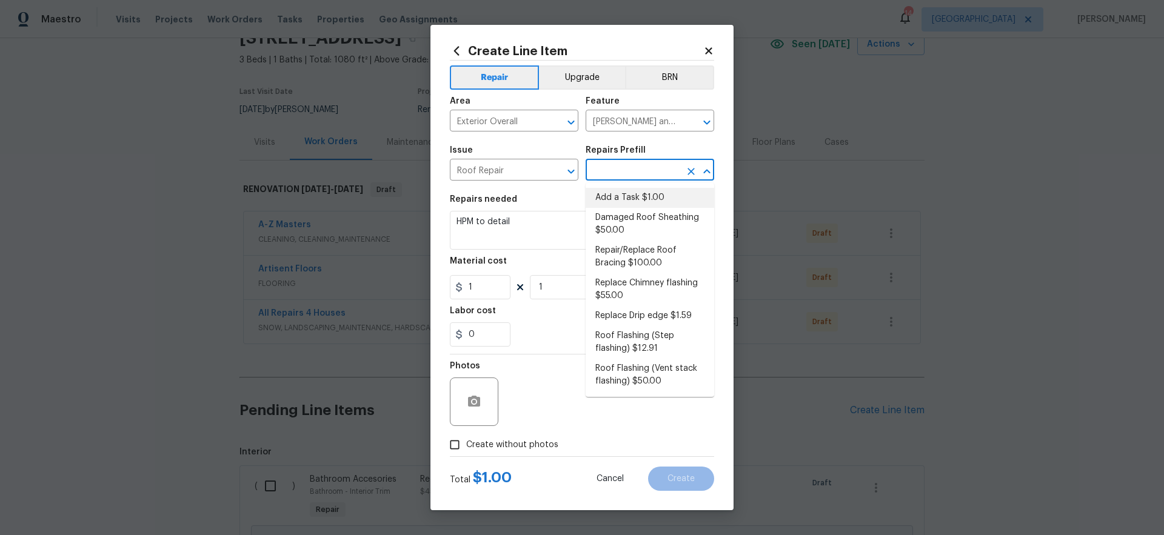
click at [642, 193] on li "Add a Task $1.00" at bounding box center [650, 198] width 129 height 20
type input "Add a Task $1.00"
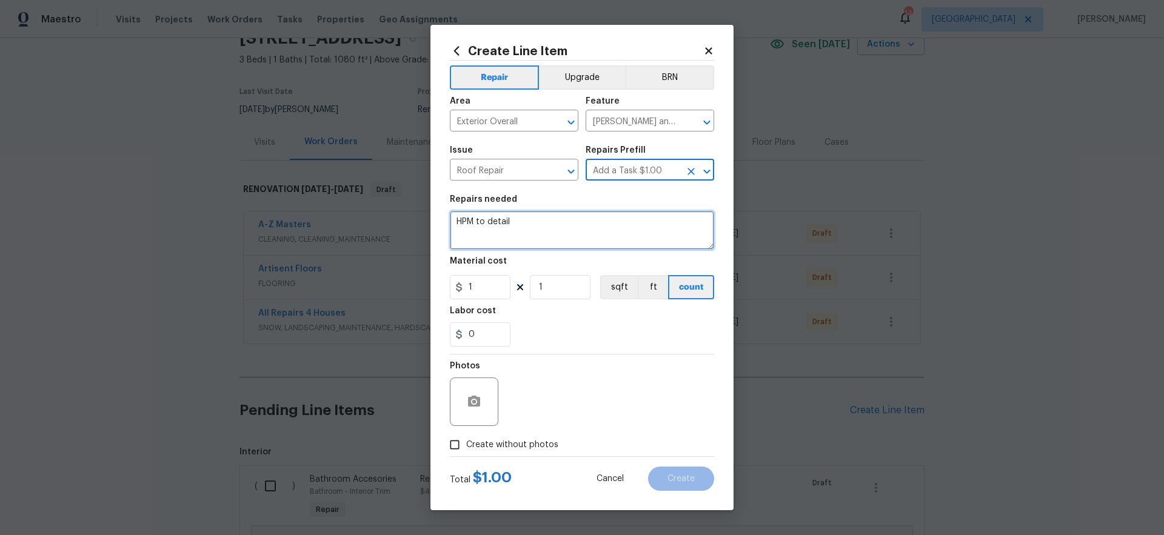
drag, startPoint x: 549, startPoint y: 227, endPoint x: 380, endPoint y: 208, distance: 170.8
click at [395, 210] on div "Create Line Item Repair Upgrade BRN Area Exterior Overall ​ Feature [PERSON_NAM…" at bounding box center [582, 267] width 1164 height 535
type textarea "Replace the damaged chimney cap"
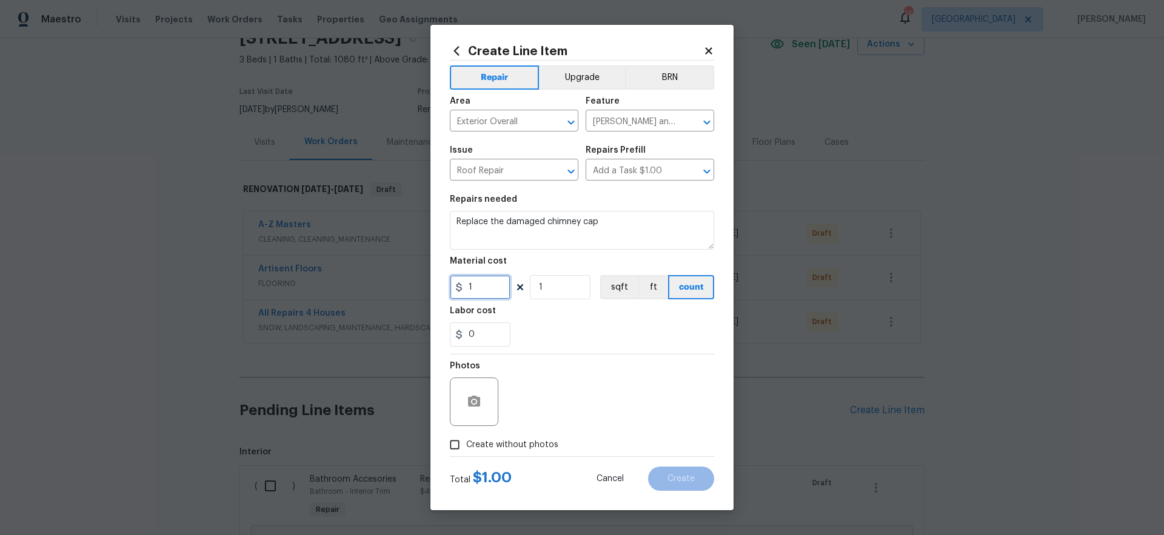
drag, startPoint x: 486, startPoint y: 284, endPoint x: 432, endPoint y: 287, distance: 54.7
click at [432, 287] on div "Create Line Item Repair Upgrade BRN Area Exterior Overall ​ Feature [PERSON_NAM…" at bounding box center [582, 268] width 303 height 486
type input "175"
click at [666, 380] on div "Photos" at bounding box center [582, 394] width 264 height 79
click at [523, 435] on label "Create without photos" at bounding box center [500, 445] width 115 height 23
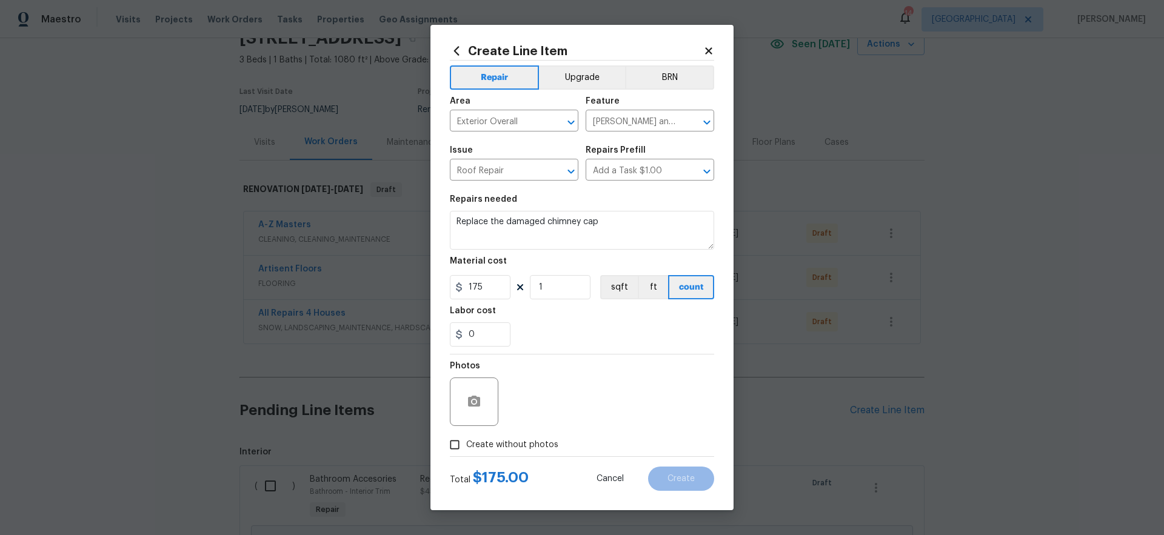
click at [466, 435] on input "Create without photos" at bounding box center [454, 445] width 23 height 23
click at [519, 444] on span "Create without photos" at bounding box center [512, 445] width 92 height 13
click at [466, 444] on input "Create without photos" at bounding box center [454, 445] width 23 height 23
click at [528, 441] on span "Create without photos" at bounding box center [512, 445] width 92 height 13
click at [466, 441] on input "Create without photos" at bounding box center [454, 445] width 23 height 23
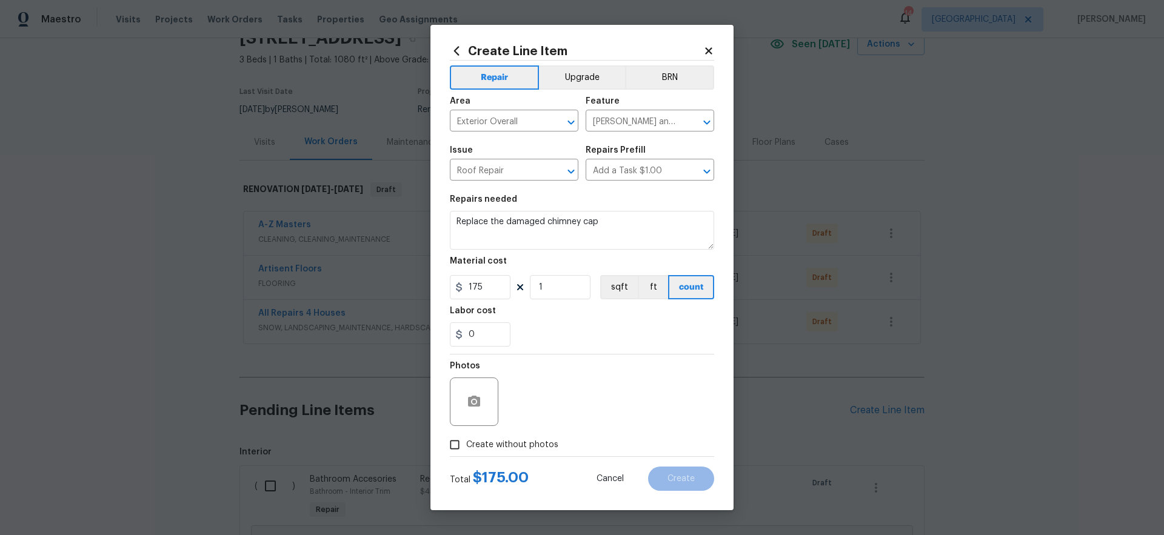
checkbox input "true"
click at [568, 405] on textarea at bounding box center [611, 402] width 206 height 49
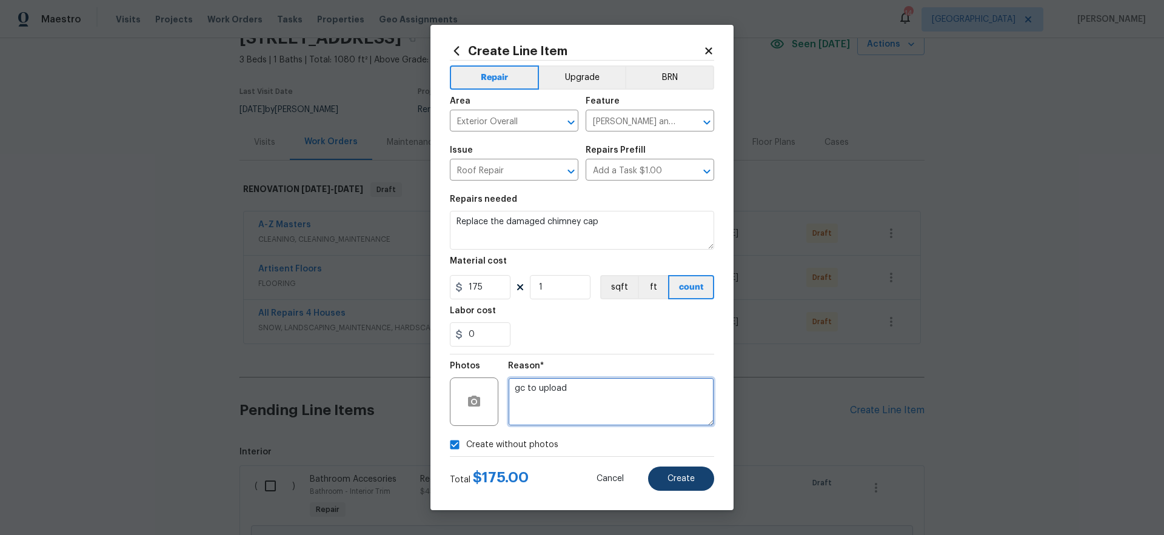
type textarea "gc to upload"
click at [685, 478] on span "Create" at bounding box center [681, 479] width 27 height 9
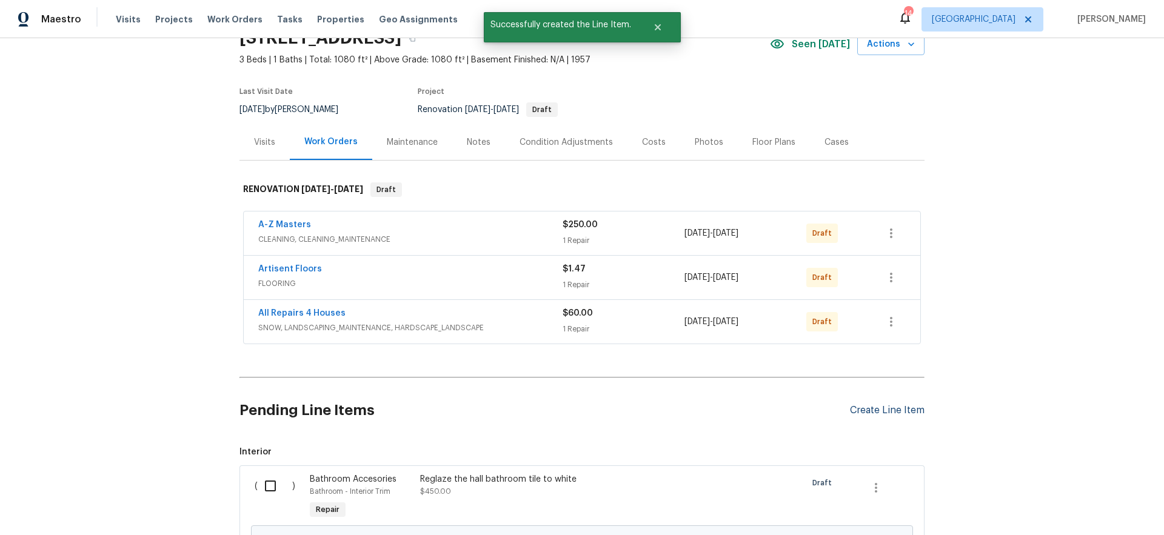
click at [890, 406] on div "Create Line Item" at bounding box center [887, 411] width 75 height 12
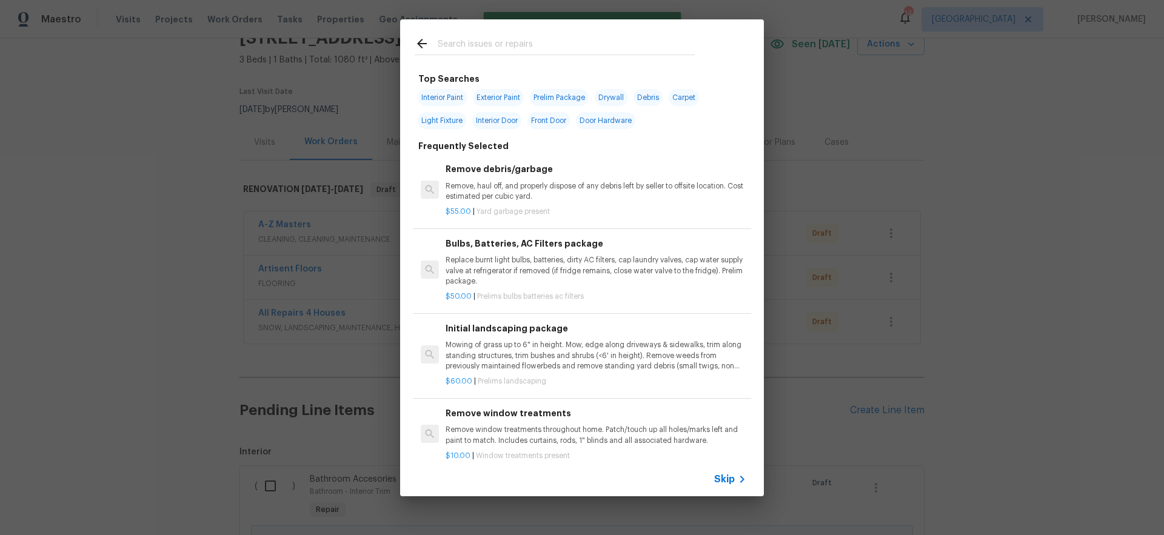
click at [732, 481] on span "Skip" at bounding box center [724, 480] width 21 height 12
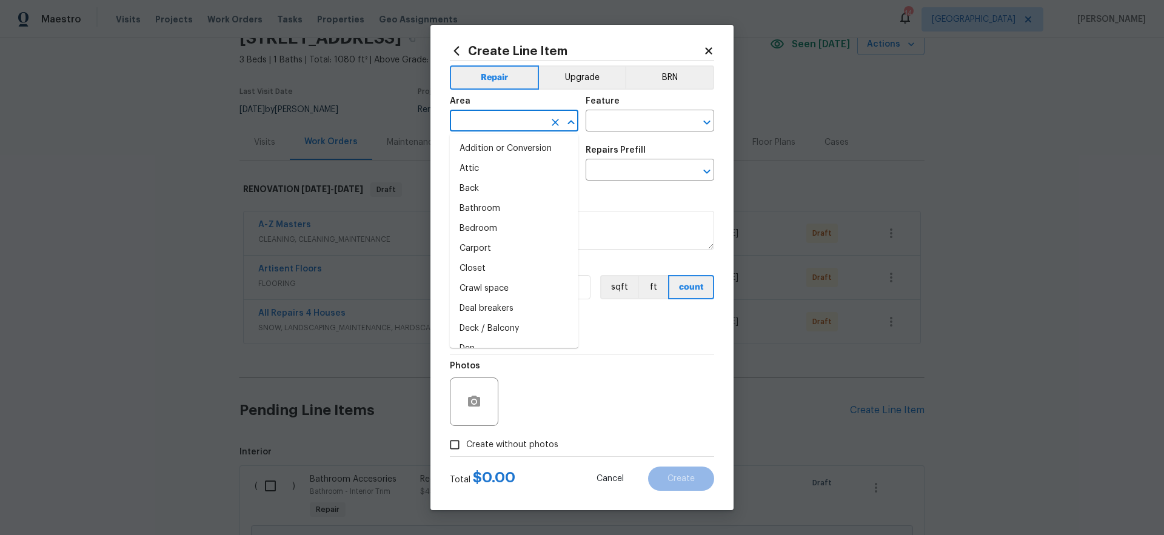
click at [484, 119] on input "text" at bounding box center [497, 122] width 95 height 19
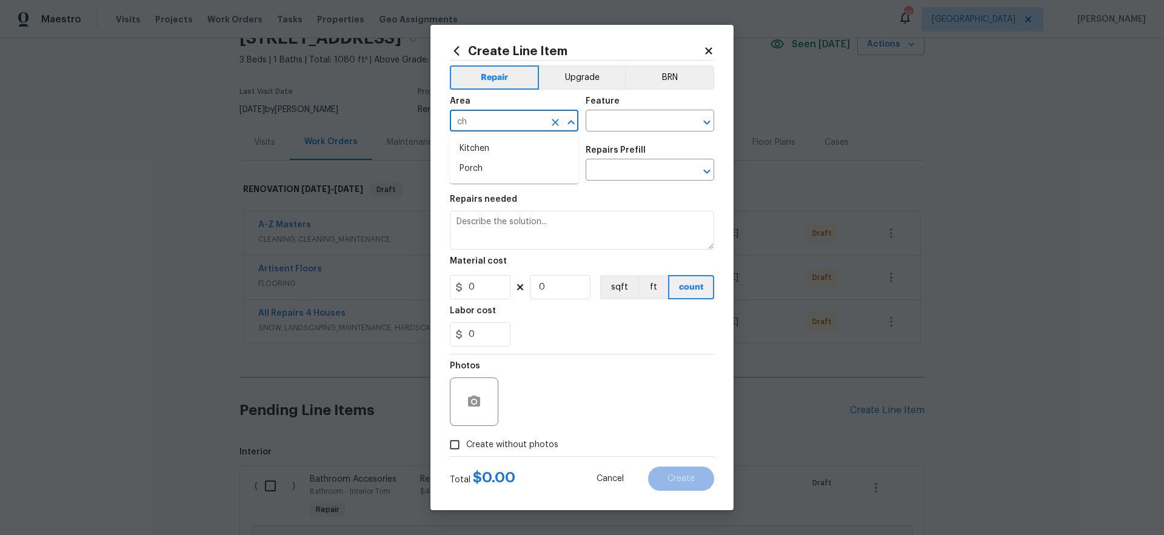
type input "c"
drag, startPoint x: 518, startPoint y: 167, endPoint x: 531, endPoint y: 166, distance: 12.2
click at [520, 167] on li "Exterior Overall" at bounding box center [514, 169] width 129 height 20
type input "Exterior Overall"
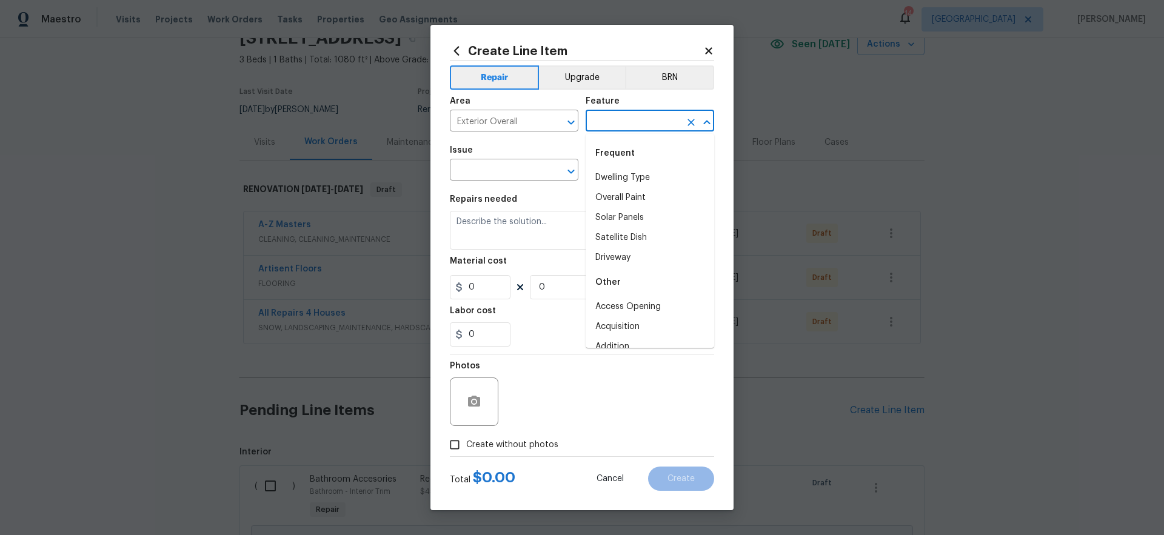
click at [622, 119] on input "text" at bounding box center [633, 122] width 95 height 19
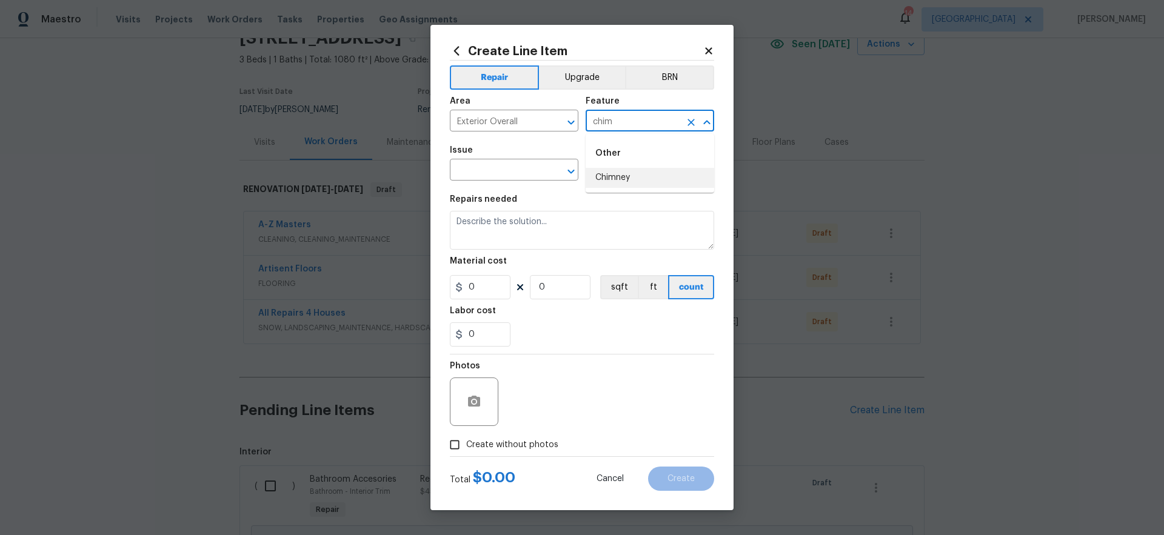
click at [586, 119] on input "chim" at bounding box center [633, 122] width 95 height 19
click at [629, 224] on li "Exterior Paint" at bounding box center [650, 227] width 129 height 20
type input "Exterior Paint"
click at [490, 170] on input "text" at bounding box center [497, 171] width 95 height 19
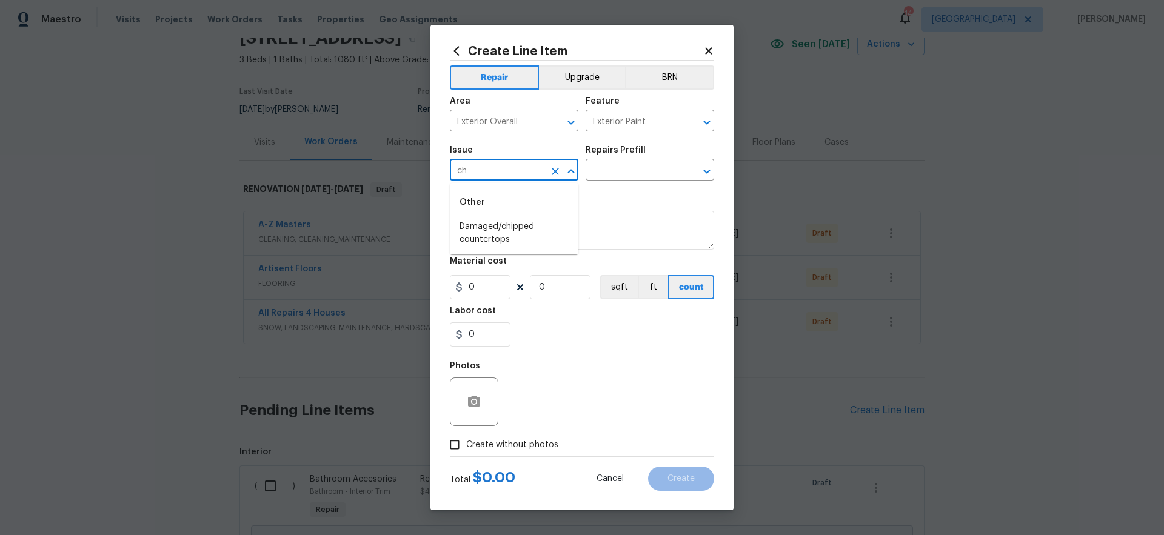
type input "c"
click at [492, 246] on li "Exterior Paint" at bounding box center [514, 247] width 129 height 20
type input "Exterior Paint"
click at [629, 167] on input "text" at bounding box center [633, 171] width 95 height 19
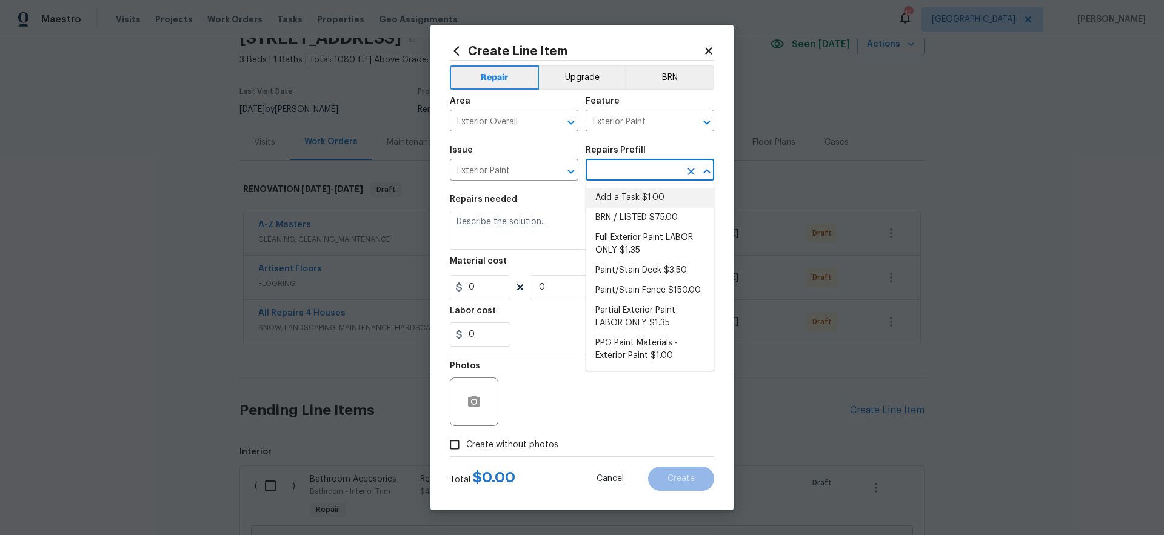
click at [617, 199] on li "Add a Task $1.00" at bounding box center [650, 198] width 129 height 20
type input "Overall Paint"
type input "Add a Task $1.00"
type textarea "HPM to detail"
type input "1"
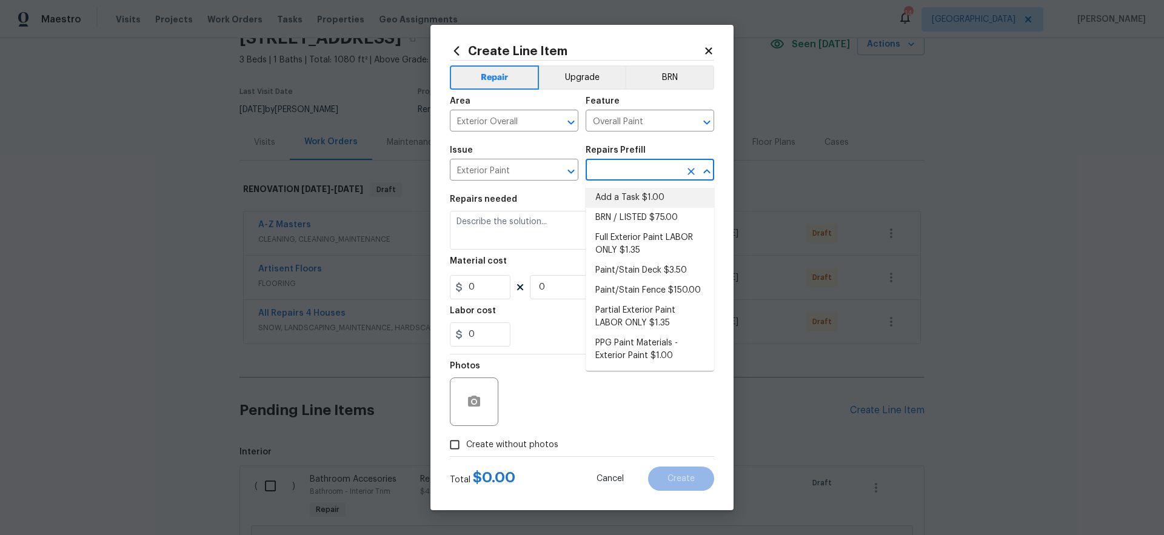
type input "1"
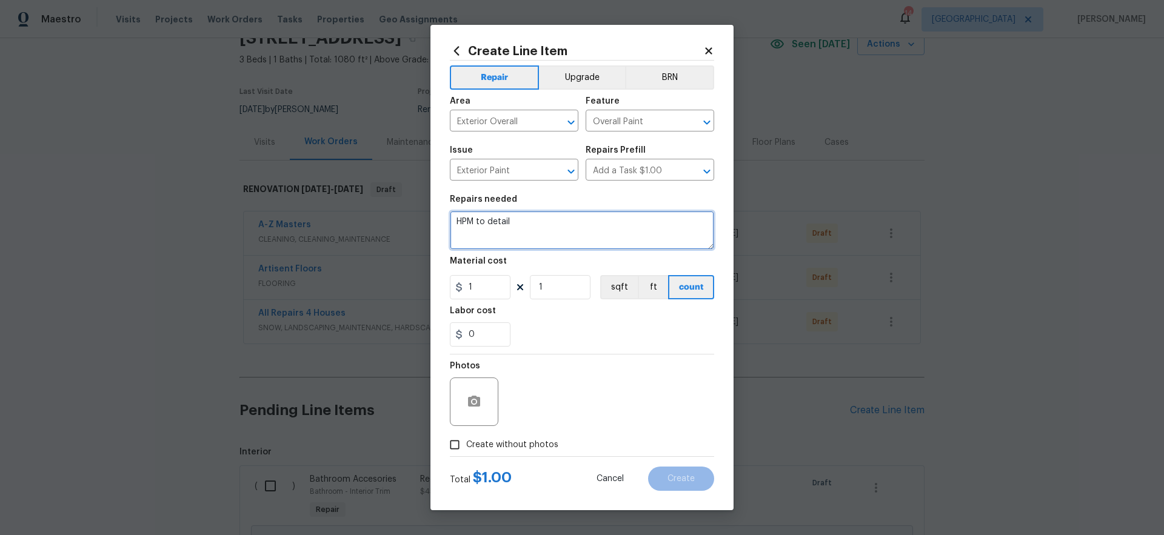
drag, startPoint x: 475, startPoint y: 212, endPoint x: 377, endPoint y: 202, distance: 99.3
click at [383, 201] on div "Create Line Item Repair Upgrade BRN Area Exterior Overall ​ Feature Overall Pai…" at bounding box center [582, 267] width 1164 height 535
type textarea "Paint the base of the chimney the same color as new siding color."
drag, startPoint x: 482, startPoint y: 289, endPoint x: 406, endPoint y: 287, distance: 75.8
click at [411, 288] on div "Create Line Item Repair Upgrade BRN Area Exterior Overall ​ Feature Overall Pai…" at bounding box center [582, 267] width 1164 height 535
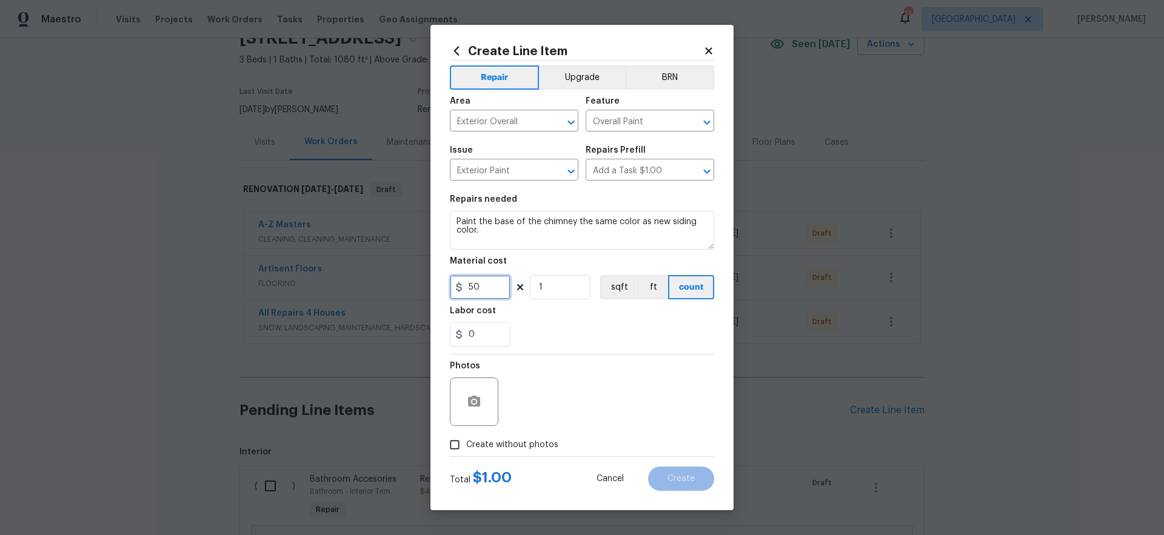
type input "50"
click at [594, 346] on div "0" at bounding box center [582, 335] width 264 height 24
click at [546, 447] on span "Create without photos" at bounding box center [512, 445] width 92 height 13
click at [466, 447] on input "Create without photos" at bounding box center [454, 445] width 23 height 23
checkbox input "true"
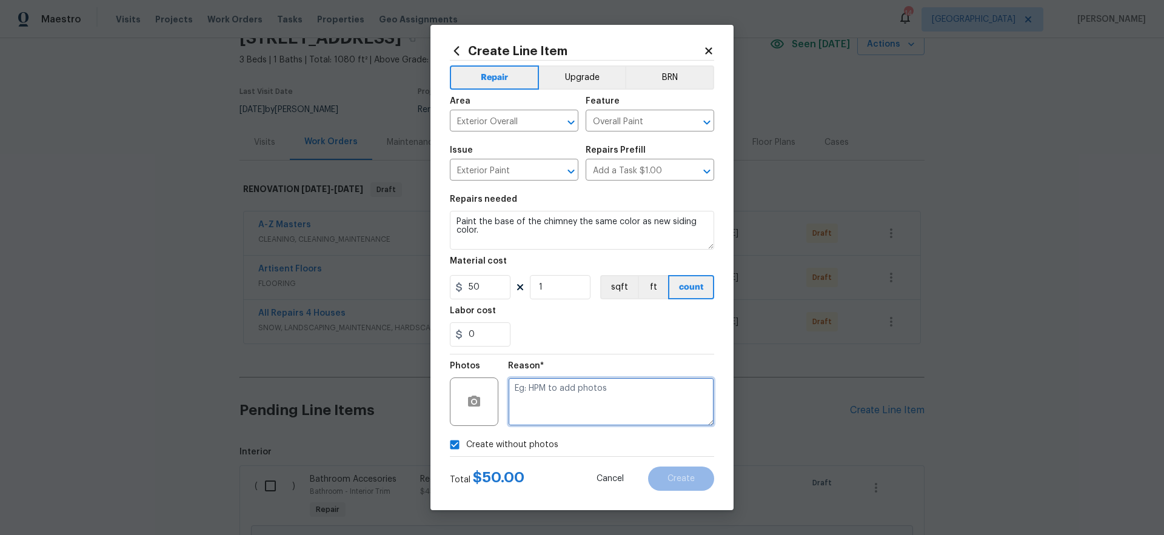
click at [606, 401] on textarea at bounding box center [611, 402] width 206 height 49
type textarea "gc to upload"
click at [694, 483] on span "Create" at bounding box center [681, 479] width 27 height 9
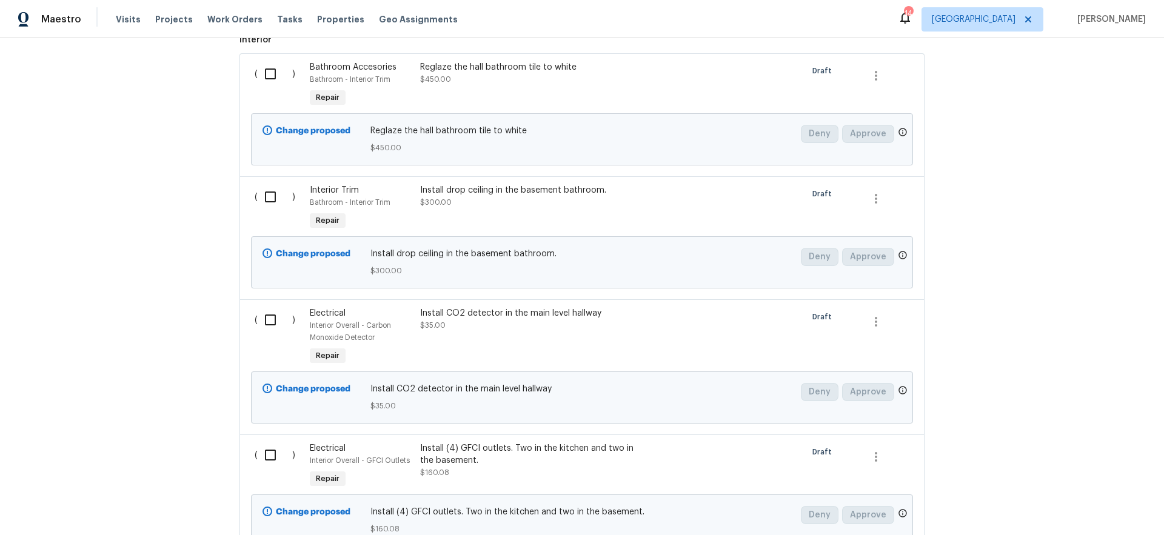
scroll to position [471, 0]
click at [264, 77] on input "checkbox" at bounding box center [275, 74] width 35 height 25
checkbox input "true"
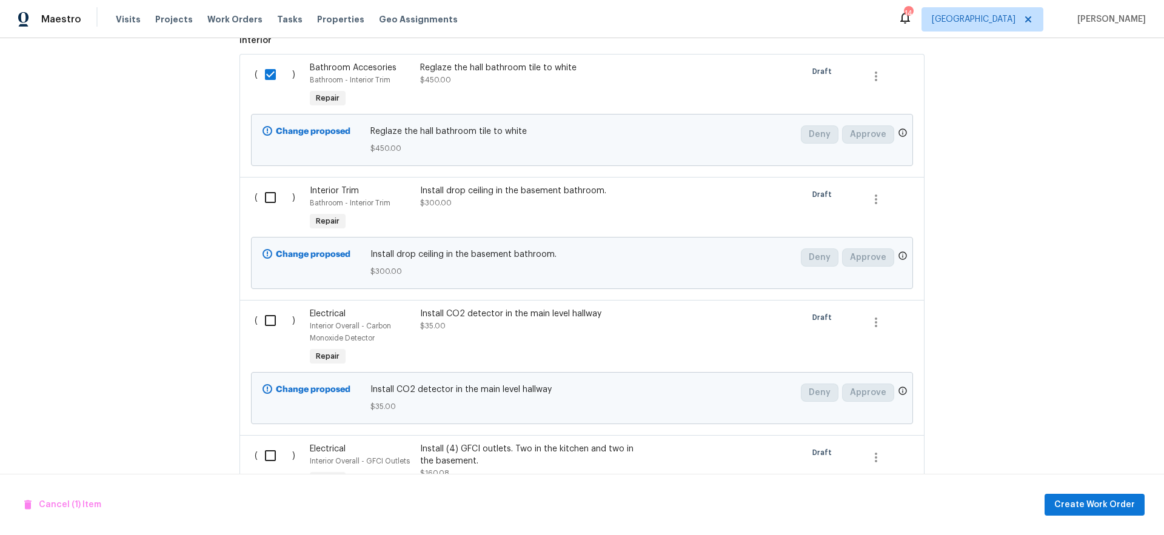
click at [258, 199] on input "checkbox" at bounding box center [275, 197] width 35 height 25
checkbox input "true"
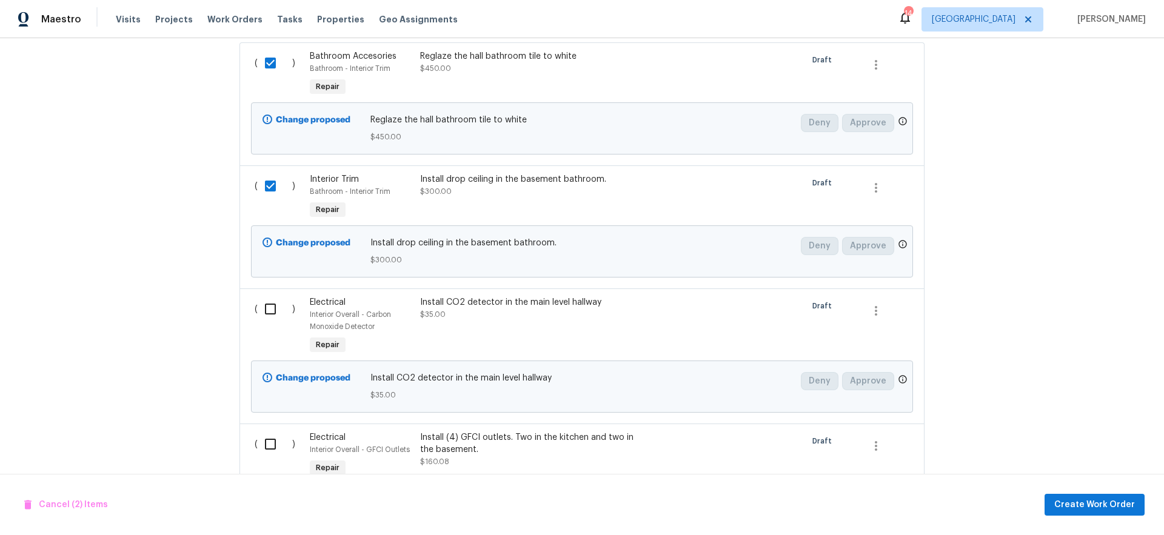
scroll to position [484, 0]
click at [264, 318] on input "checkbox" at bounding box center [275, 307] width 35 height 25
checkbox input "true"
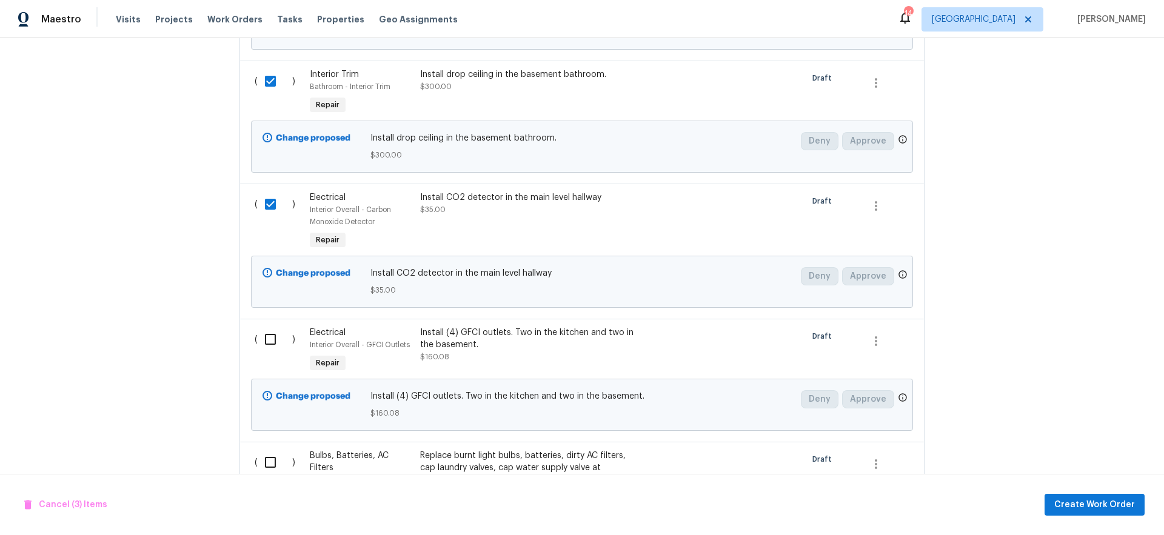
scroll to position [625, 0]
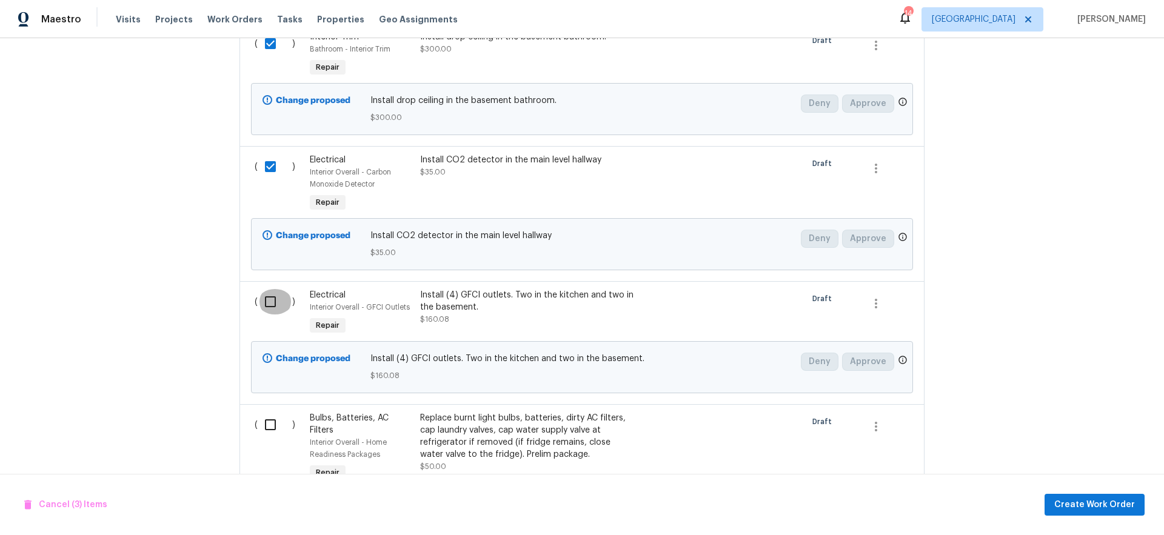
click at [266, 304] on input "checkbox" at bounding box center [275, 301] width 35 height 25
checkbox input "true"
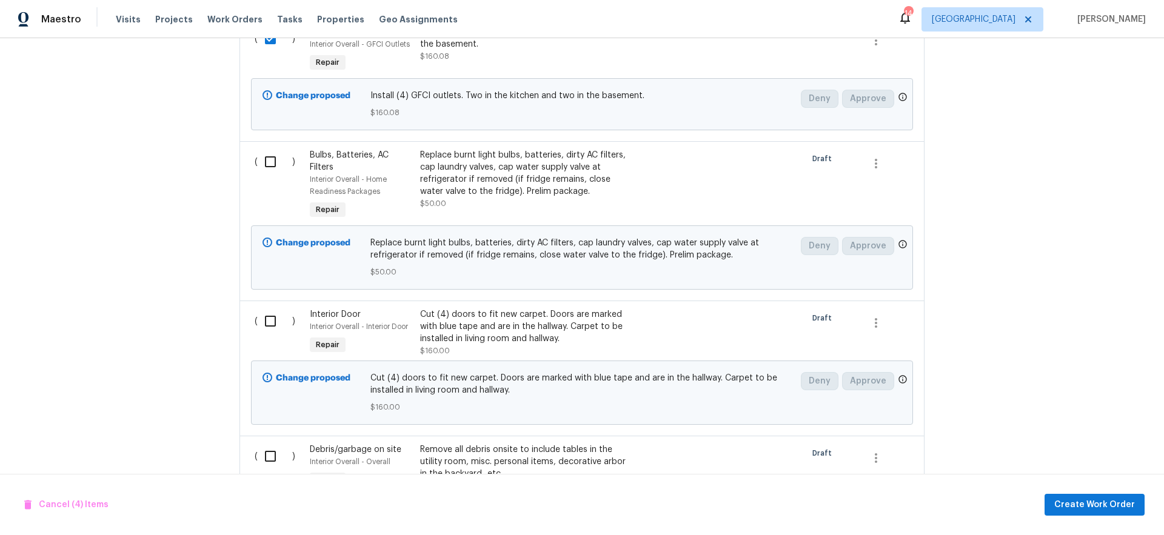
scroll to position [899, 0]
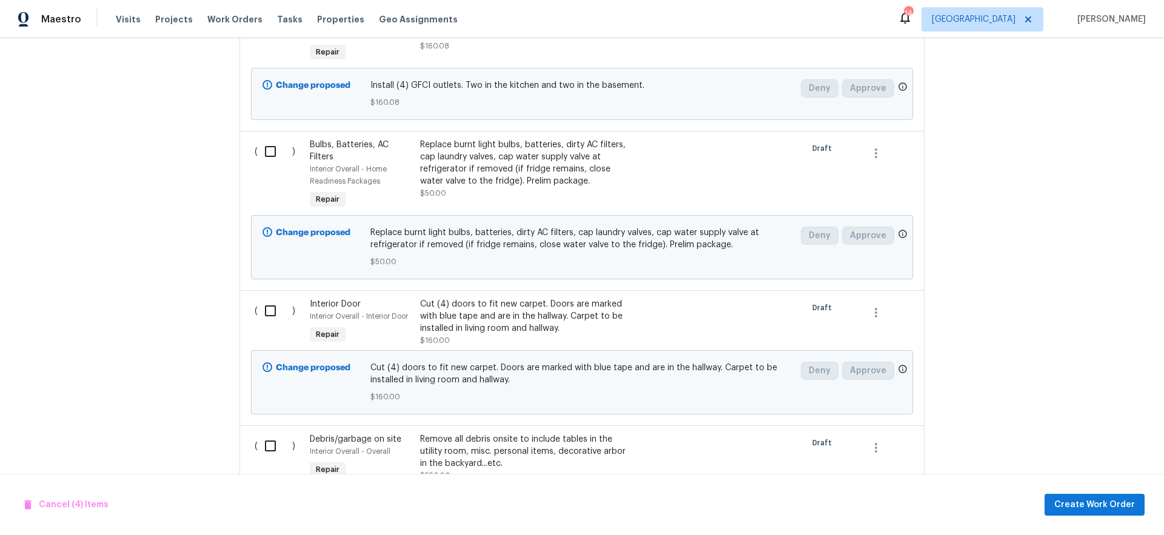
click at [268, 154] on input "checkbox" at bounding box center [275, 151] width 35 height 25
checkbox input "true"
click at [268, 313] on input "checkbox" at bounding box center [275, 310] width 35 height 25
checkbox input "true"
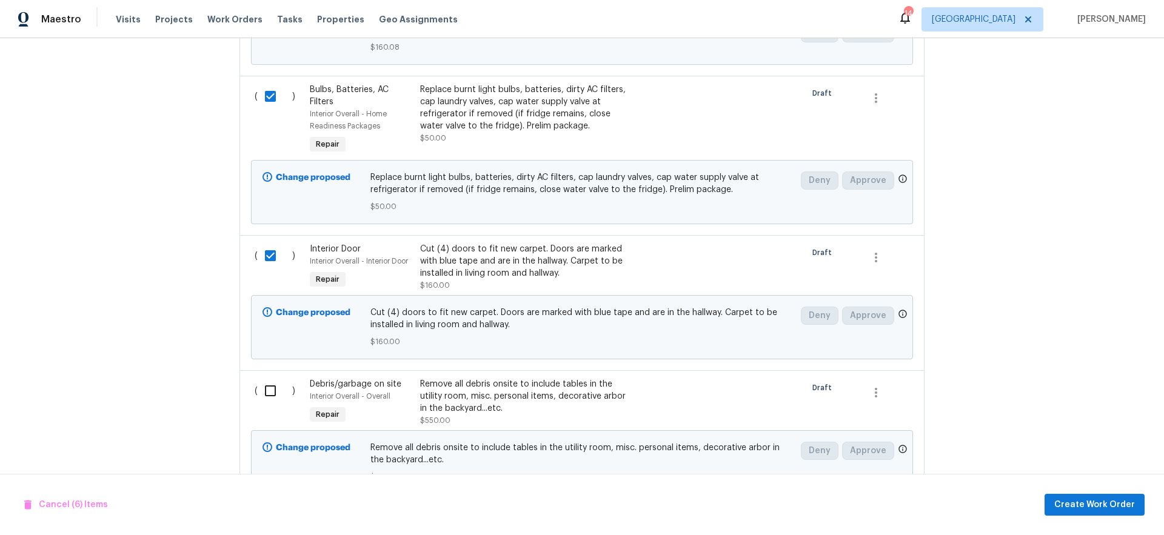
scroll to position [964, 0]
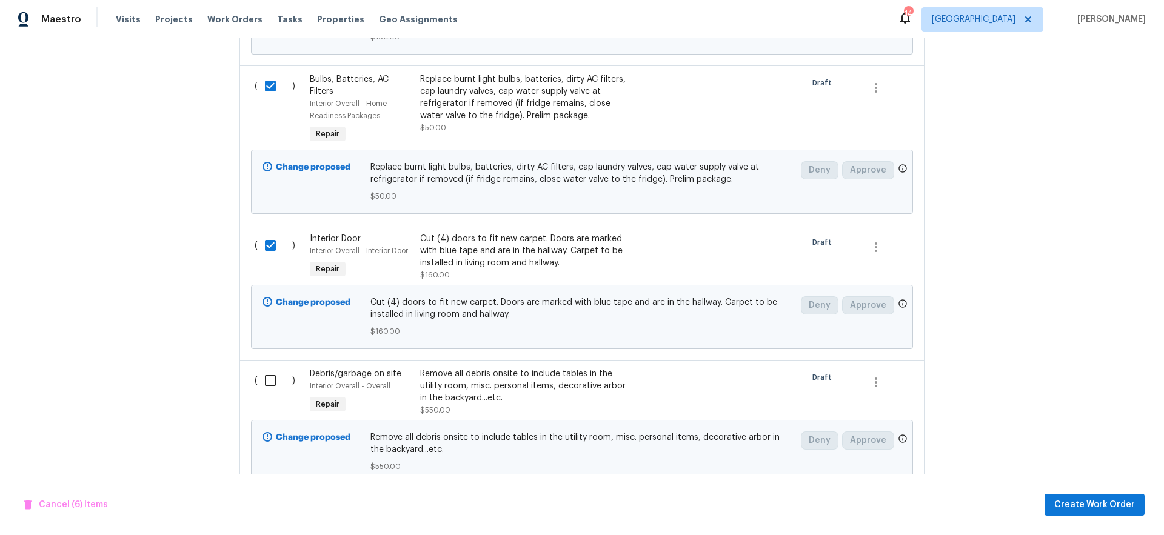
click at [267, 384] on input "checkbox" at bounding box center [275, 380] width 35 height 25
checkbox input "true"
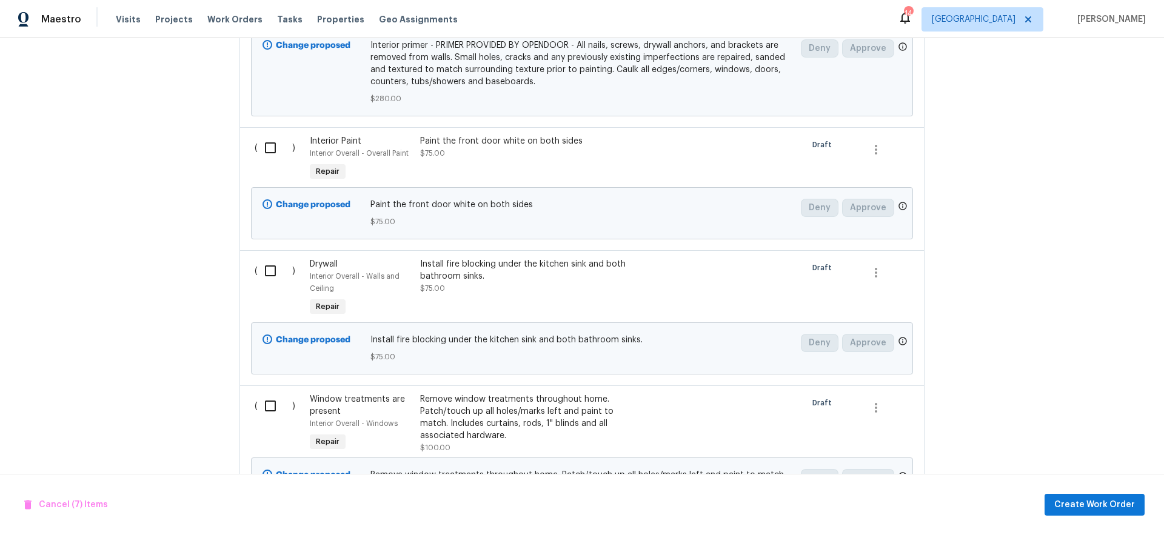
scroll to position [1882, 0]
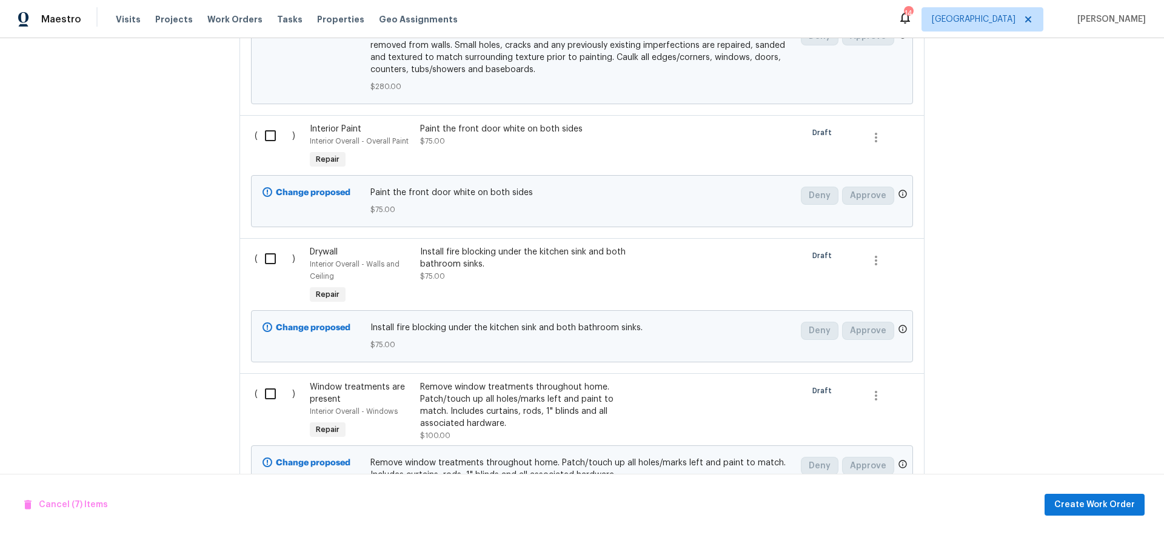
click at [263, 268] on input "checkbox" at bounding box center [275, 258] width 35 height 25
checkbox input "true"
click at [270, 407] on input "checkbox" at bounding box center [275, 393] width 35 height 25
checkbox input "true"
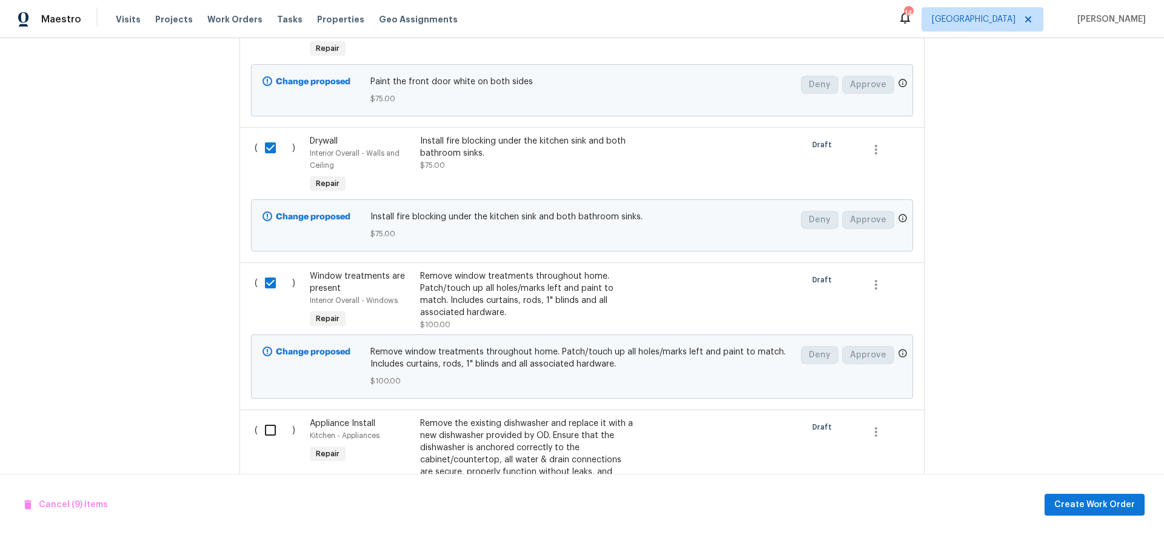
scroll to position [2039, 0]
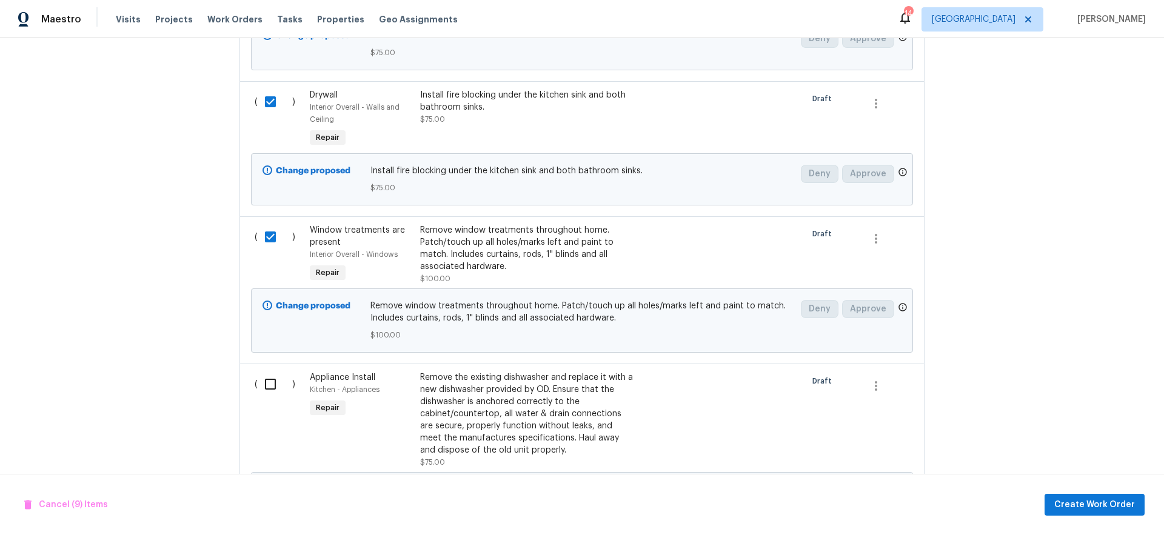
click at [261, 397] on input "checkbox" at bounding box center [275, 384] width 35 height 25
checkbox input "true"
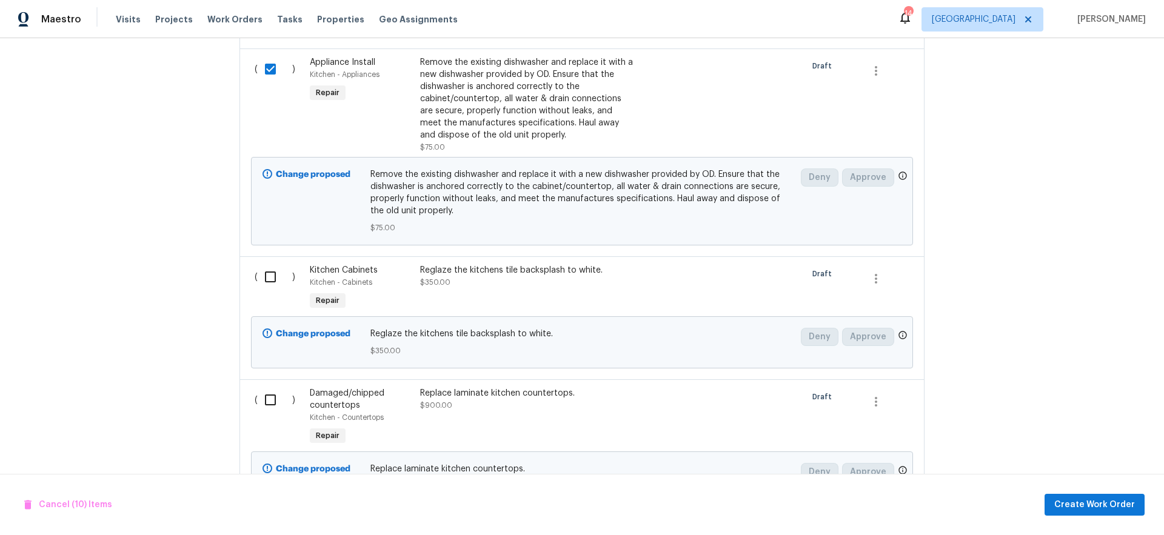
scroll to position [2372, 0]
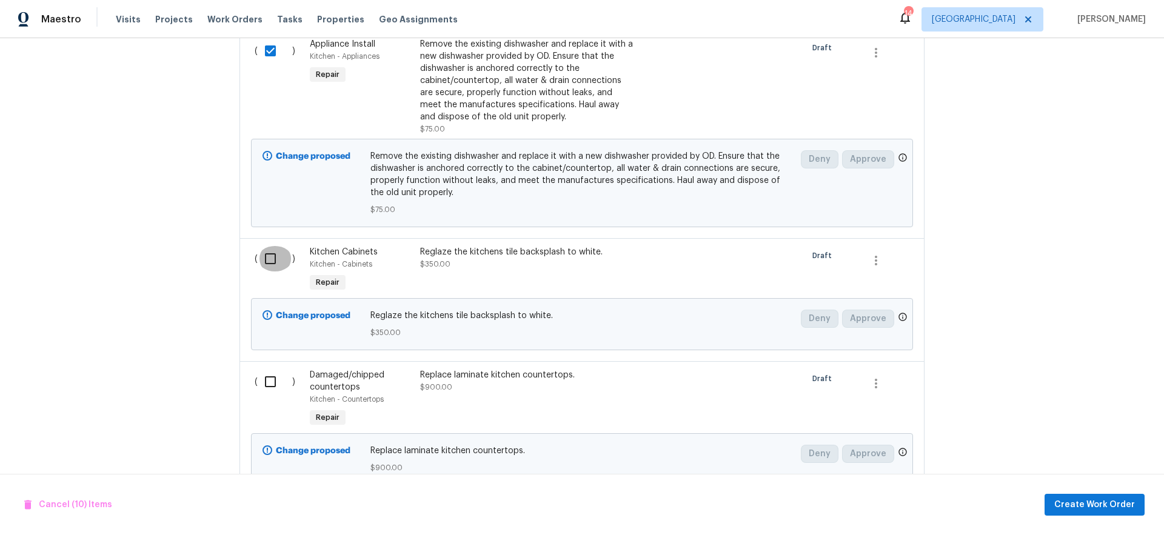
click at [264, 271] on input "checkbox" at bounding box center [275, 258] width 35 height 25
checkbox input "true"
click at [269, 395] on input "checkbox" at bounding box center [275, 381] width 35 height 25
checkbox input "true"
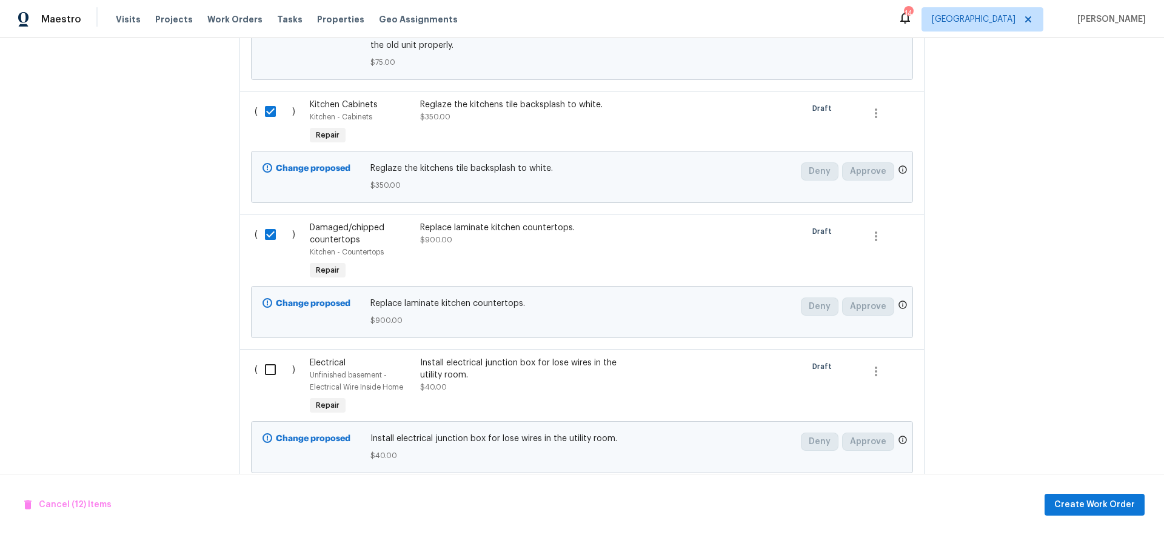
scroll to position [2553, 0]
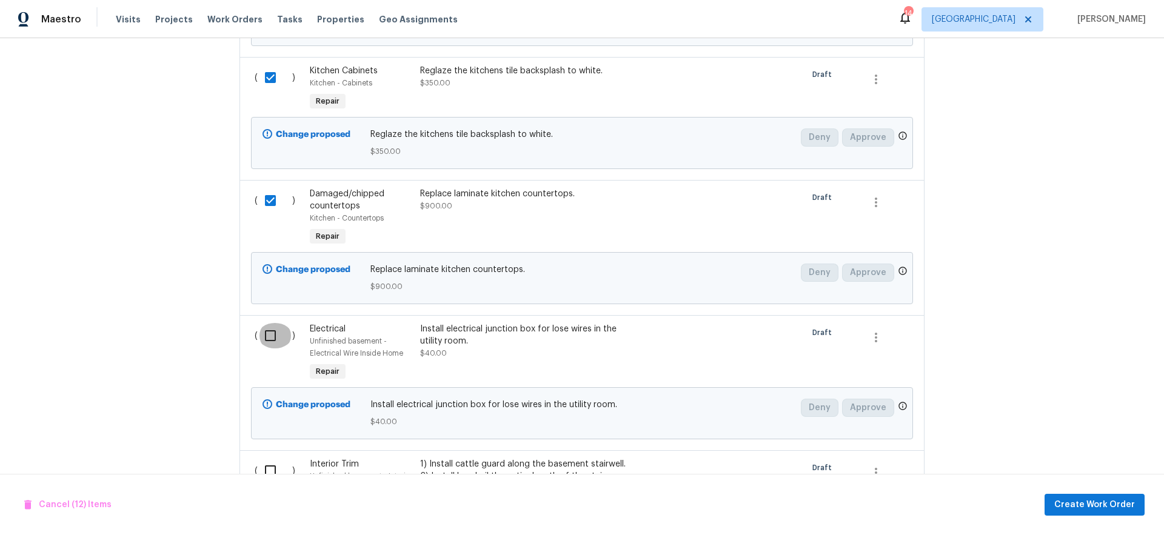
click at [264, 349] on input "checkbox" at bounding box center [275, 335] width 35 height 25
checkbox input "true"
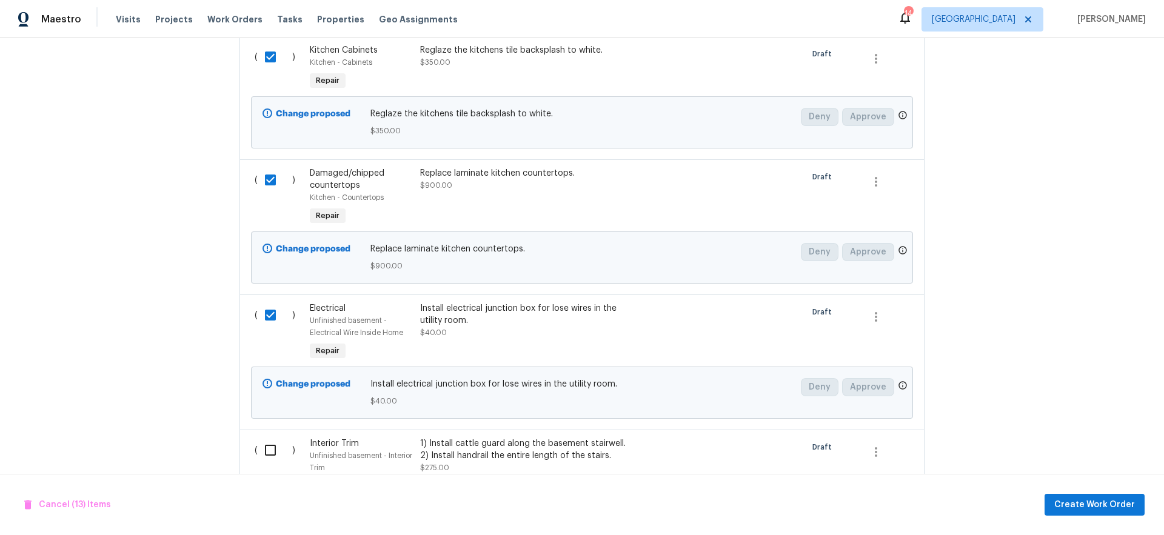
scroll to position [2649, 0]
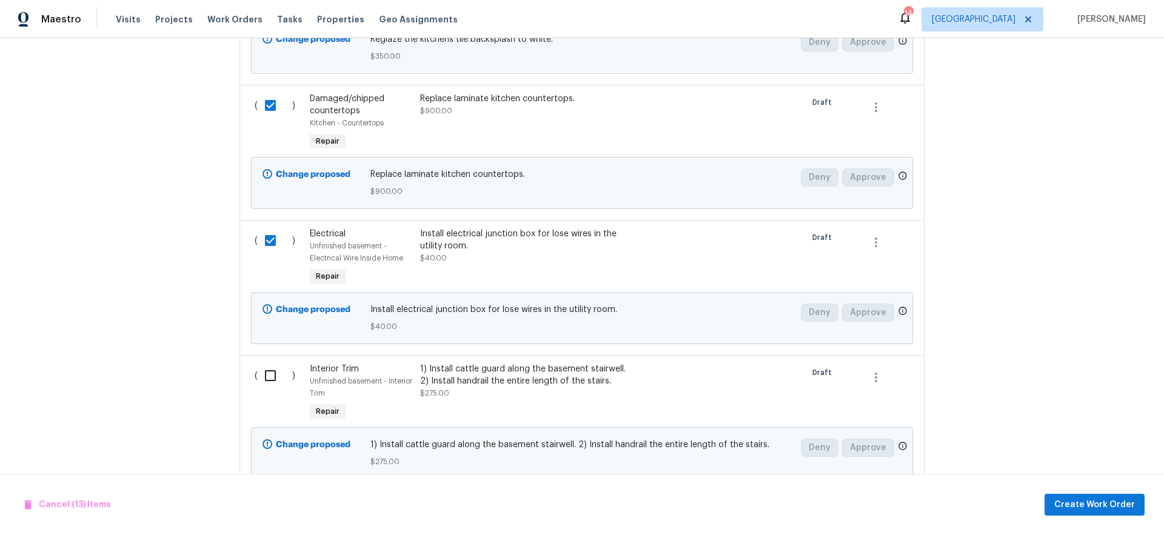
click at [266, 389] on input "checkbox" at bounding box center [275, 375] width 35 height 25
checkbox input "true"
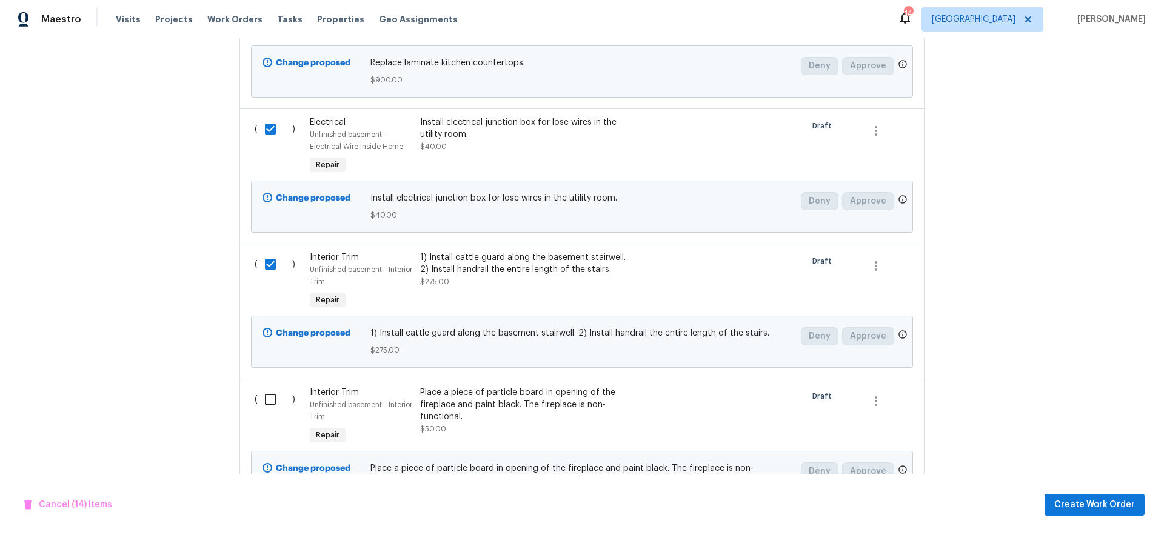
scroll to position [2810, 0]
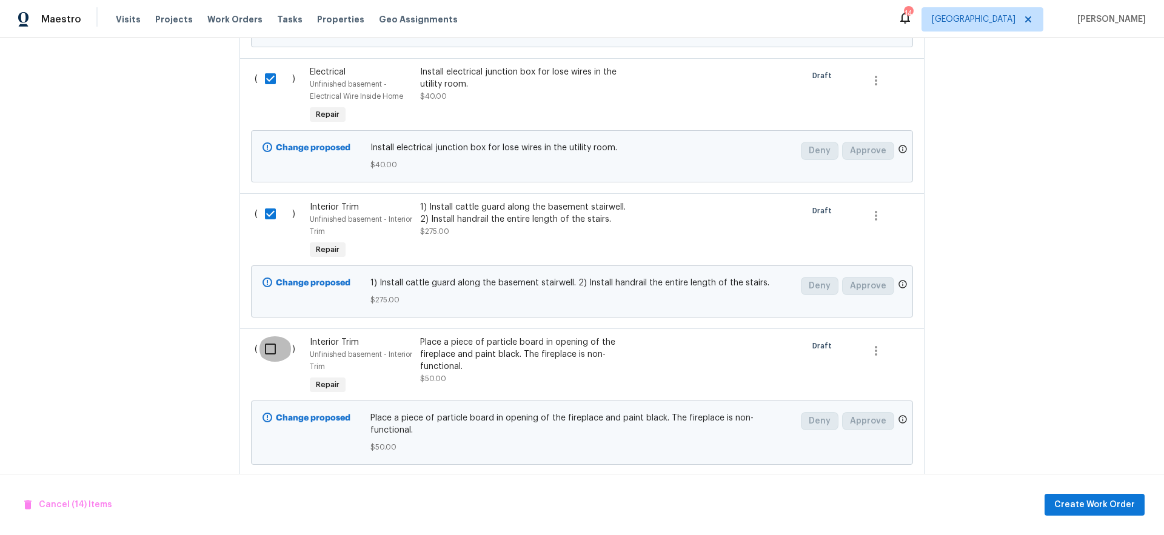
click at [264, 362] on input "checkbox" at bounding box center [275, 349] width 35 height 25
checkbox input "true"
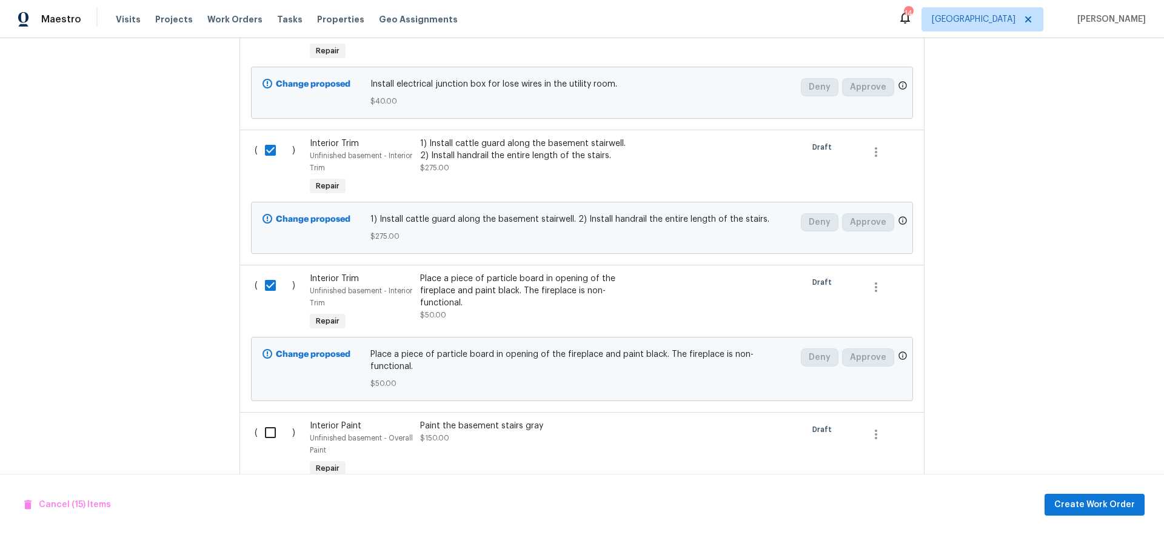
scroll to position [2923, 0]
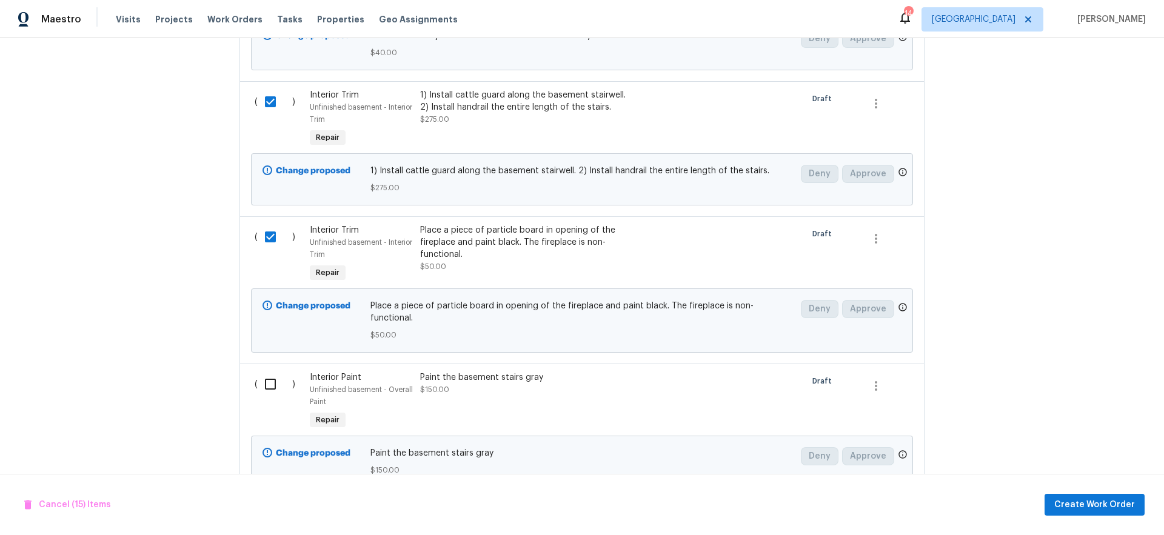
click at [263, 386] on input "checkbox" at bounding box center [275, 384] width 35 height 25
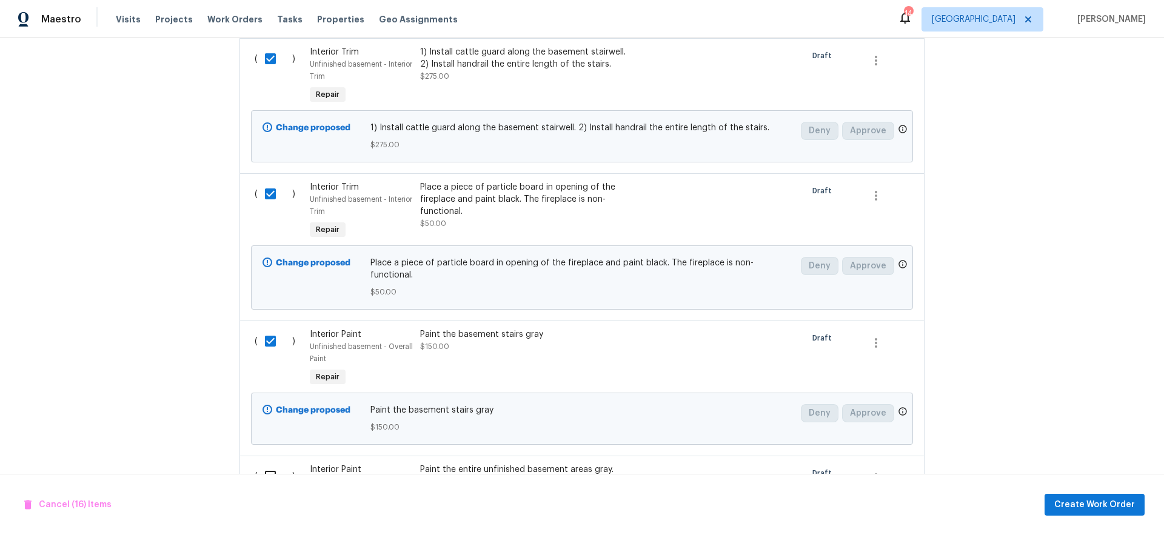
scroll to position [2981, 0]
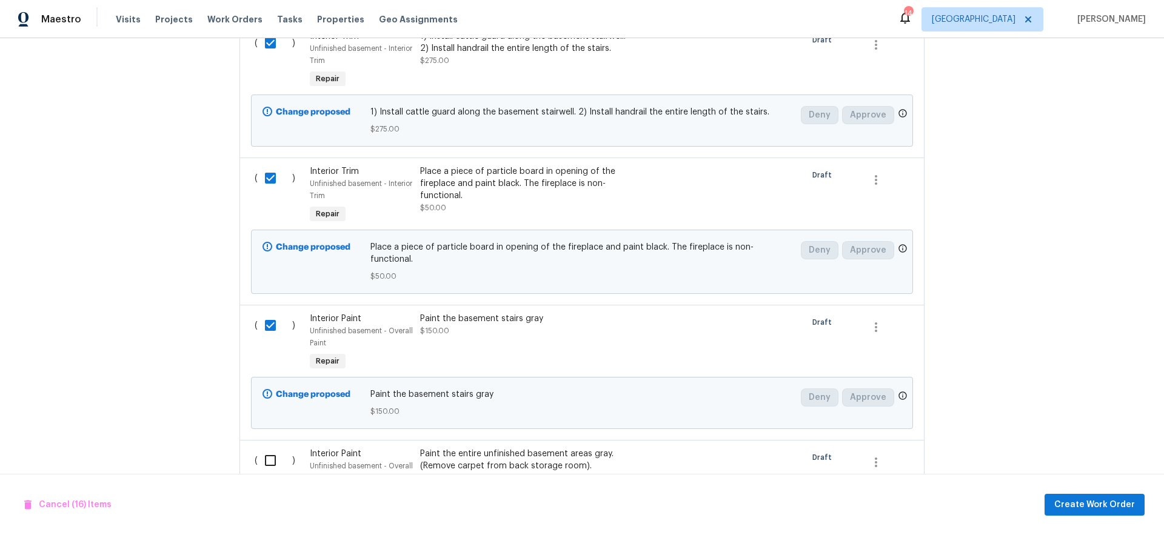
click at [269, 325] on input "checkbox" at bounding box center [275, 325] width 35 height 25
checkbox input "false"
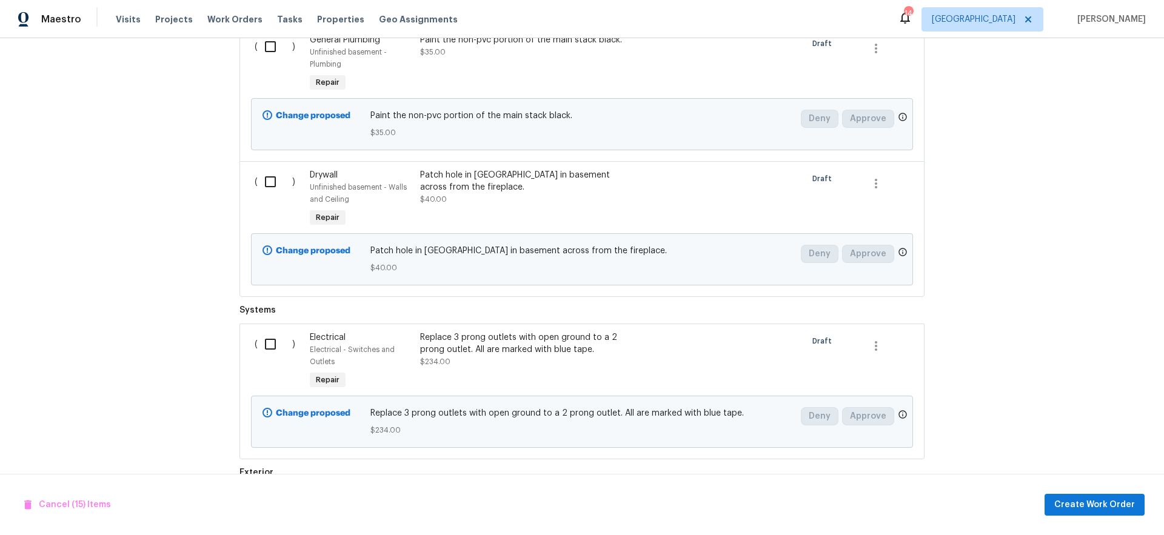
scroll to position [3533, 0]
click at [268, 344] on input "checkbox" at bounding box center [275, 341] width 35 height 25
checkbox input "true"
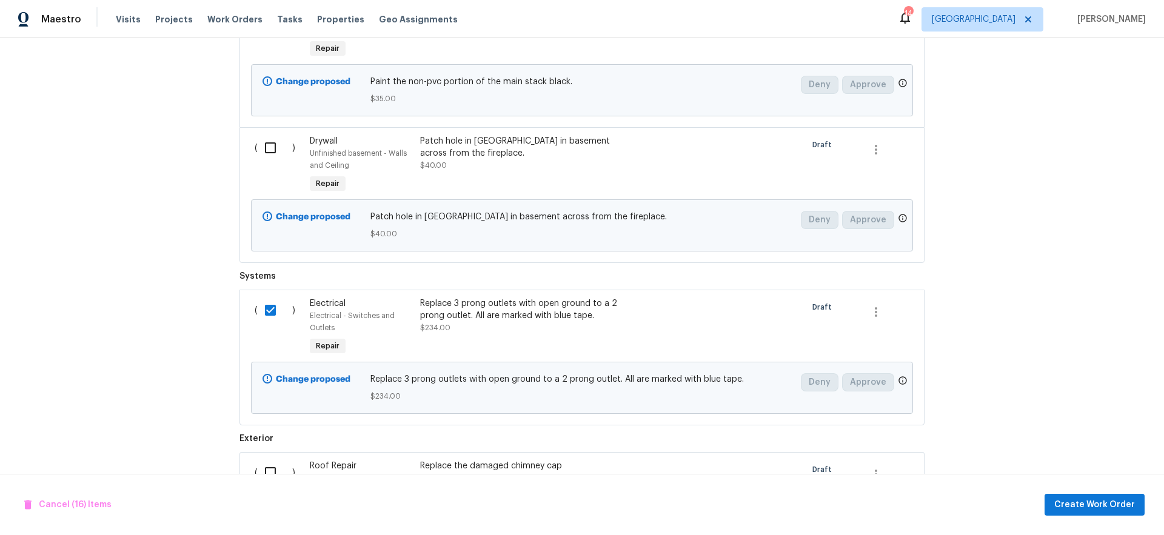
scroll to position [3707, 0]
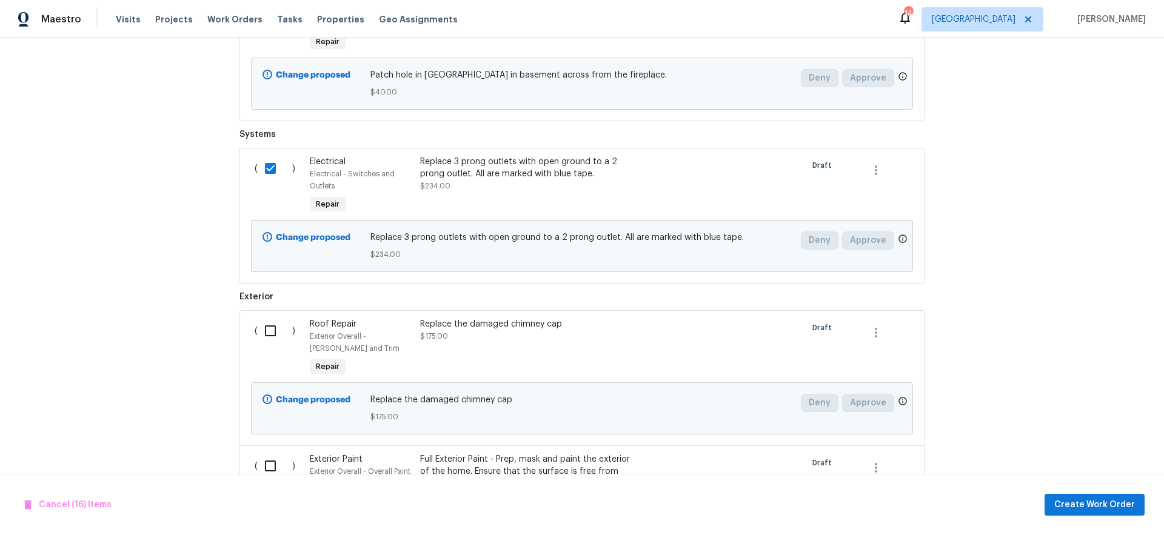
click at [514, 183] on div "Replace 3 prong outlets with open ground to a 2 prong outlet. All are marked wi…" at bounding box center [526, 174] width 213 height 36
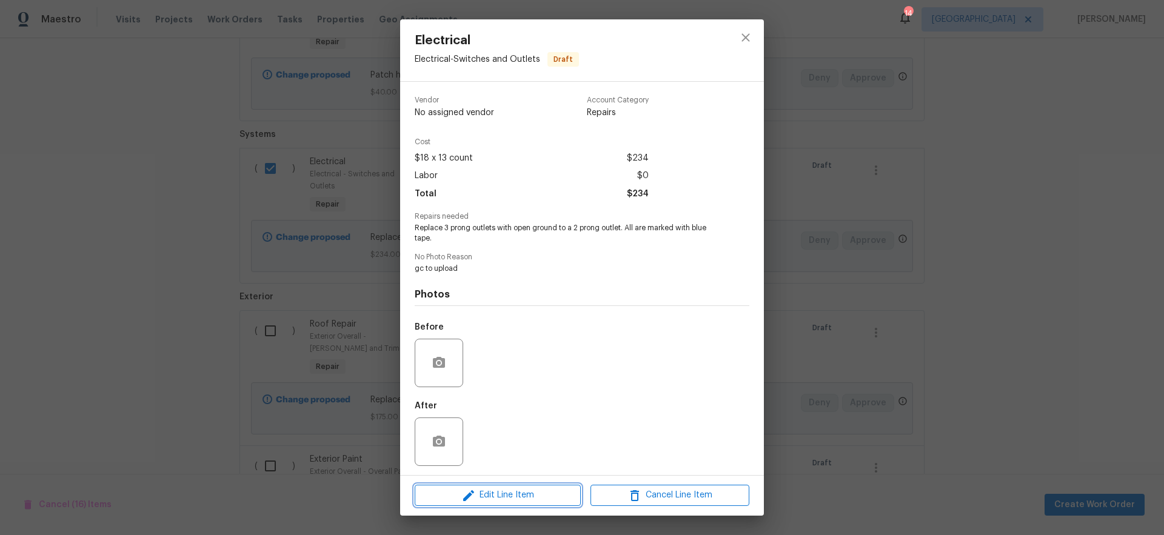
click at [530, 499] on span "Edit Line Item" at bounding box center [497, 495] width 159 height 15
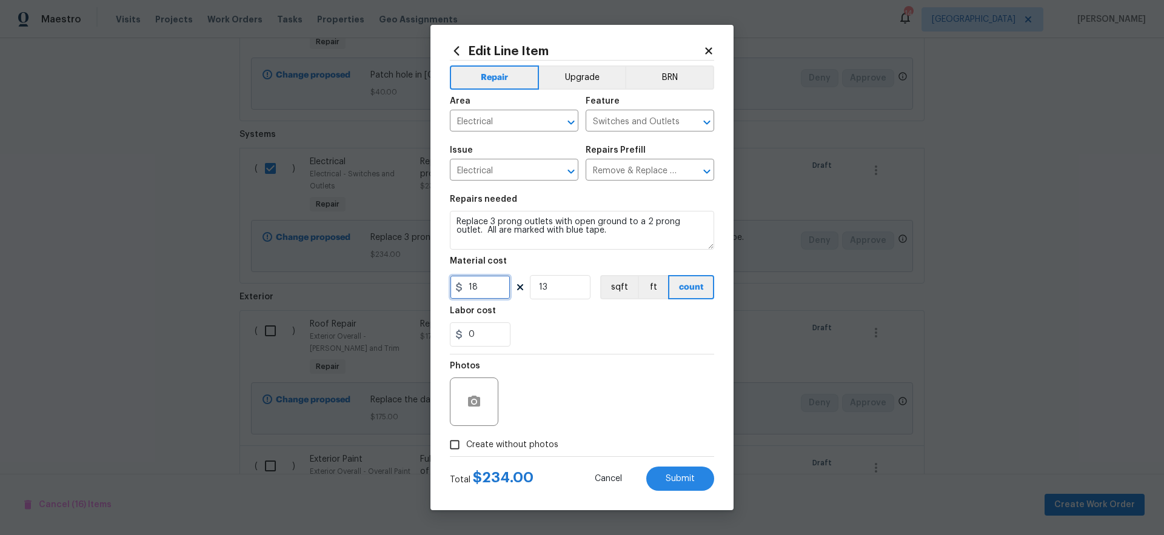
drag, startPoint x: 494, startPoint y: 287, endPoint x: 440, endPoint y: 287, distance: 54.0
click at [451, 287] on input "18" at bounding box center [480, 287] width 61 height 24
type input "20"
click at [641, 325] on div "0" at bounding box center [582, 335] width 264 height 24
click at [678, 485] on button "Submit" at bounding box center [680, 479] width 68 height 24
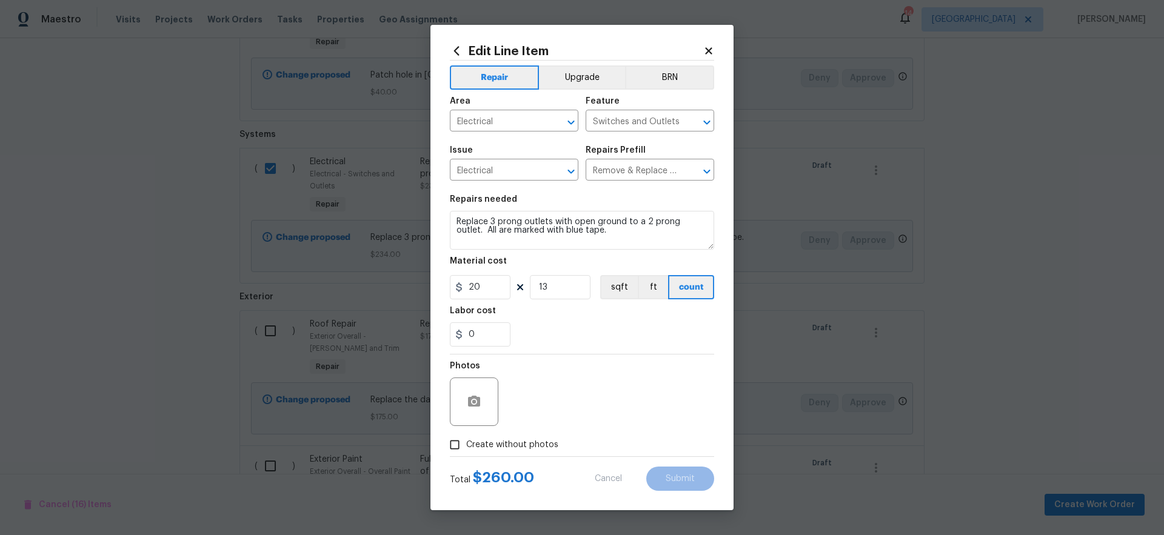
checkbox input "false"
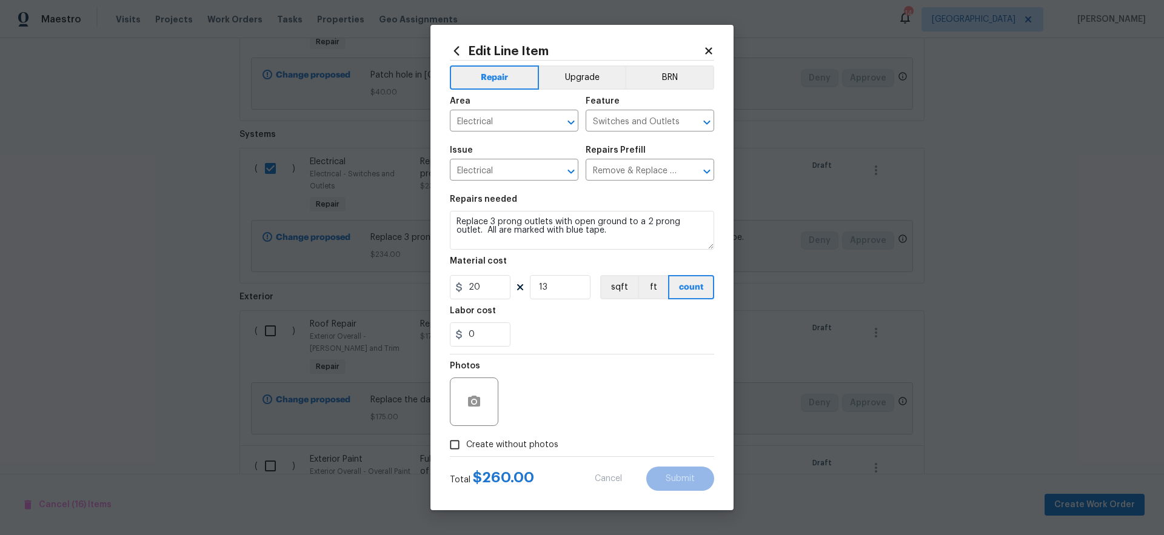
checkbox input "false"
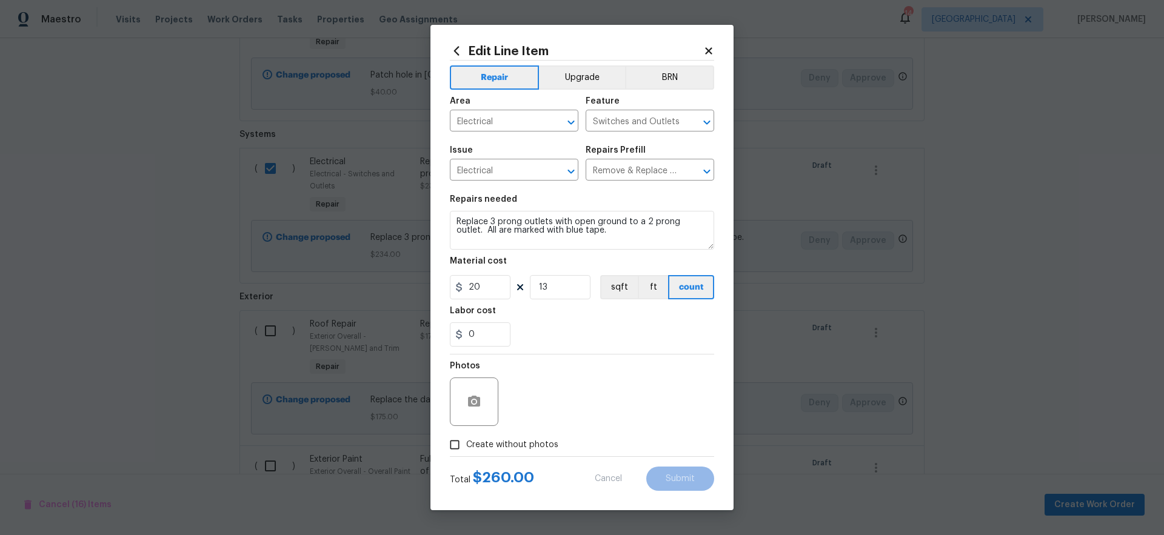
checkbox input "false"
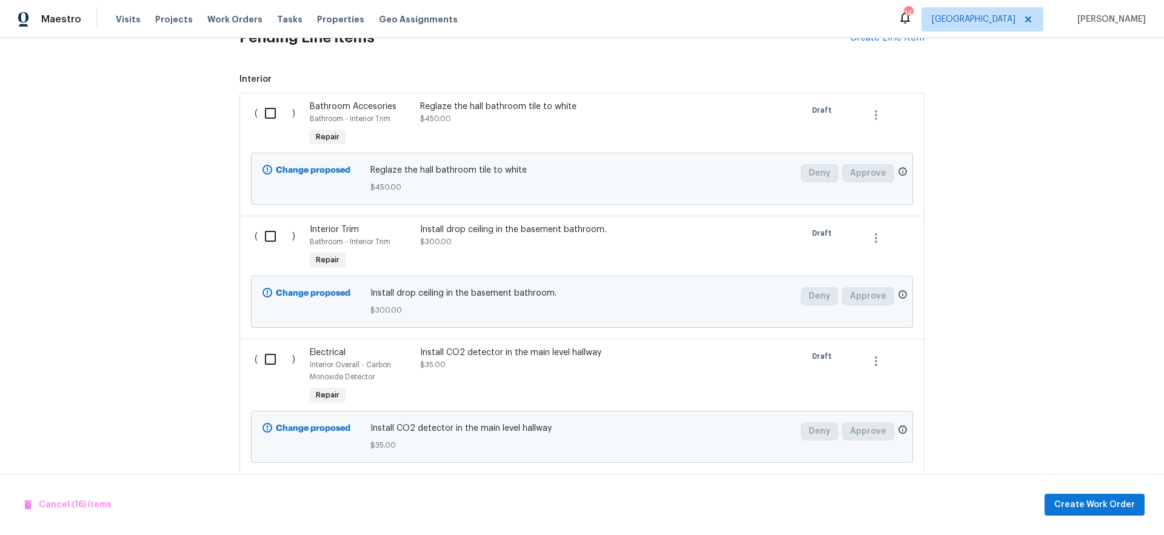
scroll to position [409, 0]
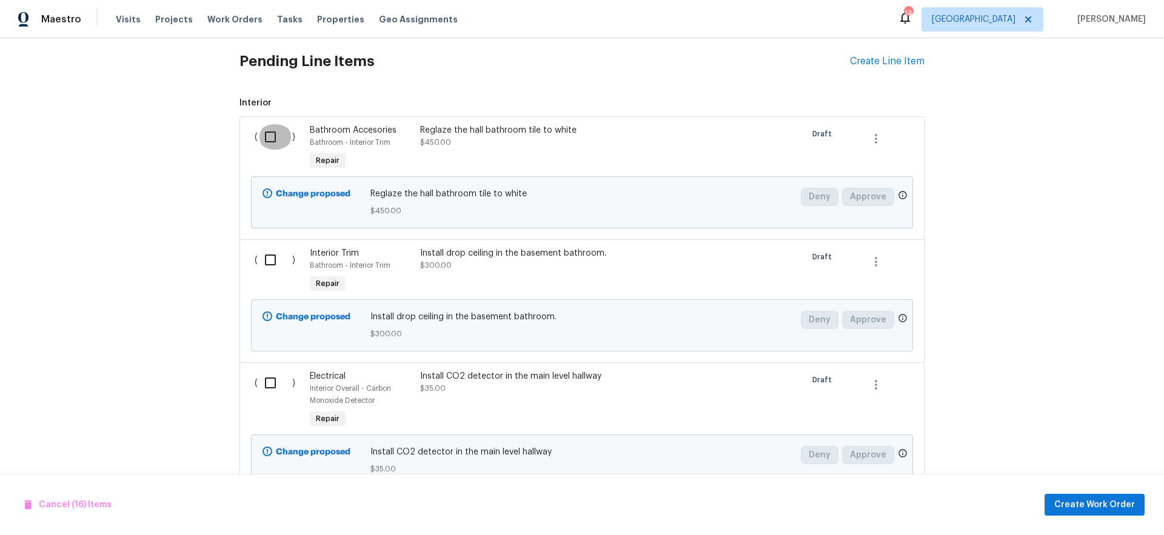
click at [263, 136] on input "checkbox" at bounding box center [275, 136] width 35 height 25
checkbox input "true"
click at [265, 263] on input "checkbox" at bounding box center [275, 259] width 35 height 25
checkbox input "true"
click at [269, 390] on input "checkbox" at bounding box center [275, 382] width 35 height 25
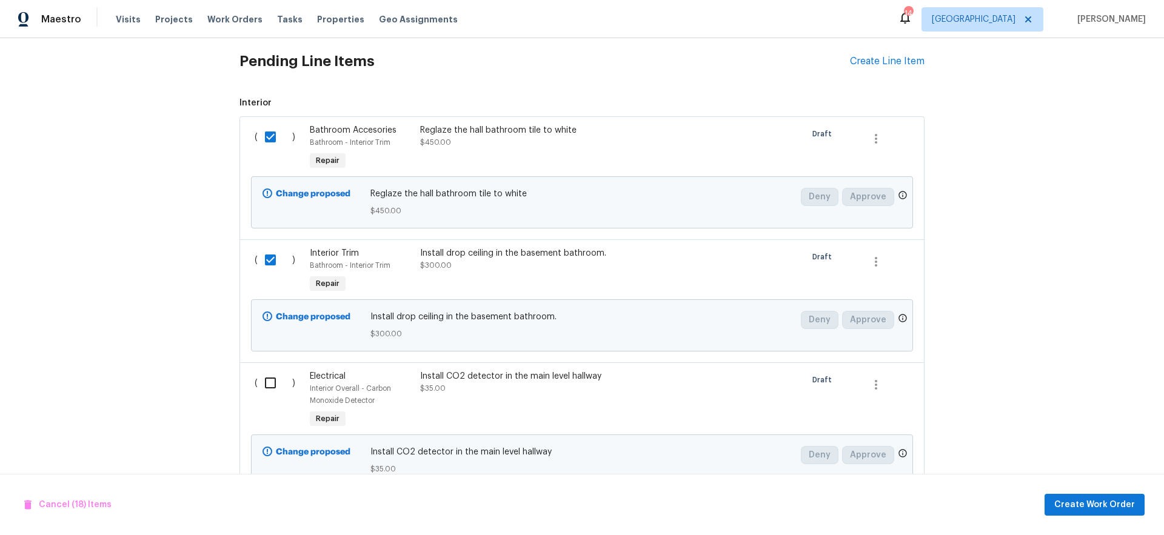
checkbox input "true"
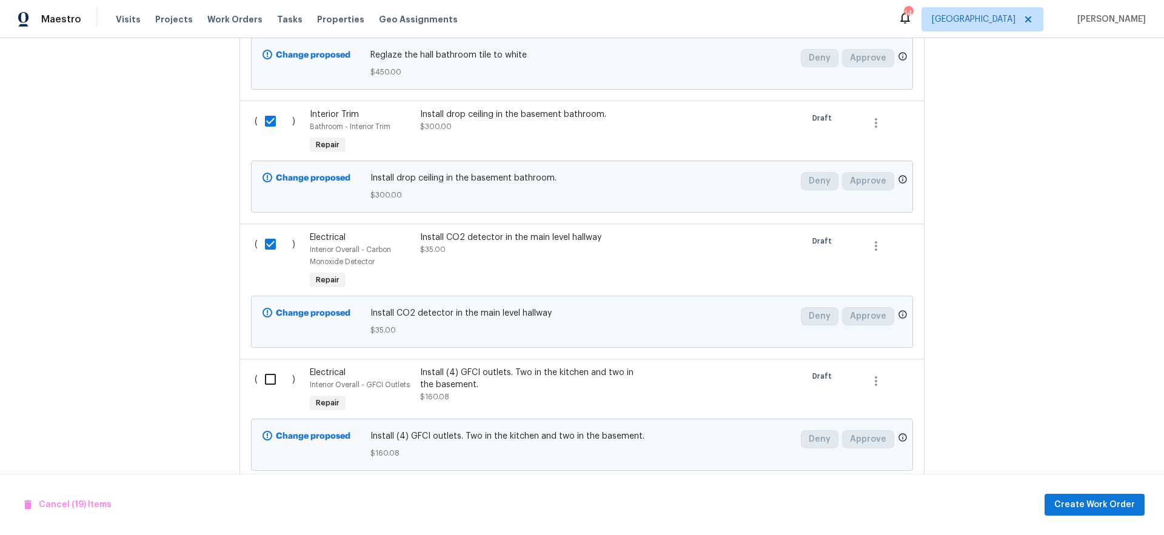
scroll to position [593, 0]
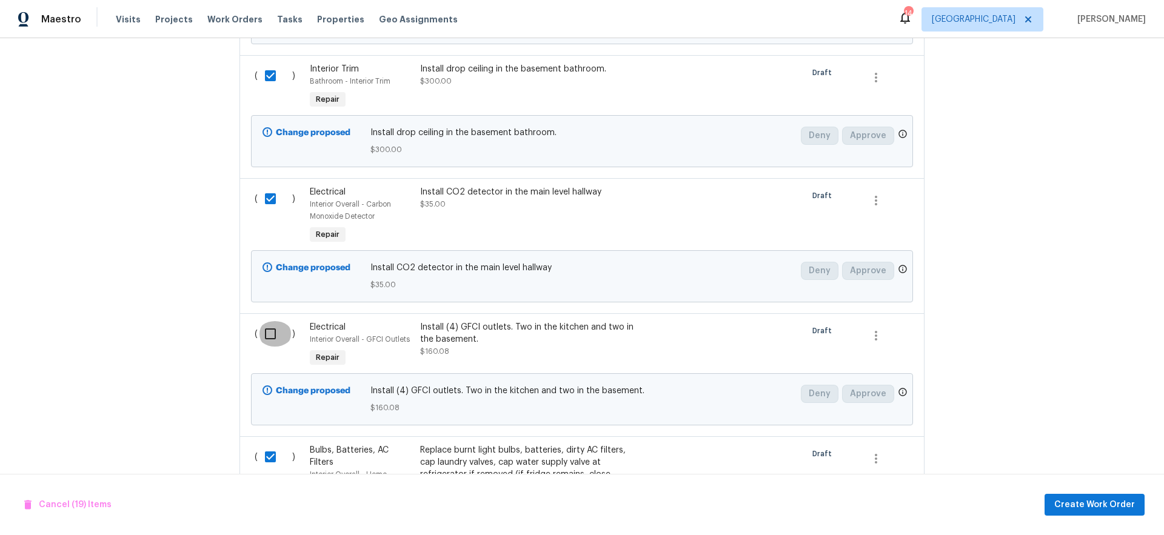
click at [268, 338] on input "checkbox" at bounding box center [275, 333] width 35 height 25
checkbox input "true"
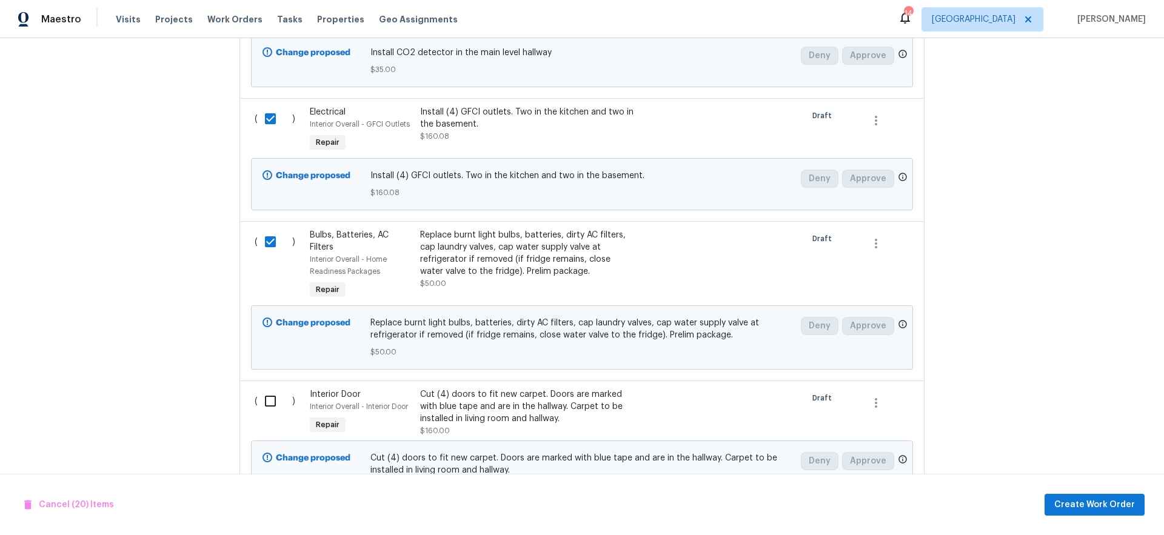
scroll to position [861, 0]
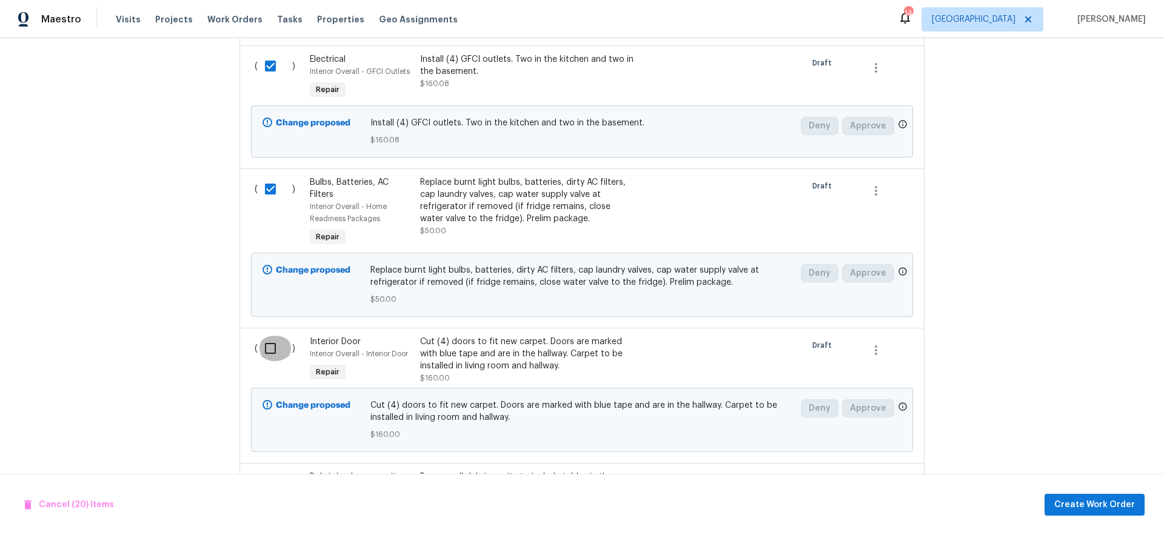
click at [267, 352] on input "checkbox" at bounding box center [275, 348] width 35 height 25
checkbox input "true"
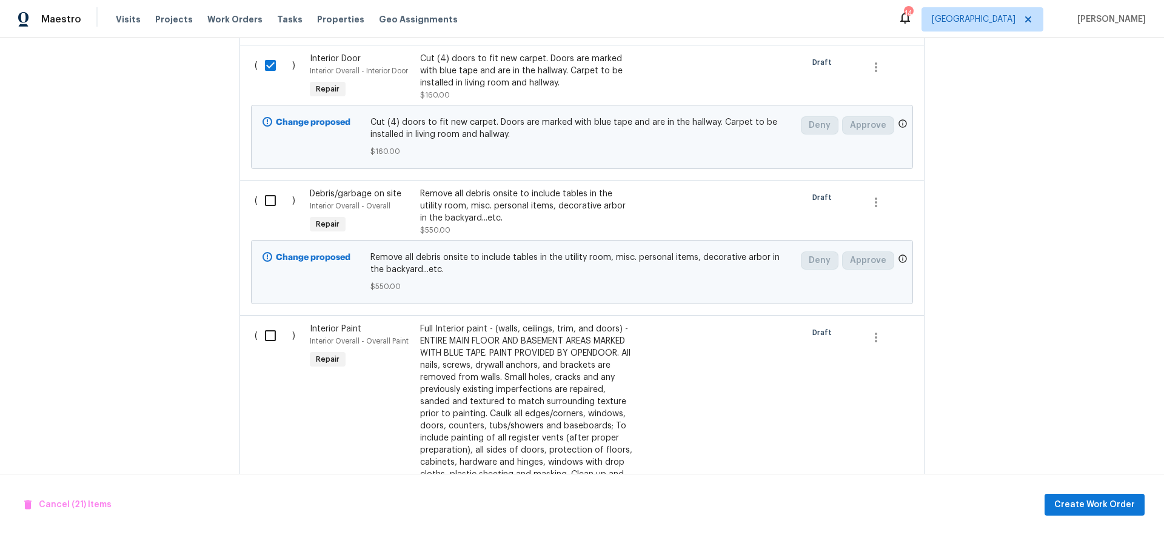
scroll to position [1178, 0]
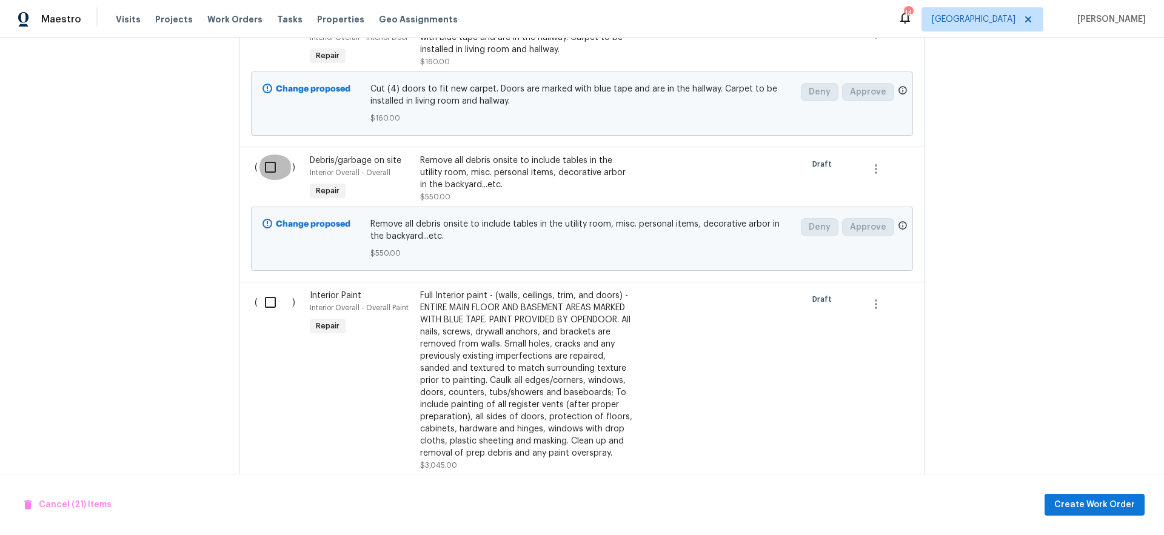
click at [280, 169] on input "checkbox" at bounding box center [275, 167] width 35 height 25
checkbox input "true"
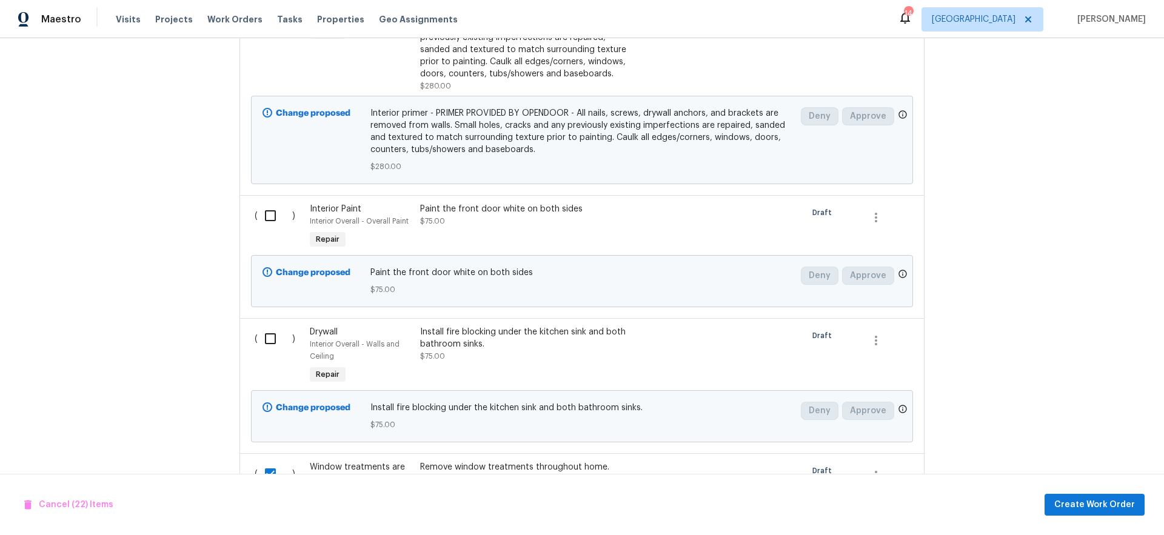
scroll to position [1822, 0]
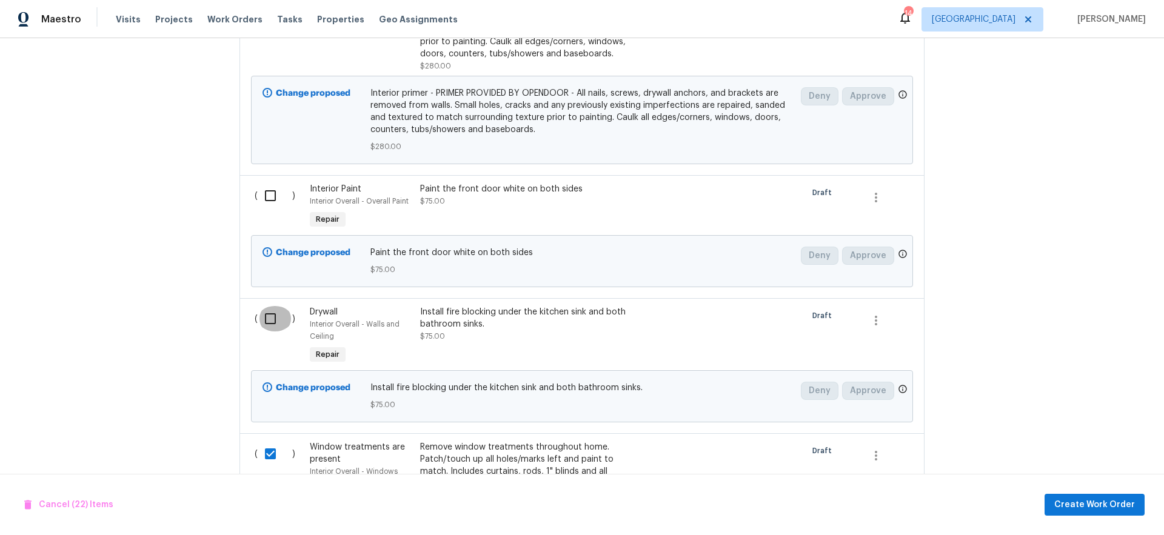
click at [268, 332] on input "checkbox" at bounding box center [275, 318] width 35 height 25
checkbox input "true"
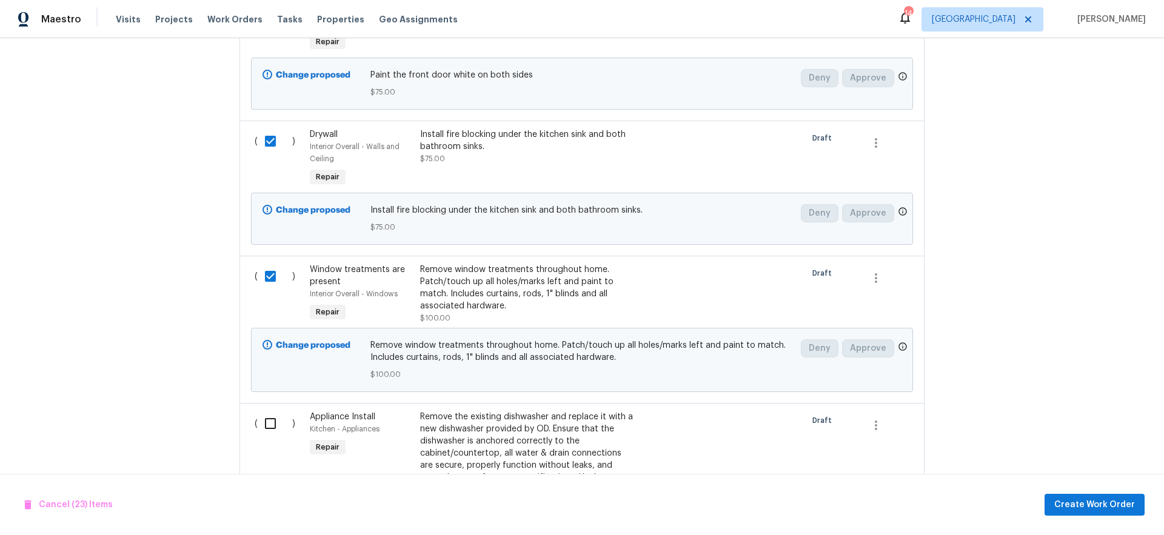
scroll to position [2080, 0]
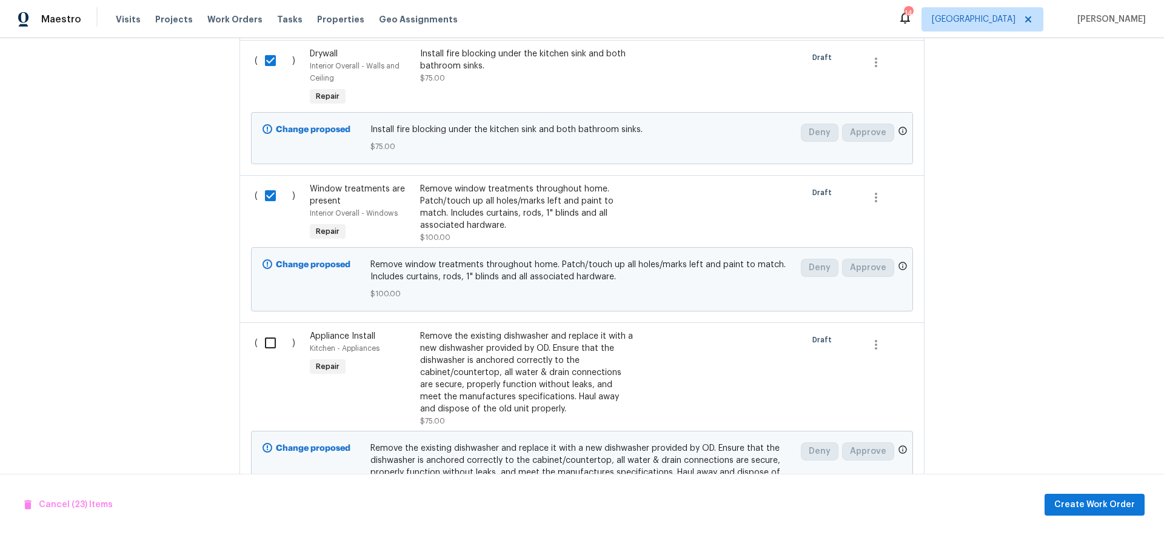
click at [264, 356] on input "checkbox" at bounding box center [275, 342] width 35 height 25
checkbox input "true"
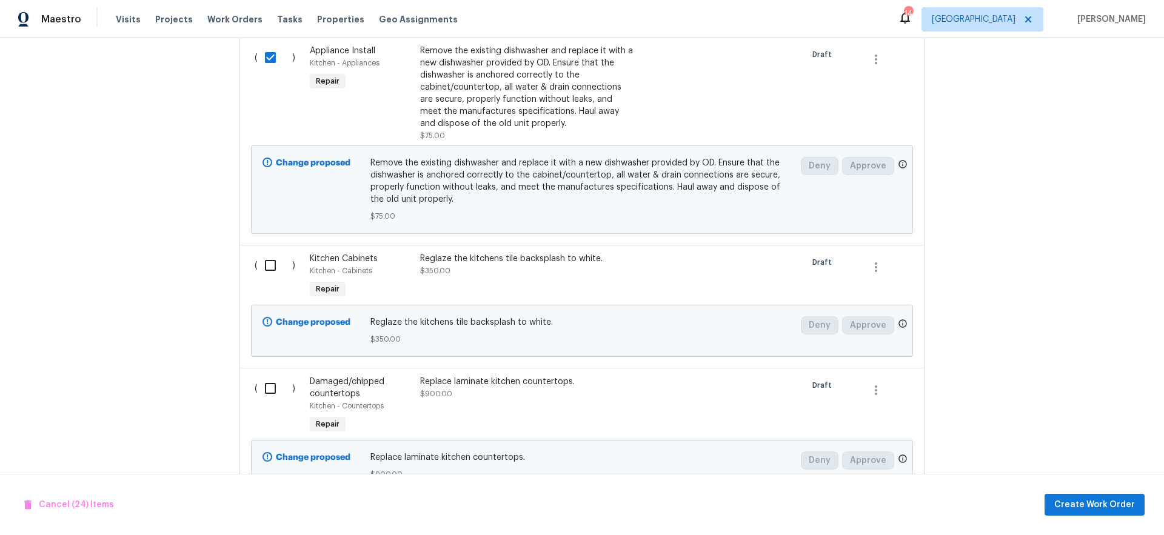
scroll to position [2375, 0]
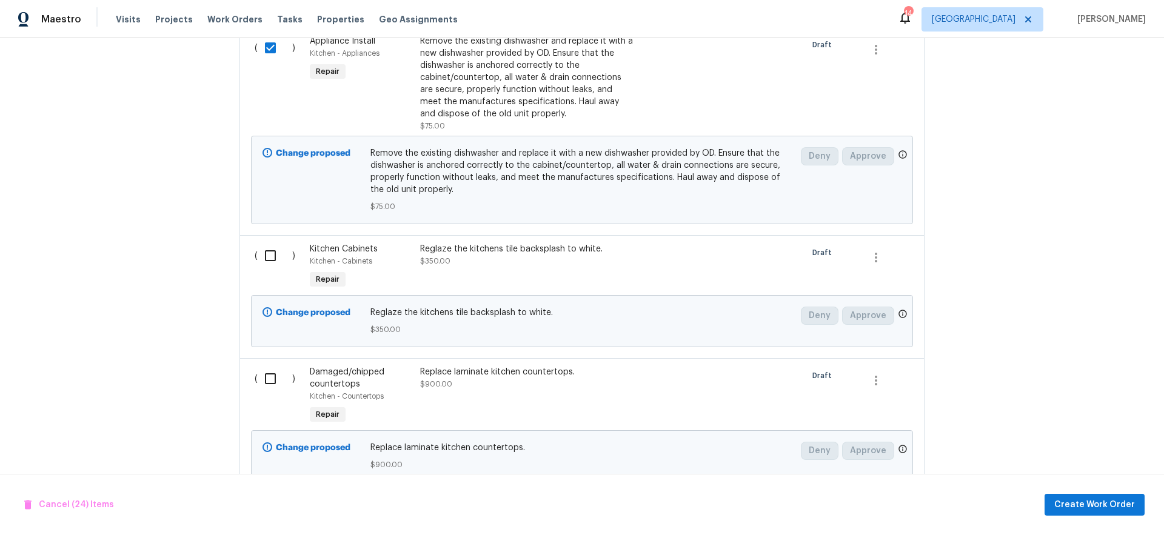
click at [266, 268] on input "checkbox" at bounding box center [275, 255] width 35 height 25
checkbox input "true"
click at [263, 392] on input "checkbox" at bounding box center [275, 378] width 35 height 25
checkbox input "true"
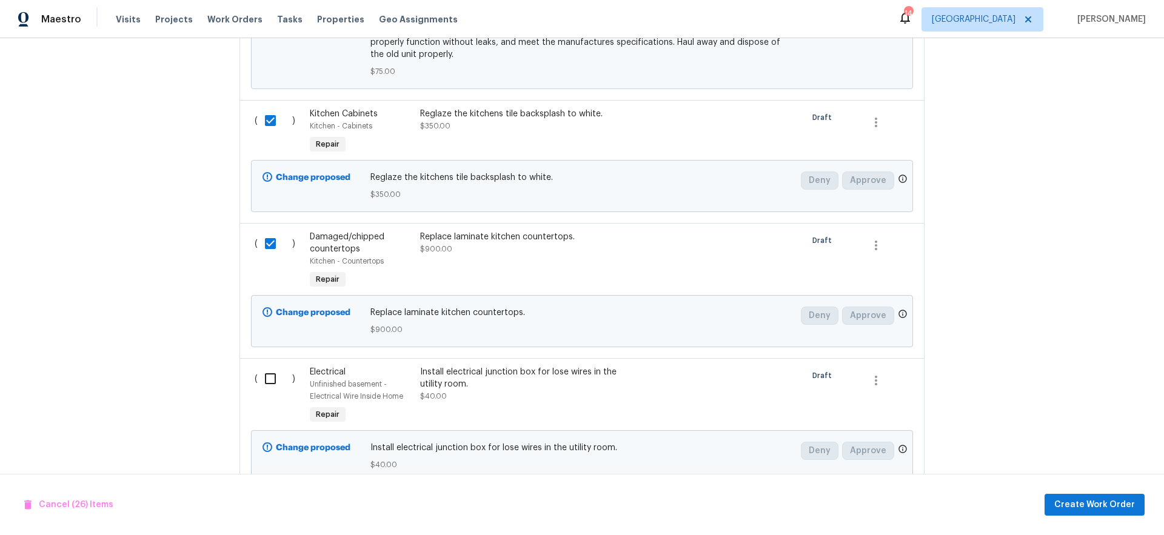
scroll to position [2516, 0]
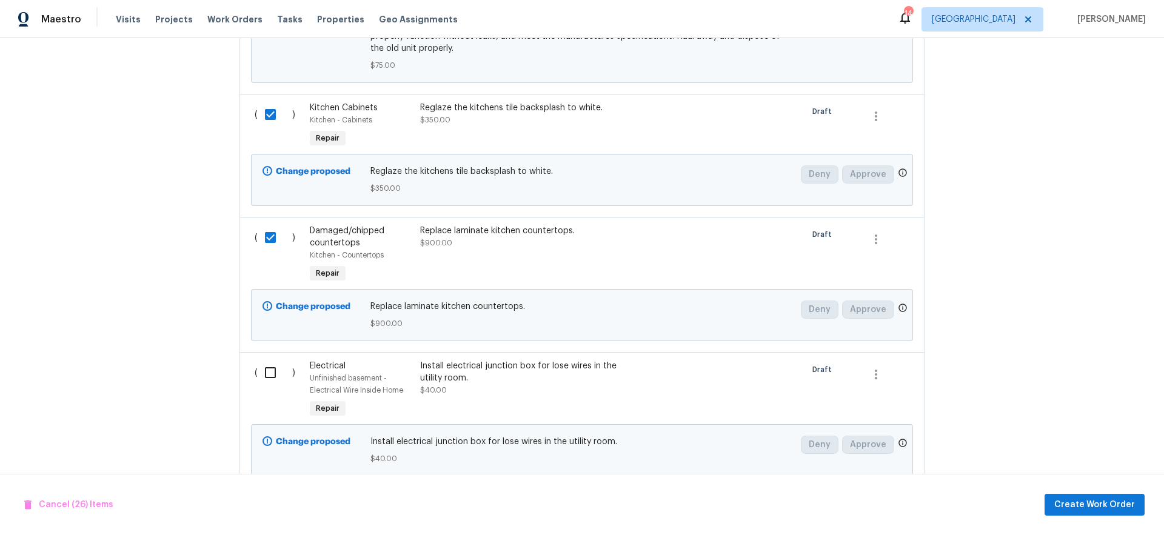
click at [269, 386] on input "checkbox" at bounding box center [275, 372] width 35 height 25
checkbox input "true"
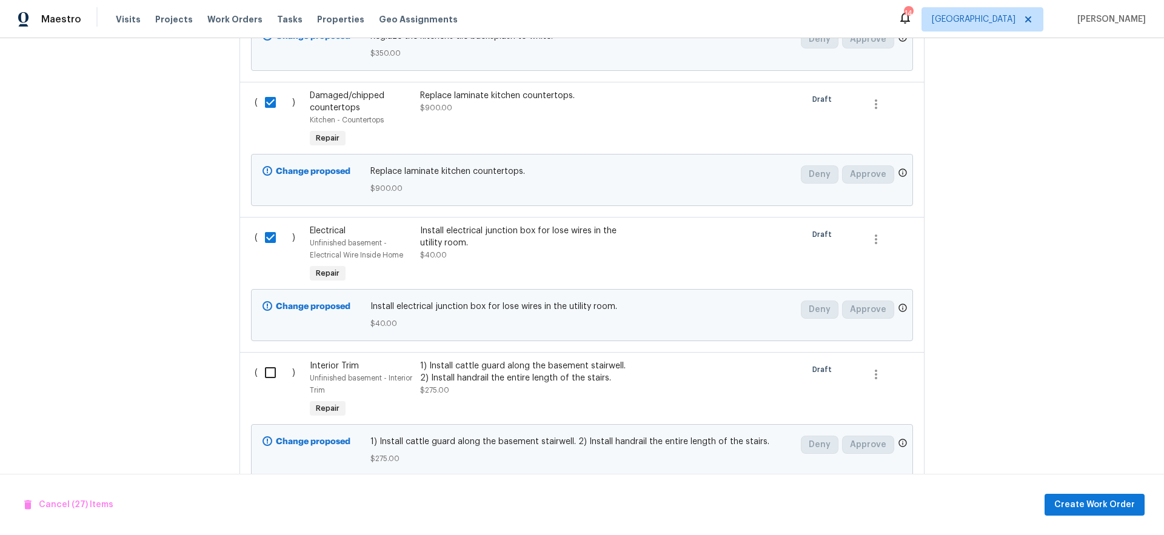
scroll to position [2691, 0]
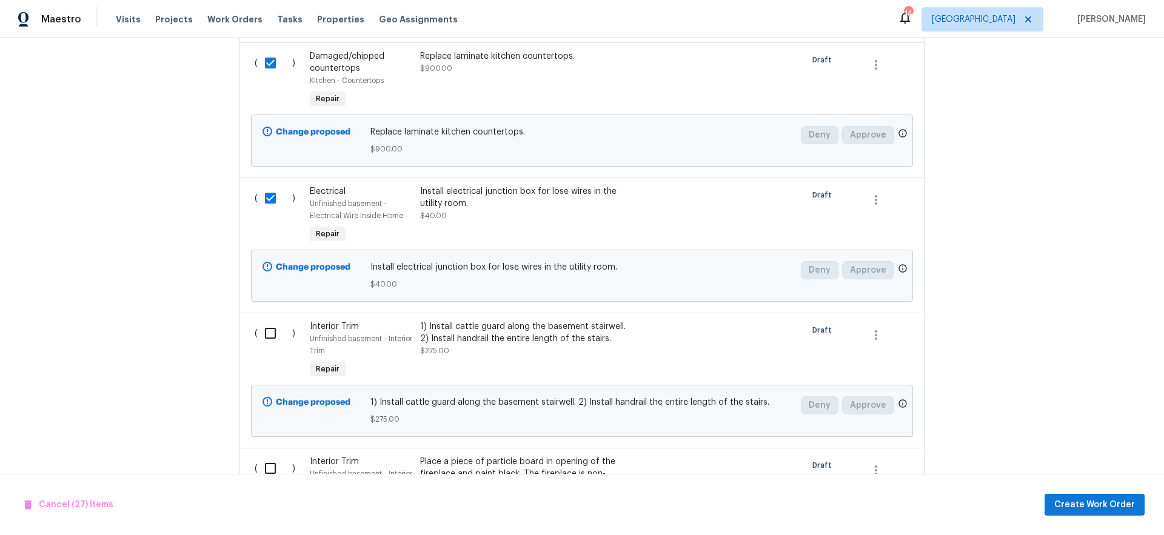
click at [266, 346] on input "checkbox" at bounding box center [275, 333] width 35 height 25
checkbox input "true"
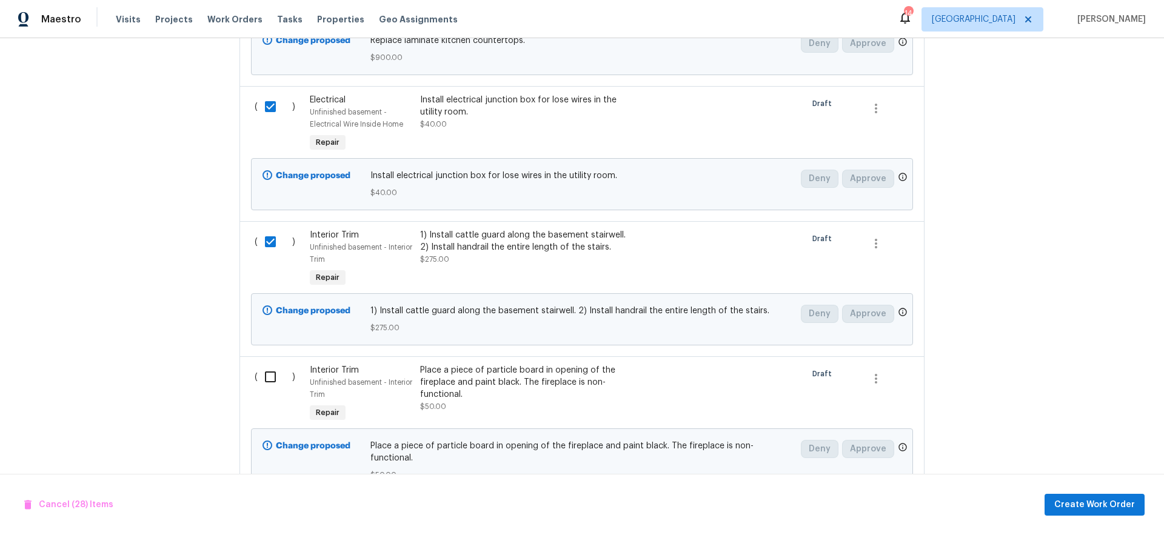
scroll to position [2866, 0]
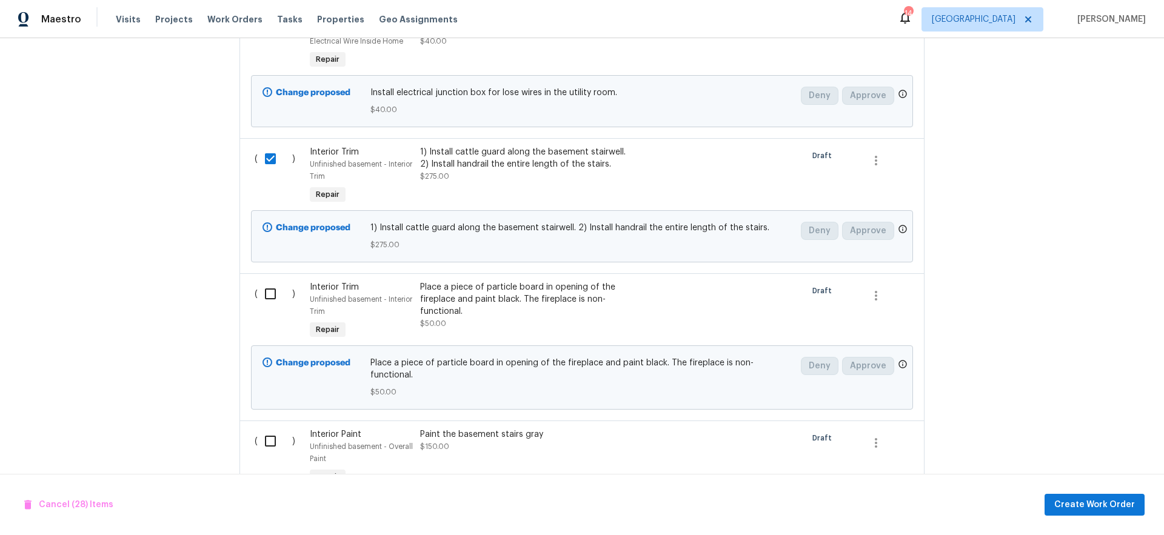
click at [269, 307] on input "checkbox" at bounding box center [275, 293] width 35 height 25
checkbox input "true"
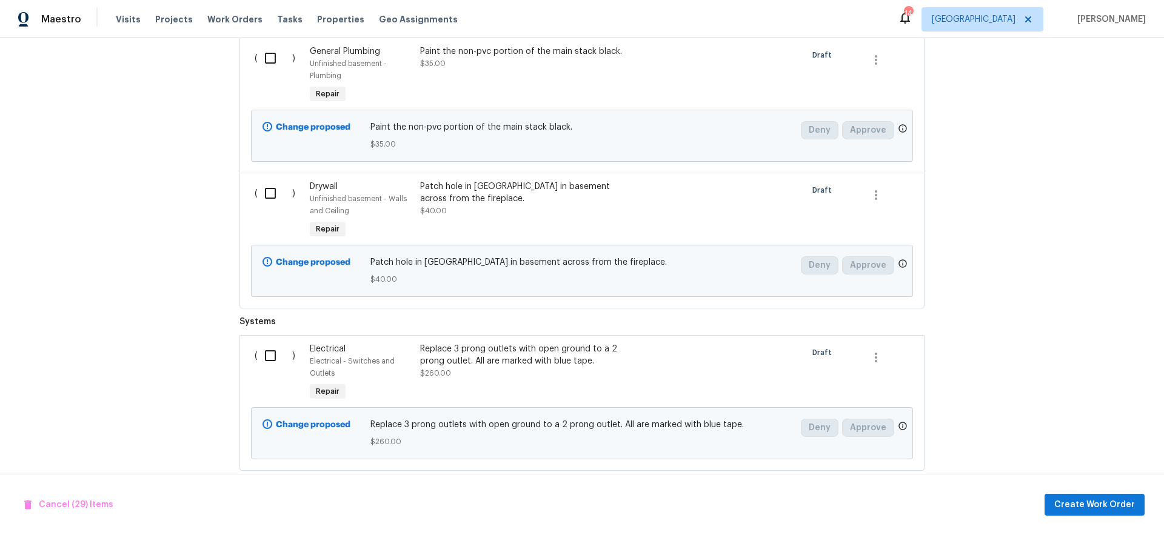
scroll to position [3522, 0]
click at [262, 354] on input "checkbox" at bounding box center [275, 352] width 35 height 25
checkbox input "true"
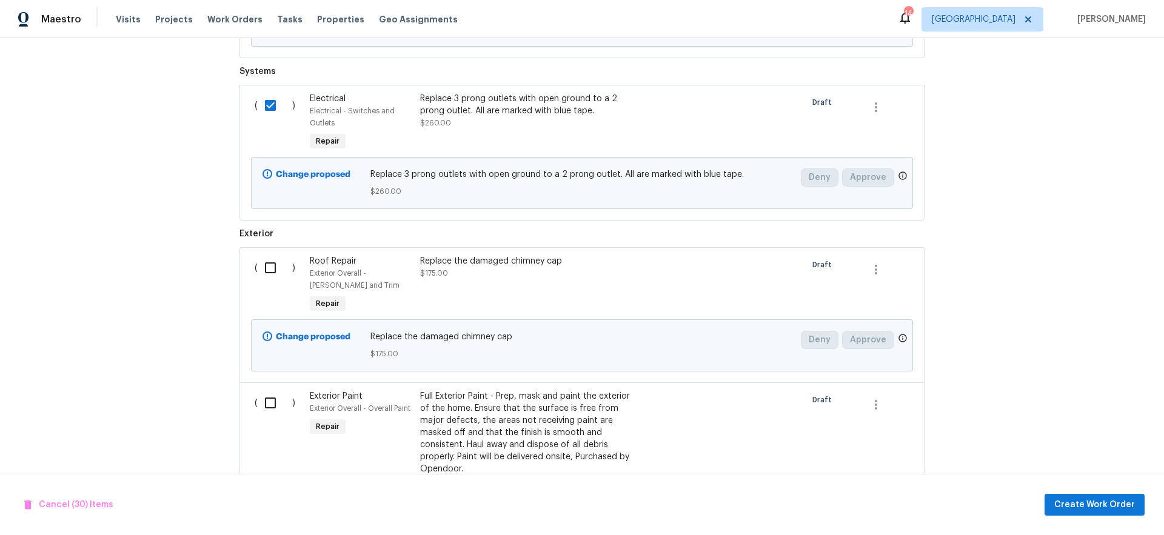
scroll to position [3802, 0]
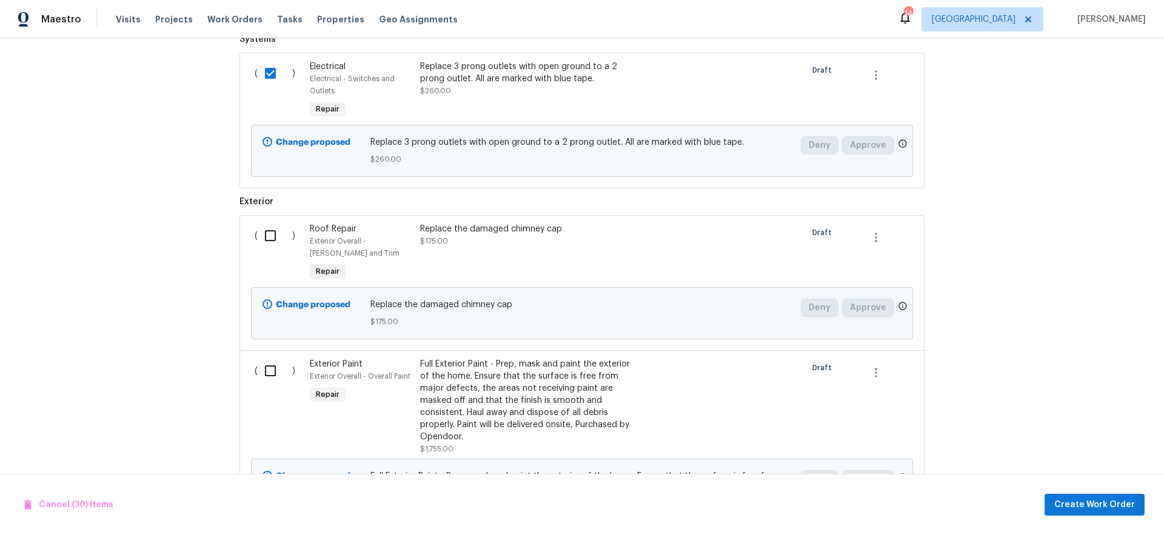
click at [267, 235] on input "checkbox" at bounding box center [275, 235] width 35 height 25
checkbox input "true"
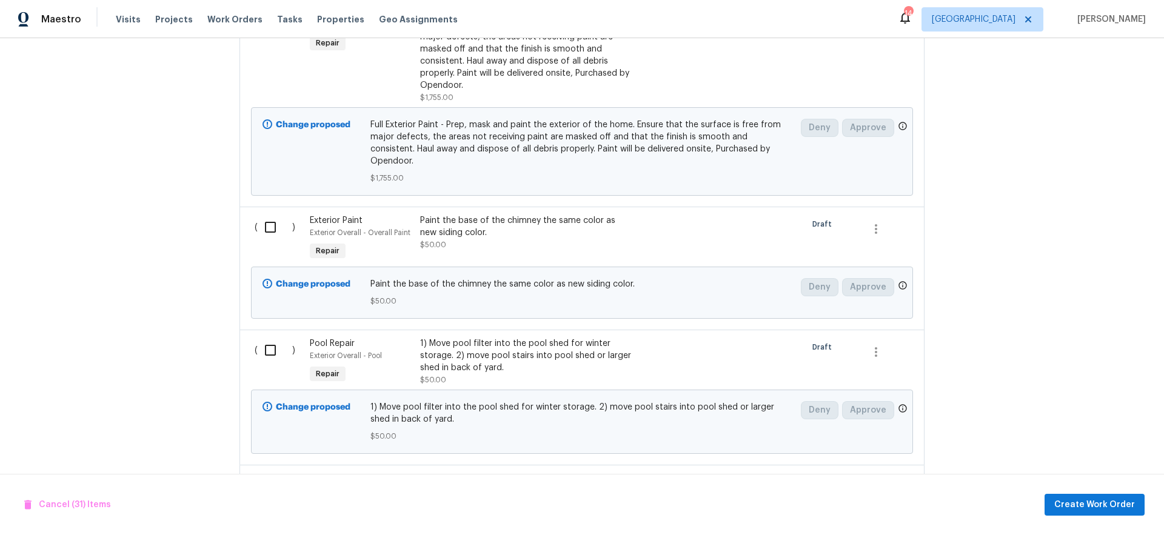
scroll to position [4194, 0]
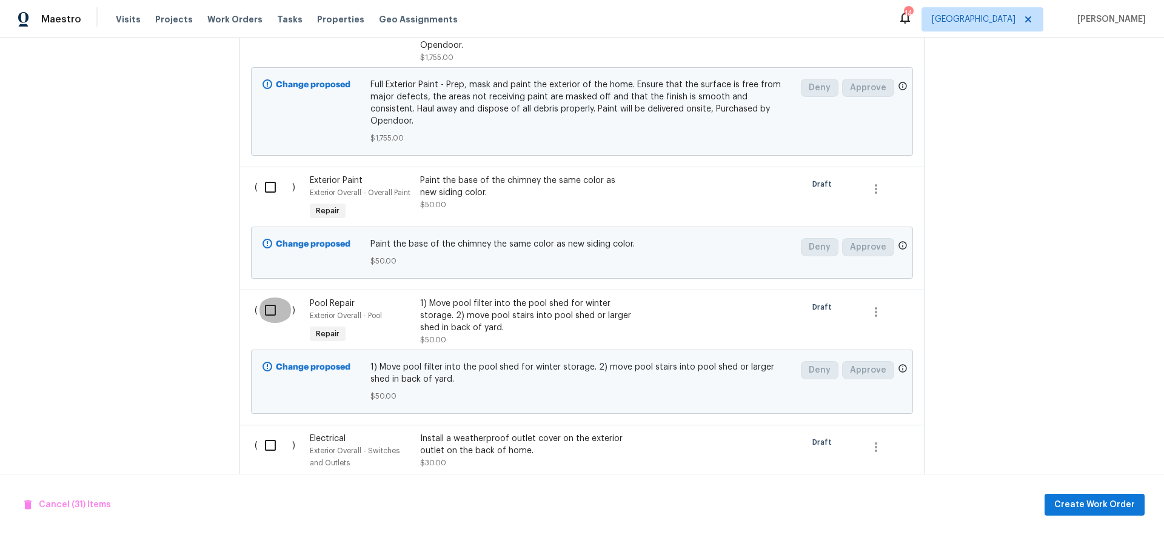
click at [269, 301] on input "checkbox" at bounding box center [275, 310] width 35 height 25
checkbox input "true"
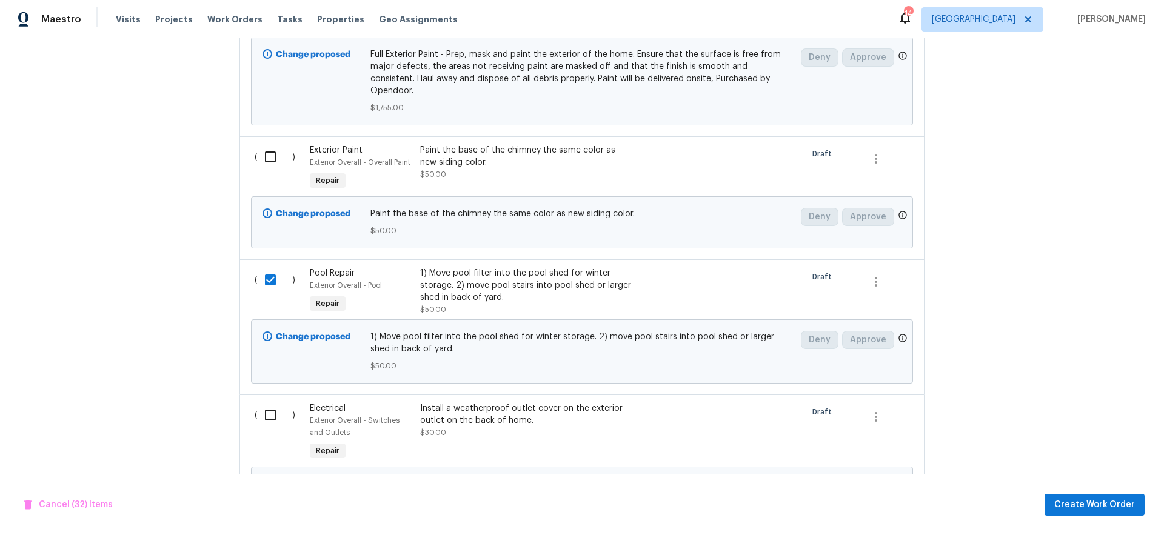
scroll to position [4278, 0]
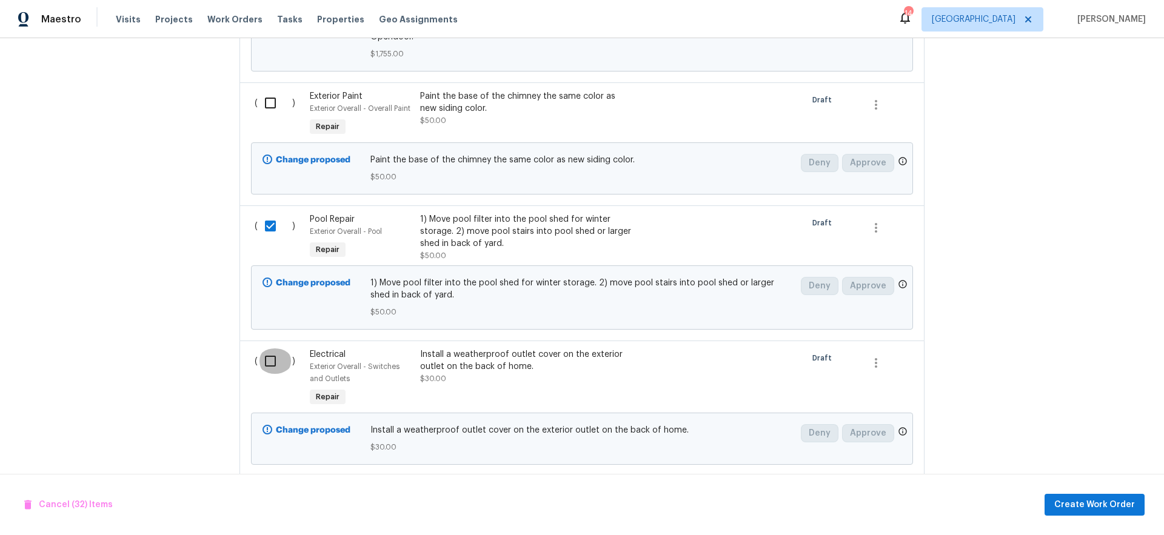
click at [269, 354] on input "checkbox" at bounding box center [275, 361] width 35 height 25
checkbox input "true"
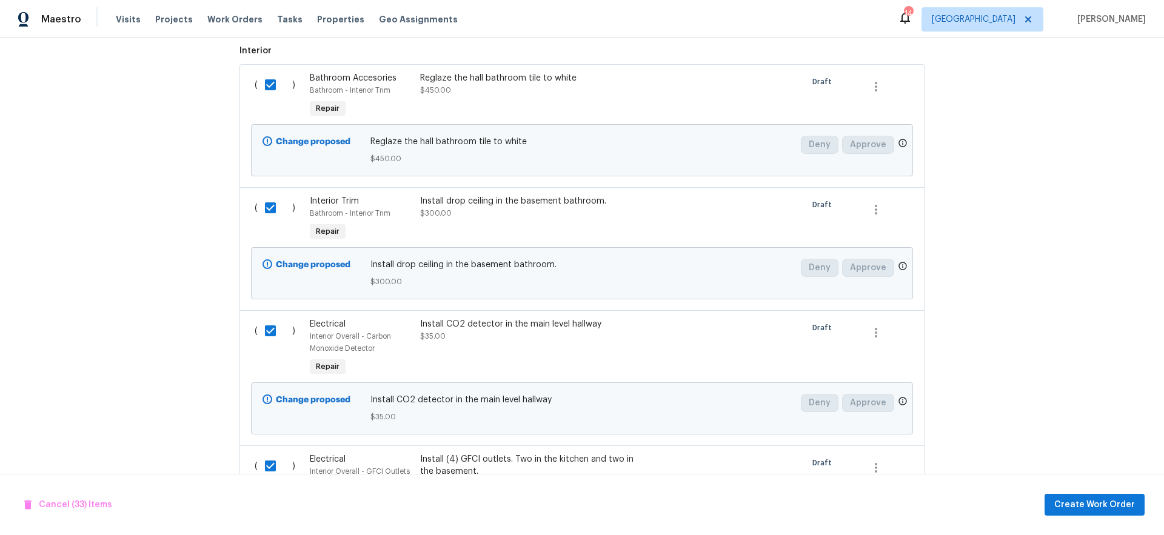
scroll to position [307, 0]
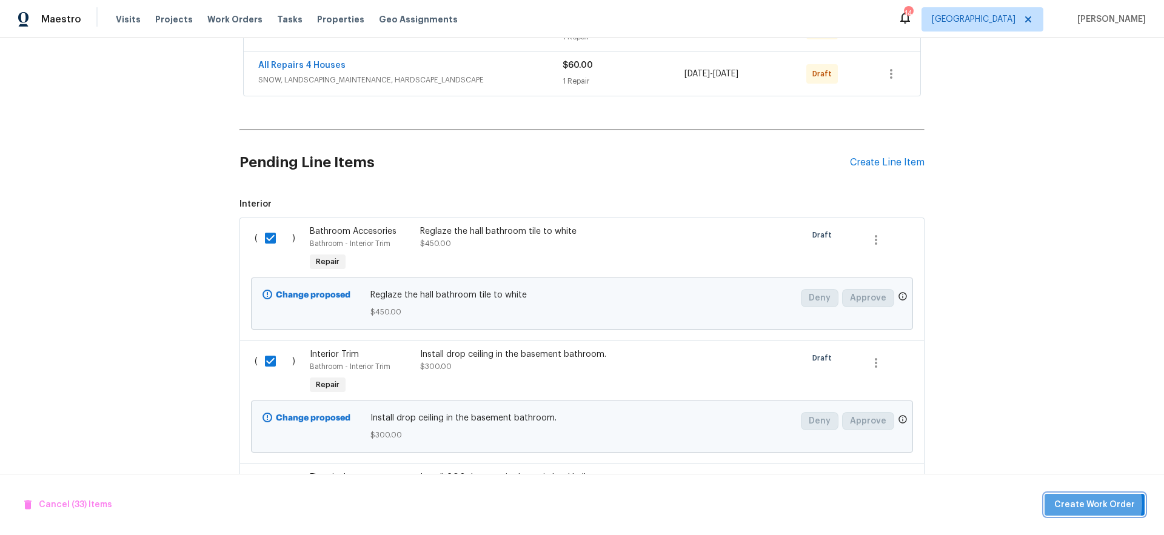
click at [1096, 504] on span "Create Work Order" at bounding box center [1094, 505] width 81 height 15
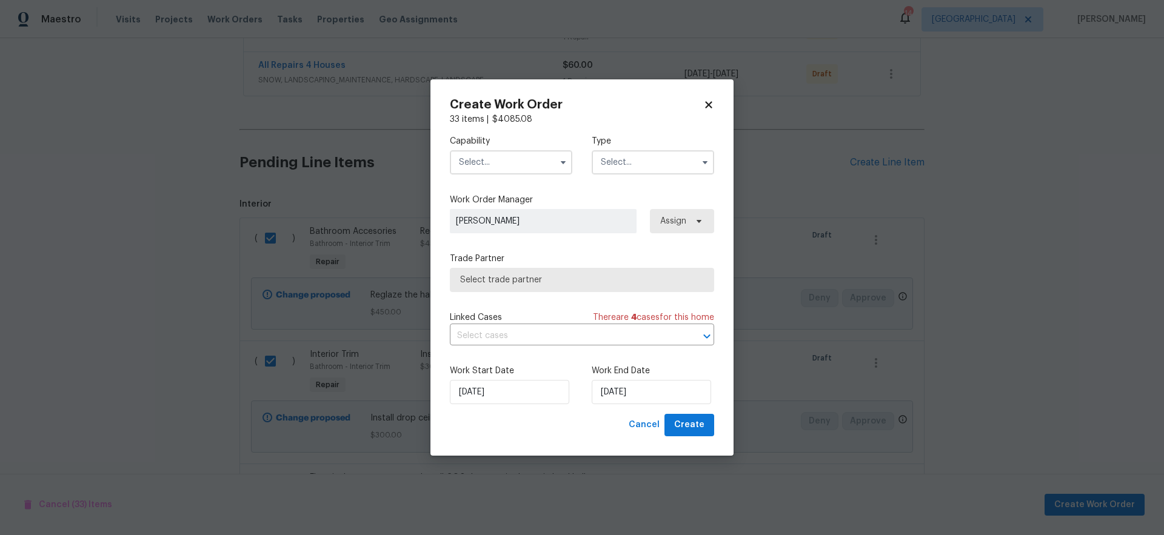
click at [500, 167] on input "text" at bounding box center [511, 162] width 122 height 24
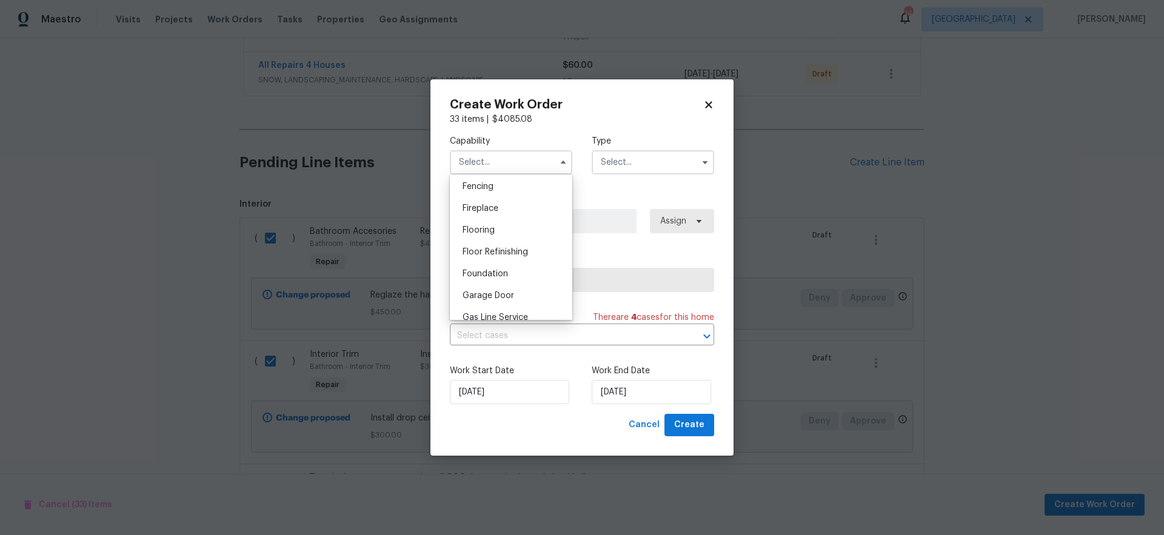
scroll to position [498, 0]
click at [513, 275] on span "General Contractor" at bounding box center [502, 270] width 78 height 8
type input "General Contractor"
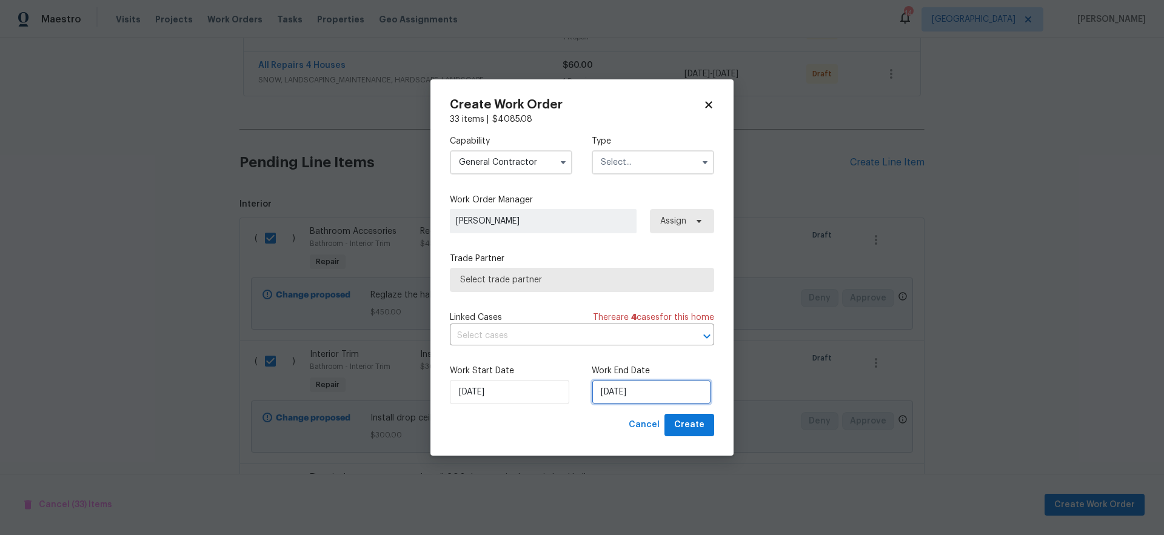
click at [684, 388] on input "[DATE]" at bounding box center [651, 392] width 119 height 24
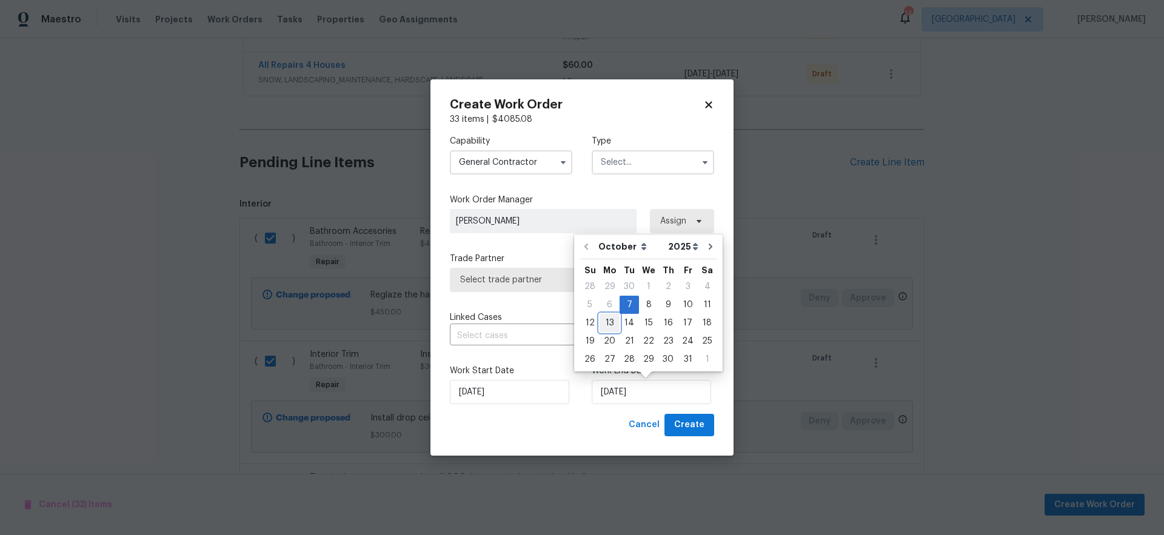
click at [611, 321] on div "13" at bounding box center [610, 323] width 20 height 17
type input "[DATE]"
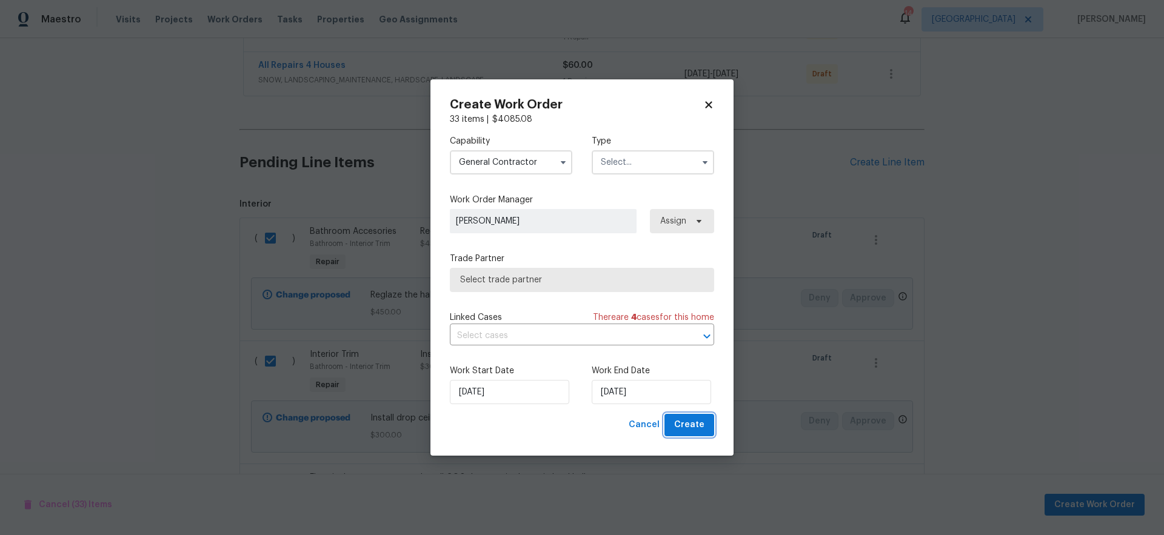
drag, startPoint x: 688, startPoint y: 426, endPoint x: 708, endPoint y: 426, distance: 20.0
click at [689, 426] on span "Create" at bounding box center [689, 425] width 30 height 15
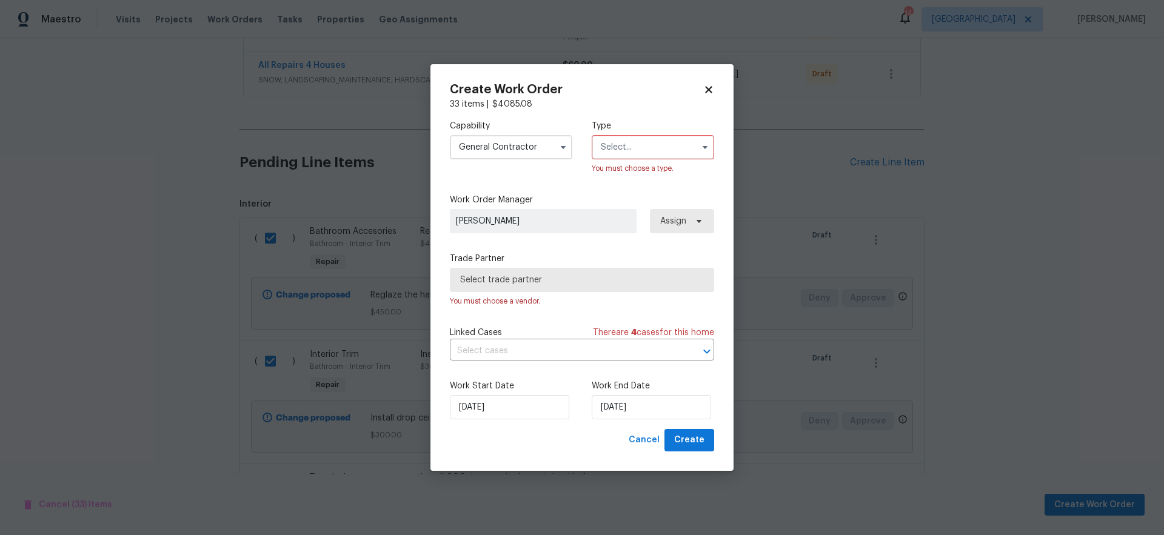
click at [597, 287] on span "Select trade partner" at bounding box center [582, 280] width 264 height 24
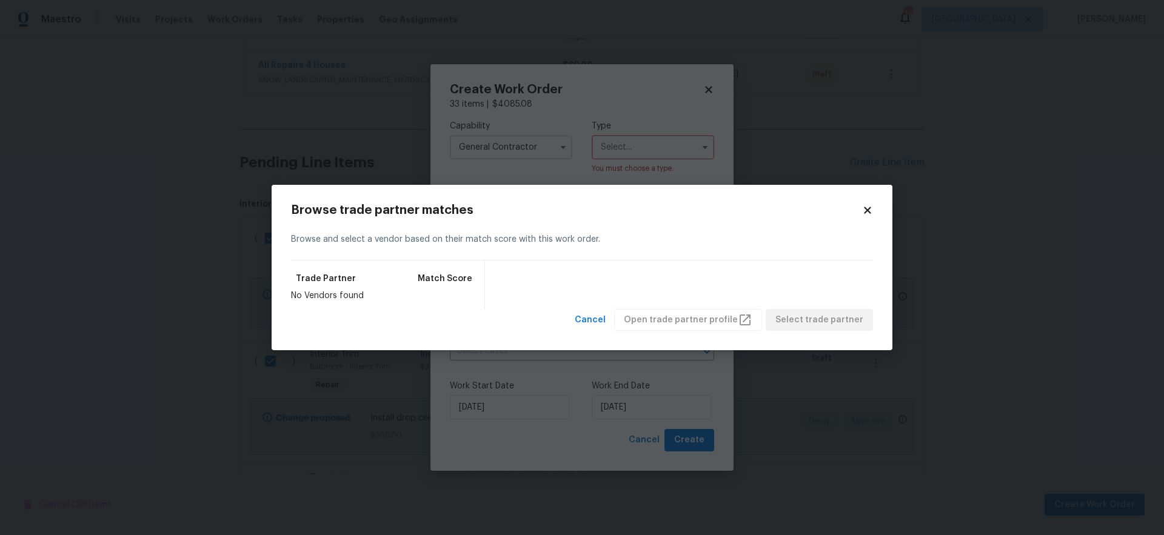
click at [870, 211] on icon at bounding box center [867, 210] width 11 height 11
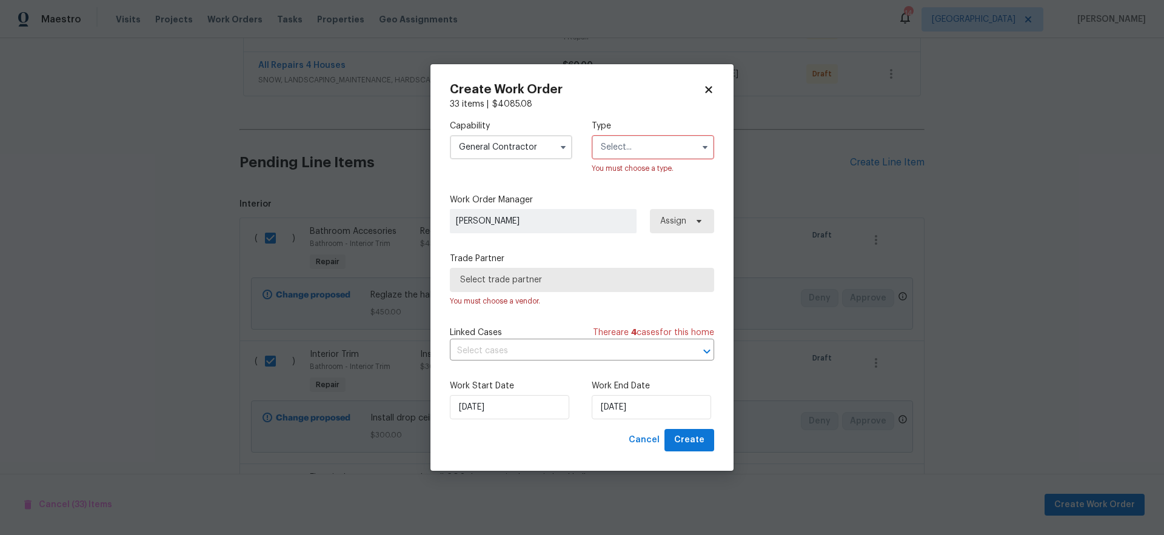
click at [643, 142] on input "text" at bounding box center [653, 147] width 122 height 24
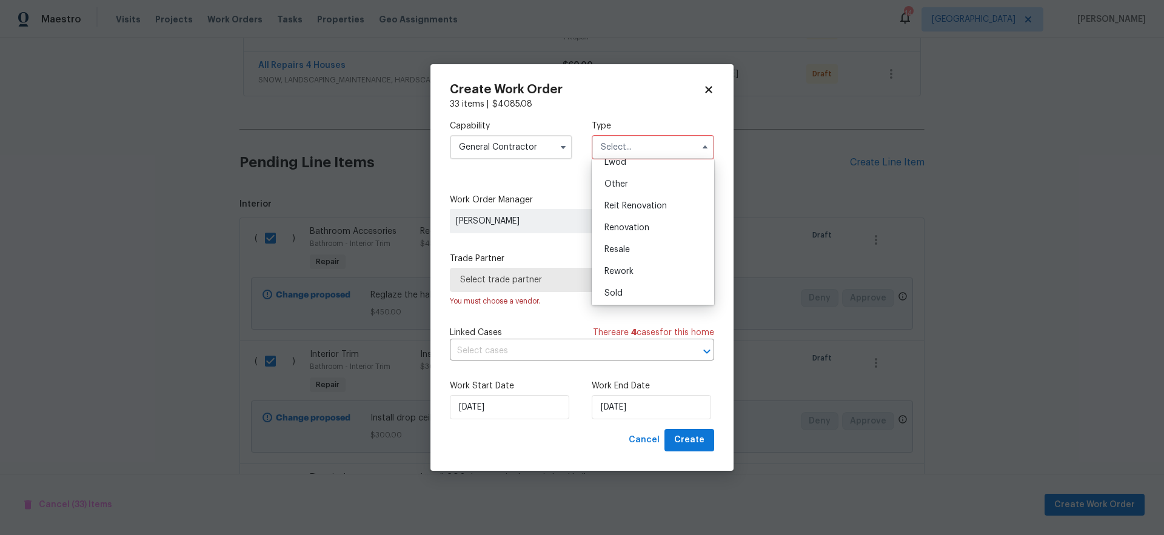
click at [667, 232] on div "Renovation" at bounding box center [653, 228] width 116 height 22
type input "Renovation"
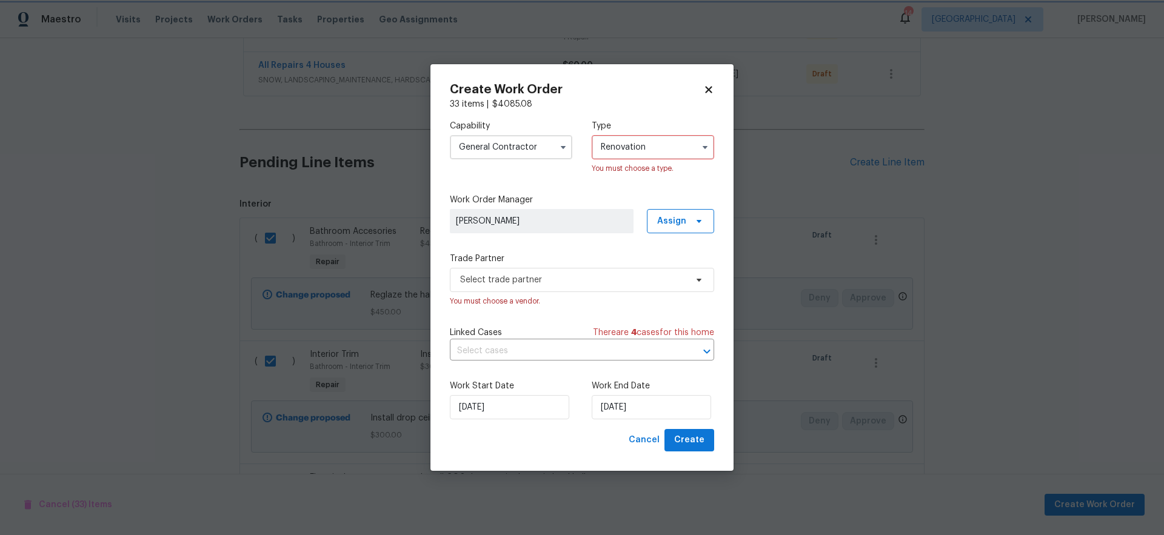
scroll to position [0, 0]
click at [549, 280] on span "Select trade partner" at bounding box center [573, 280] width 226 height 12
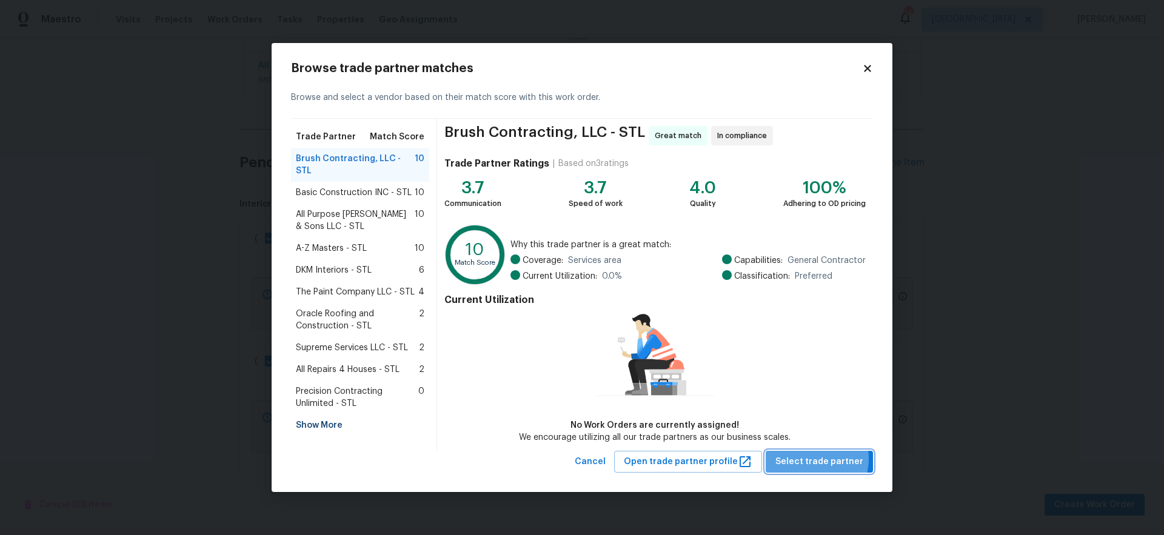
drag, startPoint x: 815, startPoint y: 459, endPoint x: 832, endPoint y: 460, distance: 17.0
click at [815, 459] on span "Select trade partner" at bounding box center [820, 462] width 88 height 15
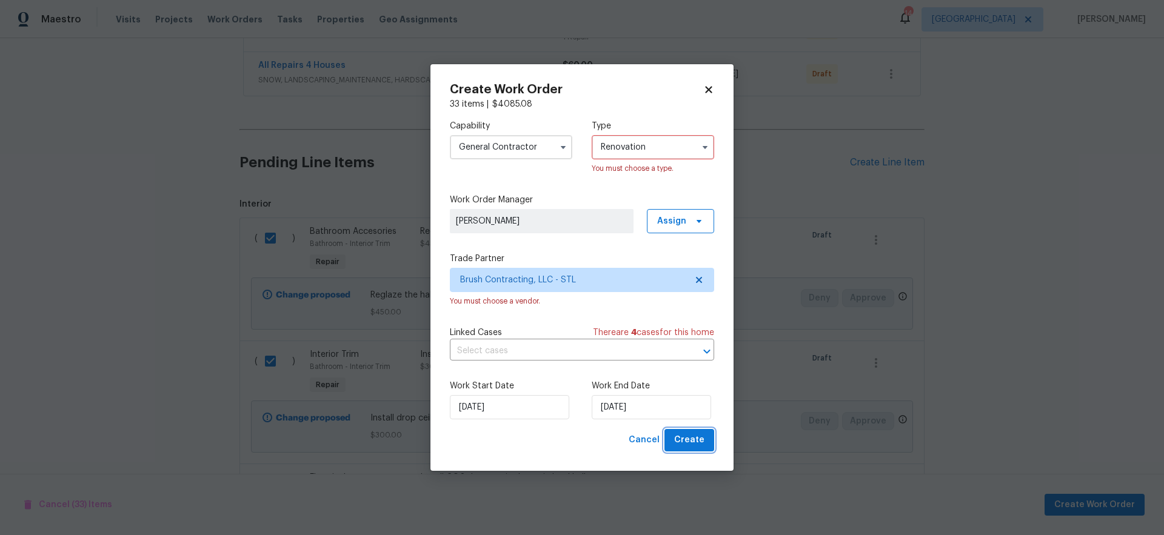
click at [686, 439] on span "Create" at bounding box center [689, 440] width 30 height 15
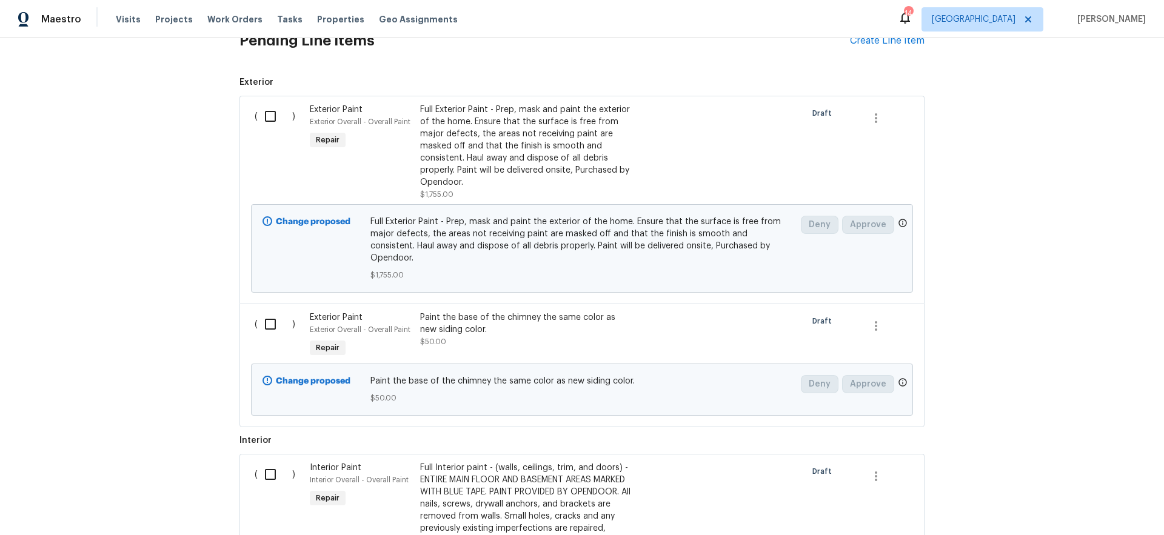
scroll to position [451, 0]
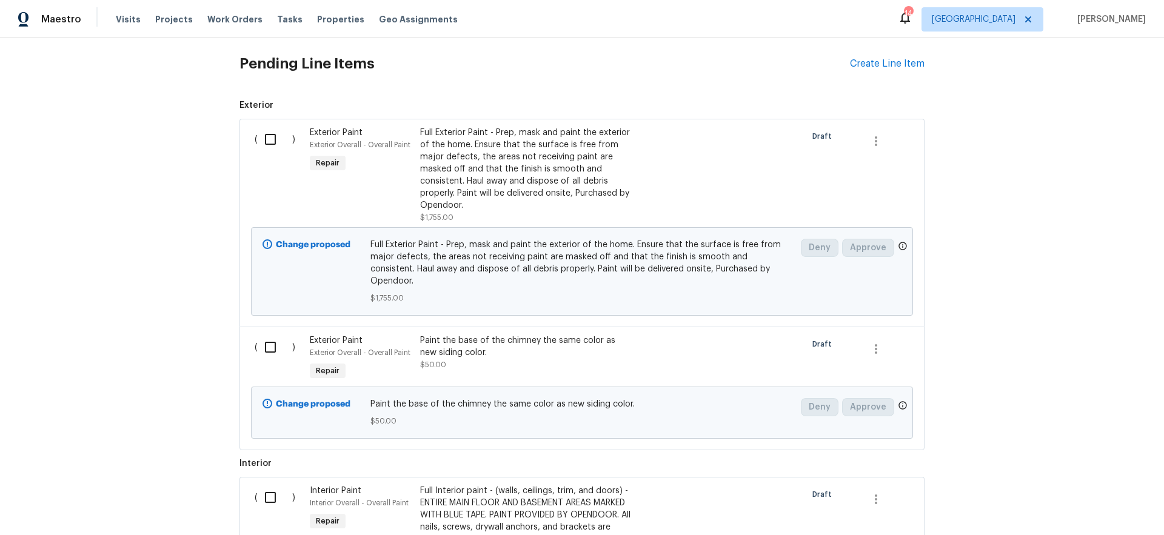
click at [272, 138] on input "checkbox" at bounding box center [275, 139] width 35 height 25
checkbox input "true"
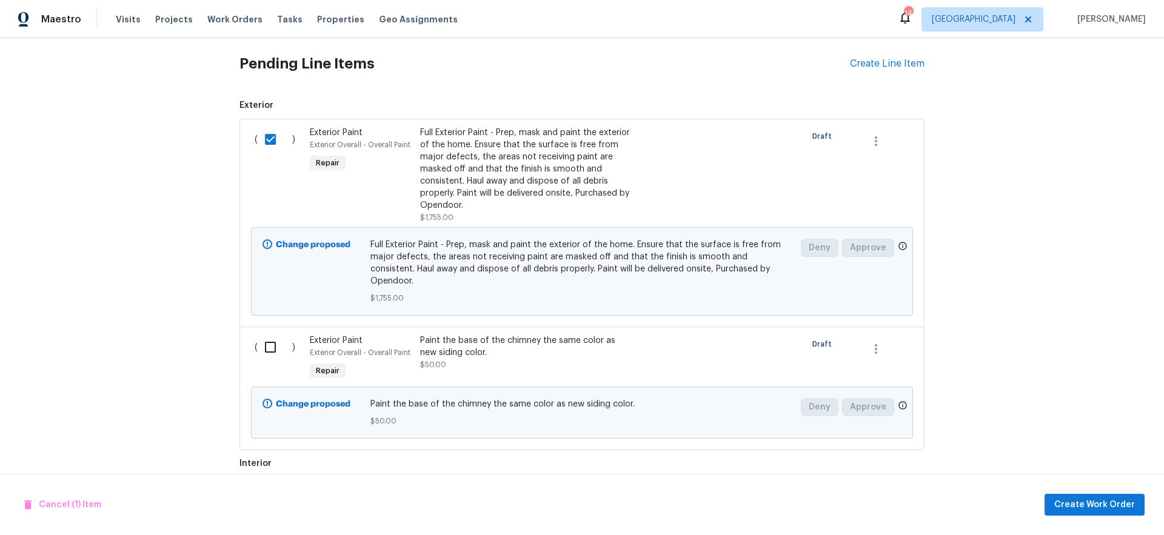
click at [261, 335] on input "checkbox" at bounding box center [275, 347] width 35 height 25
checkbox input "true"
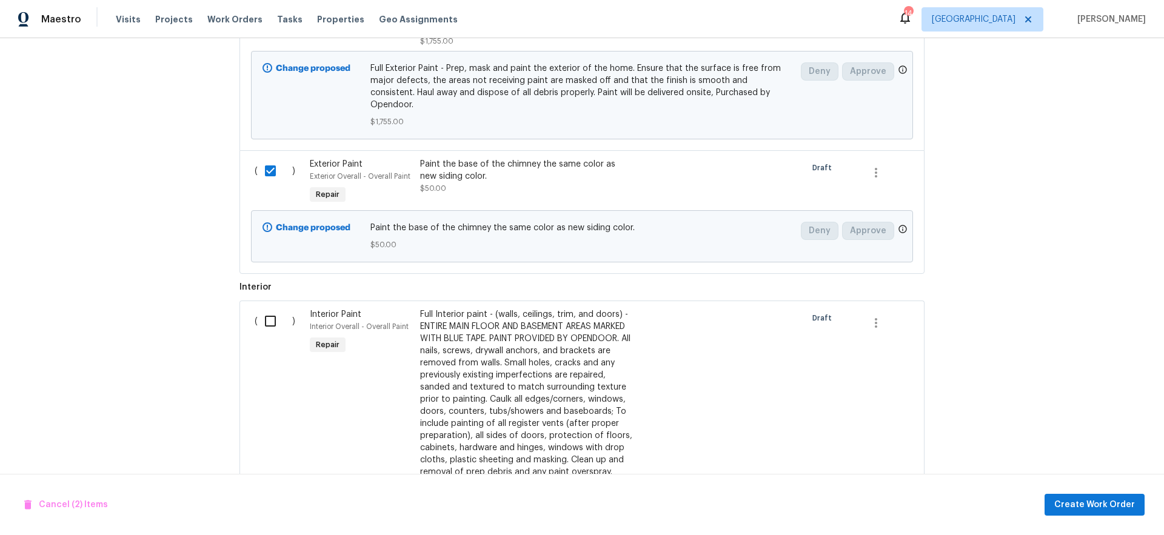
scroll to position [642, 0]
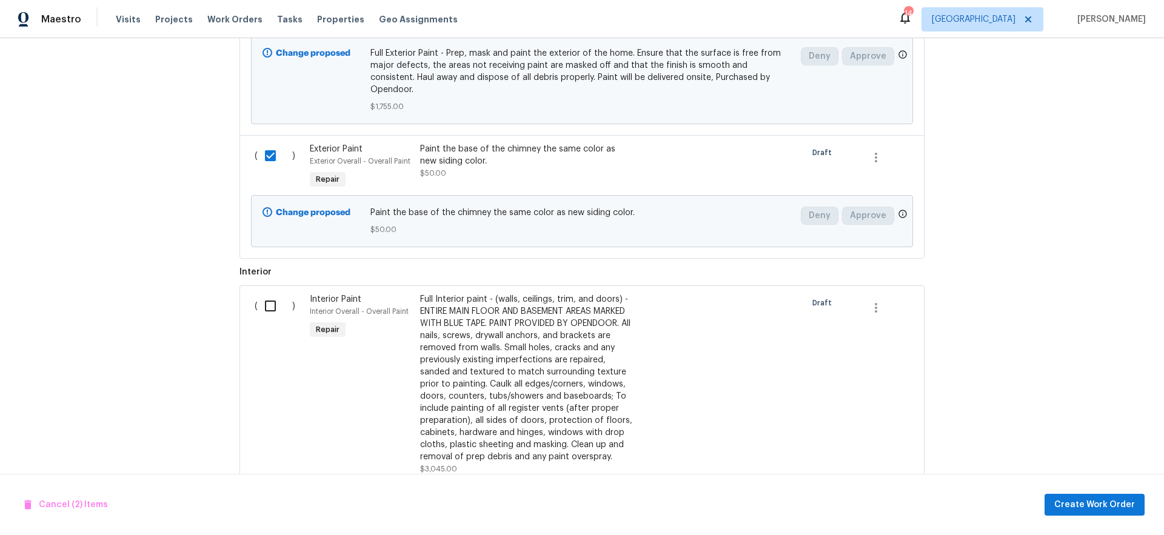
click at [264, 295] on input "checkbox" at bounding box center [275, 305] width 35 height 25
checkbox input "true"
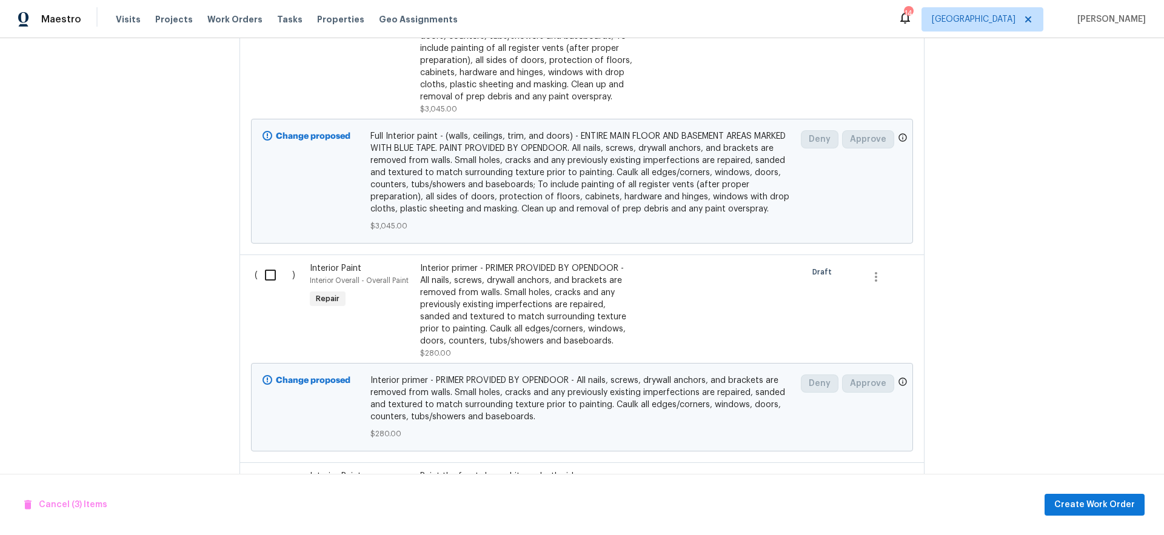
scroll to position [1013, 0]
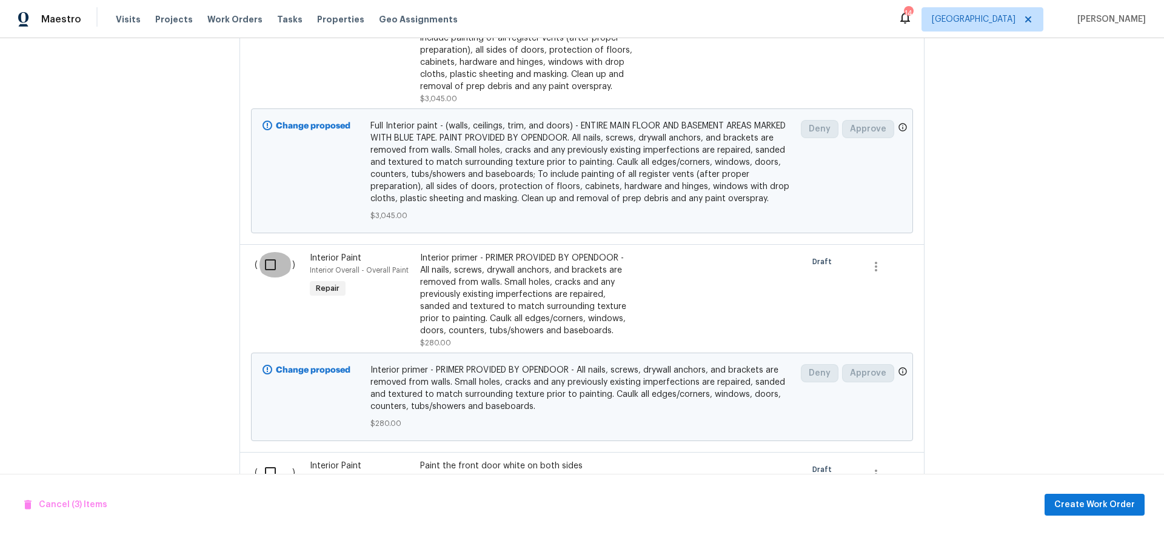
click at [267, 270] on input "checkbox" at bounding box center [275, 264] width 35 height 25
checkbox input "true"
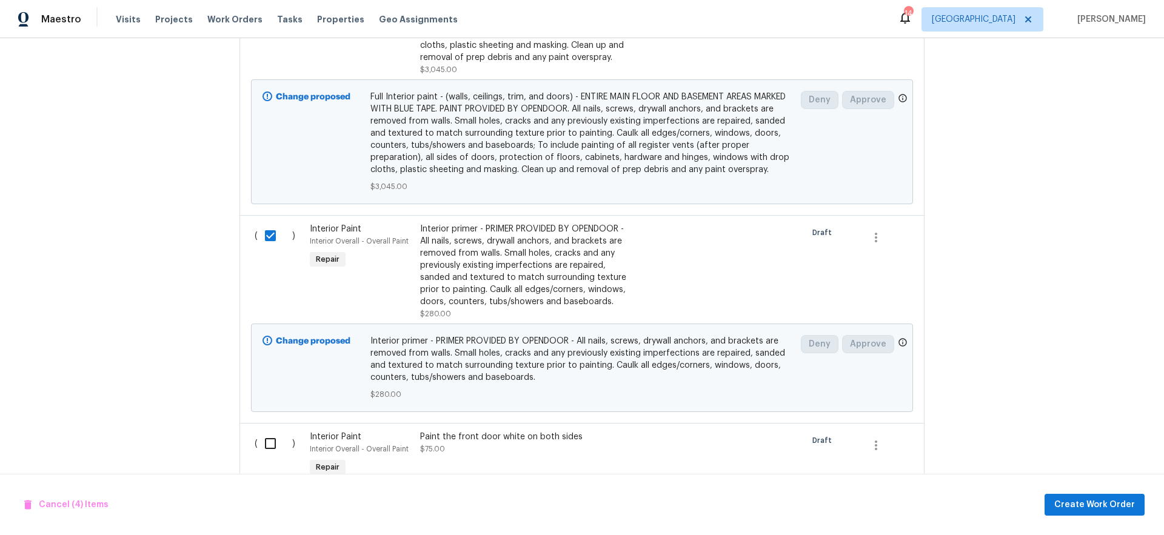
scroll to position [1223, 0]
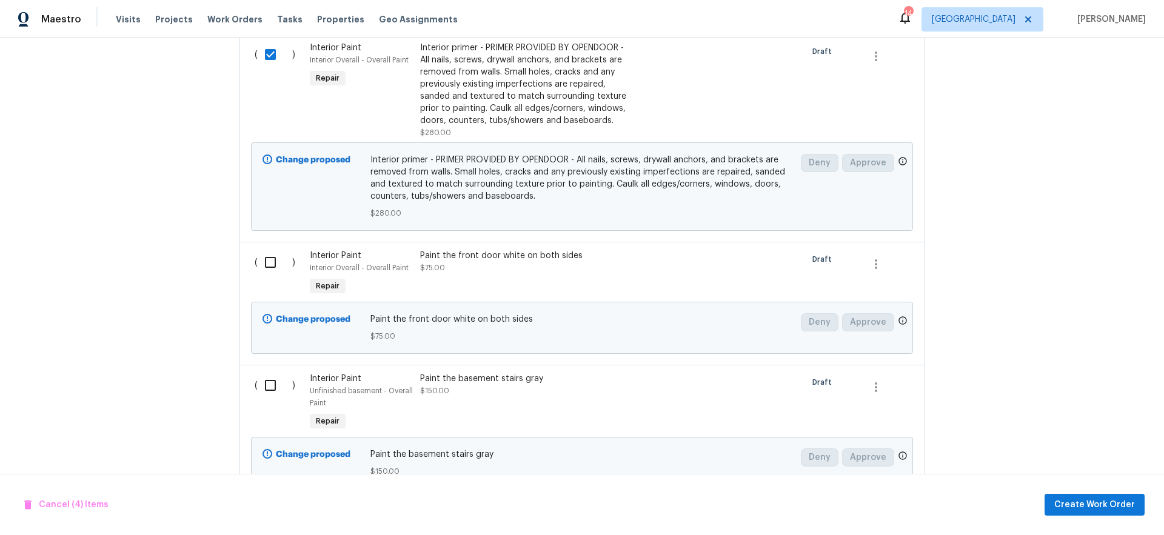
click at [264, 259] on input "checkbox" at bounding box center [275, 262] width 35 height 25
checkbox input "true"
click at [266, 390] on input "checkbox" at bounding box center [275, 385] width 35 height 25
checkbox input "true"
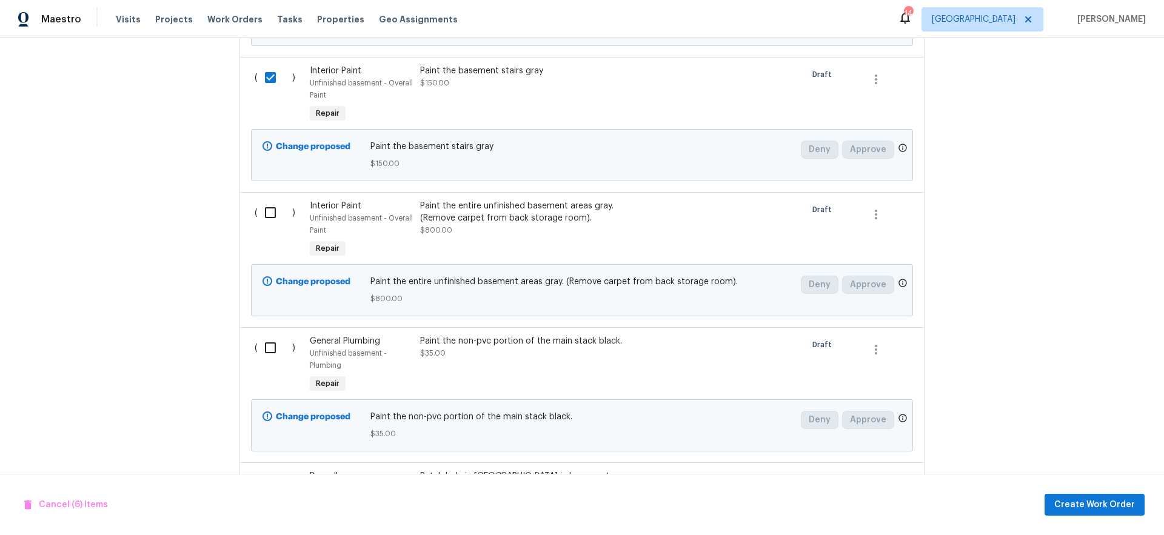
scroll to position [1547, 0]
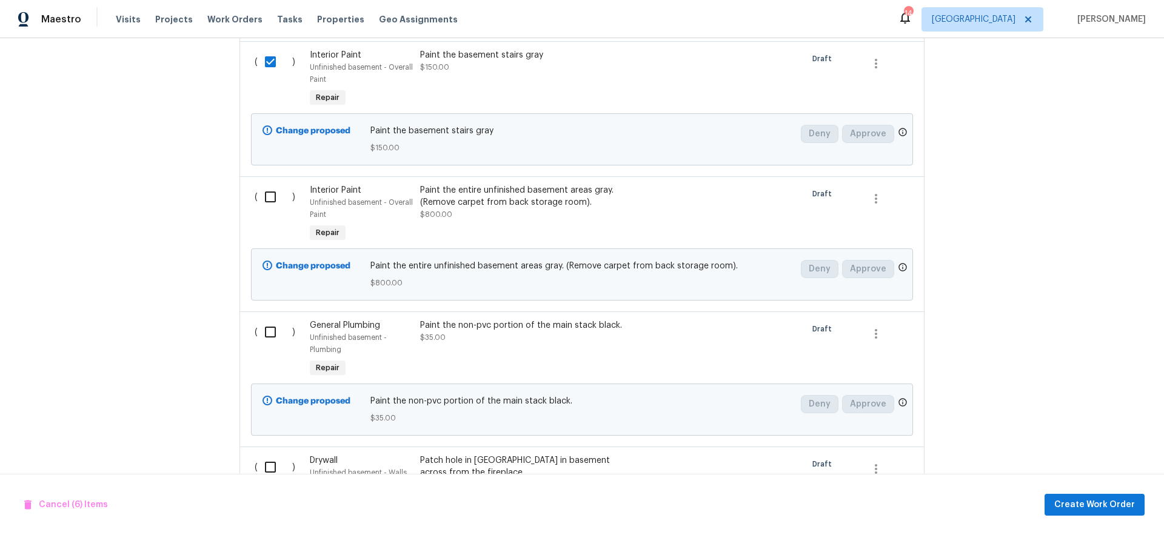
click at [267, 196] on input "checkbox" at bounding box center [275, 196] width 35 height 25
checkbox input "true"
click at [266, 338] on input "checkbox" at bounding box center [275, 332] width 35 height 25
checkbox input "true"
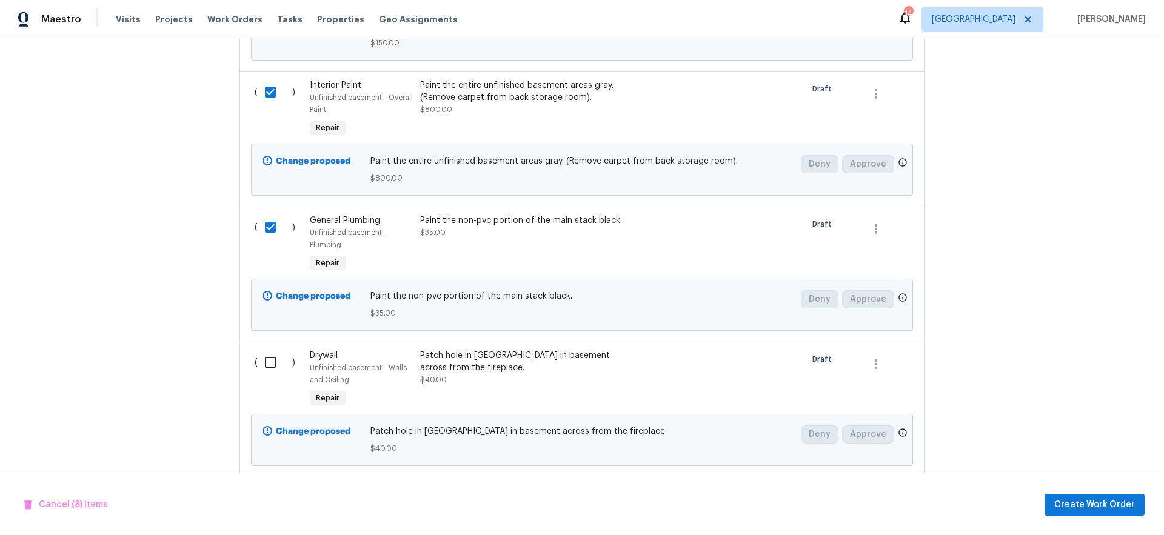
scroll to position [1686, 0]
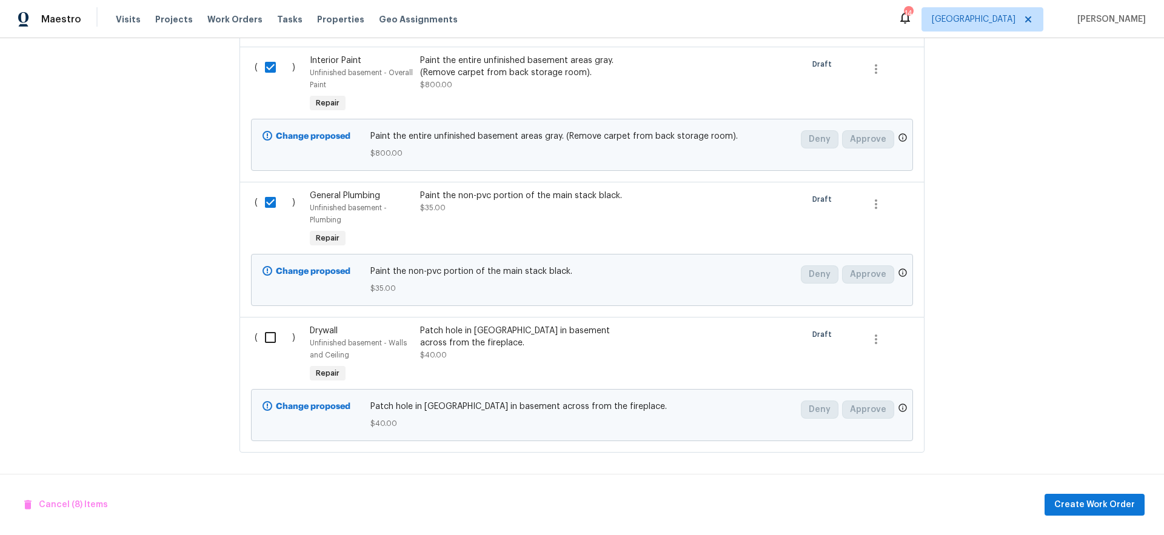
click at [270, 332] on input "checkbox" at bounding box center [275, 337] width 35 height 25
checkbox input "true"
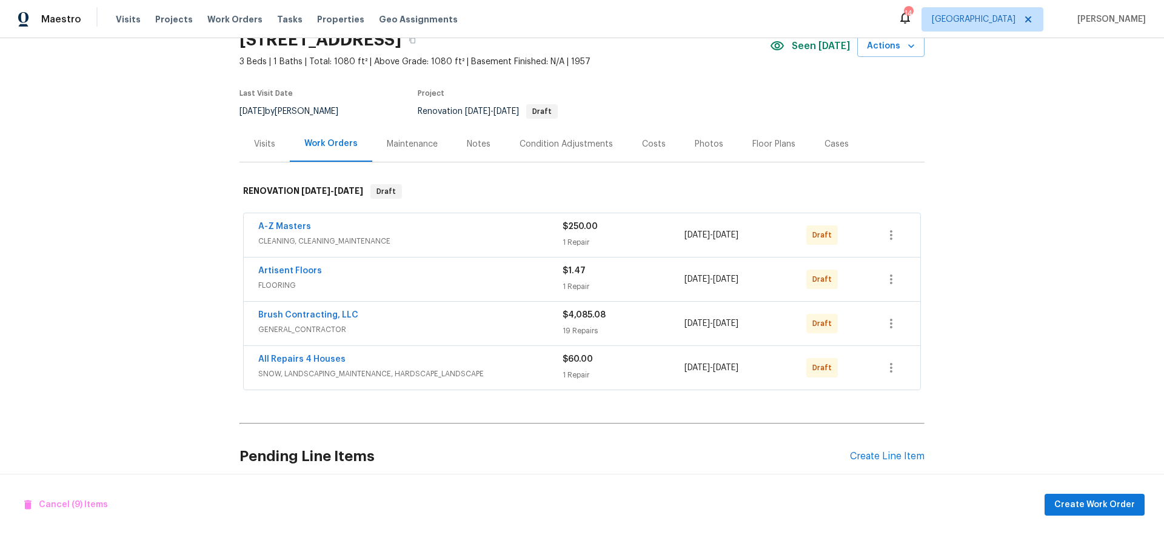
scroll to position [0, 0]
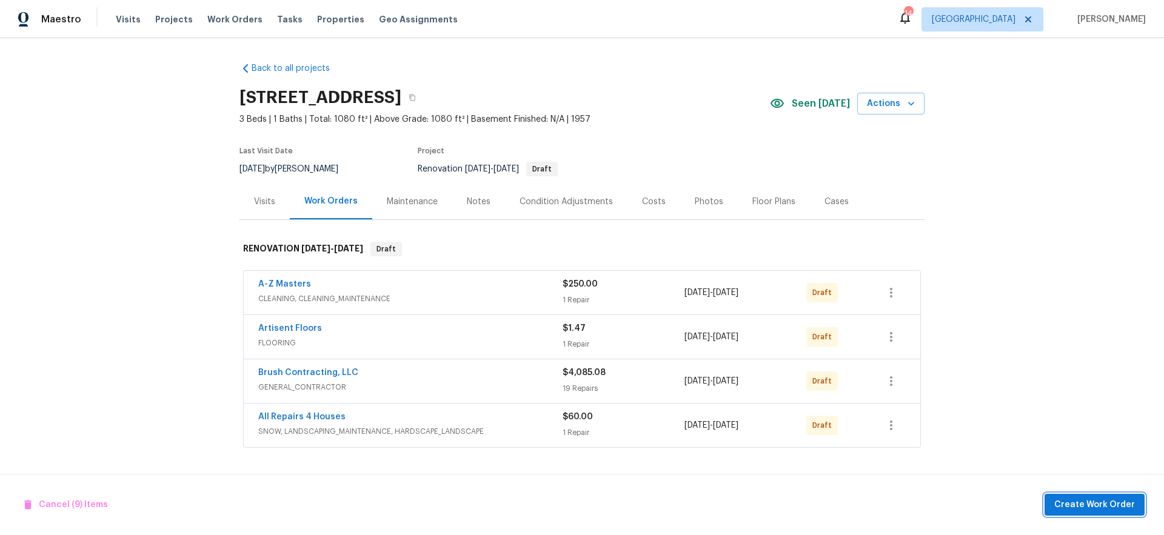
click at [1077, 503] on span "Create Work Order" at bounding box center [1094, 505] width 81 height 15
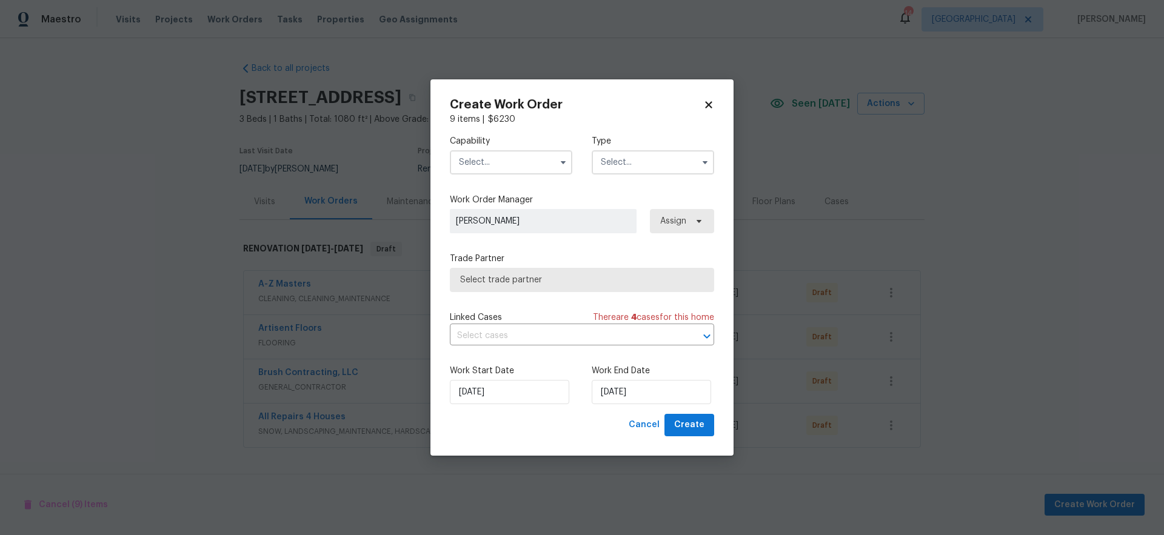
click at [516, 155] on input "text" at bounding box center [511, 162] width 122 height 24
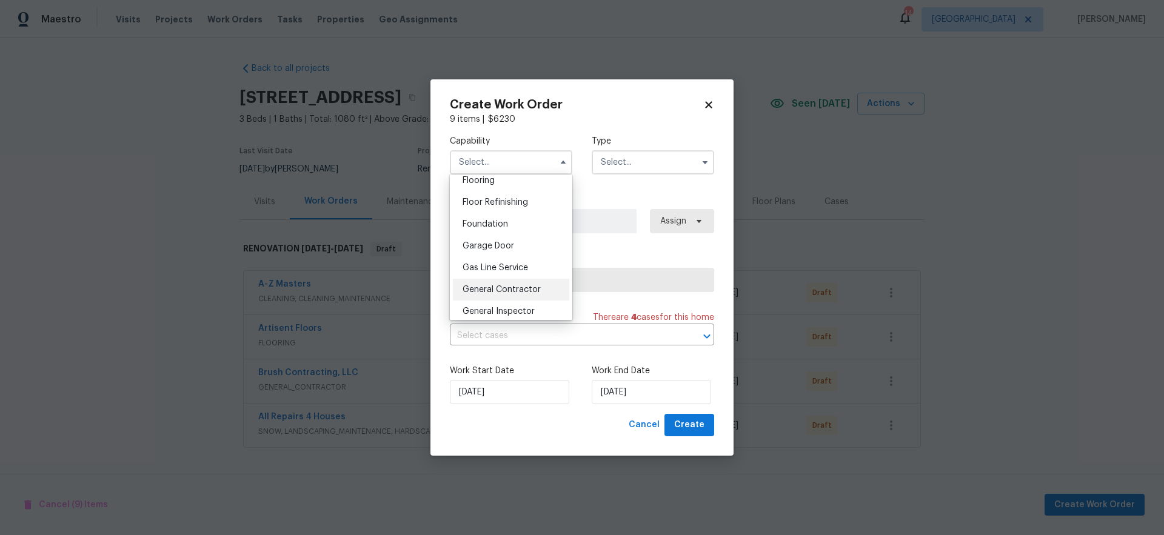
scroll to position [479, 0]
click at [522, 293] on span "General Contractor" at bounding box center [502, 289] width 78 height 8
type input "General Contractor"
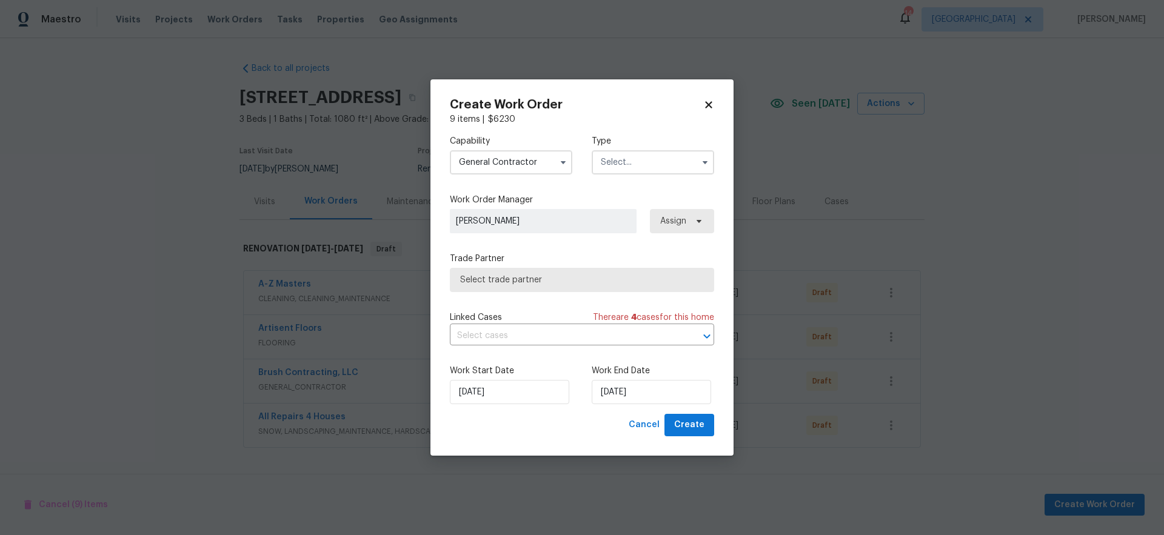
click at [651, 157] on input "text" at bounding box center [653, 162] width 122 height 24
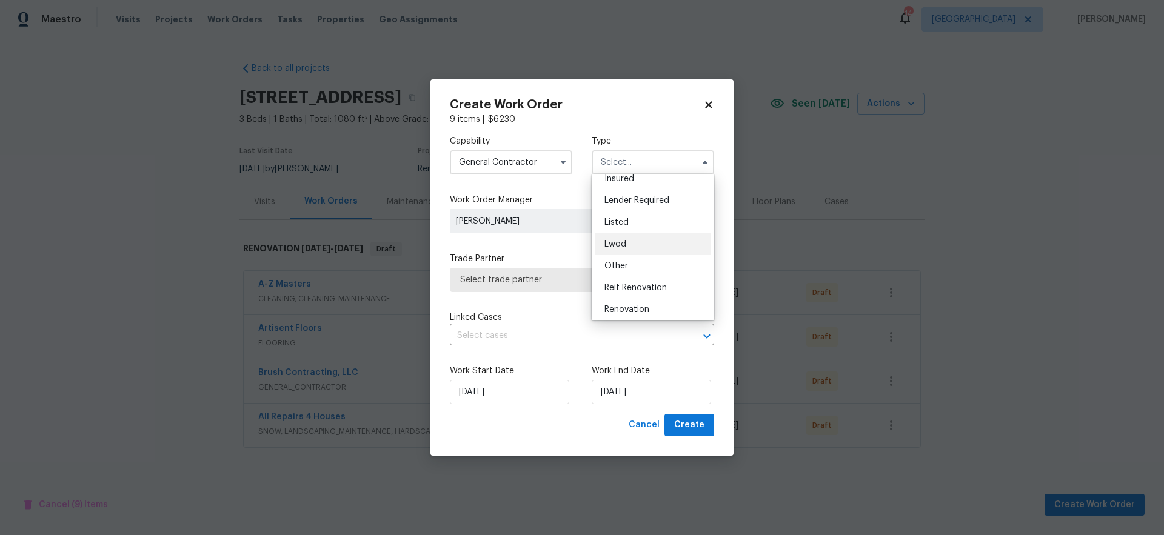
scroll to position [82, 0]
click at [646, 299] on span "Renovation" at bounding box center [627, 303] width 45 height 8
type input "Renovation"
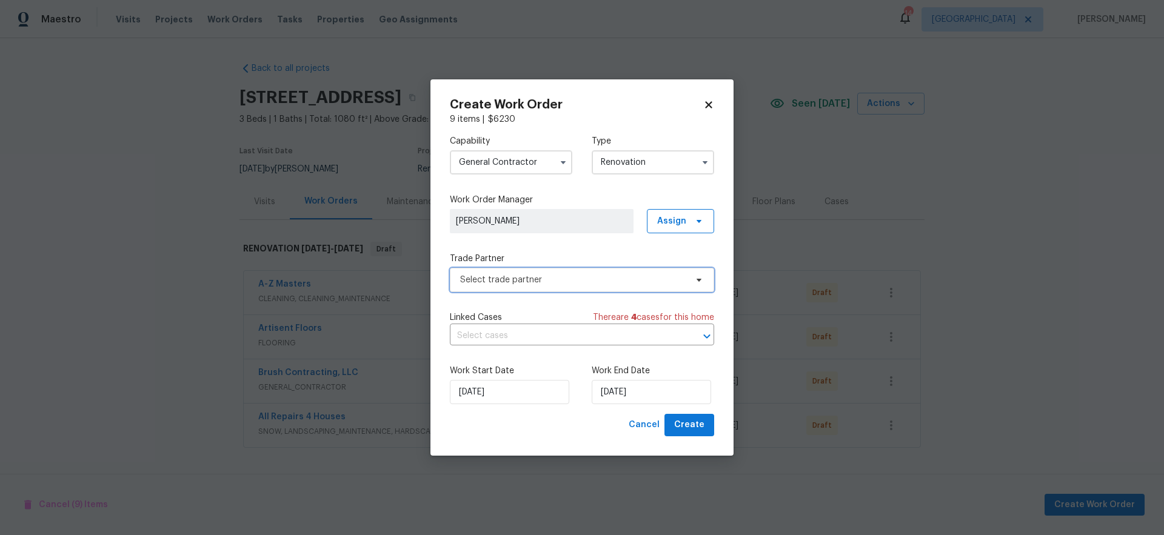
click at [595, 273] on span "Select trade partner" at bounding box center [582, 280] width 264 height 24
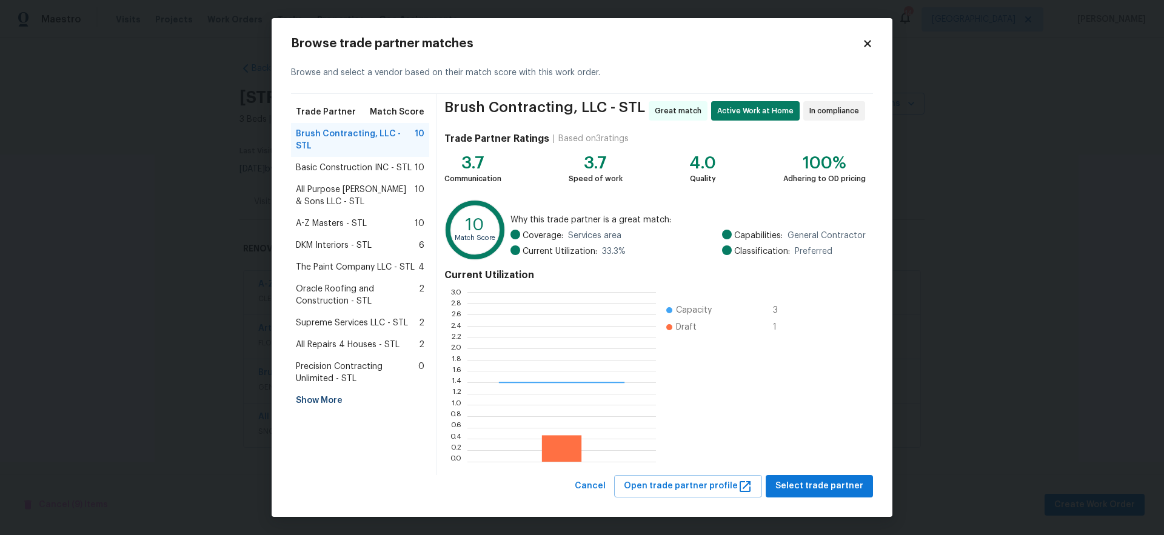
scroll to position [161, 180]
click at [331, 390] on div "Show More" at bounding box center [360, 401] width 138 height 22
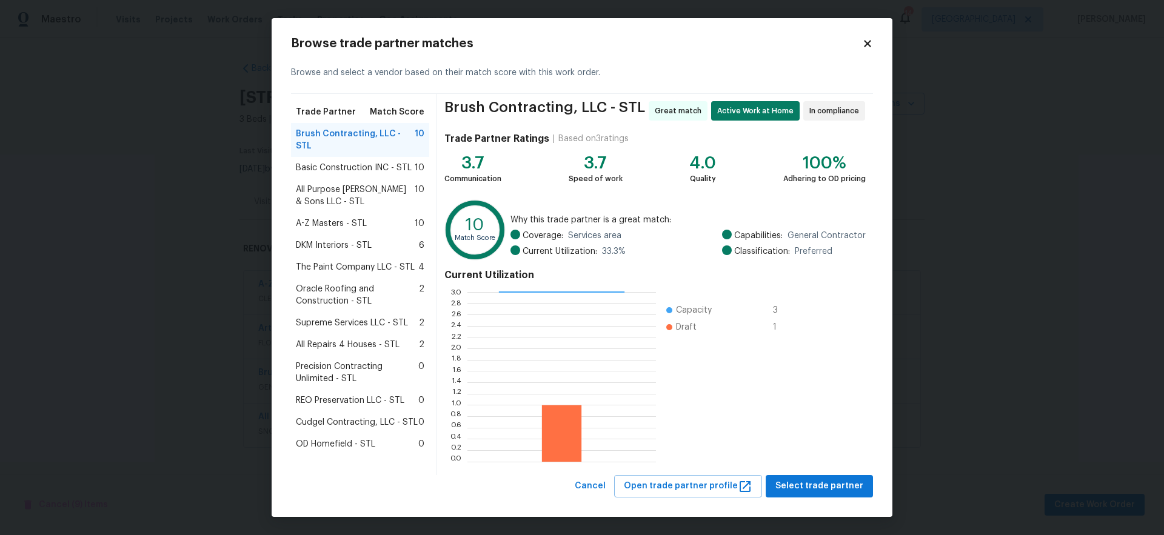
click at [867, 47] on icon at bounding box center [867, 43] width 11 height 11
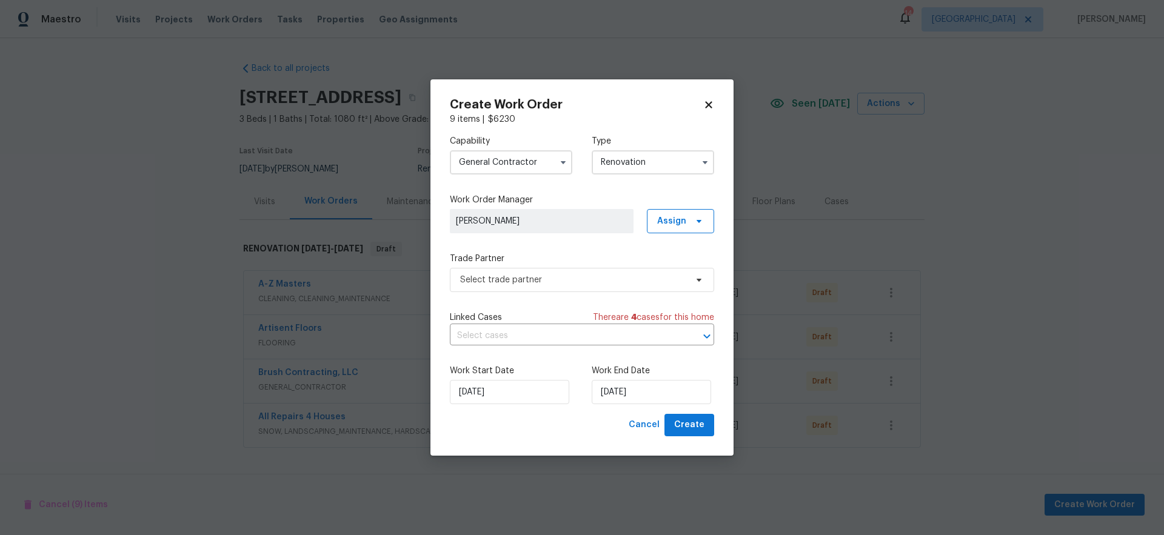
click at [518, 163] on input "General Contractor" at bounding box center [511, 162] width 122 height 24
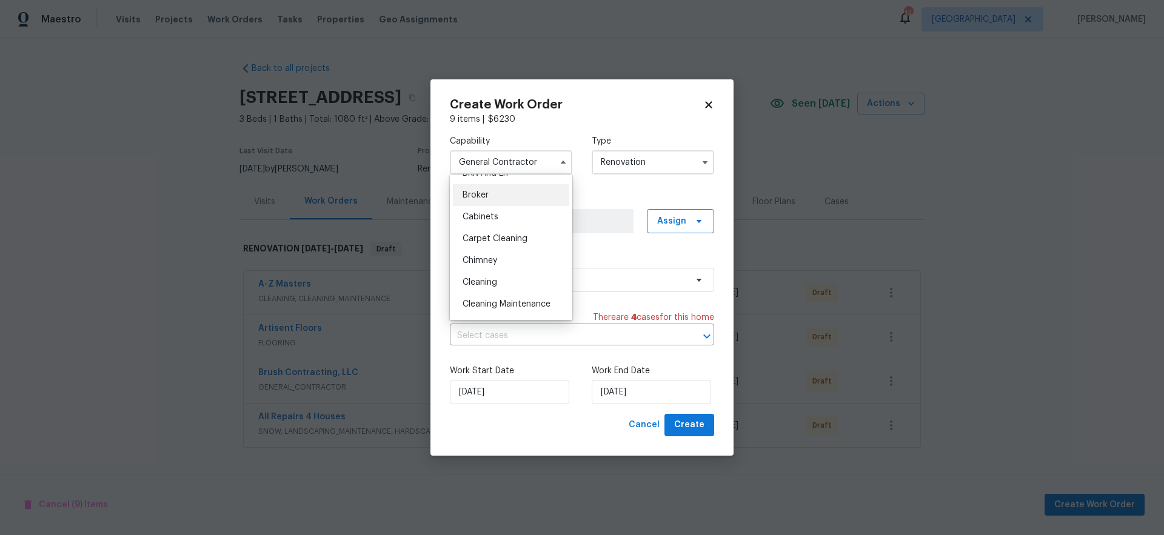
scroll to position [88, 0]
click at [511, 270] on div "Cleaning" at bounding box center [511, 275] width 116 height 22
type input "Cleaning"
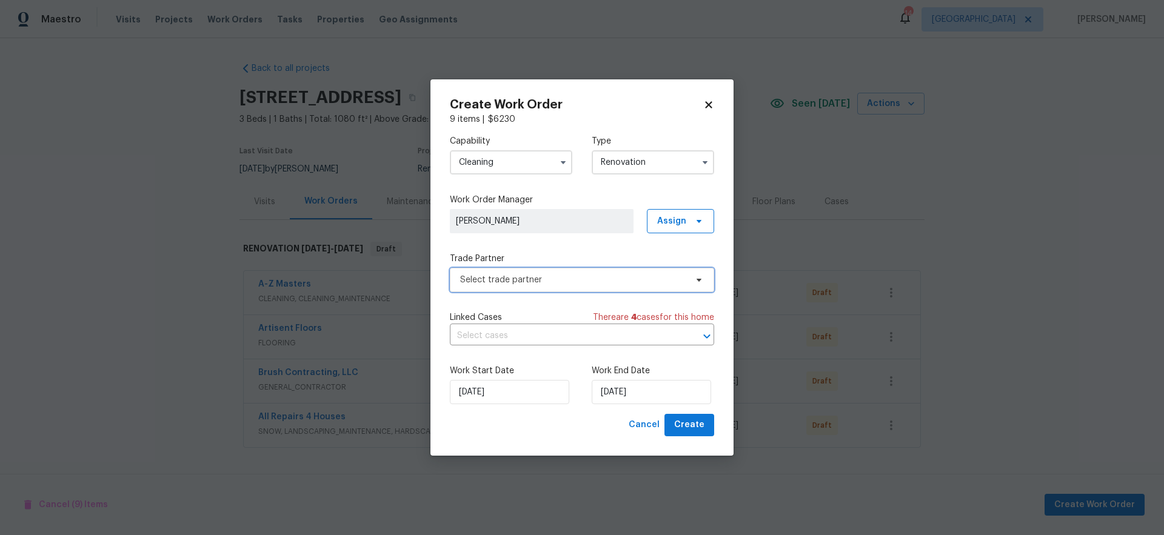
click at [566, 283] on span "Select trade partner" at bounding box center [573, 280] width 226 height 12
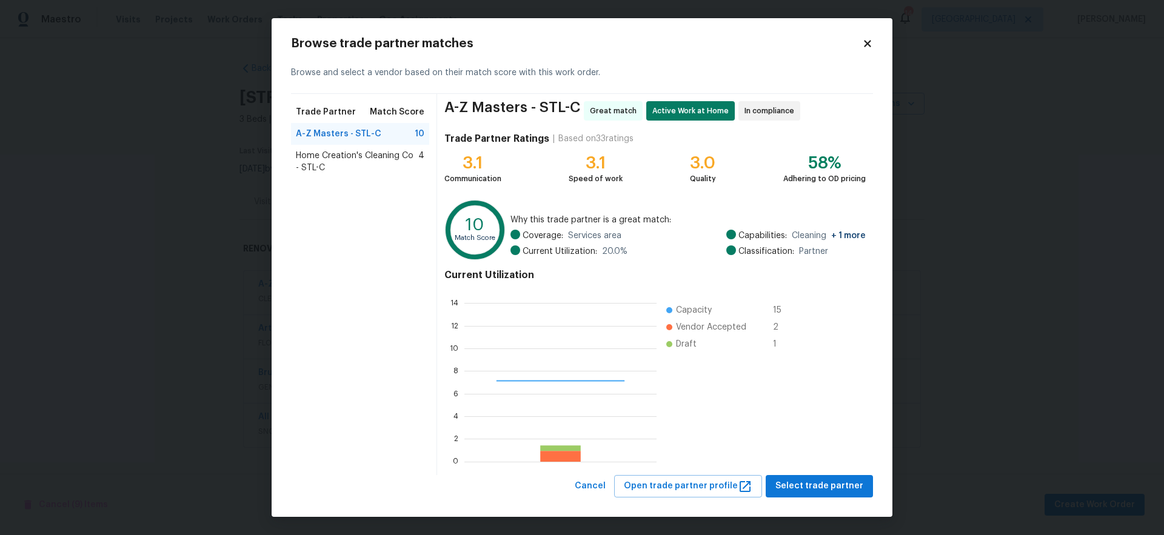
scroll to position [161, 183]
click at [377, 159] on span "Home Creation's Cleaning Co - STL-C" at bounding box center [357, 162] width 122 height 24
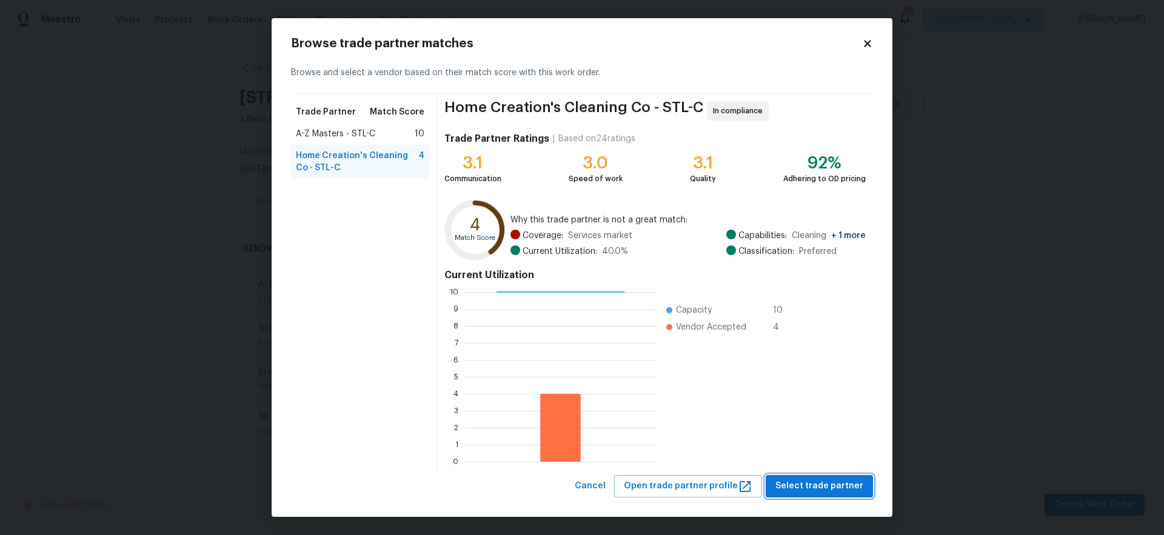
click at [837, 488] on span "Select trade partner" at bounding box center [820, 486] width 88 height 15
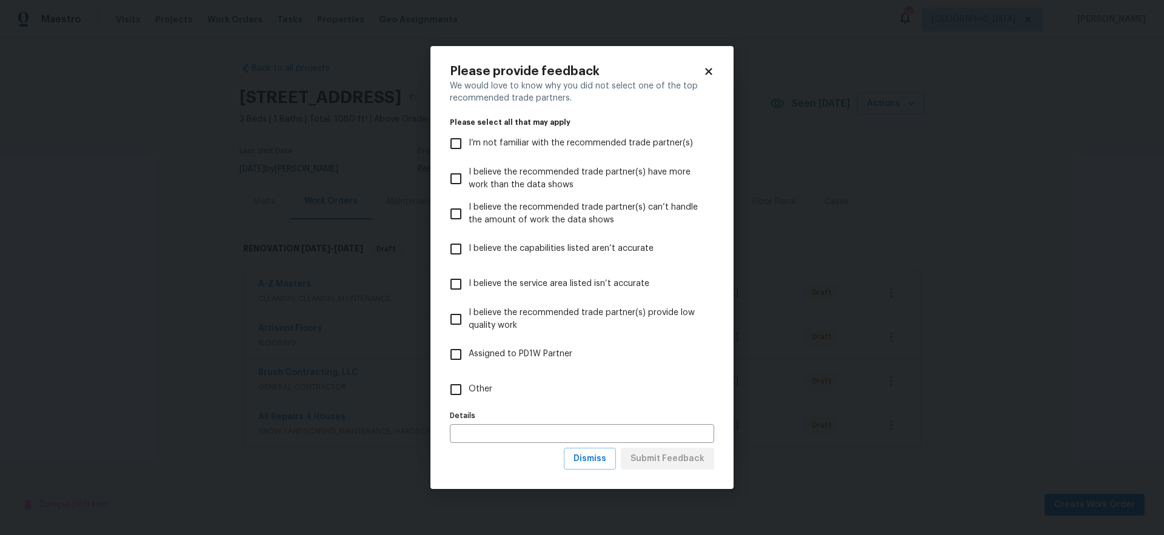
click at [455, 389] on input "Other" at bounding box center [455, 389] width 25 height 25
checkbox input "true"
click at [680, 462] on span "Submit Feedback" at bounding box center [668, 459] width 74 height 15
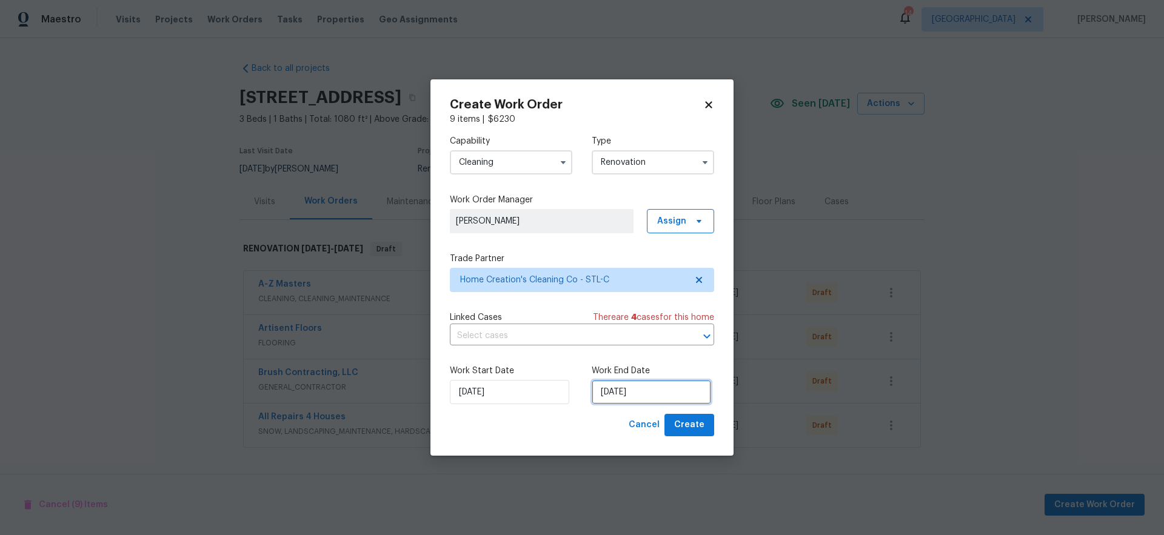
click at [668, 389] on input "[DATE]" at bounding box center [651, 392] width 119 height 24
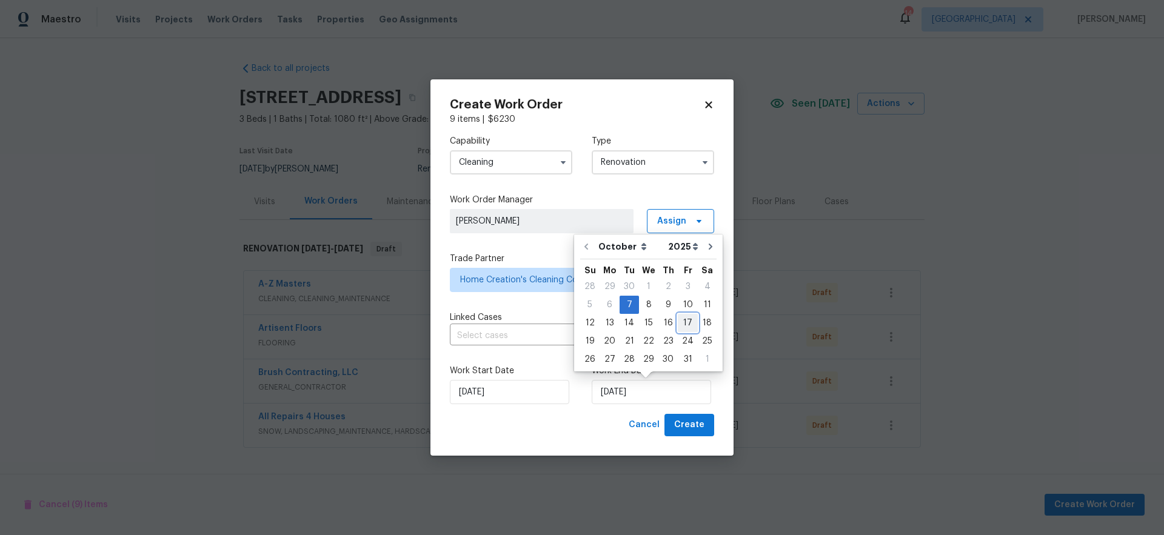
click at [681, 321] on div "17" at bounding box center [688, 323] width 20 height 17
type input "[DATE]"
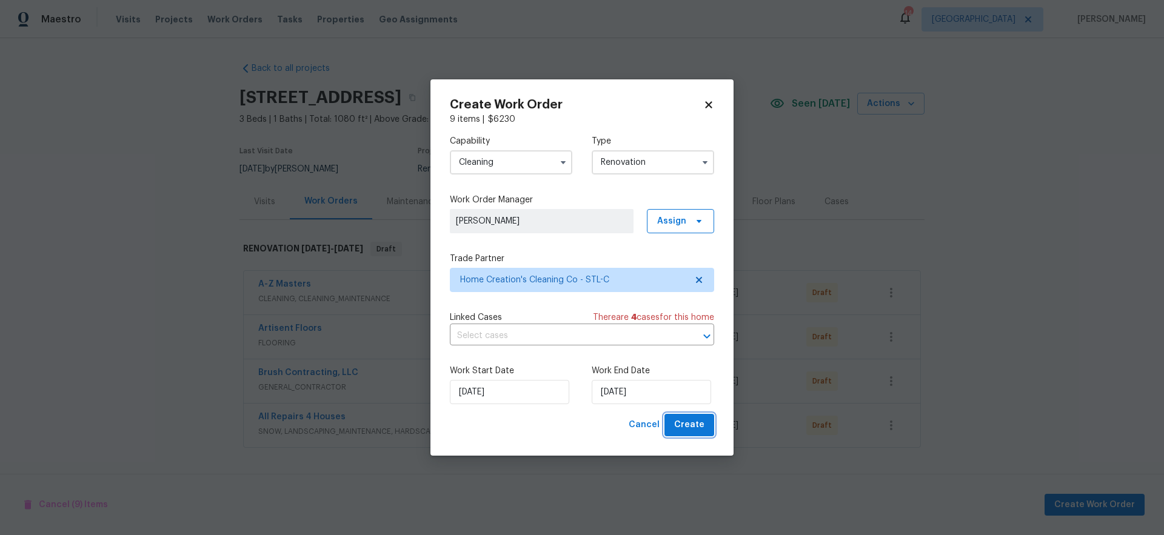
click at [692, 423] on span "Create" at bounding box center [689, 425] width 30 height 15
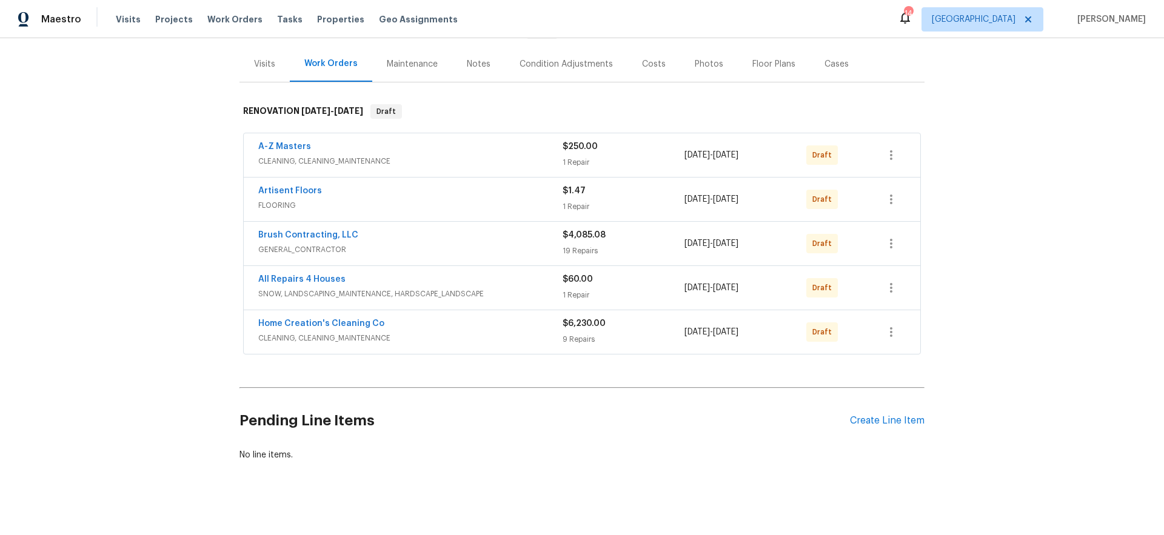
scroll to position [137, 0]
click at [888, 243] on icon "button" at bounding box center [891, 244] width 15 height 15
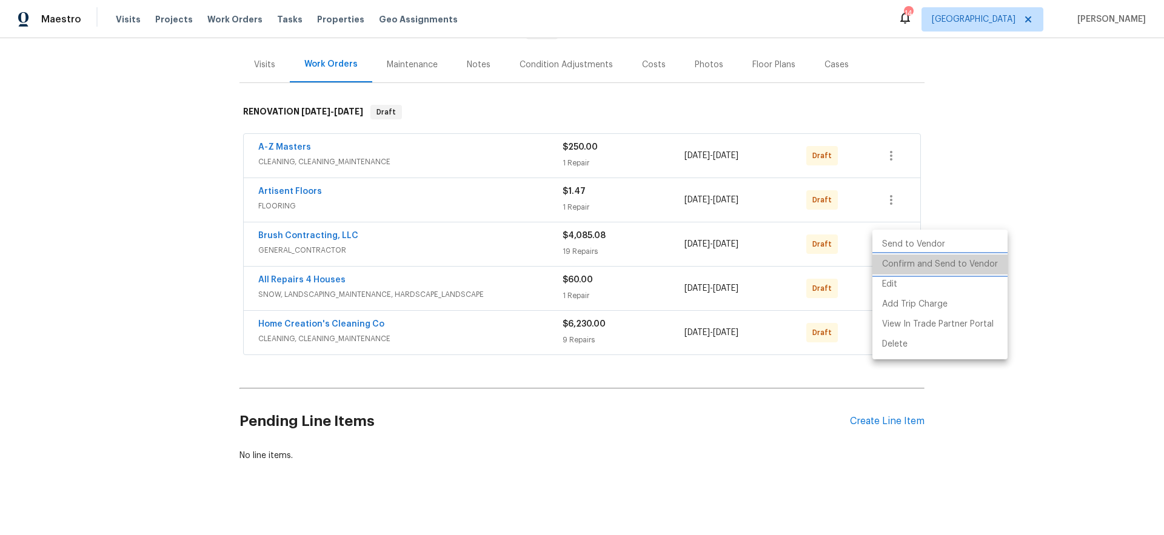
click at [948, 266] on li "Confirm and Send to Vendor" at bounding box center [940, 265] width 135 height 20
